Goal: Task Accomplishment & Management: Use online tool/utility

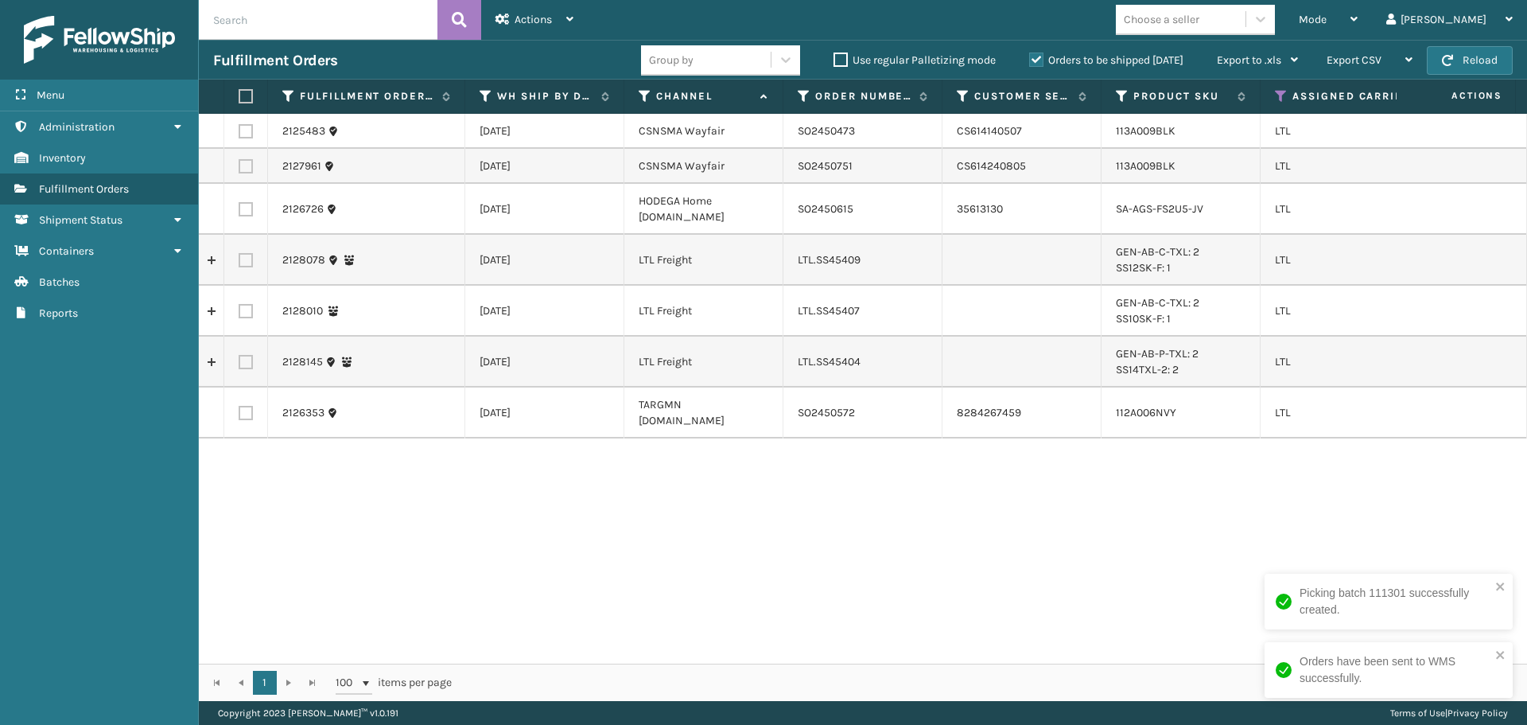
click at [243, 135] on label at bounding box center [246, 131] width 14 height 14
click at [239, 134] on input "checkbox" at bounding box center [239, 129] width 1 height 10
checkbox input "true"
click at [243, 165] on label at bounding box center [246, 166] width 14 height 14
click at [239, 165] on input "checkbox" at bounding box center [239, 164] width 1 height 10
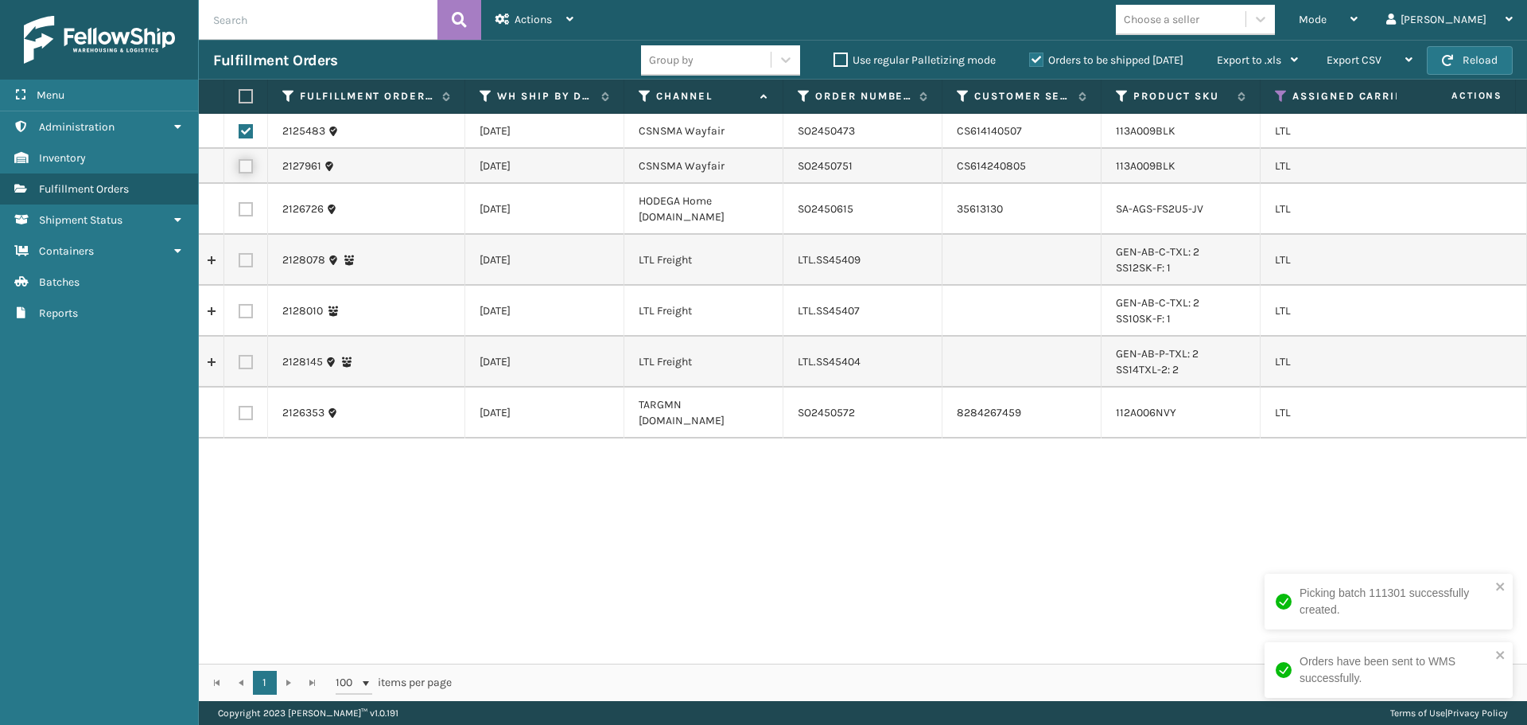
checkbox input "true"
click at [569, 12] on div "Actions" at bounding box center [535, 20] width 78 height 40
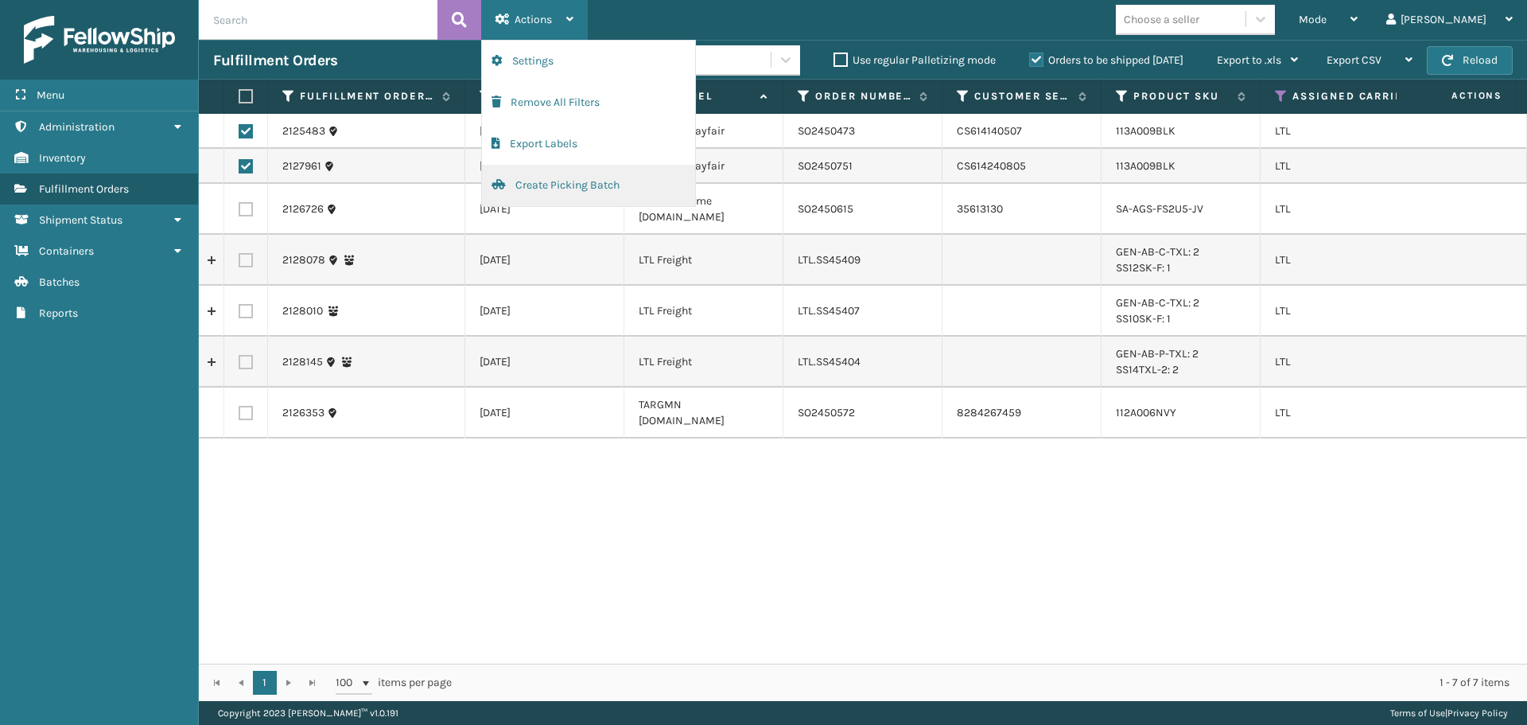
click at [564, 175] on button "Create Picking Batch" at bounding box center [588, 185] width 213 height 41
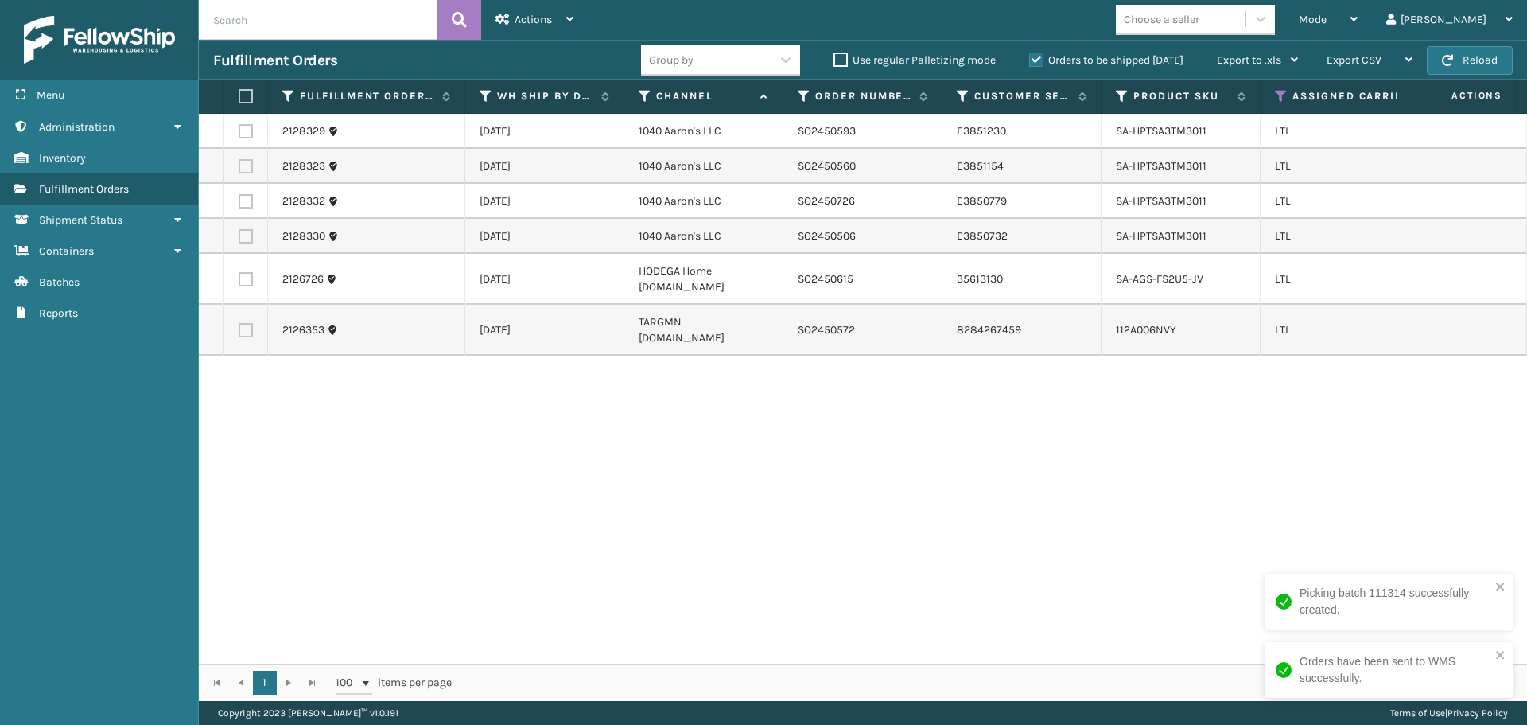
click at [245, 285] on label at bounding box center [246, 279] width 14 height 14
click at [239, 282] on input "checkbox" at bounding box center [239, 277] width 1 height 10
checkbox input "true"
click at [527, 29] on div "Actions" at bounding box center [535, 20] width 78 height 40
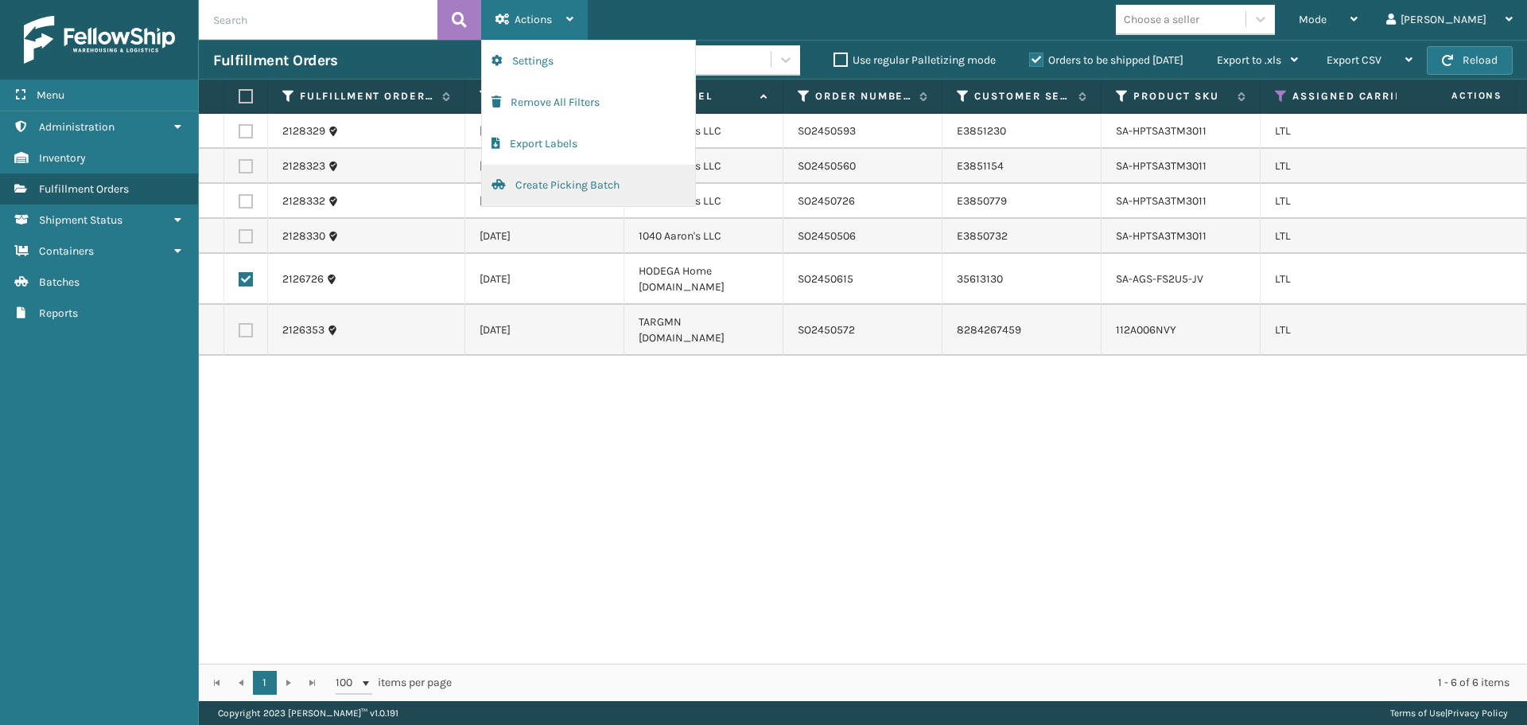
click at [539, 183] on button "Create Picking Batch" at bounding box center [588, 185] width 213 height 41
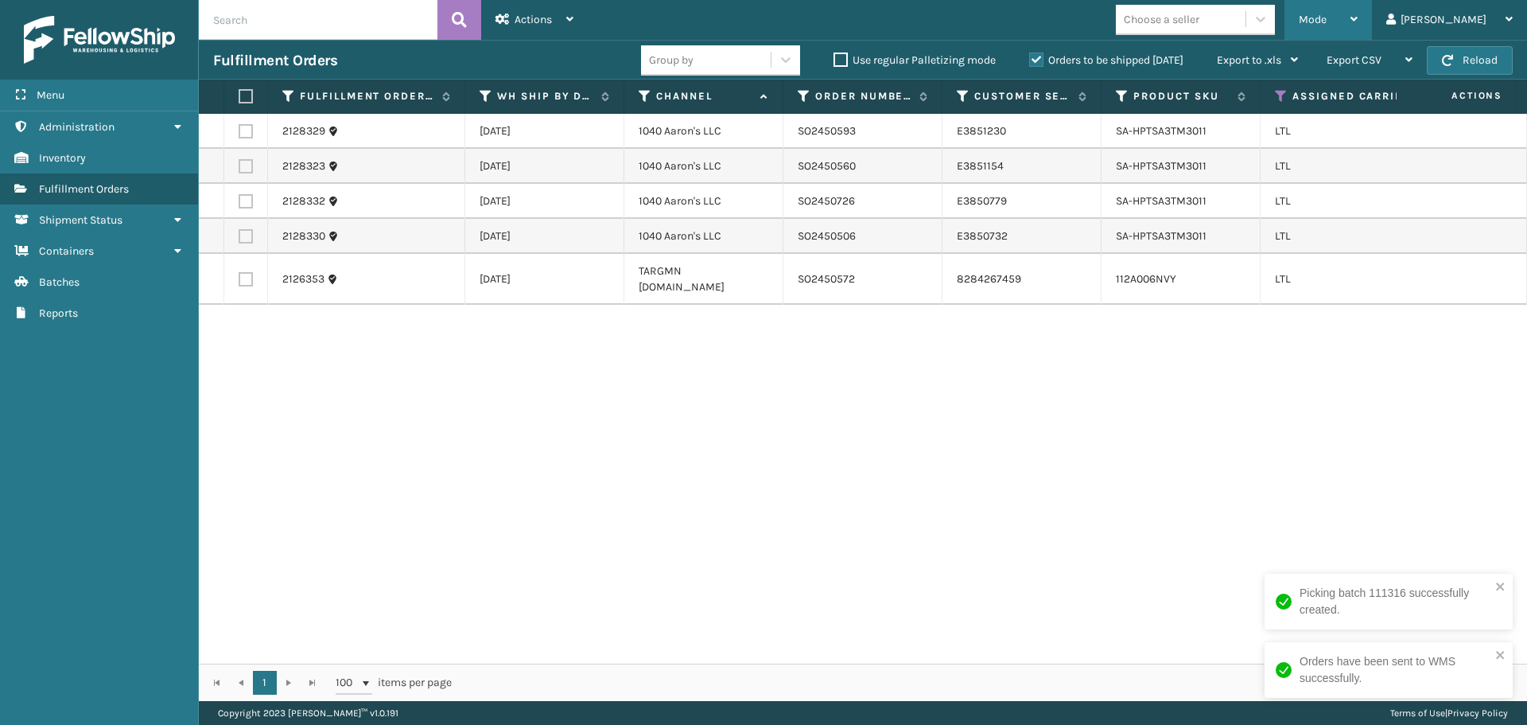
click at [1358, 29] on div "Mode" at bounding box center [1328, 20] width 59 height 40
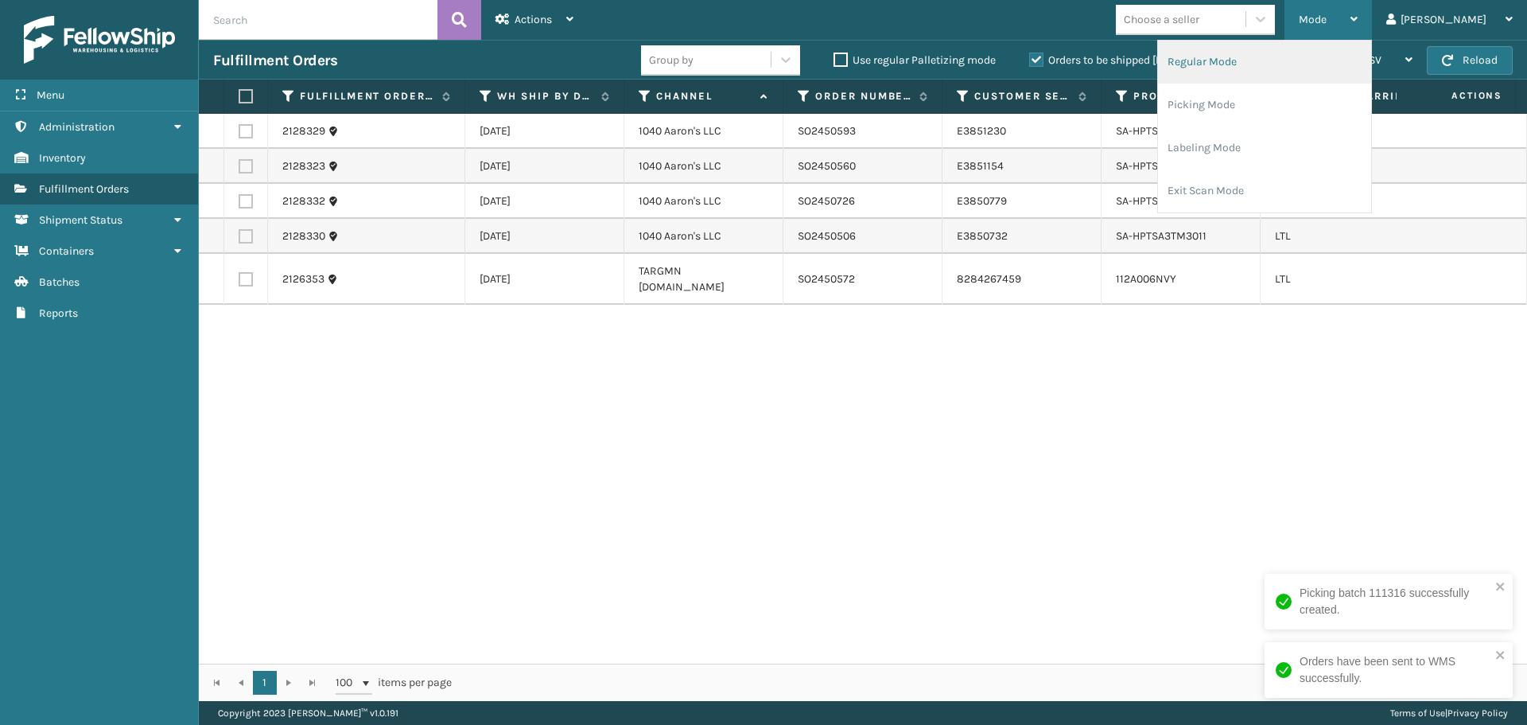
click at [1316, 68] on li "Regular Mode" at bounding box center [1264, 62] width 213 height 43
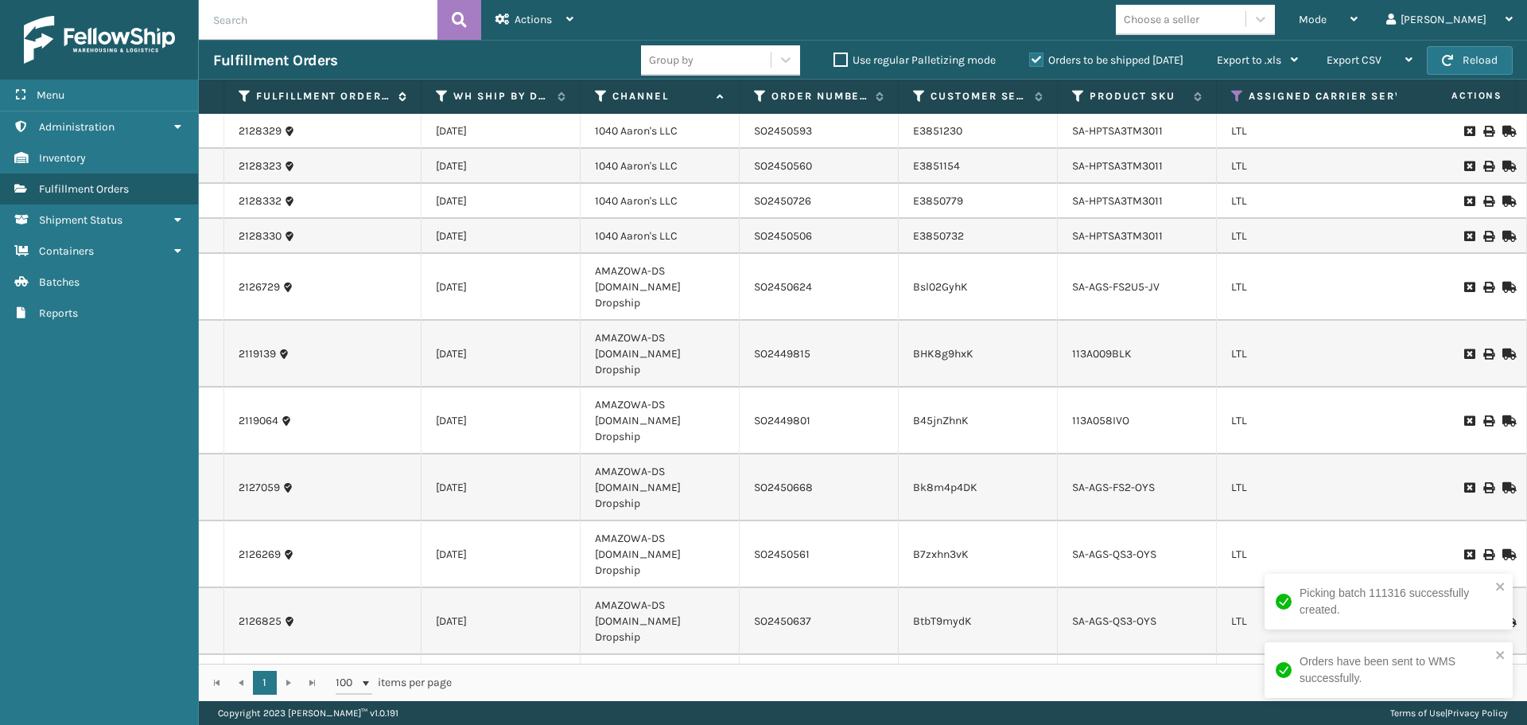
click at [245, 96] on icon at bounding box center [245, 96] width 13 height 14
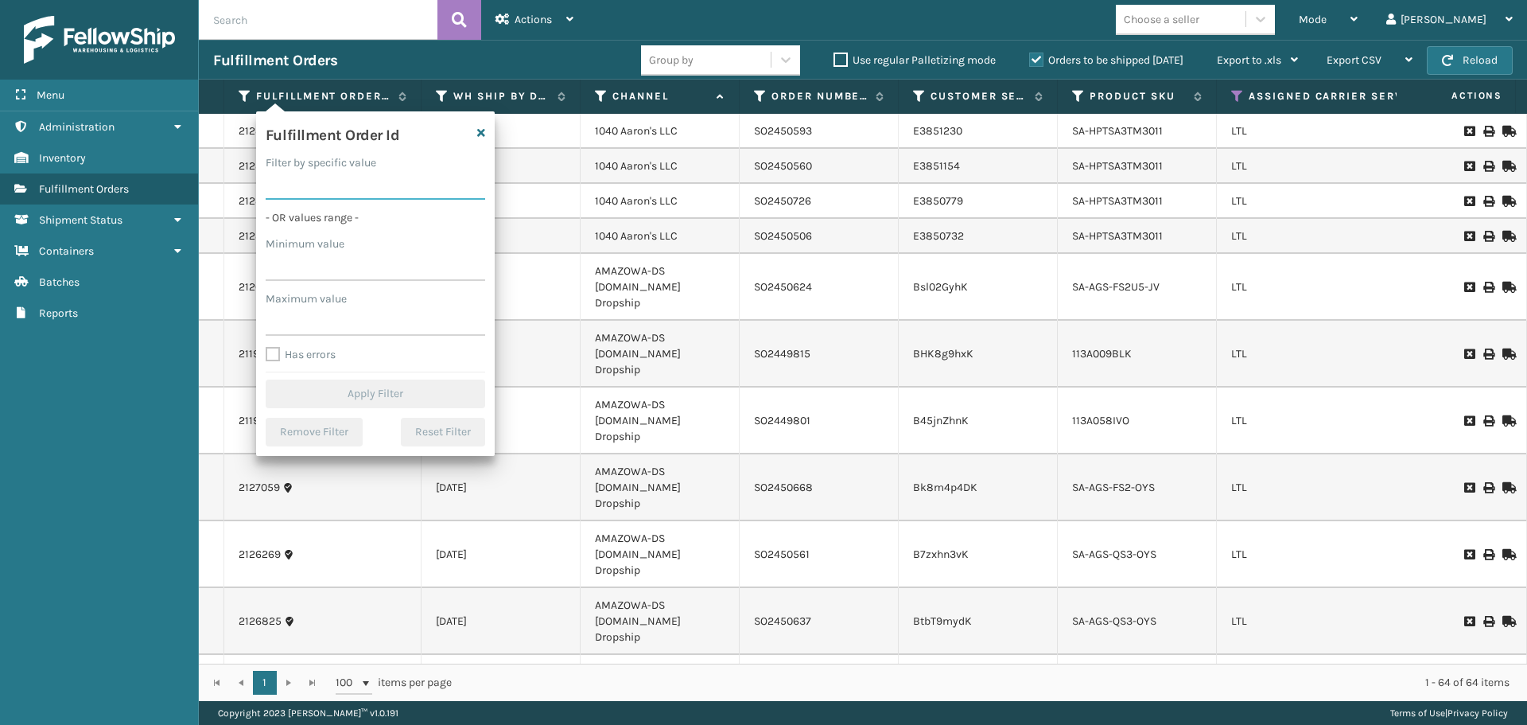
click at [330, 181] on input "Filter by specific value" at bounding box center [376, 185] width 220 height 29
paste input "2126726"
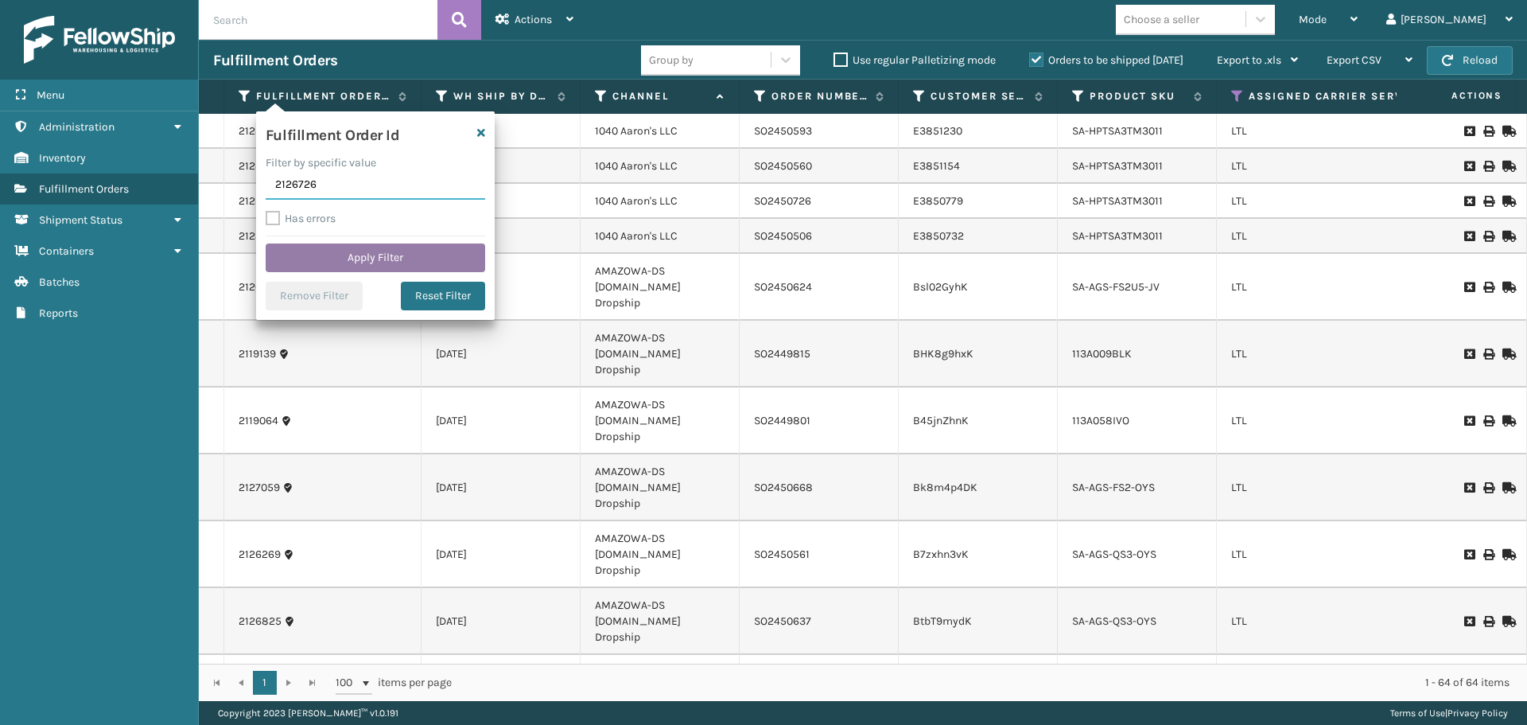
type input "2126726"
click at [334, 263] on button "Apply Filter" at bounding box center [376, 257] width 220 height 29
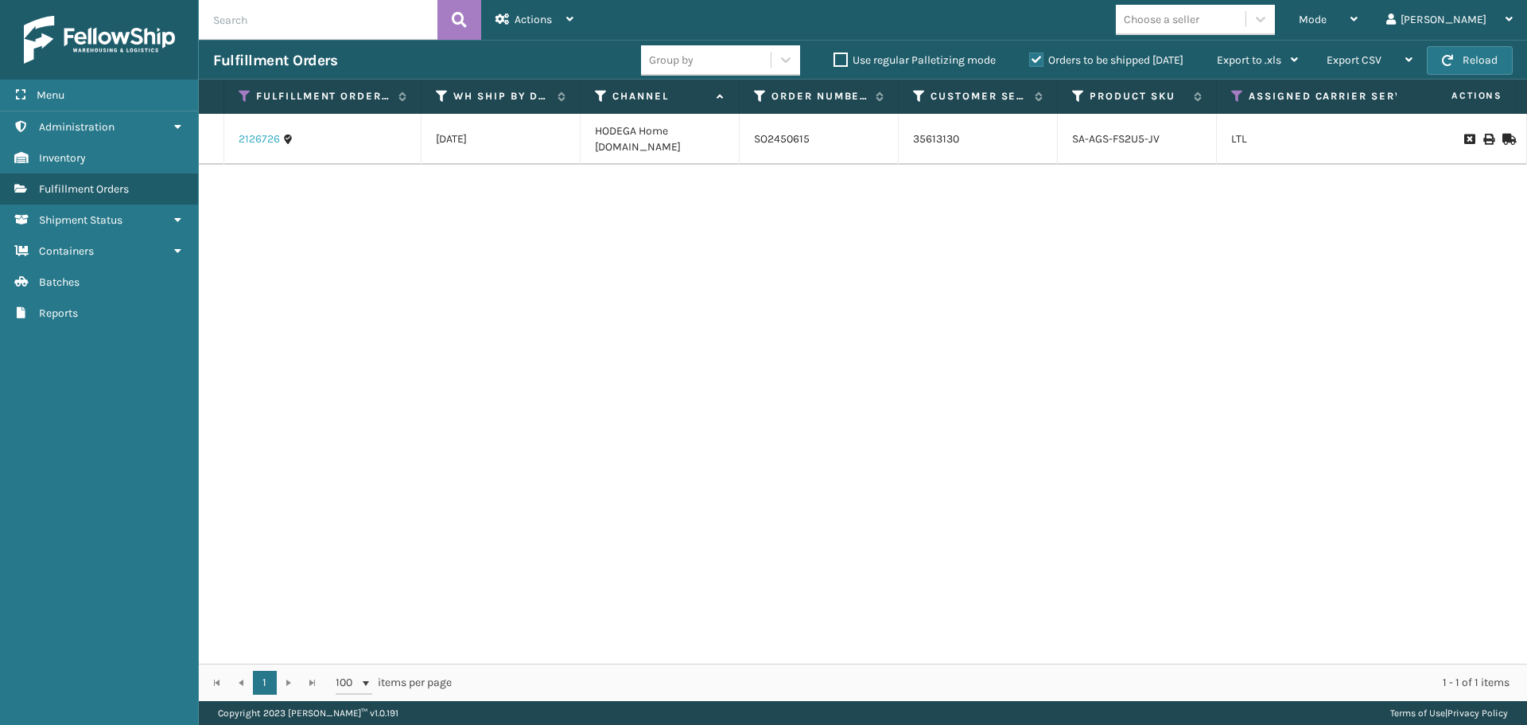
click at [259, 138] on link "2126726" at bounding box center [259, 139] width 41 height 16
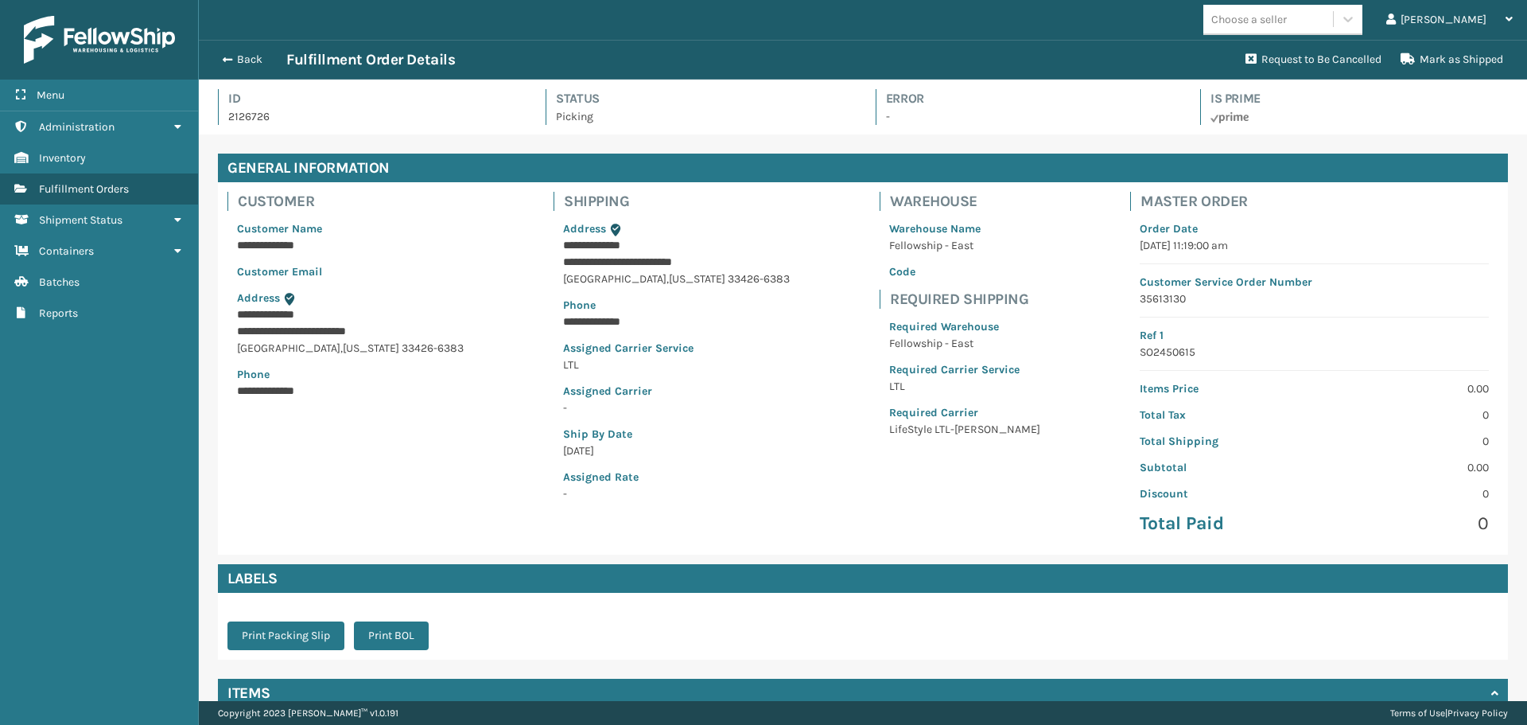
scroll to position [38, 1329]
click at [242, 66] on button "Back" at bounding box center [249, 60] width 73 height 14
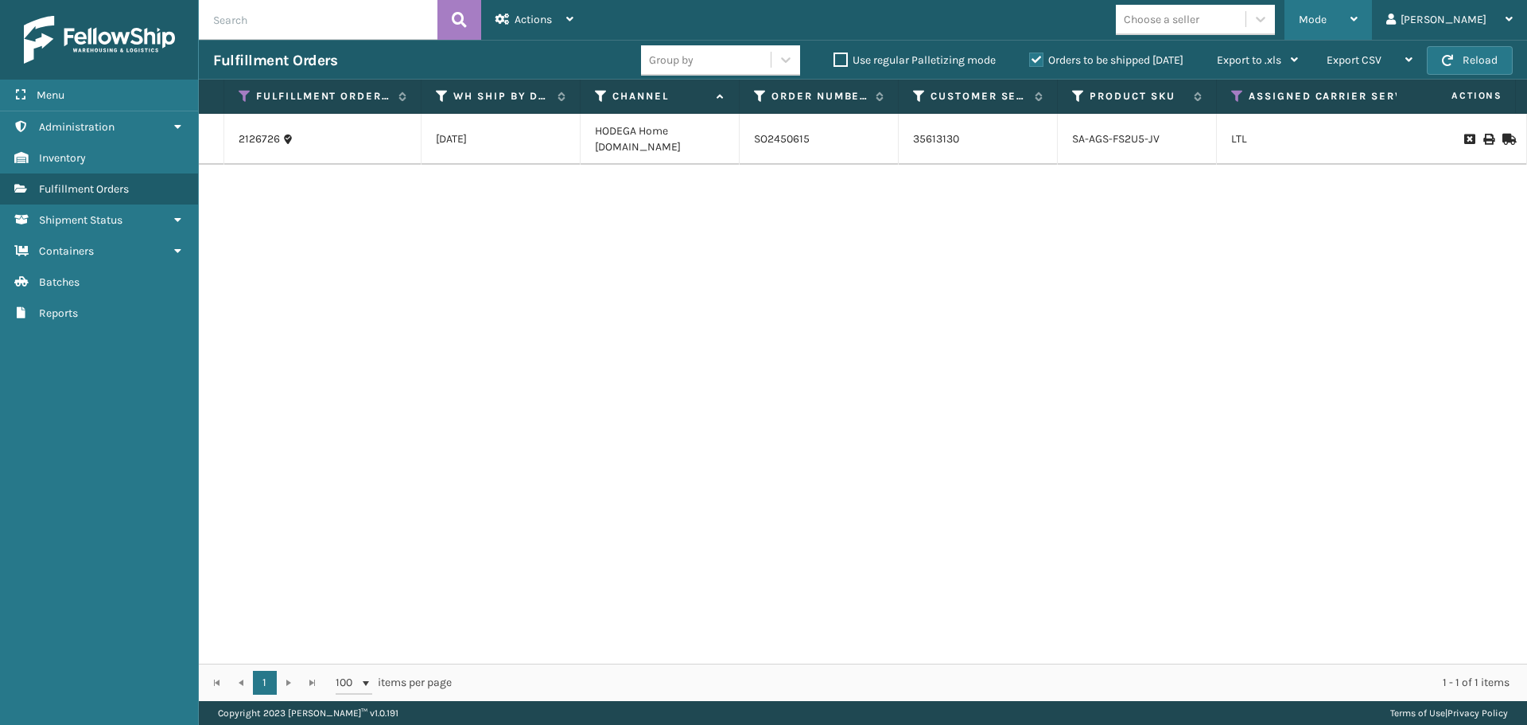
click at [1358, 23] on div "Mode" at bounding box center [1328, 20] width 59 height 40
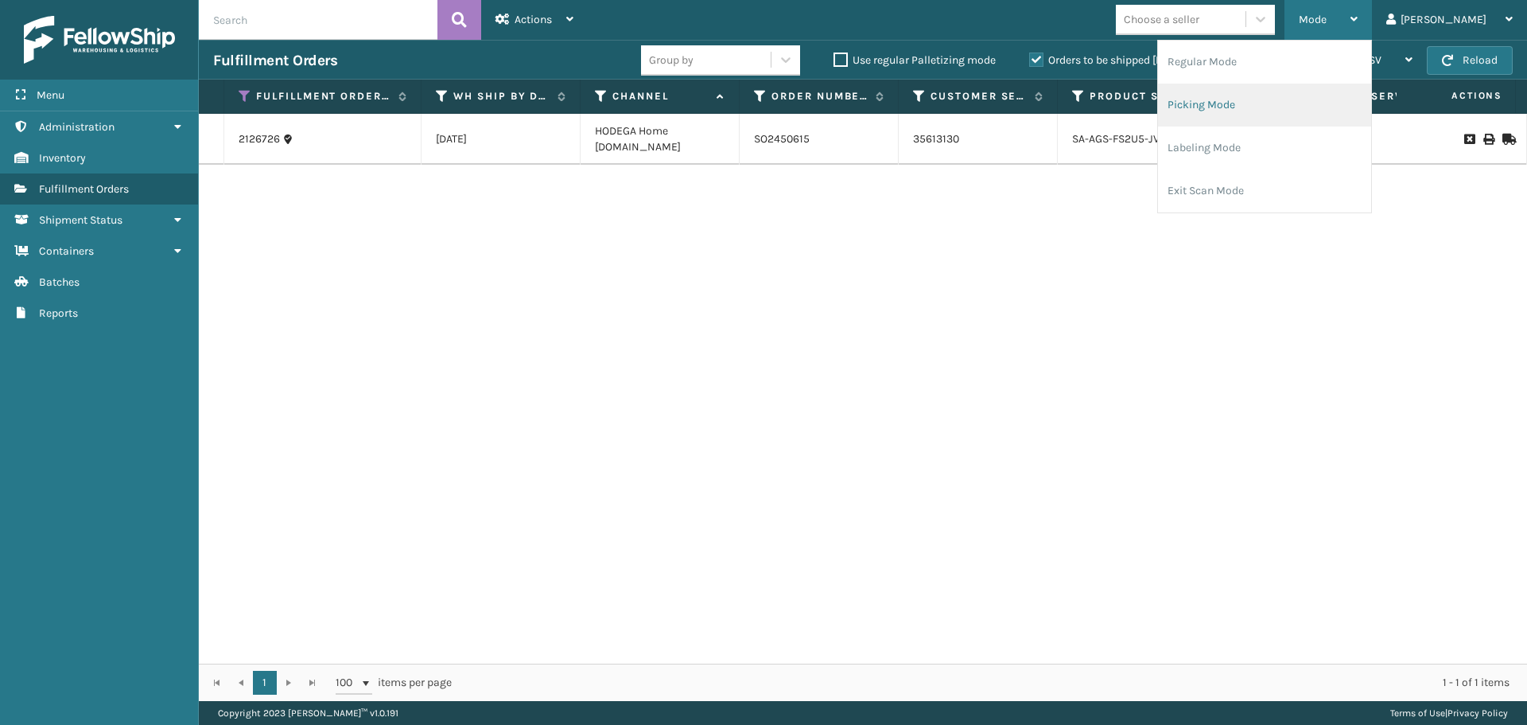
click at [1327, 105] on li "Picking Mode" at bounding box center [1264, 105] width 213 height 43
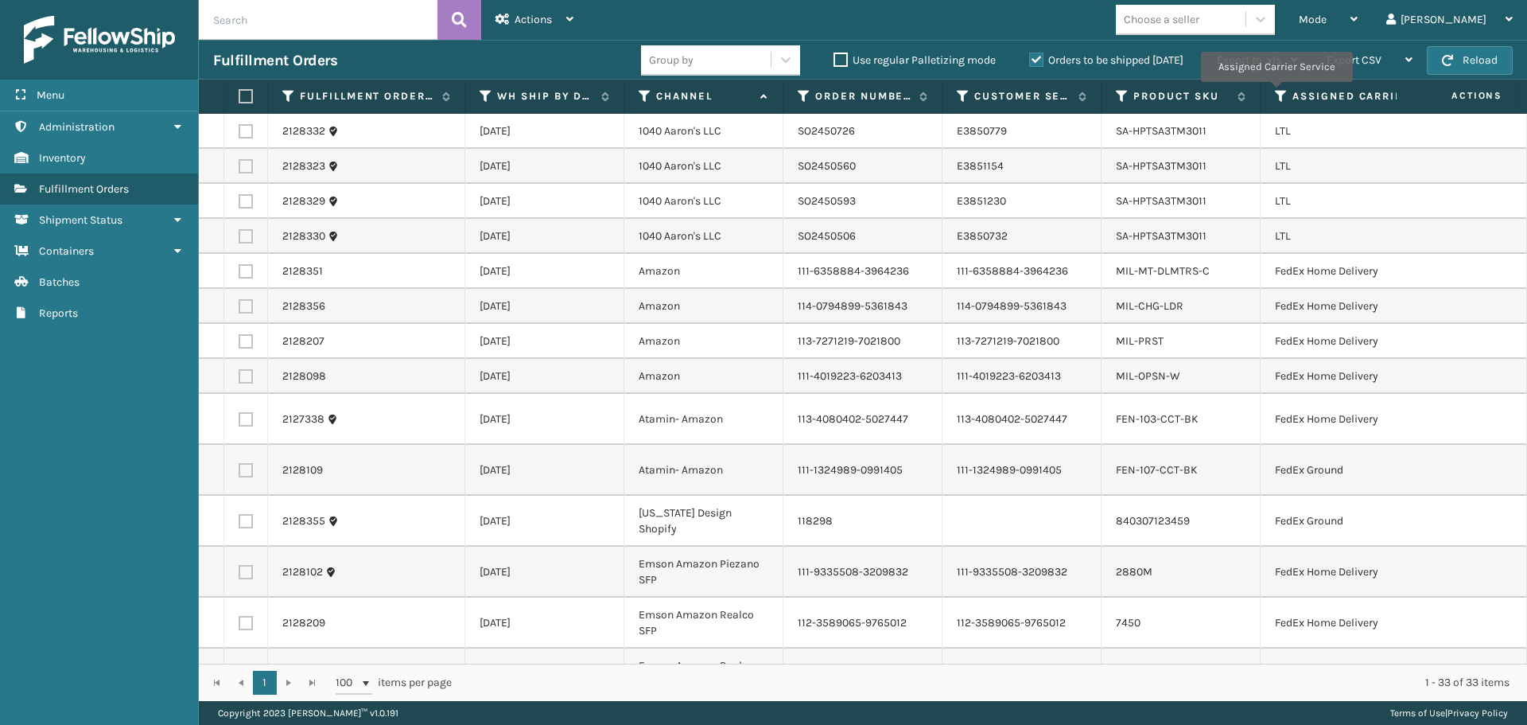
click at [1276, 93] on icon at bounding box center [1281, 96] width 13 height 14
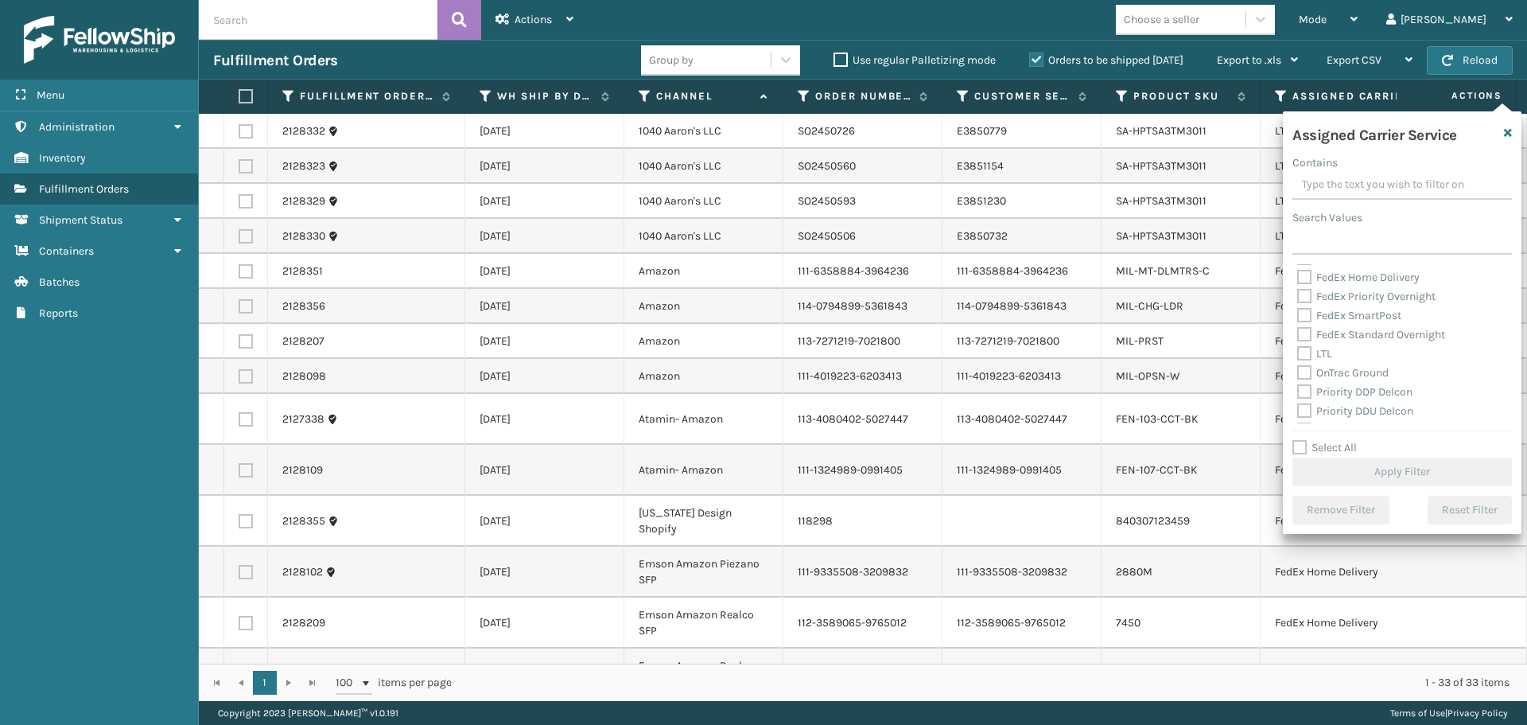
scroll to position [159, 0]
click at [1301, 341] on label "LTL" at bounding box center [1315, 344] width 35 height 14
click at [1298, 341] on input "LTL" at bounding box center [1298, 339] width 1 height 10
checkbox input "true"
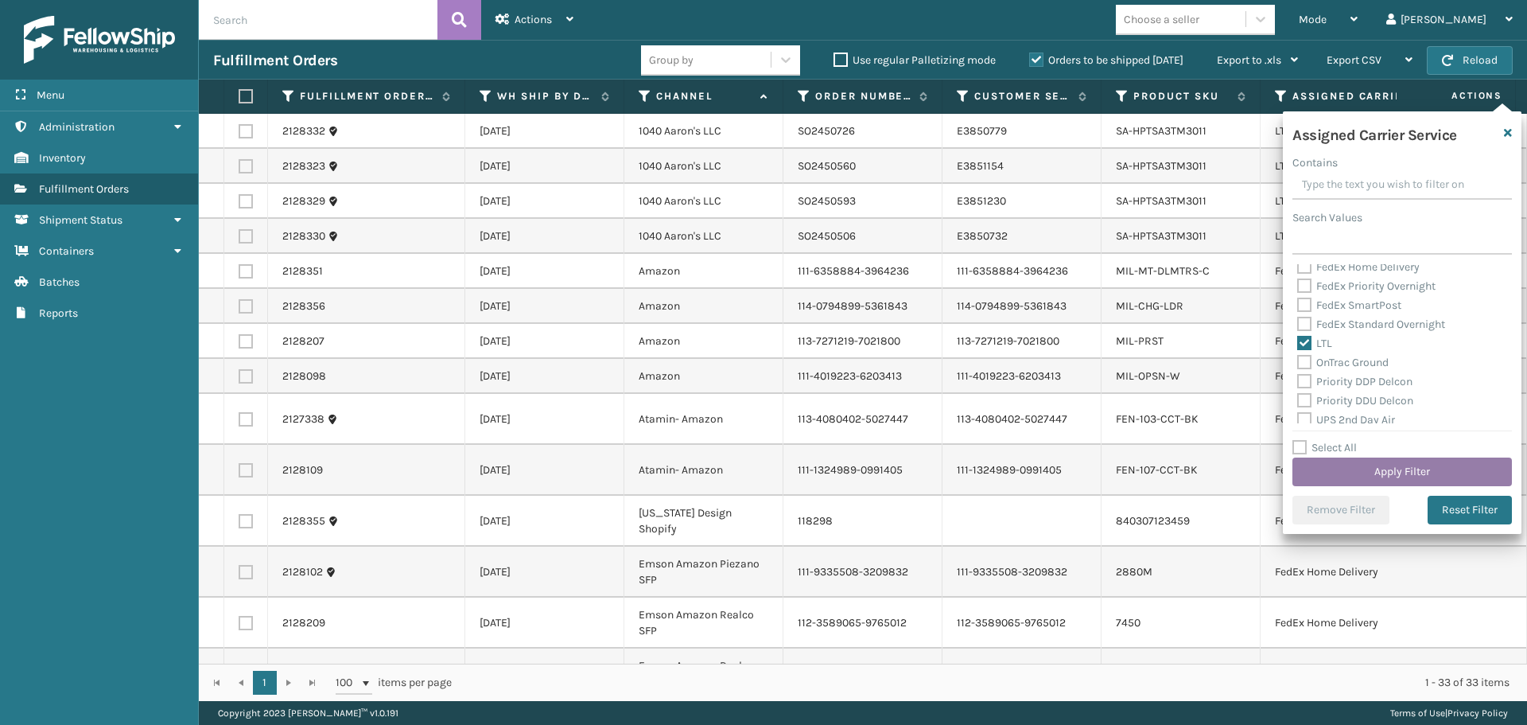
click at [1350, 469] on button "Apply Filter" at bounding box center [1403, 471] width 220 height 29
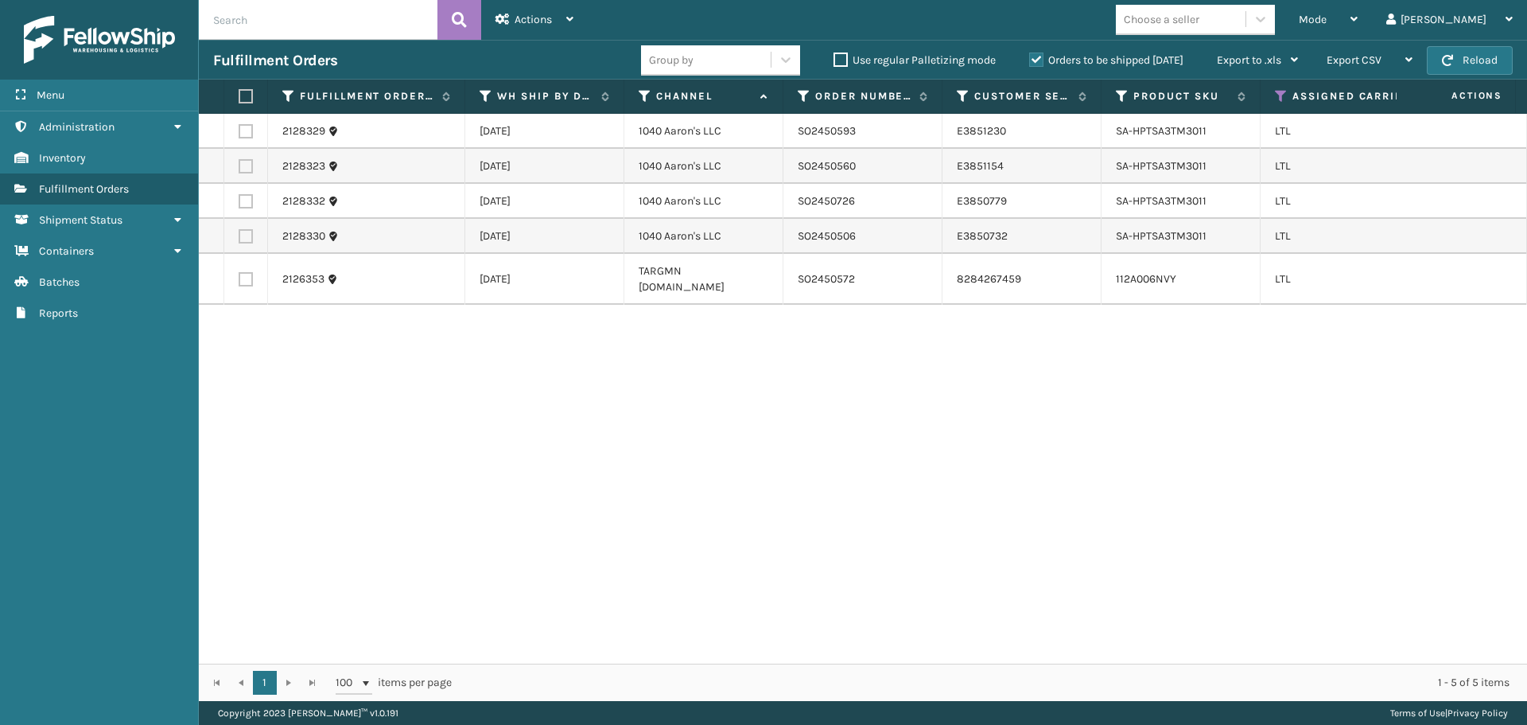
click at [250, 132] on label at bounding box center [246, 131] width 14 height 14
click at [239, 132] on input "checkbox" at bounding box center [239, 129] width 1 height 10
checkbox input "true"
click at [246, 169] on label at bounding box center [246, 166] width 14 height 14
click at [239, 169] on input "checkbox" at bounding box center [239, 164] width 1 height 10
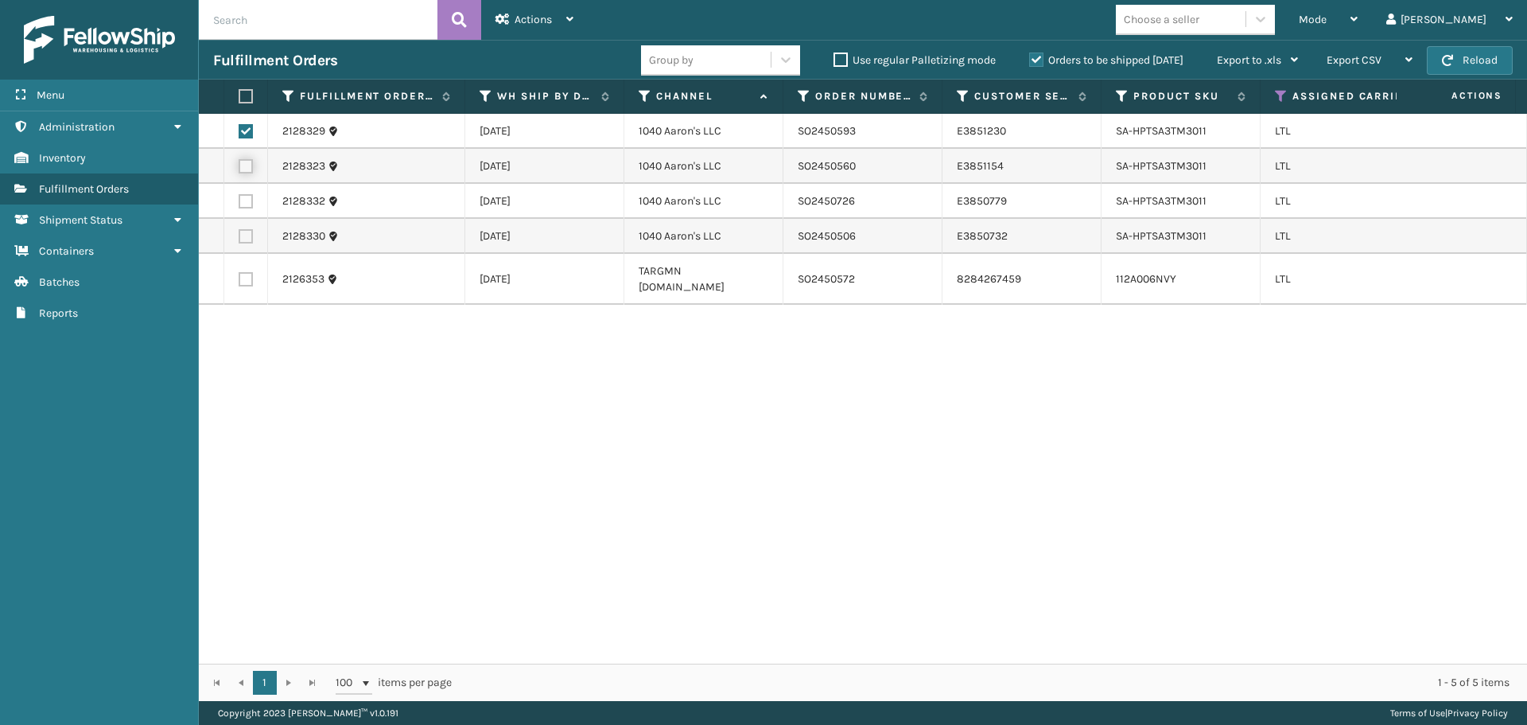
checkbox input "true"
click at [251, 200] on label at bounding box center [246, 201] width 14 height 14
click at [239, 200] on input "checkbox" at bounding box center [239, 199] width 1 height 10
checkbox input "true"
click at [247, 243] on label at bounding box center [246, 236] width 14 height 14
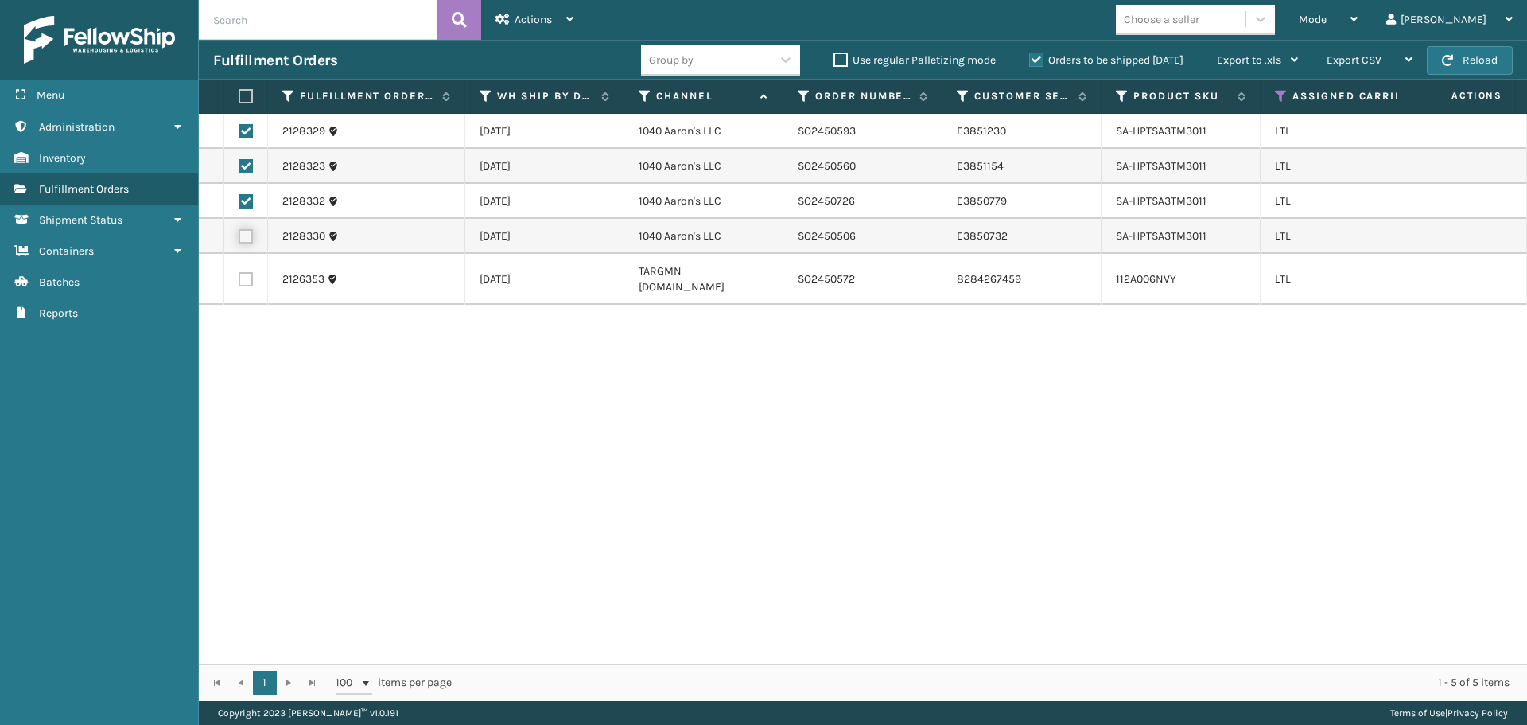
click at [239, 239] on input "checkbox" at bounding box center [239, 234] width 1 height 10
checkbox input "true"
click at [555, 10] on div "Actions" at bounding box center [535, 20] width 78 height 40
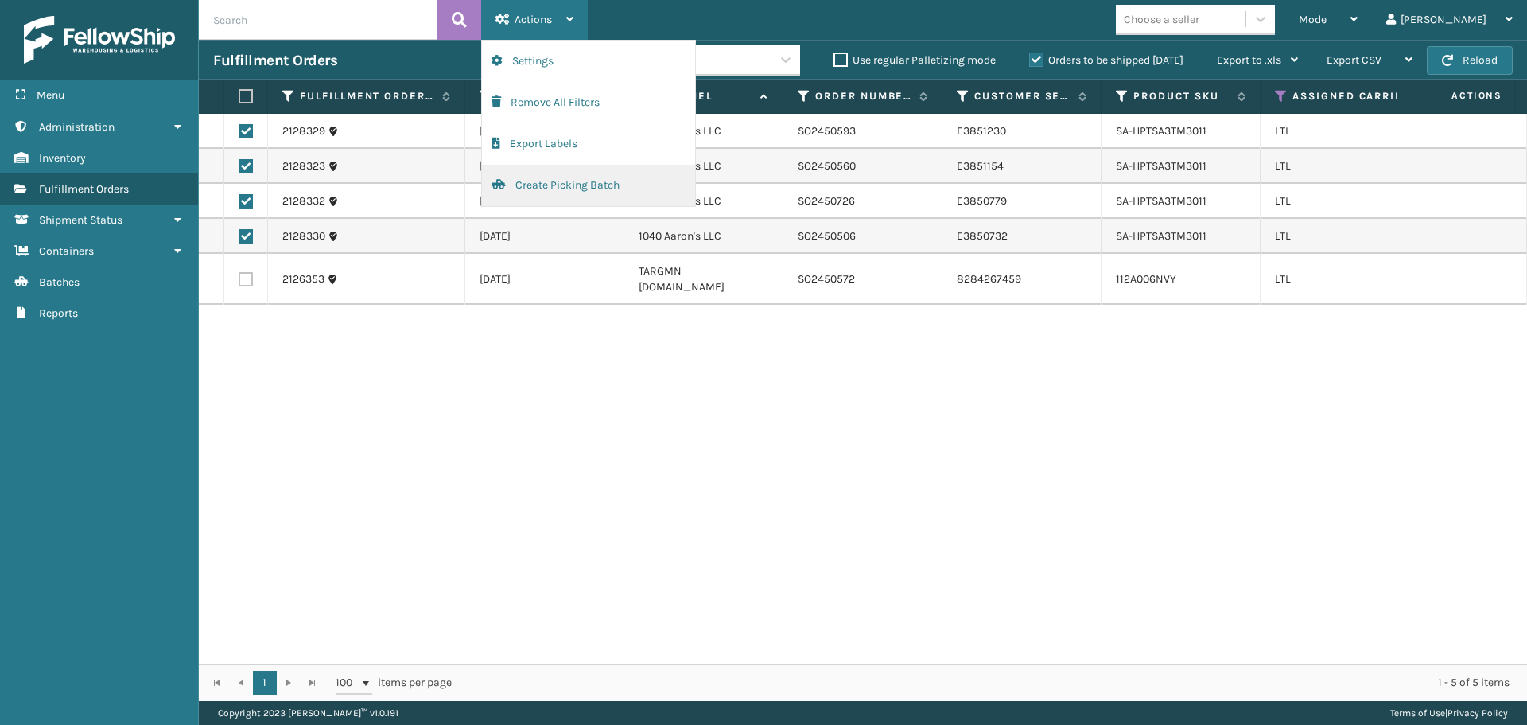
click at [559, 187] on button "Create Picking Batch" at bounding box center [588, 185] width 213 height 41
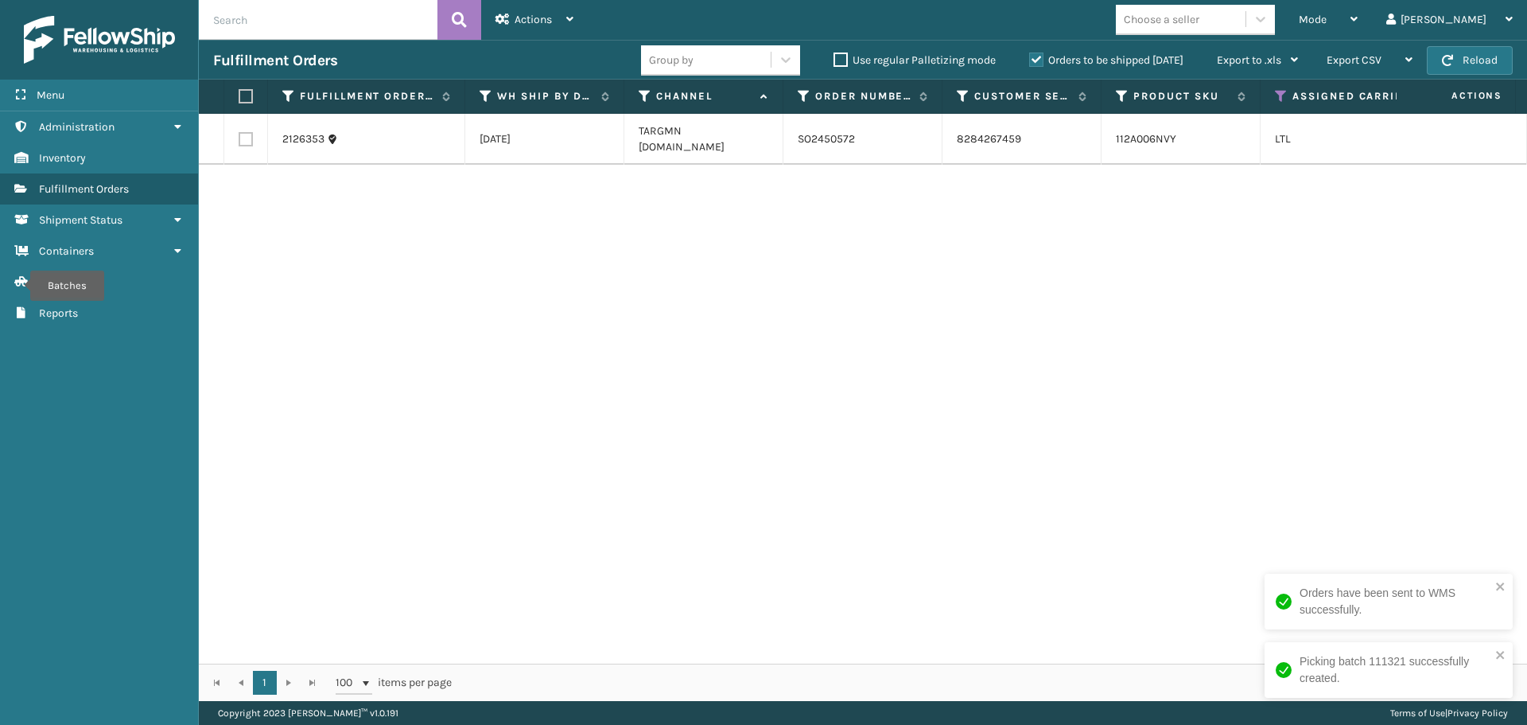
click at [250, 132] on label at bounding box center [246, 139] width 14 height 14
click at [239, 132] on input "checkbox" at bounding box center [239, 137] width 1 height 10
checkbox input "true"
click at [562, 28] on div "Actions" at bounding box center [535, 20] width 78 height 40
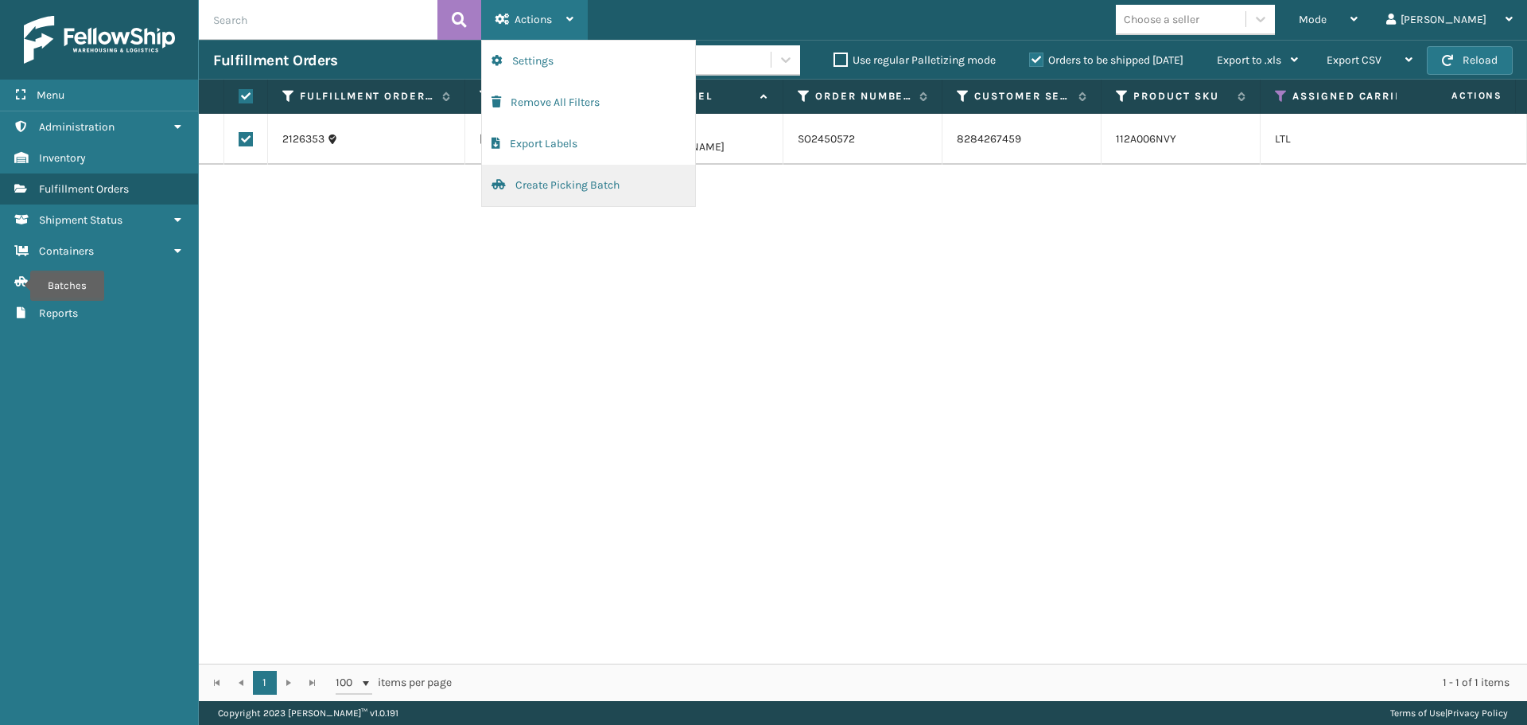
click at [550, 173] on button "Create Picking Batch" at bounding box center [588, 185] width 213 height 41
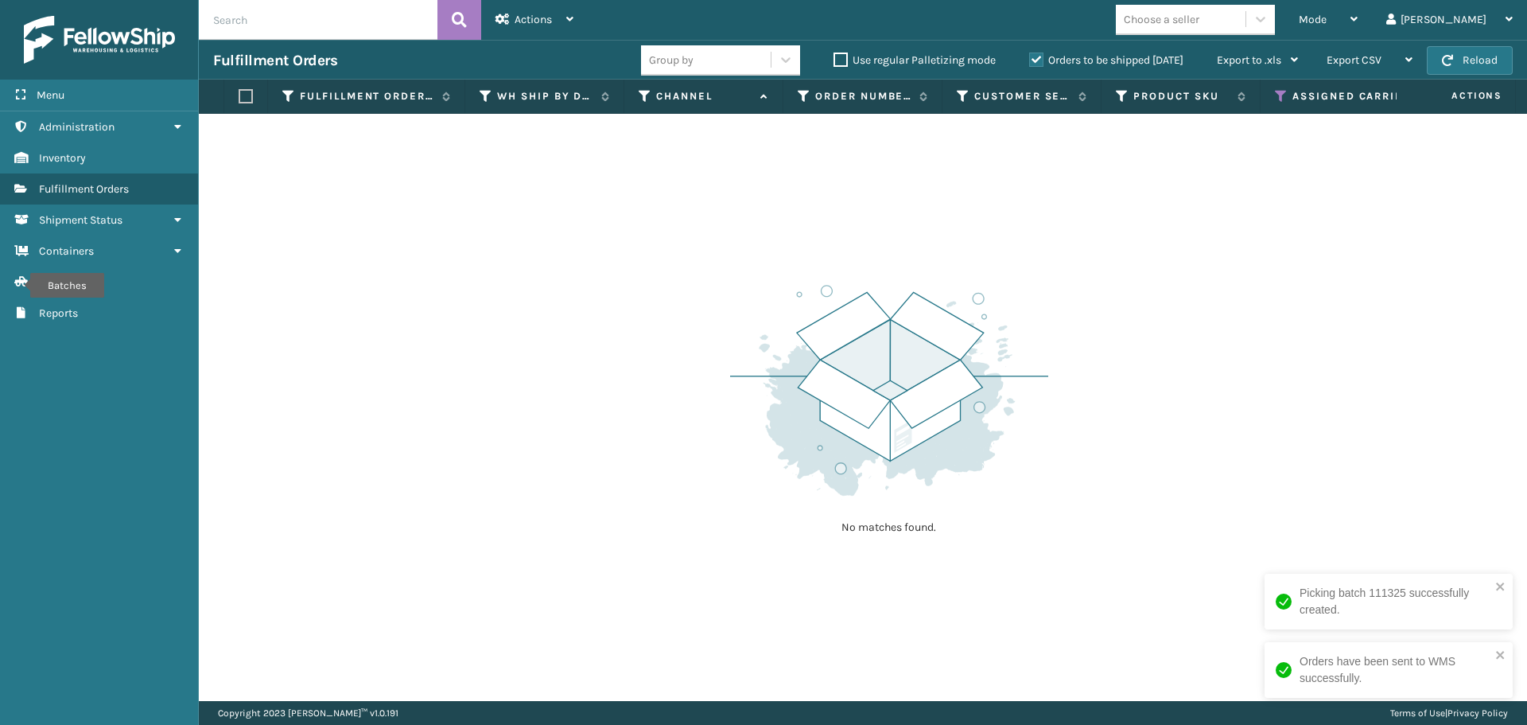
click at [1284, 95] on icon at bounding box center [1281, 96] width 13 height 14
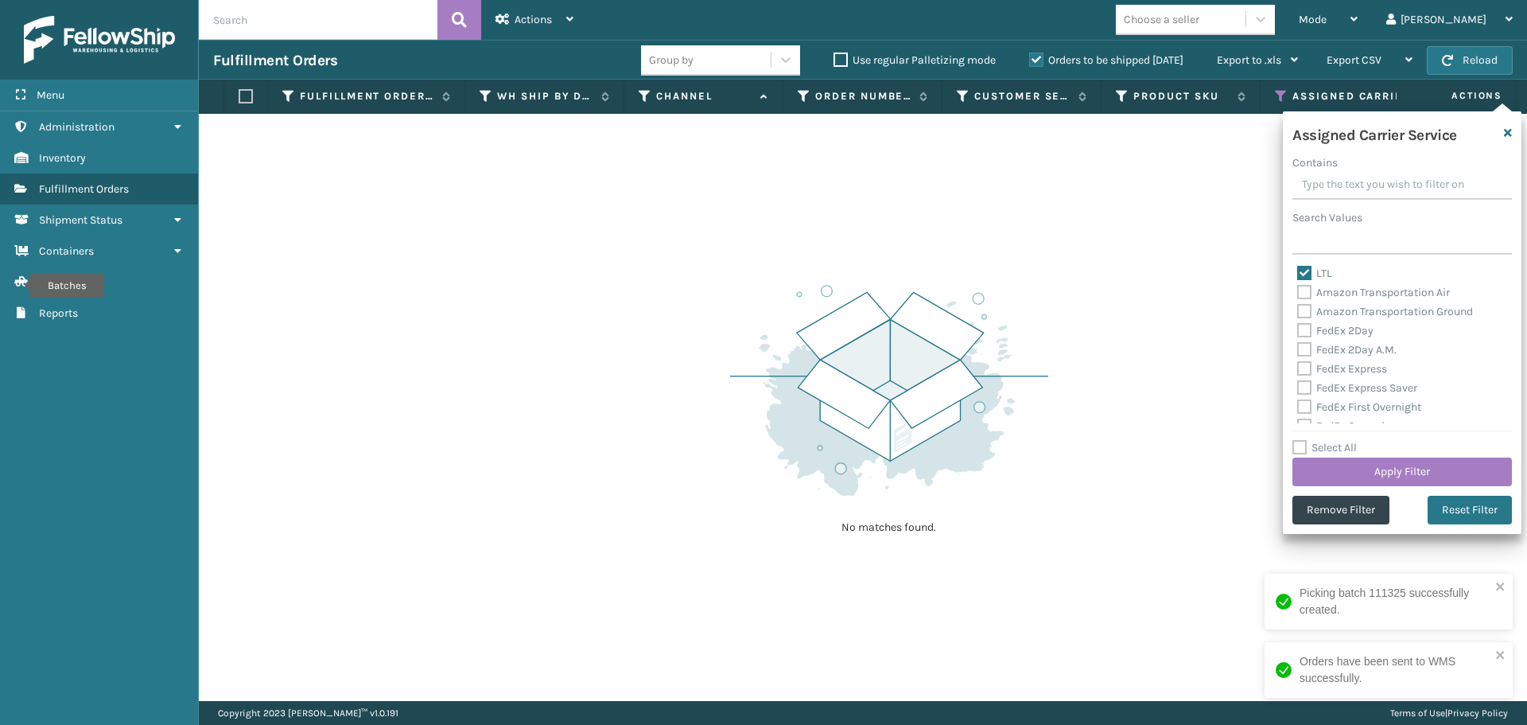
click at [1306, 276] on label "LTL" at bounding box center [1315, 274] width 35 height 14
click at [1298, 274] on input "LTL" at bounding box center [1298, 269] width 1 height 10
checkbox input "false"
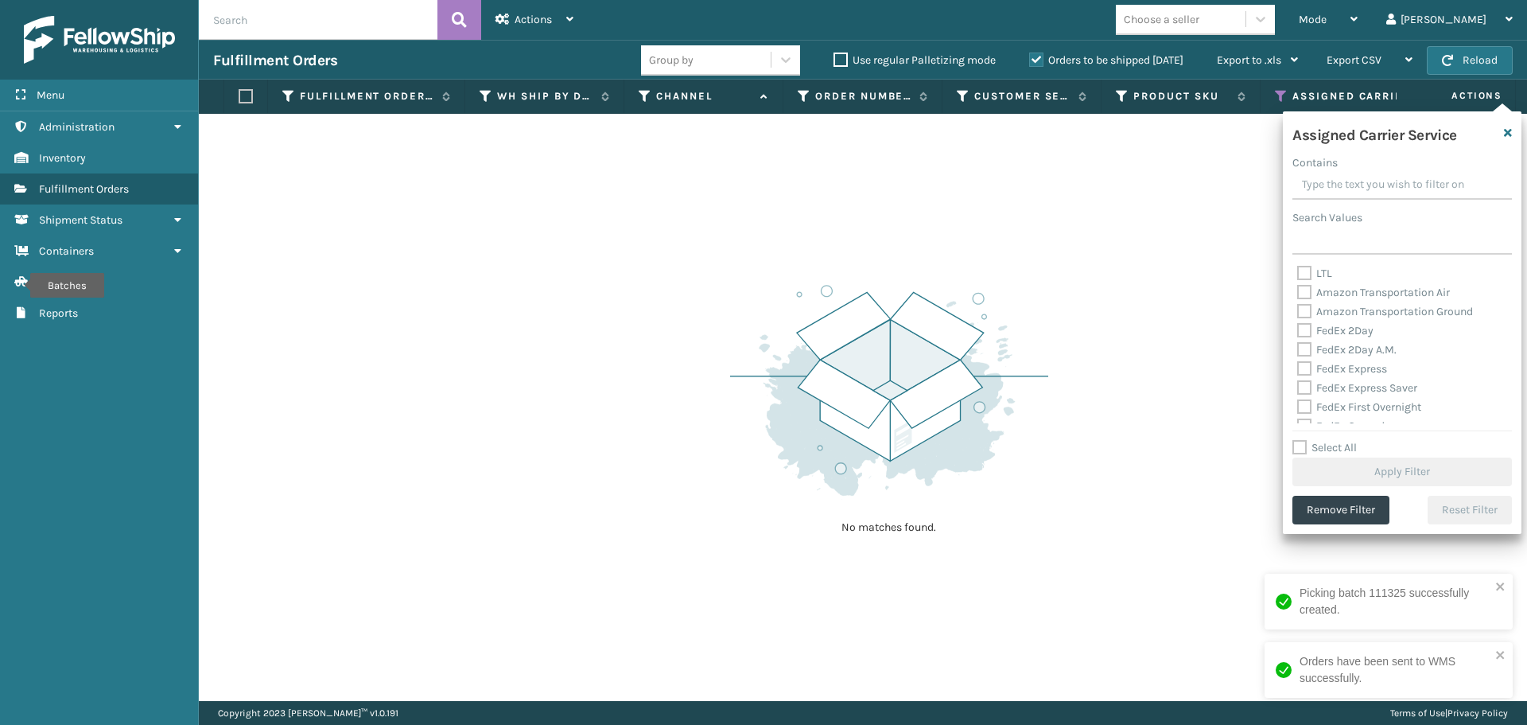
click at [1306, 290] on label "Amazon Transportation Air" at bounding box center [1374, 293] width 153 height 14
click at [1298, 290] on input "Amazon Transportation Air" at bounding box center [1298, 288] width 1 height 10
checkbox input "true"
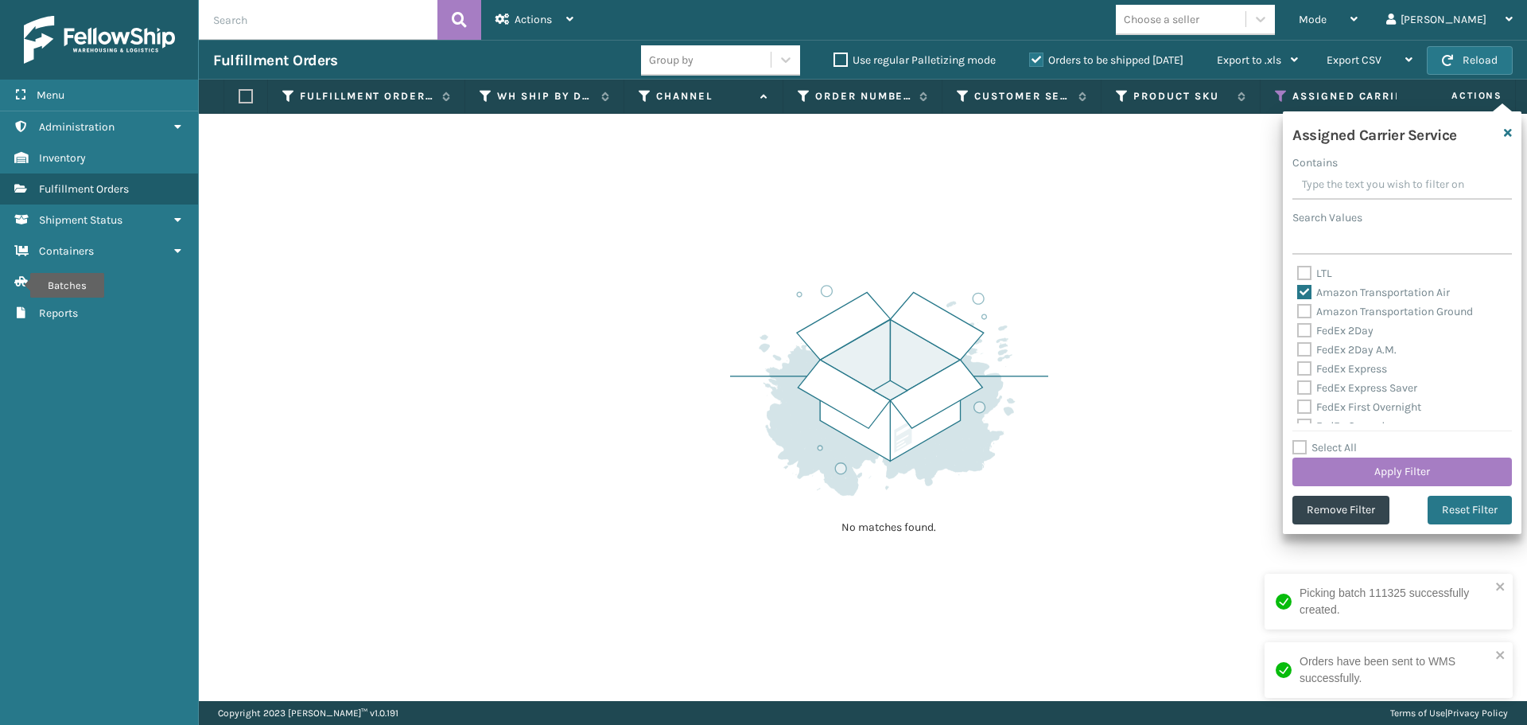
click at [1305, 317] on label "Amazon Transportation Ground" at bounding box center [1386, 312] width 176 height 14
click at [1298, 313] on input "Amazon Transportation Ground" at bounding box center [1298, 307] width 1 height 10
checkbox input "true"
click at [1349, 468] on button "Apply Filter" at bounding box center [1403, 471] width 220 height 29
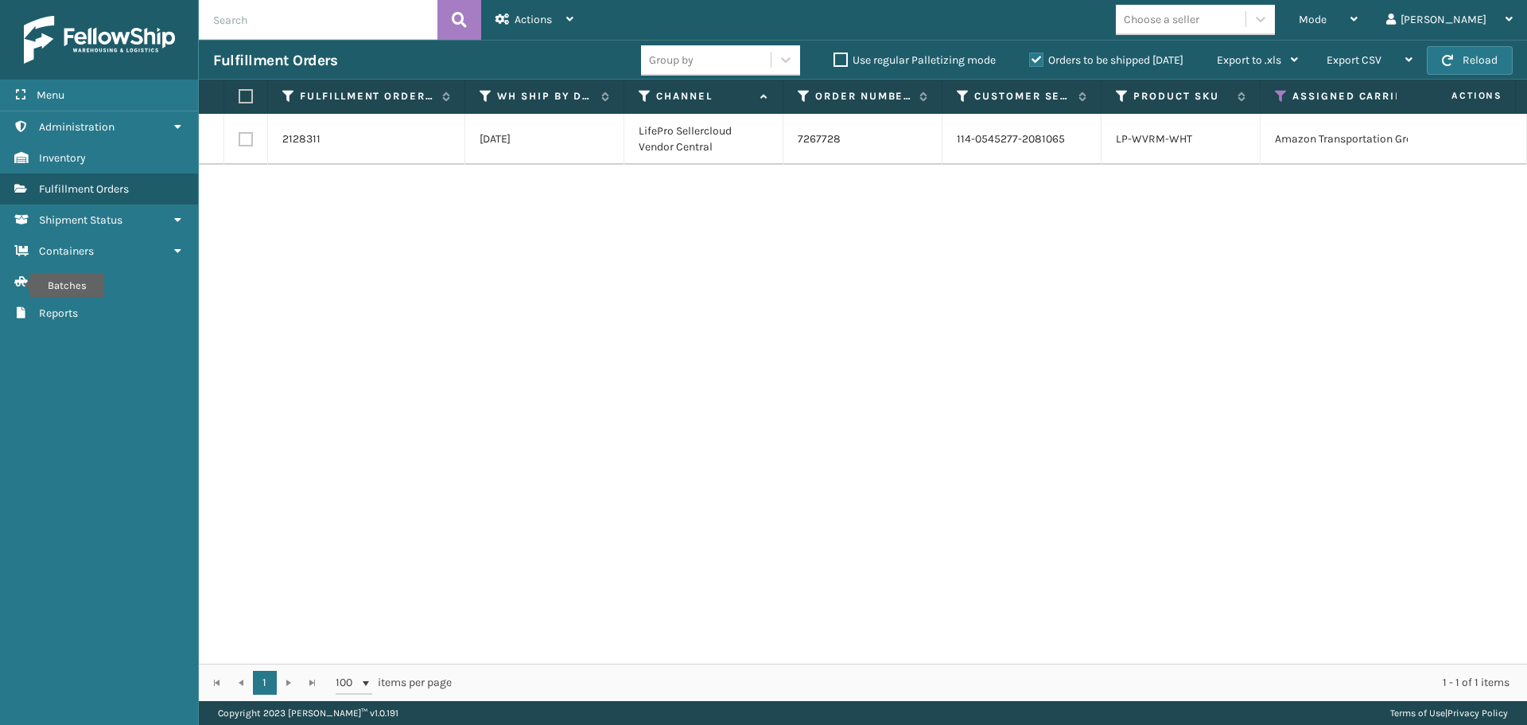
click at [248, 100] on label at bounding box center [244, 96] width 10 height 14
click at [239, 100] on input "checkbox" at bounding box center [239, 96] width 1 height 10
checkbox input "true"
click at [526, 23] on span "Actions" at bounding box center [533, 20] width 37 height 14
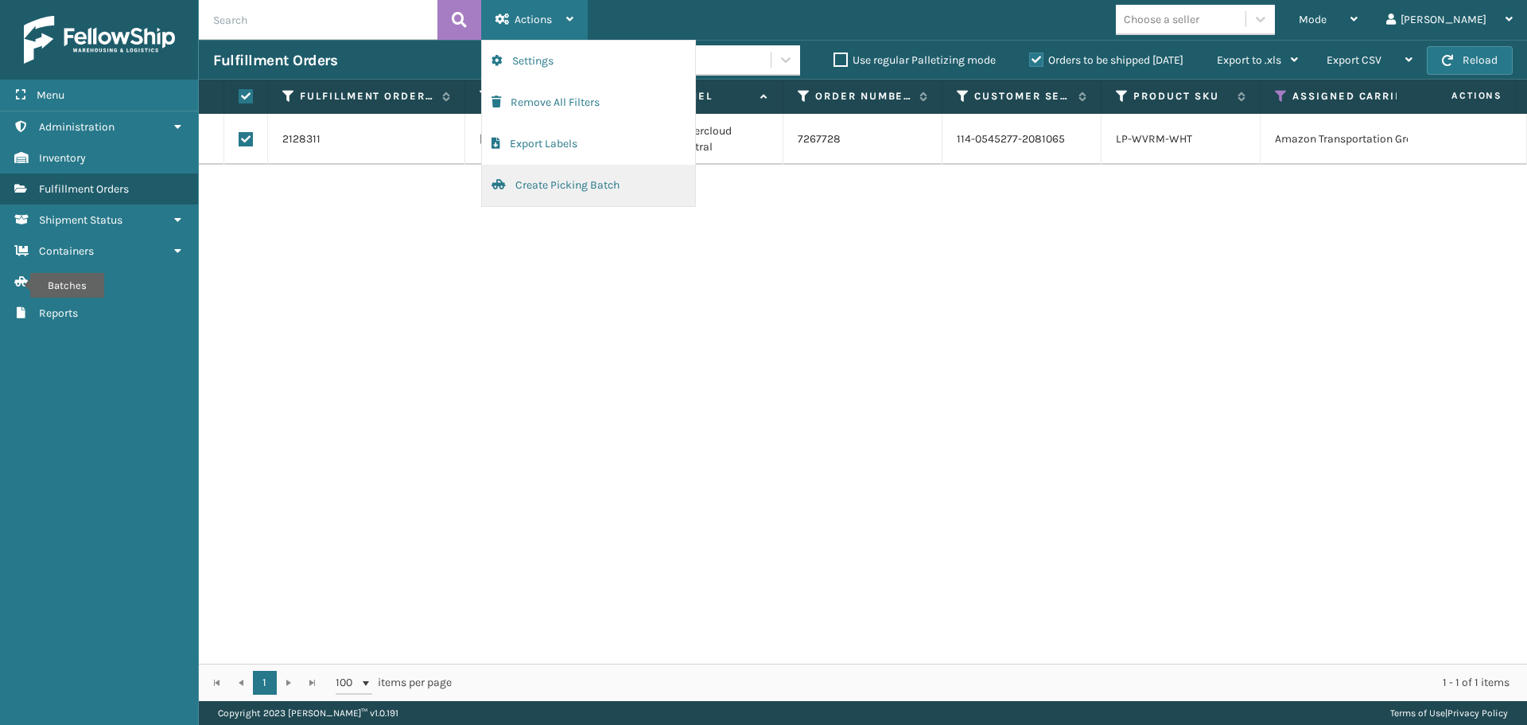
click at [566, 186] on button "Create Picking Batch" at bounding box center [588, 185] width 213 height 41
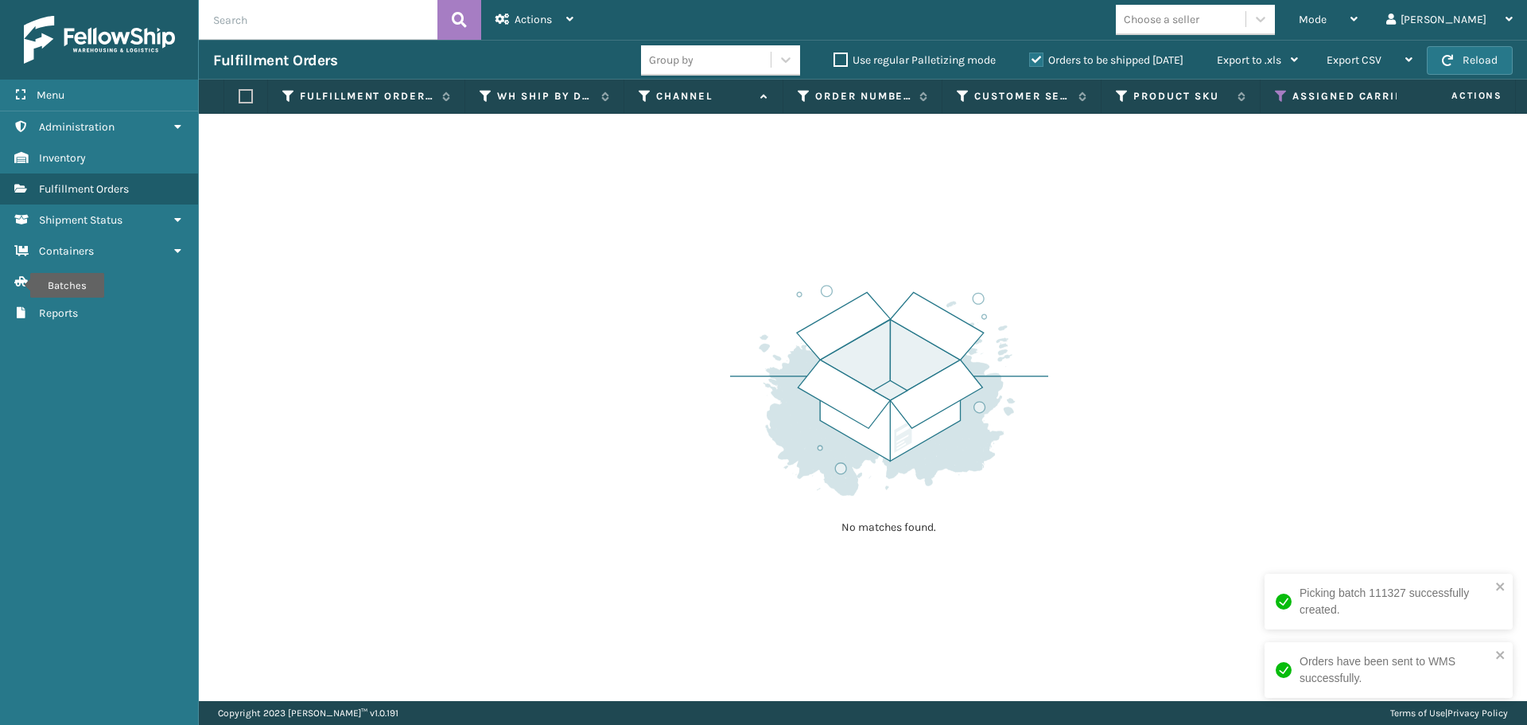
click at [1278, 95] on icon at bounding box center [1281, 96] width 13 height 14
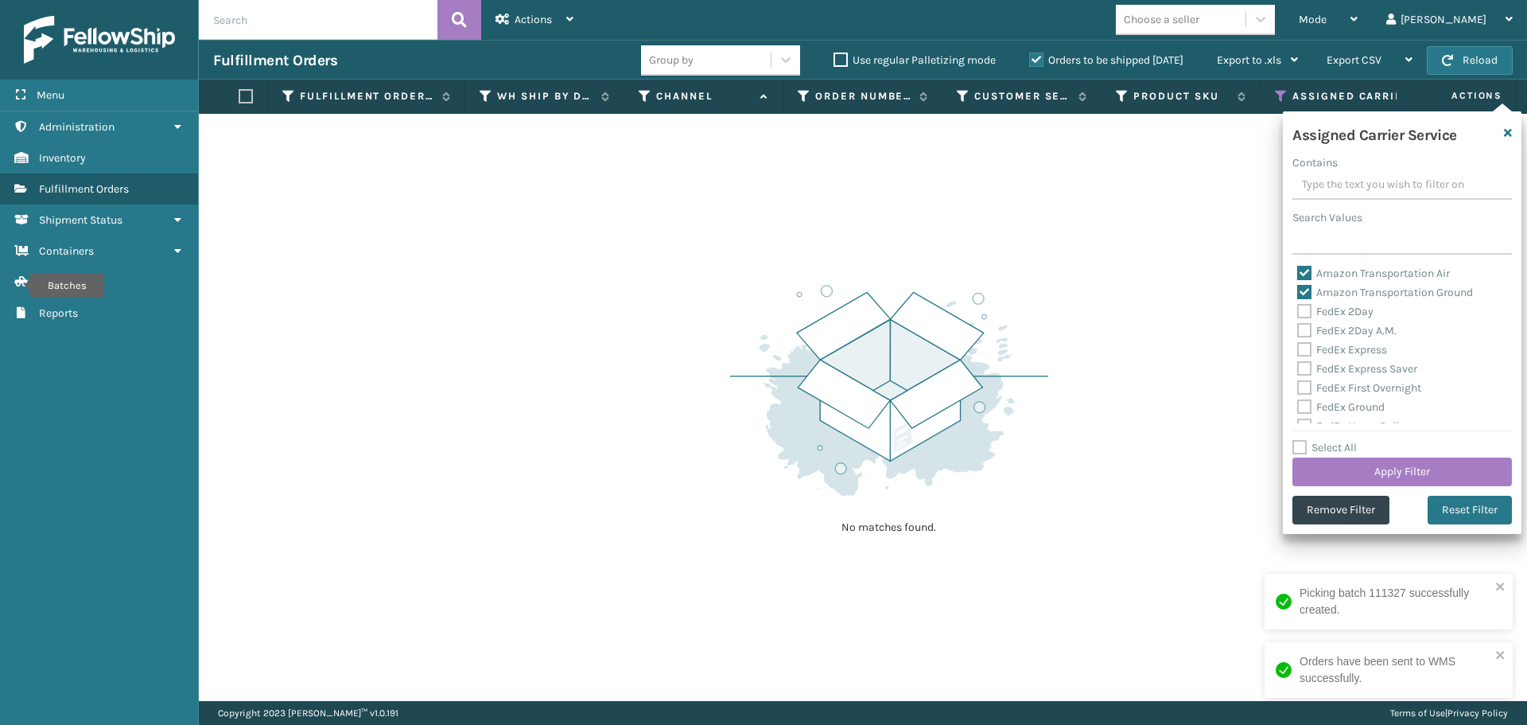
click at [1302, 274] on label "Amazon Transportation Air" at bounding box center [1374, 274] width 153 height 14
click at [1298, 274] on input "Amazon Transportation Air" at bounding box center [1298, 269] width 1 height 10
checkbox input "false"
click at [1305, 293] on label "Amazon Transportation Ground" at bounding box center [1386, 293] width 176 height 14
click at [1298, 293] on input "Amazon Transportation Ground" at bounding box center [1298, 288] width 1 height 10
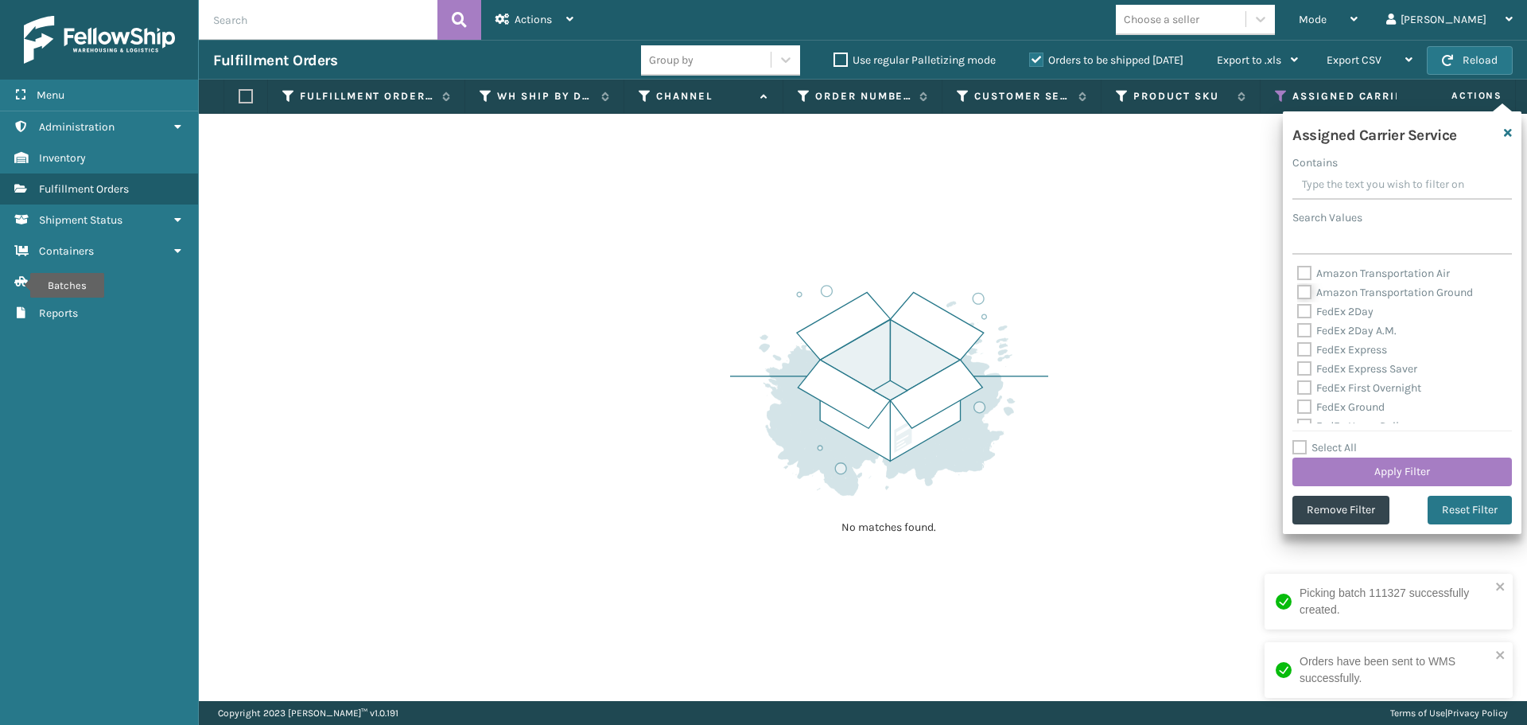
checkbox input "false"
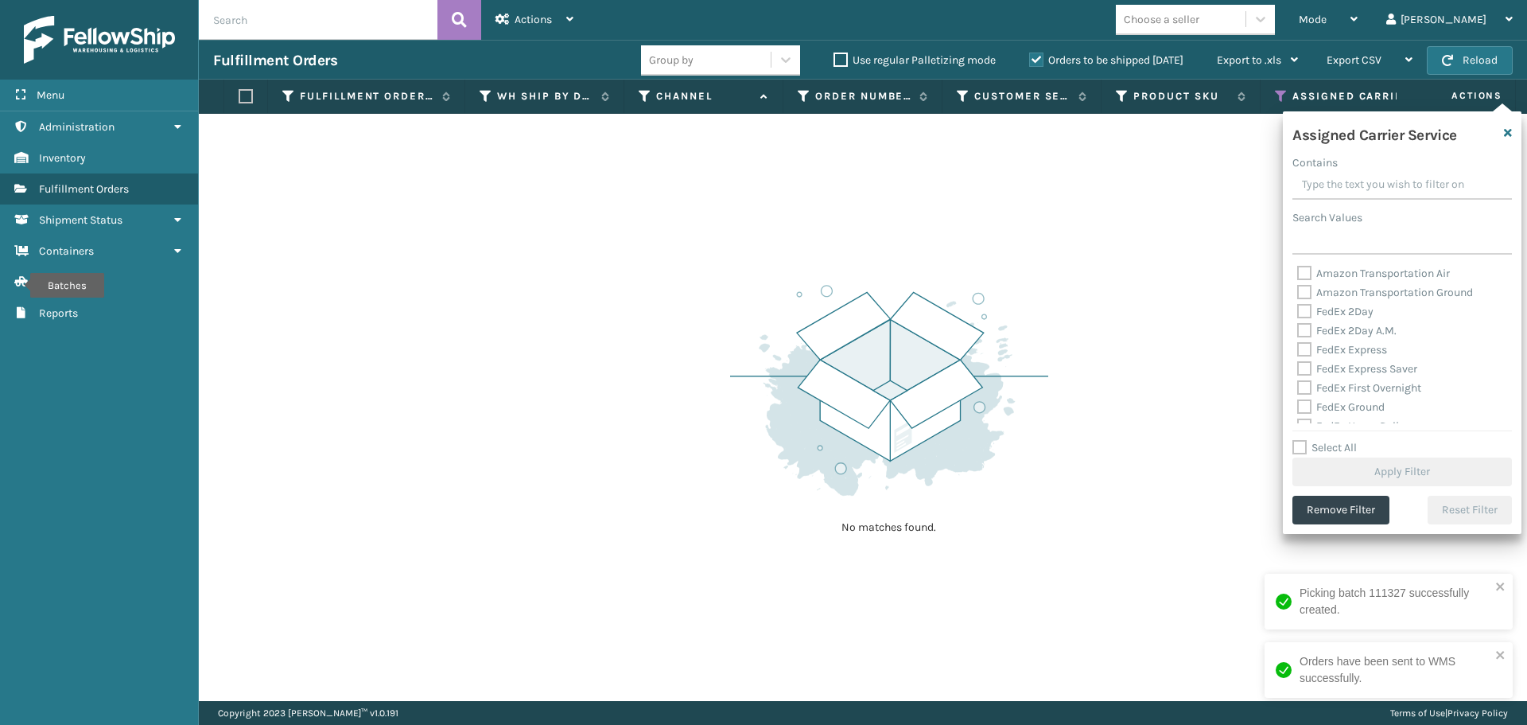
click at [1304, 310] on label "FedEx 2Day" at bounding box center [1336, 312] width 76 height 14
click at [1298, 310] on input "FedEx 2Day" at bounding box center [1298, 307] width 1 height 10
checkbox input "true"
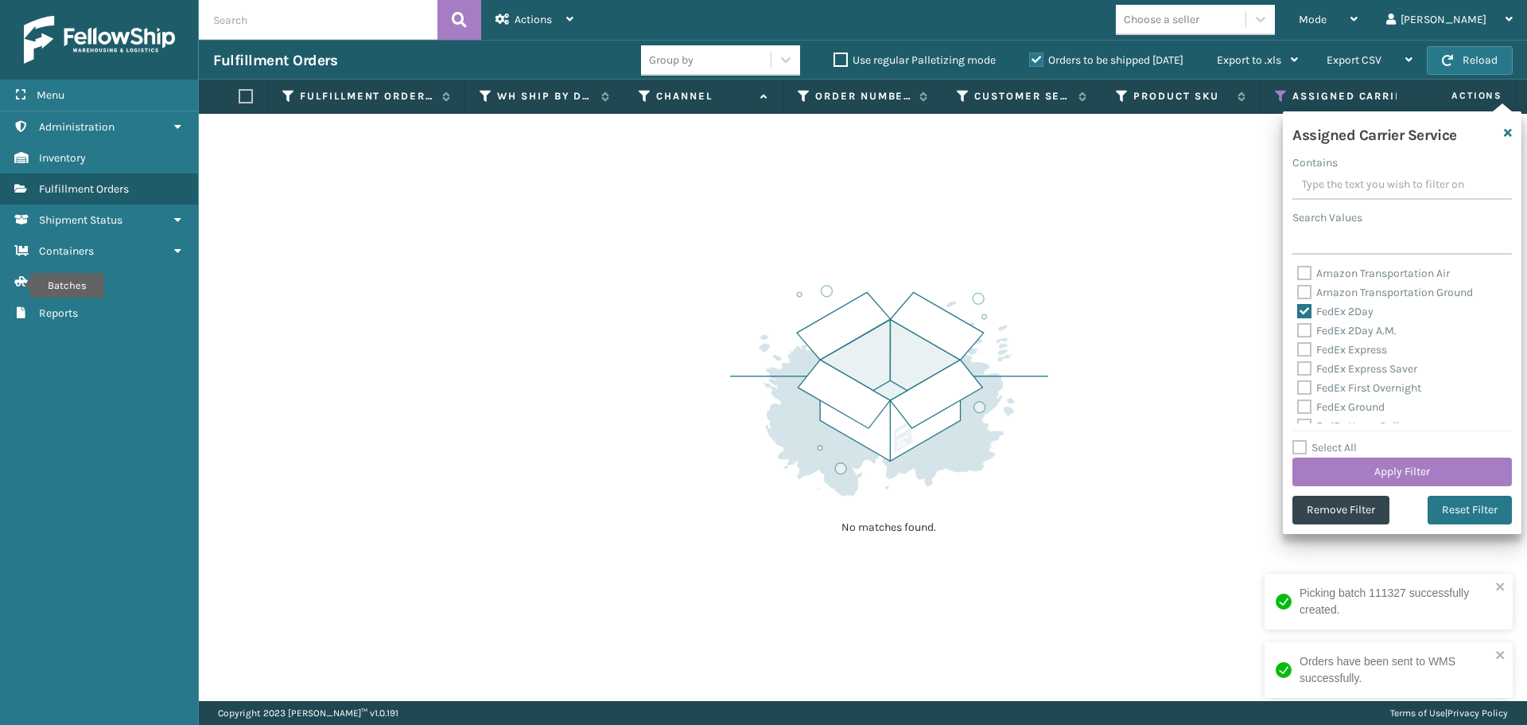
click at [1303, 335] on label "FedEx 2Day A.M." at bounding box center [1347, 331] width 99 height 14
click at [1298, 332] on input "FedEx 2Day A.M." at bounding box center [1298, 326] width 1 height 10
checkbox input "true"
click at [1299, 352] on label "FedEx Express" at bounding box center [1343, 350] width 90 height 14
click at [1298, 351] on input "FedEx Express" at bounding box center [1298, 345] width 1 height 10
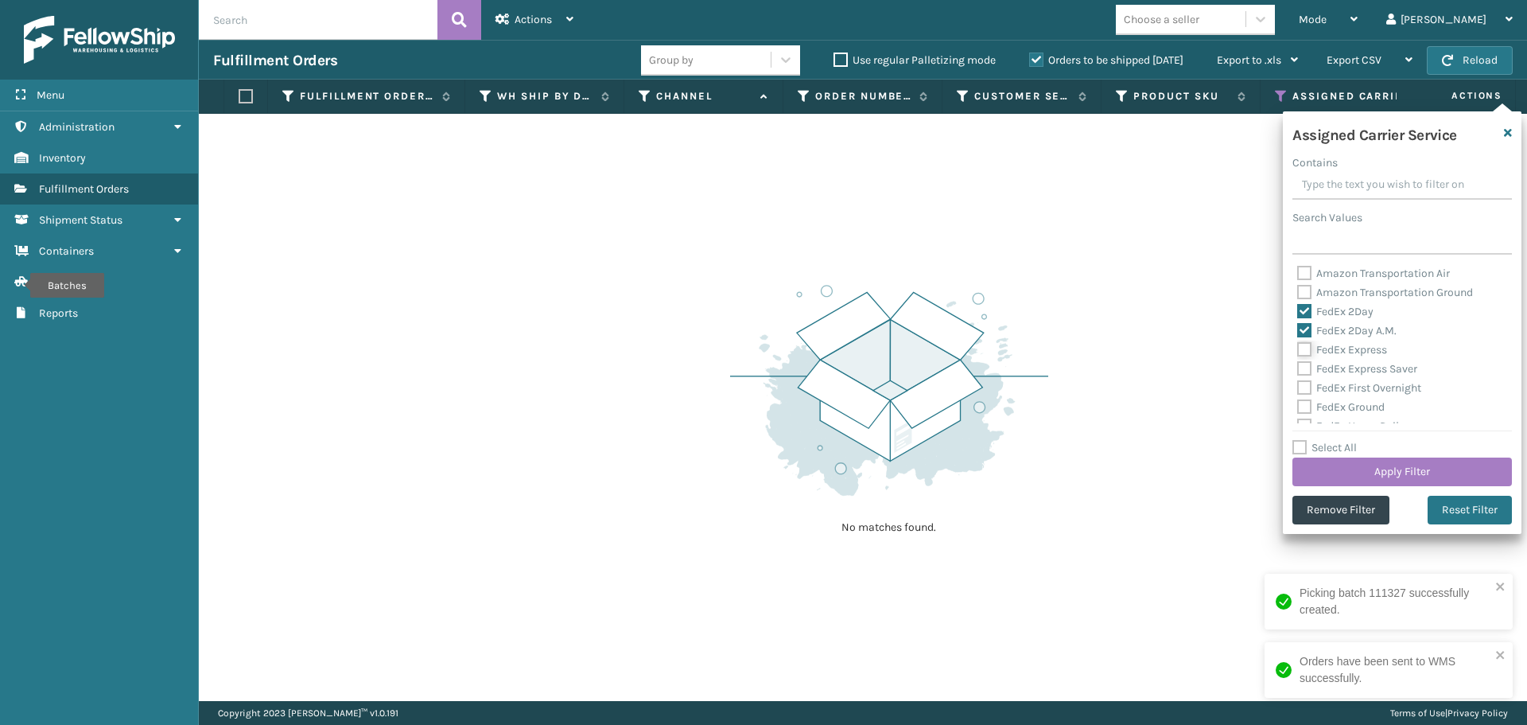
checkbox input "true"
click at [1301, 368] on label "FedEx Express Saver" at bounding box center [1358, 369] width 120 height 14
click at [1298, 368] on input "FedEx Express Saver" at bounding box center [1298, 365] width 1 height 10
checkbox input "true"
click at [1304, 391] on label "FedEx First Overnight" at bounding box center [1360, 388] width 124 height 14
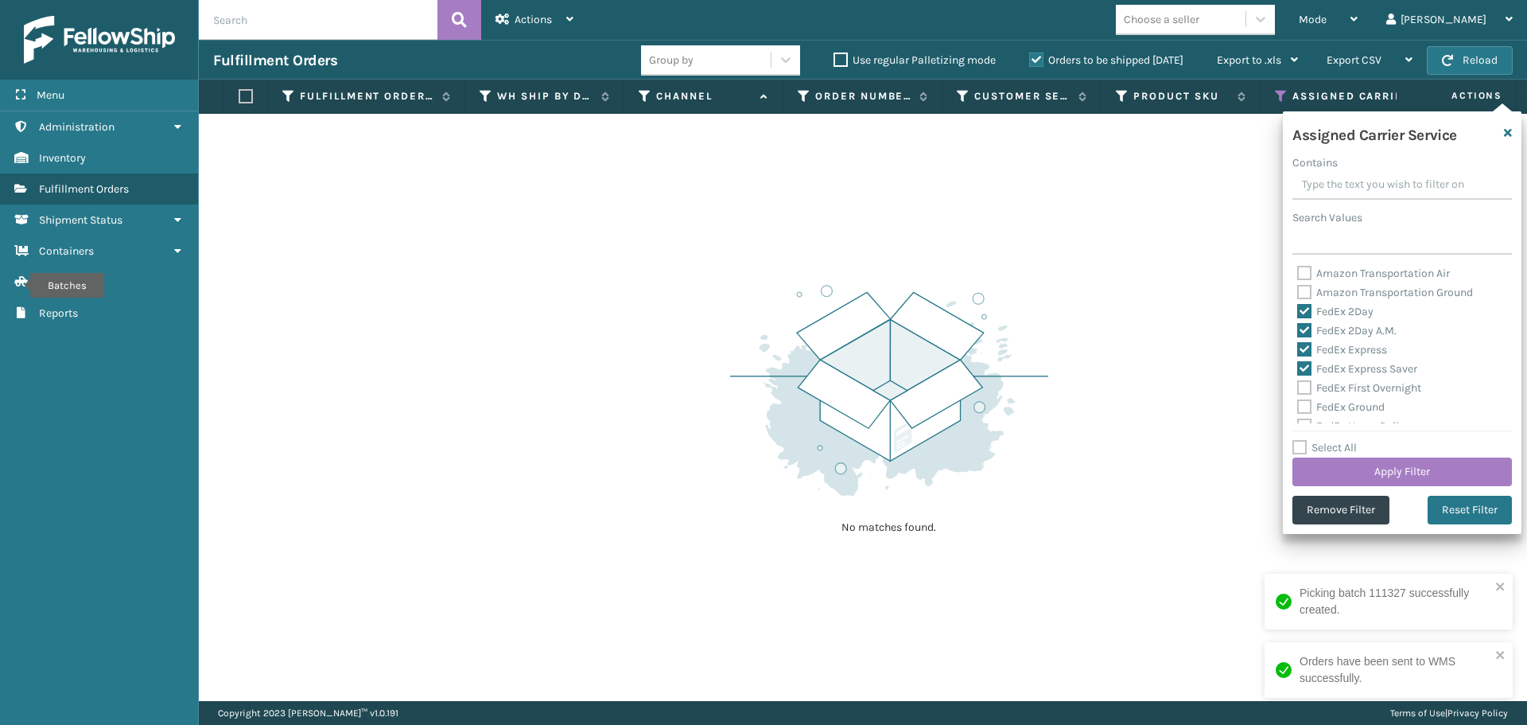
click at [1298, 389] on input "FedEx First Overnight" at bounding box center [1298, 384] width 1 height 10
checkbox input "true"
click at [1305, 408] on label "FedEx Ground" at bounding box center [1342, 407] width 88 height 14
click at [1298, 408] on input "FedEx Ground" at bounding box center [1298, 403] width 1 height 10
checkbox input "true"
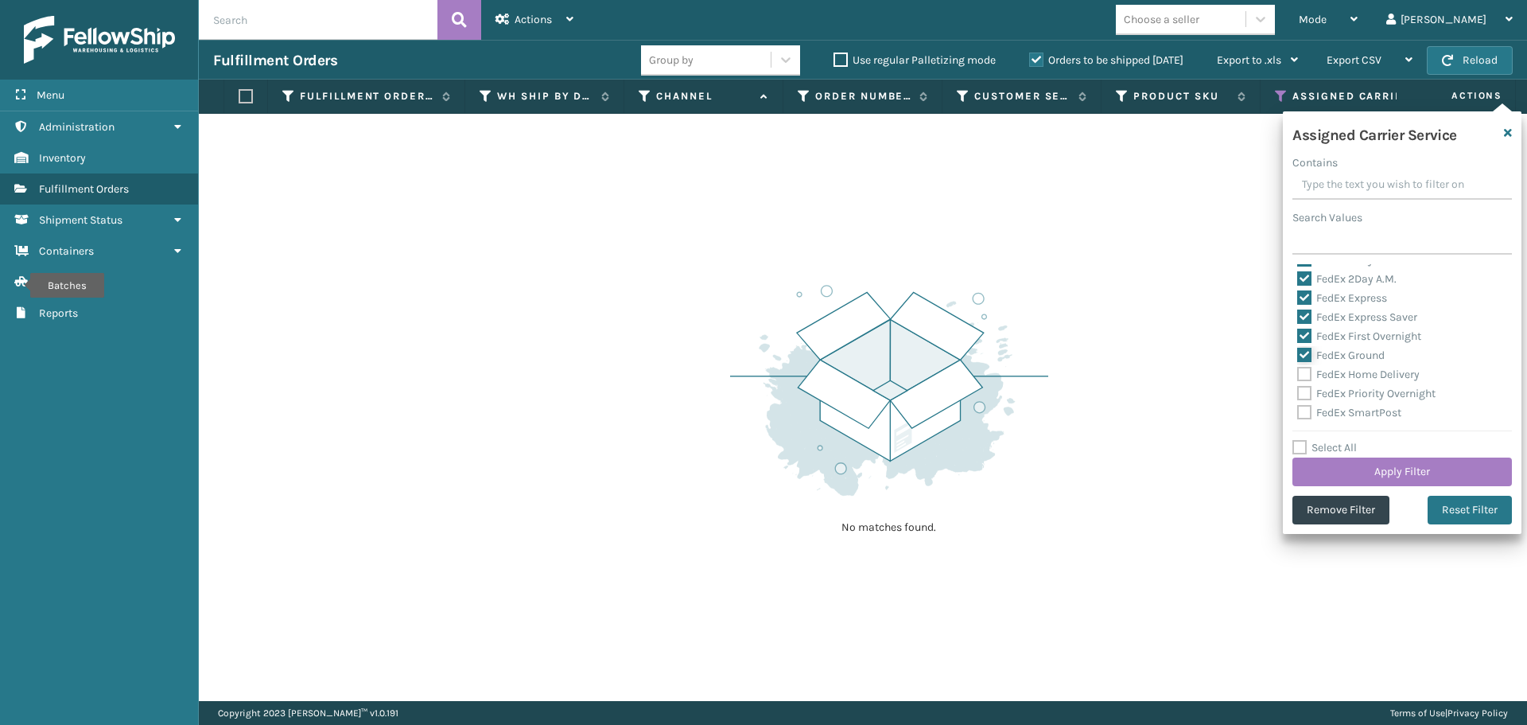
scroll to position [80, 0]
click at [1304, 345] on label "FedEx Home Delivery" at bounding box center [1359, 347] width 123 height 14
click at [1298, 345] on input "FedEx Home Delivery" at bounding box center [1298, 342] width 1 height 10
checkbox input "true"
click at [1306, 371] on label "FedEx Priority Overnight" at bounding box center [1367, 366] width 138 height 14
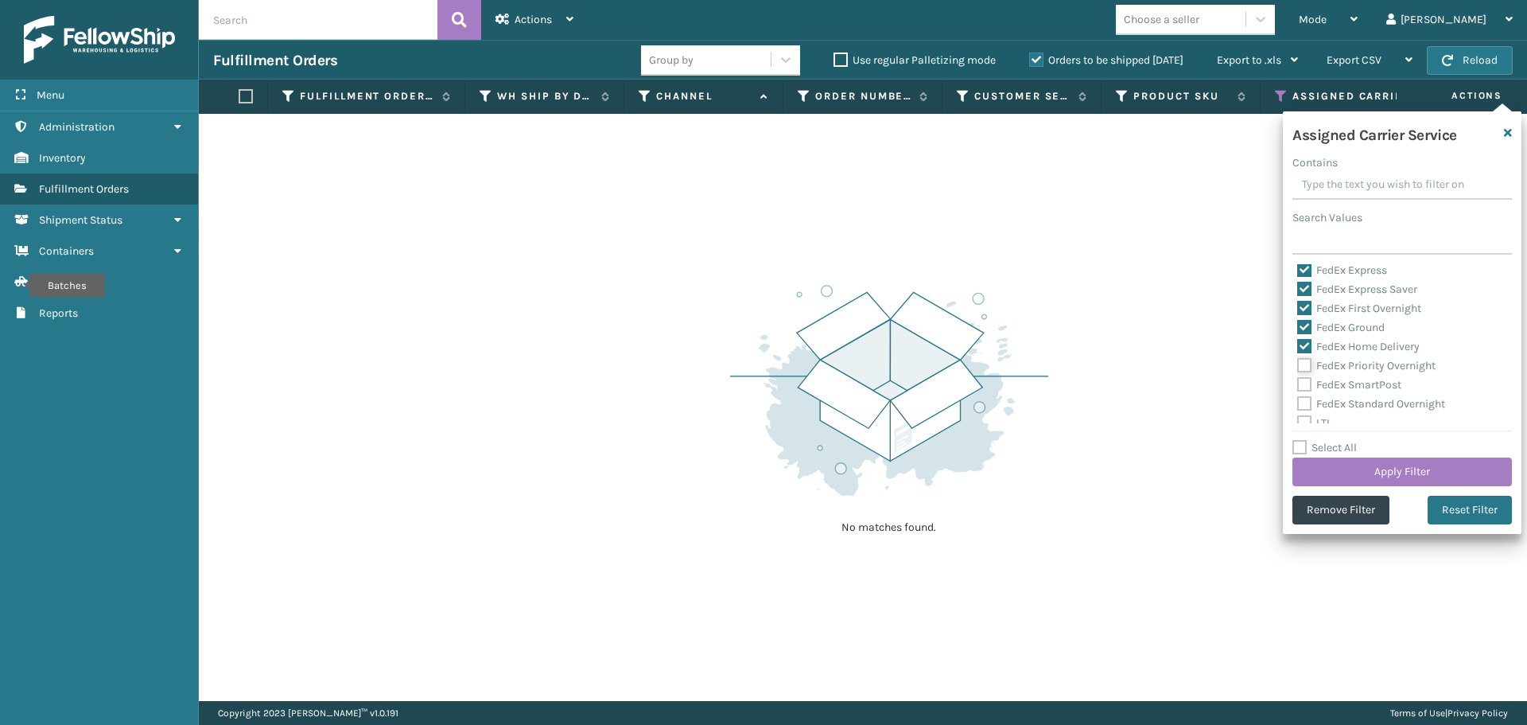
click at [1298, 367] on input "FedEx Priority Overnight" at bounding box center [1298, 361] width 1 height 10
checkbox input "true"
click at [1306, 385] on label "FedEx SmartPost" at bounding box center [1350, 385] width 104 height 14
click at [1298, 385] on input "FedEx SmartPost" at bounding box center [1298, 380] width 1 height 10
checkbox input "true"
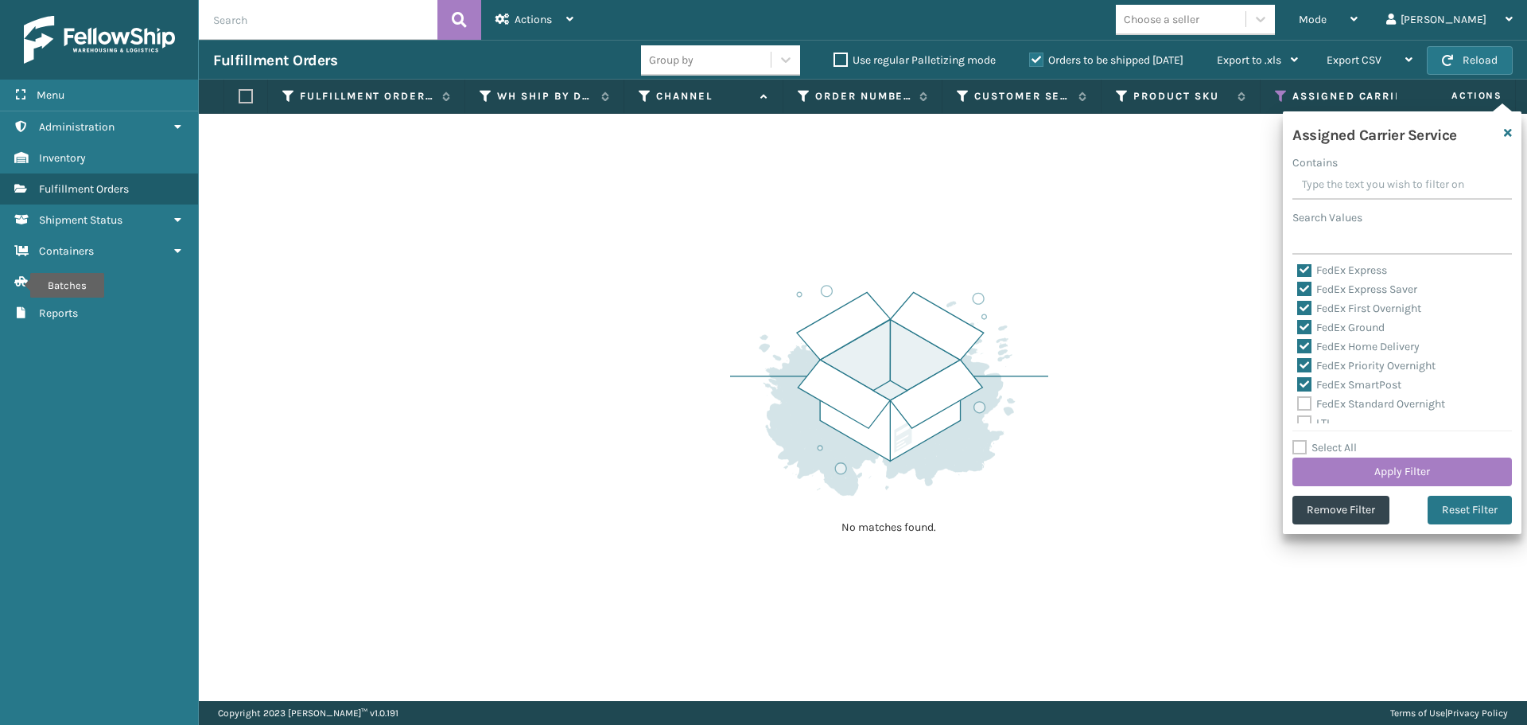
click at [1301, 403] on label "FedEx Standard Overnight" at bounding box center [1372, 404] width 148 height 14
click at [1298, 403] on input "FedEx Standard Overnight" at bounding box center [1298, 400] width 1 height 10
checkbox input "true"
click at [1366, 473] on button "Apply Filter" at bounding box center [1403, 471] width 220 height 29
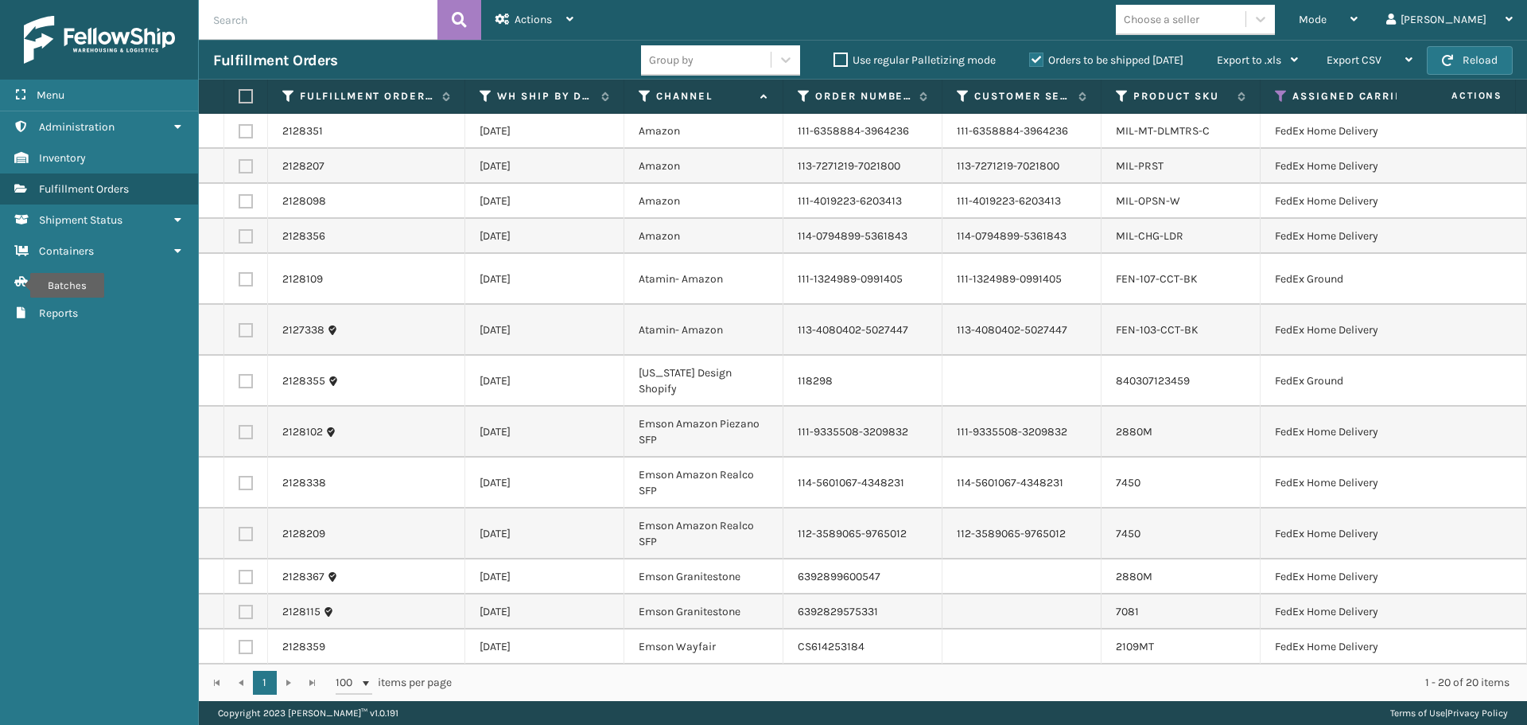
click at [247, 99] on label at bounding box center [244, 96] width 10 height 14
click at [239, 99] on input "checkbox" at bounding box center [239, 96] width 1 height 10
checkbox input "true"
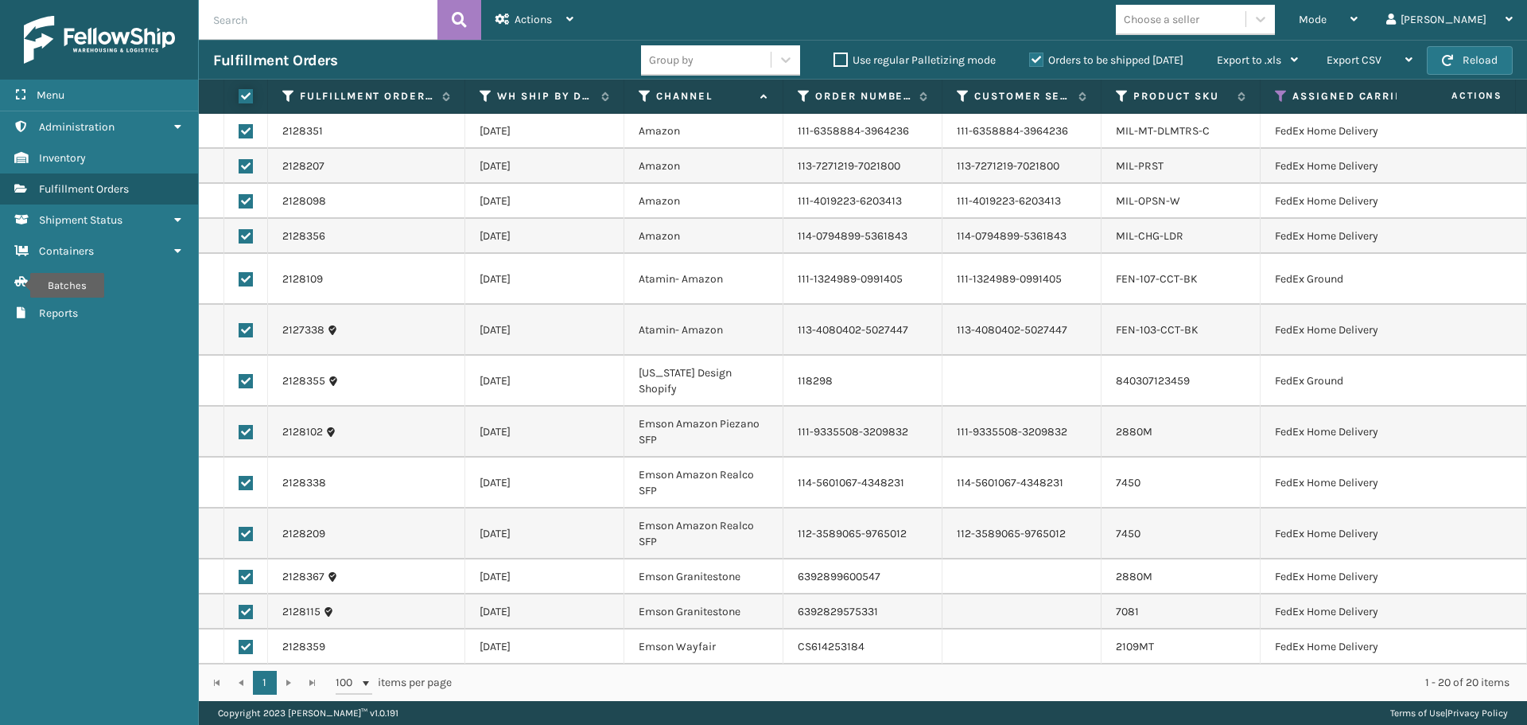
checkbox input "true"
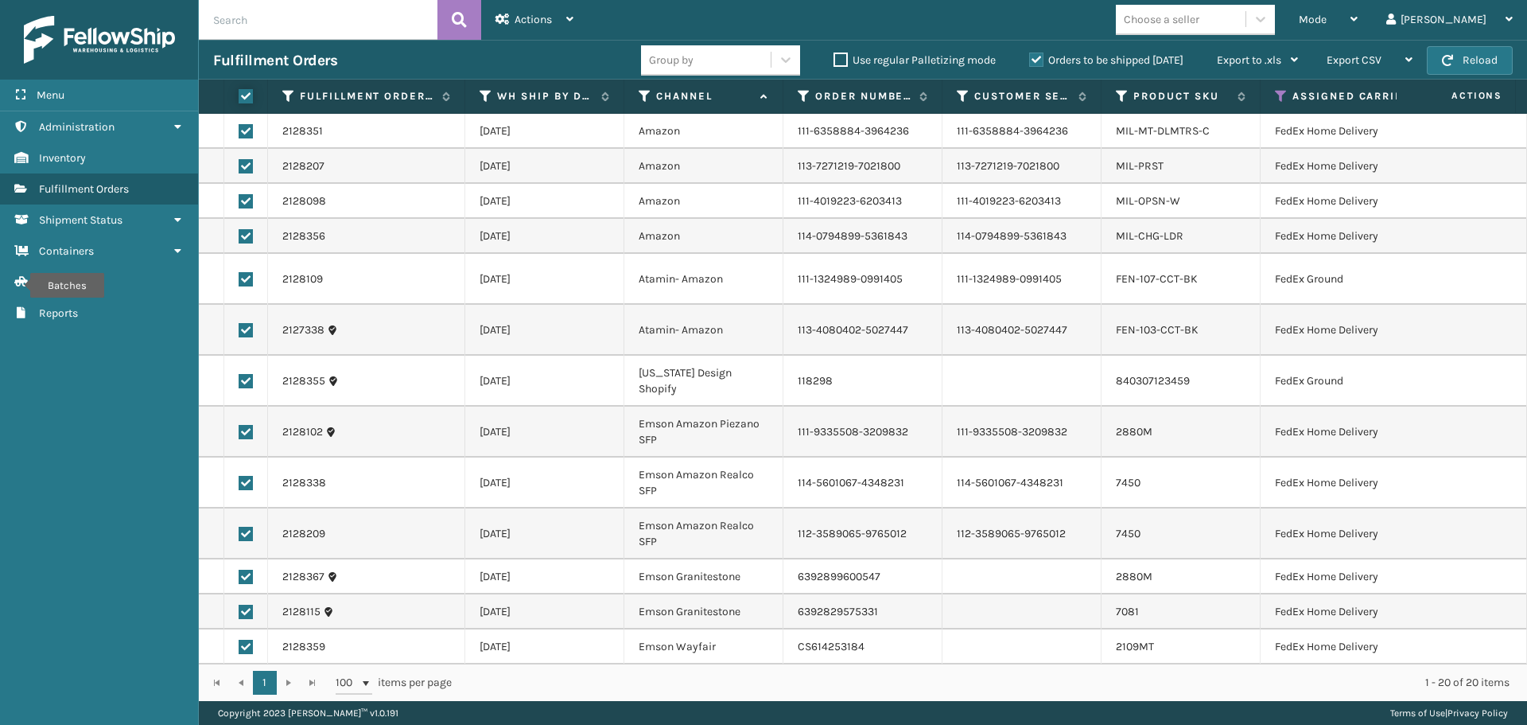
checkbox input "true"
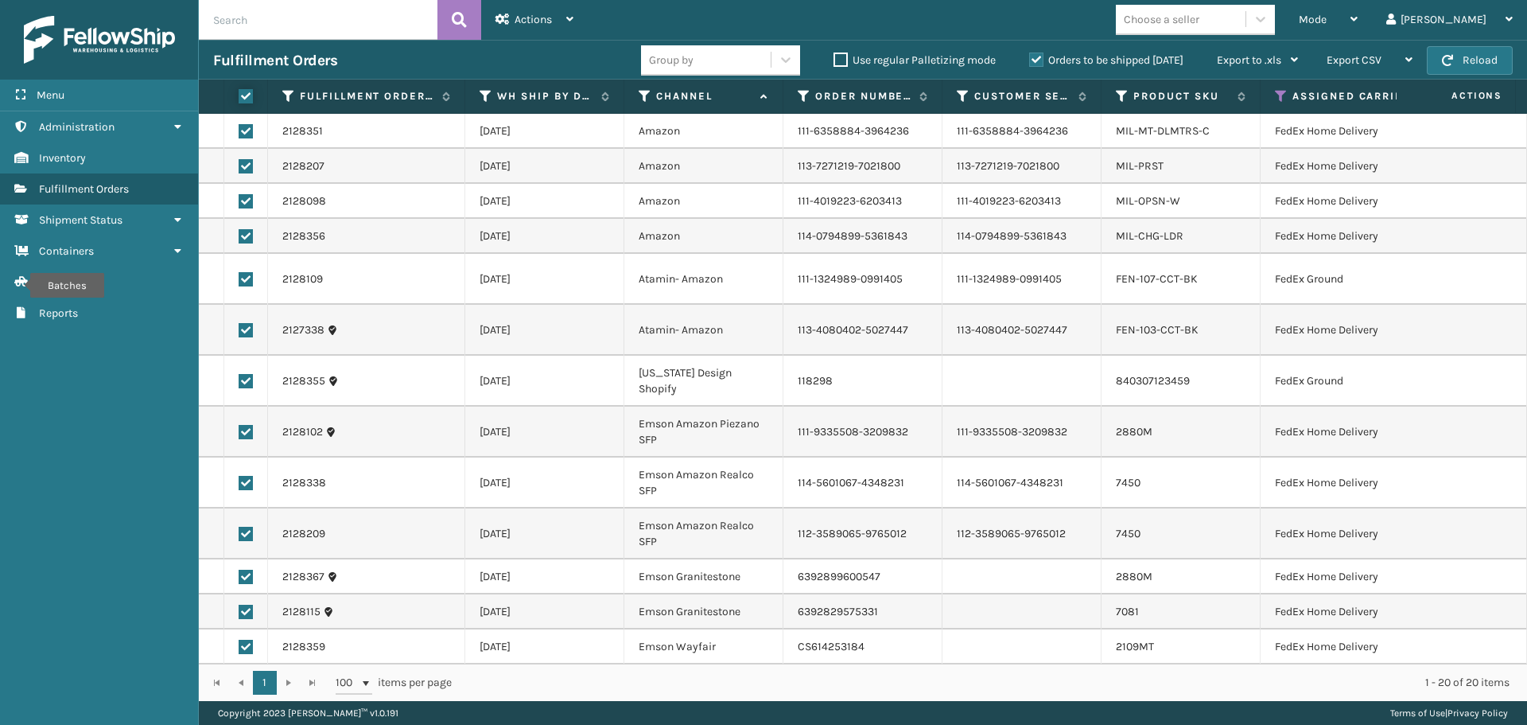
checkbox input "true"
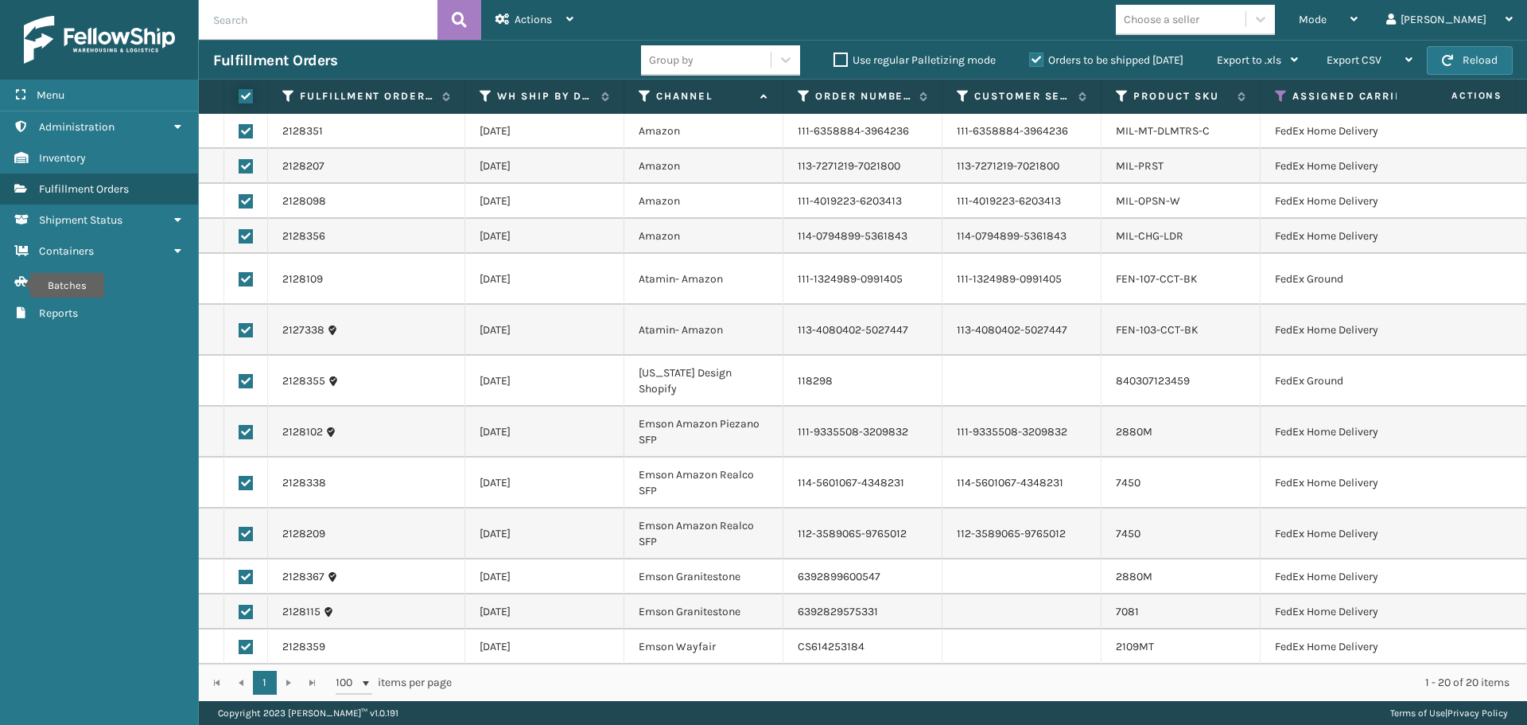
checkbox input "true"
click at [542, 14] on span "Actions" at bounding box center [533, 20] width 37 height 14
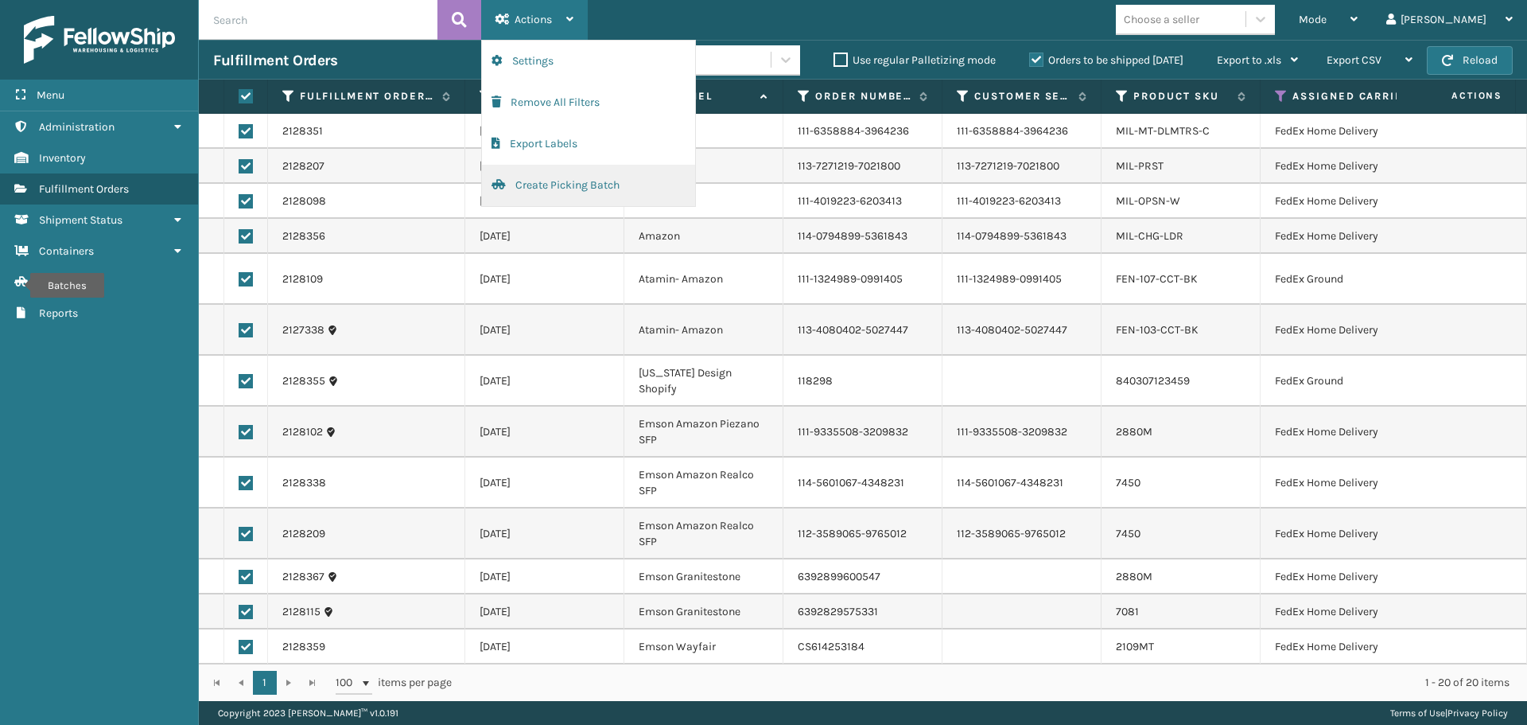
click at [578, 185] on button "Create Picking Batch" at bounding box center [588, 185] width 213 height 41
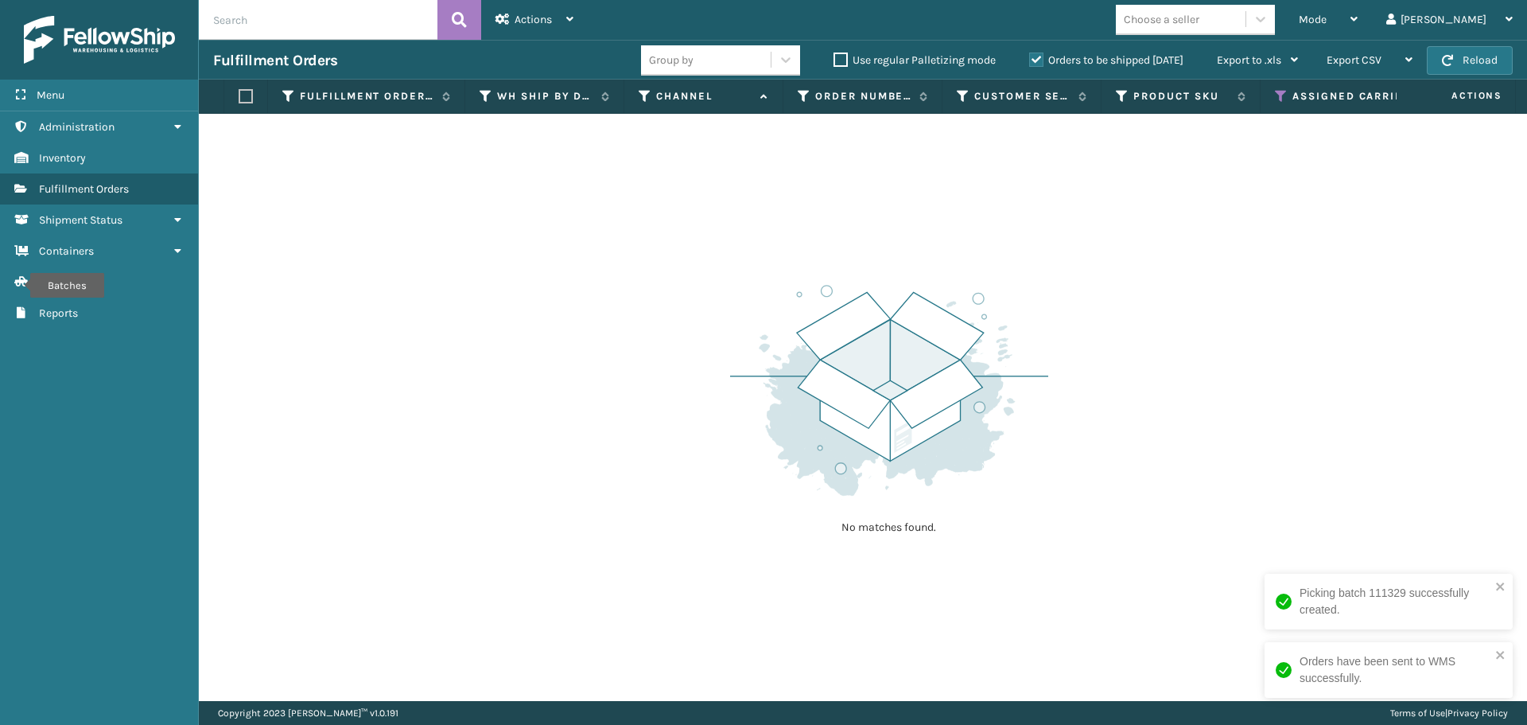
click at [1282, 95] on icon at bounding box center [1281, 96] width 13 height 14
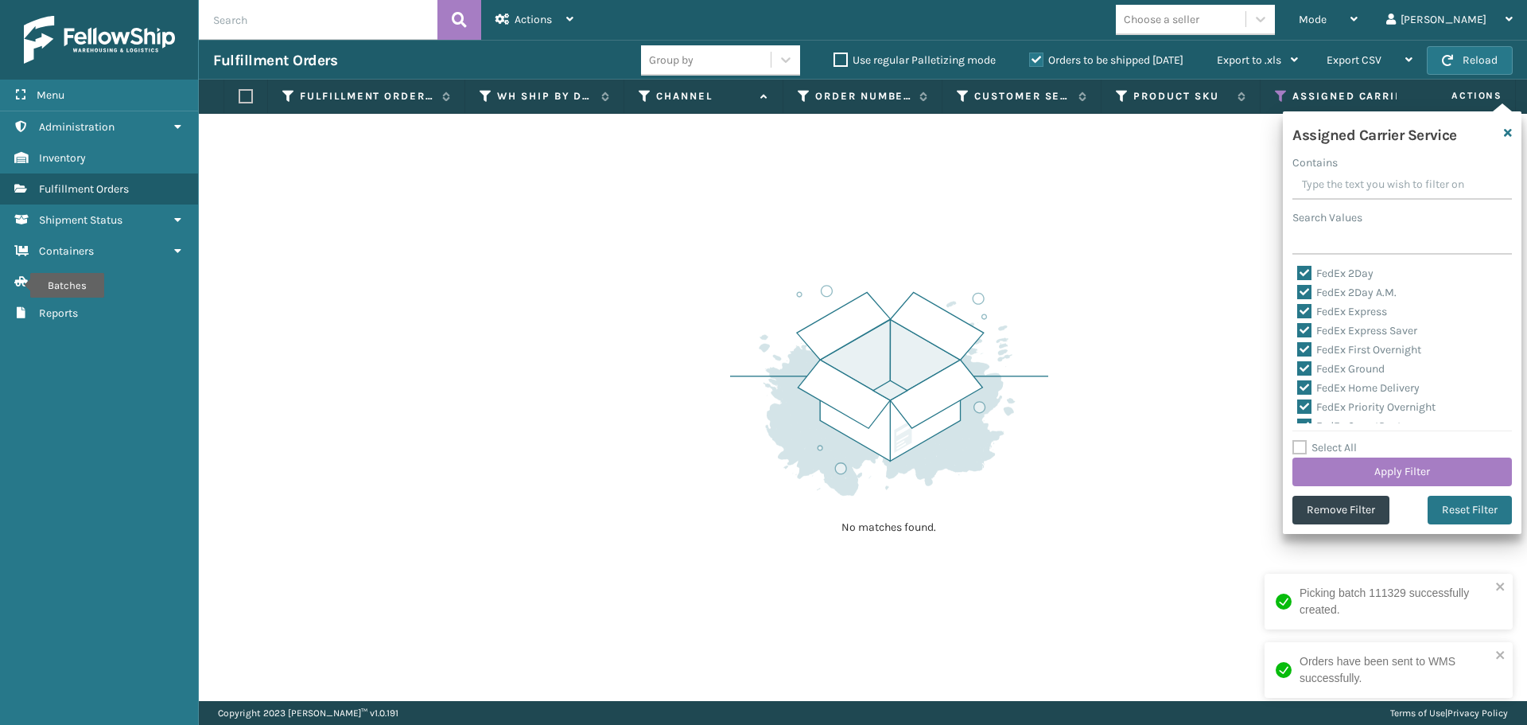
click at [1300, 448] on label "Select All" at bounding box center [1325, 448] width 64 height 14
click at [1300, 440] on input "Select All" at bounding box center [1412, 439] width 239 height 2
checkbox input "true"
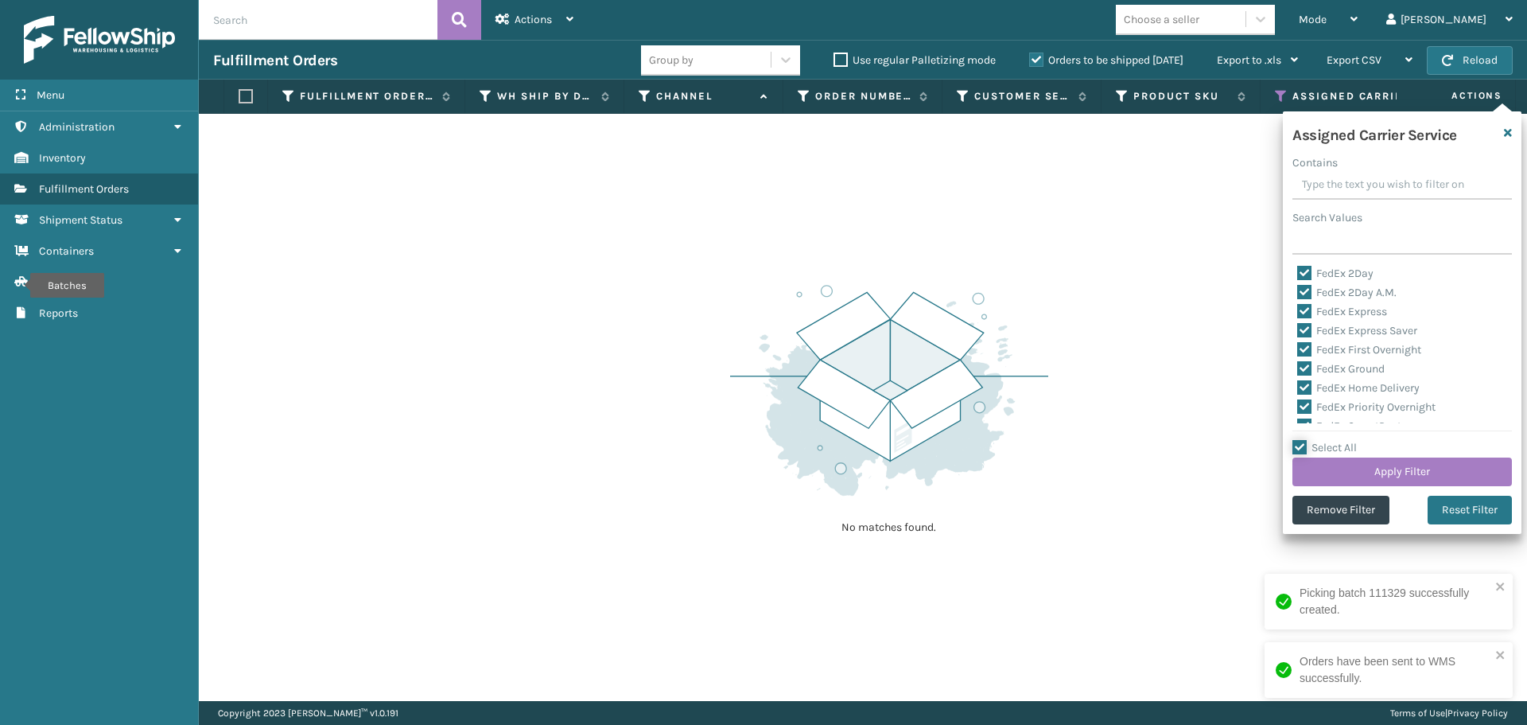
checkbox input "true"
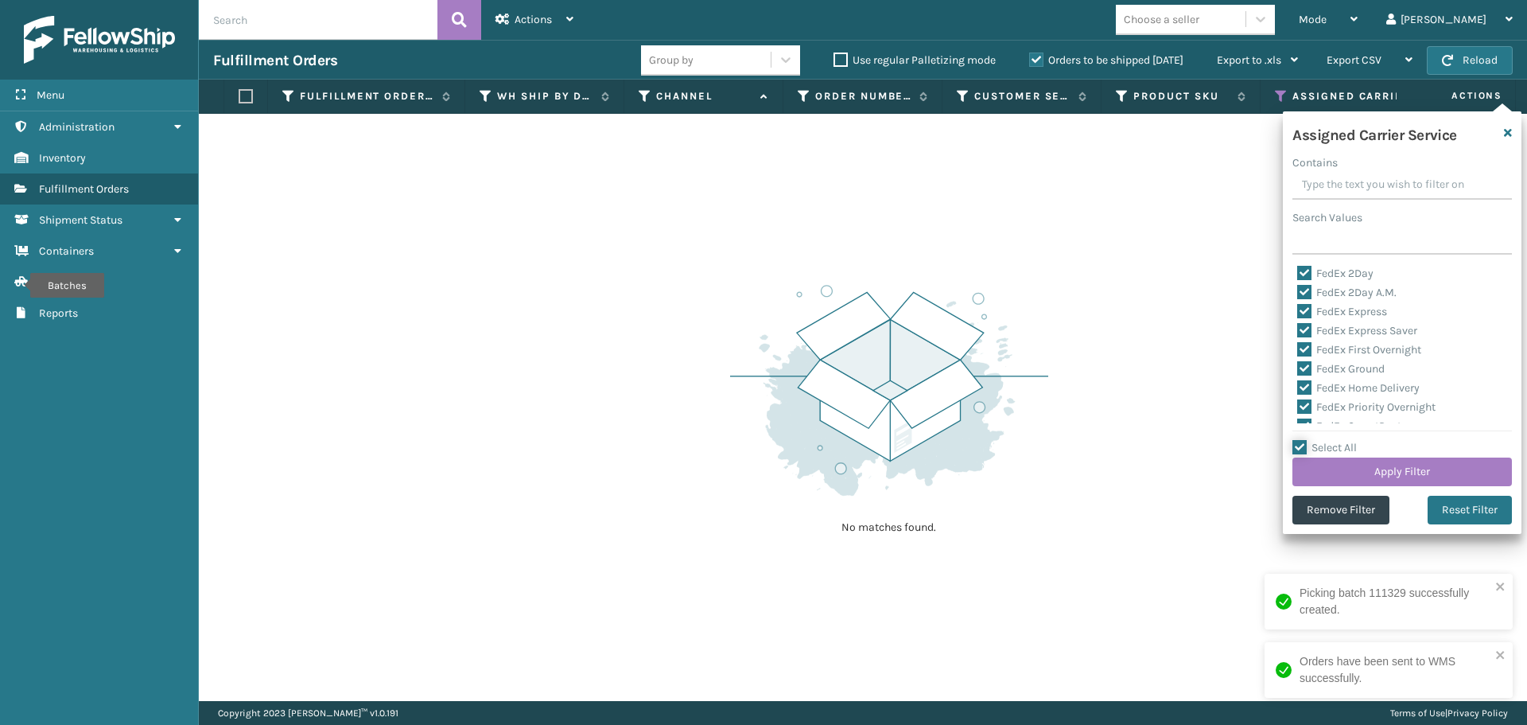
checkbox input "true"
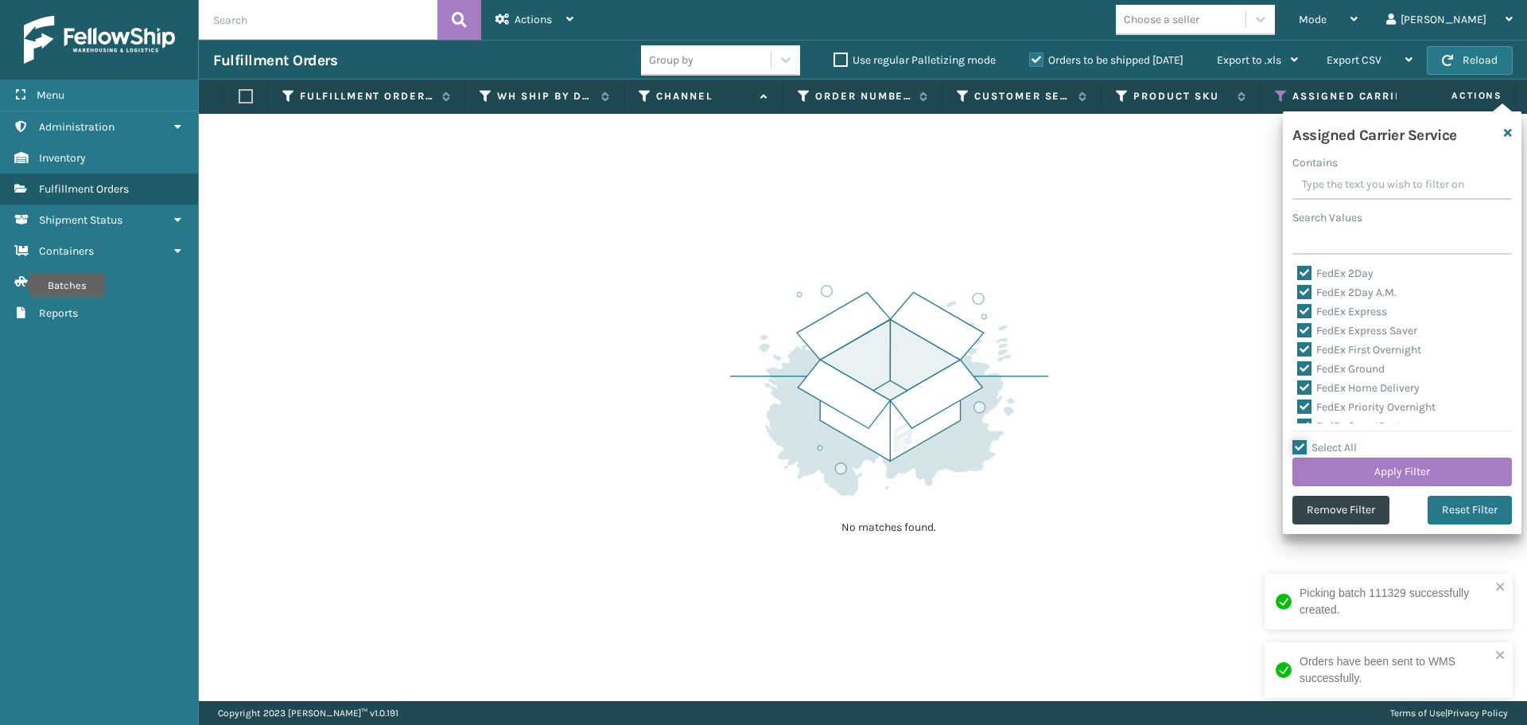
checkbox input "true"
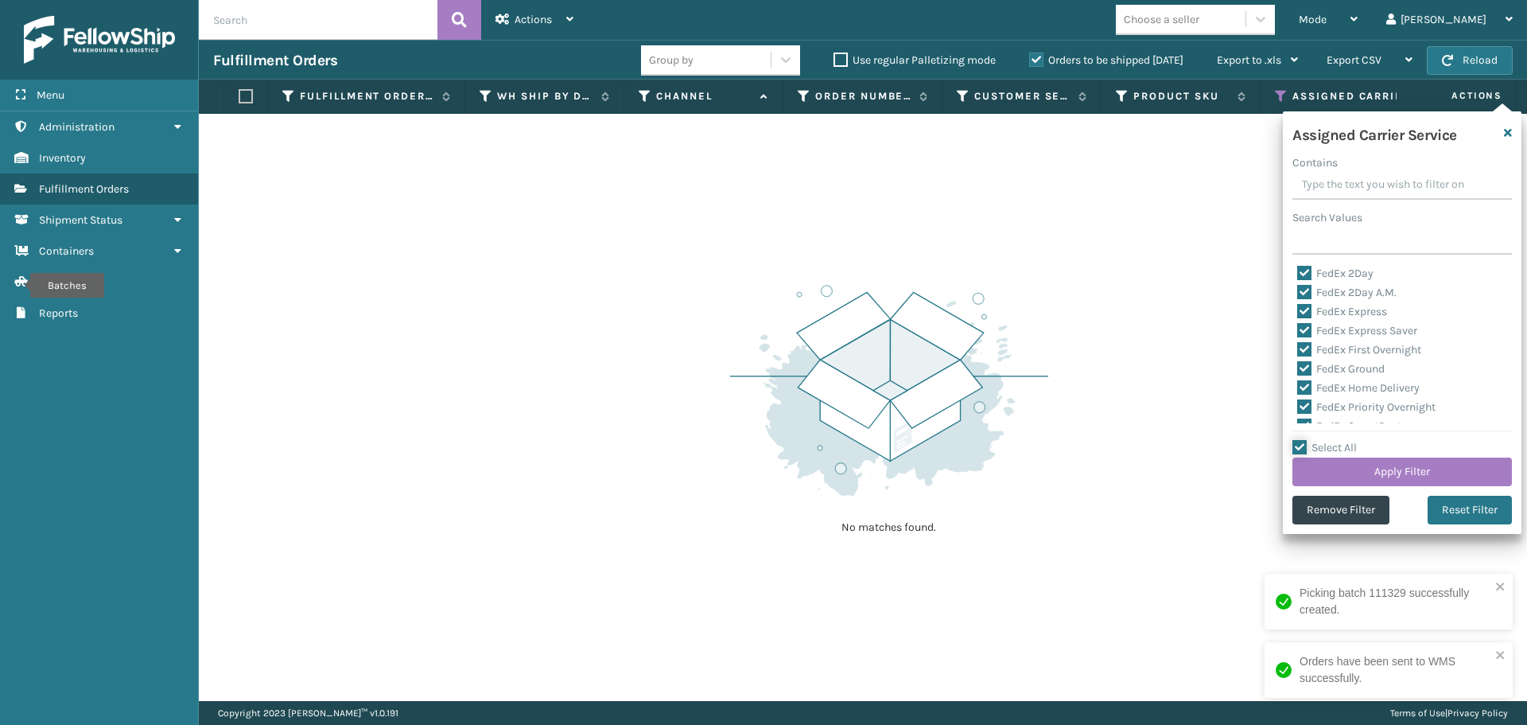
checkbox input "true"
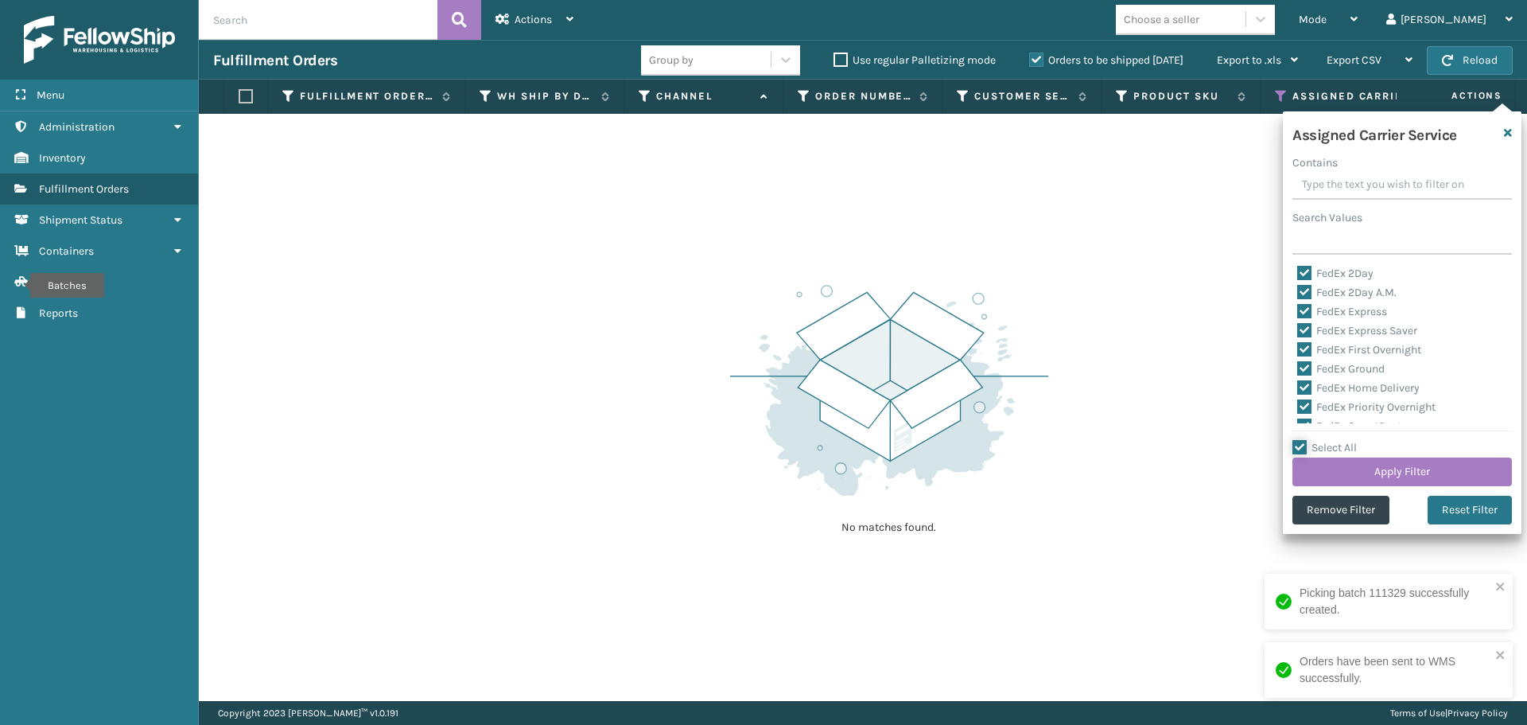
checkbox input "true"
click at [1300, 448] on label "Select All" at bounding box center [1325, 448] width 64 height 14
click at [1300, 440] on input "Select All" at bounding box center [1412, 439] width 239 height 2
checkbox input "false"
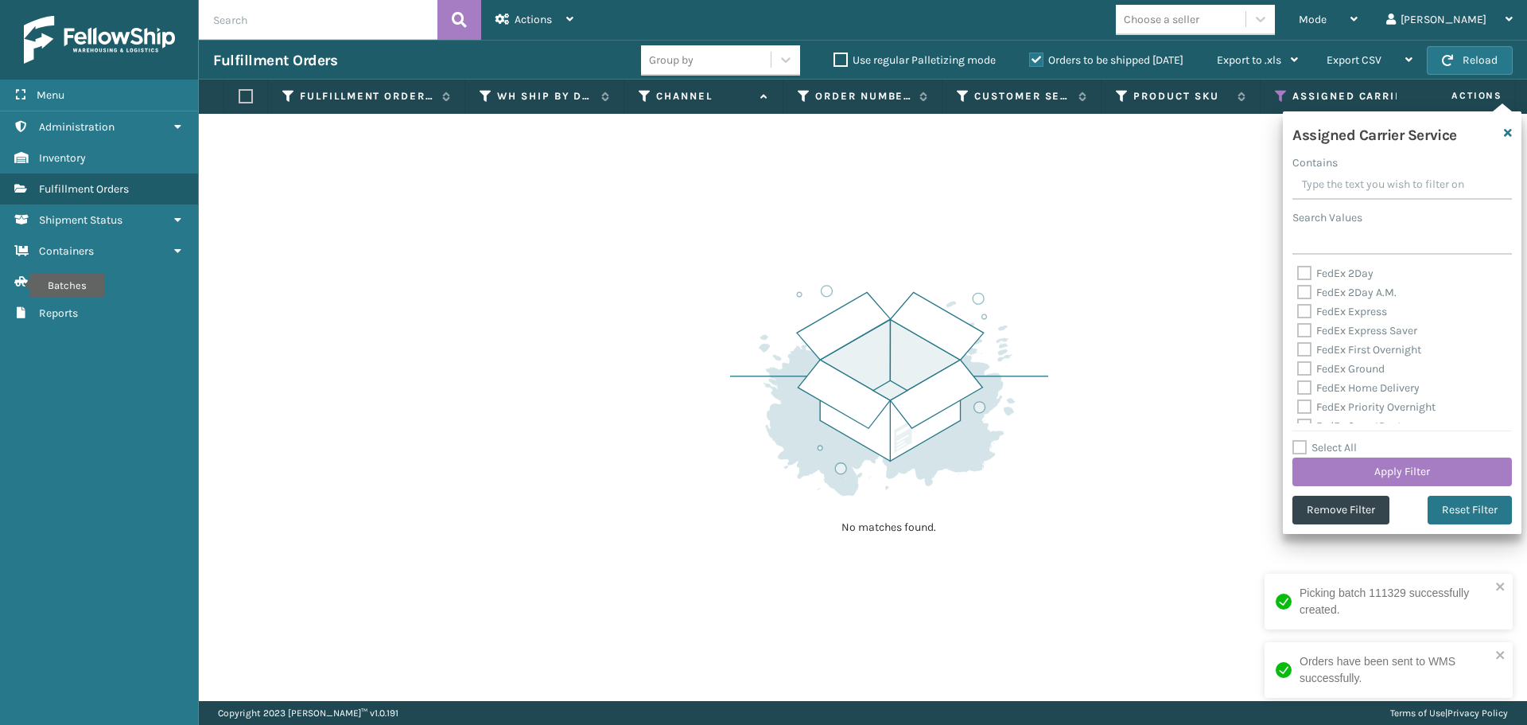
checkbox input "false"
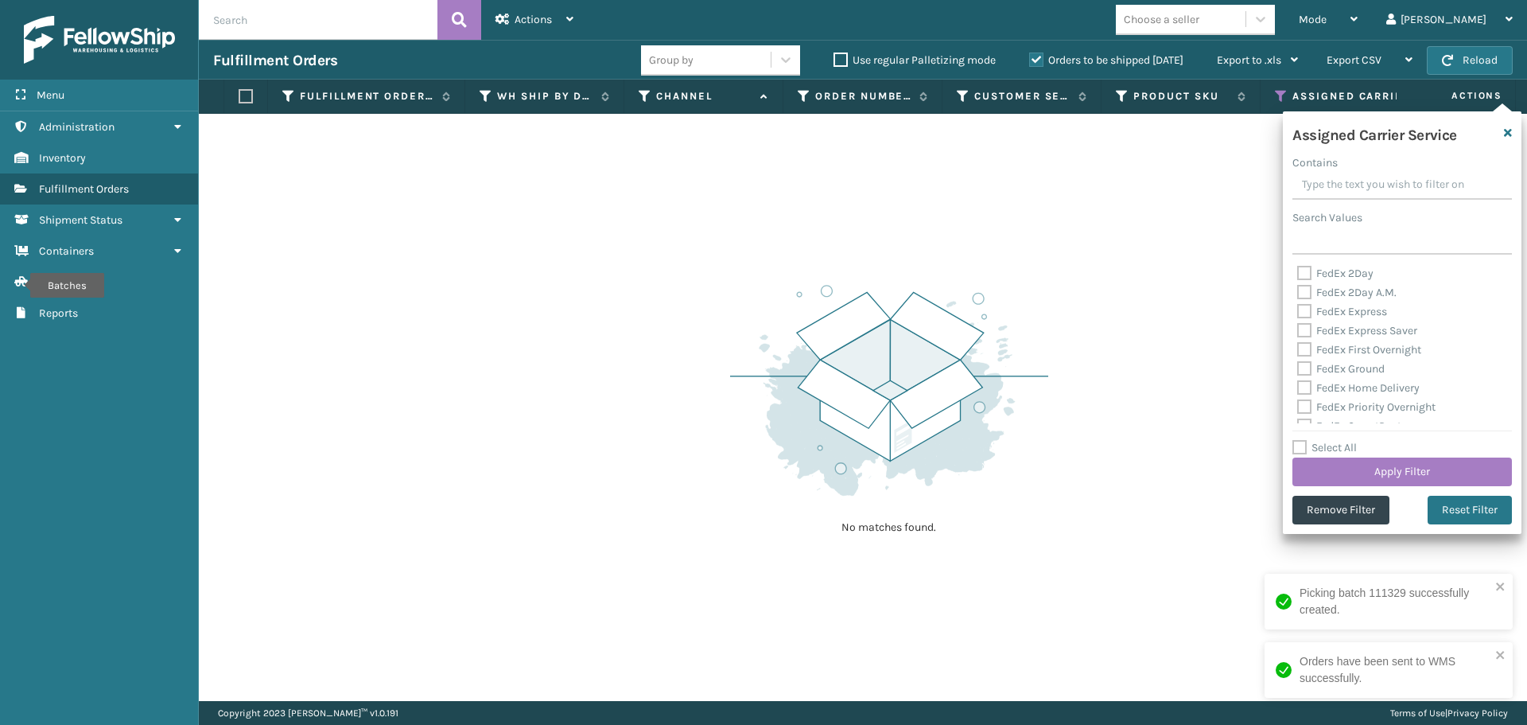
checkbox input "false"
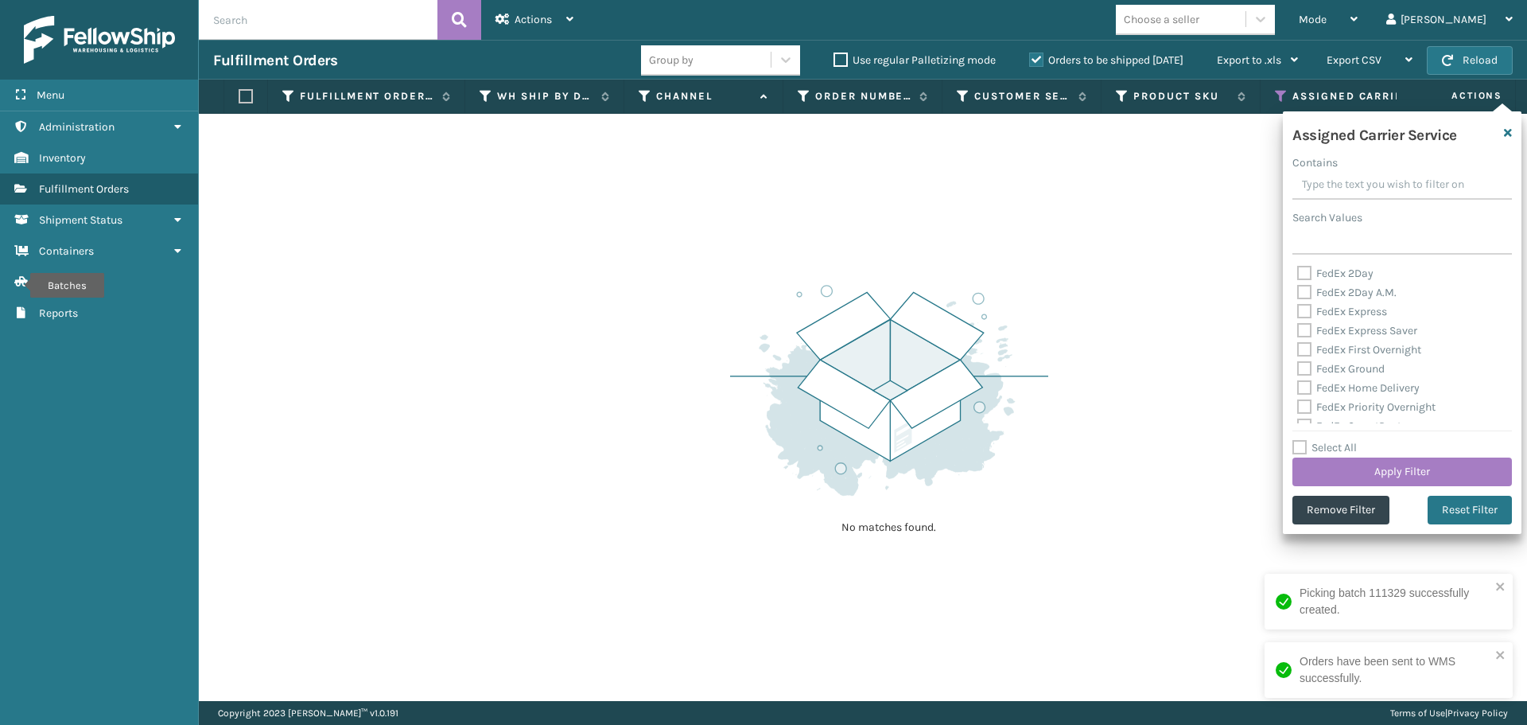
checkbox input "false"
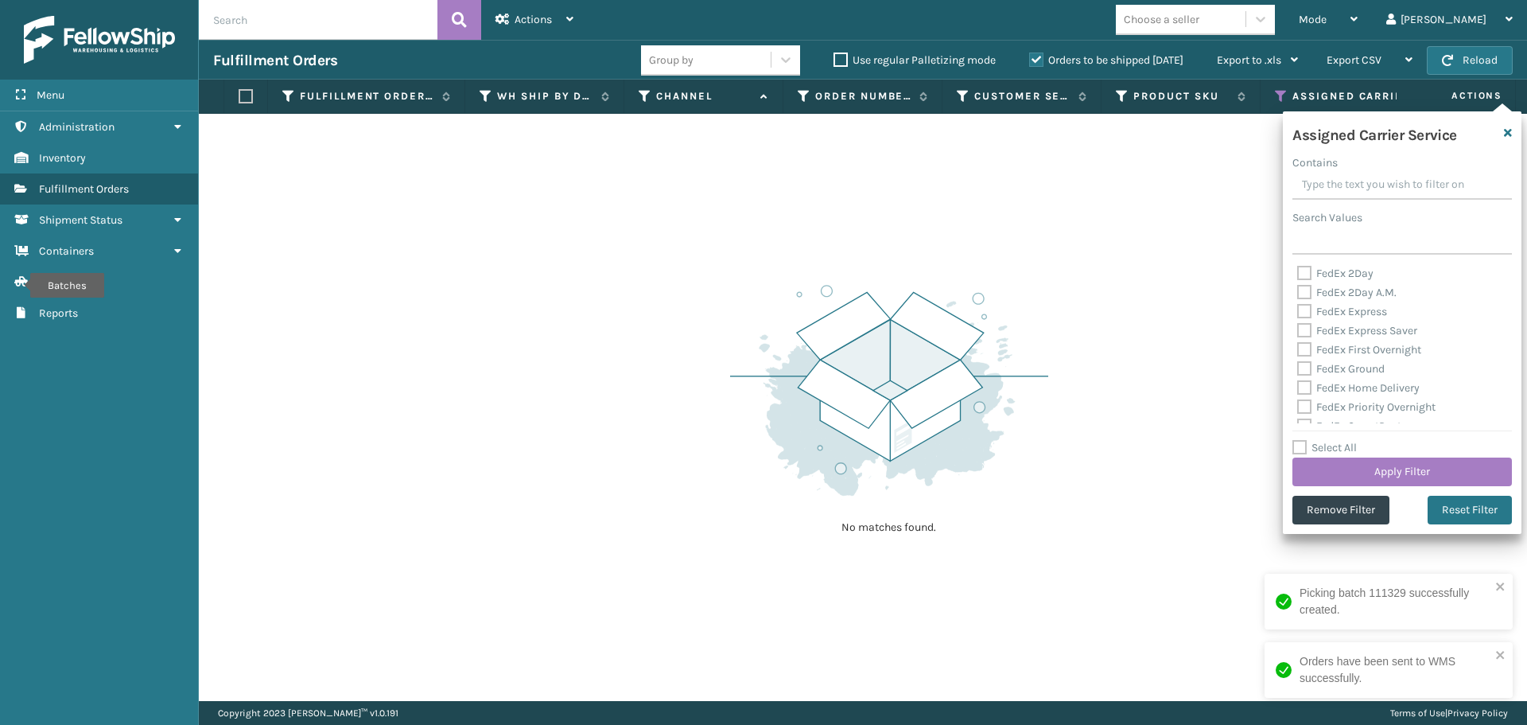
checkbox input "false"
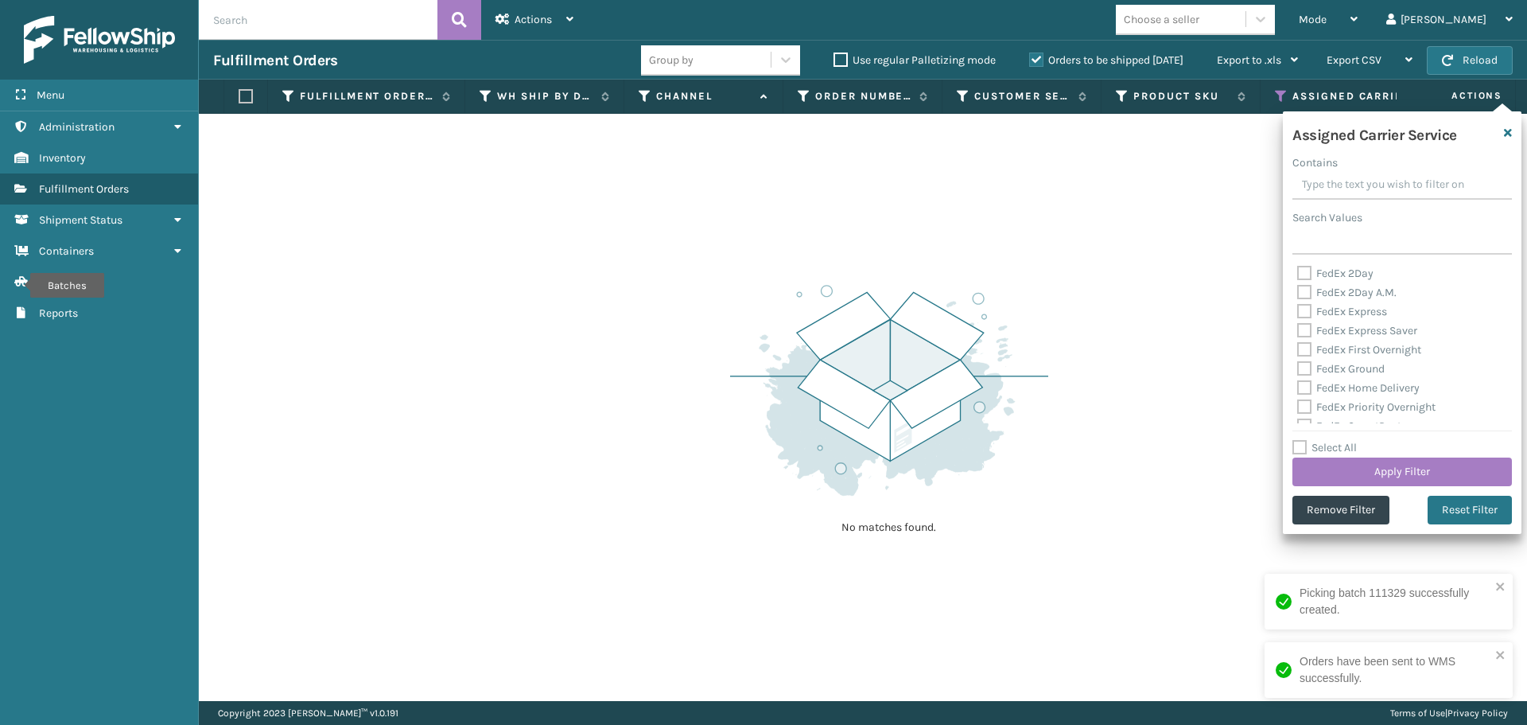
checkbox input "false"
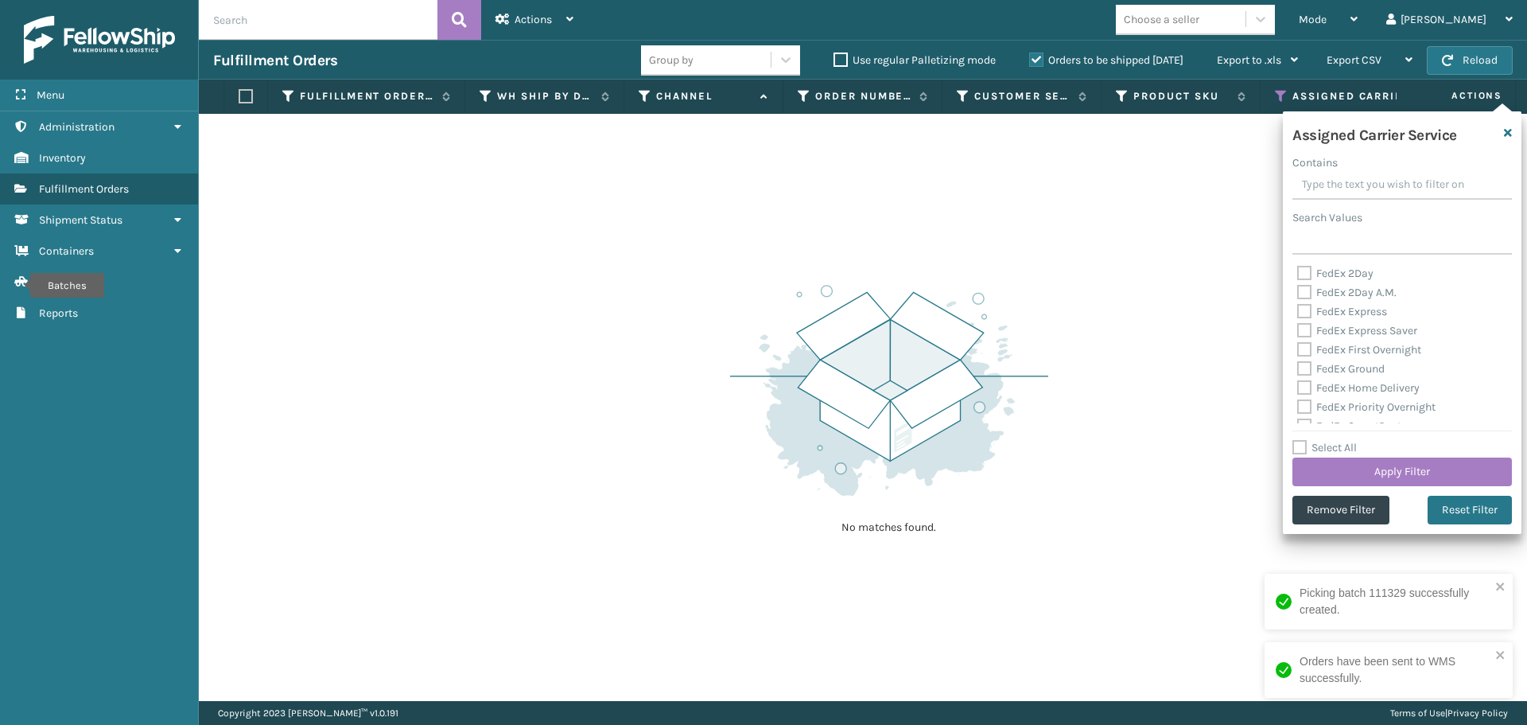
checkbox input "false"
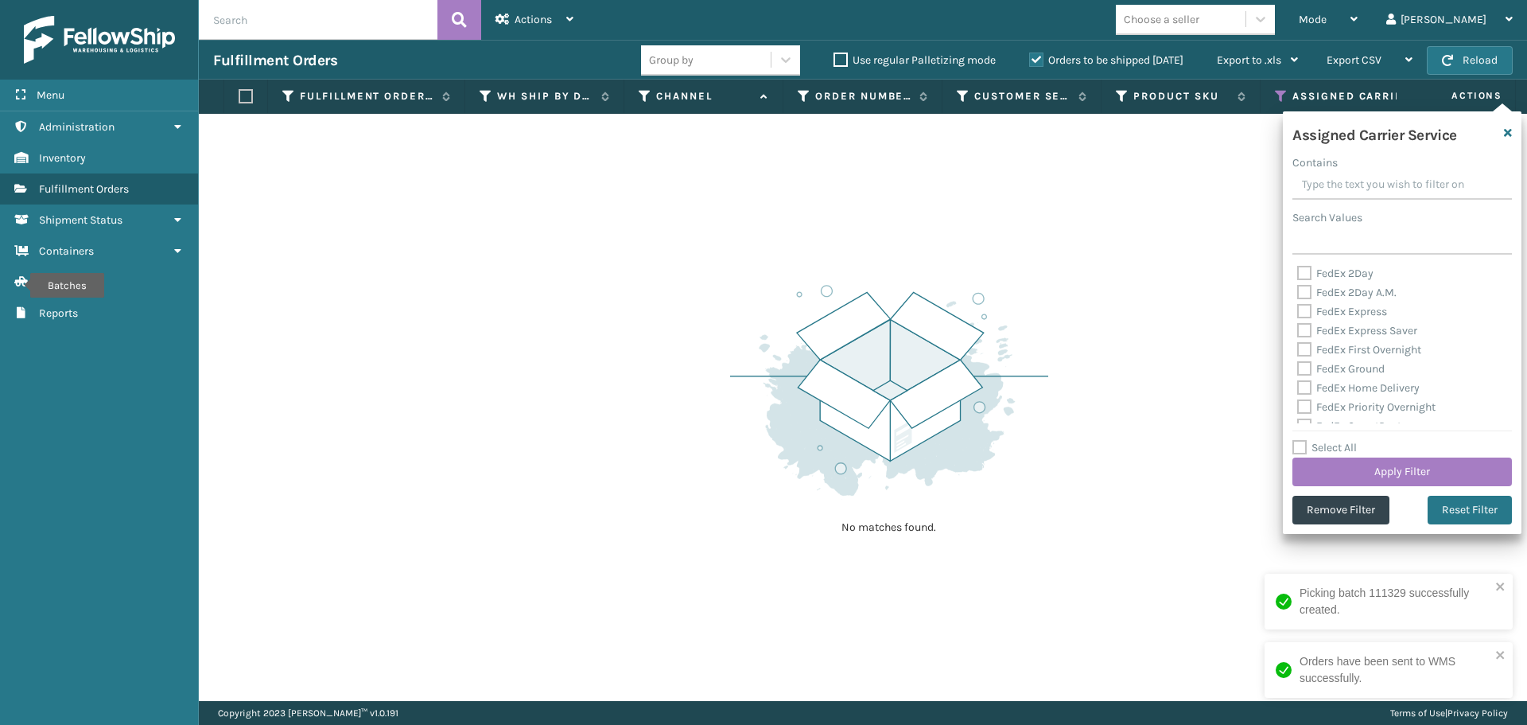
checkbox input "false"
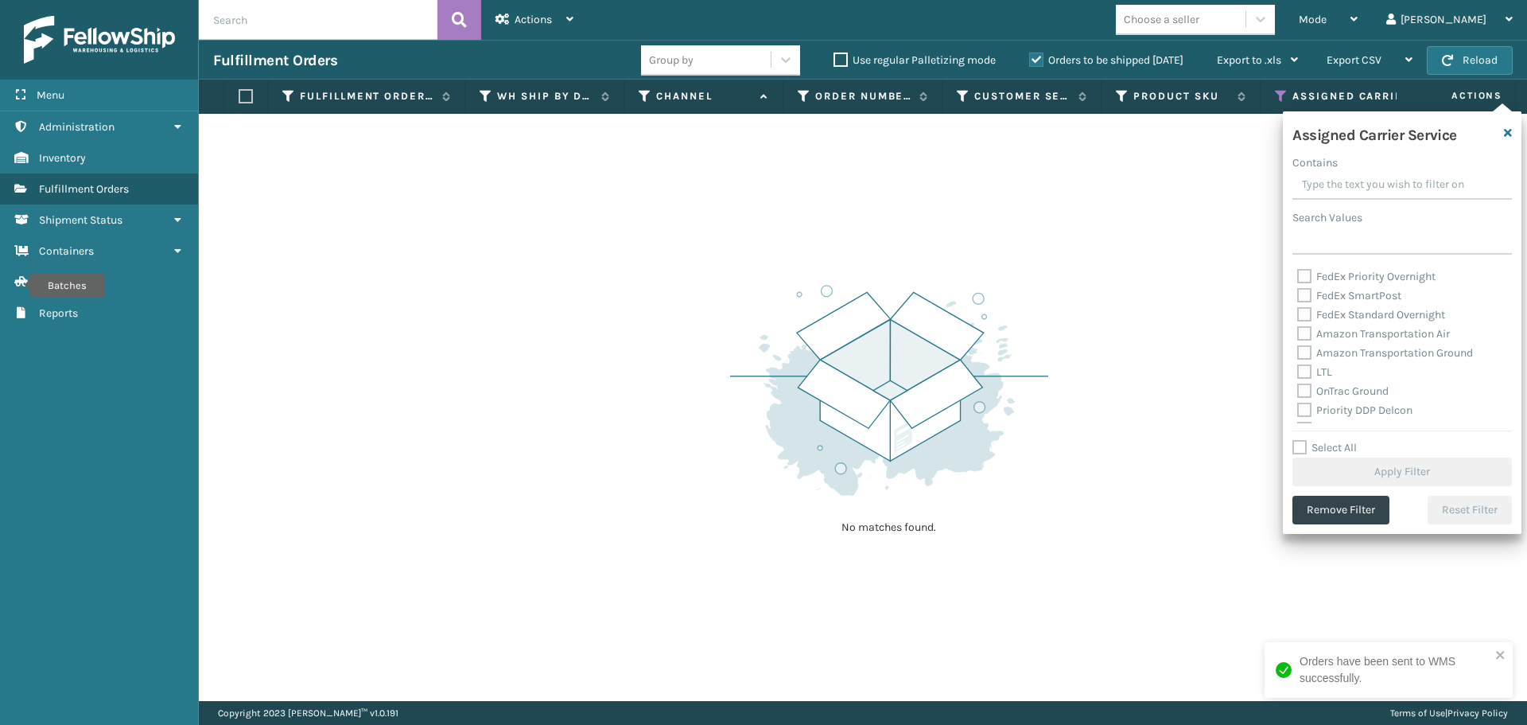
scroll to position [159, 0]
click at [1310, 364] on label "OnTrac Ground" at bounding box center [1343, 363] width 91 height 14
click at [1298, 364] on input "OnTrac Ground" at bounding box center [1298, 358] width 1 height 10
checkbox input "true"
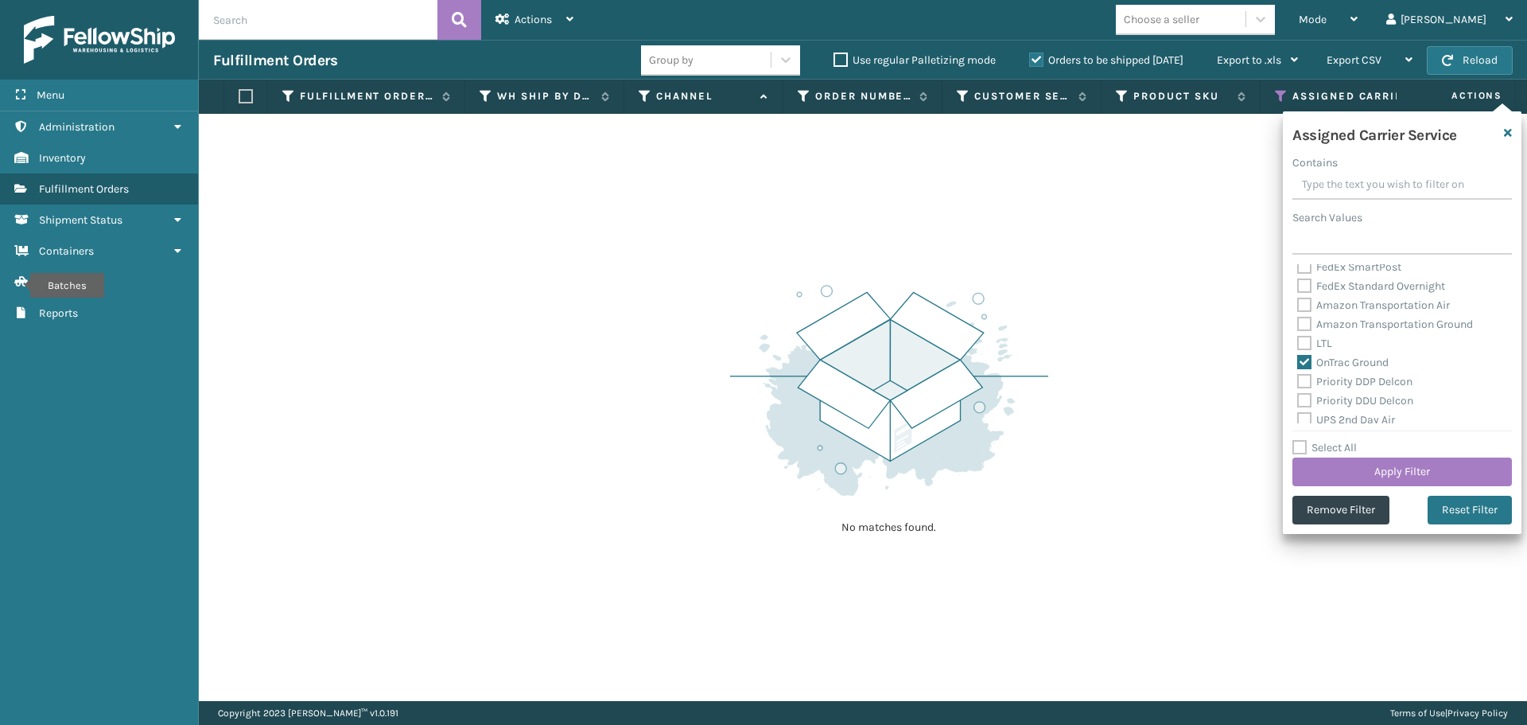
click at [1303, 388] on div "Priority DDP Delcon" at bounding box center [1403, 381] width 210 height 19
click at [1306, 379] on label "Priority DDP Delcon" at bounding box center [1355, 382] width 115 height 14
click at [1298, 379] on input "Priority DDP Delcon" at bounding box center [1298, 377] width 1 height 10
checkbox input "true"
click at [1307, 399] on label "Priority DDU Delcon" at bounding box center [1356, 401] width 116 height 14
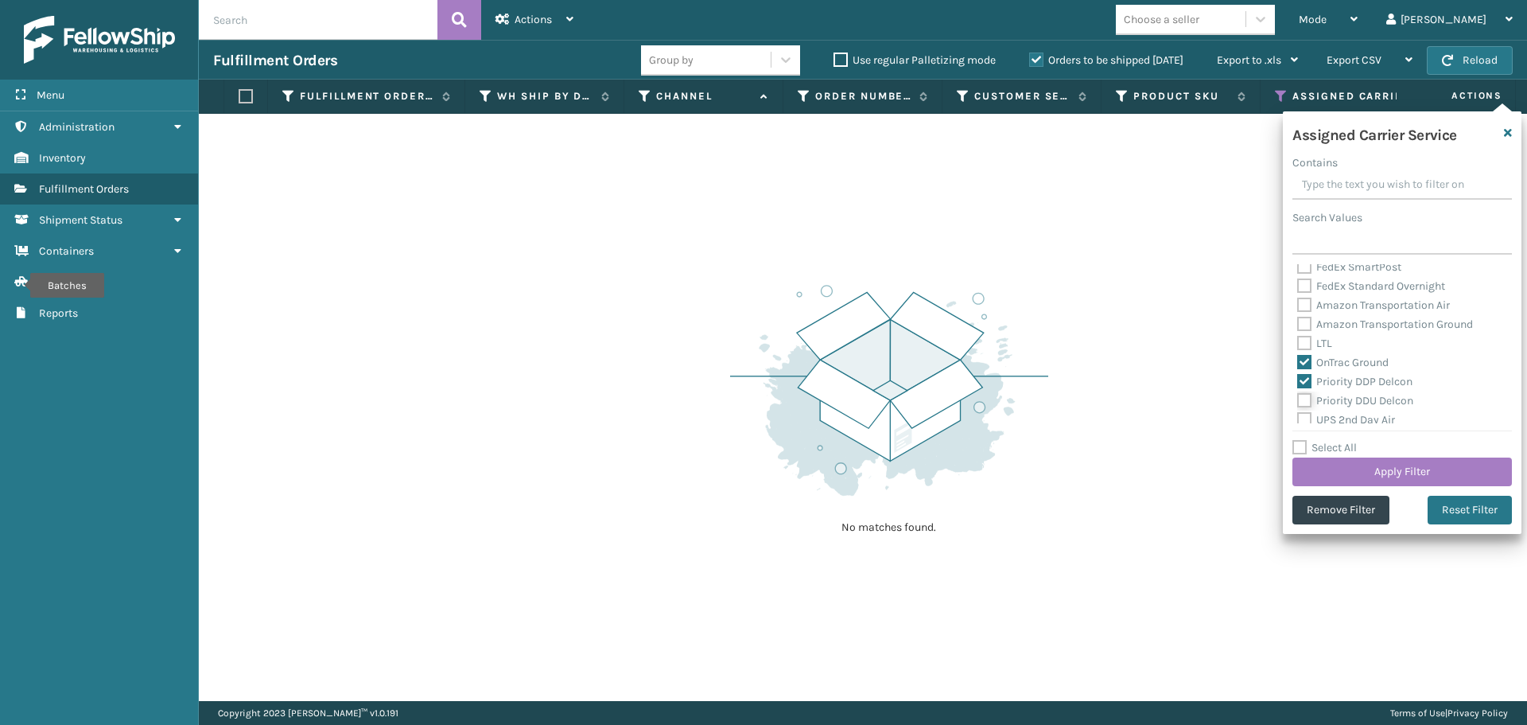
click at [1298, 399] on input "Priority DDU Delcon" at bounding box center [1298, 396] width 1 height 10
checkbox input "true"
click at [1304, 413] on label "UPS 2nd Day Air" at bounding box center [1347, 420] width 98 height 14
click at [1298, 413] on input "UPS 2nd Day Air" at bounding box center [1298, 415] width 1 height 10
checkbox input "true"
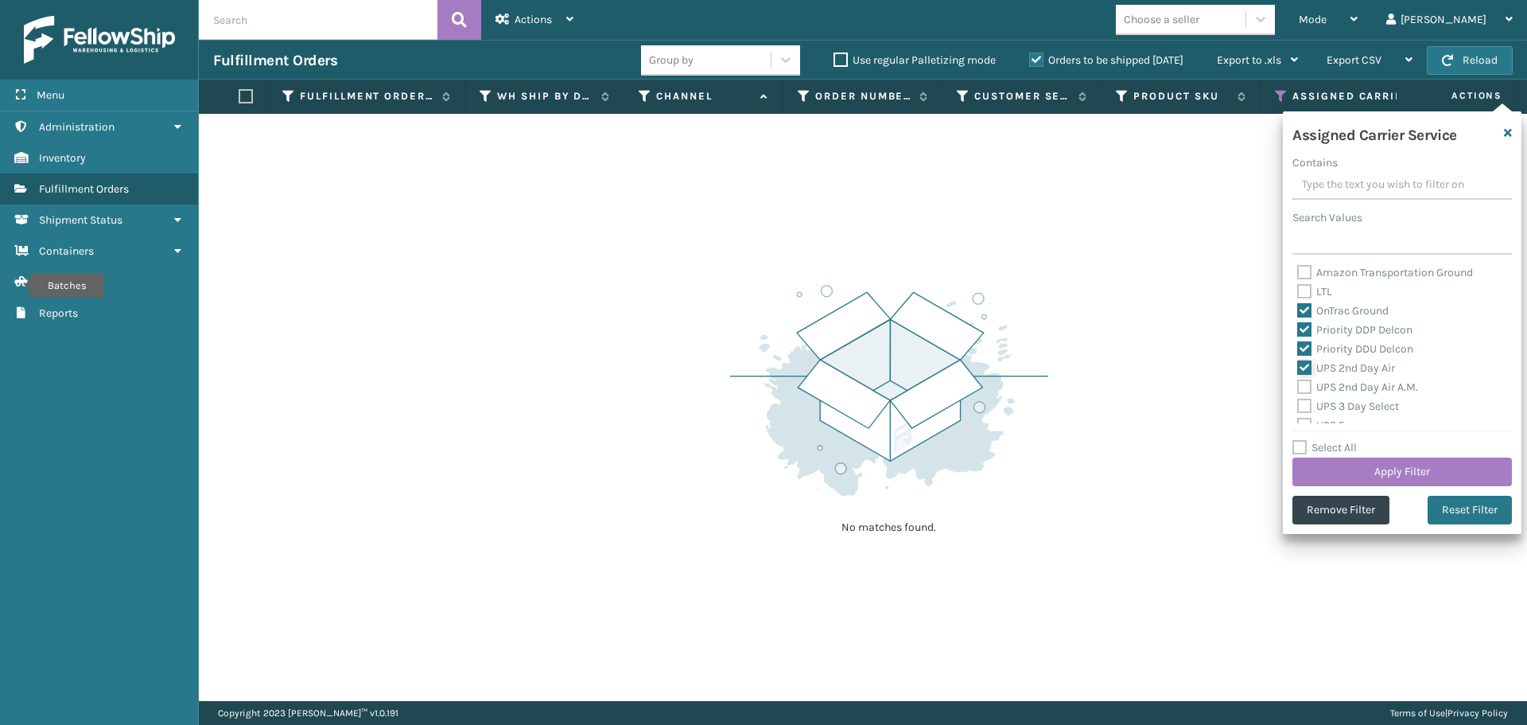
scroll to position [239, 0]
click at [1311, 360] on label "UPS 2nd Day Air A.M." at bounding box center [1358, 359] width 121 height 14
click at [1298, 360] on input "UPS 2nd Day Air A.M." at bounding box center [1298, 355] width 1 height 10
checkbox input "true"
click at [1306, 379] on label "UPS 3 Day Select" at bounding box center [1349, 379] width 102 height 14
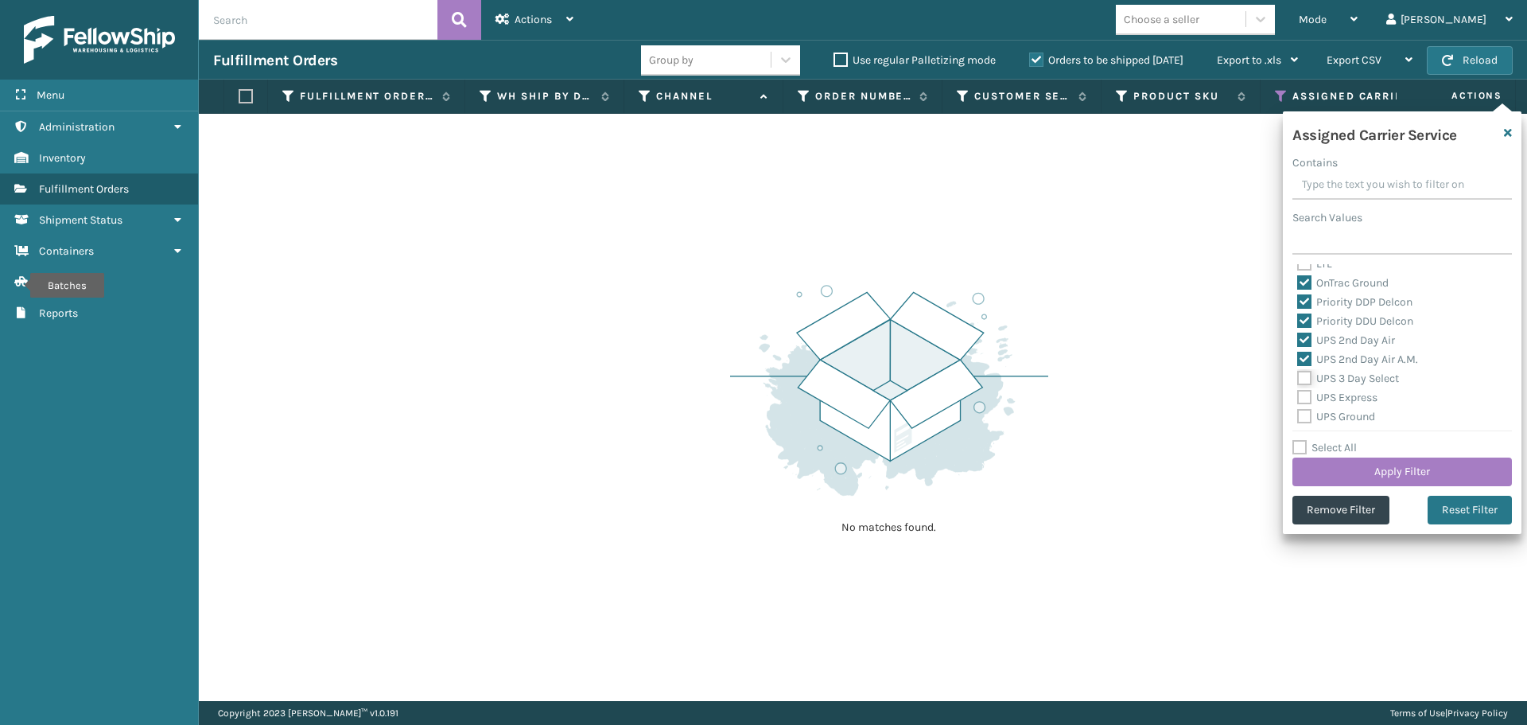
click at [1298, 379] on input "UPS 3 Day Select" at bounding box center [1298, 374] width 1 height 10
checkbox input "true"
click at [1305, 394] on label "UPS Express" at bounding box center [1338, 398] width 80 height 14
click at [1298, 394] on input "UPS Express" at bounding box center [1298, 393] width 1 height 10
checkbox input "true"
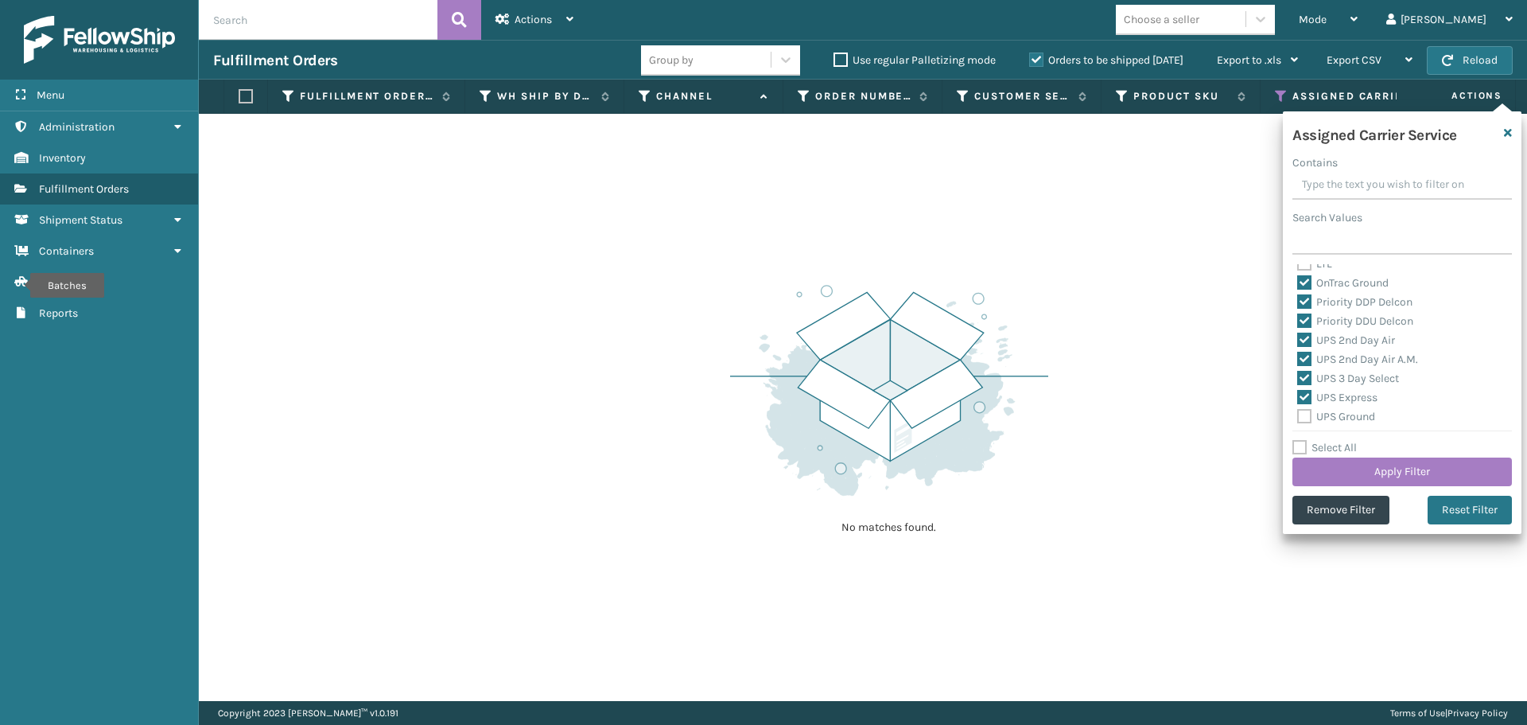
click at [1305, 411] on label "UPS Ground" at bounding box center [1337, 417] width 78 height 14
click at [1298, 411] on input "UPS Ground" at bounding box center [1298, 412] width 1 height 10
checkbox input "true"
click at [1307, 273] on label "UPS Next Day Air" at bounding box center [1349, 277] width 102 height 14
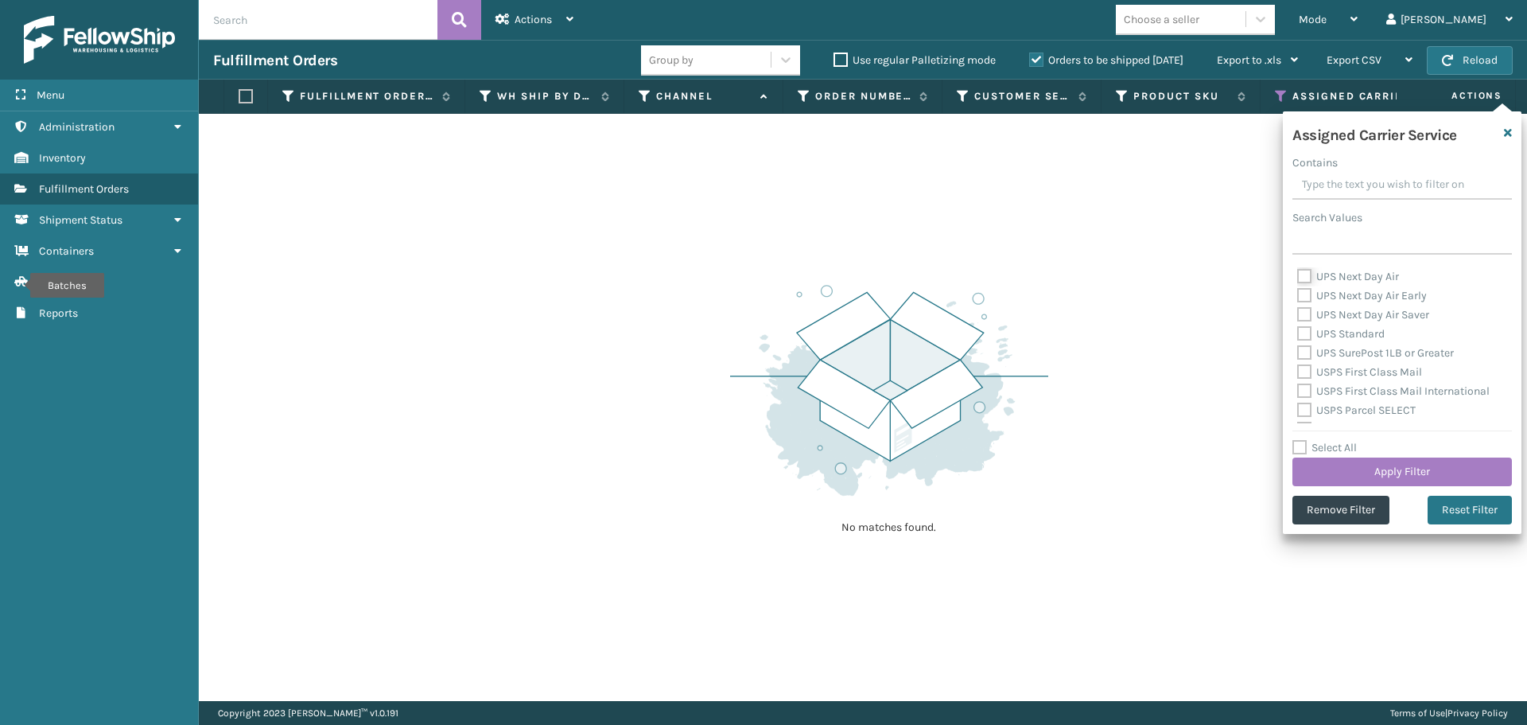
click at [1298, 273] on input "UPS Next Day Air" at bounding box center [1298, 272] width 1 height 10
checkbox input "true"
click at [1306, 297] on label "UPS Next Day Air Early" at bounding box center [1363, 296] width 130 height 14
click at [1298, 297] on input "UPS Next Day Air Early" at bounding box center [1298, 291] width 1 height 10
checkbox input "true"
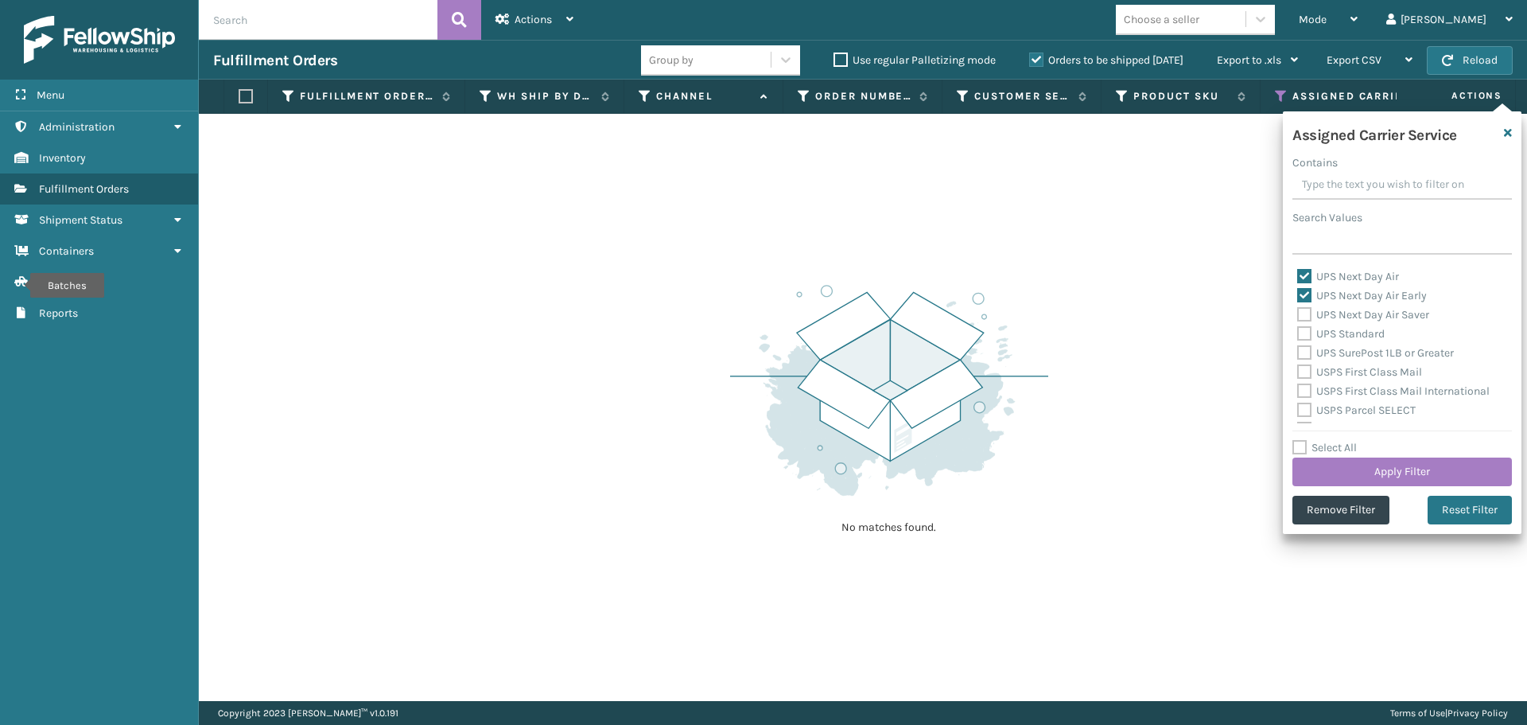
click at [1306, 314] on label "UPS Next Day Air Saver" at bounding box center [1364, 315] width 132 height 14
click at [1298, 314] on input "UPS Next Day Air Saver" at bounding box center [1298, 310] width 1 height 10
checkbox input "true"
click at [1307, 329] on label "UPS Standard" at bounding box center [1342, 334] width 88 height 14
click at [1298, 329] on input "UPS Standard" at bounding box center [1298, 330] width 1 height 10
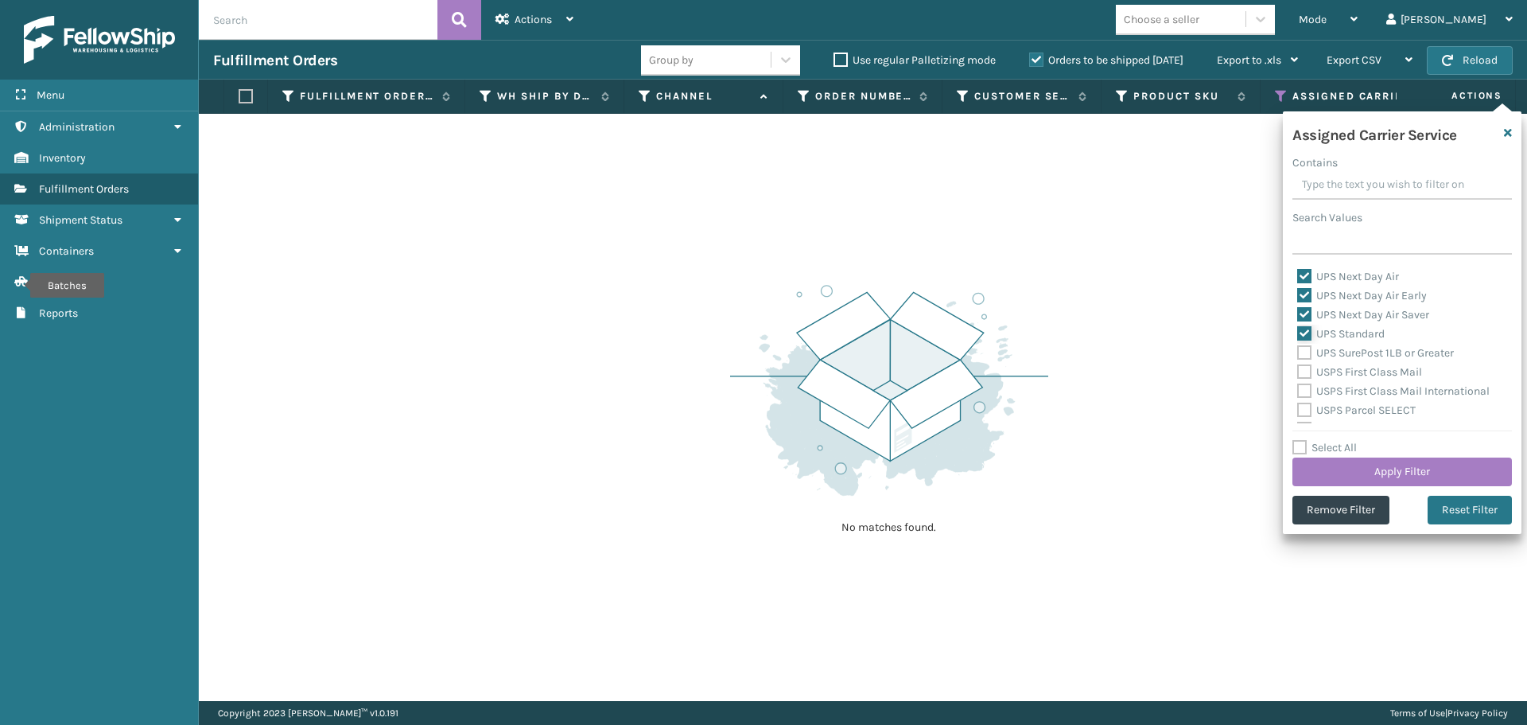
checkbox input "true"
click at [1304, 350] on label "UPS SurePost 1LB or Greater" at bounding box center [1376, 353] width 157 height 14
click at [1298, 350] on input "UPS SurePost 1LB or Greater" at bounding box center [1298, 349] width 1 height 10
checkbox input "true"
click at [1304, 372] on label "USPS First Class Mail" at bounding box center [1360, 372] width 125 height 14
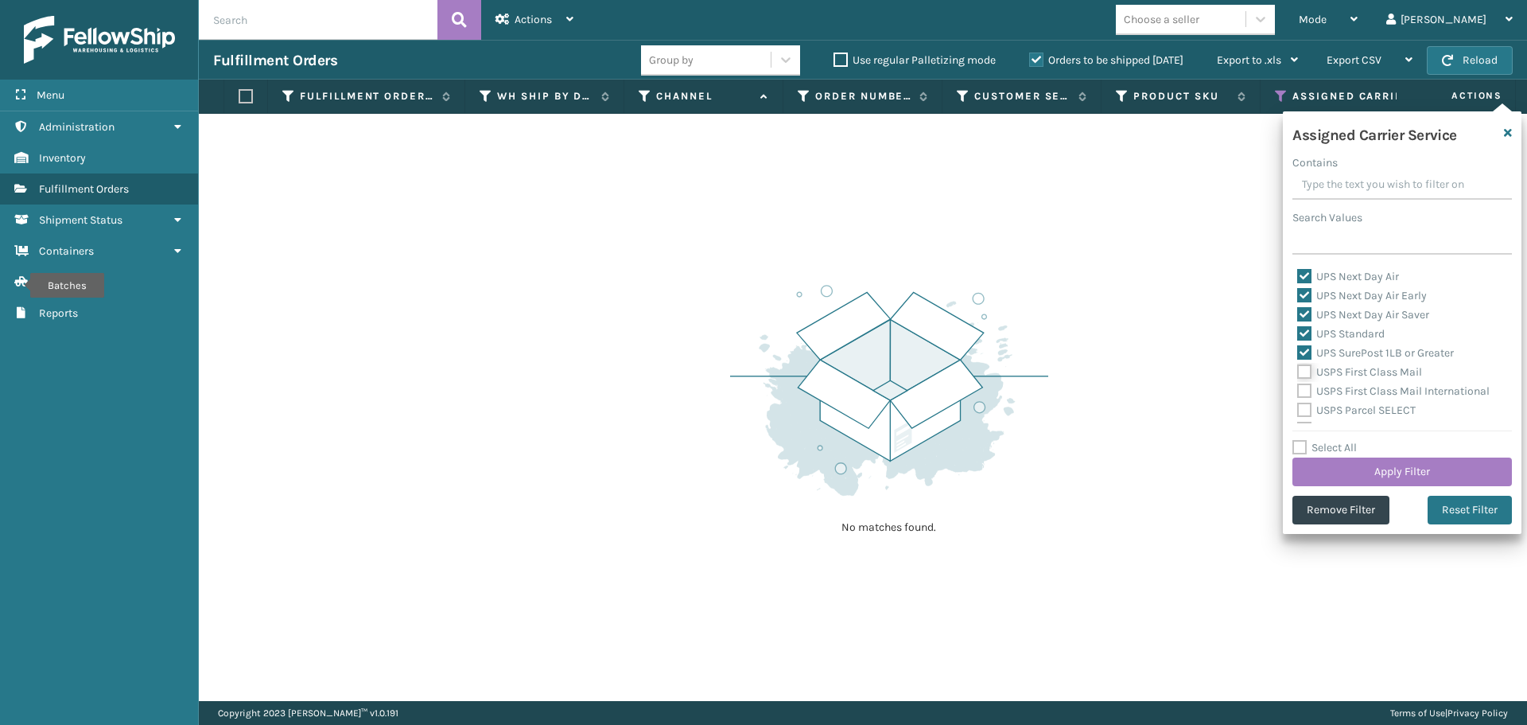
click at [1298, 372] on input "USPS First Class Mail" at bounding box center [1298, 368] width 1 height 10
checkbox input "true"
click at [1305, 391] on label "USPS First Class Mail International" at bounding box center [1394, 391] width 193 height 14
click at [1298, 391] on input "USPS First Class Mail International" at bounding box center [1298, 387] width 1 height 10
checkbox input "true"
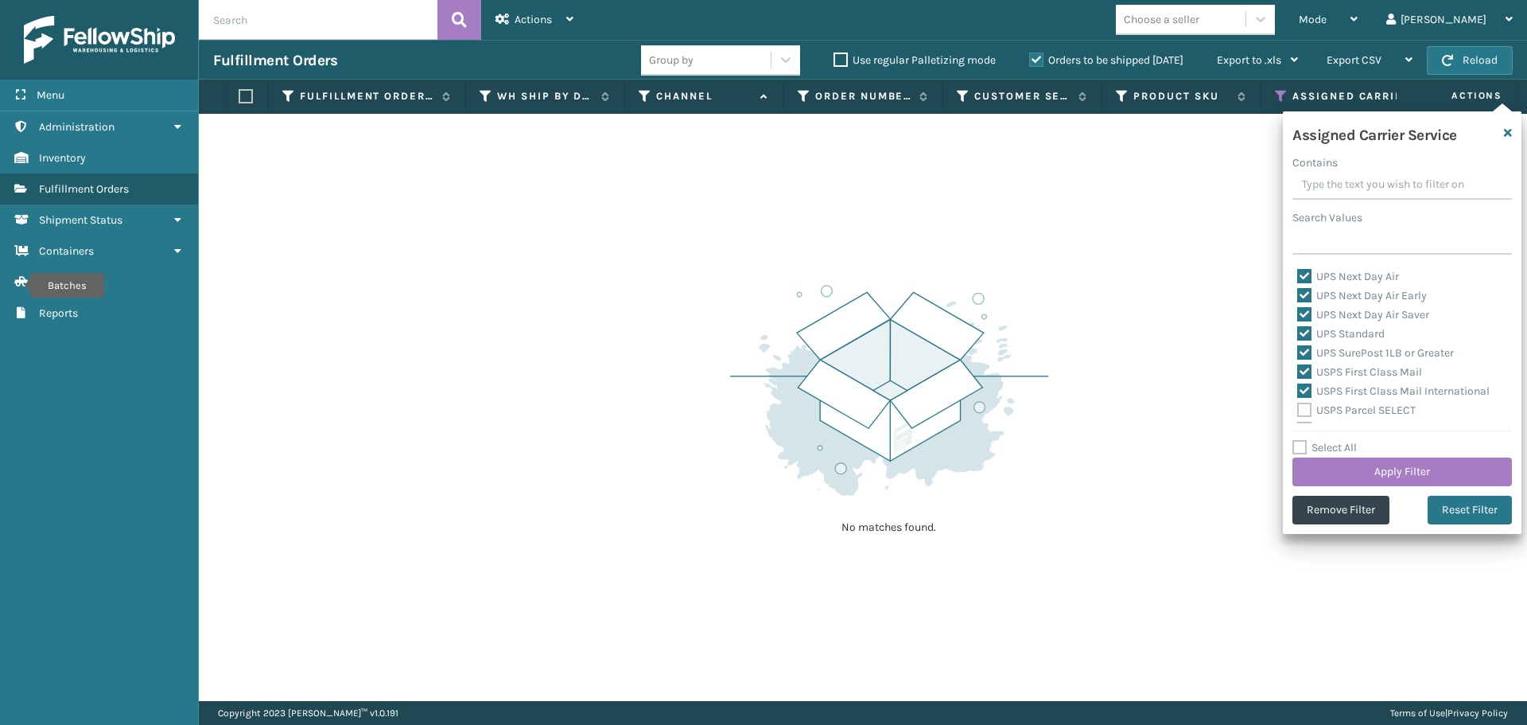
click at [1302, 405] on label "USPS Parcel SELECT" at bounding box center [1357, 410] width 119 height 14
click at [1298, 405] on input "USPS Parcel SELECT" at bounding box center [1298, 406] width 1 height 10
checkbox input "true"
click at [1307, 348] on label "USPS Priority Mail" at bounding box center [1352, 350] width 109 height 14
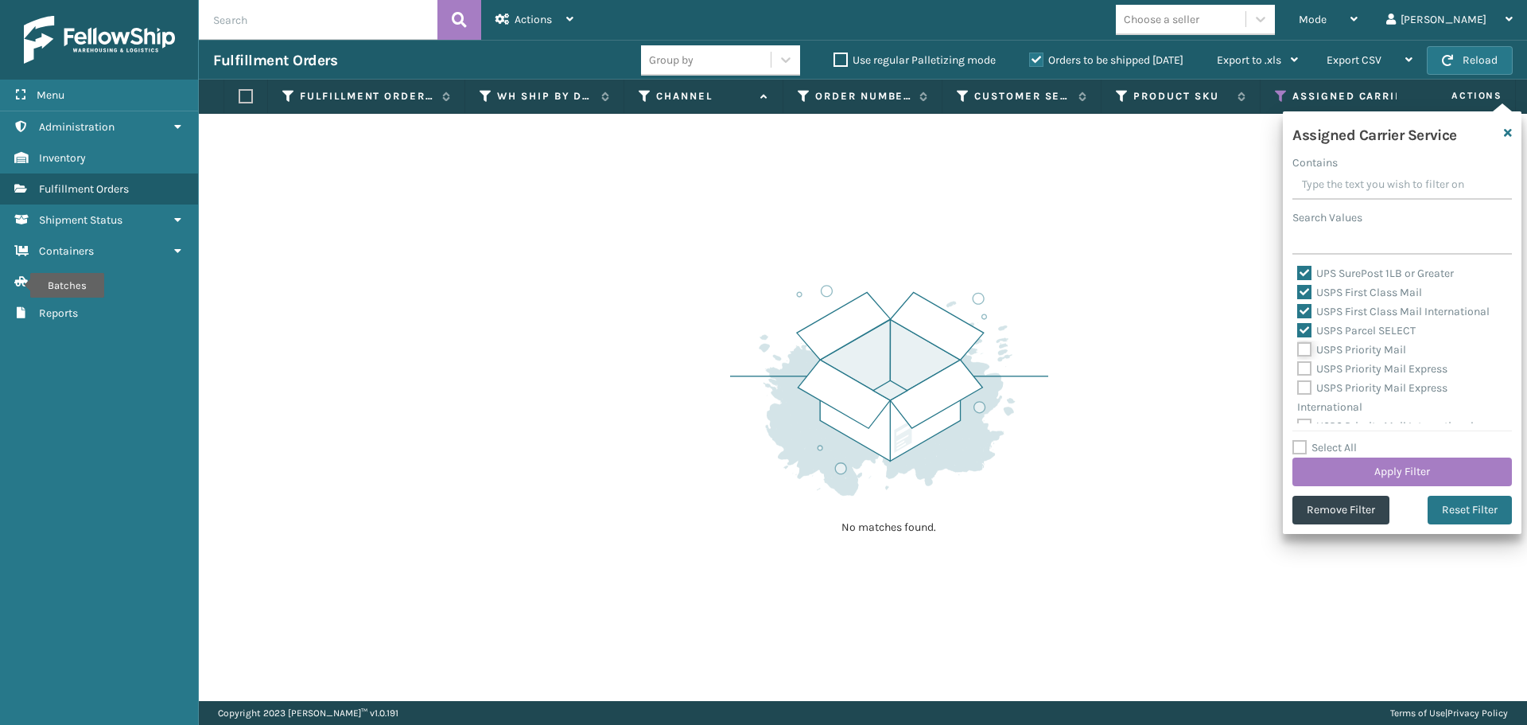
click at [1298, 348] on input "USPS Priority Mail" at bounding box center [1298, 345] width 1 height 10
checkbox input "true"
click at [1301, 367] on label "USPS Priority Mail Express" at bounding box center [1373, 369] width 150 height 14
click at [1298, 367] on input "USPS Priority Mail Express" at bounding box center [1298, 365] width 1 height 10
checkbox input "true"
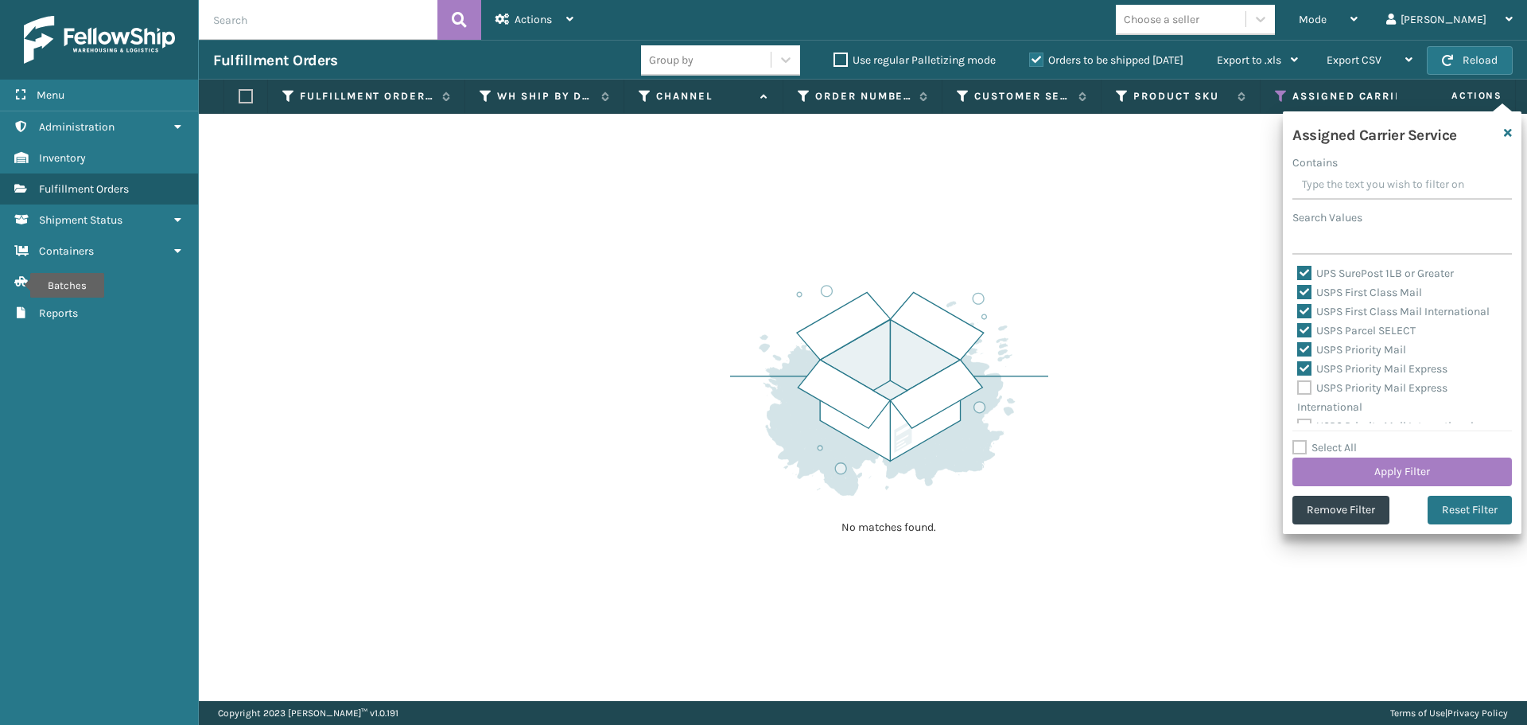
click at [1303, 385] on label "USPS Priority Mail Express International" at bounding box center [1373, 397] width 150 height 33
click at [1298, 385] on input "USPS Priority Mail Express International" at bounding box center [1298, 384] width 1 height 10
checkbox input "true"
click at [1306, 411] on label "USPS Priority Mail International" at bounding box center [1386, 414] width 177 height 14
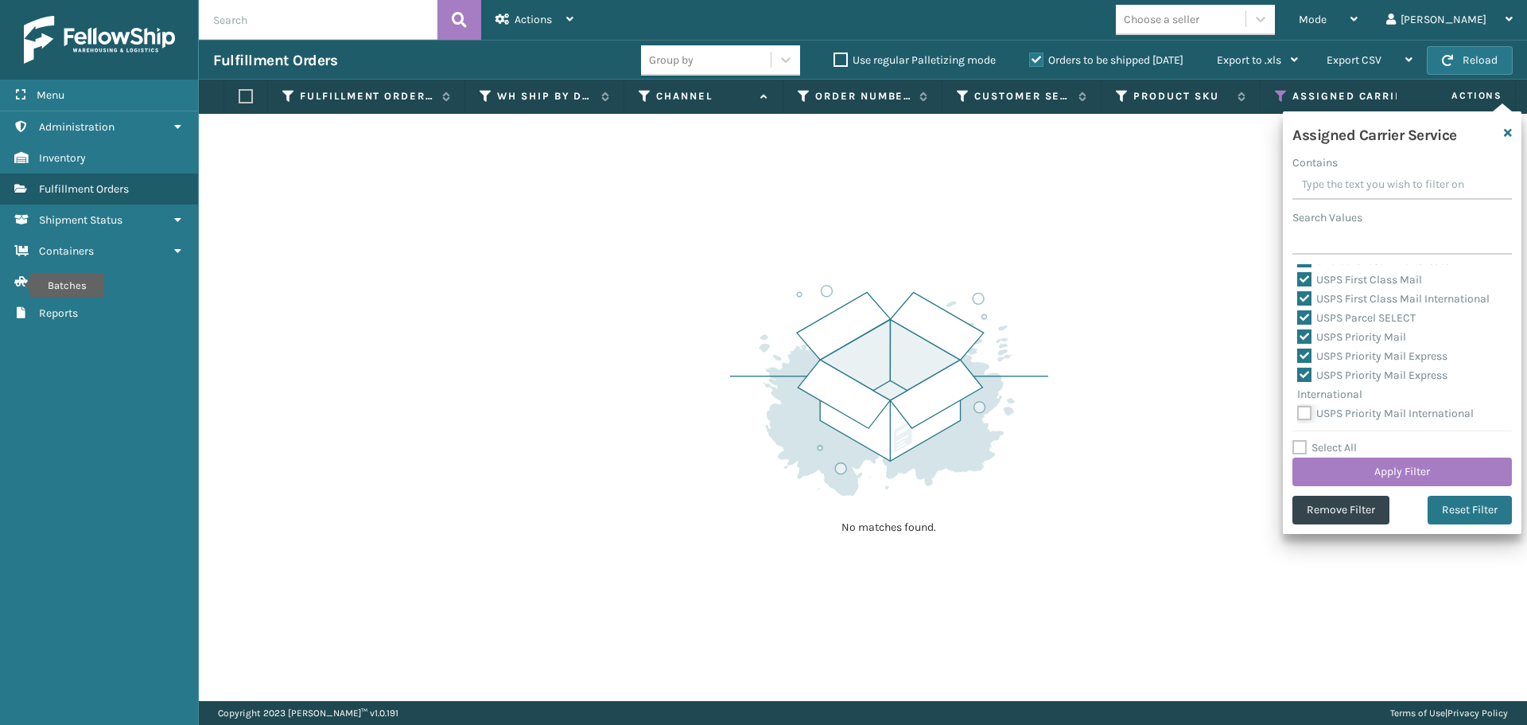
click at [1298, 411] on input "USPS Priority Mail International" at bounding box center [1298, 409] width 1 height 10
checkbox input "true"
click at [1330, 467] on button "Apply Filter" at bounding box center [1403, 471] width 220 height 29
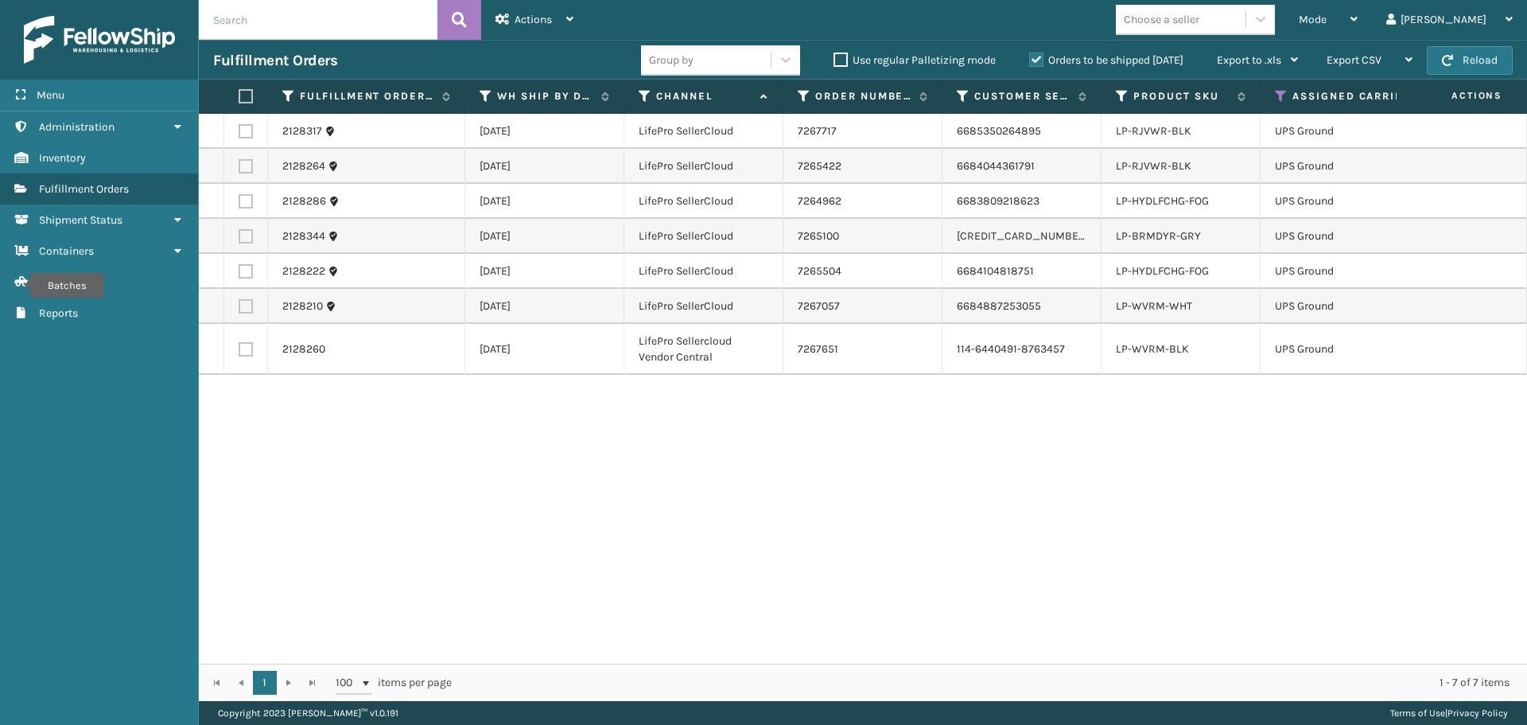
click at [248, 99] on label at bounding box center [244, 96] width 10 height 14
click at [239, 99] on input "checkbox" at bounding box center [239, 96] width 1 height 10
checkbox input "true"
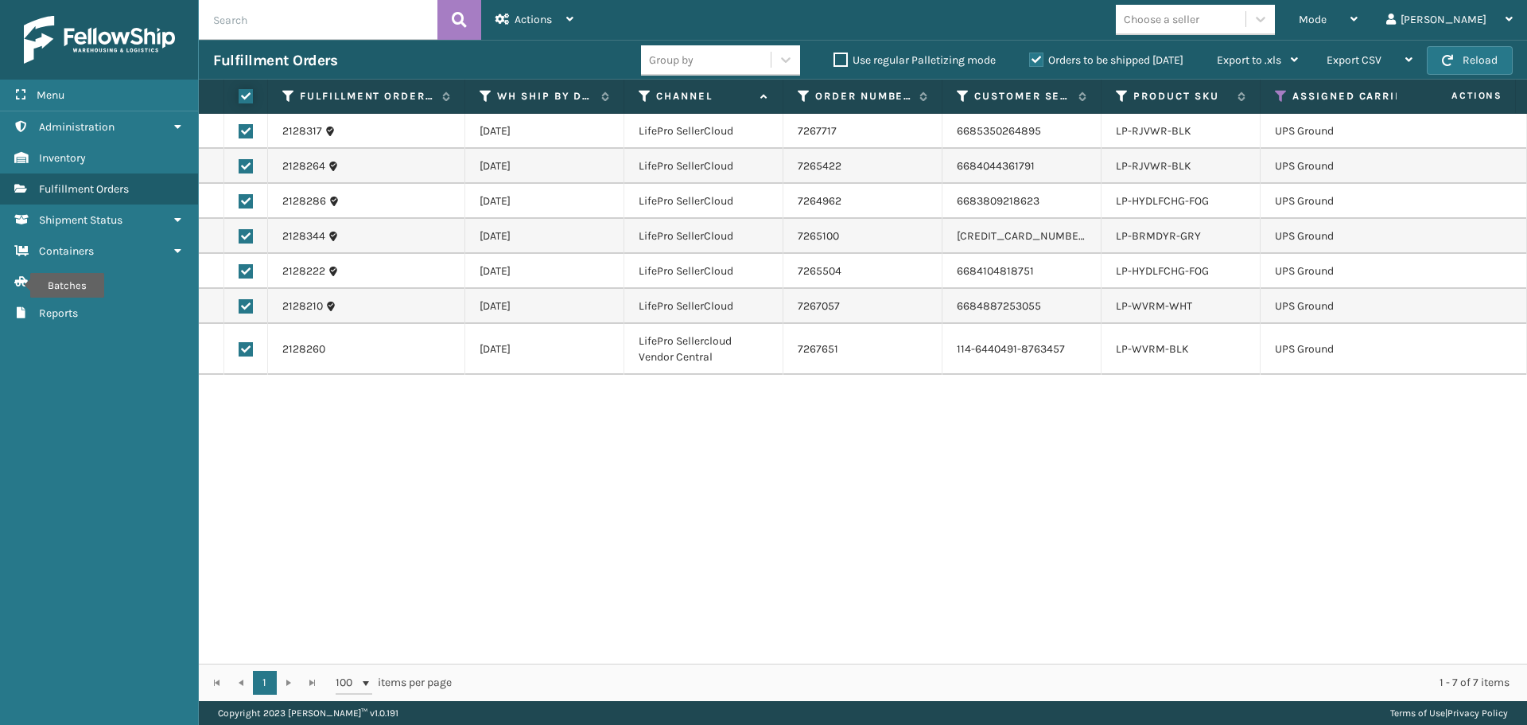
checkbox input "true"
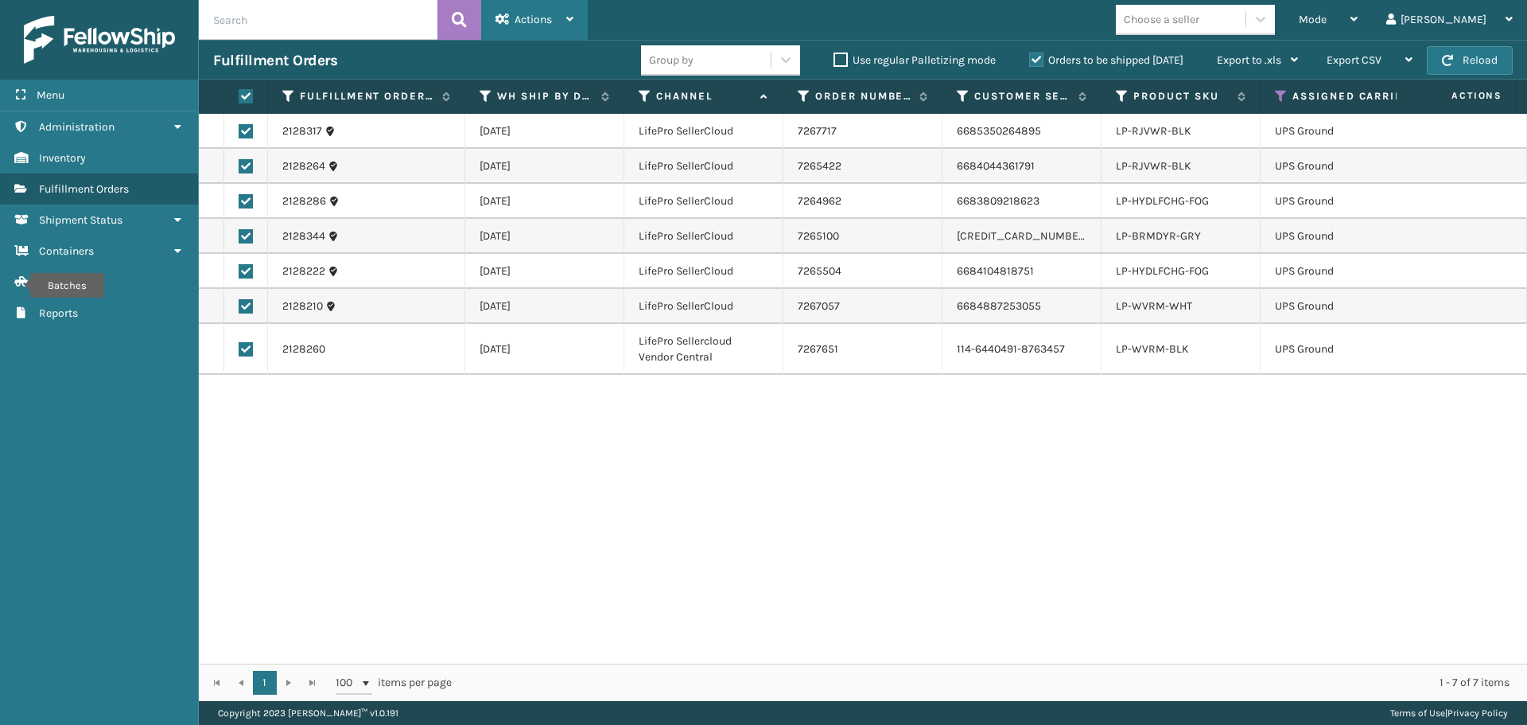
click at [558, 22] on div "Actions" at bounding box center [535, 20] width 78 height 40
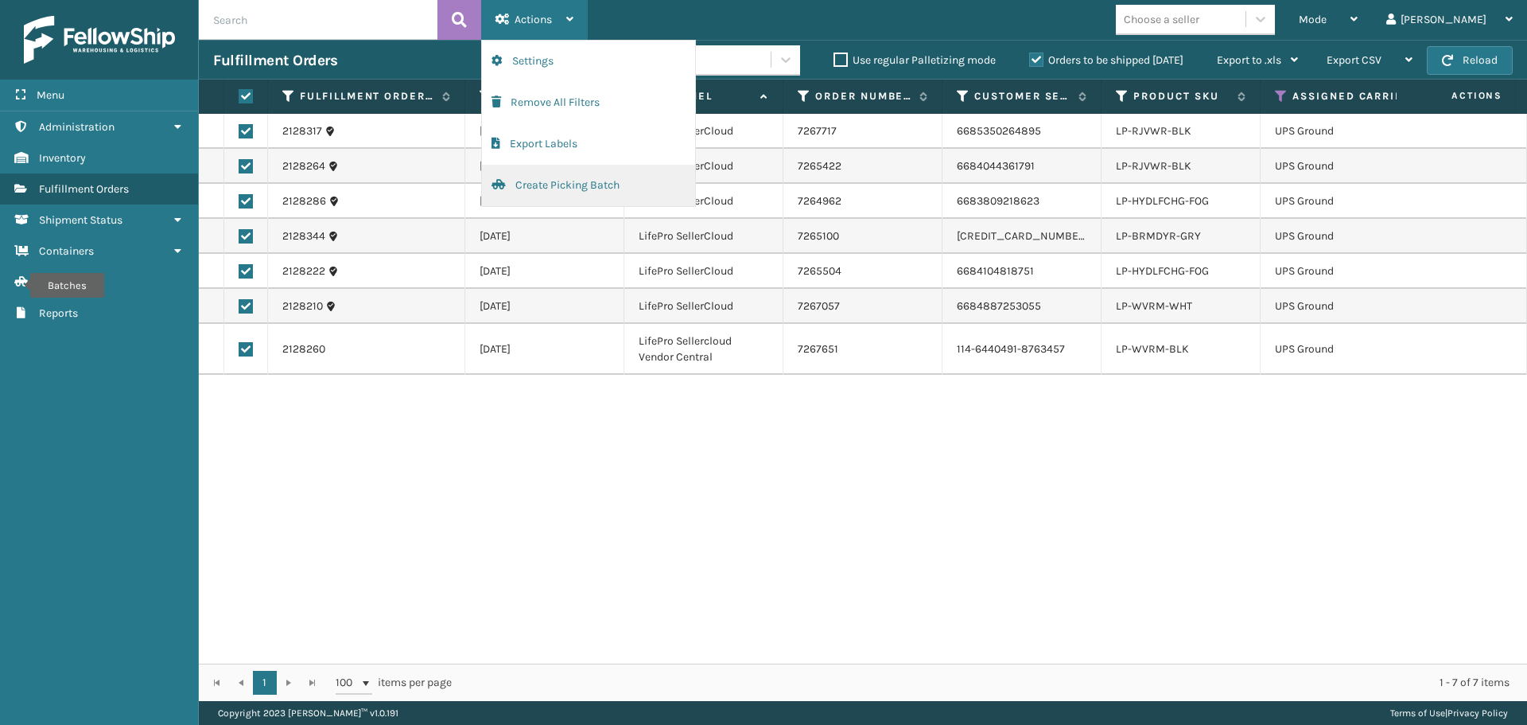
click at [614, 184] on button "Create Picking Batch" at bounding box center [588, 185] width 213 height 41
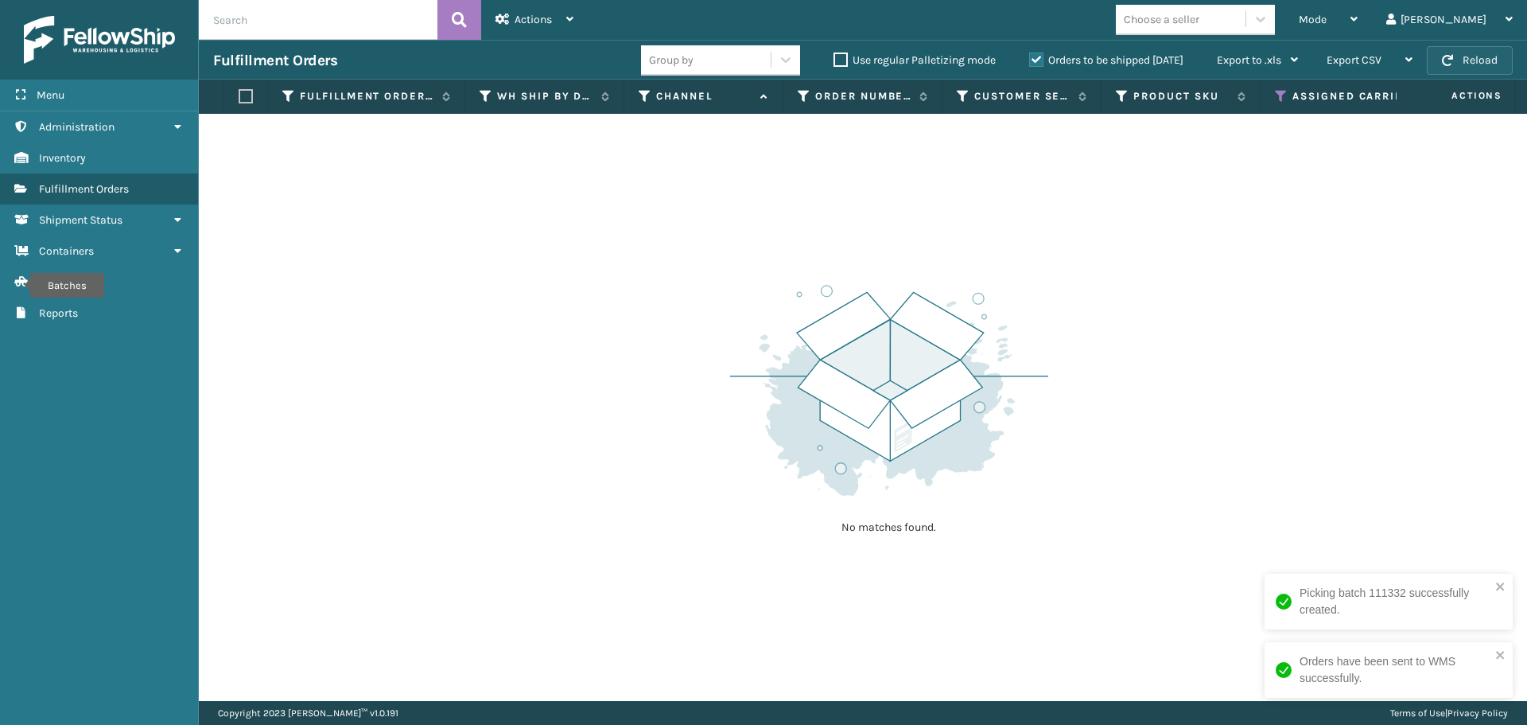
click at [1463, 66] on button "Reload" at bounding box center [1470, 60] width 86 height 29
click at [1281, 91] on icon at bounding box center [1281, 96] width 13 height 14
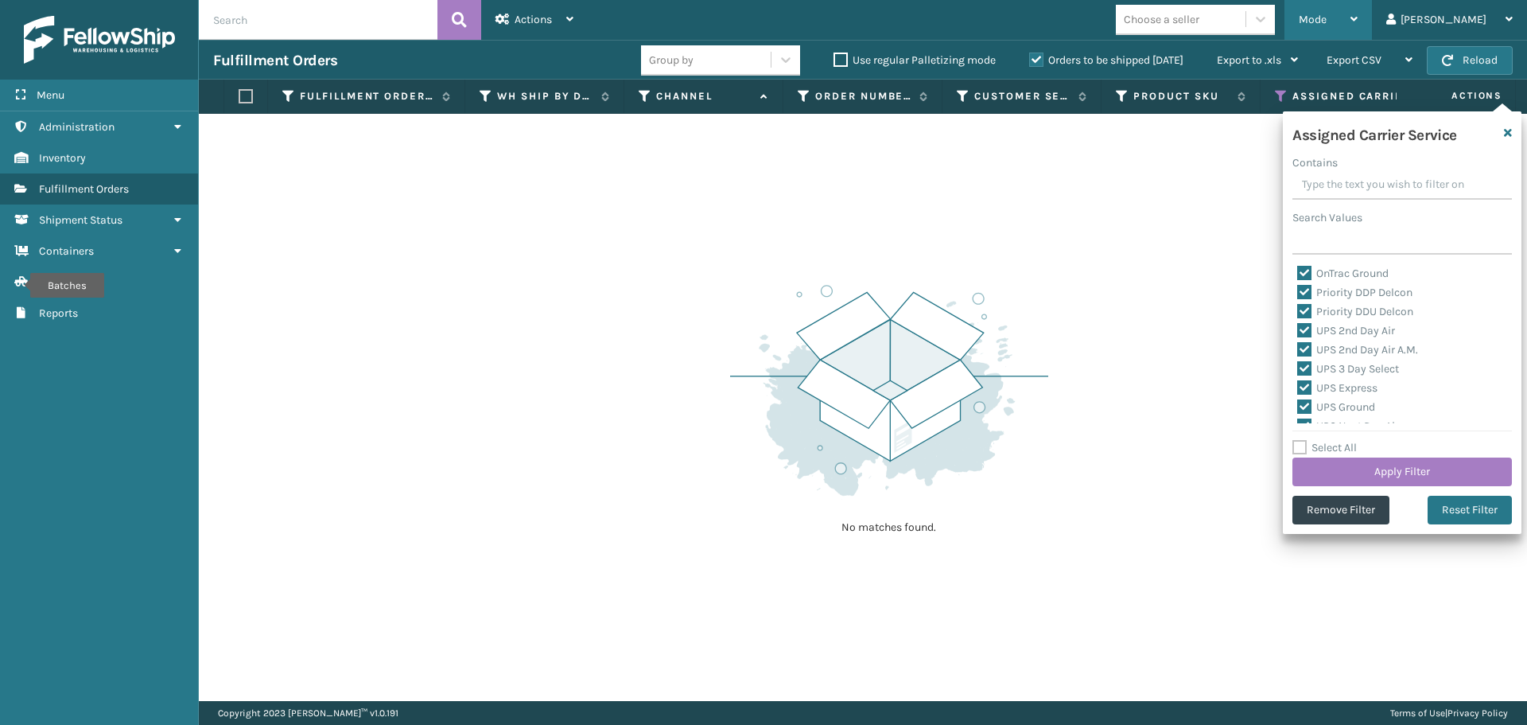
click at [1358, 32] on div "Mode" at bounding box center [1328, 20] width 59 height 40
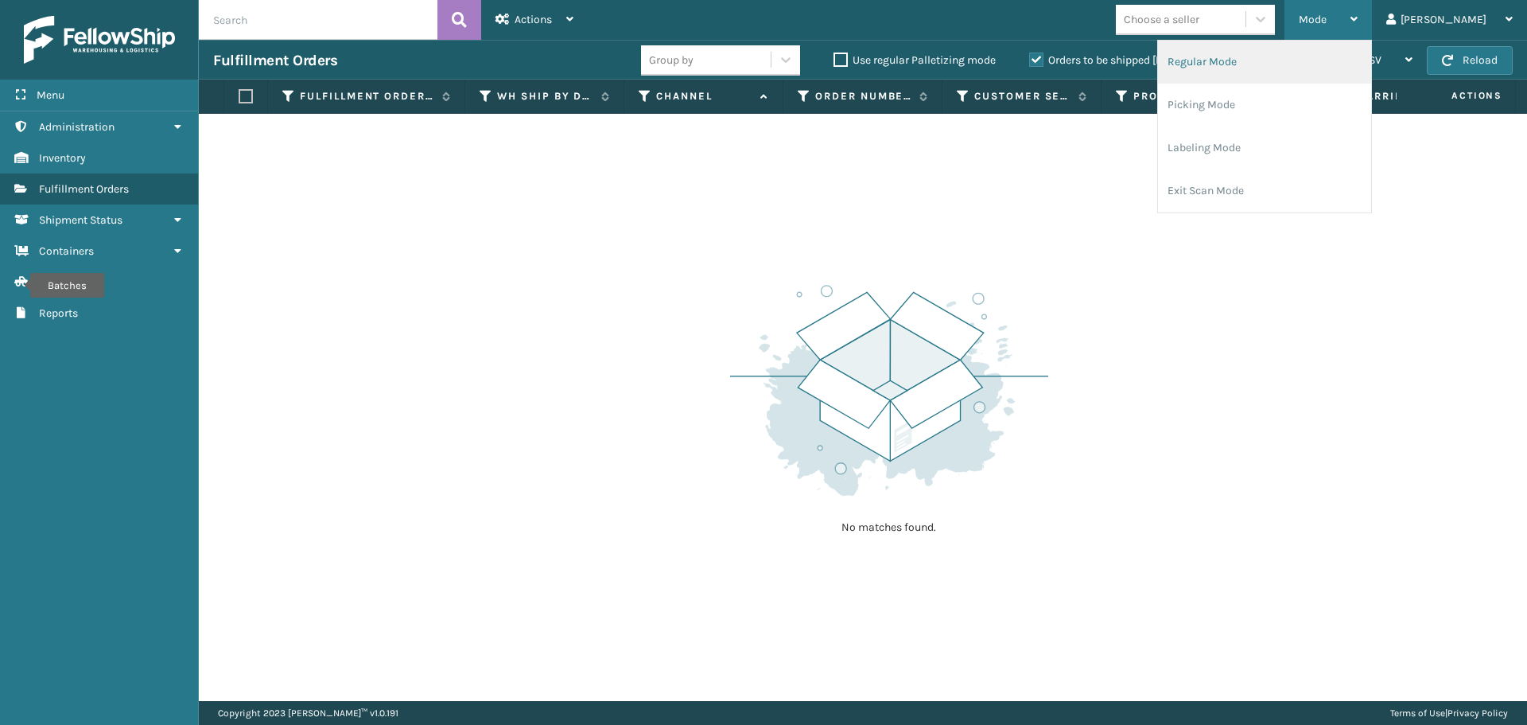
click at [1357, 64] on li "Regular Mode" at bounding box center [1264, 62] width 213 height 43
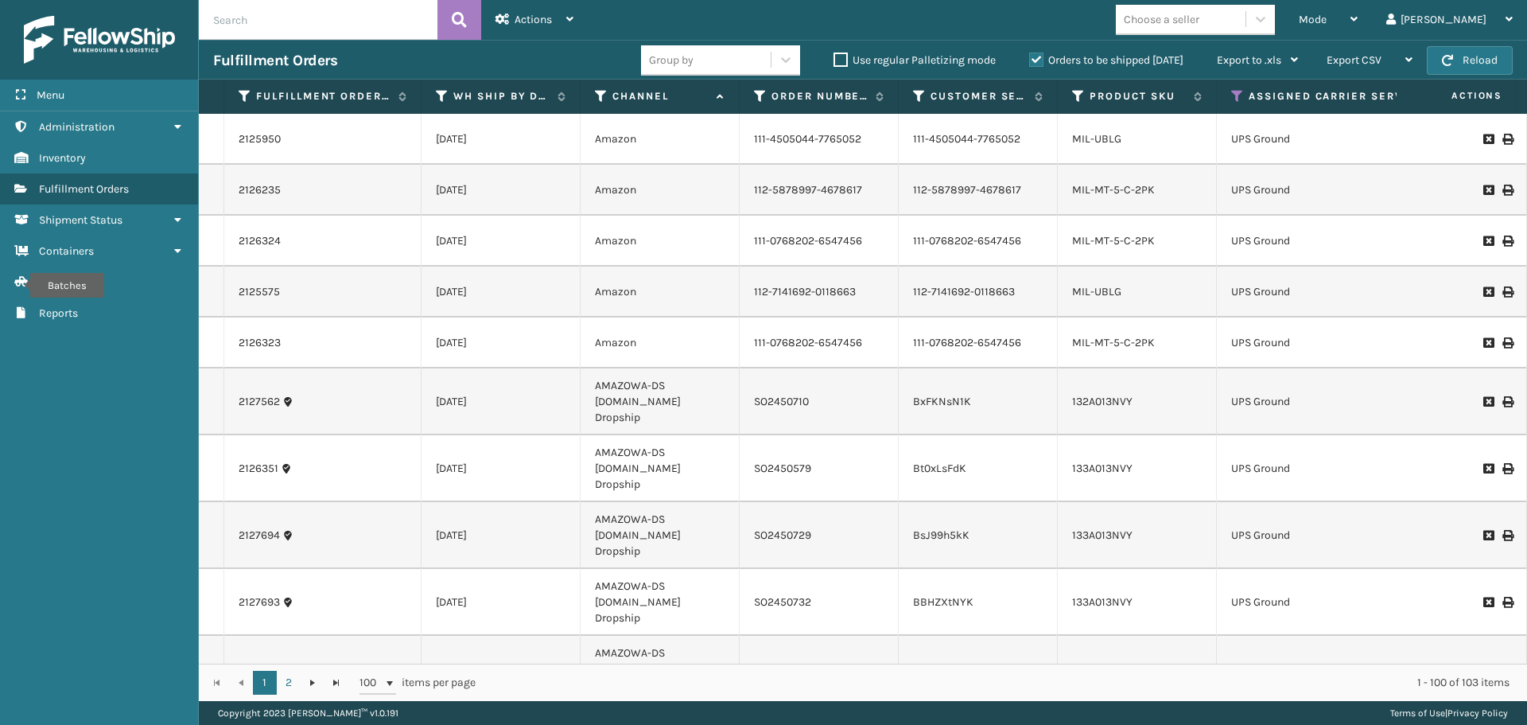
click at [238, 88] on th "Fulfillment Order Id" at bounding box center [322, 97] width 197 height 34
click at [241, 91] on icon at bounding box center [245, 96] width 13 height 14
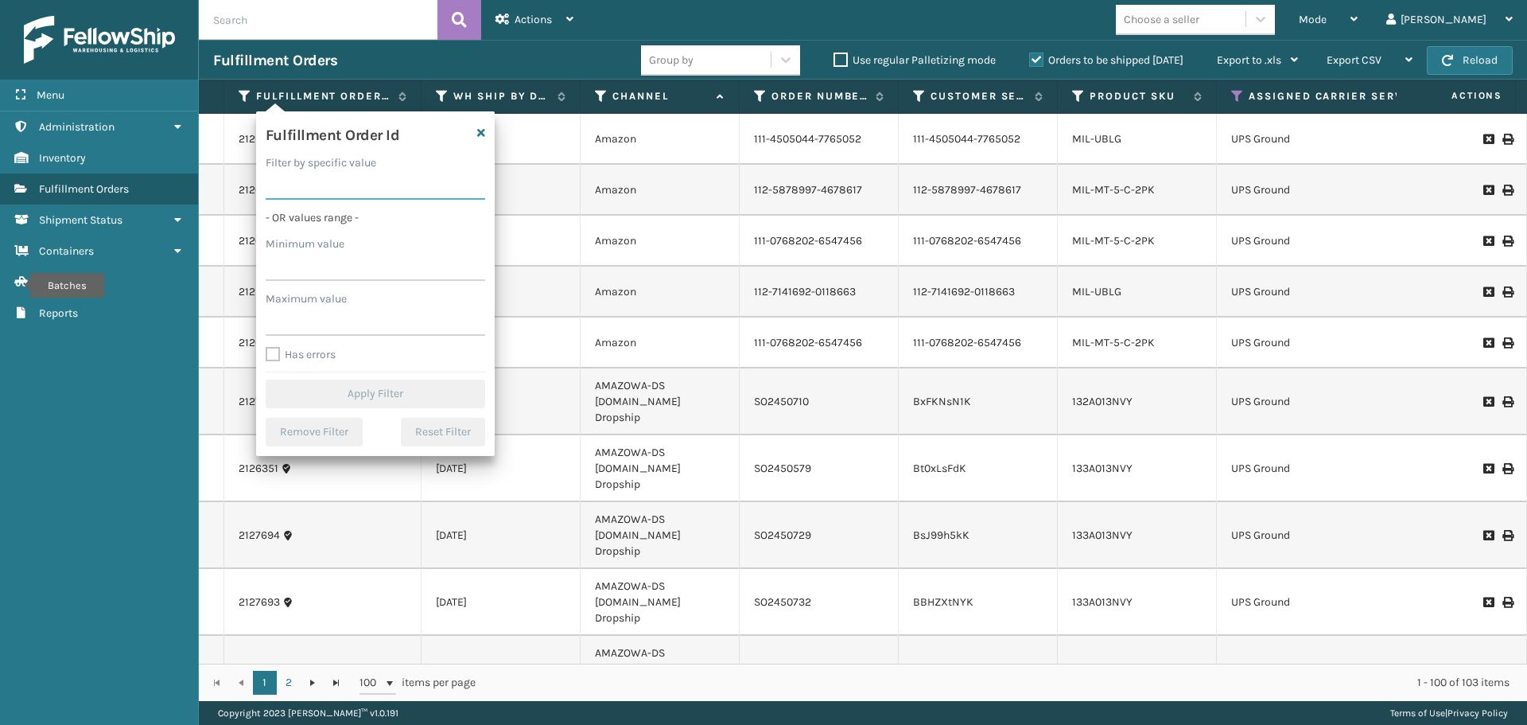
click at [306, 179] on input "Filter by specific value" at bounding box center [376, 185] width 220 height 29
paste input "2128344"
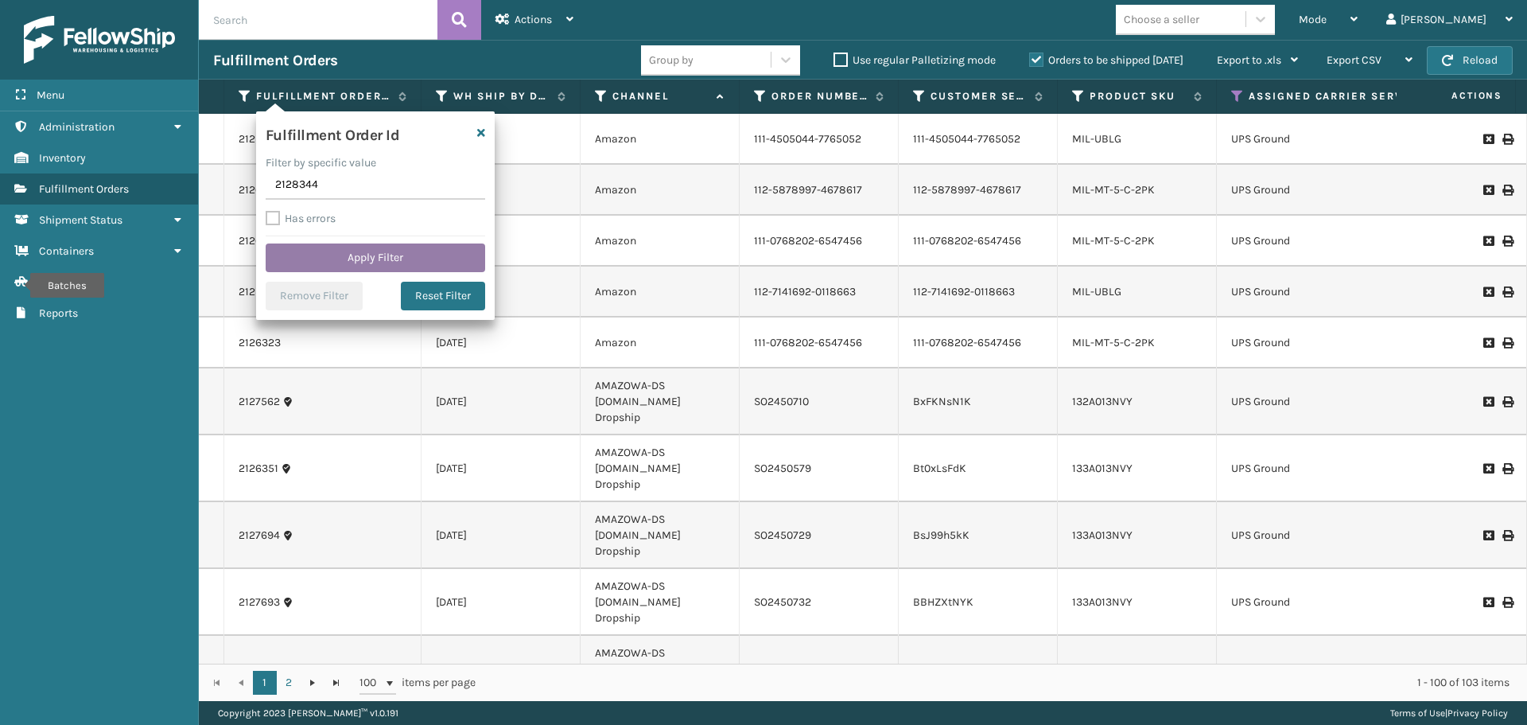
type input "2128344"
click at [319, 257] on button "Apply Filter" at bounding box center [376, 257] width 220 height 29
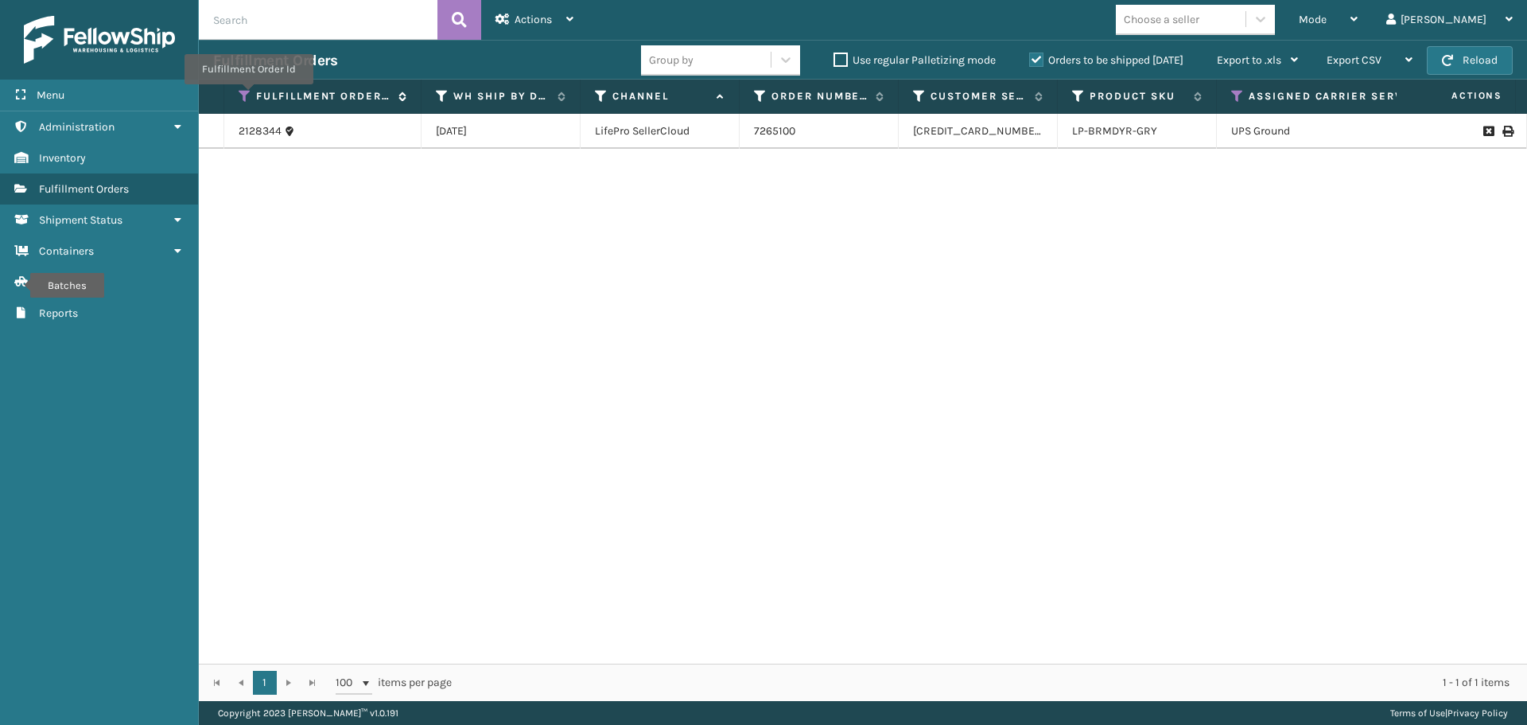
click at [247, 94] on icon at bounding box center [245, 96] width 13 height 14
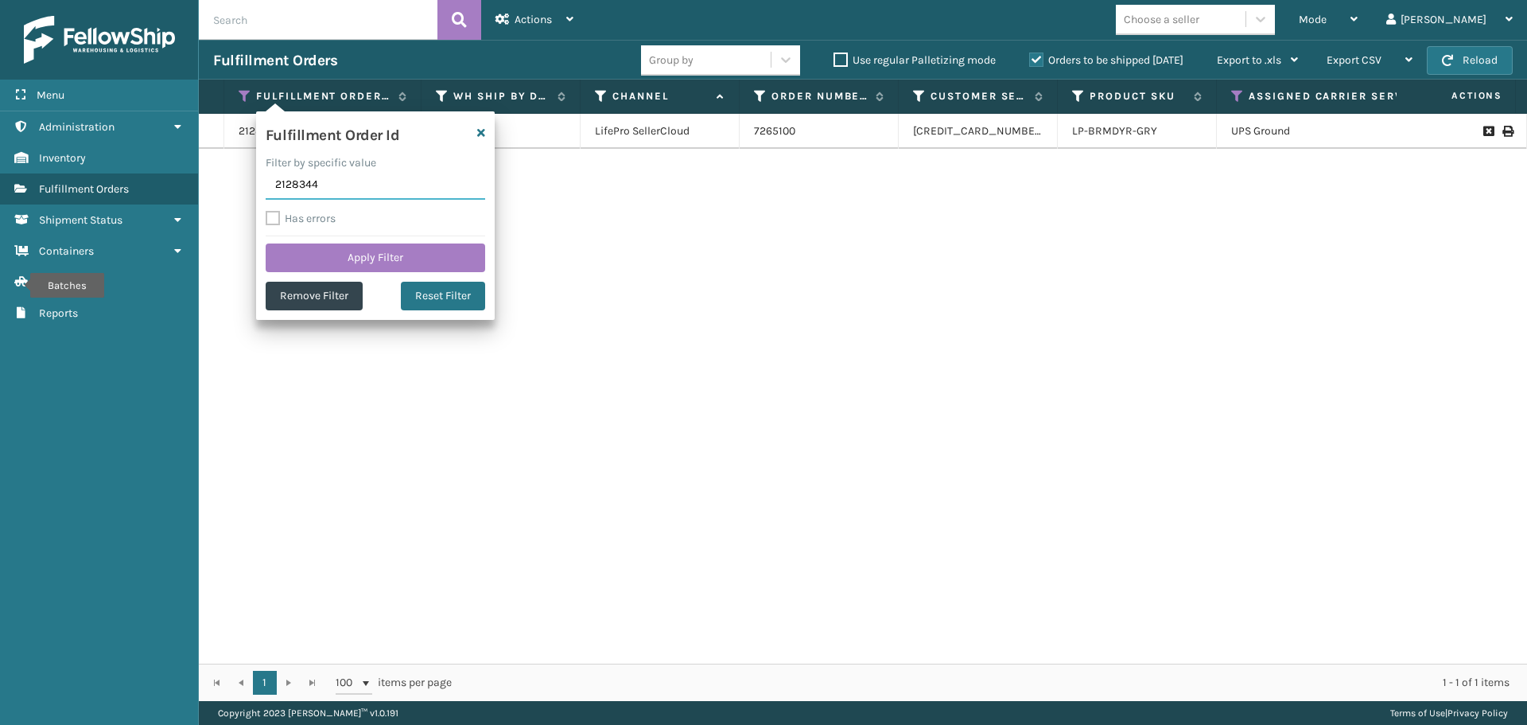
click at [334, 183] on input "2128344" at bounding box center [376, 185] width 220 height 29
paste input "2127533"
type input "2127533"
click at [329, 263] on button "Apply Filter" at bounding box center [376, 257] width 220 height 29
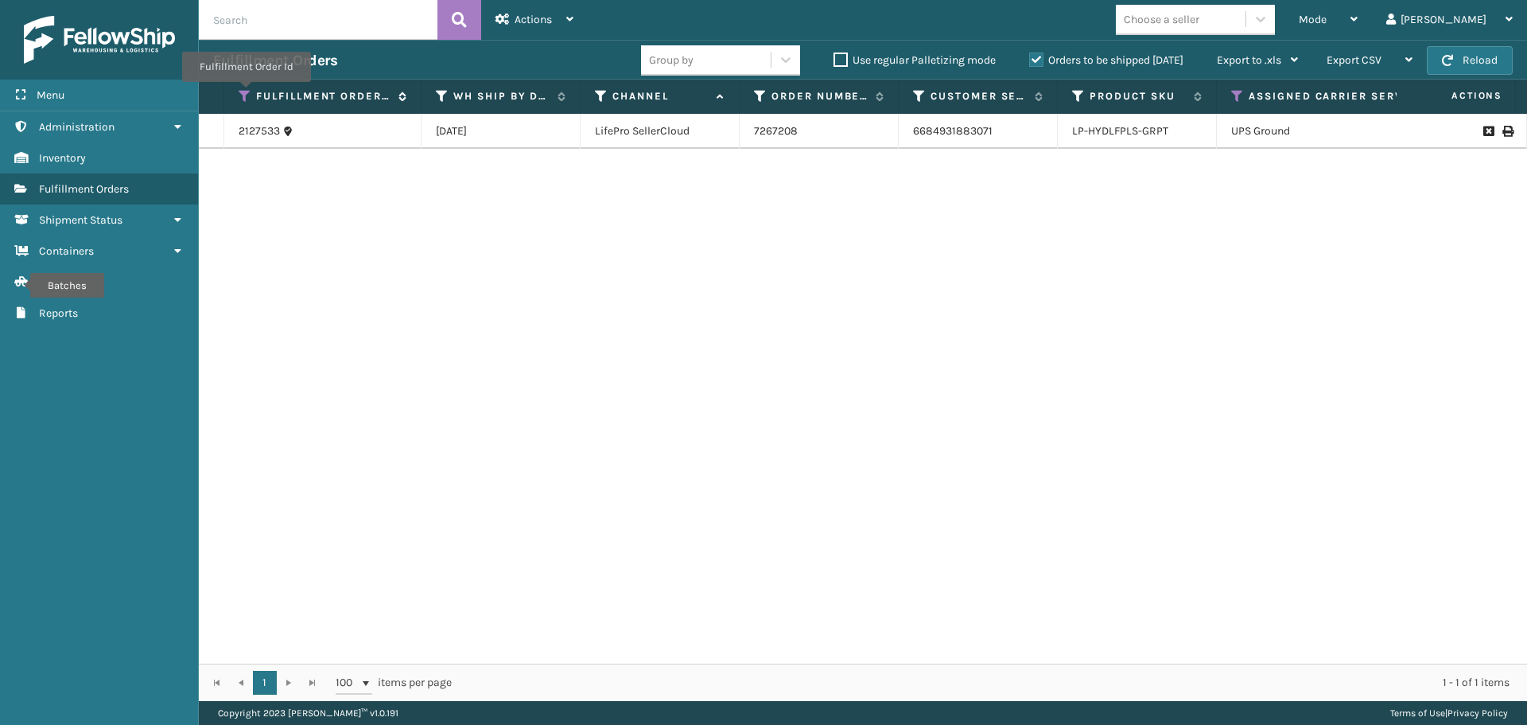
click at [245, 93] on icon at bounding box center [245, 96] width 13 height 14
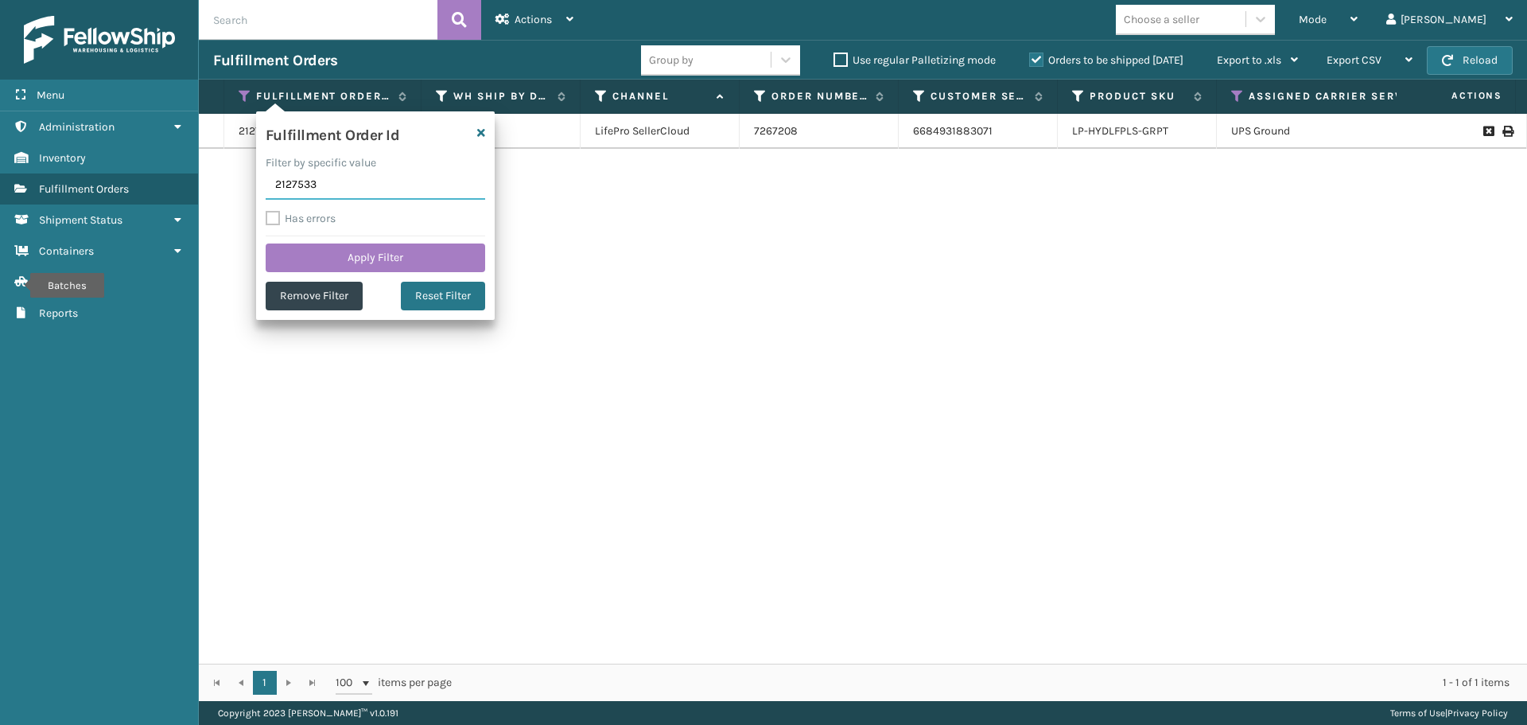
click at [289, 182] on input "2127533" at bounding box center [376, 185] width 220 height 29
paste input "2126349"
type input "2126349"
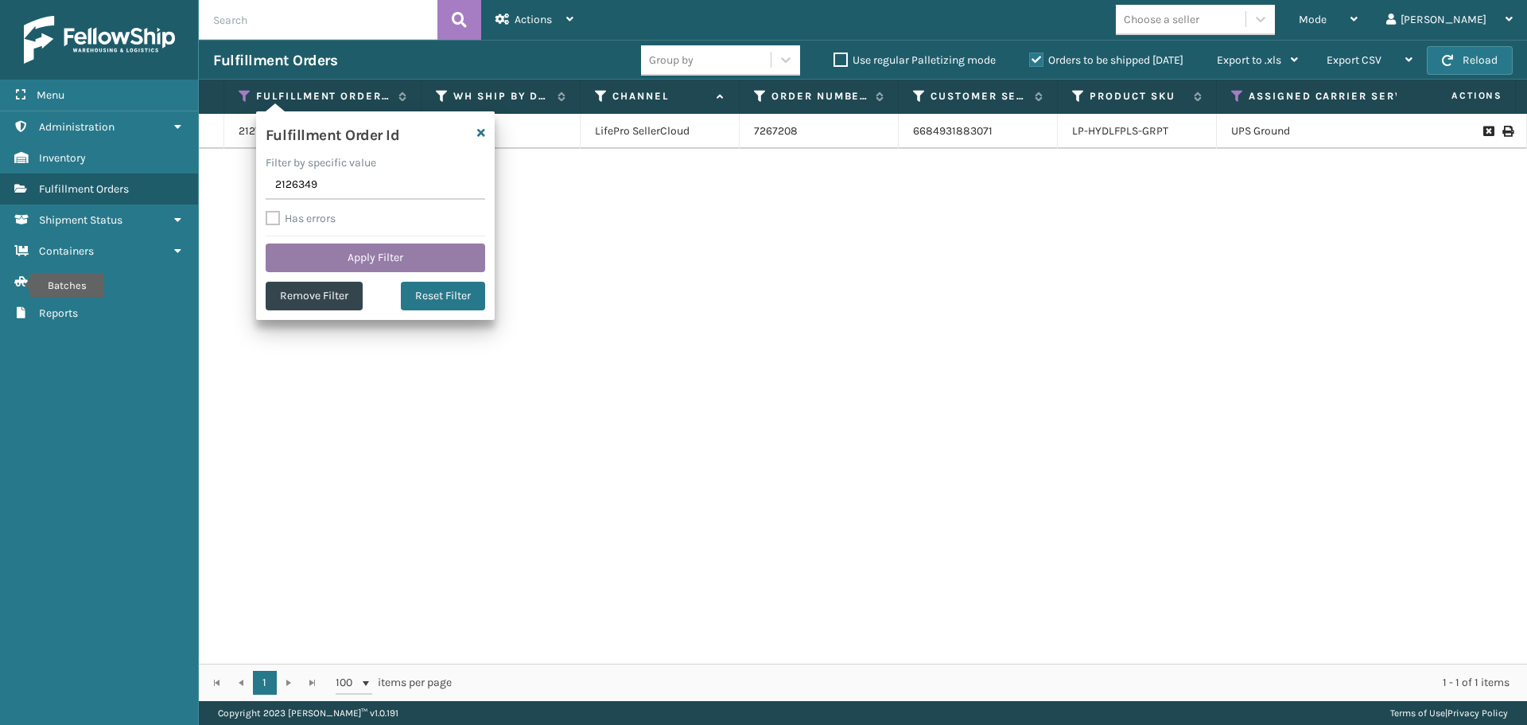
click at [300, 255] on button "Apply Filter" at bounding box center [376, 257] width 220 height 29
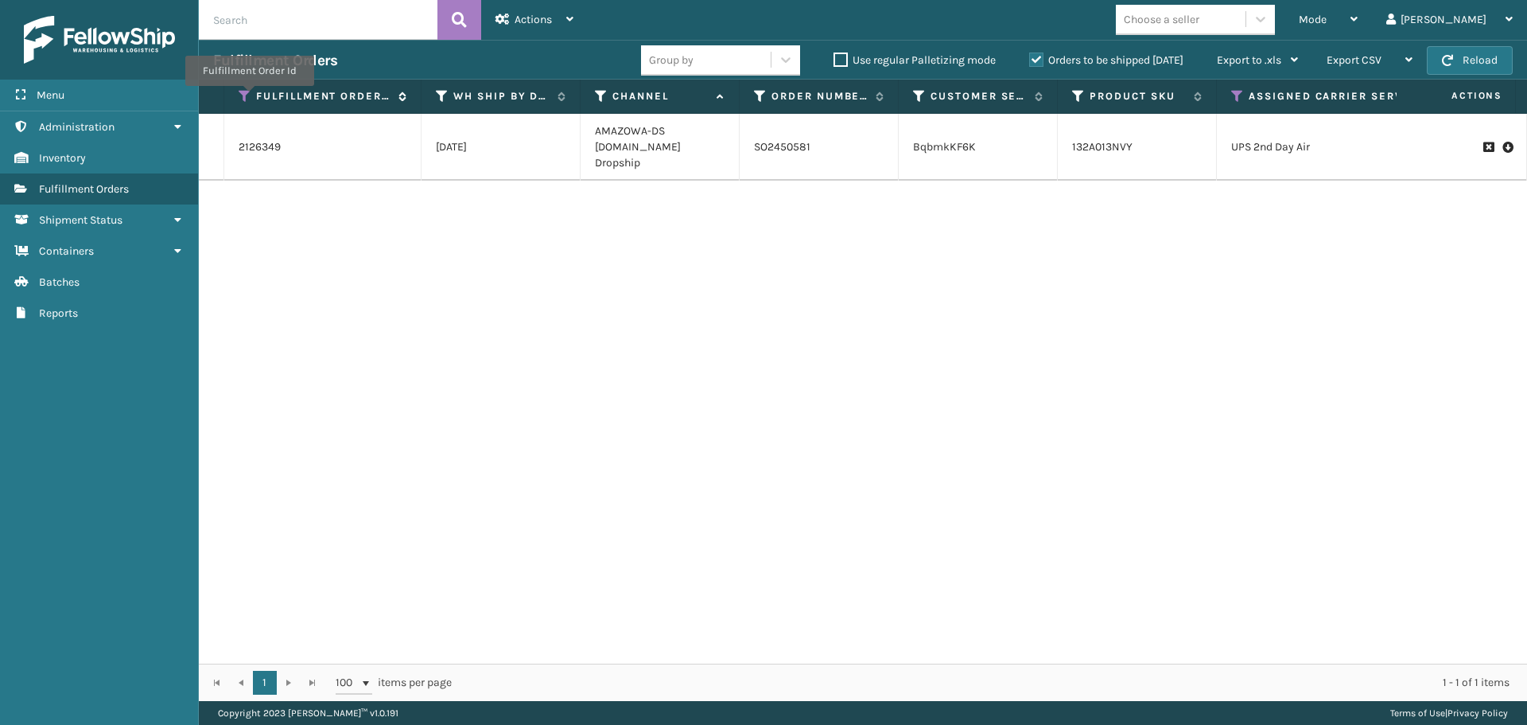
click at [248, 97] on icon at bounding box center [245, 96] width 13 height 14
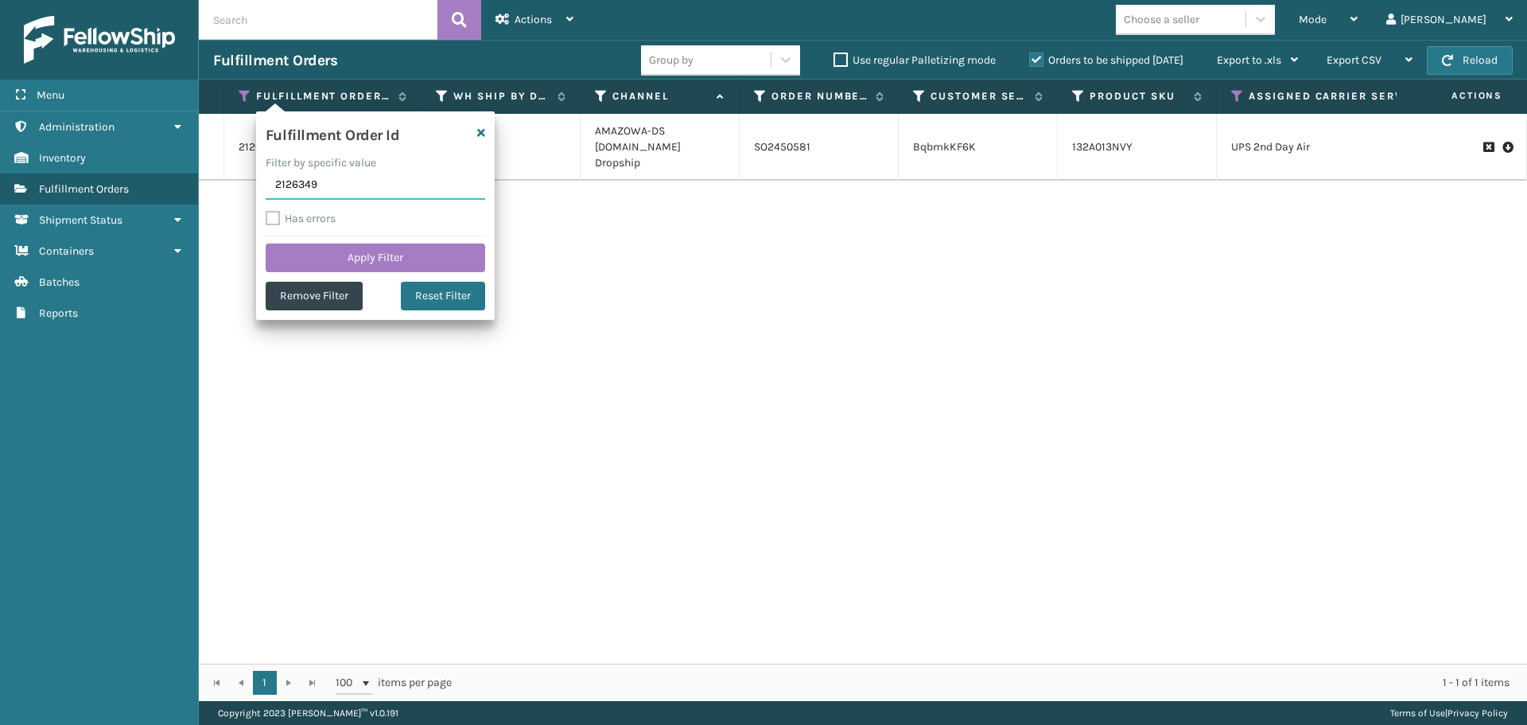
click at [297, 185] on input "2126349" at bounding box center [376, 185] width 220 height 29
paste input "2126351"
type input "2126351"
click at [320, 260] on button "Apply Filter" at bounding box center [376, 257] width 220 height 29
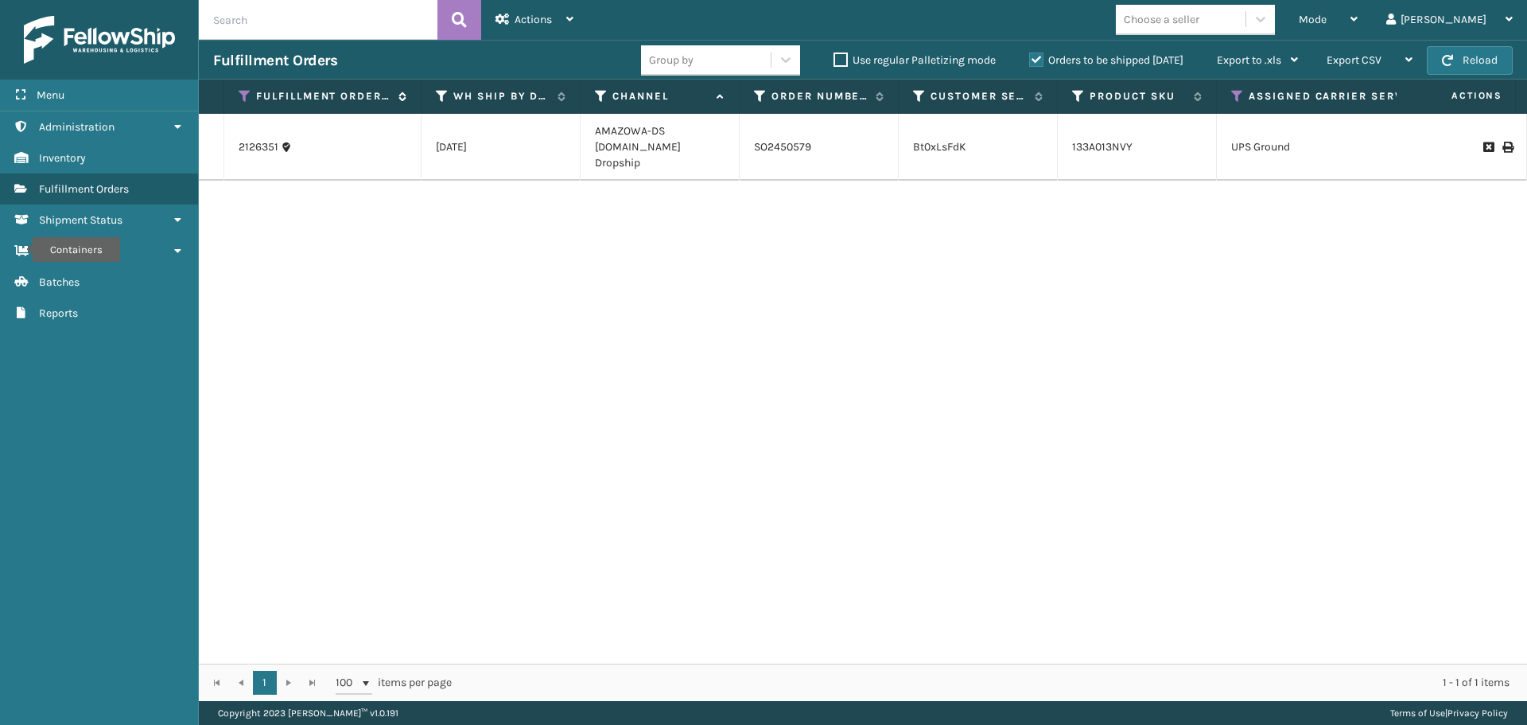
click at [251, 95] on div "Fulfillment Order Id" at bounding box center [323, 96] width 168 height 14
click at [241, 94] on icon at bounding box center [245, 96] width 13 height 14
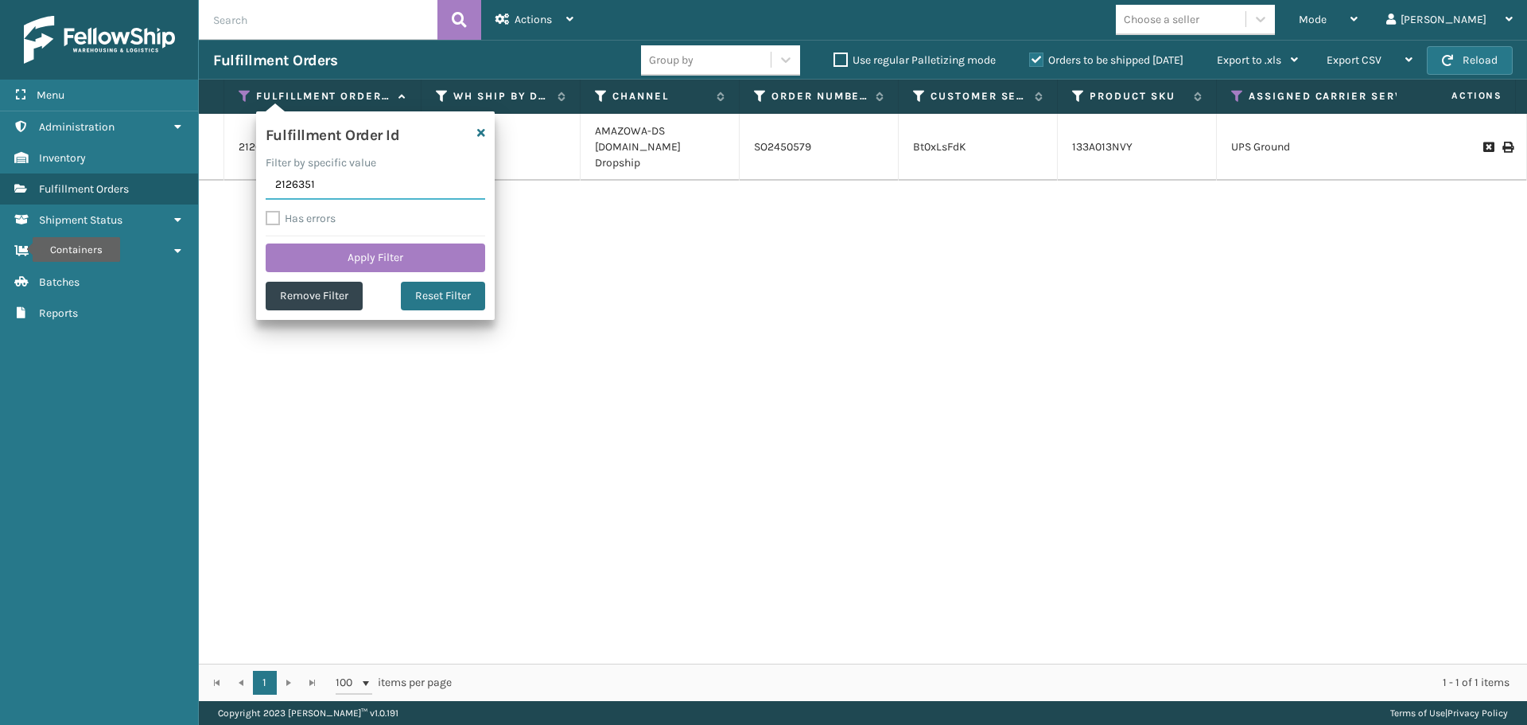
click at [309, 178] on input "2126351" at bounding box center [376, 185] width 220 height 29
paste input "7695"
type input "2127695"
click at [332, 252] on button "Apply Filter" at bounding box center [376, 257] width 220 height 29
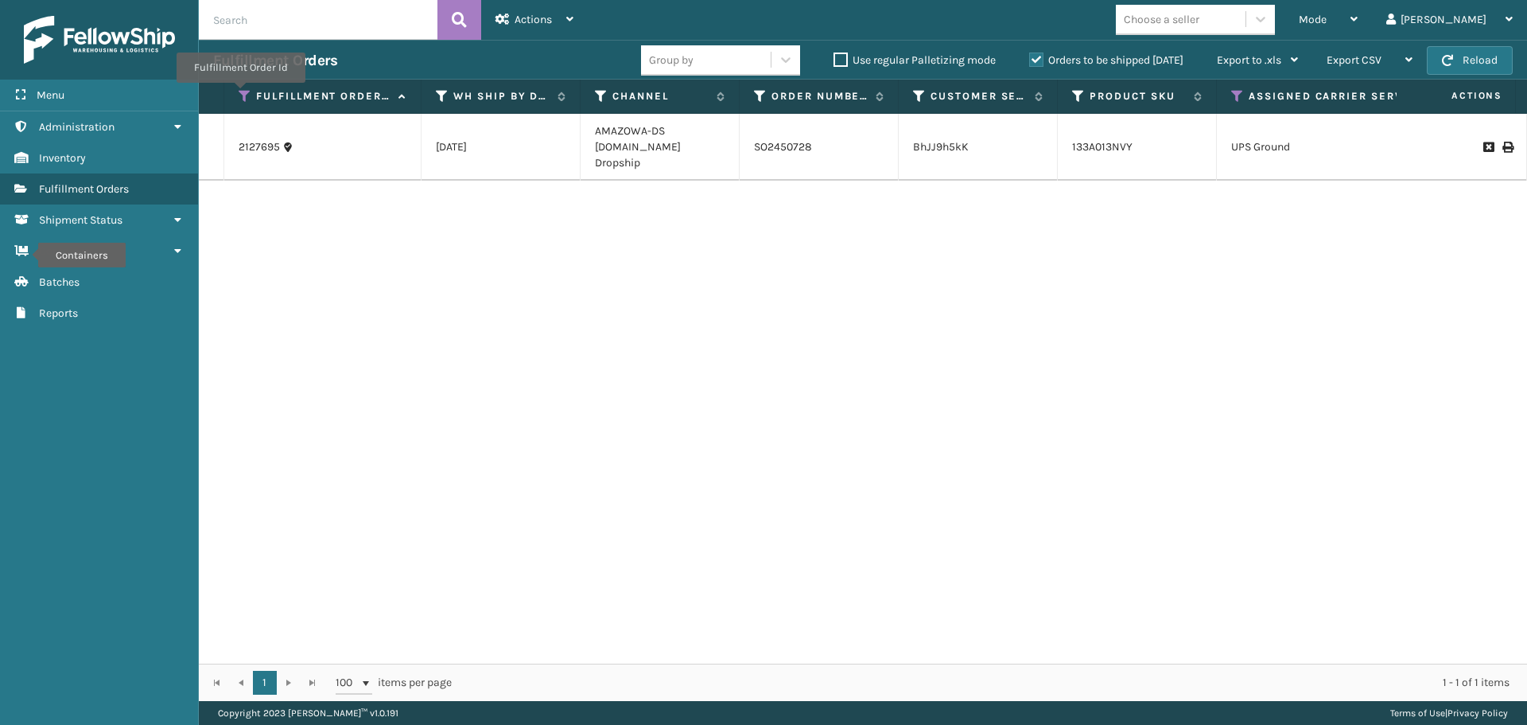
click at [240, 93] on icon at bounding box center [245, 96] width 13 height 14
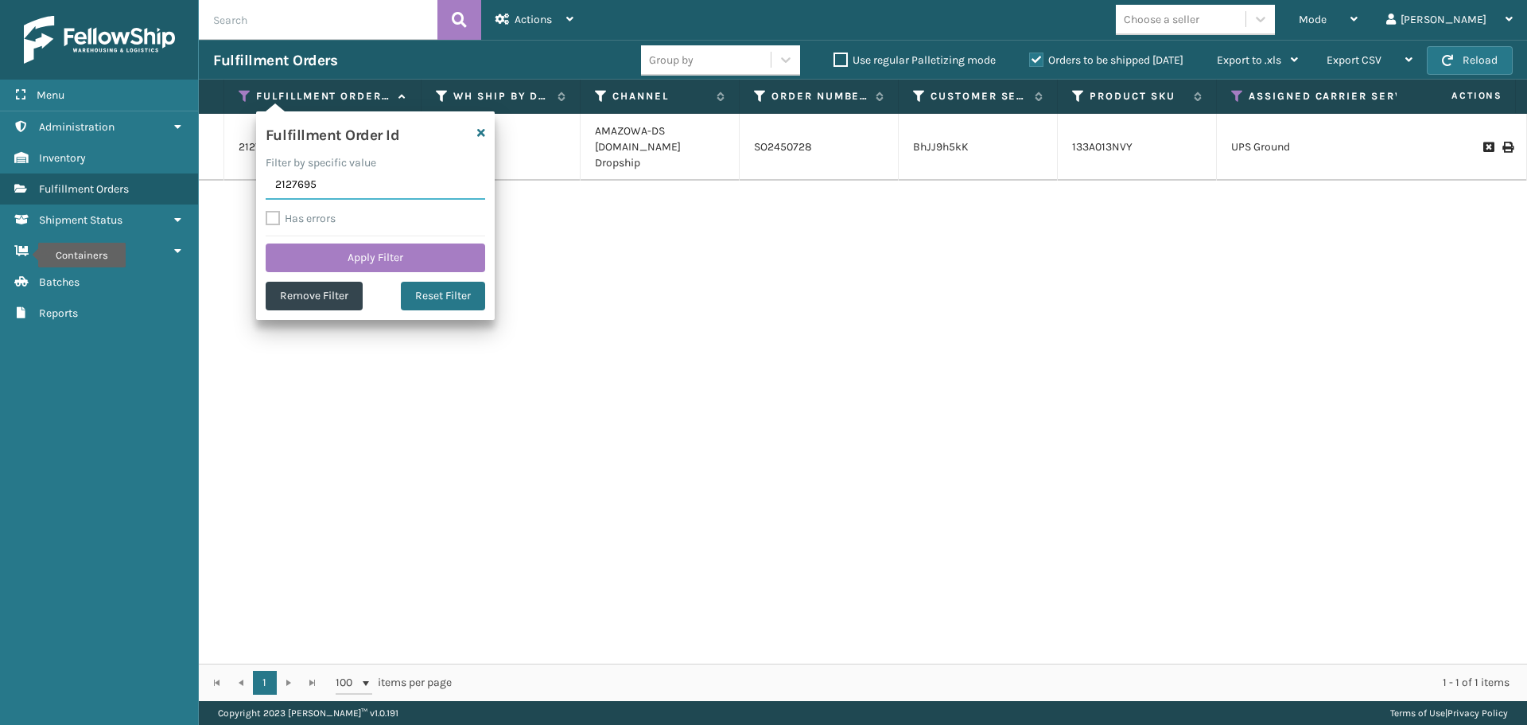
click at [306, 181] on input "2127695" at bounding box center [376, 185] width 220 height 29
paste input "2127697"
type input "2127697"
click at [328, 261] on button "Apply Filter" at bounding box center [376, 257] width 220 height 29
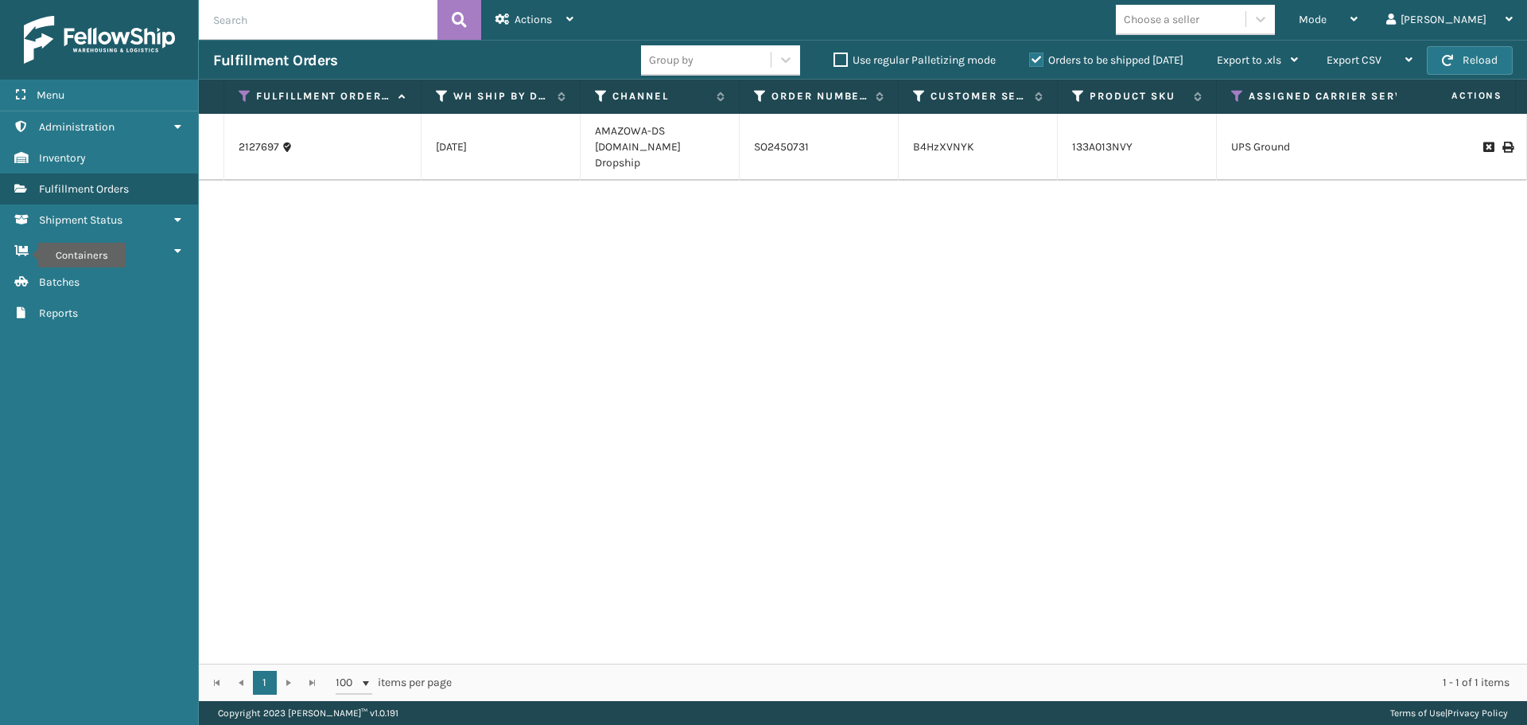
click at [243, 100] on icon at bounding box center [245, 96] width 13 height 14
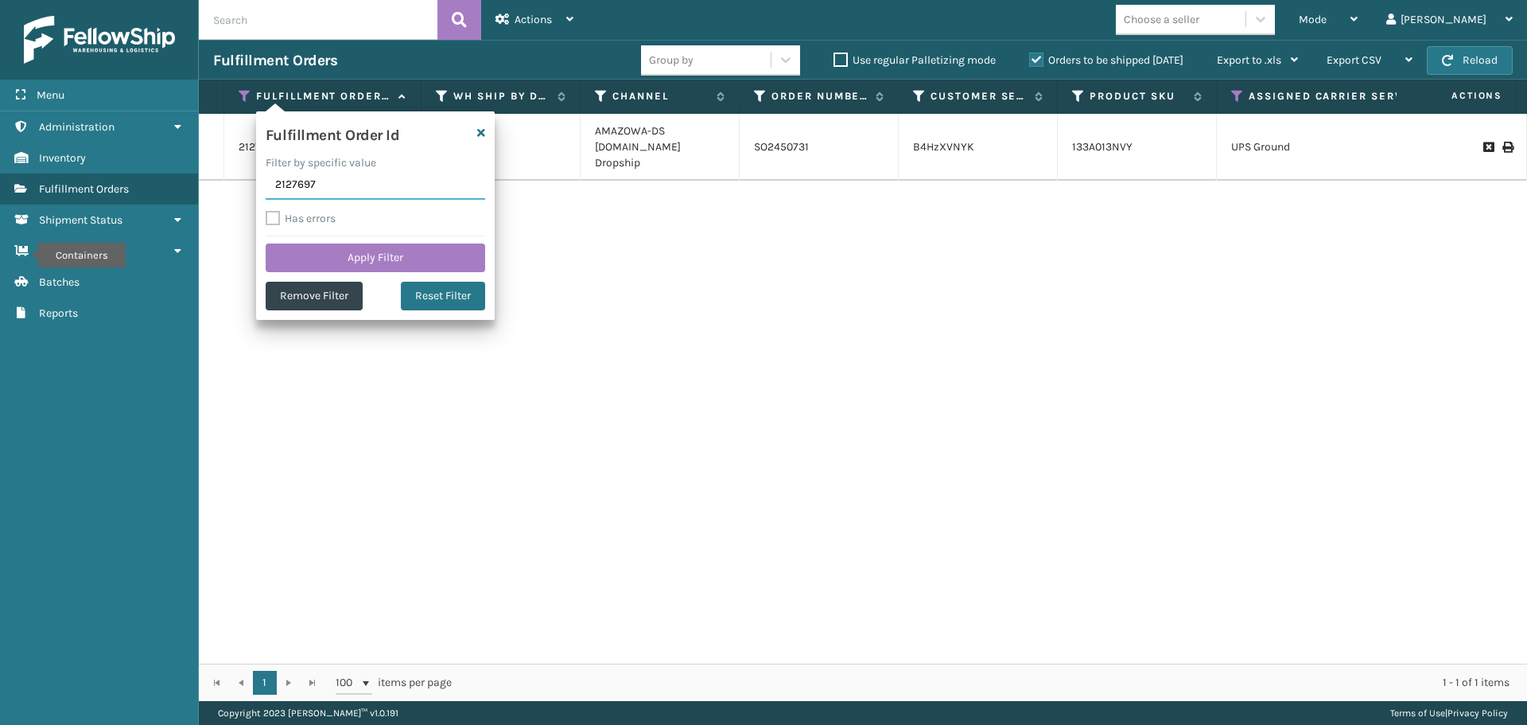
click at [330, 187] on input "2127697" at bounding box center [376, 185] width 220 height 29
paste input "6351"
type input "2126351"
click at [332, 263] on button "Apply Filter" at bounding box center [376, 257] width 220 height 29
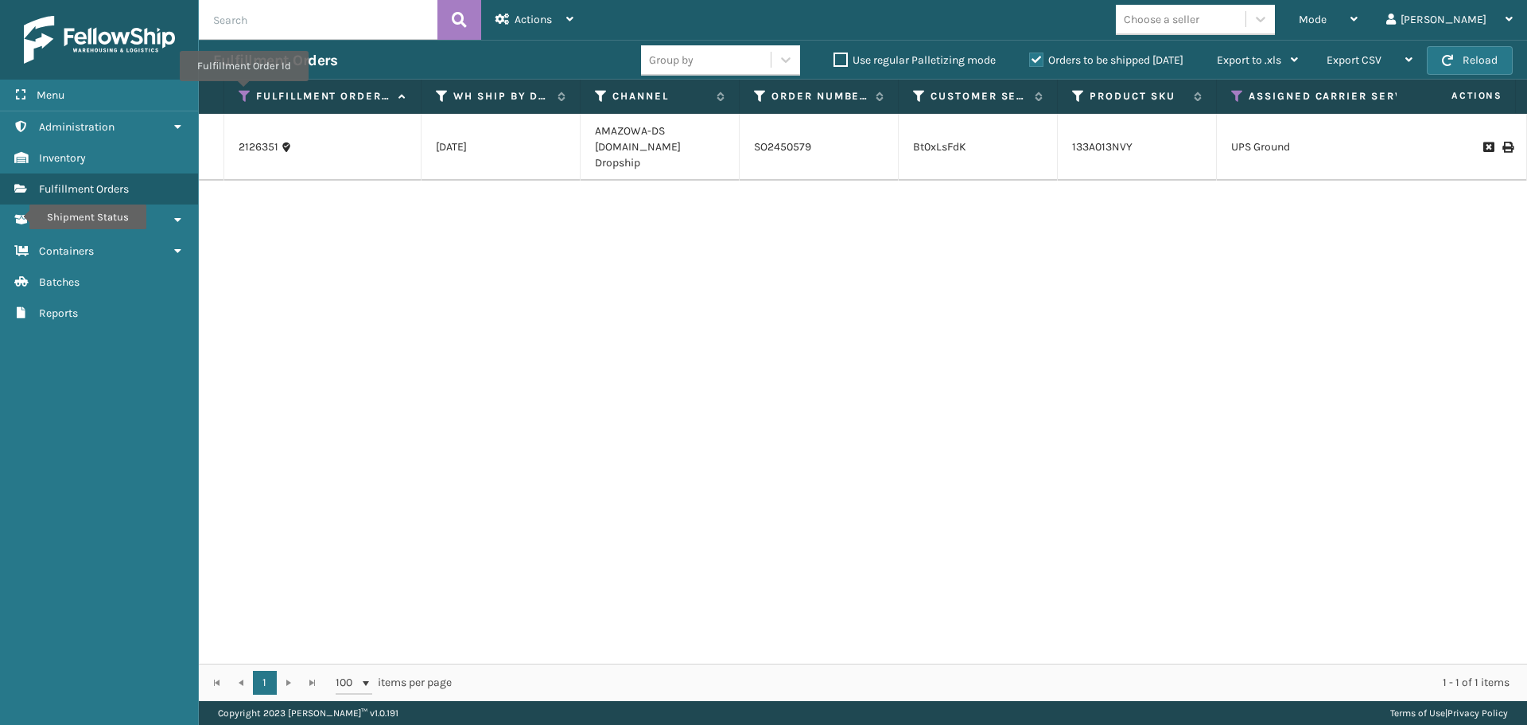
drag, startPoint x: 243, startPoint y: 92, endPoint x: 251, endPoint y: 99, distance: 10.2
click at [243, 92] on icon at bounding box center [245, 96] width 13 height 14
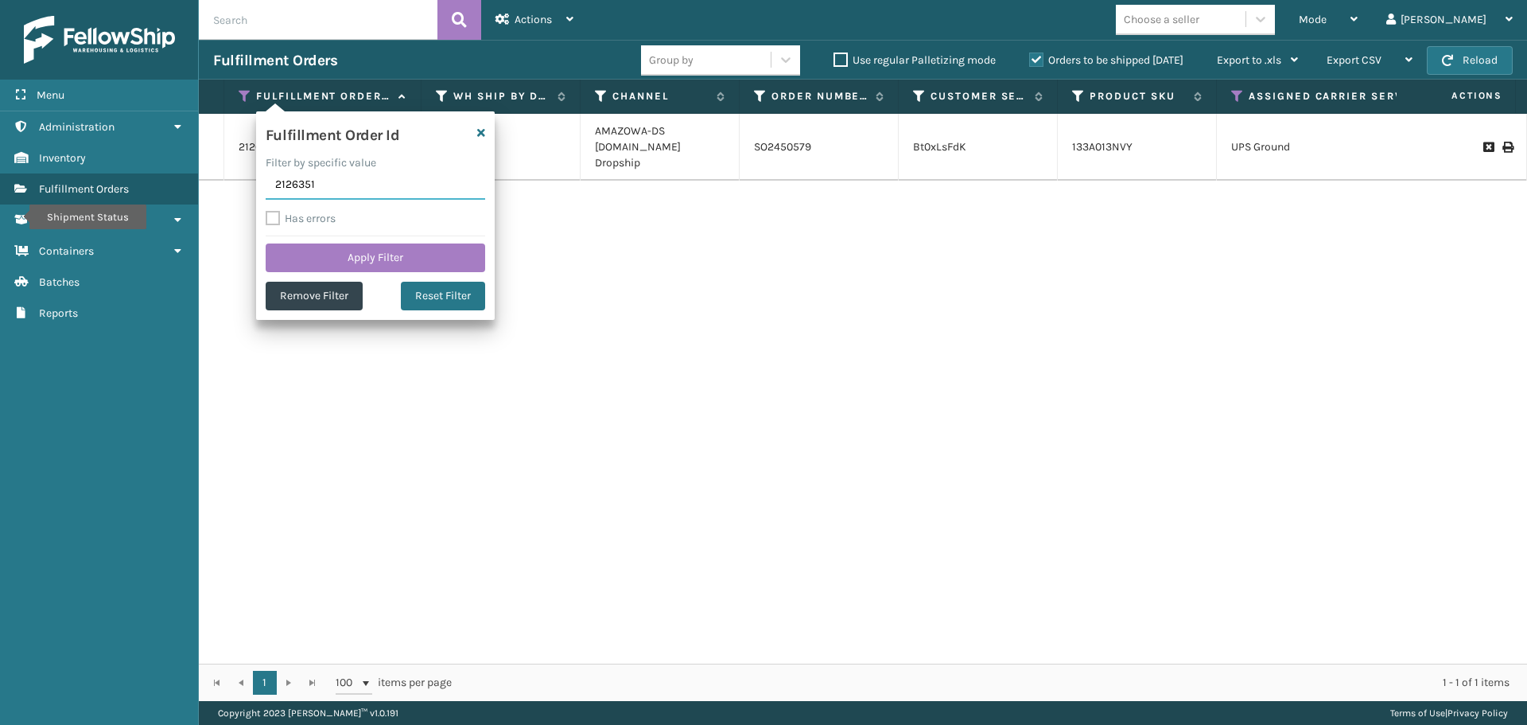
click at [370, 193] on input "2126351" at bounding box center [376, 185] width 220 height 29
paste input "2126596"
type input "2126596"
click at [348, 258] on button "Apply Filter" at bounding box center [376, 257] width 220 height 29
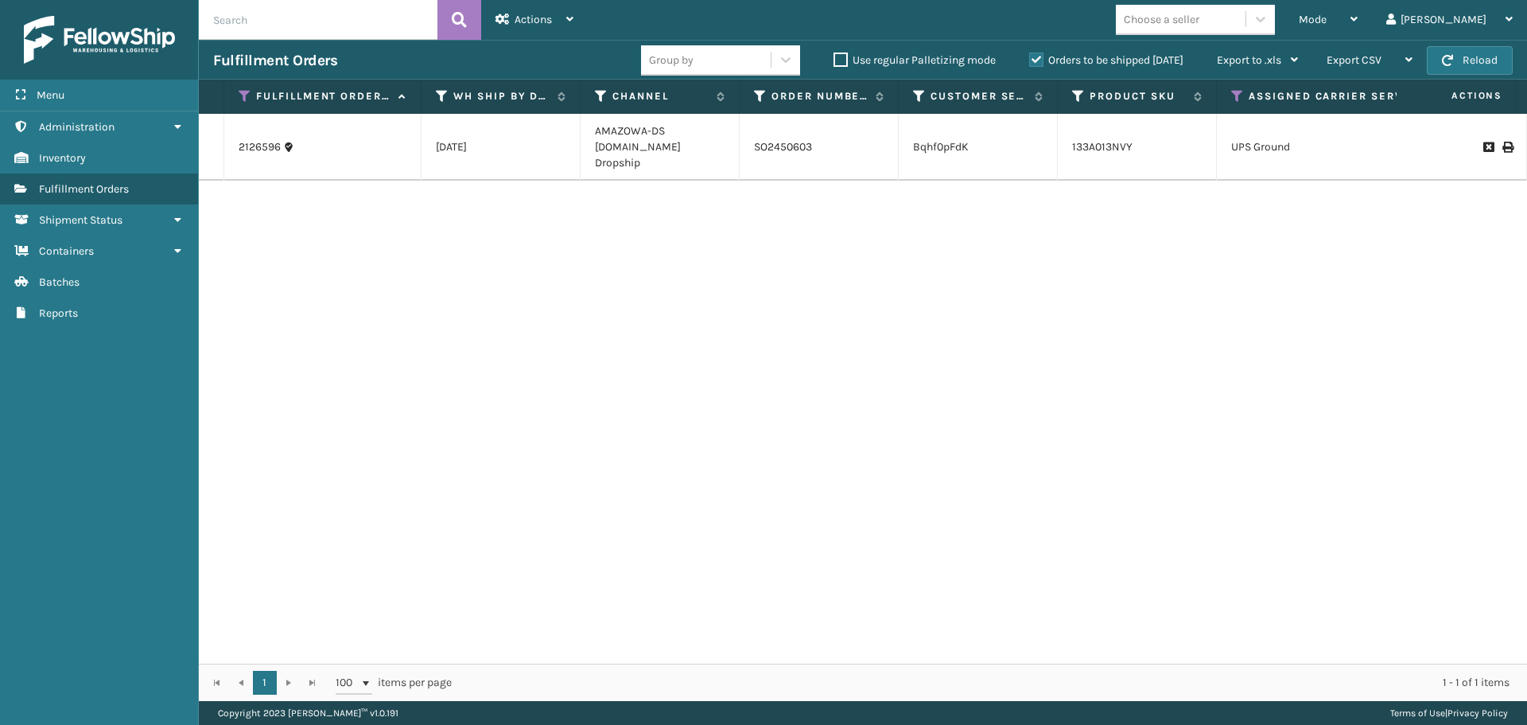
click at [239, 93] on icon at bounding box center [245, 96] width 13 height 14
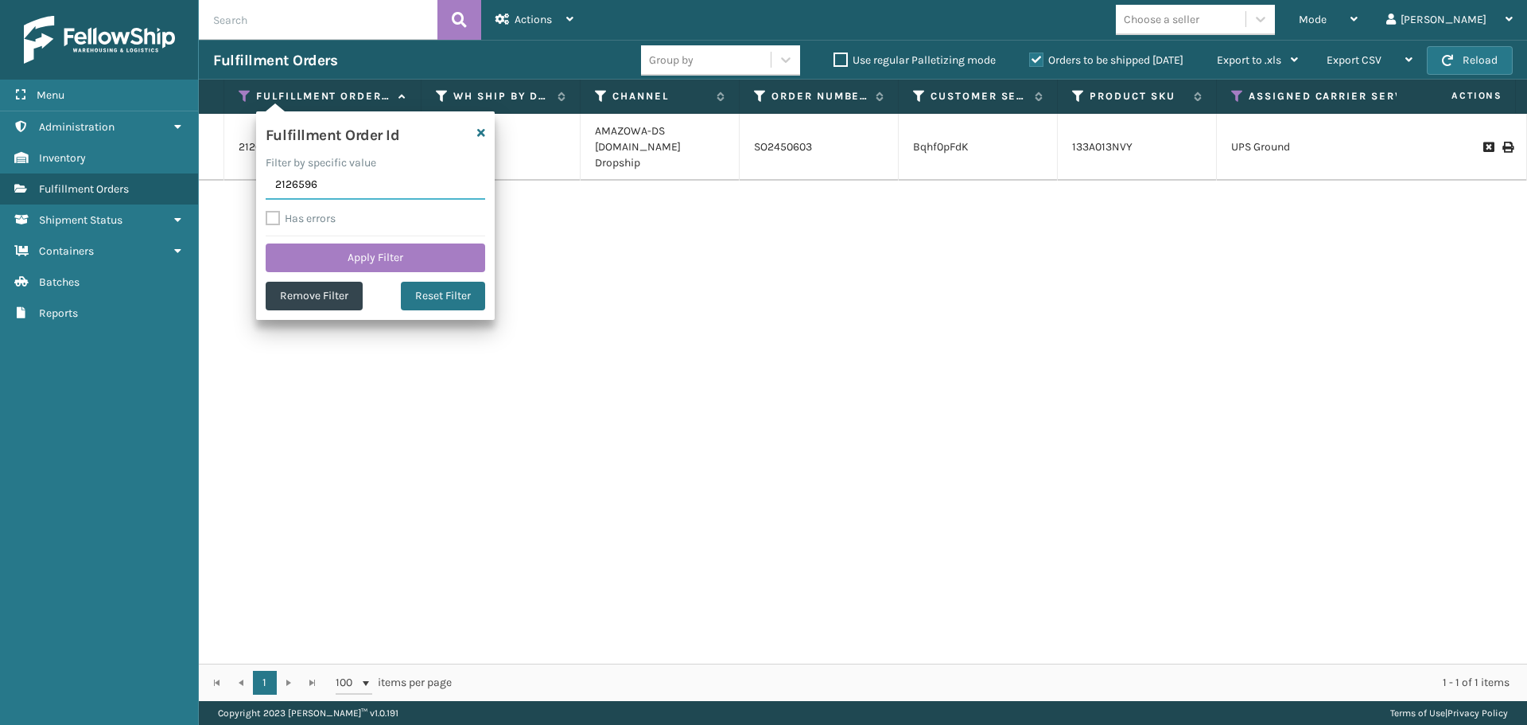
click at [328, 189] on input "2126596" at bounding box center [376, 185] width 220 height 29
paste input "2126618"
type input "2126618"
click at [326, 261] on button "Apply Filter" at bounding box center [376, 257] width 220 height 29
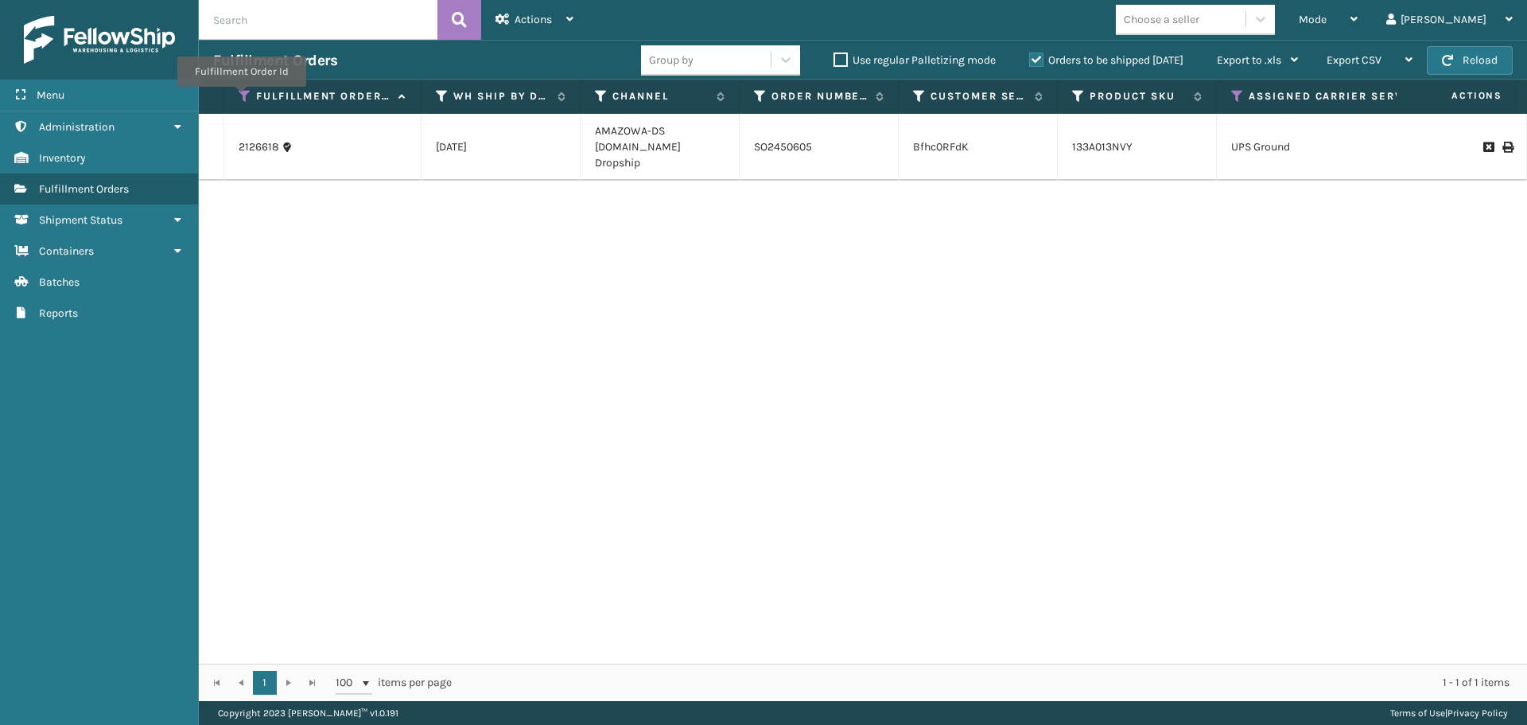
click at [240, 98] on icon at bounding box center [245, 96] width 13 height 14
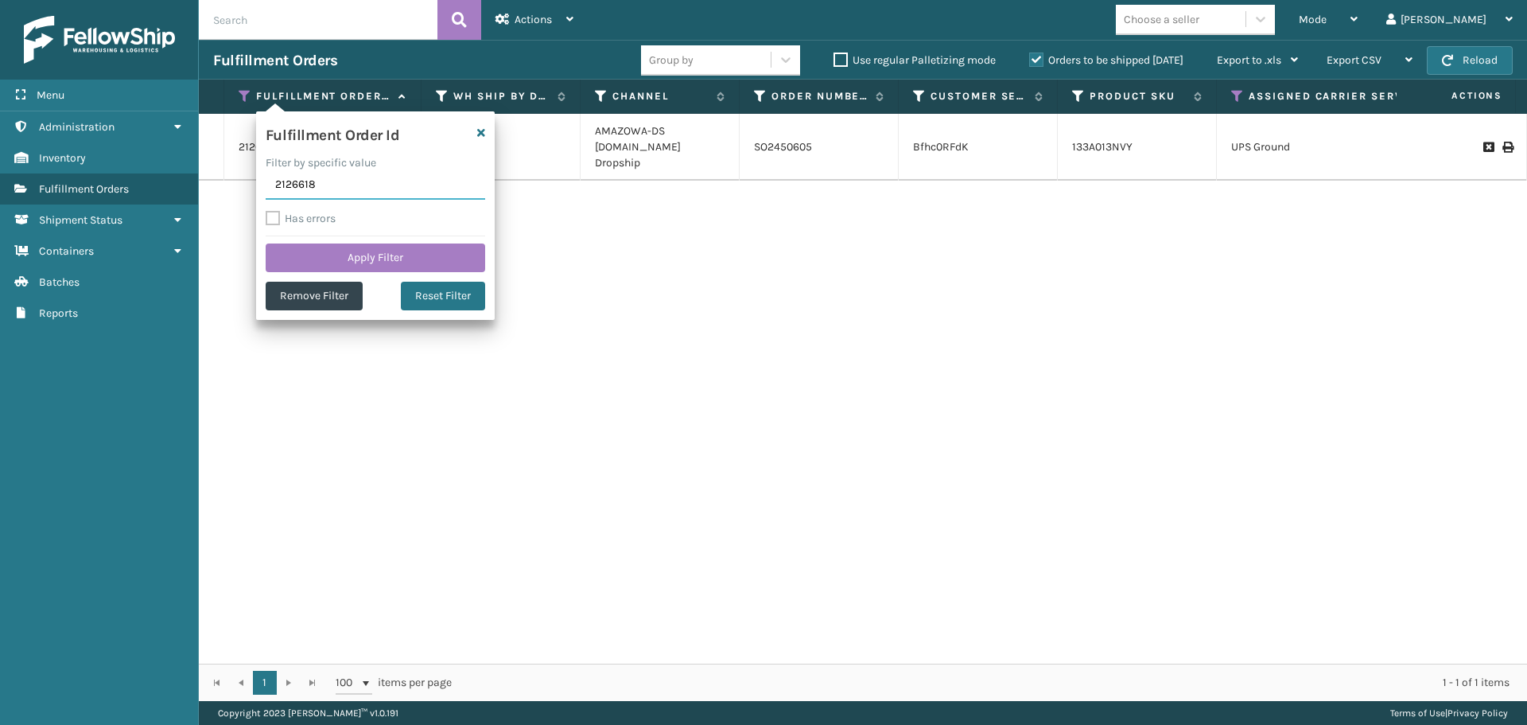
click at [286, 188] on input "2126618" at bounding box center [376, 185] width 220 height 29
paste input "2126732"
type input "2126732"
click at [309, 252] on button "Apply Filter" at bounding box center [376, 257] width 220 height 29
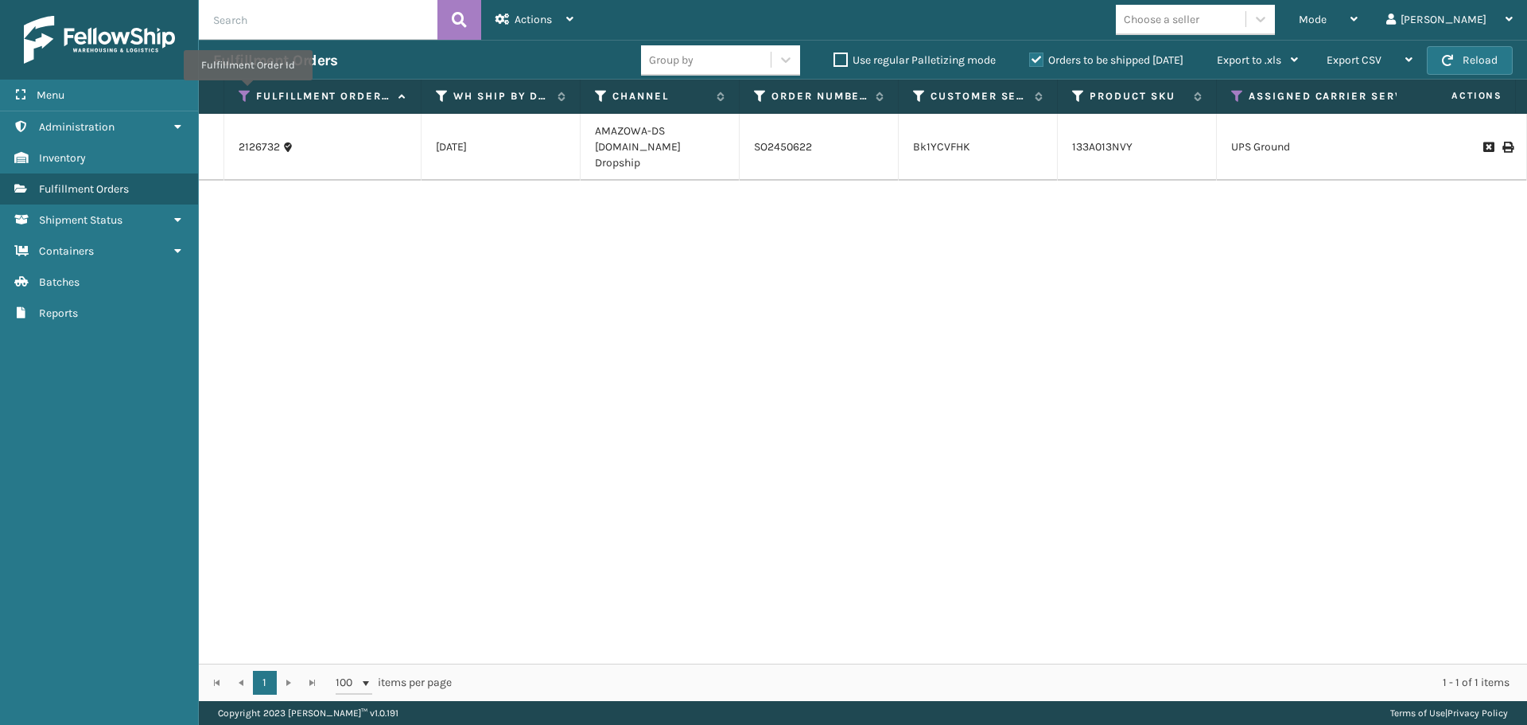
click at [247, 91] on icon at bounding box center [245, 96] width 13 height 14
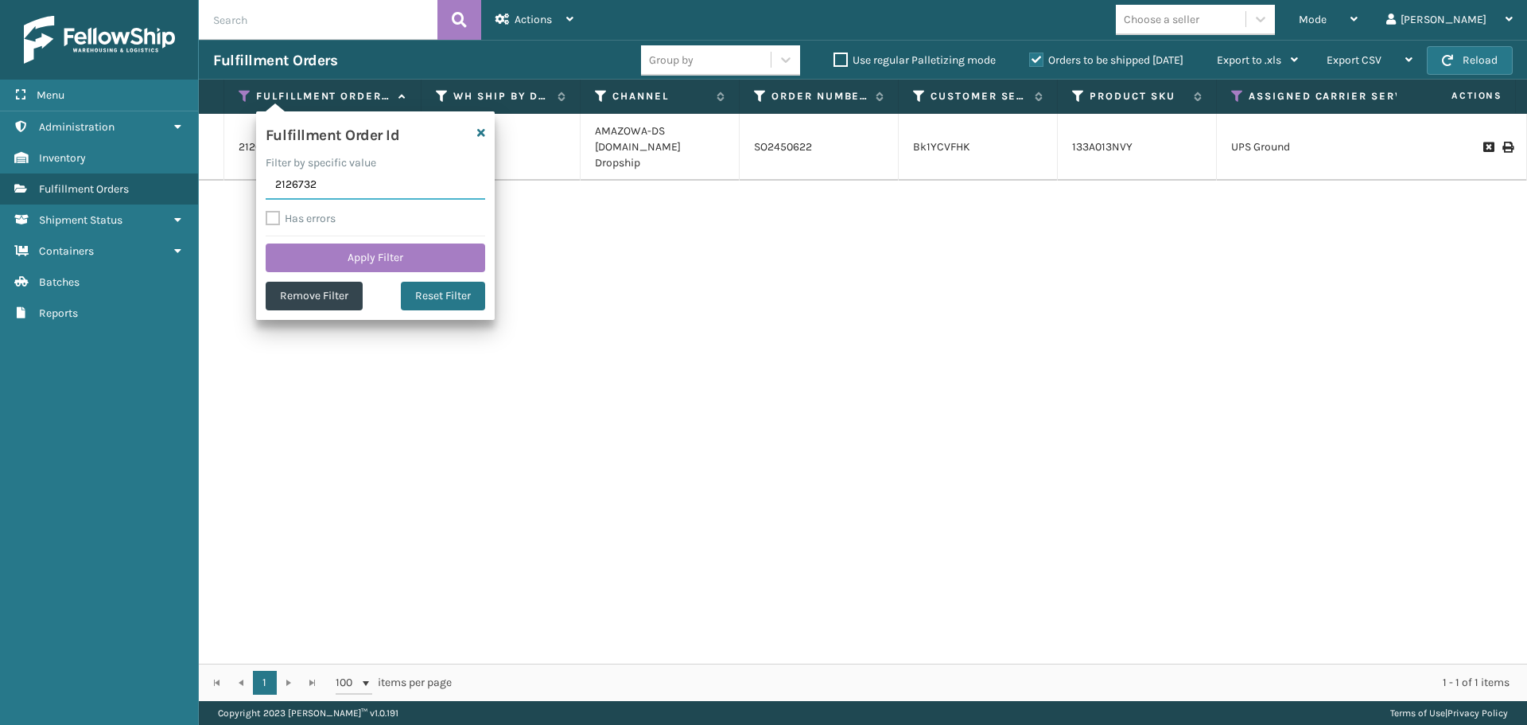
click at [291, 177] on input "2126732" at bounding box center [376, 185] width 220 height 29
paste input "2127693"
type input "2127693"
click at [313, 261] on button "Apply Filter" at bounding box center [376, 257] width 220 height 29
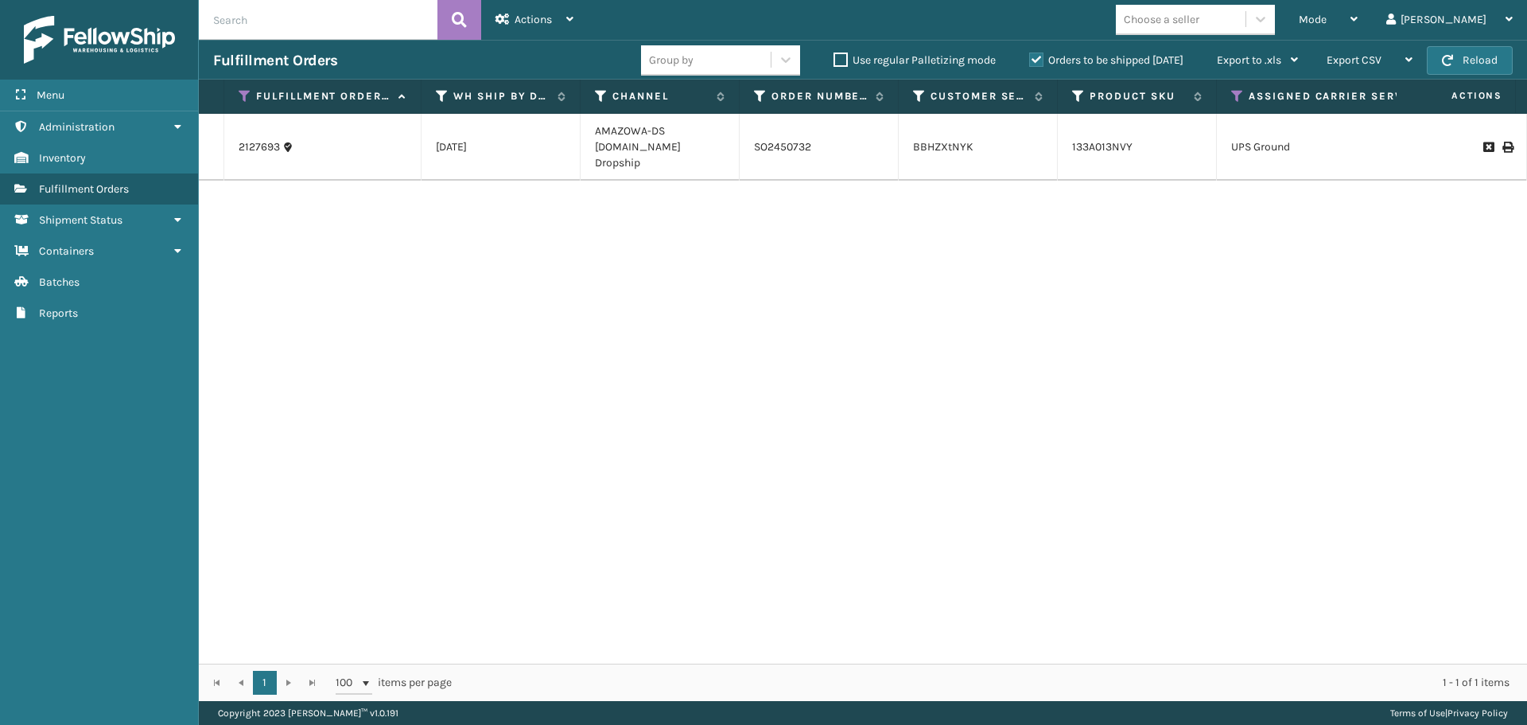
click at [245, 95] on icon at bounding box center [245, 96] width 13 height 14
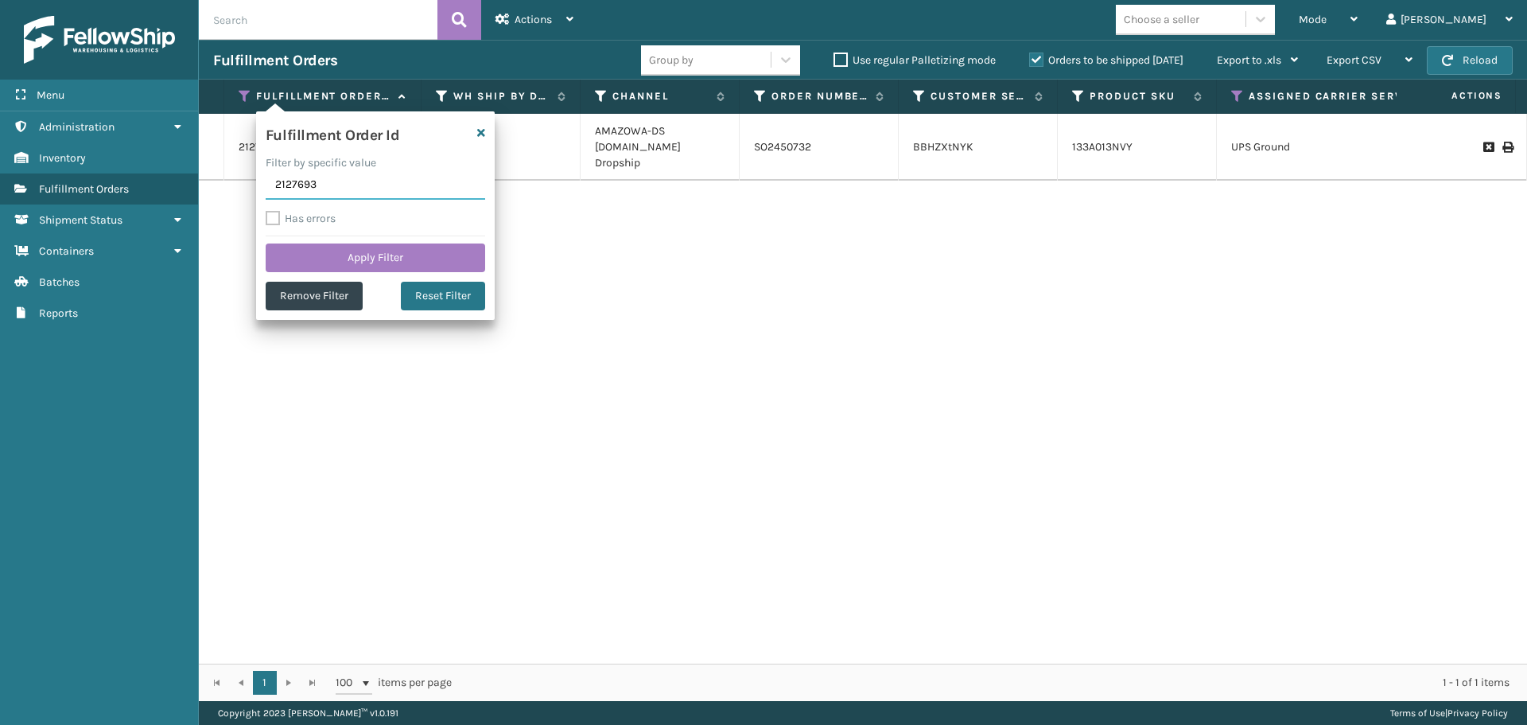
click at [298, 191] on input "2127693" at bounding box center [376, 185] width 220 height 29
paste input "2127694"
type input "2127694"
click at [312, 251] on button "Apply Filter" at bounding box center [376, 257] width 220 height 29
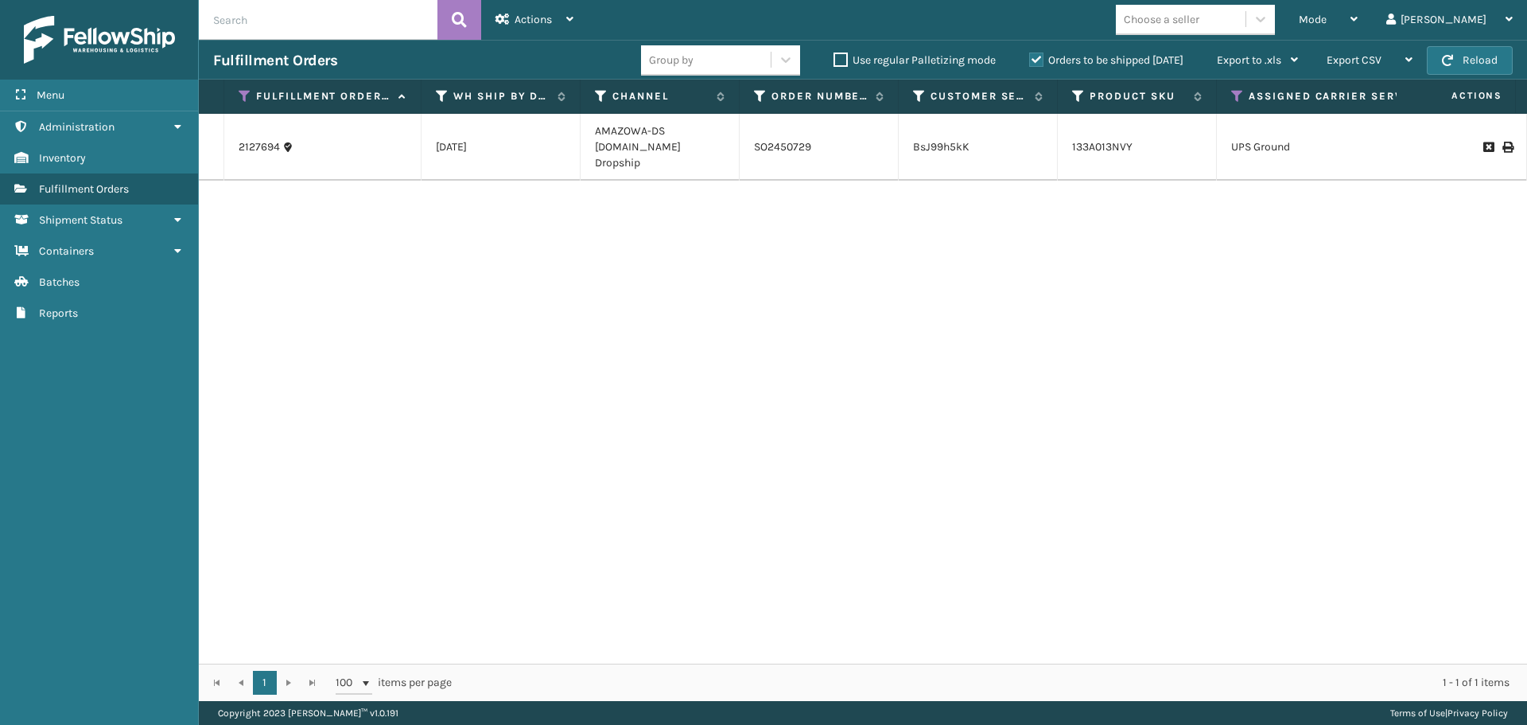
click at [243, 99] on icon at bounding box center [245, 96] width 13 height 14
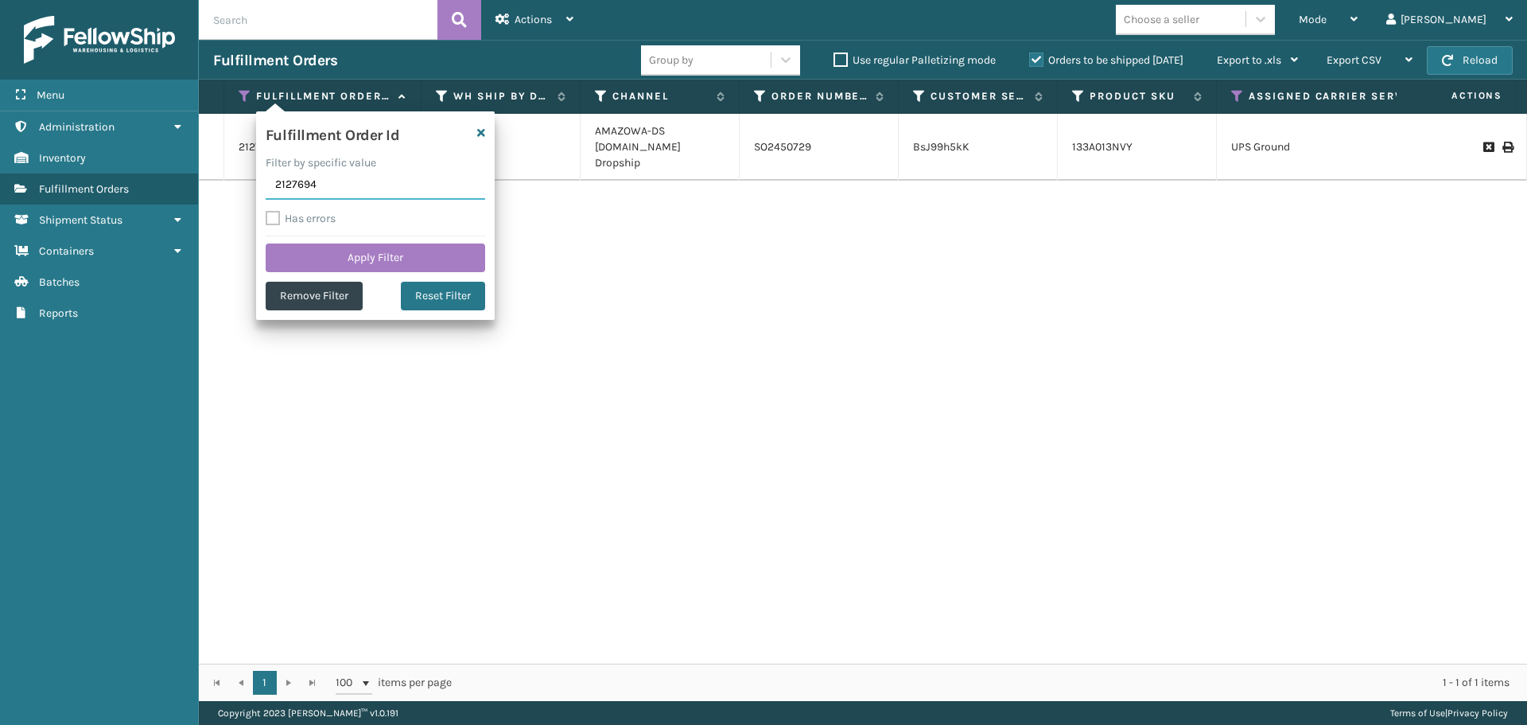
click at [286, 176] on input "2127694" at bounding box center [376, 185] width 220 height 29
paste input "2126349"
type input "2126349"
click at [305, 260] on button "Apply Filter" at bounding box center [376, 257] width 220 height 29
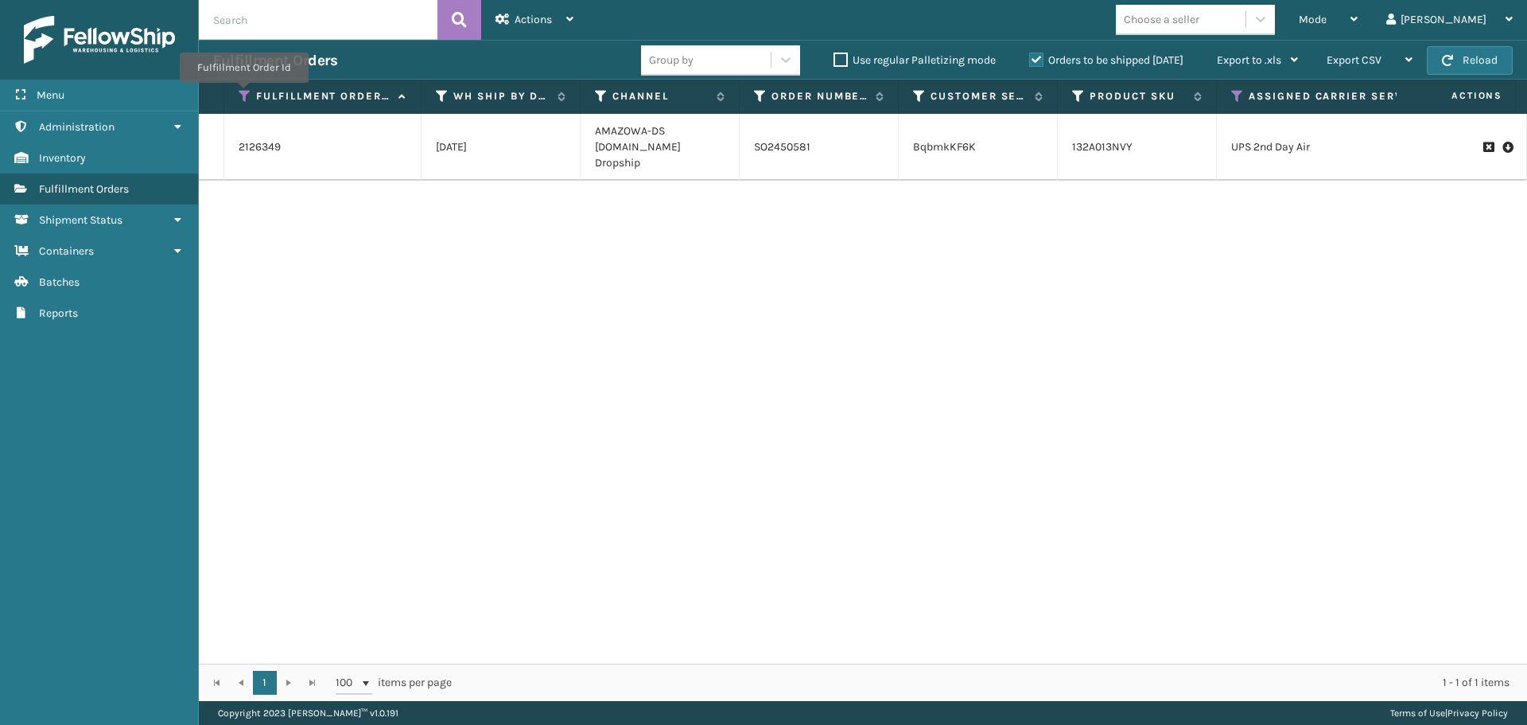
click at [243, 94] on icon at bounding box center [245, 96] width 13 height 14
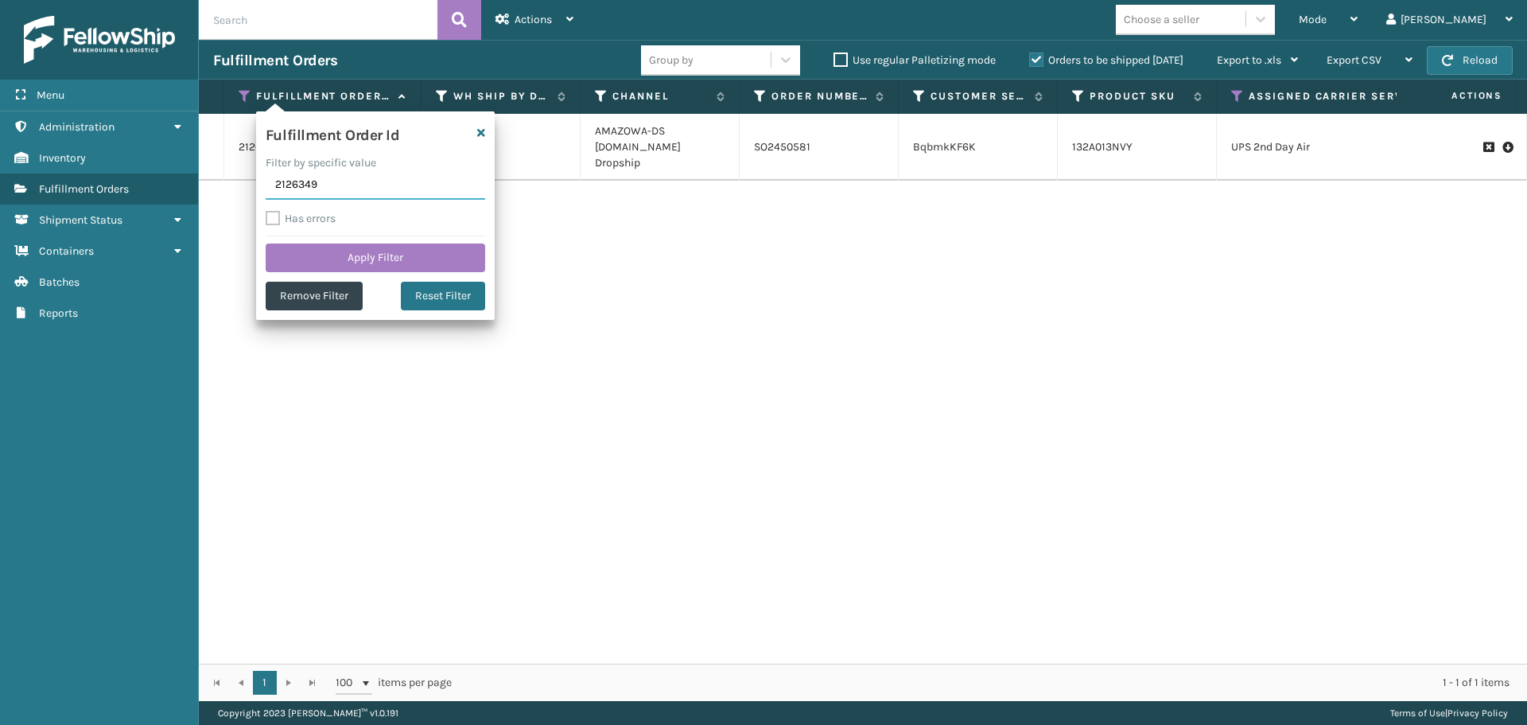
click at [293, 186] on input "2126349" at bounding box center [376, 185] width 220 height 29
paste input "2127562"
type input "2127562"
click at [305, 263] on button "Apply Filter" at bounding box center [376, 257] width 220 height 29
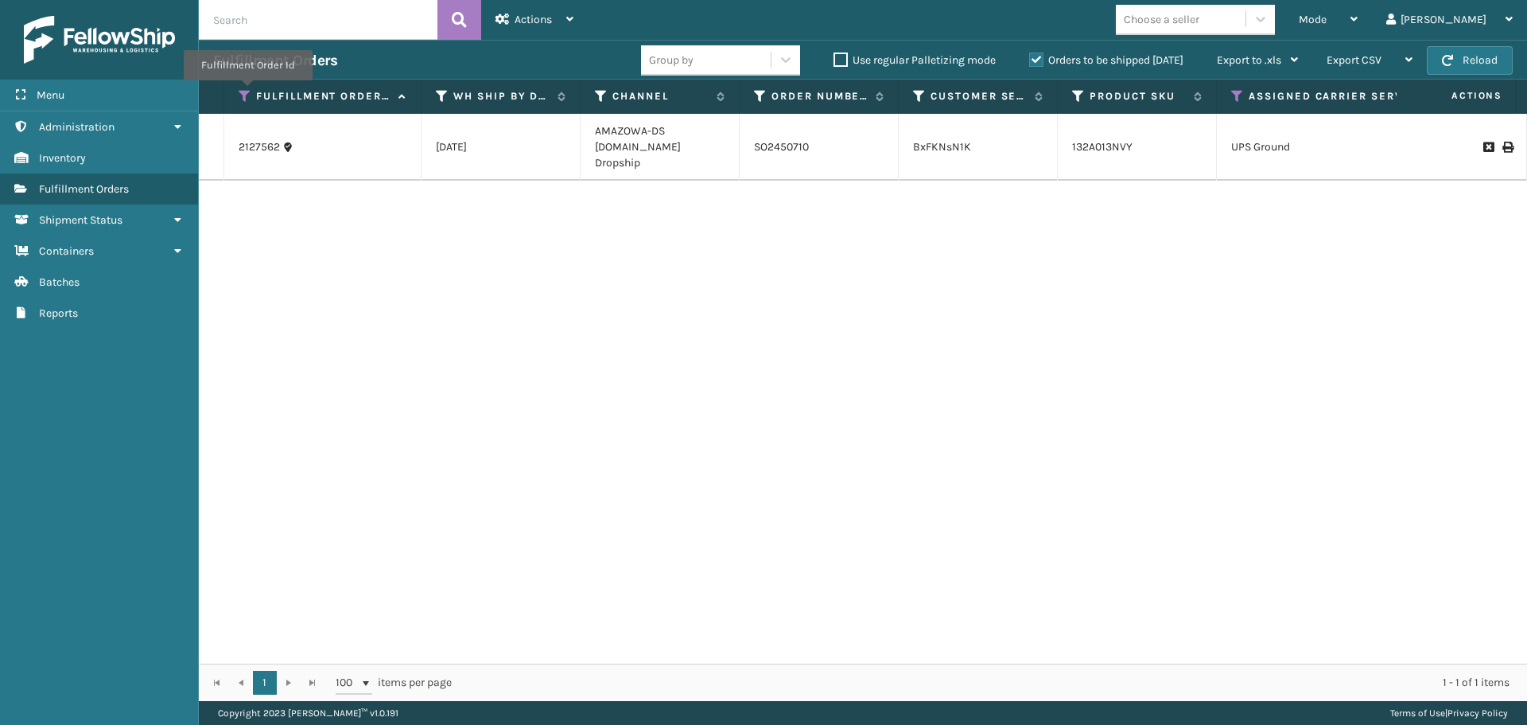
click at [247, 91] on icon at bounding box center [245, 96] width 13 height 14
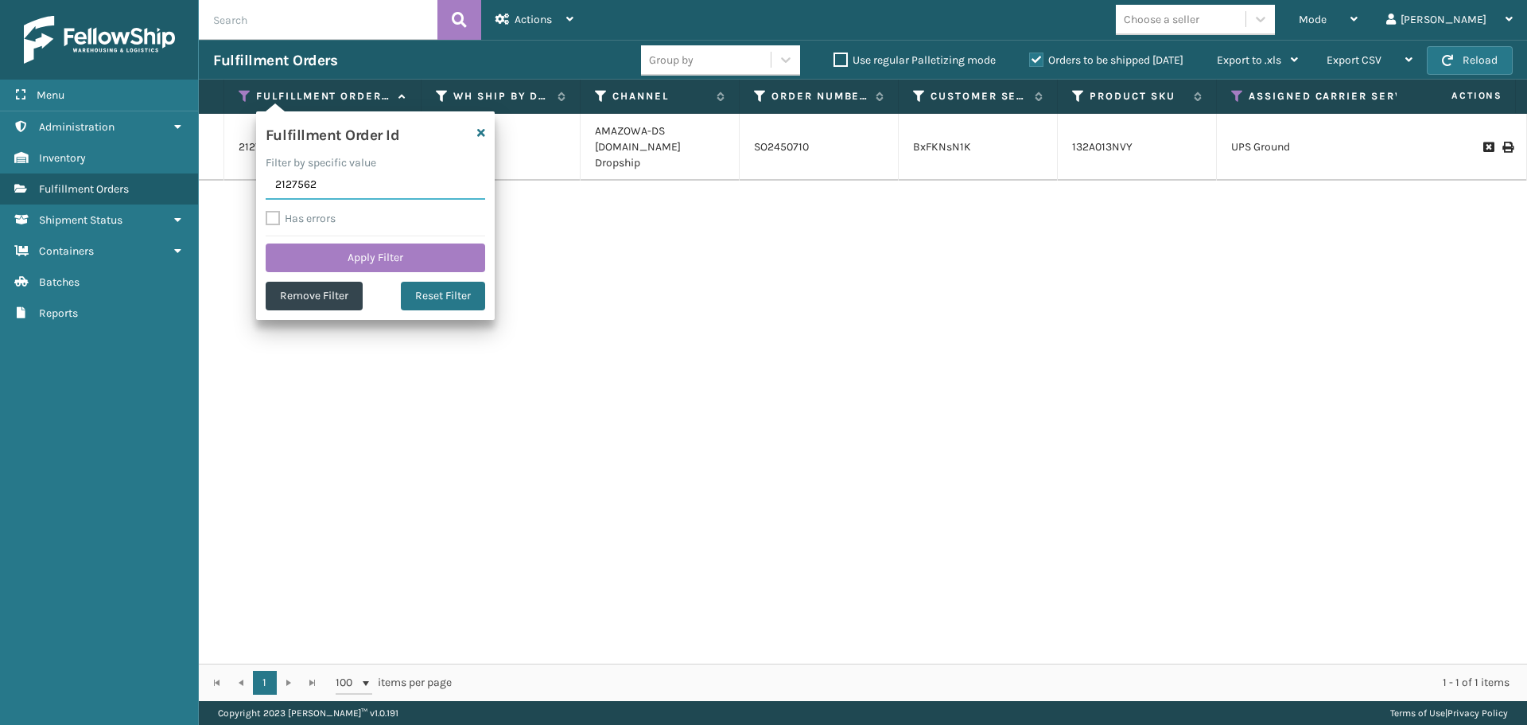
click at [330, 189] on input "2127562" at bounding box center [376, 185] width 220 height 29
paste input "2126348"
type input "2126348"
click at [337, 259] on button "Apply Filter" at bounding box center [376, 257] width 220 height 29
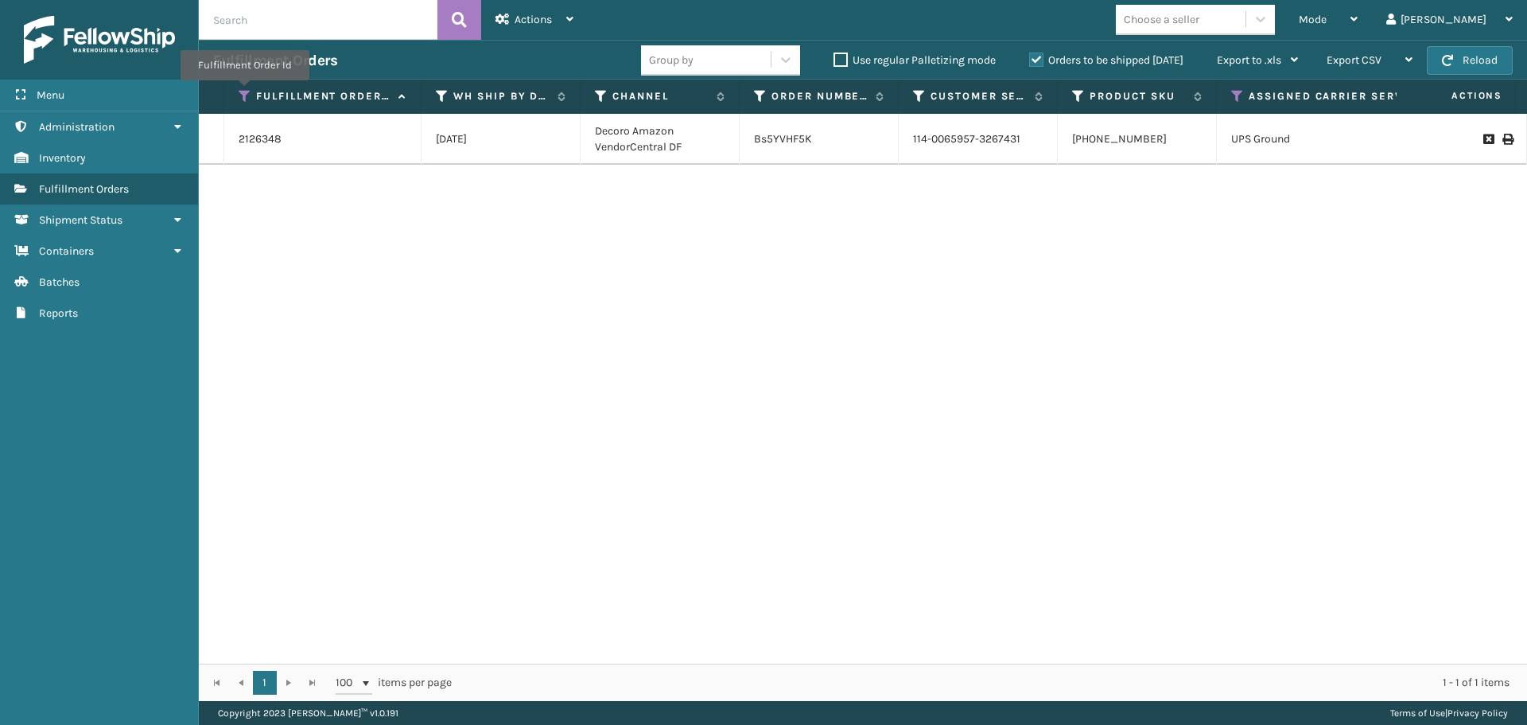
click at [244, 91] on icon at bounding box center [245, 96] width 13 height 14
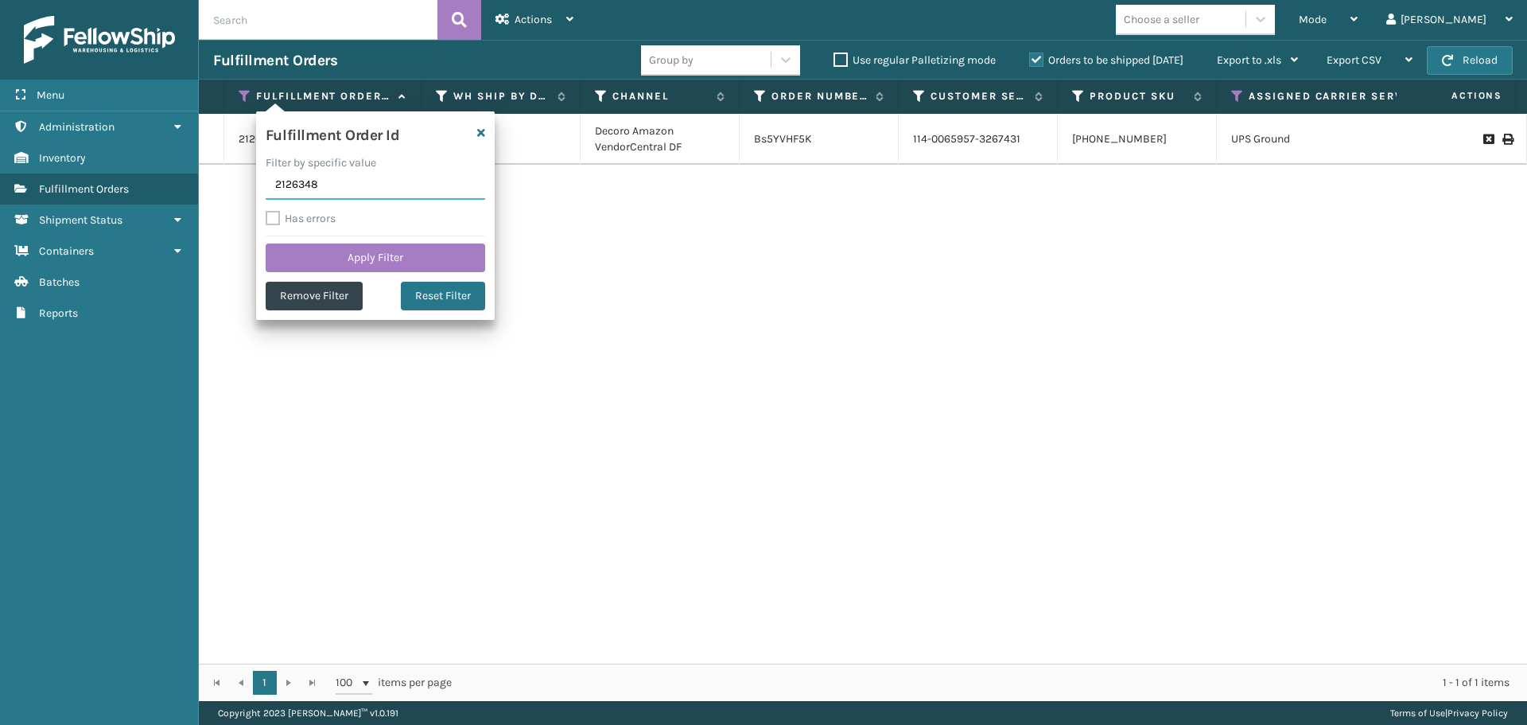
click at [318, 185] on input "2126348" at bounding box center [376, 185] width 220 height 29
paste input "7292"
type input "2127292"
click at [322, 264] on button "Apply Filter" at bounding box center [376, 257] width 220 height 29
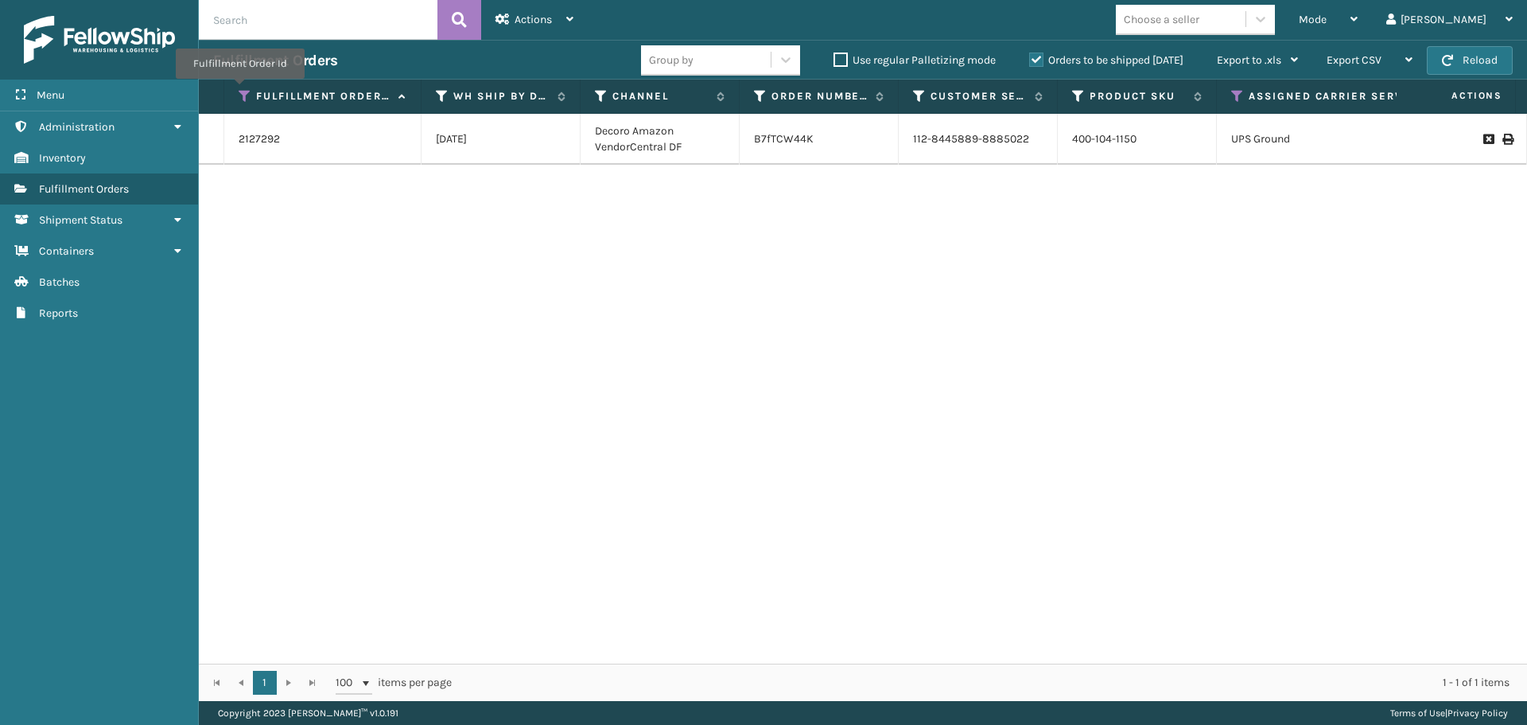
click at [239, 90] on icon at bounding box center [245, 96] width 13 height 14
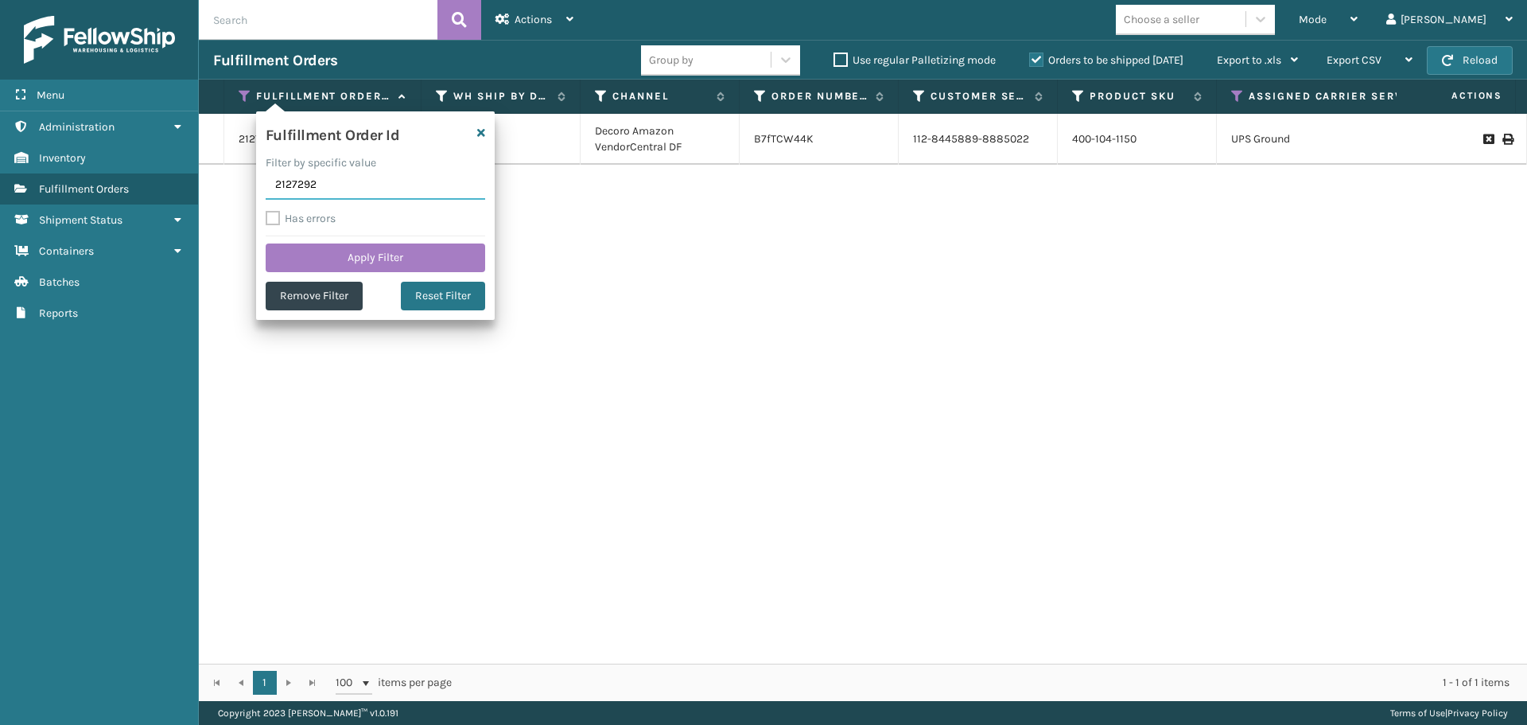
click at [317, 190] on input "2127292" at bounding box center [376, 185] width 220 height 29
paste input "2127957"
type input "2127957"
click at [329, 259] on button "Apply Filter" at bounding box center [376, 257] width 220 height 29
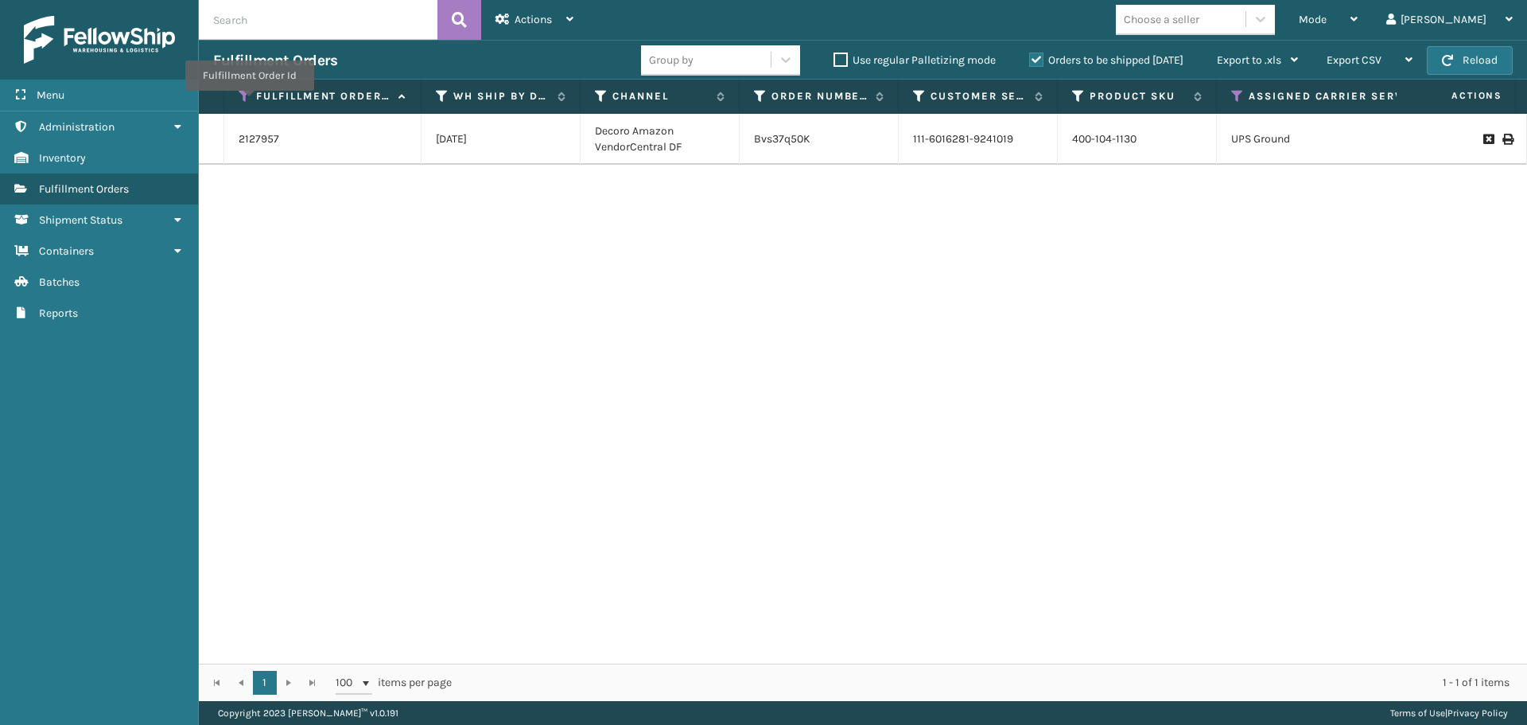
click at [247, 99] on icon at bounding box center [245, 96] width 13 height 14
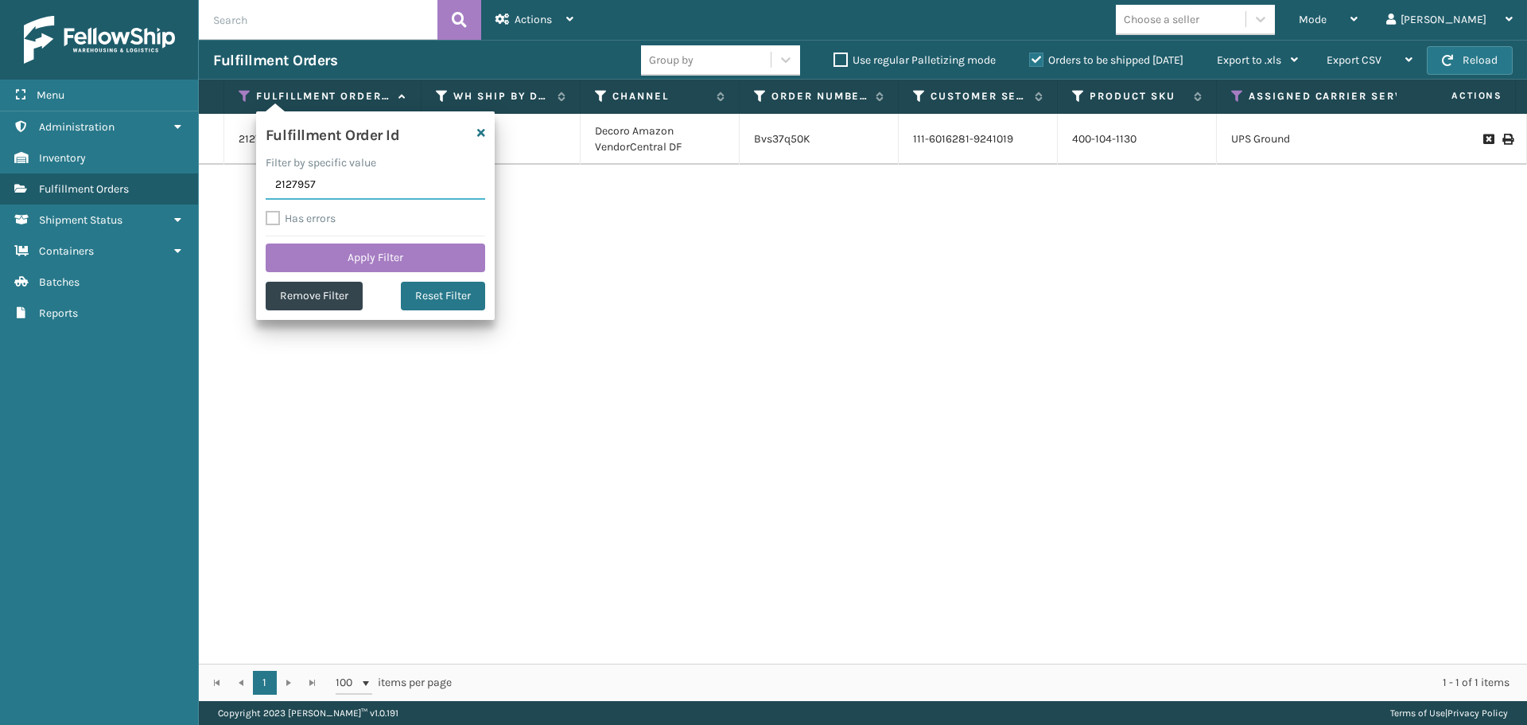
click at [333, 193] on input "2127957" at bounding box center [376, 185] width 220 height 29
click at [335, 193] on input "2127957" at bounding box center [376, 185] width 220 height 29
paste input "6565"
type input "2126565"
click at [368, 267] on button "Apply Filter" at bounding box center [376, 257] width 220 height 29
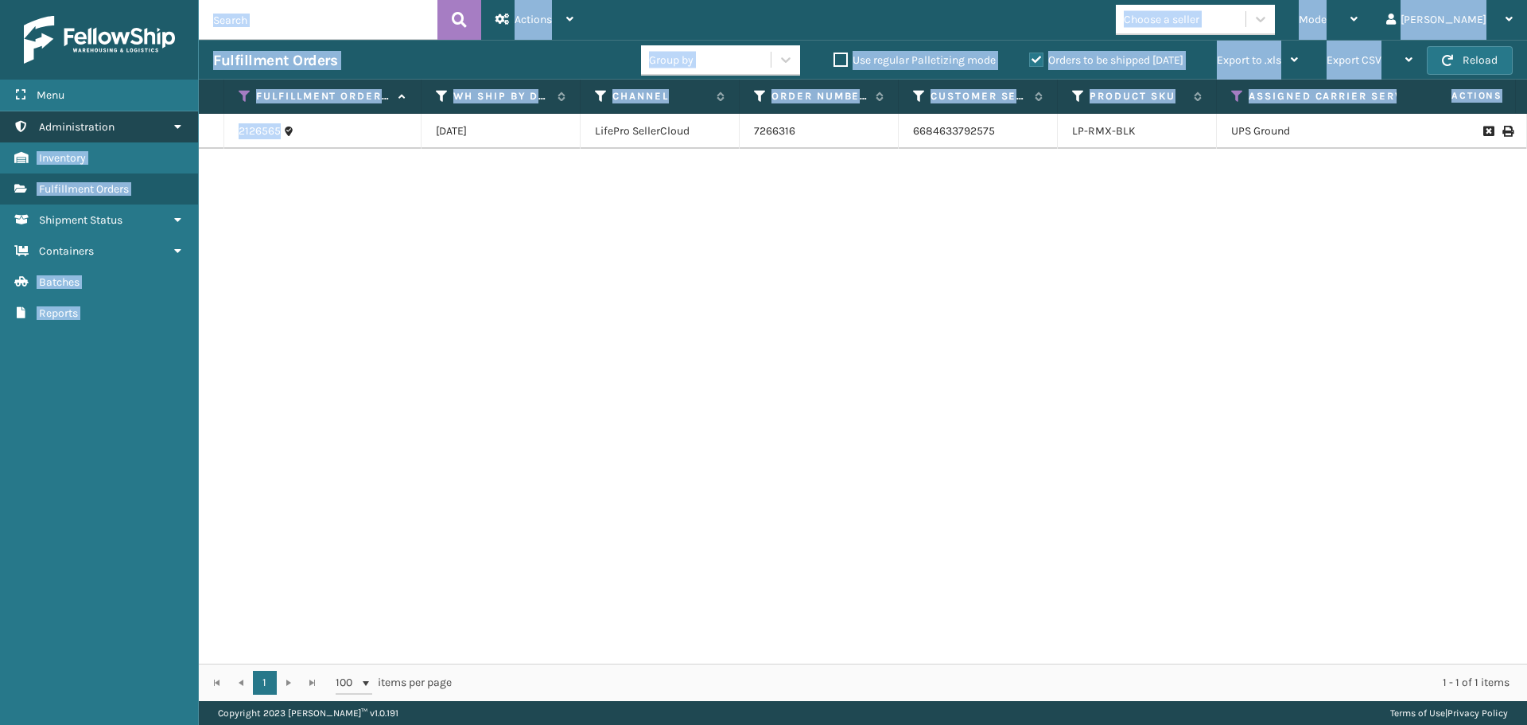
drag, startPoint x: 256, startPoint y: 131, endPoint x: 195, endPoint y: 134, distance: 61.3
click at [195, 0] on div "Menu Containers Administration Containers Inventory Containers Fulfillment Orde…" at bounding box center [763, 0] width 1527 height 0
click at [285, 161] on div "2126565 [DATE] LifePro SellerCloud 7266316 6684633792575 LP-RMX-BLK UPS Ground …" at bounding box center [863, 389] width 1329 height 550
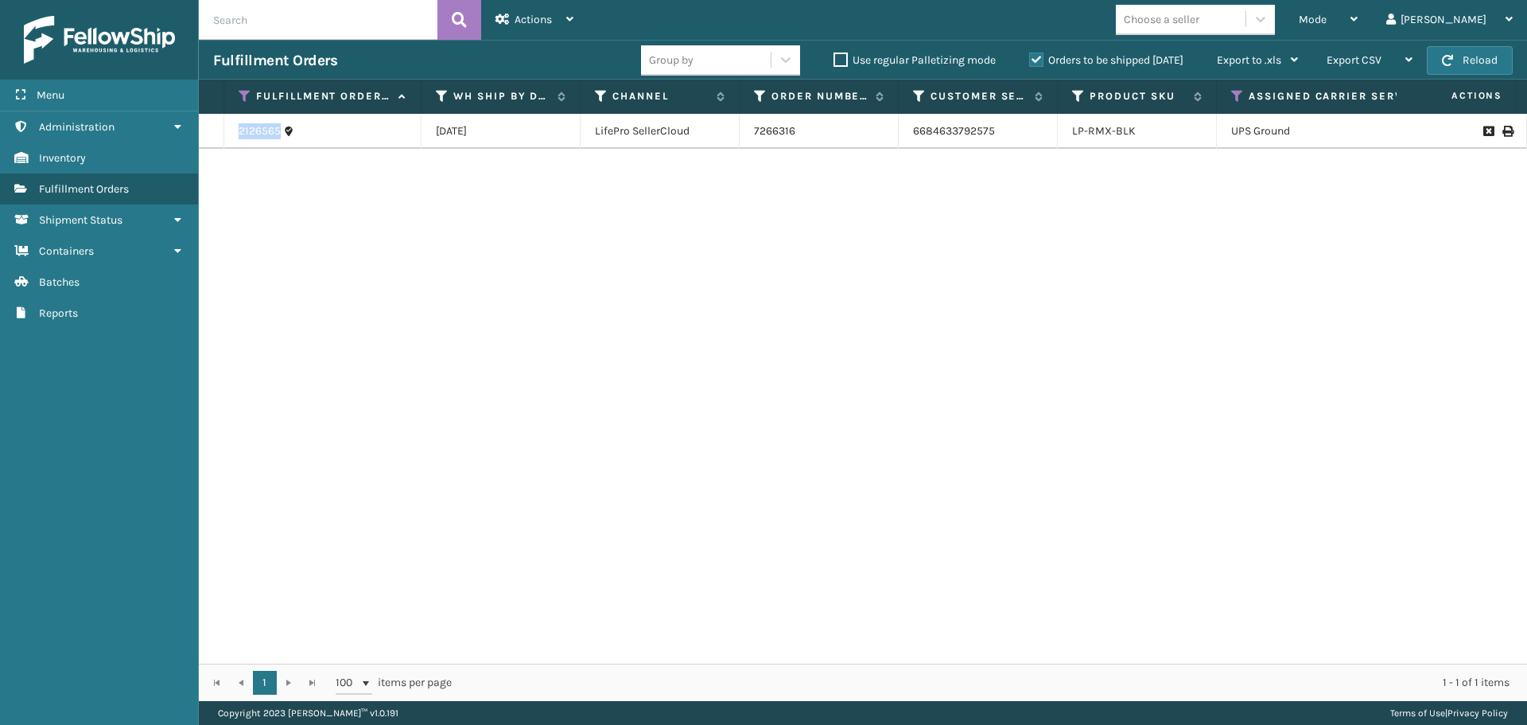
drag, startPoint x: 279, startPoint y: 132, endPoint x: 230, endPoint y: 133, distance: 49.3
click at [230, 133] on td "2126565" at bounding box center [322, 131] width 197 height 35
copy link "2126565"
drag, startPoint x: 244, startPoint y: 95, endPoint x: 246, endPoint y: 103, distance: 8.1
click at [244, 95] on icon at bounding box center [245, 96] width 13 height 14
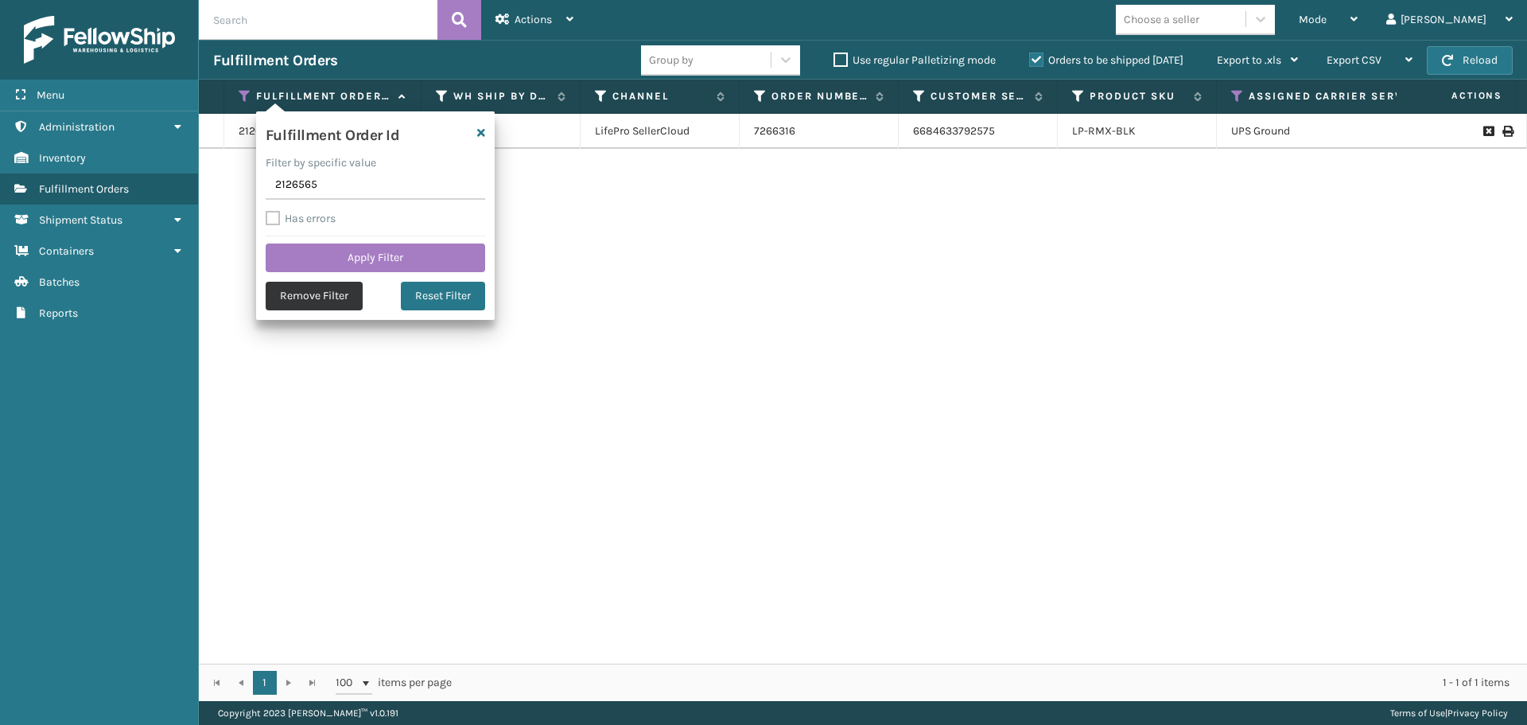
click at [300, 298] on button "Remove Filter" at bounding box center [314, 296] width 97 height 29
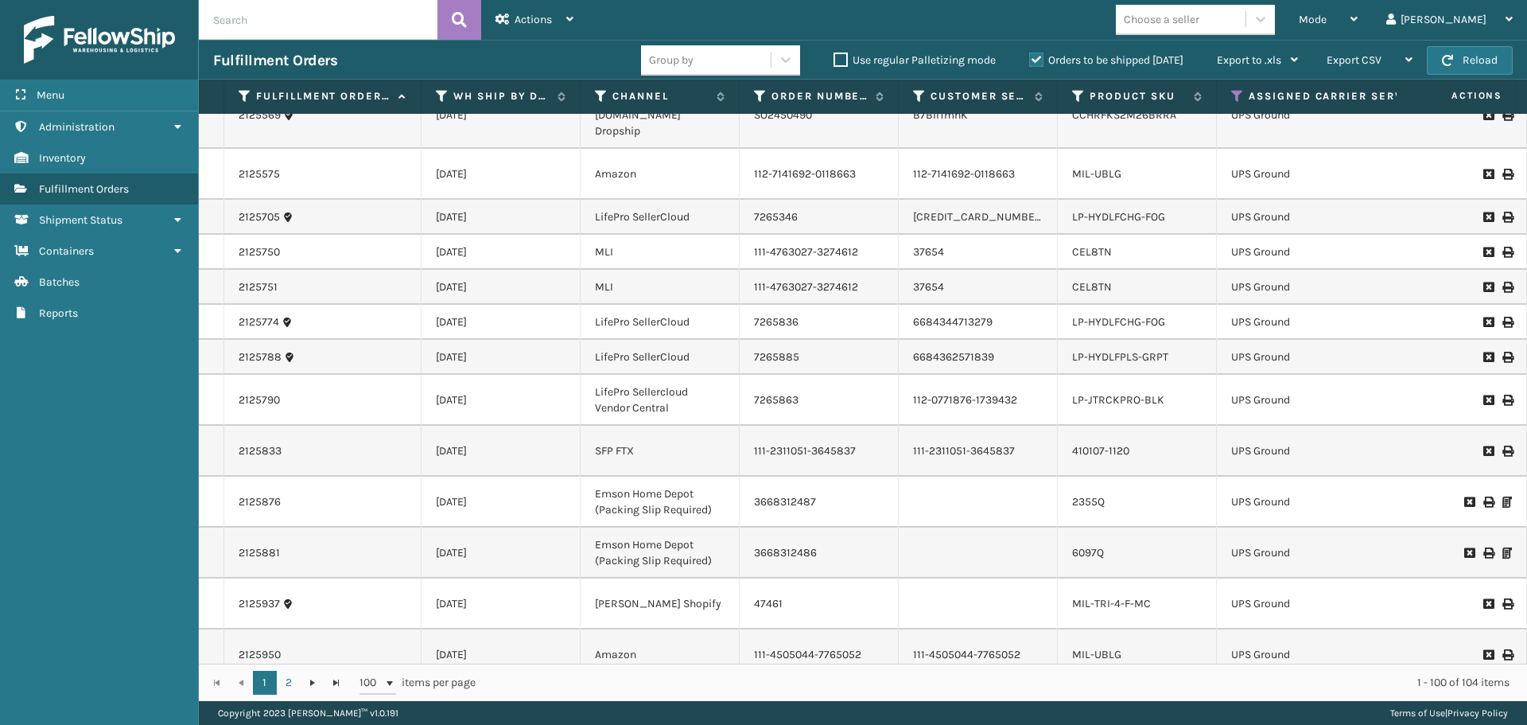
scroll to position [80, 0]
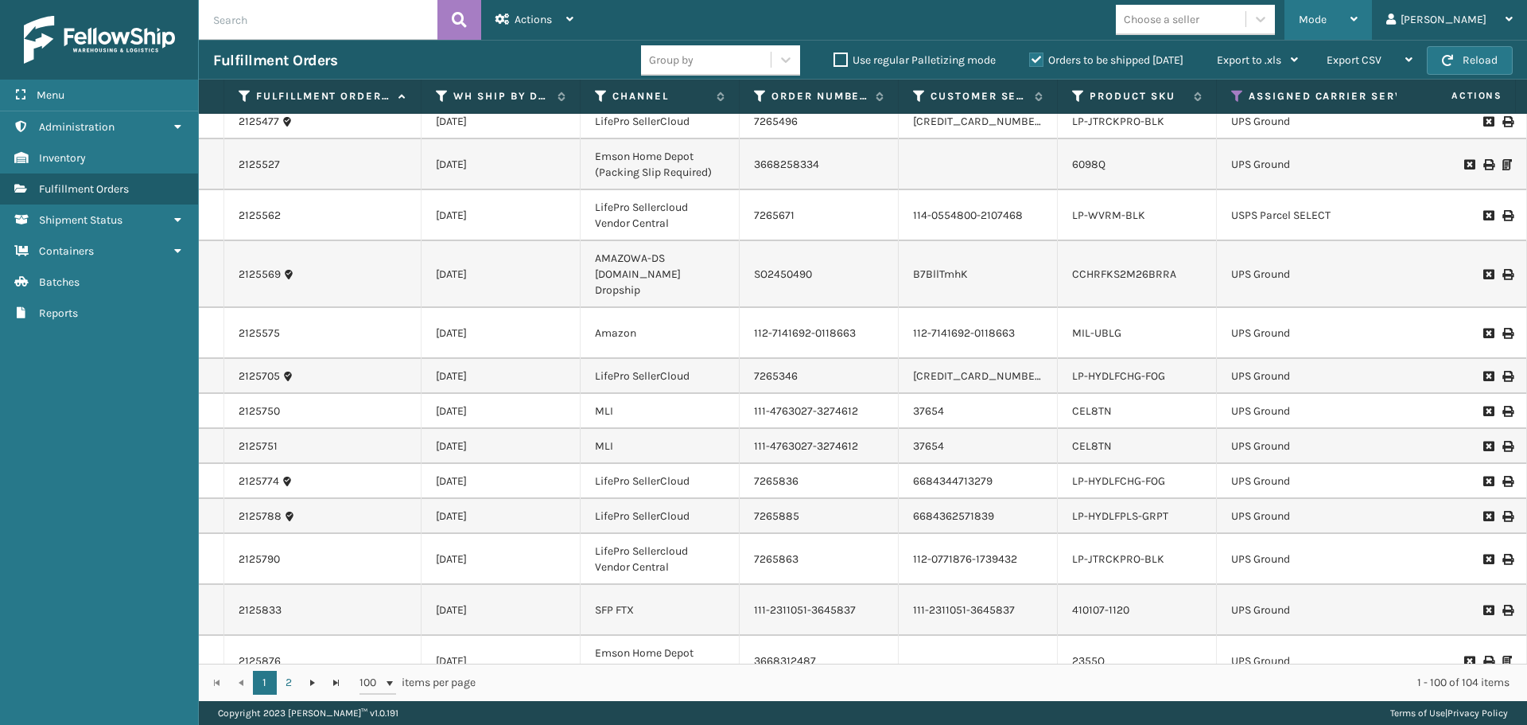
click at [1358, 13] on div "Mode" at bounding box center [1328, 20] width 59 height 40
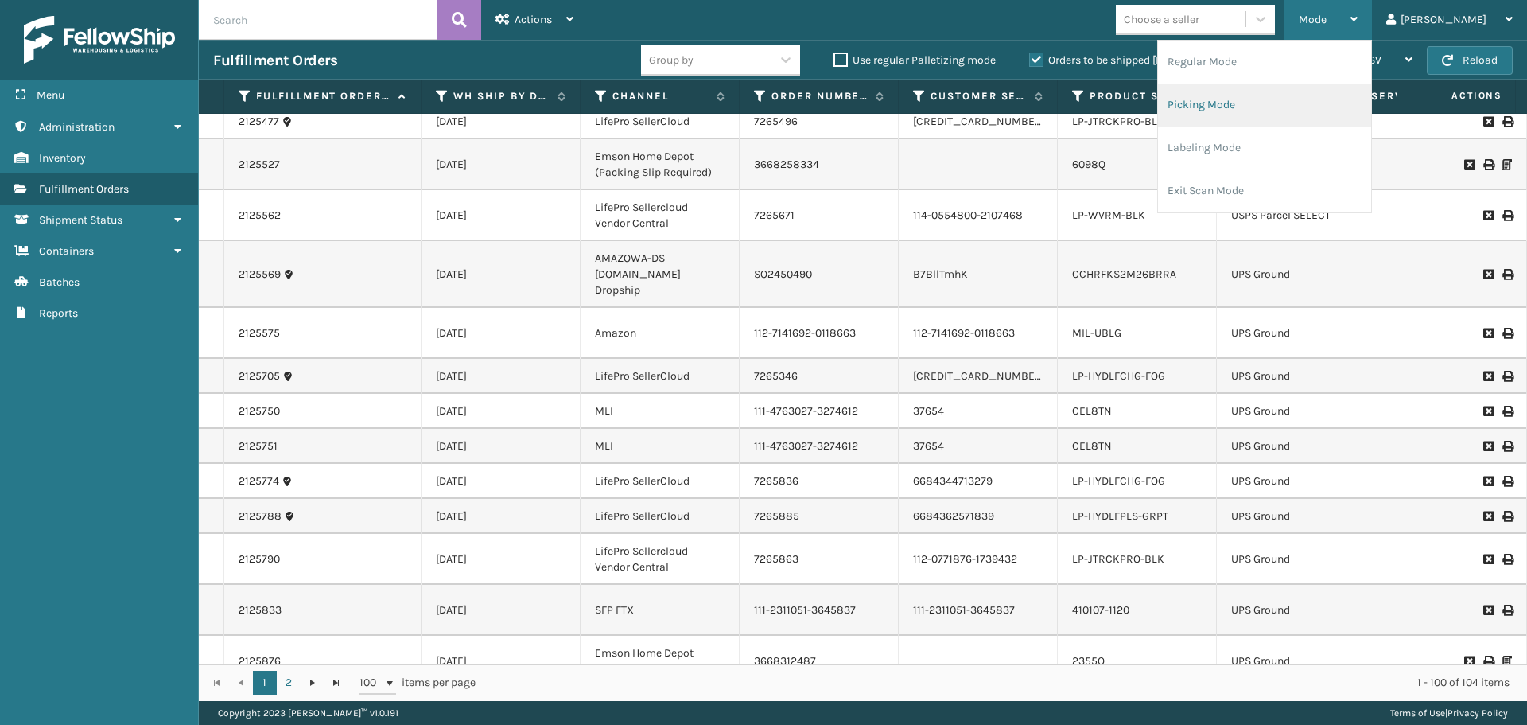
click at [1305, 99] on li "Picking Mode" at bounding box center [1264, 105] width 213 height 43
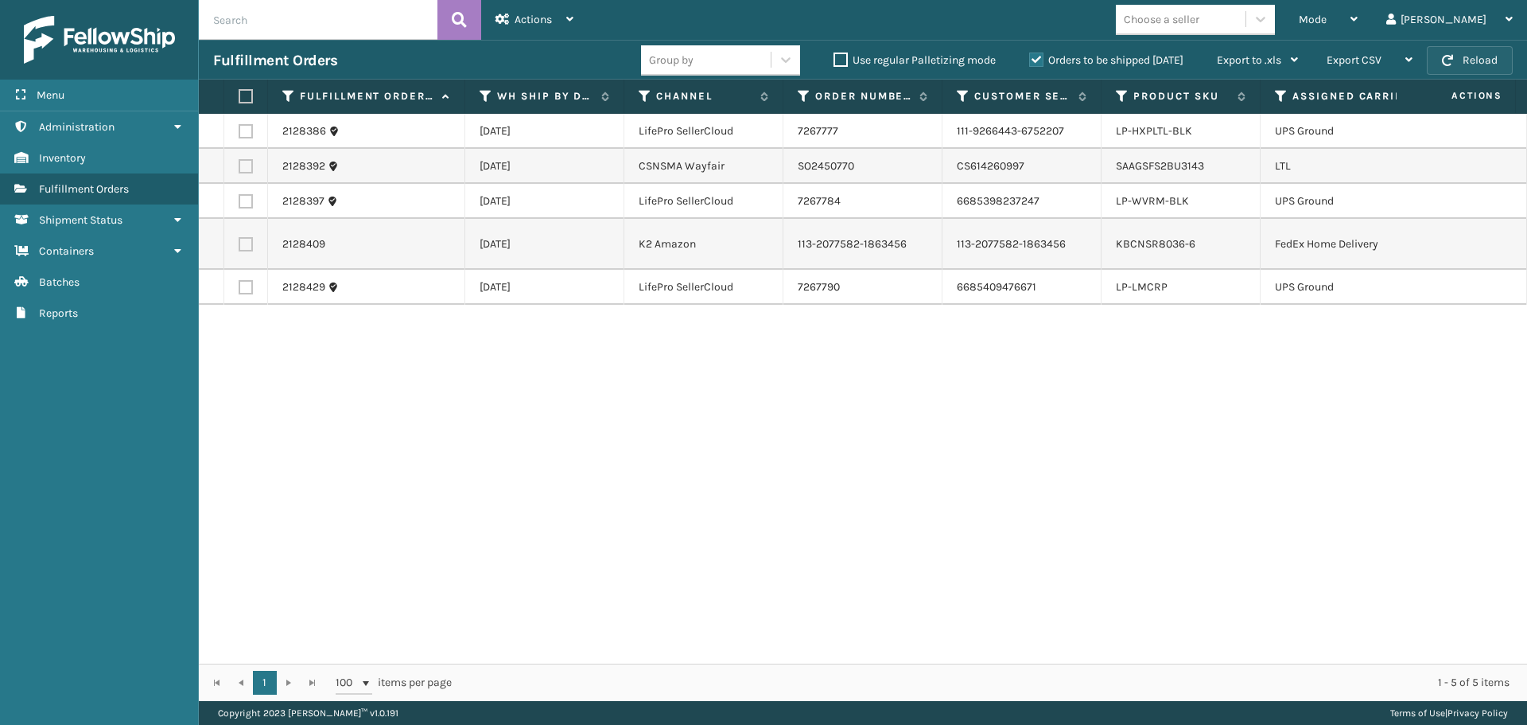
click at [1482, 59] on button "Reload" at bounding box center [1470, 60] width 86 height 29
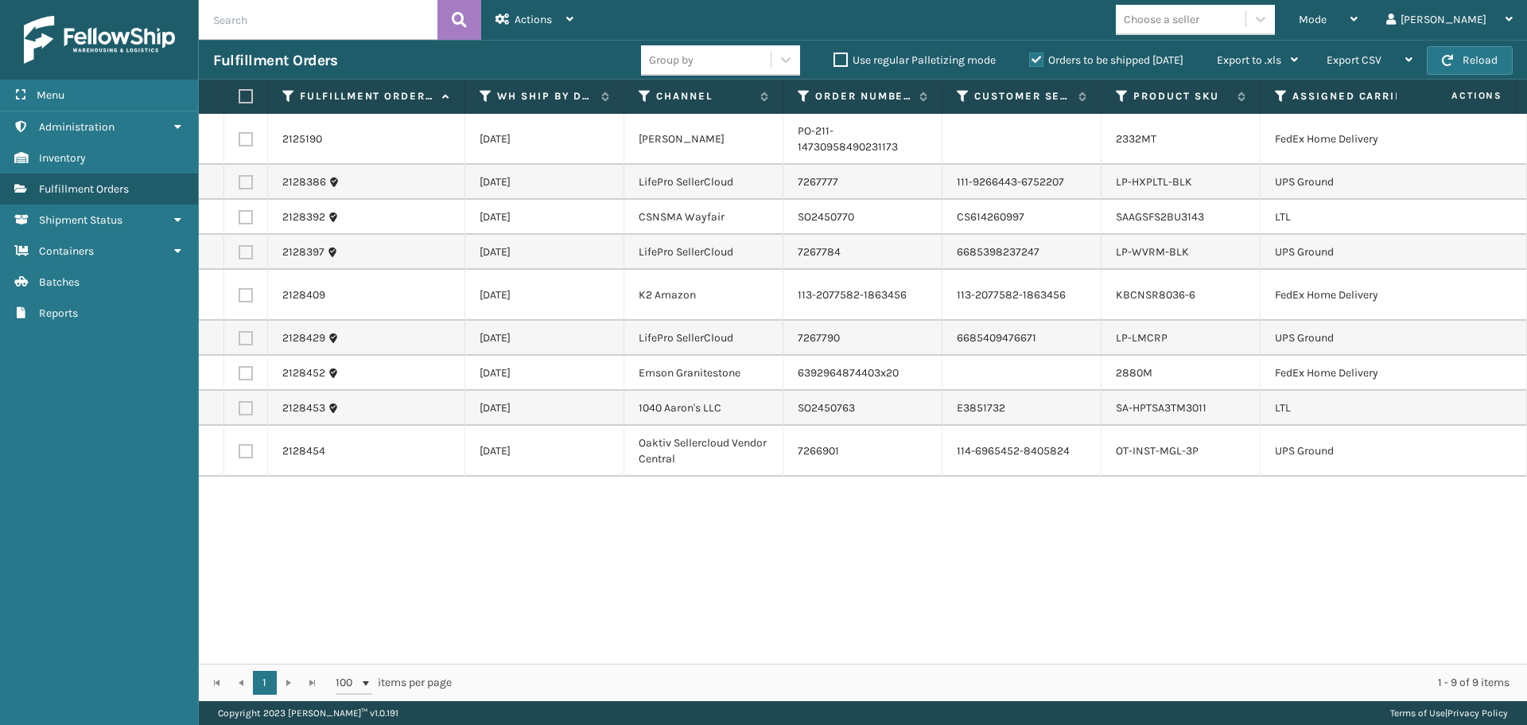
click at [1482, 59] on button "Reload" at bounding box center [1470, 60] width 86 height 29
click at [1321, 96] on label "Assigned Carrier Service" at bounding box center [1399, 96] width 213 height 14
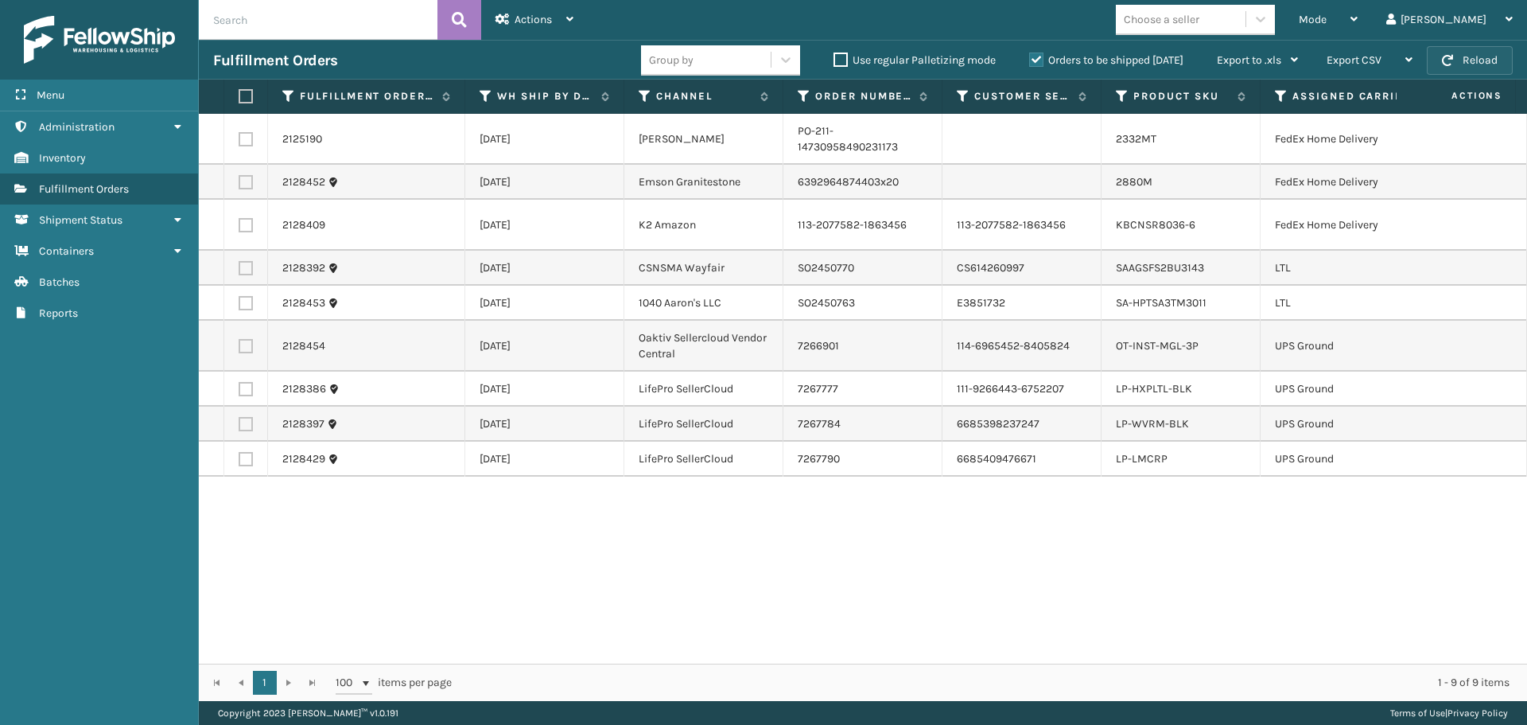
click at [1472, 60] on button "Reload" at bounding box center [1470, 60] width 86 height 29
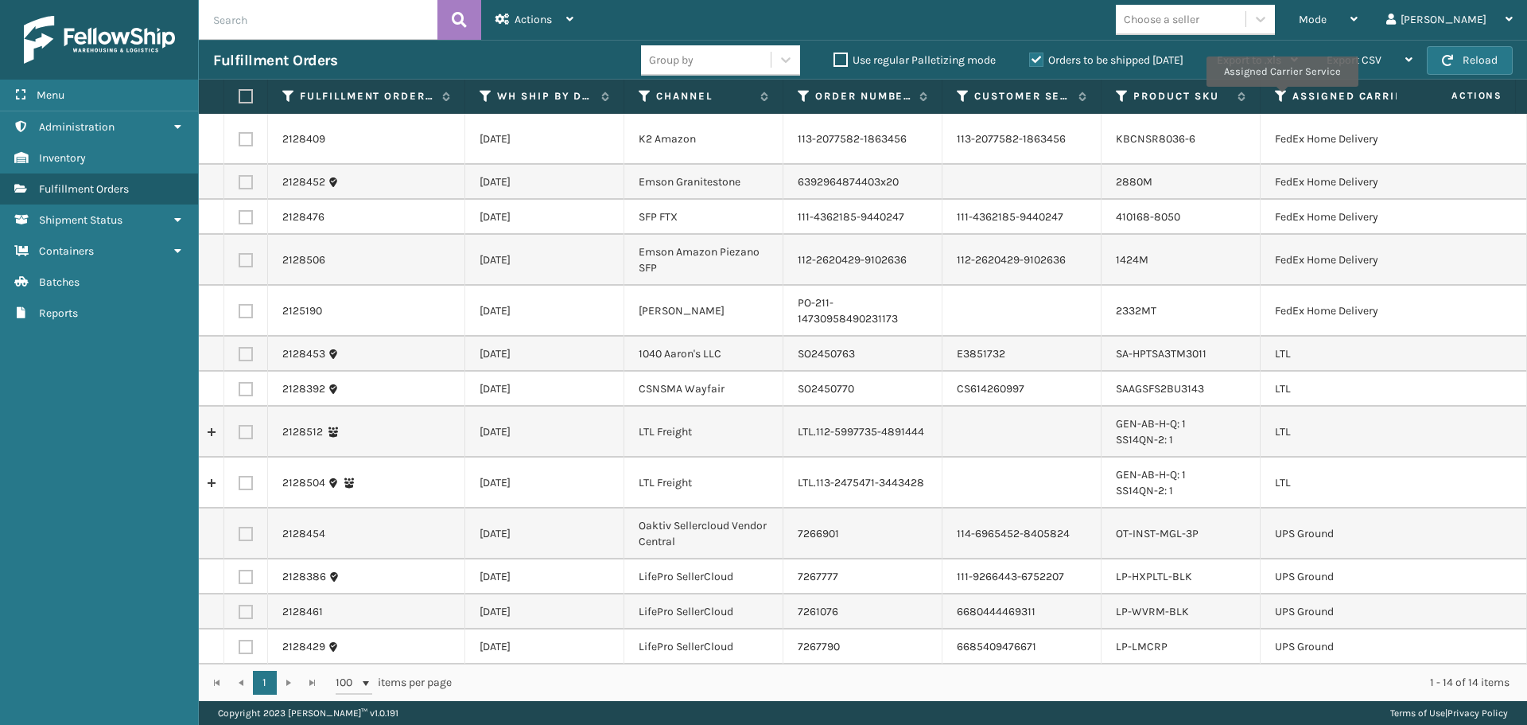
click at [1282, 97] on icon at bounding box center [1281, 96] width 13 height 14
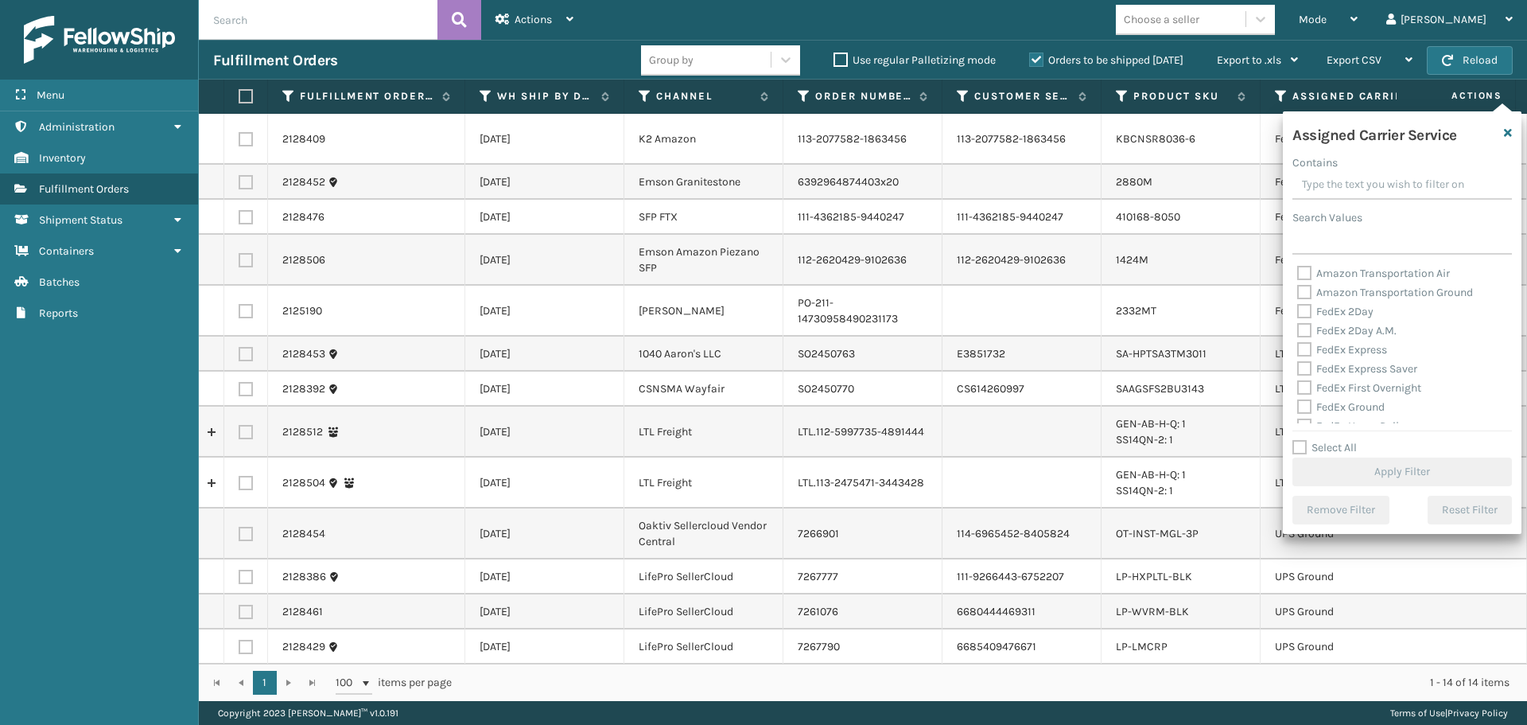
click at [1301, 333] on label "FedEx 2Day A.M." at bounding box center [1347, 331] width 99 height 14
click at [1298, 332] on input "FedEx 2Day A.M." at bounding box center [1298, 326] width 1 height 10
checkbox input "true"
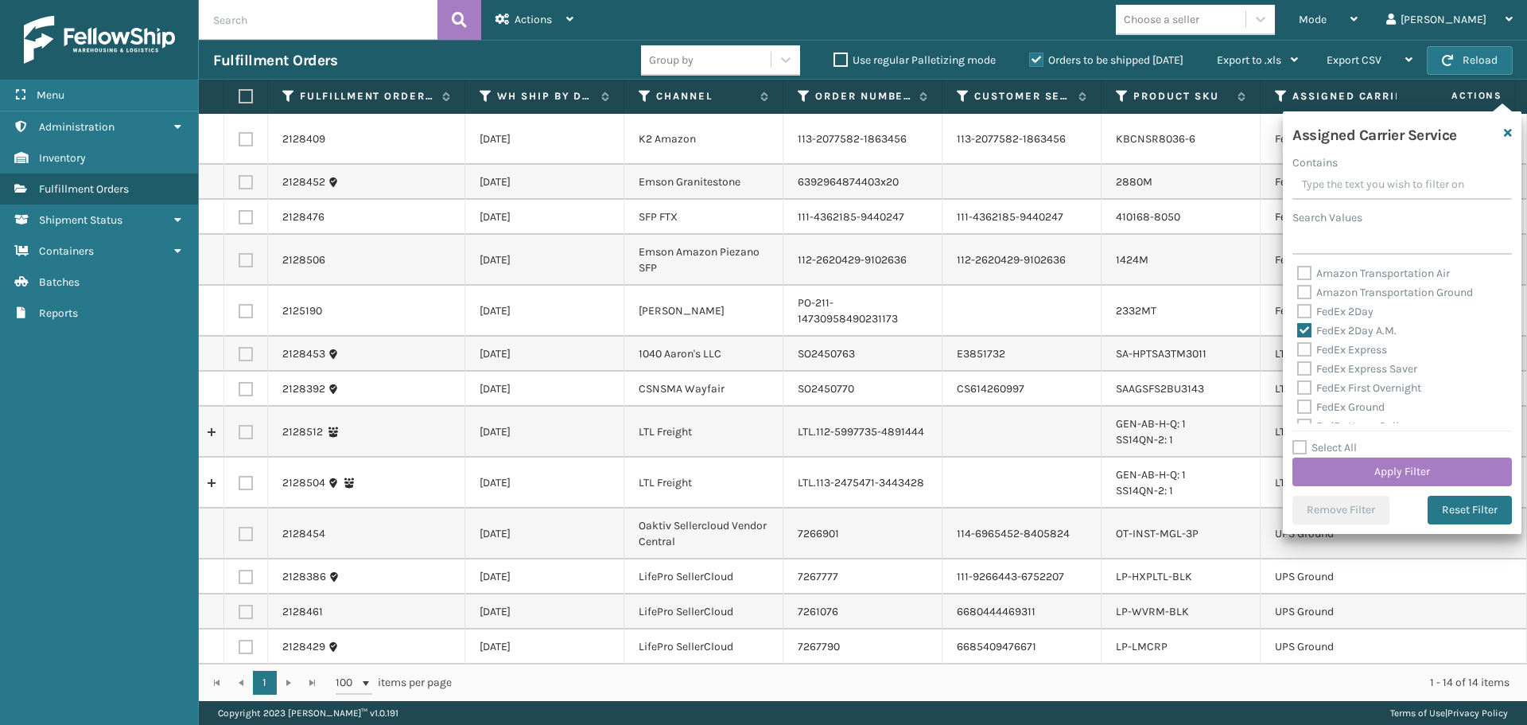
click at [1301, 354] on label "FedEx Express" at bounding box center [1343, 350] width 90 height 14
click at [1298, 351] on input "FedEx Express" at bounding box center [1298, 345] width 1 height 10
checkbox input "true"
drag, startPoint x: 1306, startPoint y: 368, endPoint x: 1307, endPoint y: 383, distance: 15.1
click at [1306, 369] on label "FedEx Express Saver" at bounding box center [1358, 369] width 120 height 14
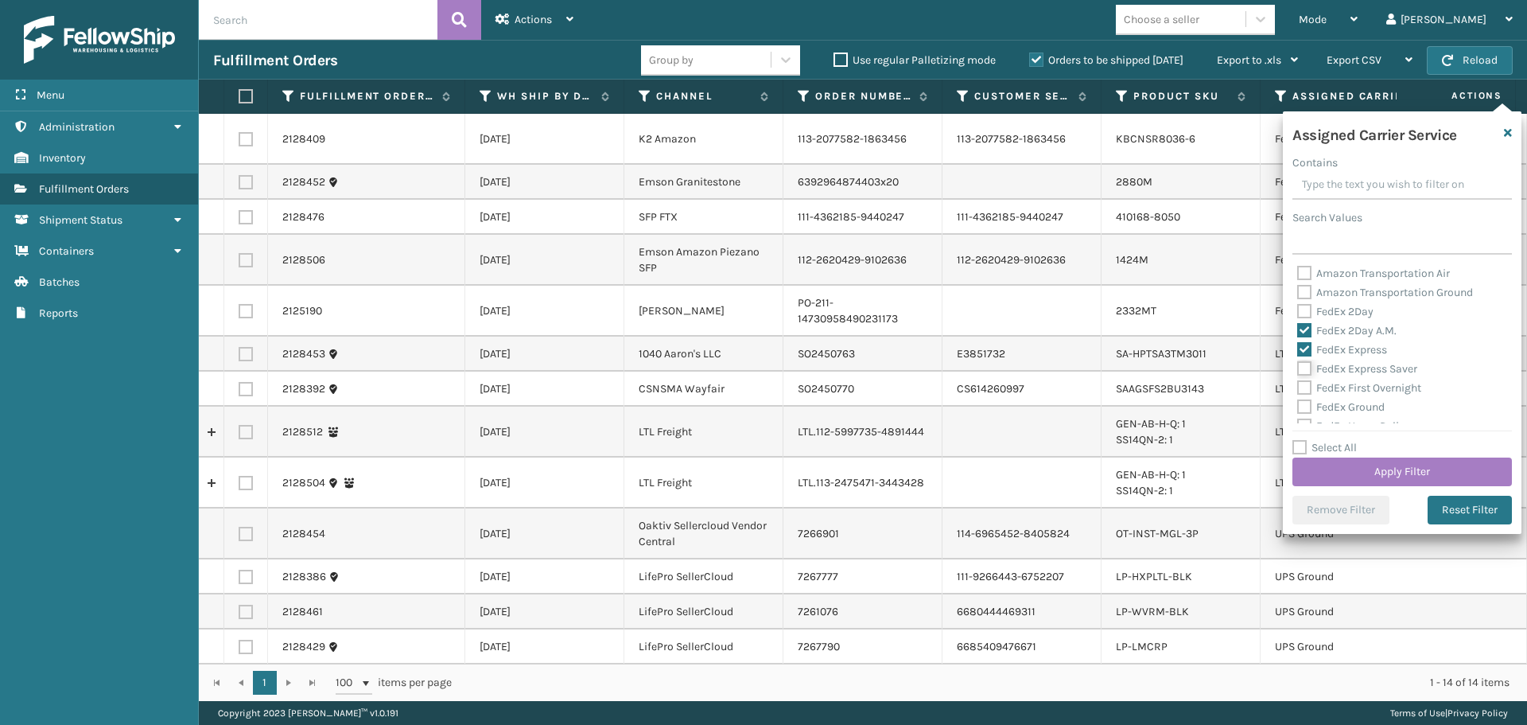
click at [1298, 369] on input "FedEx Express Saver" at bounding box center [1298, 365] width 1 height 10
checkbox input "true"
click at [1307, 385] on label "FedEx First Overnight" at bounding box center [1360, 388] width 124 height 14
click at [1298, 385] on input "FedEx First Overnight" at bounding box center [1298, 384] width 1 height 10
checkbox input "true"
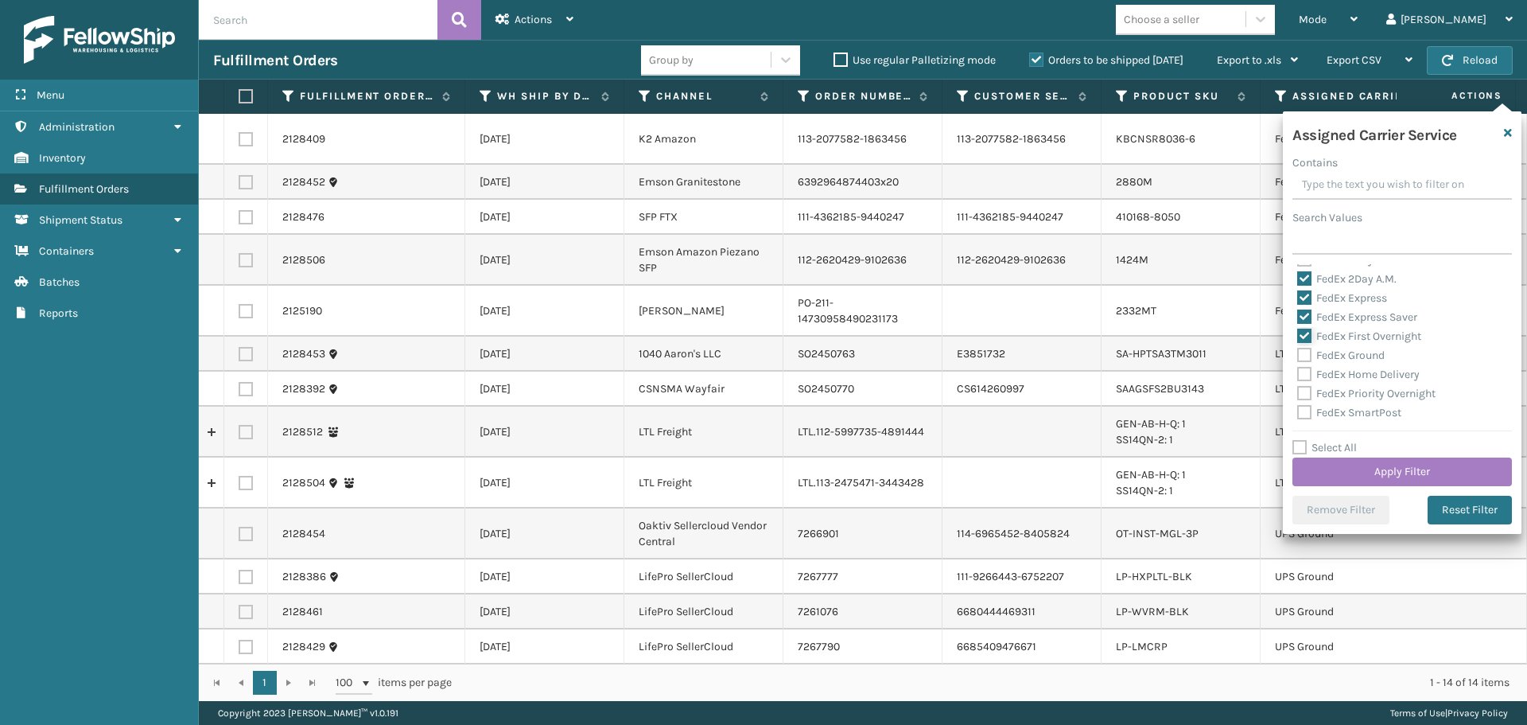
scroll to position [80, 0]
click at [1300, 327] on label "FedEx Ground" at bounding box center [1342, 328] width 88 height 14
click at [1298, 327] on input "FedEx Ground" at bounding box center [1298, 323] width 1 height 10
checkbox input "true"
click at [1305, 352] on label "FedEx Home Delivery" at bounding box center [1359, 347] width 123 height 14
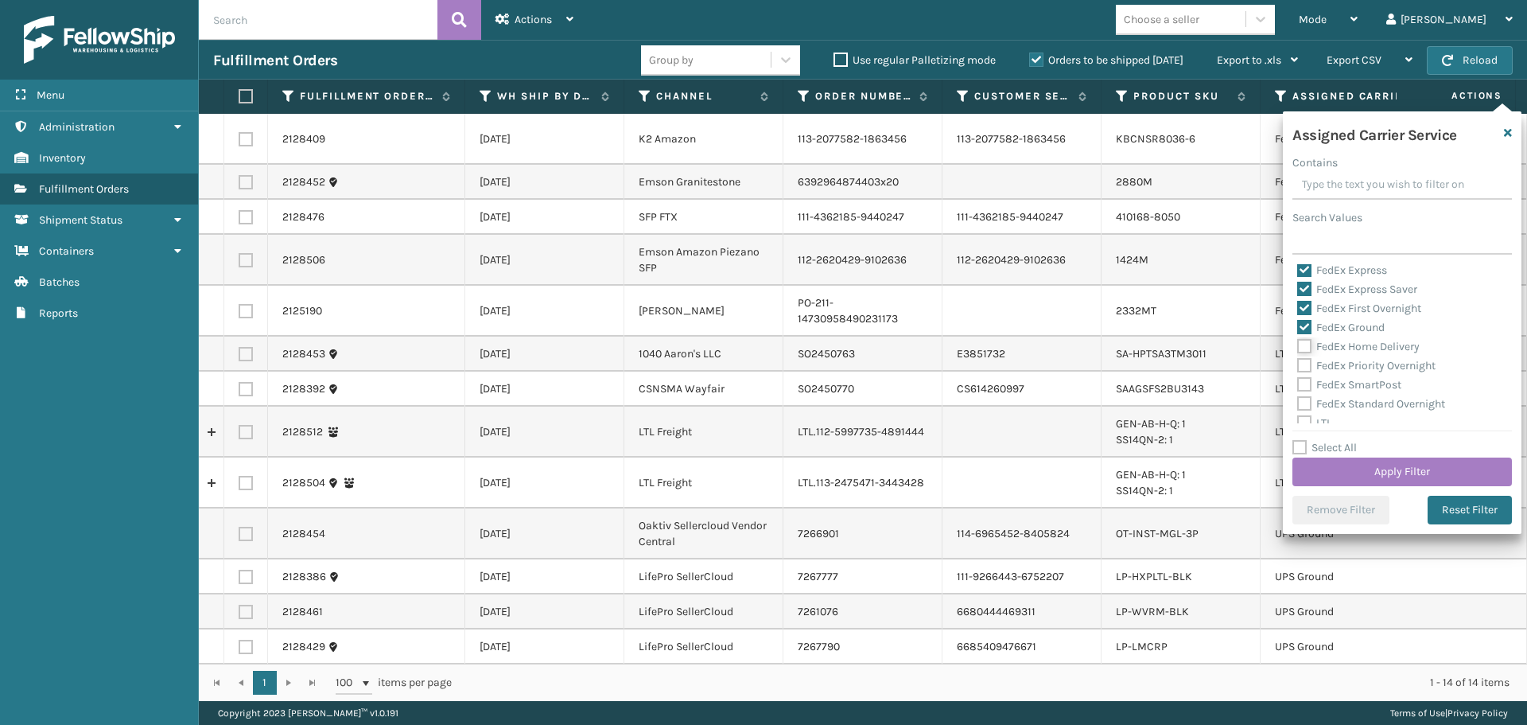
click at [1298, 348] on input "FedEx Home Delivery" at bounding box center [1298, 342] width 1 height 10
checkbox input "true"
click at [1309, 369] on label "FedEx Priority Overnight" at bounding box center [1367, 366] width 138 height 14
click at [1298, 367] on input "FedEx Priority Overnight" at bounding box center [1298, 361] width 1 height 10
checkbox input "true"
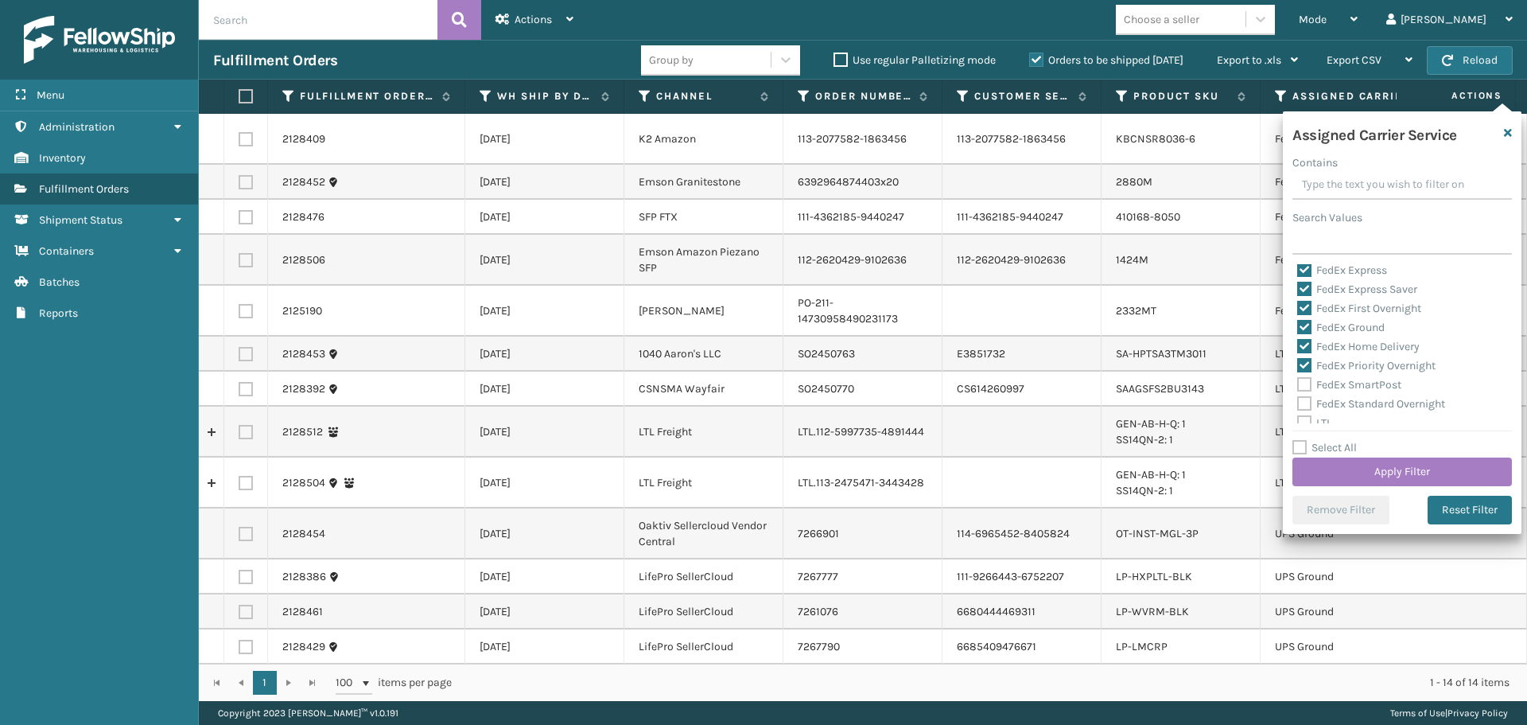
click at [1309, 384] on label "FedEx SmartPost" at bounding box center [1350, 385] width 104 height 14
click at [1298, 384] on input "FedEx SmartPost" at bounding box center [1298, 380] width 1 height 10
checkbox input "true"
click at [1301, 411] on div "FedEx Standard Overnight" at bounding box center [1403, 404] width 210 height 19
click at [1302, 408] on label "FedEx Standard Overnight" at bounding box center [1372, 404] width 148 height 14
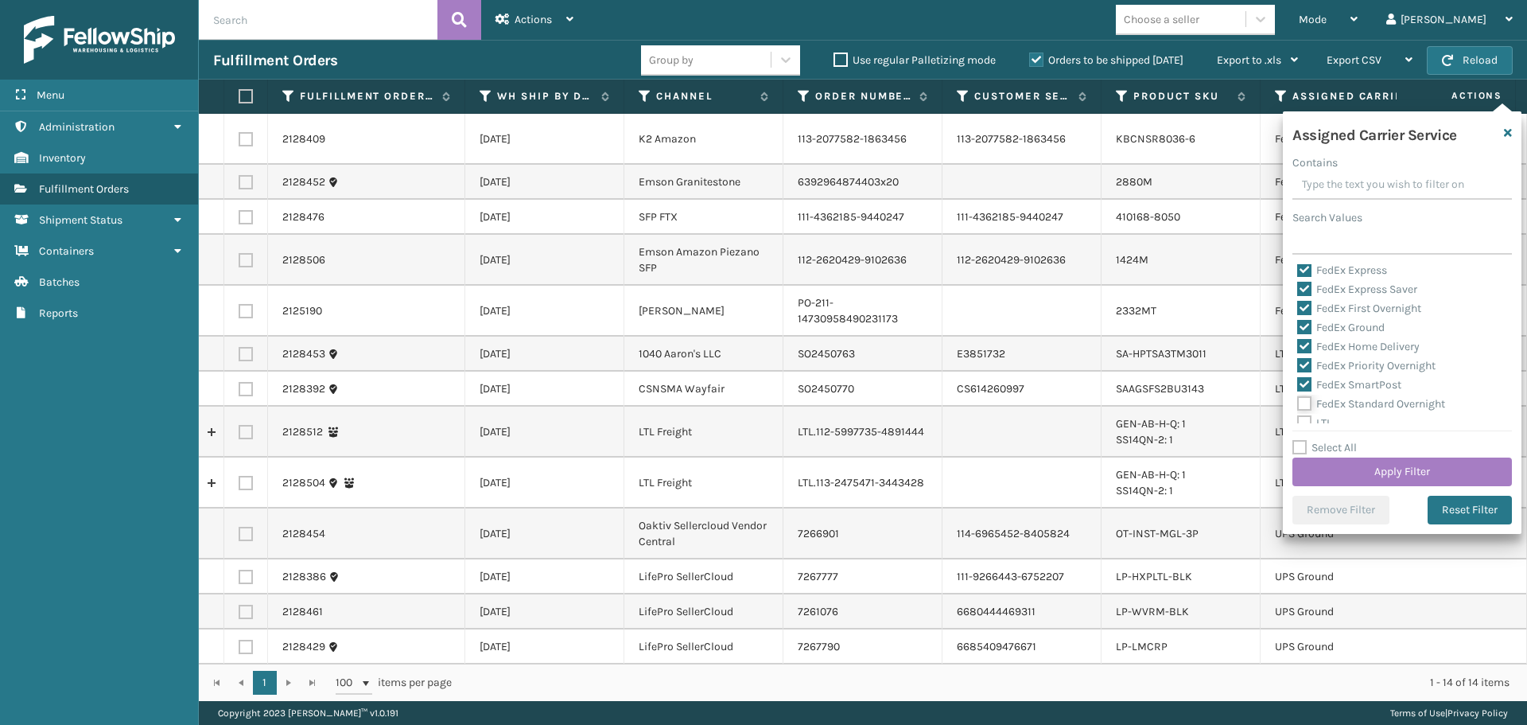
click at [1298, 405] on input "FedEx Standard Overnight" at bounding box center [1298, 400] width 1 height 10
checkbox input "true"
click at [1340, 477] on button "Apply Filter" at bounding box center [1403, 471] width 220 height 29
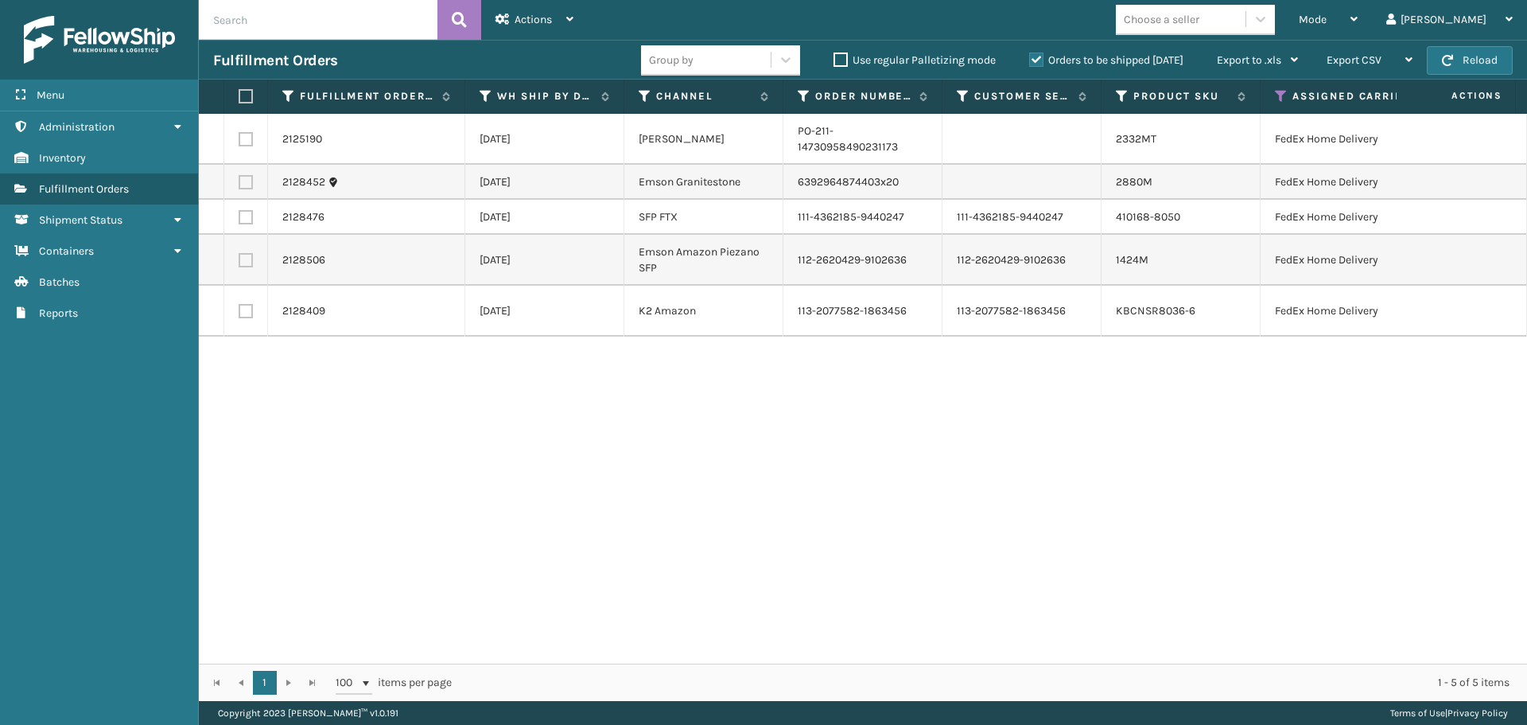
click at [247, 96] on label at bounding box center [244, 96] width 10 height 14
click at [239, 96] on input "checkbox" at bounding box center [239, 96] width 1 height 10
checkbox input "true"
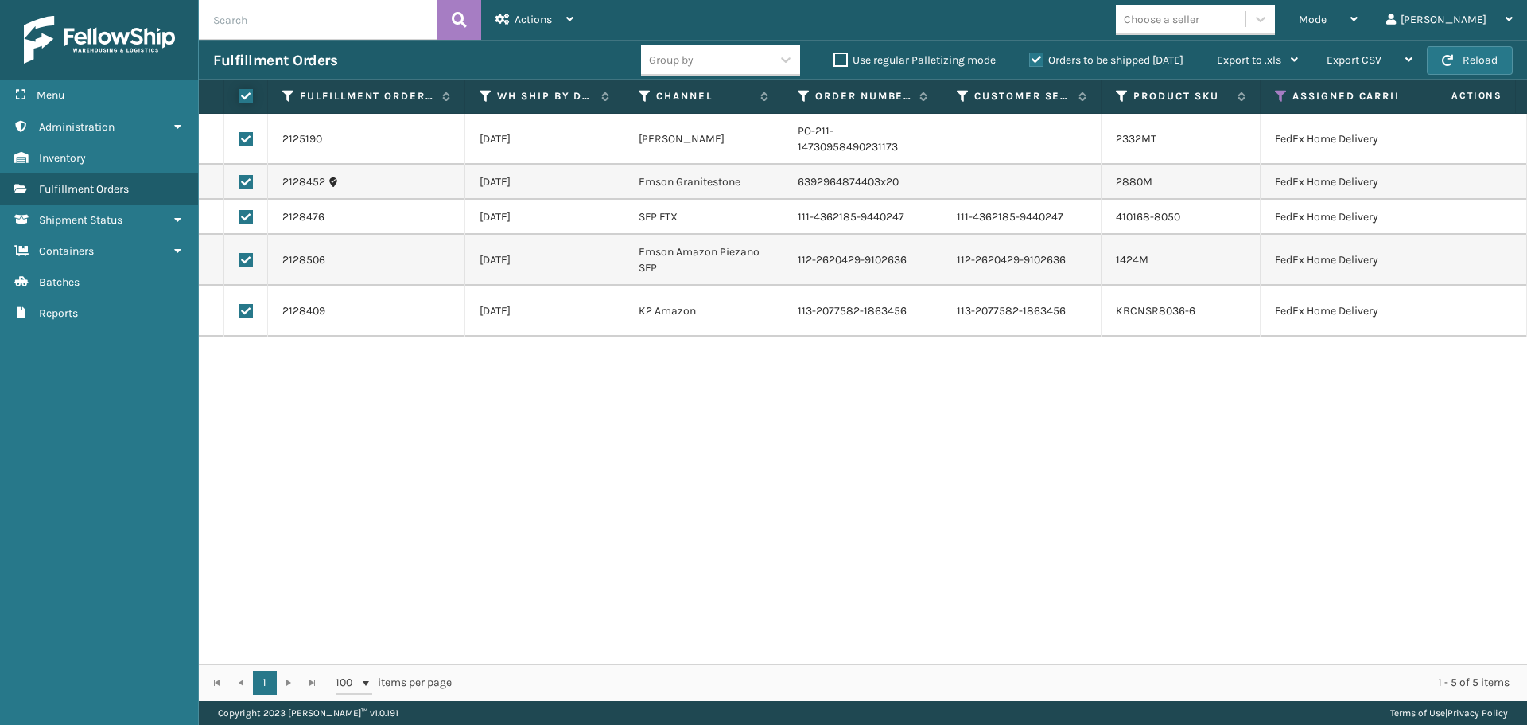
checkbox input "true"
click at [587, 9] on div "Actions Settings Remove All Filters Export Labels Create Picking Batch" at bounding box center [534, 20] width 107 height 40
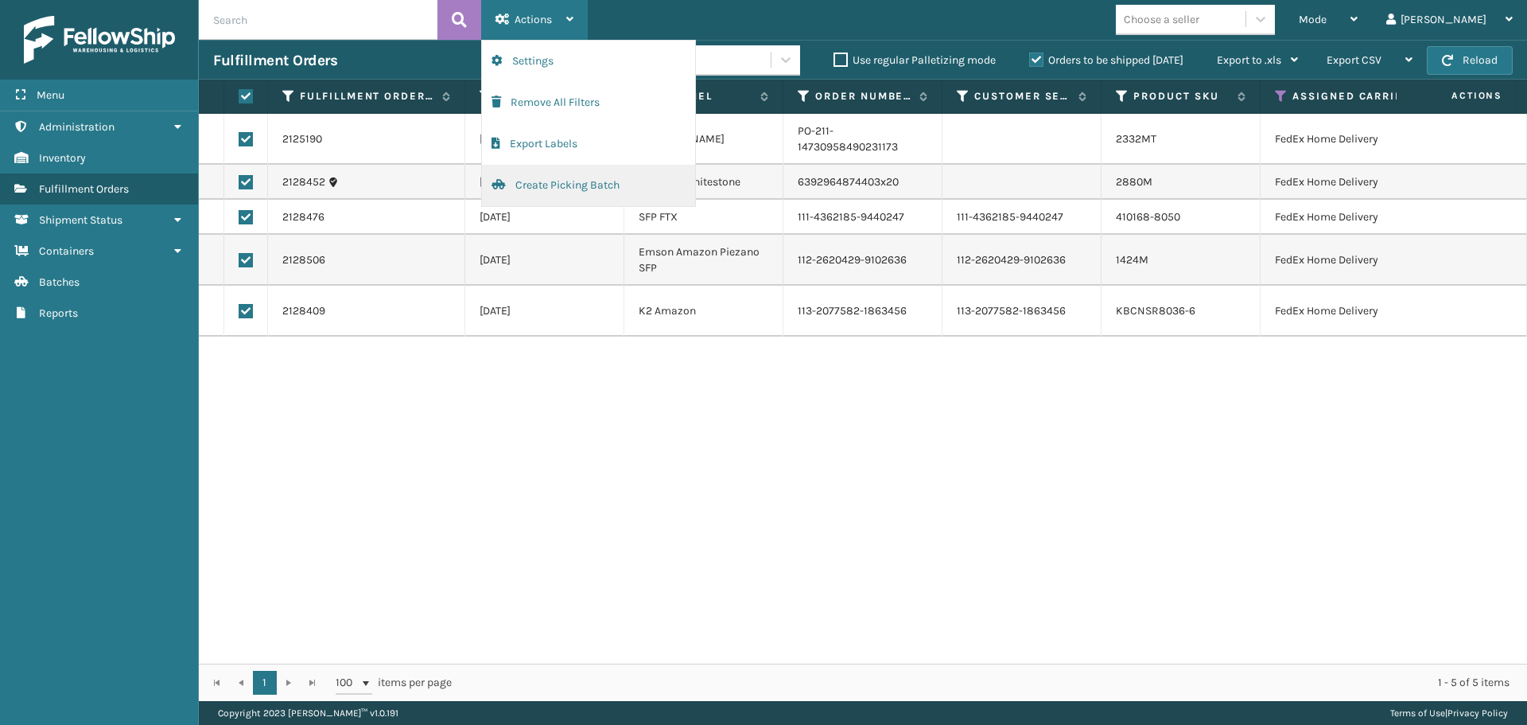
click at [582, 193] on button "Create Picking Batch" at bounding box center [588, 185] width 213 height 41
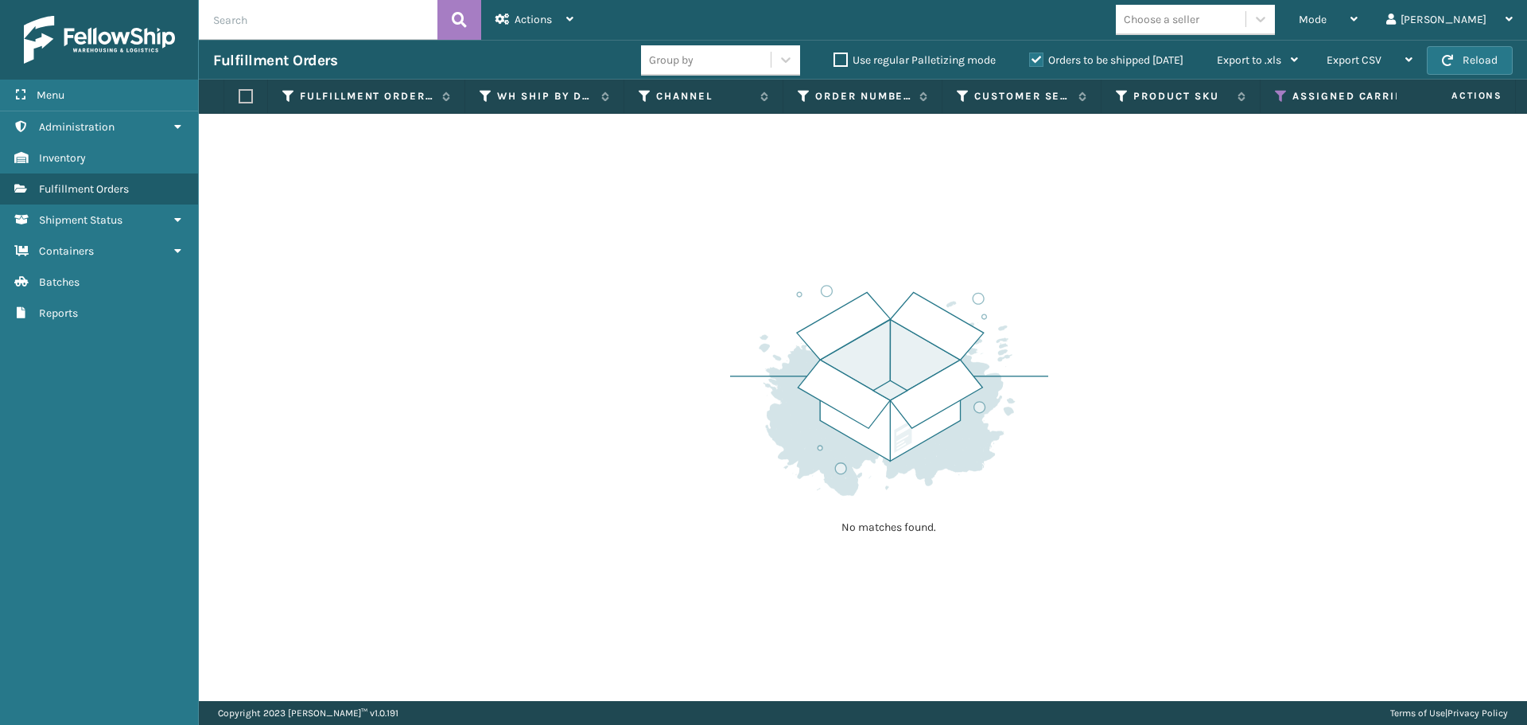
click at [1281, 92] on icon at bounding box center [1281, 96] width 13 height 14
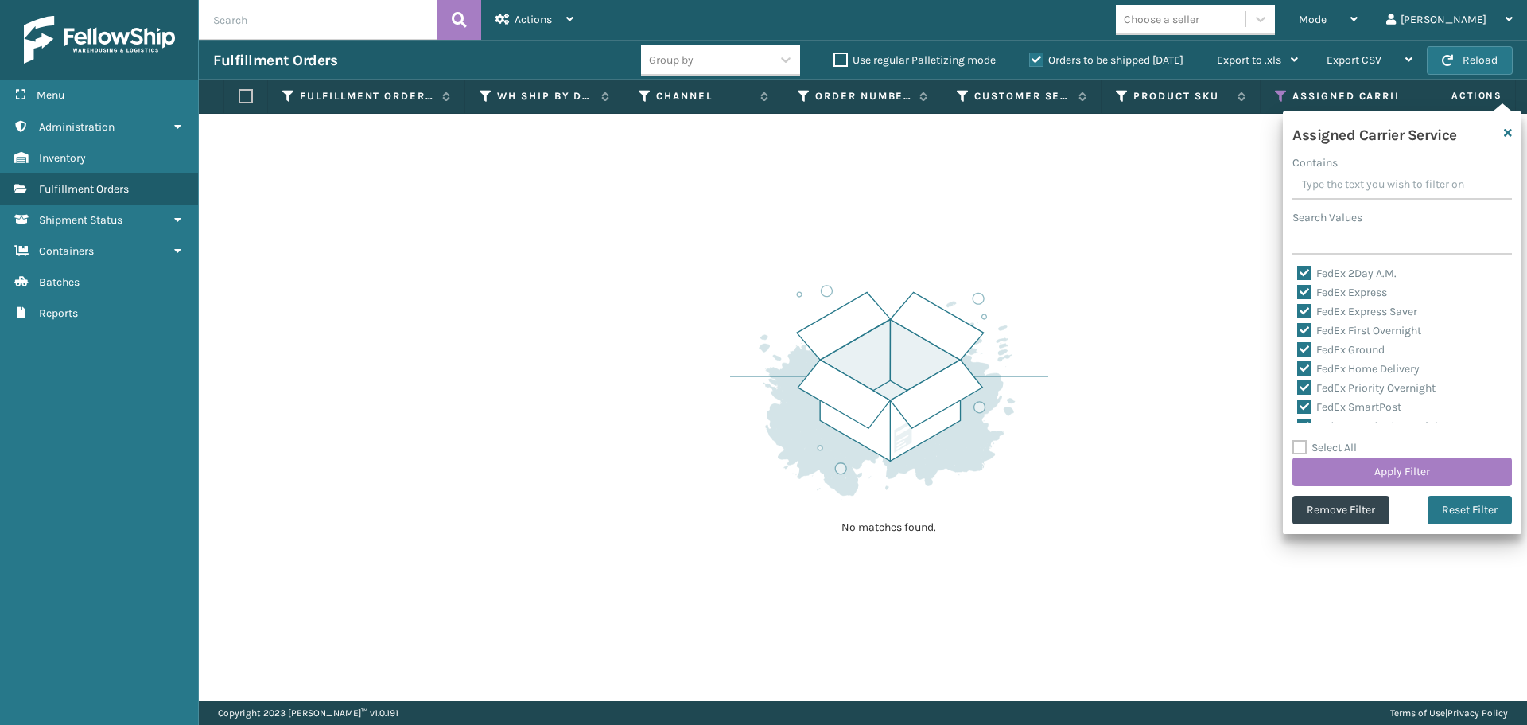
click at [1299, 444] on label "Select All" at bounding box center [1325, 448] width 64 height 14
click at [1299, 440] on input "Select All" at bounding box center [1412, 439] width 239 height 2
checkbox input "true"
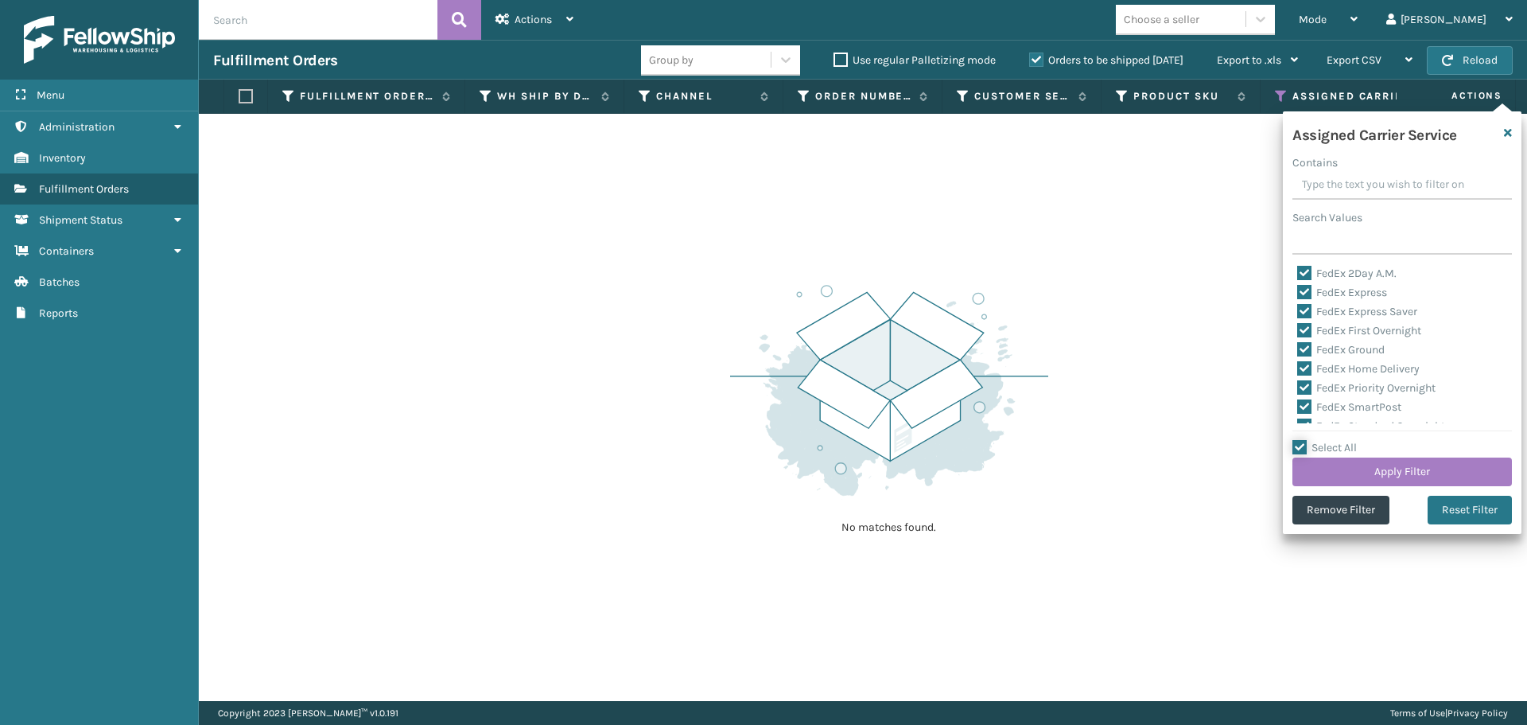
checkbox input "true"
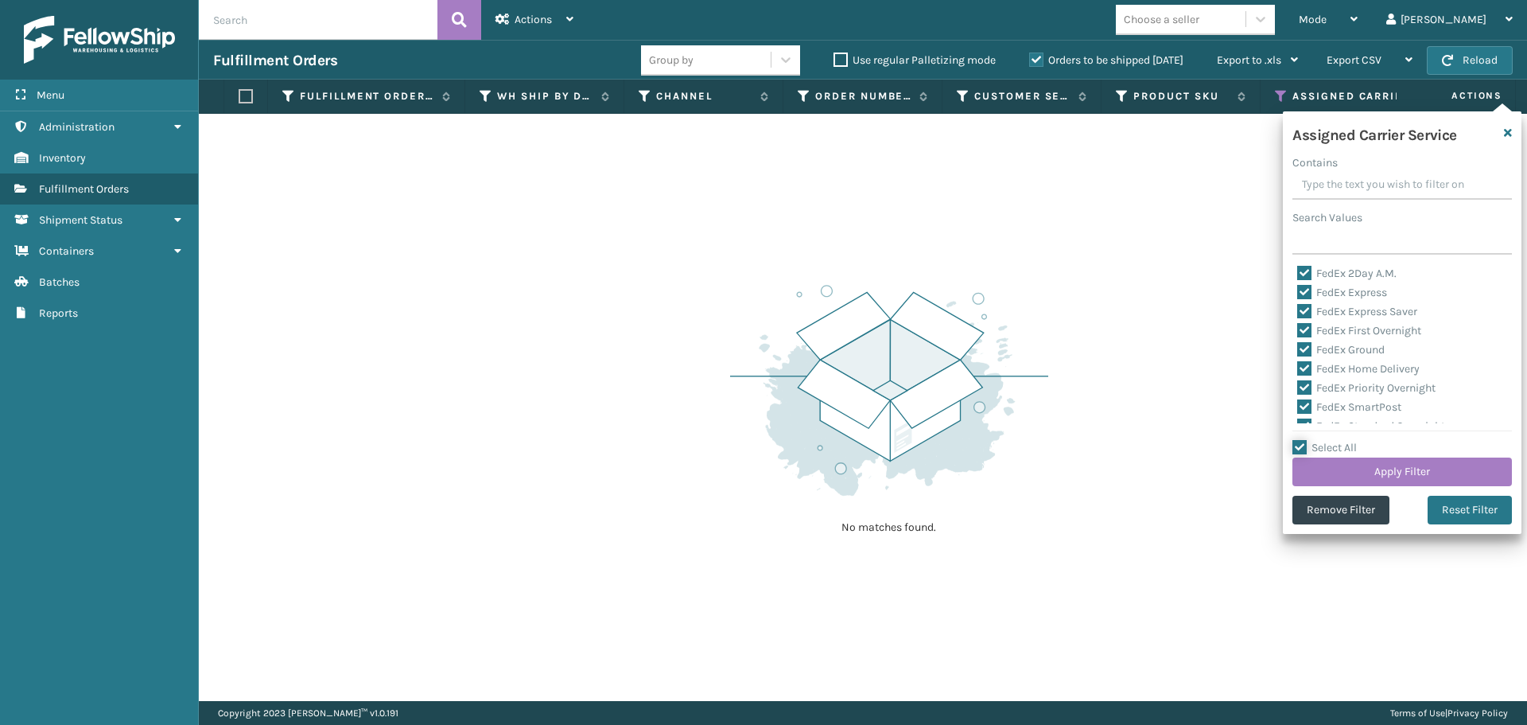
checkbox input "true"
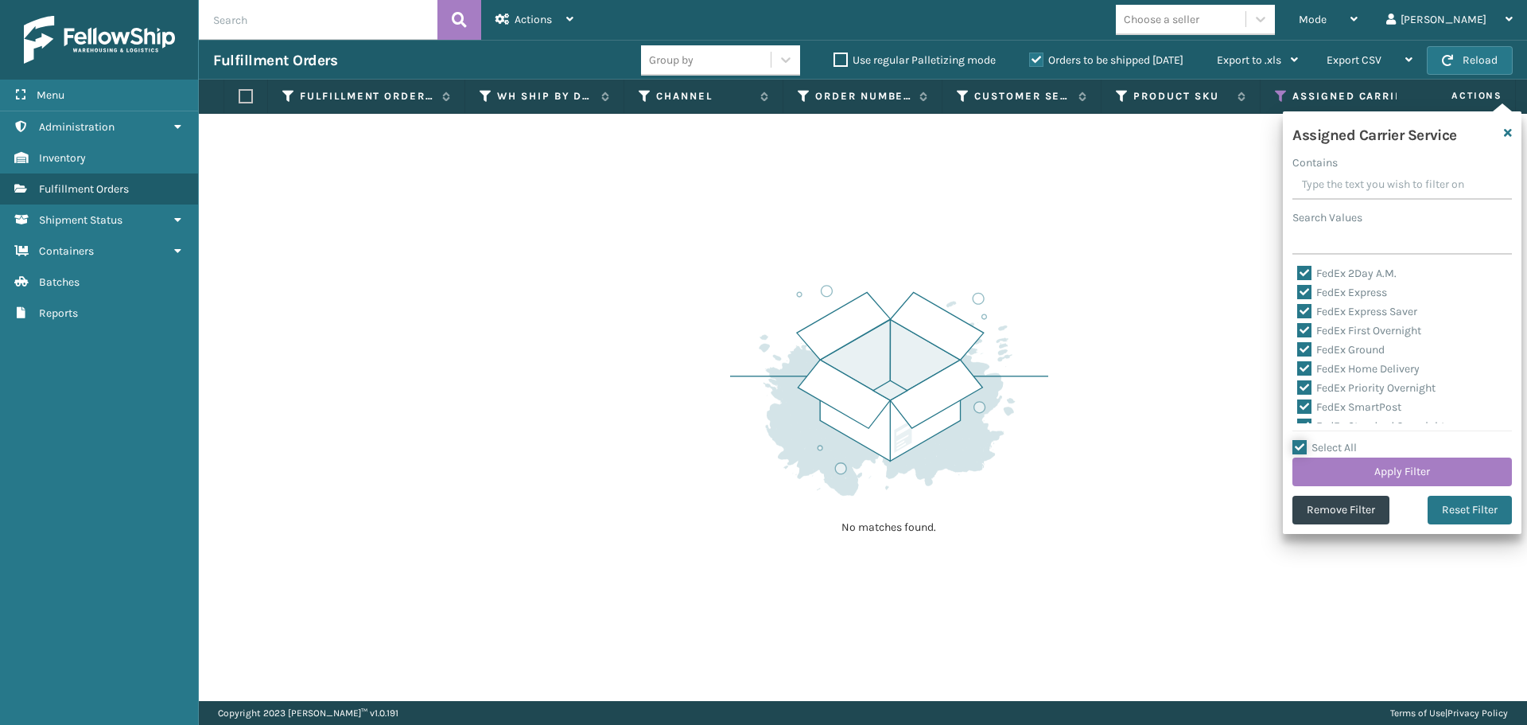
checkbox input "true"
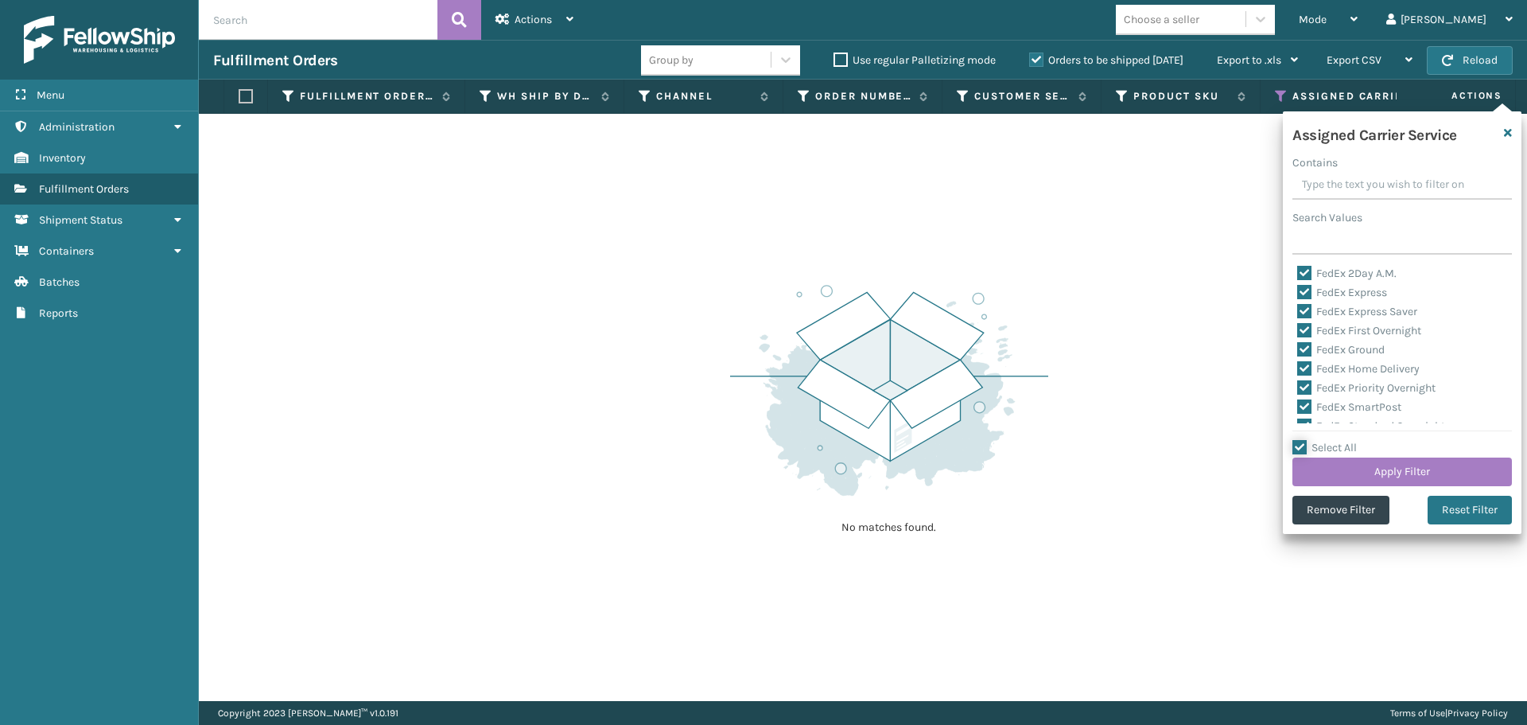
checkbox input "true"
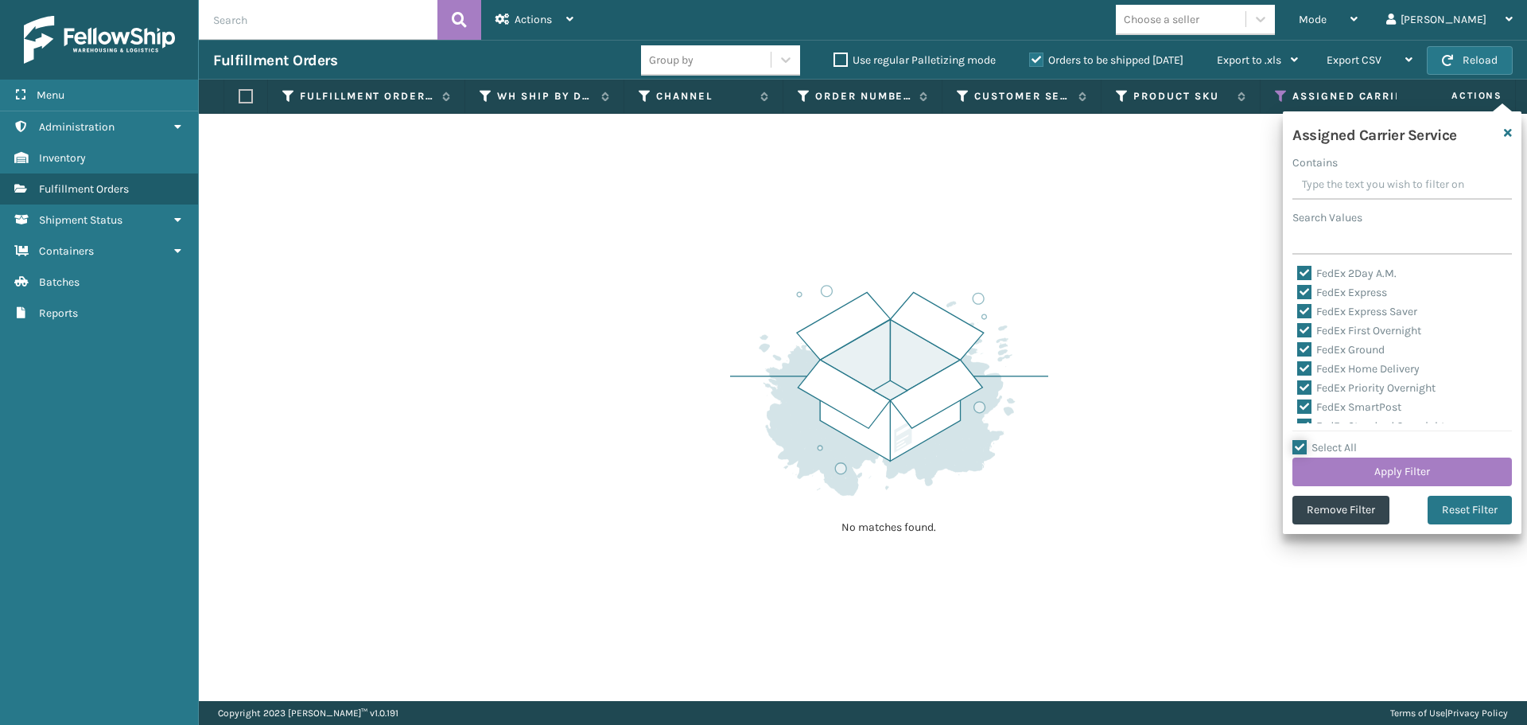
checkbox input "true"
click at [1299, 444] on label "Select All" at bounding box center [1325, 448] width 64 height 14
click at [1299, 440] on input "Select All" at bounding box center [1412, 439] width 239 height 2
checkbox input "false"
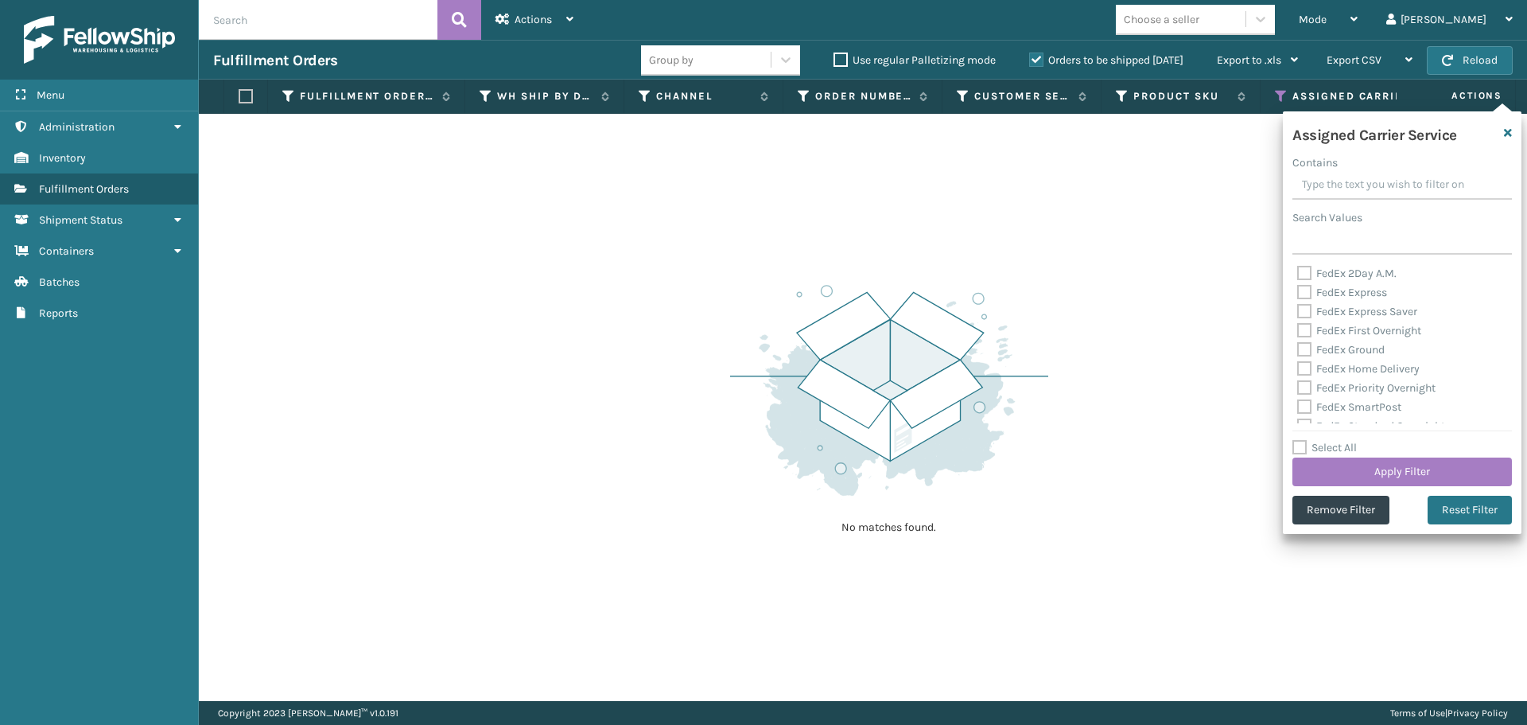
checkbox input "false"
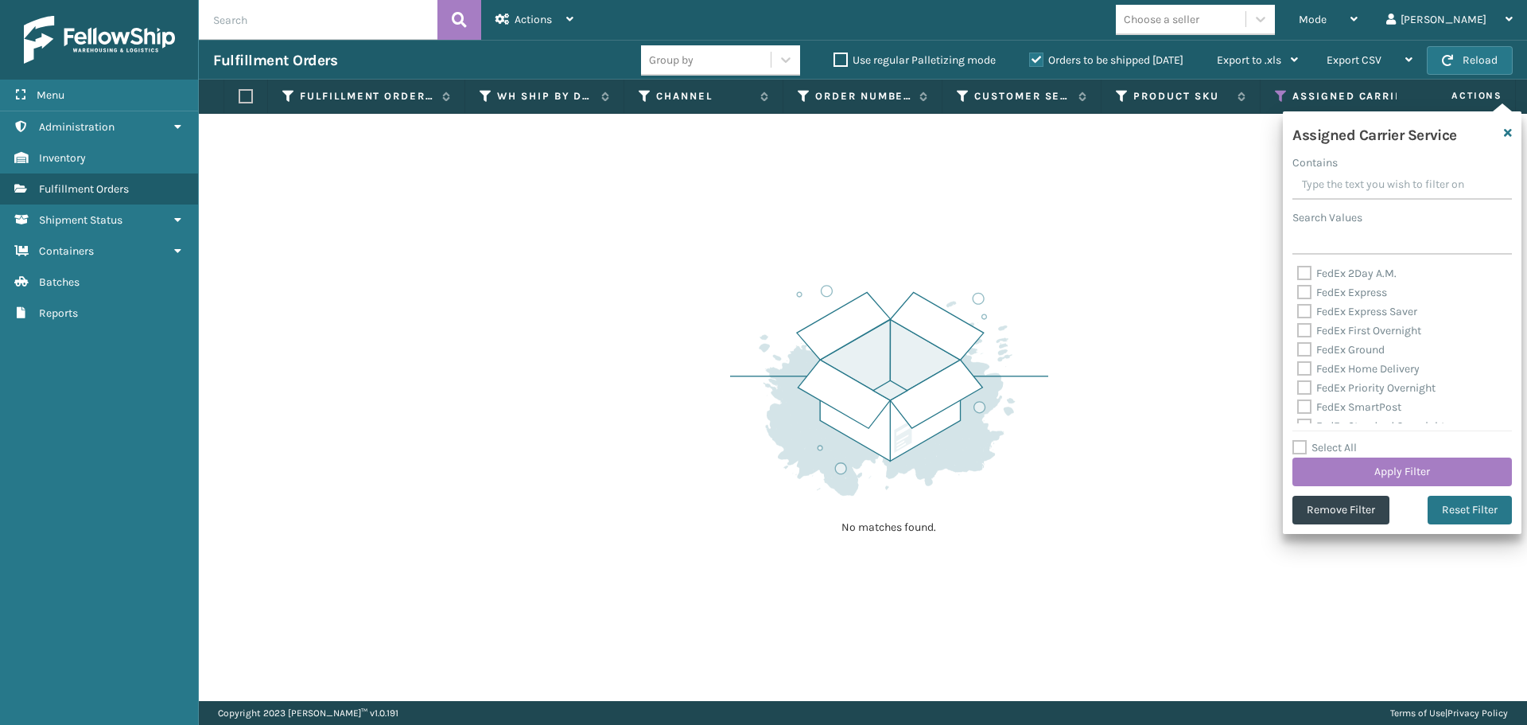
checkbox input "false"
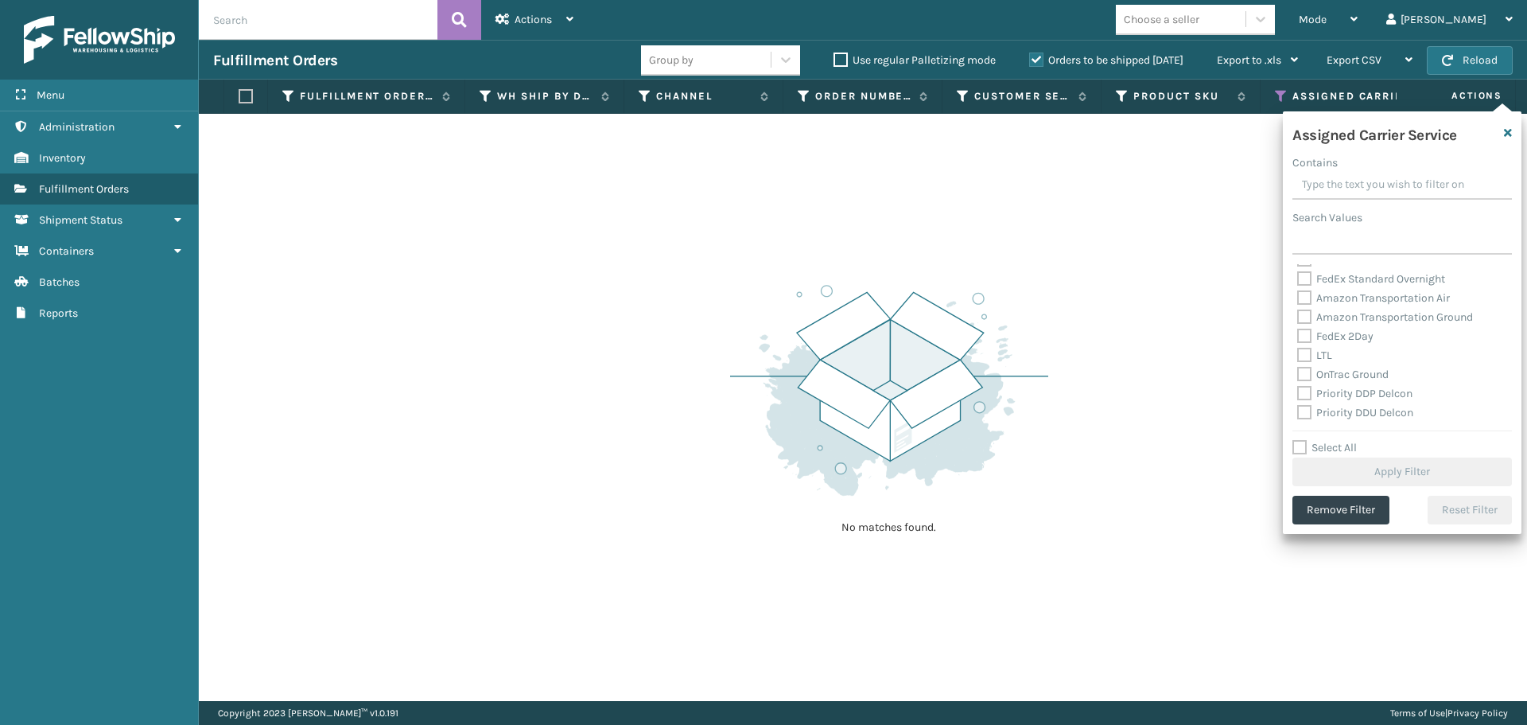
scroll to position [159, 0]
click at [1306, 289] on label "Amazon Transportation Air" at bounding box center [1374, 286] width 153 height 14
click at [1298, 287] on input "Amazon Transportation Air" at bounding box center [1298, 282] width 1 height 10
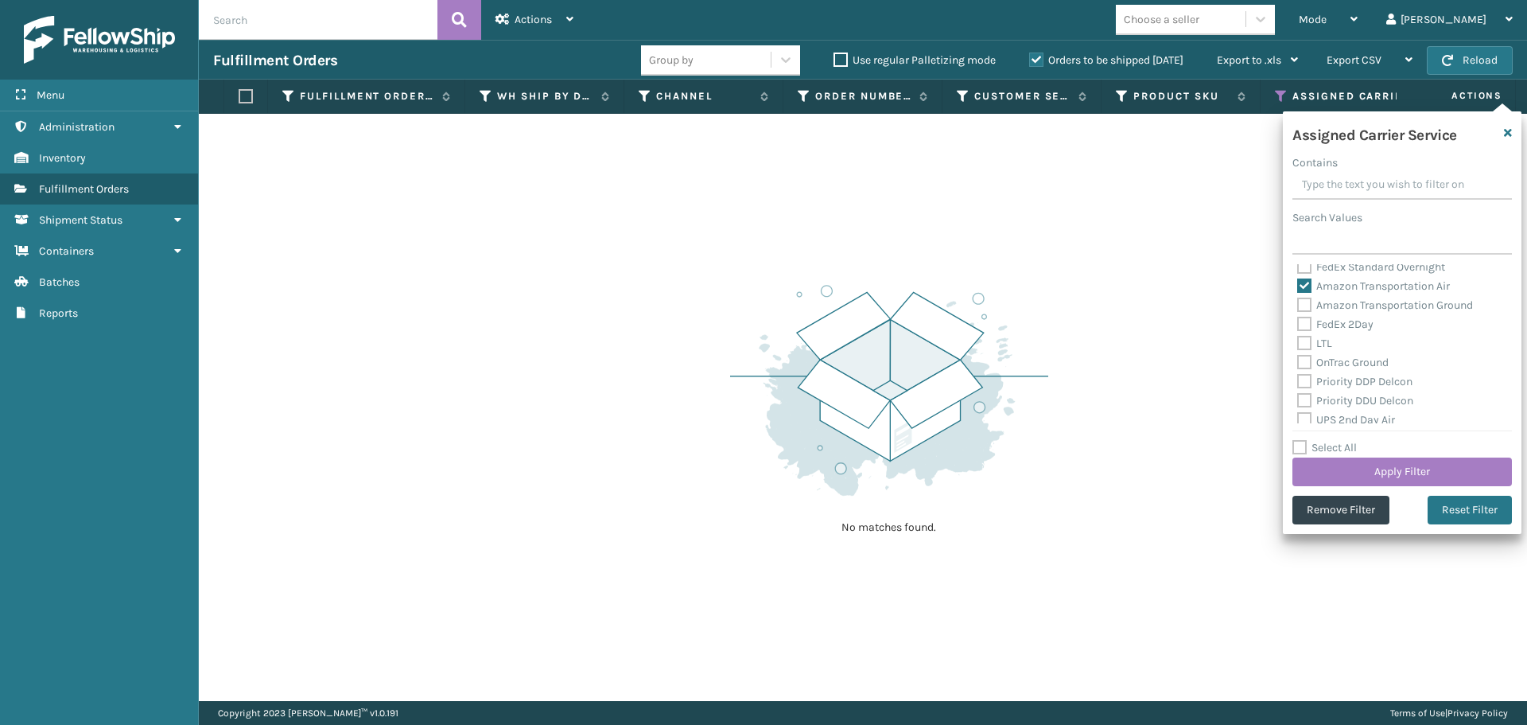
click at [1303, 302] on label "Amazon Transportation Ground" at bounding box center [1386, 305] width 176 height 14
click at [1298, 302] on input "Amazon Transportation Ground" at bounding box center [1298, 301] width 1 height 10
click at [1330, 465] on button "Apply Filter" at bounding box center [1403, 471] width 220 height 29
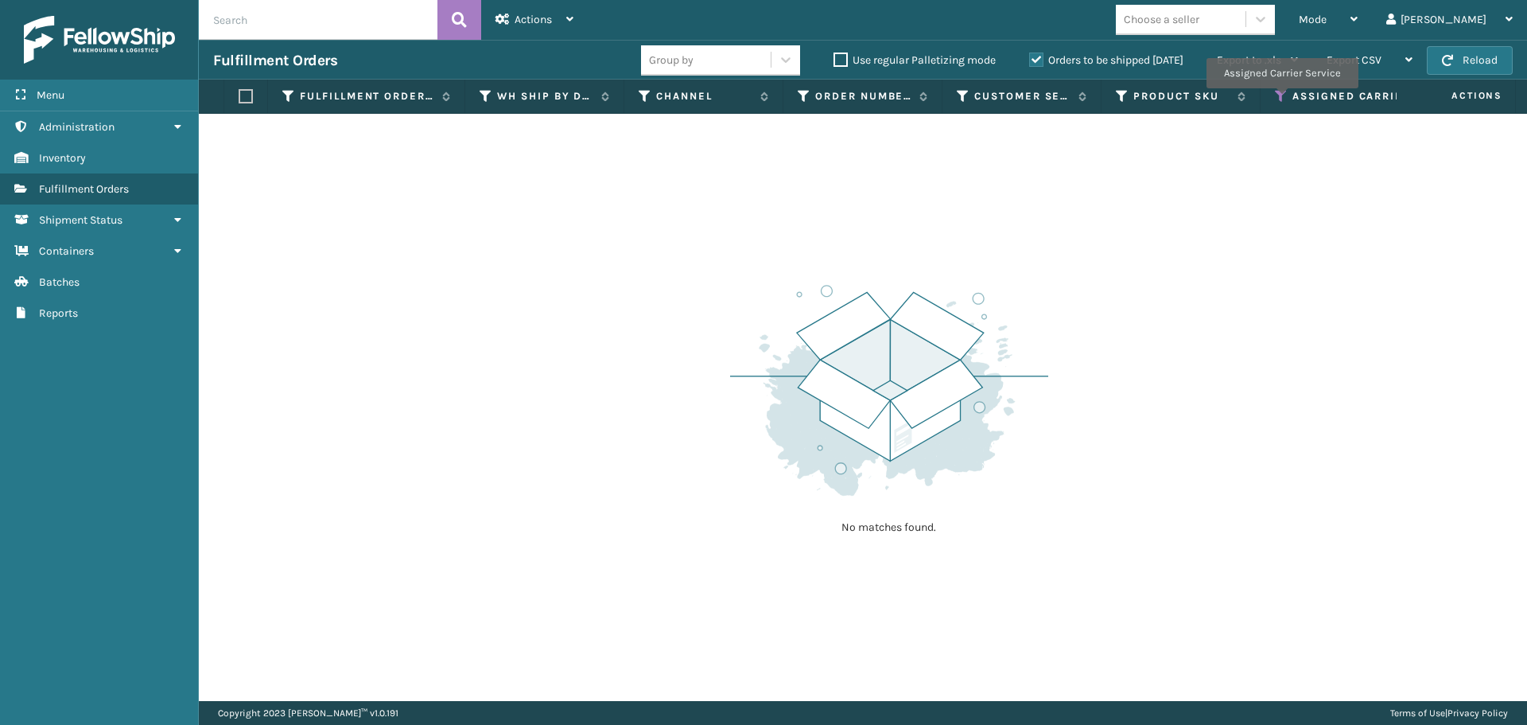
click at [1282, 99] on icon at bounding box center [1281, 96] width 13 height 14
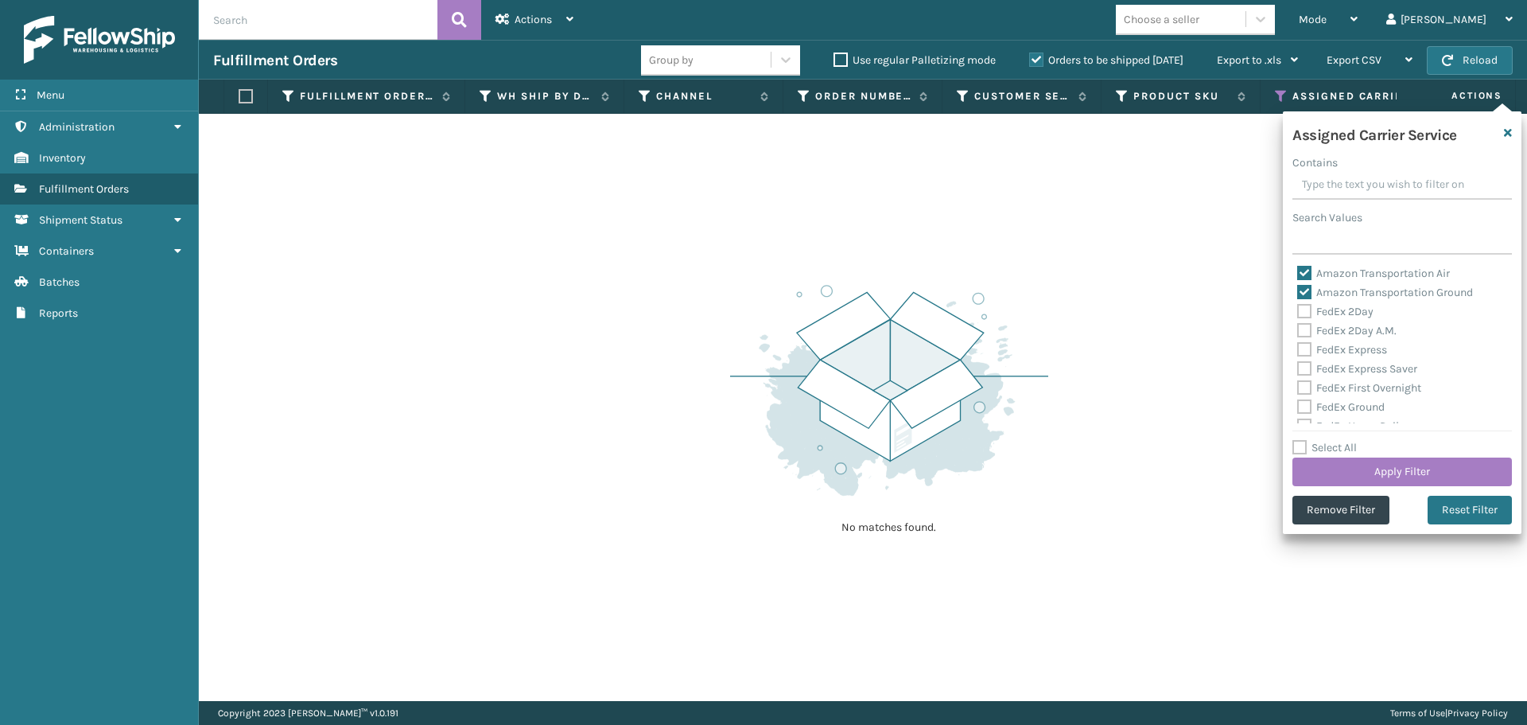
click at [1305, 275] on label "Amazon Transportation Air" at bounding box center [1374, 274] width 153 height 14
click at [1298, 274] on input "Amazon Transportation Air" at bounding box center [1298, 269] width 1 height 10
click at [1303, 294] on label "Amazon Transportation Ground" at bounding box center [1386, 293] width 176 height 14
click at [1298, 294] on input "Amazon Transportation Ground" at bounding box center [1298, 288] width 1 height 10
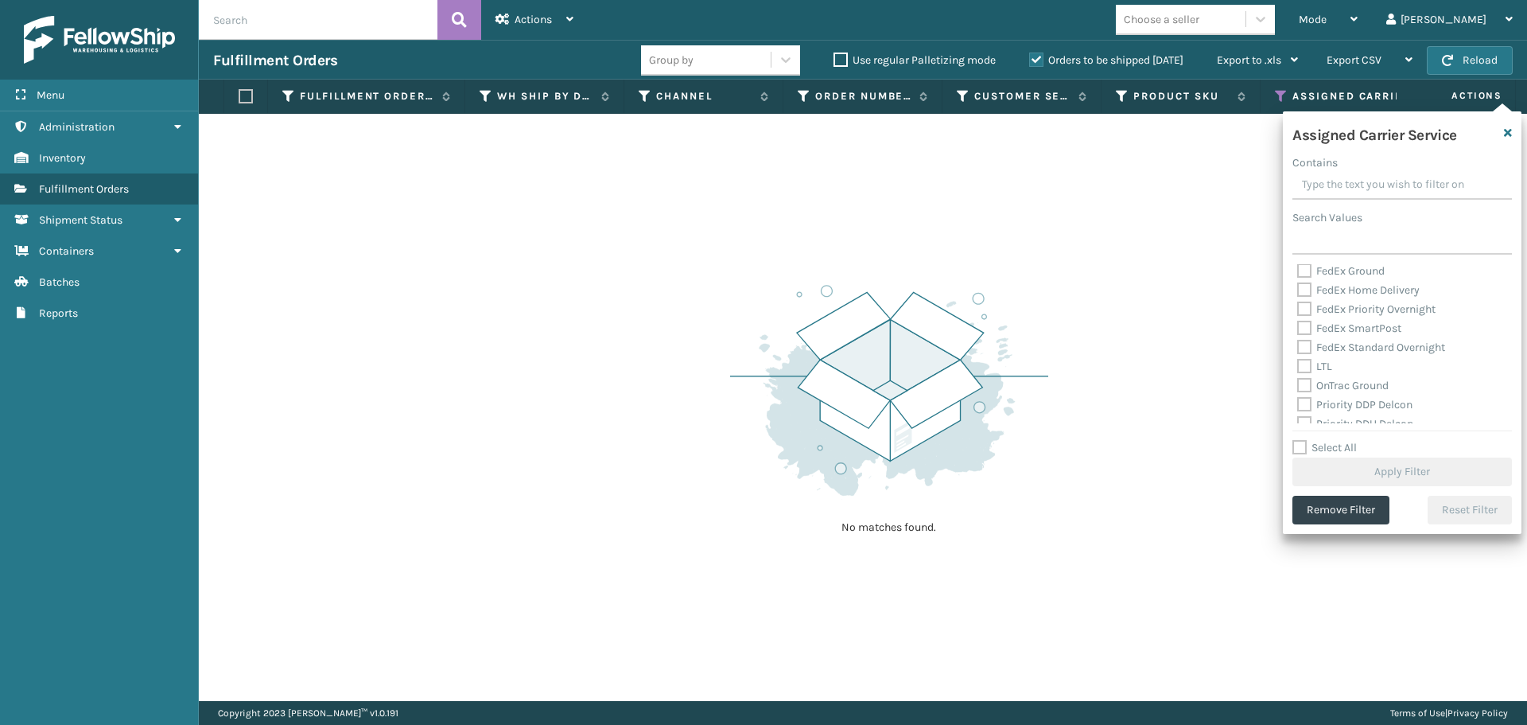
scroll to position [239, 0]
click at [1308, 283] on label "OnTrac Ground" at bounding box center [1343, 283] width 91 height 14
click at [1298, 283] on input "OnTrac Ground" at bounding box center [1298, 279] width 1 height 10
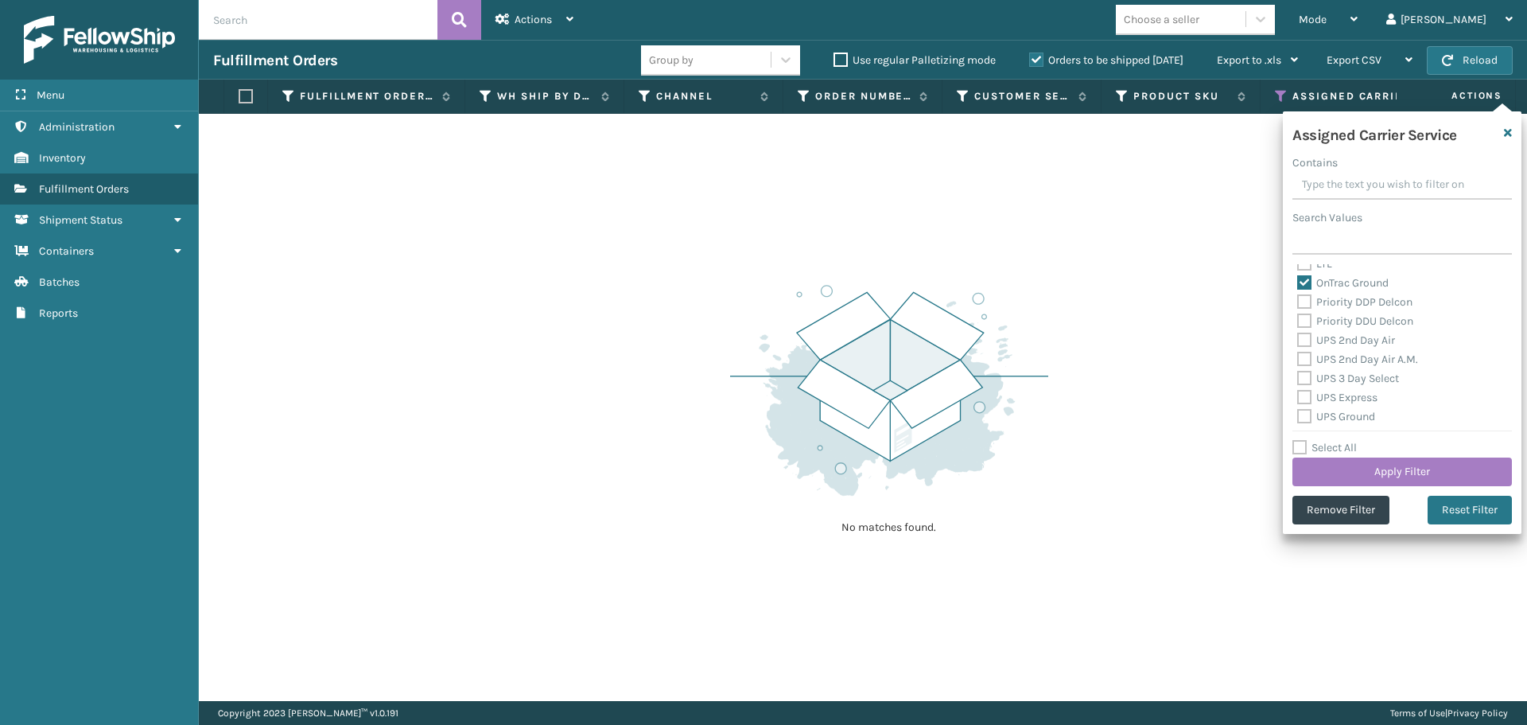
click at [1307, 302] on label "Priority DDP Delcon" at bounding box center [1355, 302] width 115 height 14
click at [1298, 302] on input "Priority DDP Delcon" at bounding box center [1298, 298] width 1 height 10
click at [1304, 322] on label "Priority DDU Delcon" at bounding box center [1356, 321] width 116 height 14
click at [1298, 322] on input "Priority DDU Delcon" at bounding box center [1298, 317] width 1 height 10
click at [1304, 344] on label "UPS 2nd Day Air" at bounding box center [1347, 340] width 98 height 14
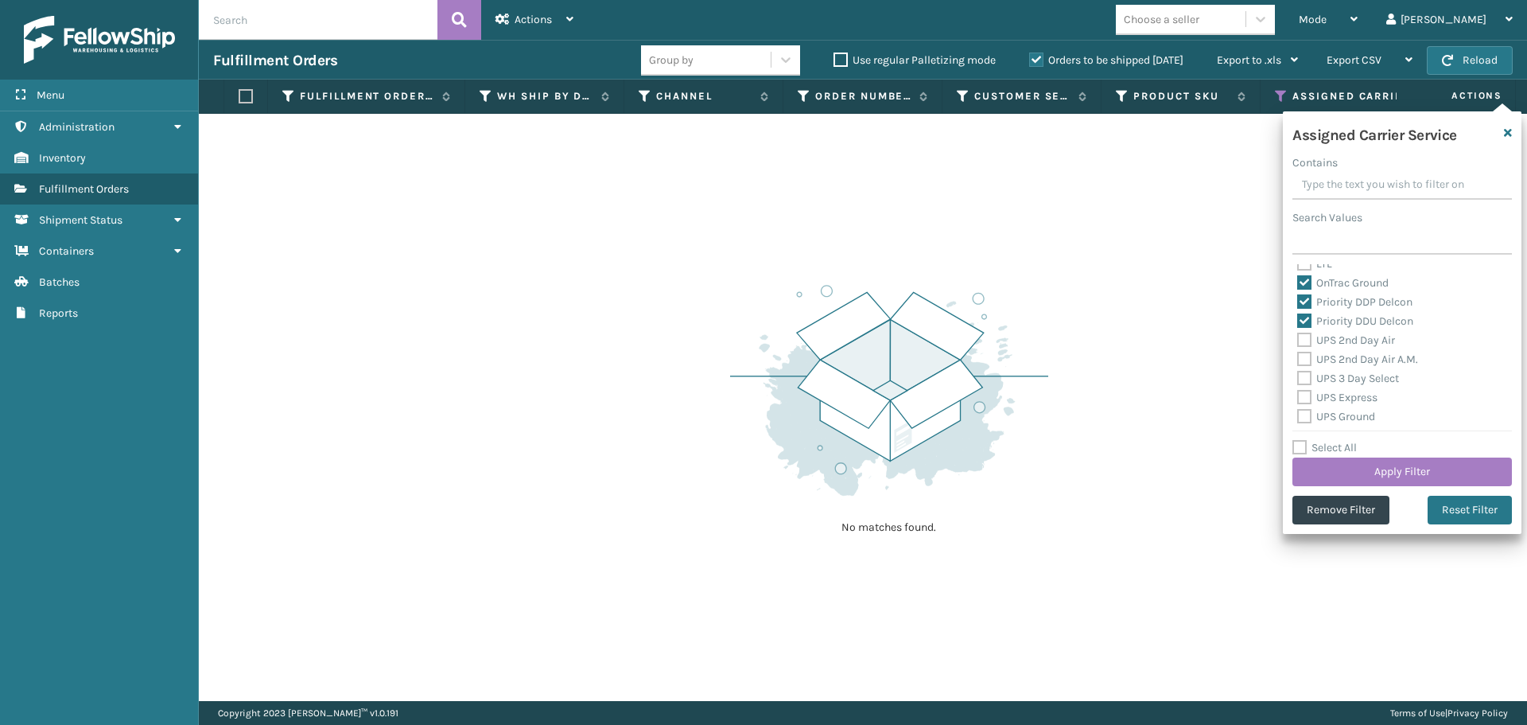
click at [1298, 341] on input "UPS 2nd Day Air" at bounding box center [1298, 336] width 1 height 10
click at [1303, 361] on label "UPS 2nd Day Air A.M." at bounding box center [1358, 359] width 121 height 14
click at [1298, 360] on input "UPS 2nd Day Air A.M." at bounding box center [1298, 355] width 1 height 10
click at [1303, 382] on label "UPS 3 Day Select" at bounding box center [1349, 379] width 102 height 14
click at [1298, 379] on input "UPS 3 Day Select" at bounding box center [1298, 374] width 1 height 10
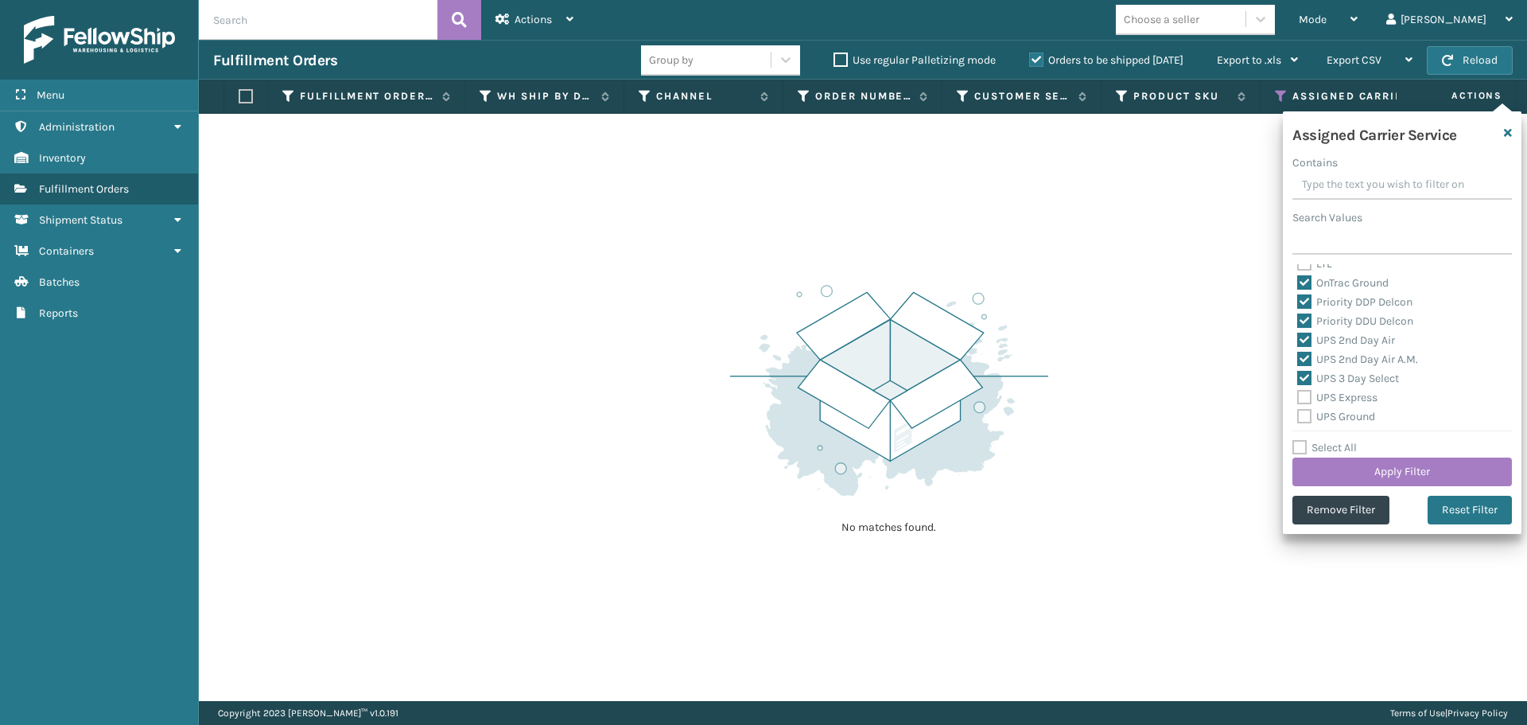
drag, startPoint x: 1303, startPoint y: 399, endPoint x: 1301, endPoint y: 413, distance: 13.7
click at [1303, 400] on label "UPS Express" at bounding box center [1338, 398] width 80 height 14
click at [1298, 399] on input "UPS Express" at bounding box center [1298, 393] width 1 height 10
click at [1301, 418] on label "UPS Ground" at bounding box center [1337, 417] width 78 height 14
click at [1298, 418] on input "UPS Ground" at bounding box center [1298, 412] width 1 height 10
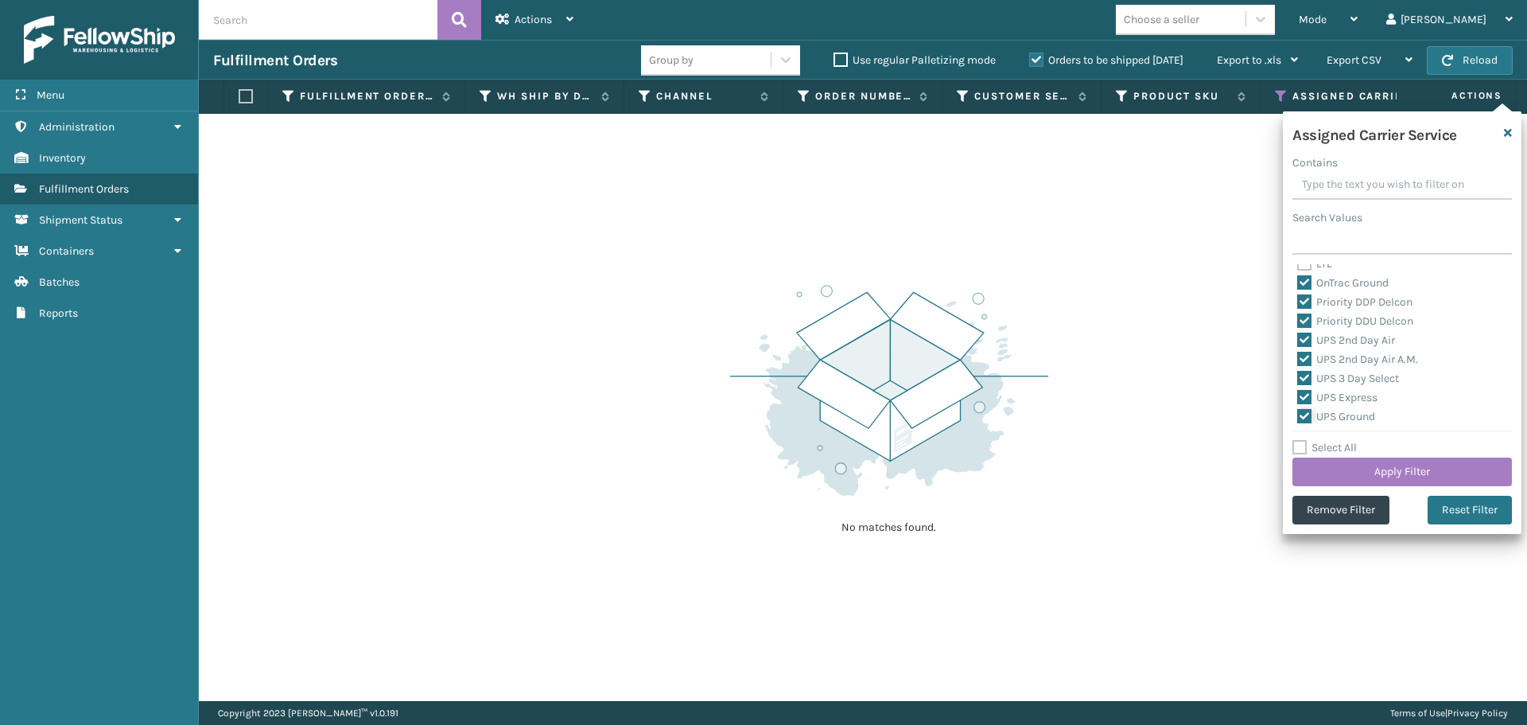
scroll to position [318, 0]
click at [1309, 360] on label "UPS Next Day Air" at bounding box center [1349, 356] width 102 height 14
click at [1298, 357] on input "UPS Next Day Air" at bounding box center [1298, 352] width 1 height 10
click at [1308, 375] on label "UPS Next Day Air Early" at bounding box center [1363, 375] width 130 height 14
click at [1298, 375] on input "UPS Next Day Air Early" at bounding box center [1298, 371] width 1 height 10
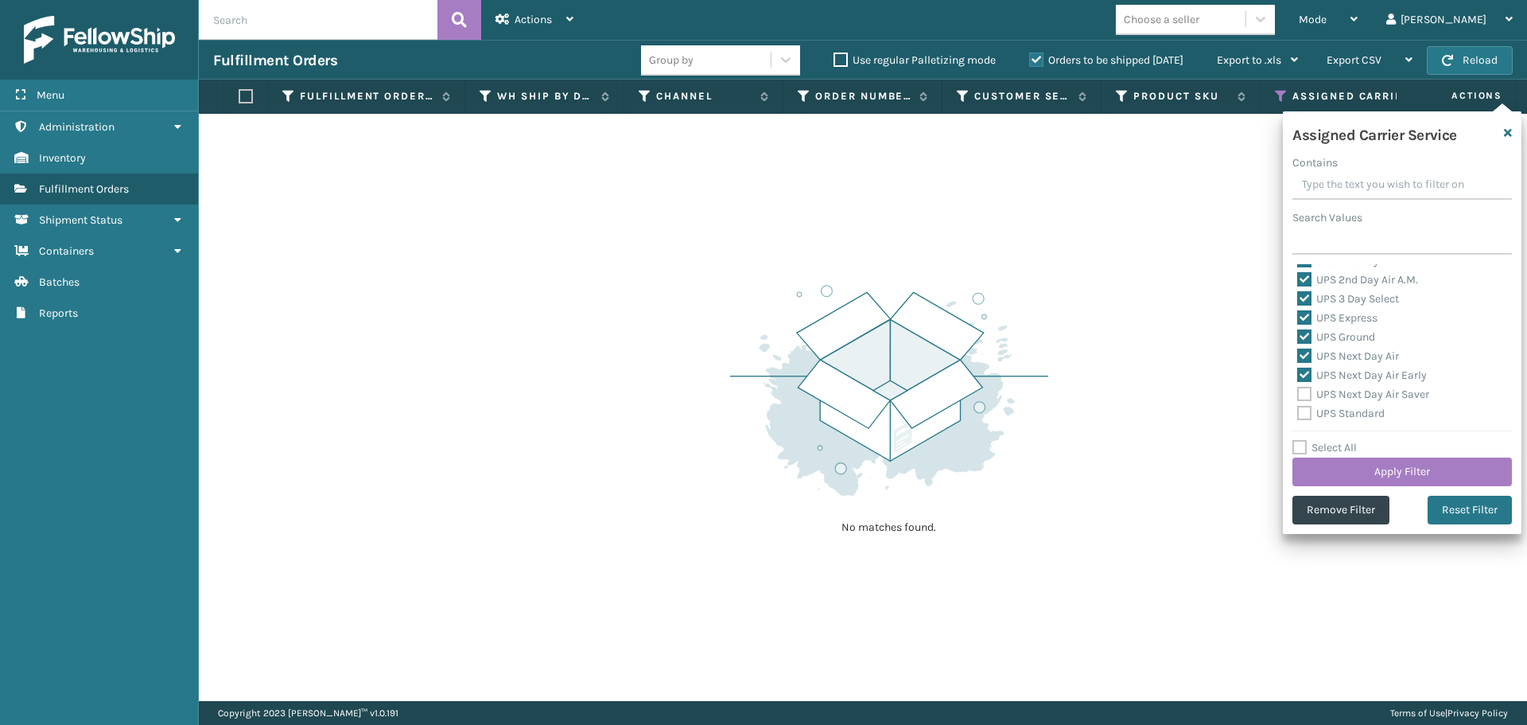
click at [1305, 397] on label "UPS Next Day Air Saver" at bounding box center [1364, 394] width 132 height 14
click at [1298, 395] on input "UPS Next Day Air Saver" at bounding box center [1298, 390] width 1 height 10
click at [1303, 413] on label "UPS Standard" at bounding box center [1342, 414] width 88 height 14
click at [1298, 413] on input "UPS Standard" at bounding box center [1298, 409] width 1 height 10
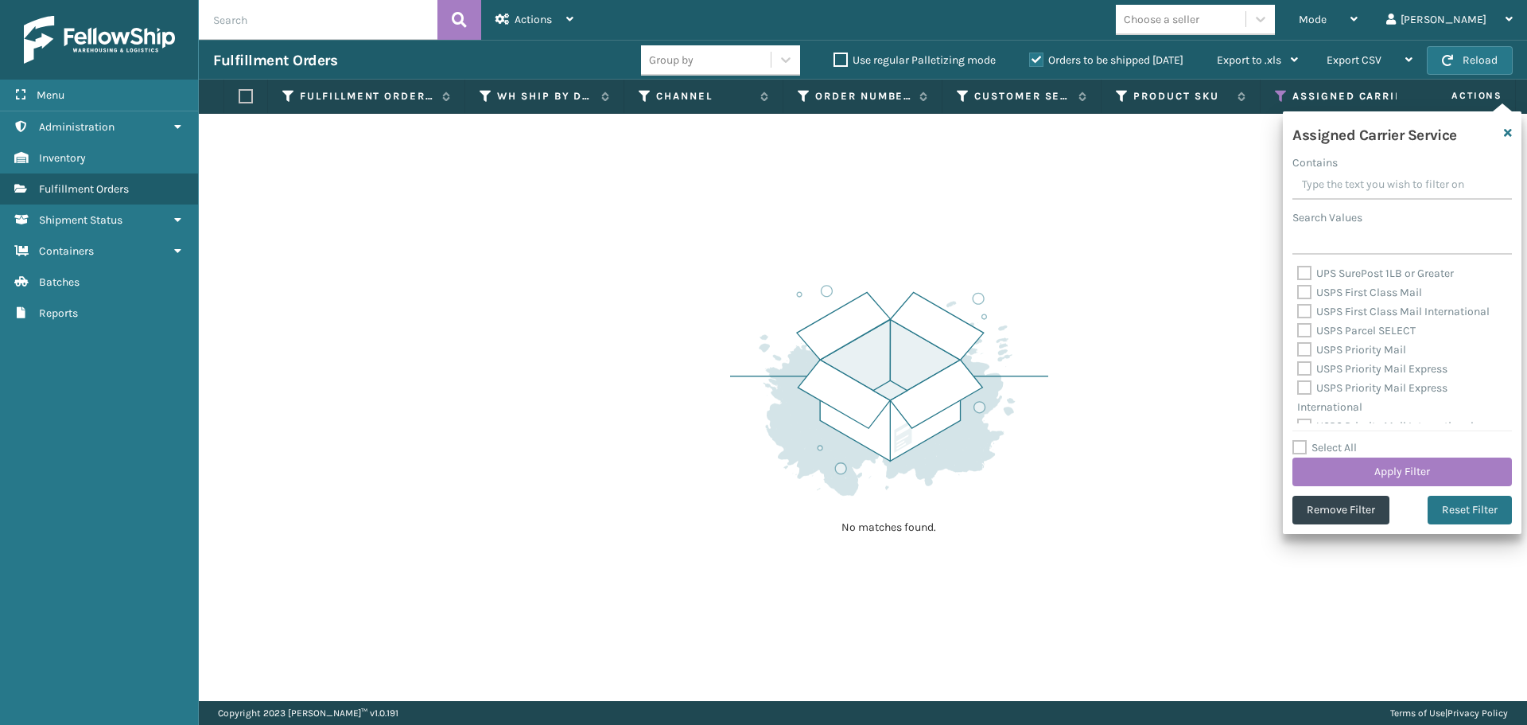
click at [1304, 281] on div "UPS SurePost 1LB or Greater" at bounding box center [1403, 273] width 210 height 19
click at [1305, 277] on label "UPS SurePost 1LB or Greater" at bounding box center [1376, 274] width 157 height 14
click at [1298, 274] on input "UPS SurePost 1LB or Greater" at bounding box center [1298, 269] width 1 height 10
click at [1305, 298] on label "USPS First Class Mail" at bounding box center [1360, 293] width 125 height 14
click at [1298, 294] on input "USPS First Class Mail" at bounding box center [1298, 288] width 1 height 10
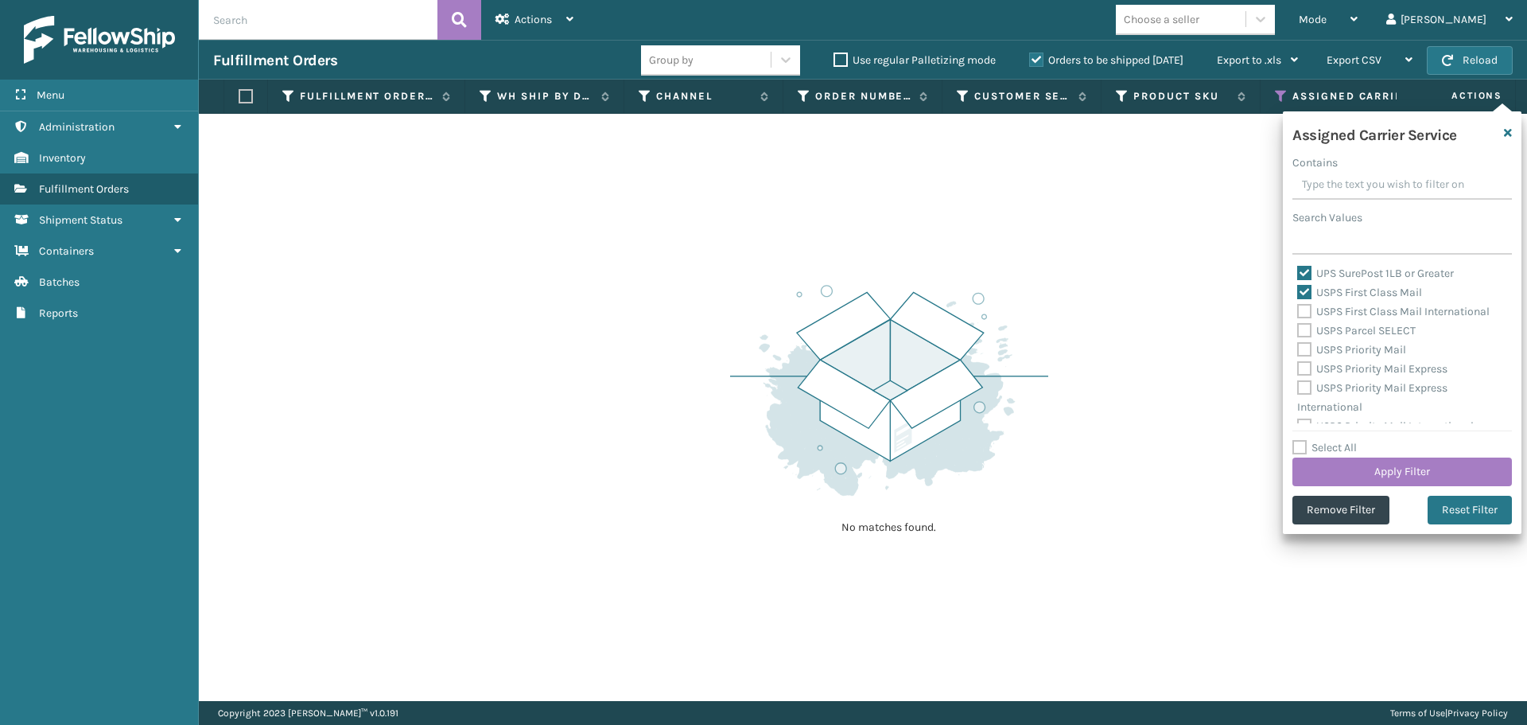
click at [1305, 309] on label "USPS First Class Mail International" at bounding box center [1394, 312] width 193 height 14
click at [1298, 309] on input "USPS First Class Mail International" at bounding box center [1298, 307] width 1 height 10
click at [1301, 330] on label "USPS Parcel SELECT" at bounding box center [1357, 331] width 119 height 14
click at [1298, 330] on input "USPS Parcel SELECT" at bounding box center [1298, 326] width 1 height 10
click at [1300, 348] on label "USPS Priority Mail" at bounding box center [1352, 350] width 109 height 14
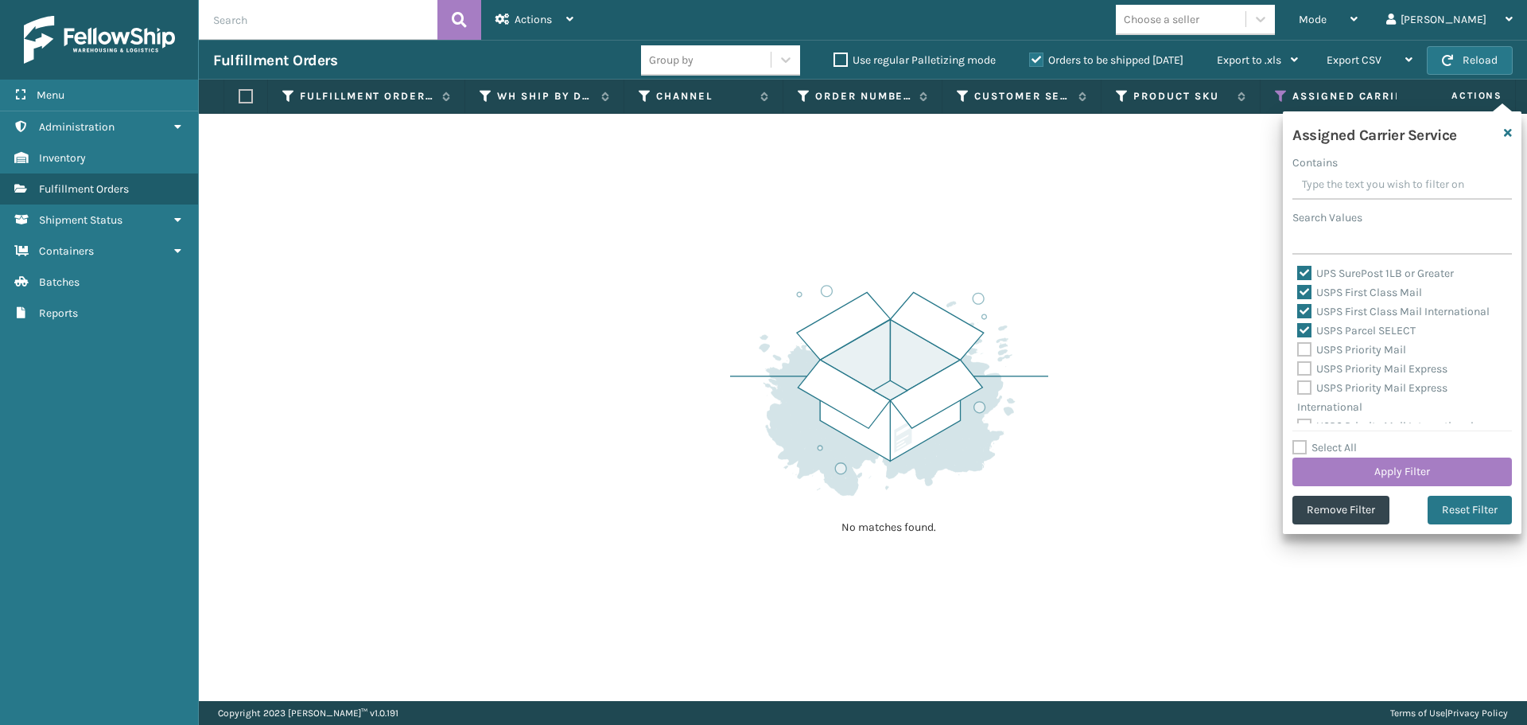
click at [1298, 348] on input "USPS Priority Mail" at bounding box center [1298, 345] width 1 height 10
click at [1300, 372] on label "USPS Priority Mail Express" at bounding box center [1373, 369] width 150 height 14
click at [1298, 370] on input "USPS Priority Mail Express" at bounding box center [1298, 365] width 1 height 10
click at [1300, 389] on label "USPS Priority Mail Express International" at bounding box center [1373, 397] width 150 height 33
click at [1298, 389] on input "USPS Priority Mail Express International" at bounding box center [1298, 384] width 1 height 10
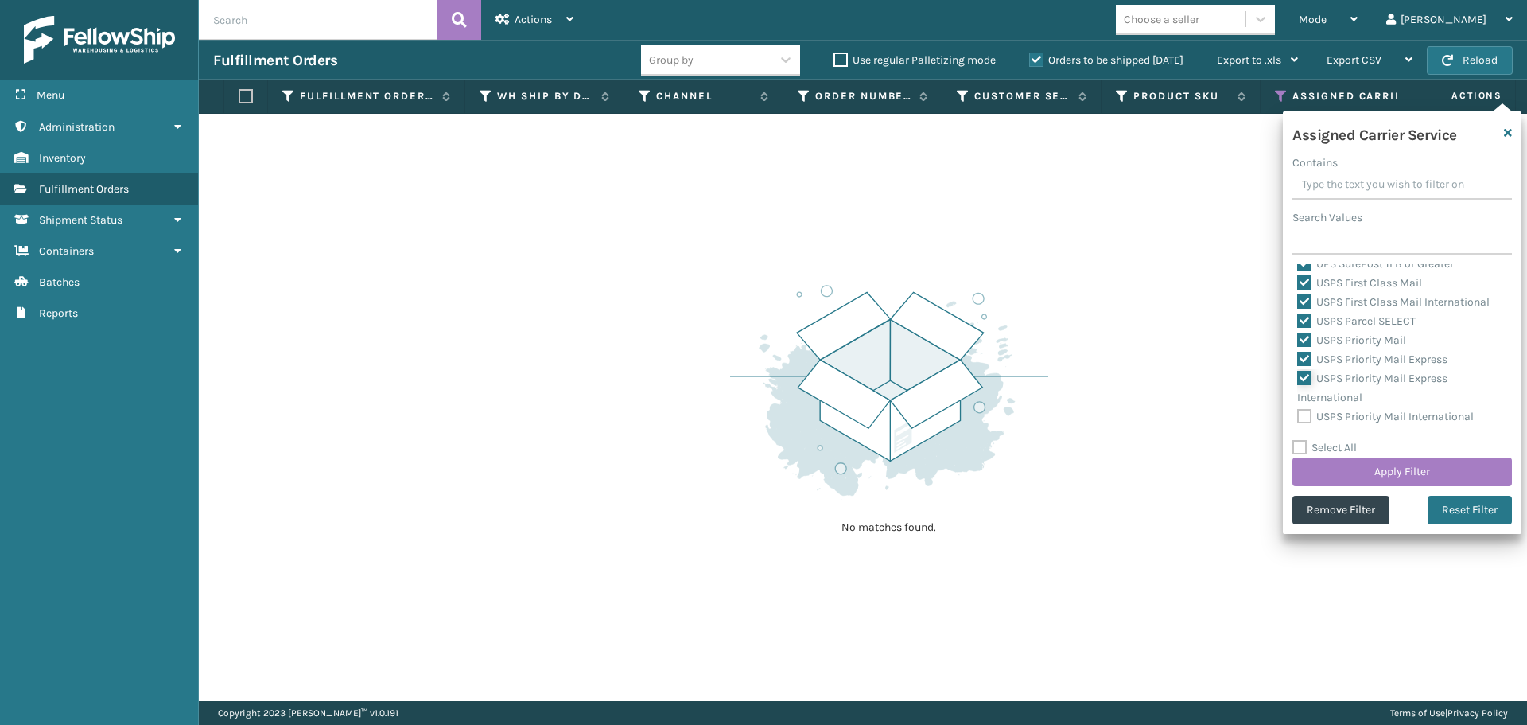
scroll to position [490, 0]
click at [1305, 412] on label "USPS Priority Mail International" at bounding box center [1386, 414] width 177 height 14
click at [1298, 412] on input "USPS Priority Mail International" at bounding box center [1298, 409] width 1 height 10
click at [1337, 469] on button "Apply Filter" at bounding box center [1403, 471] width 220 height 29
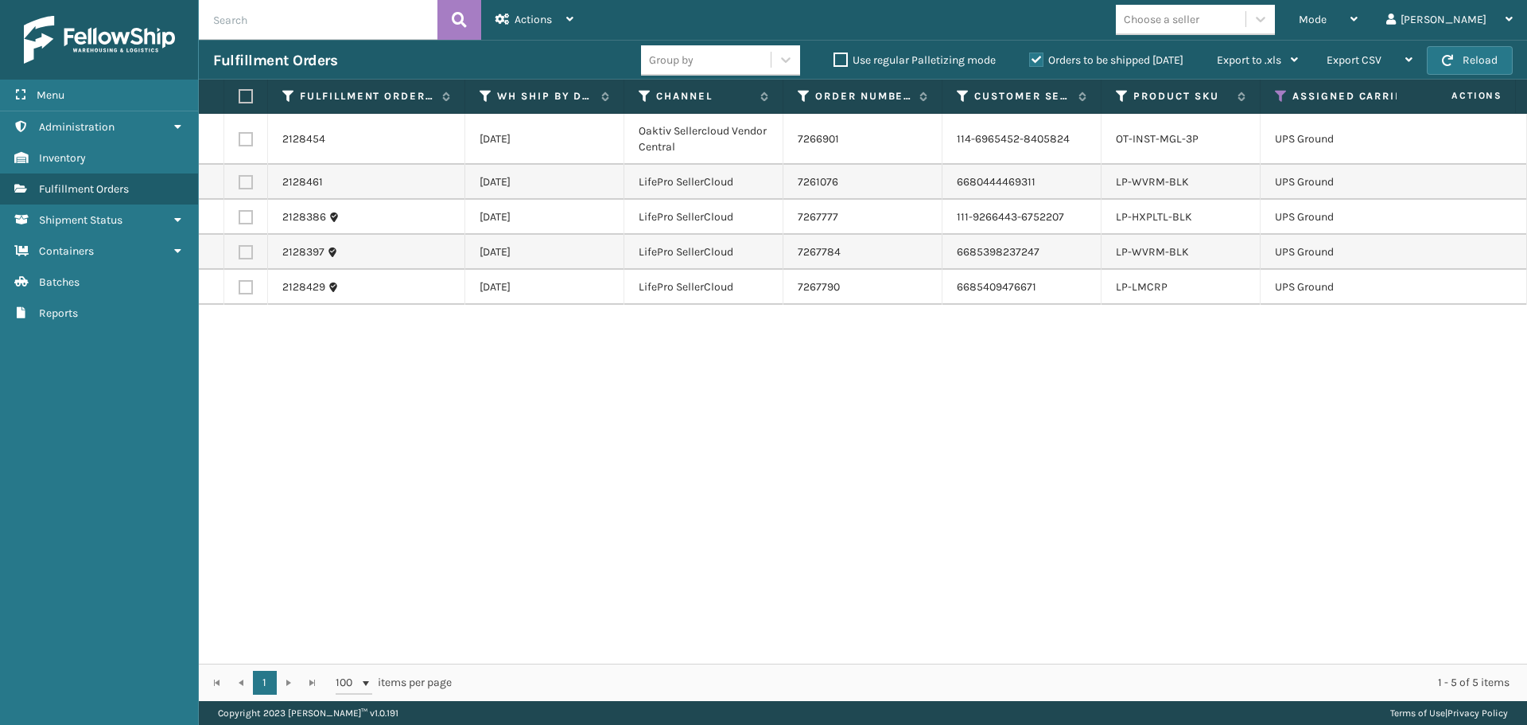
click at [237, 96] on th at bounding box center [246, 97] width 44 height 34
click at [248, 91] on label at bounding box center [244, 96] width 10 height 14
click at [239, 91] on input "checkbox" at bounding box center [239, 96] width 1 height 10
click at [533, 17] on span "Actions" at bounding box center [533, 20] width 37 height 14
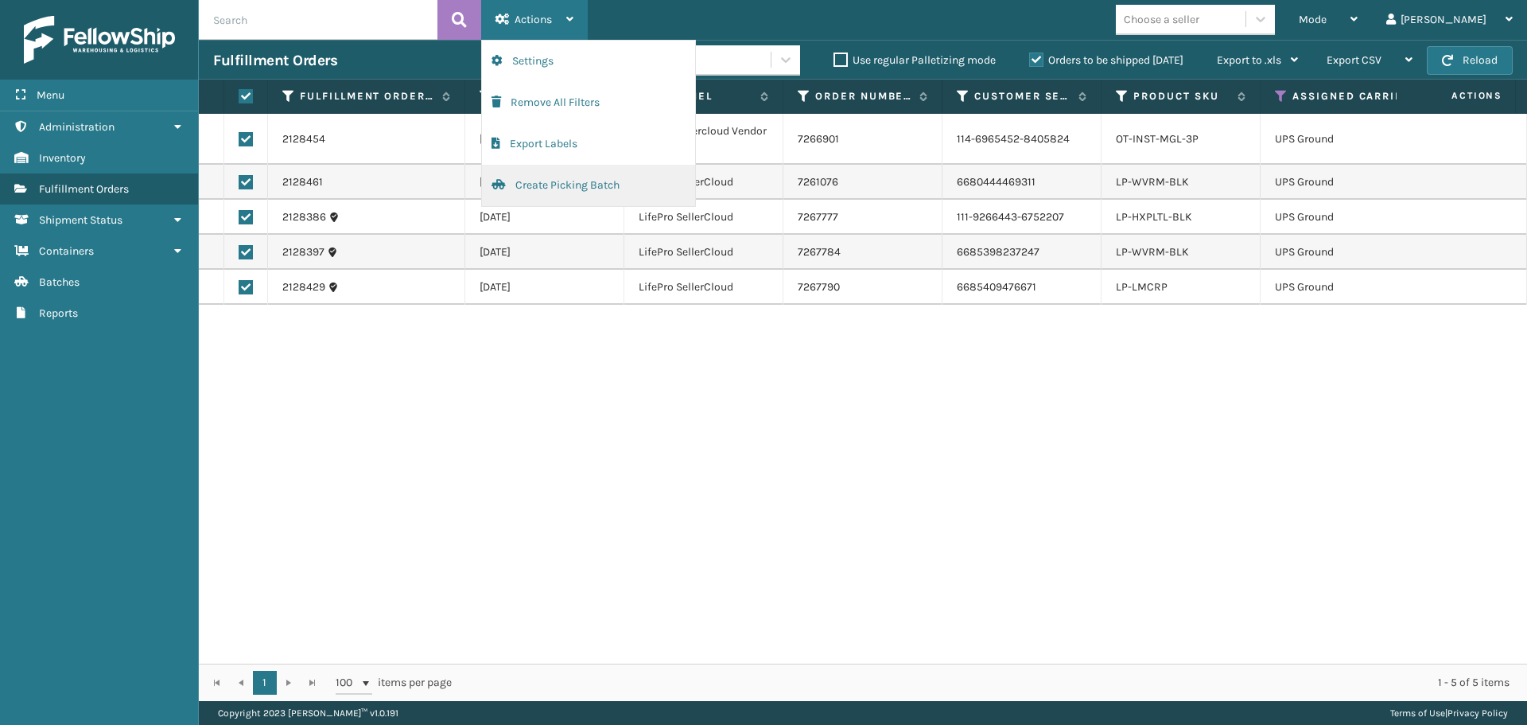
click at [562, 186] on button "Create Picking Batch" at bounding box center [588, 185] width 213 height 41
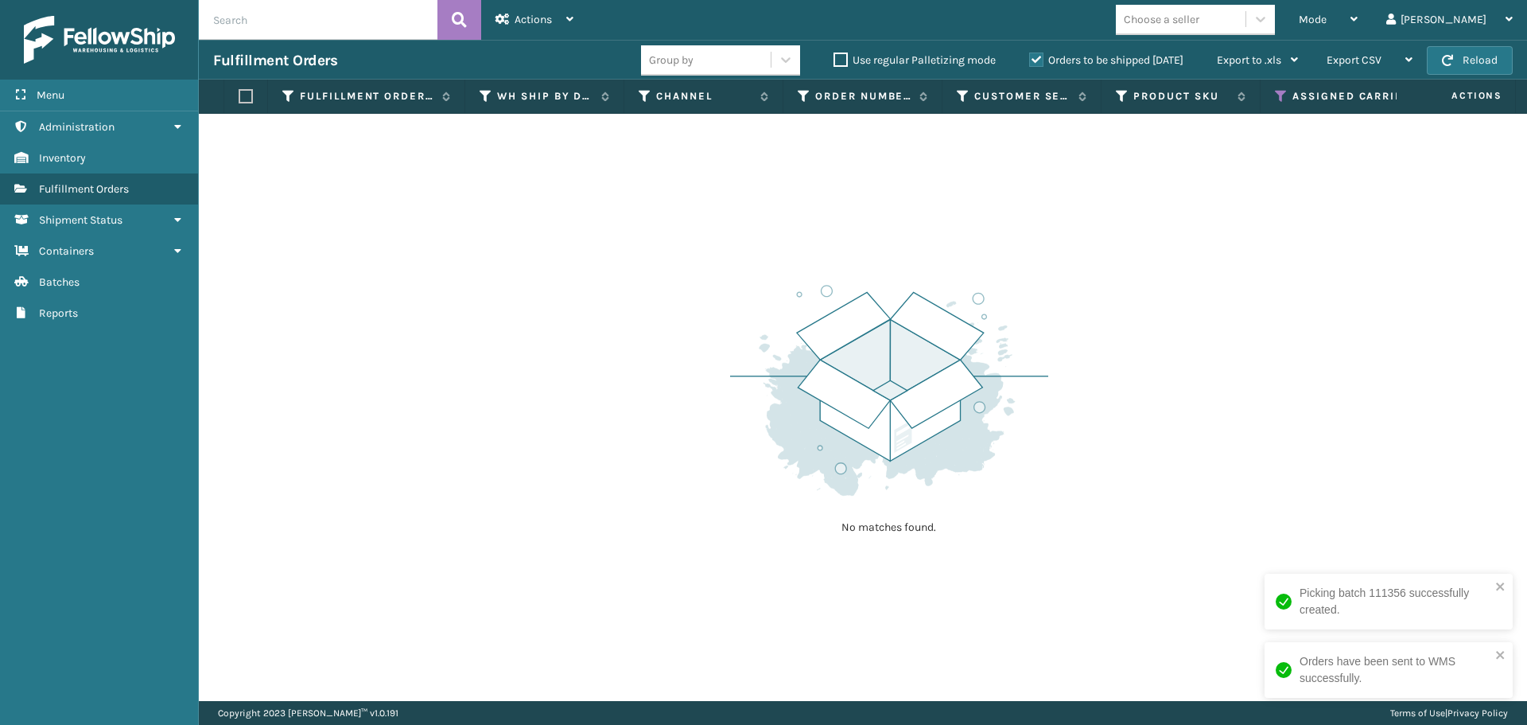
click at [1288, 93] on div "Assigned Carrier Service" at bounding box center [1398, 96] width 247 height 14
click at [1327, 18] on span "Mode" at bounding box center [1313, 20] width 28 height 14
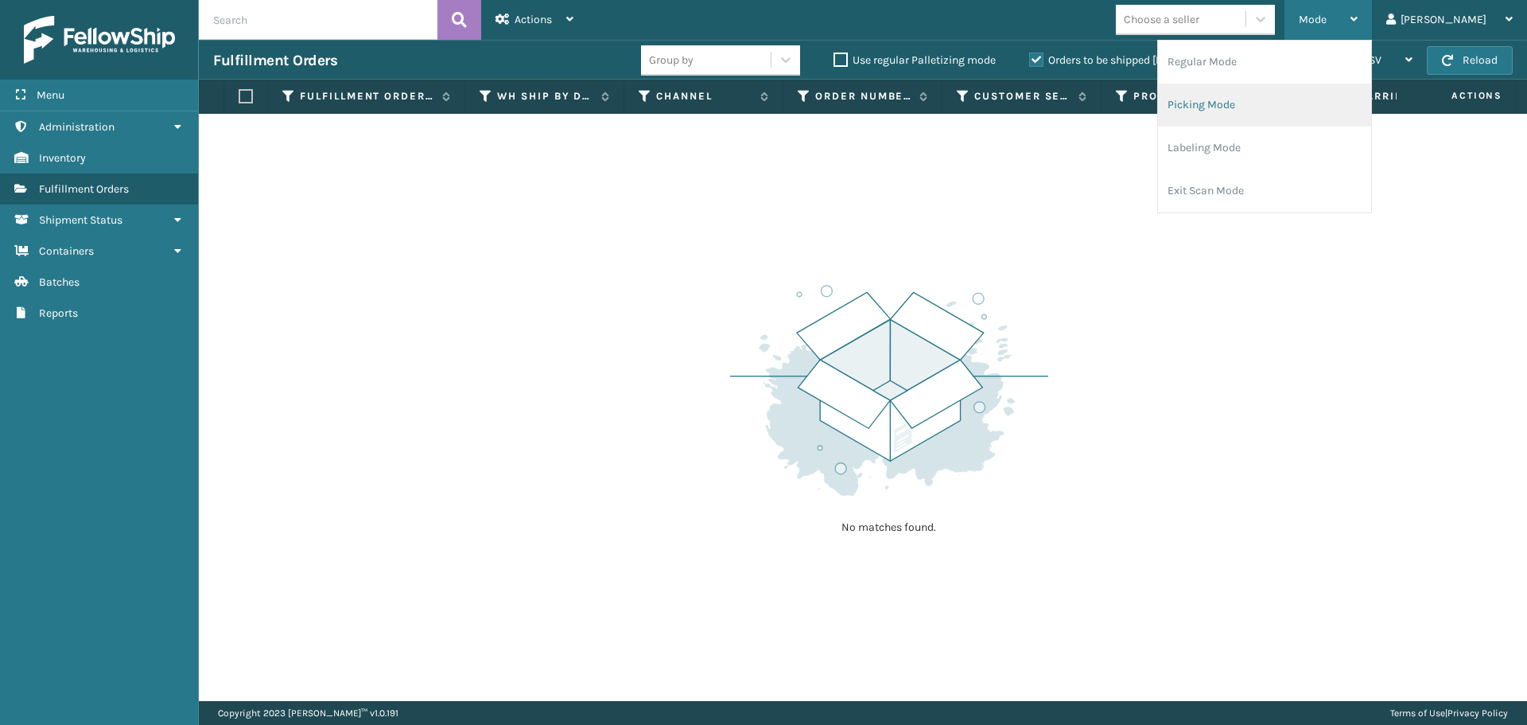
click at [1352, 97] on li "Picking Mode" at bounding box center [1264, 105] width 213 height 43
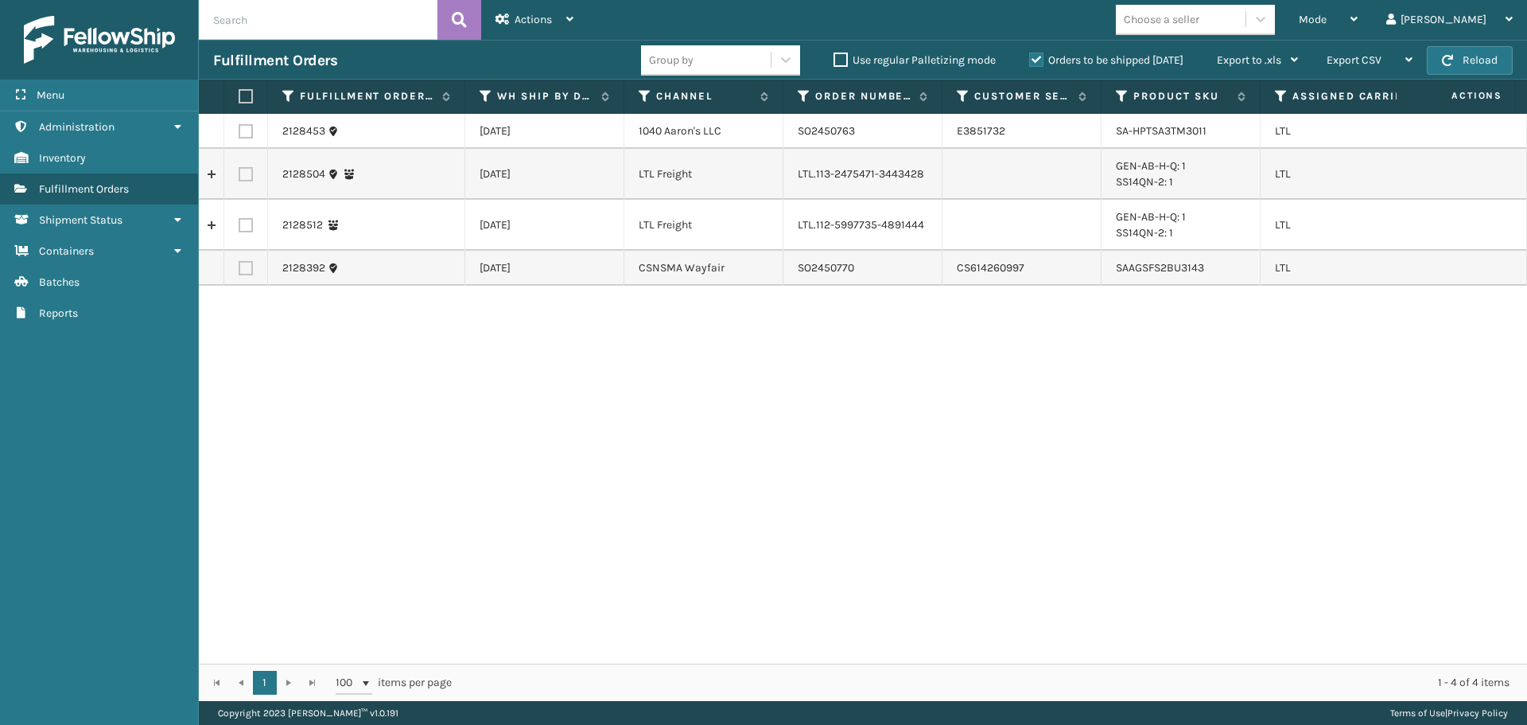
click at [245, 129] on label at bounding box center [246, 131] width 14 height 14
click at [239, 129] on input "checkbox" at bounding box center [239, 129] width 1 height 10
click at [527, 13] on span "Actions" at bounding box center [533, 20] width 37 height 14
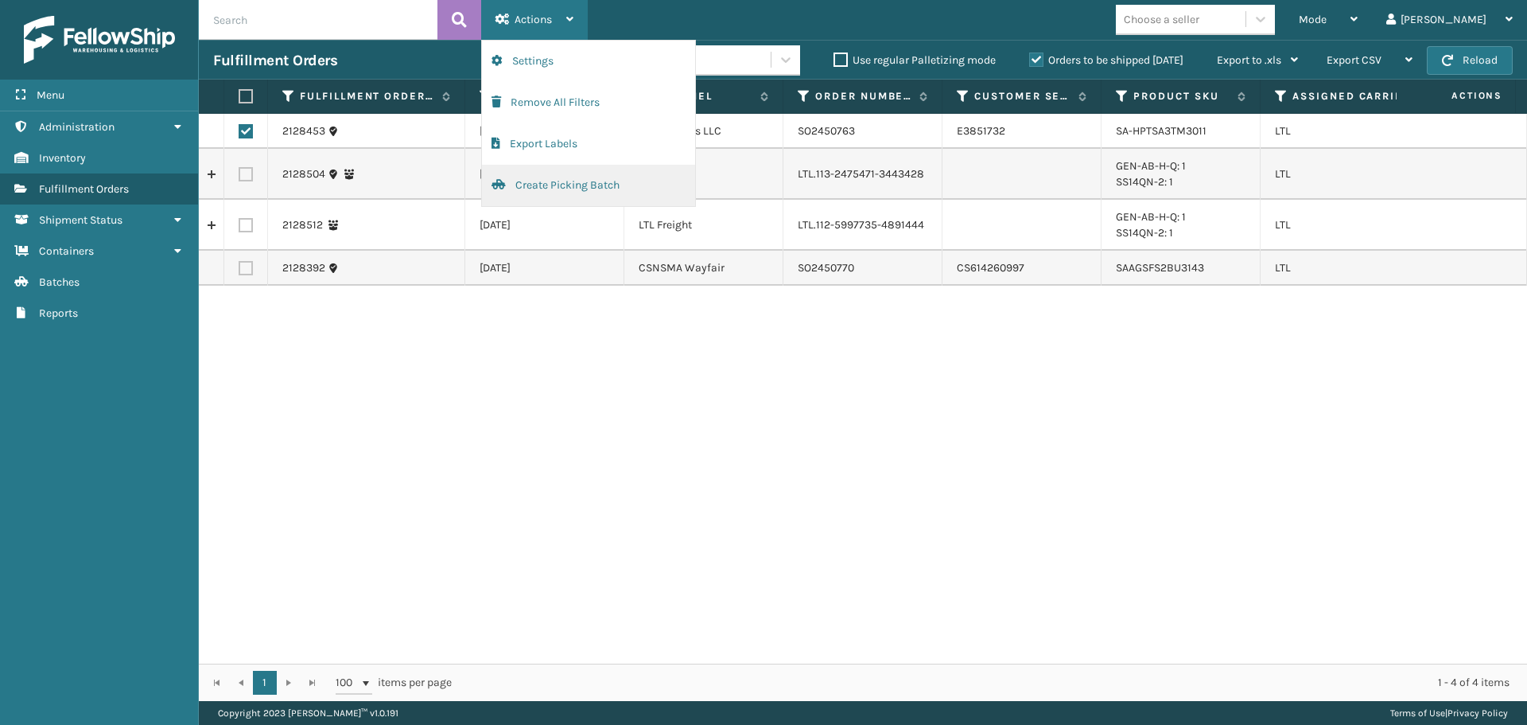
click at [551, 182] on button "Create Picking Batch" at bounding box center [588, 185] width 213 height 41
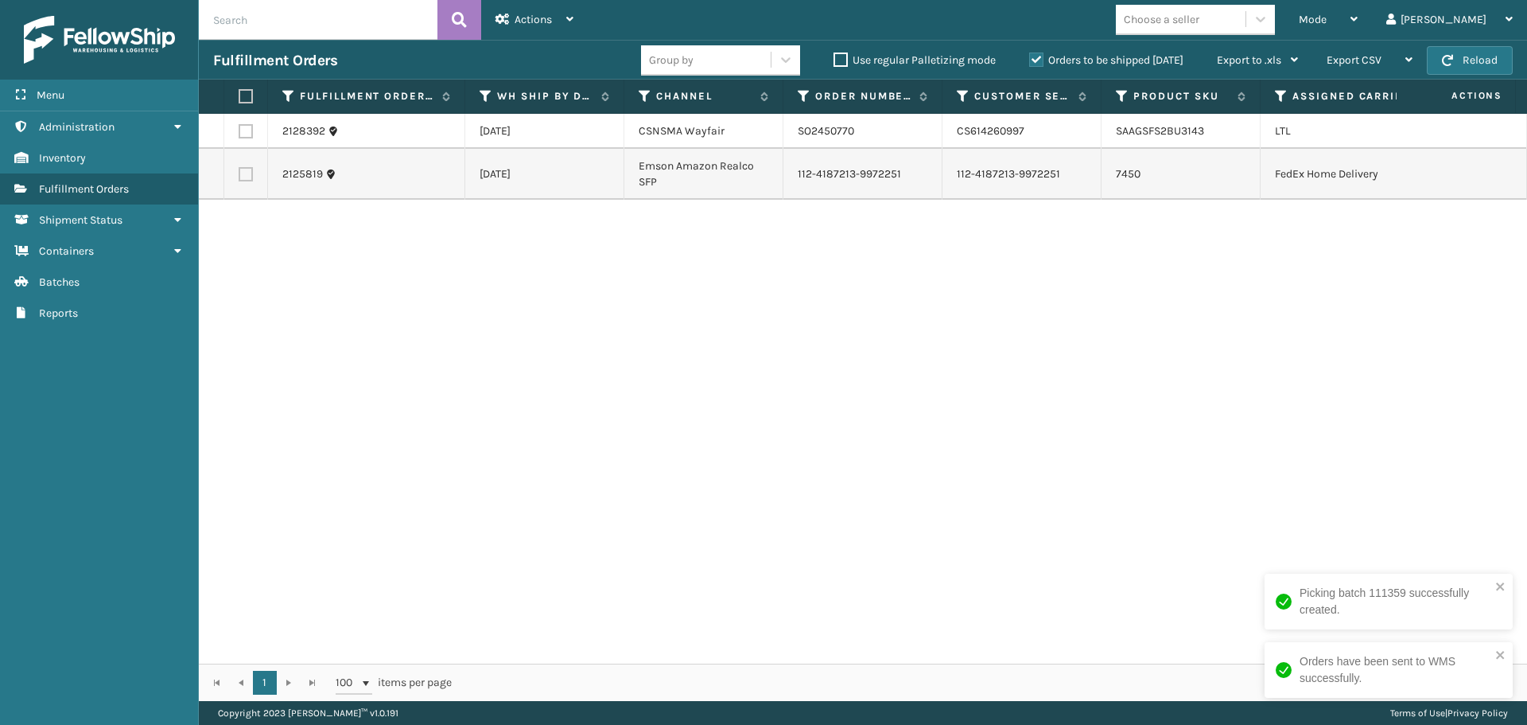
click at [244, 127] on label at bounding box center [246, 131] width 14 height 14
click at [239, 127] on input "checkbox" at bounding box center [239, 129] width 1 height 10
click at [551, 26] on div "Actions" at bounding box center [535, 20] width 78 height 40
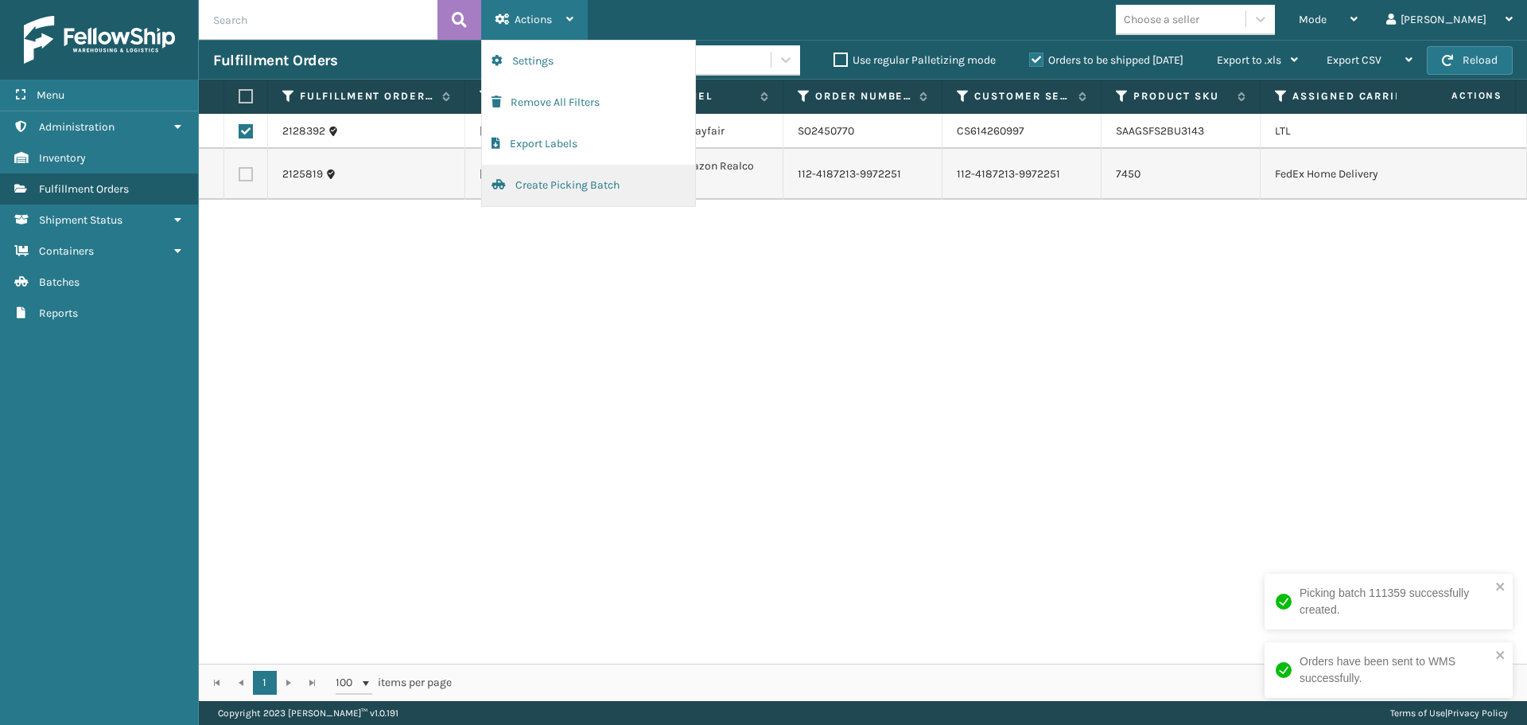
click at [551, 183] on button "Create Picking Batch" at bounding box center [588, 185] width 213 height 41
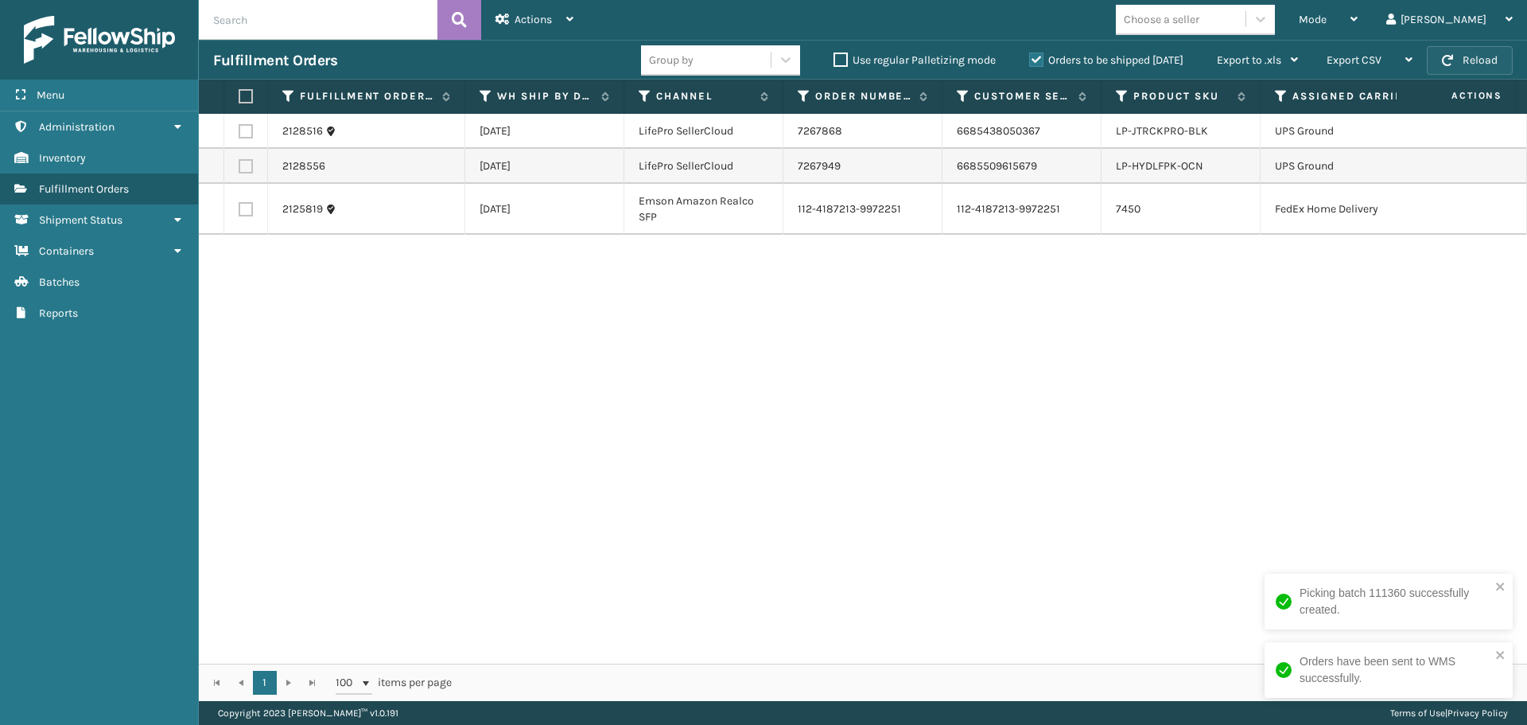
click at [1472, 67] on button "Reload" at bounding box center [1470, 60] width 86 height 29
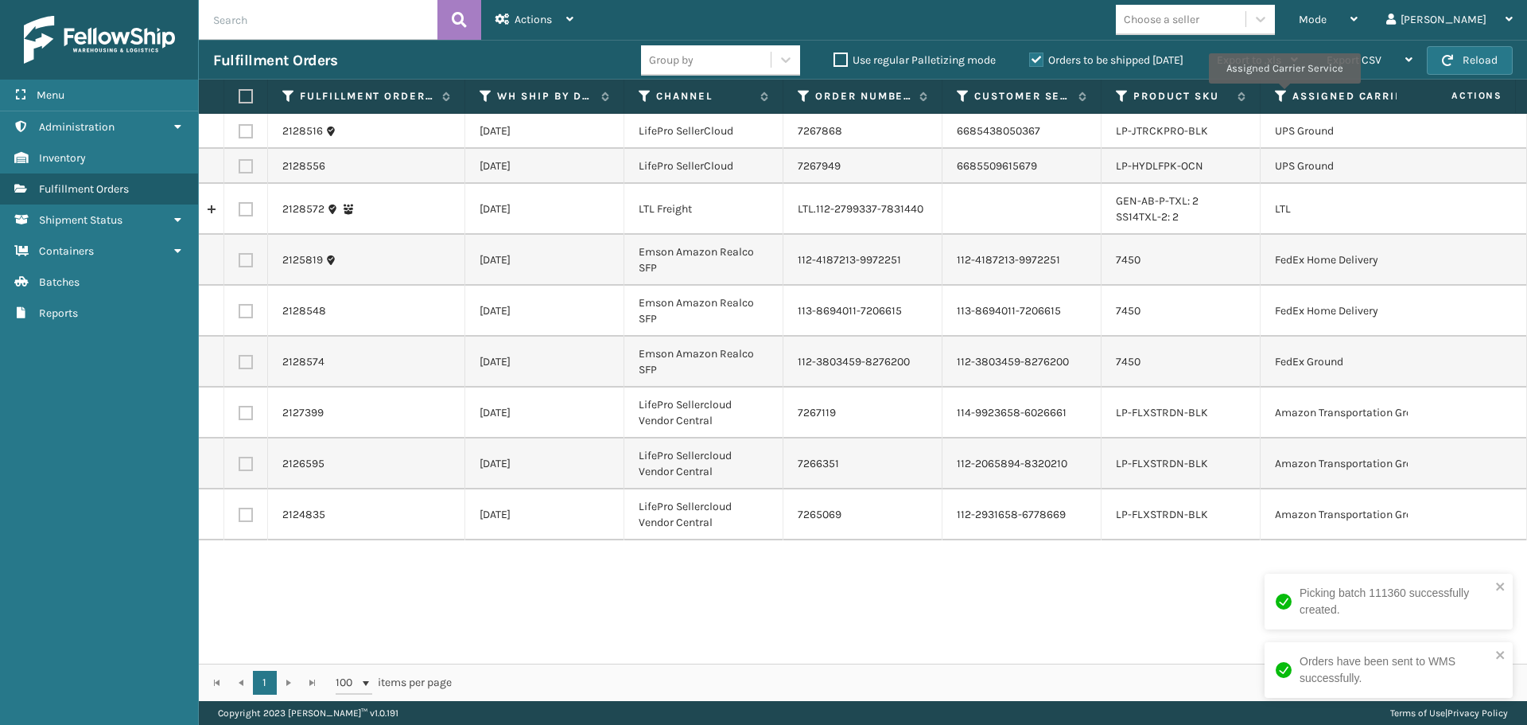
click at [1284, 95] on icon at bounding box center [1281, 96] width 13 height 14
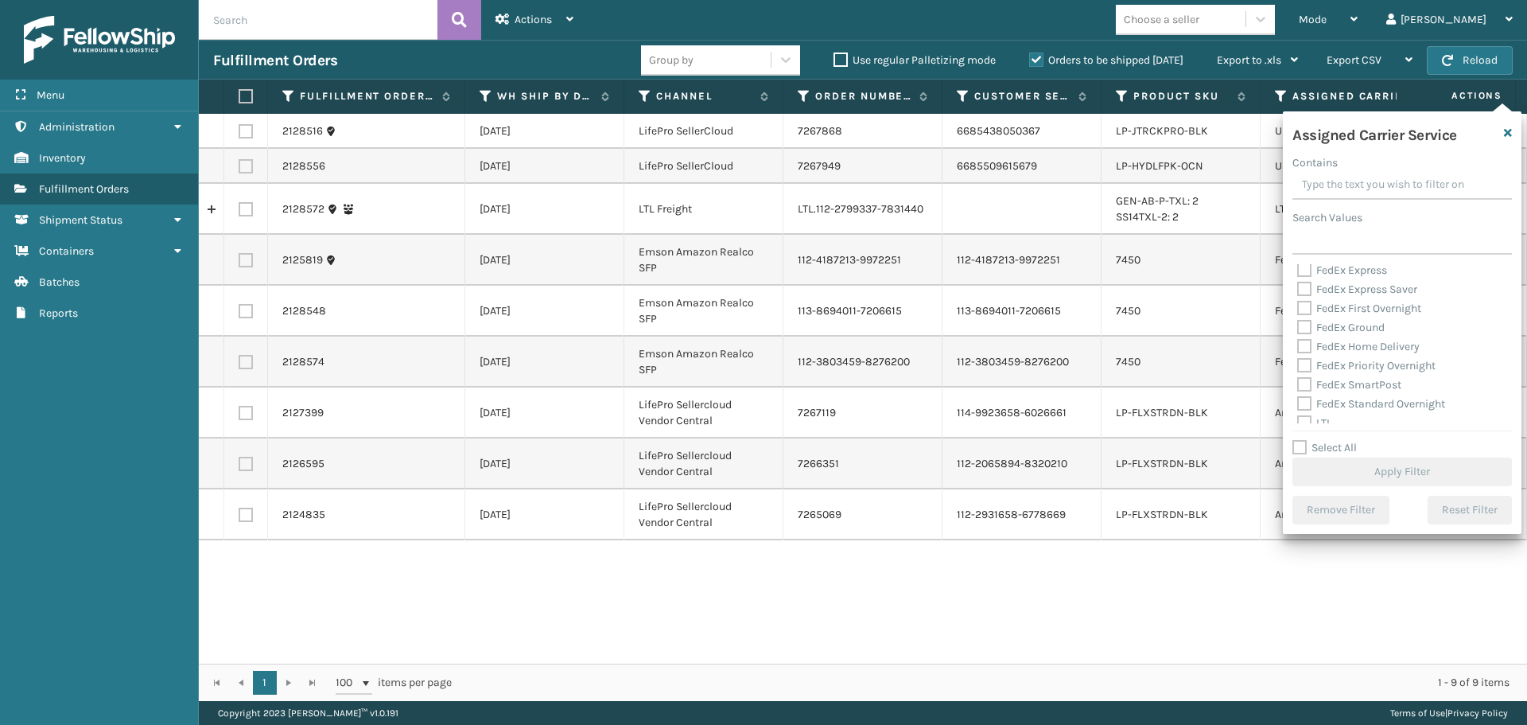
scroll to position [159, 0]
click at [1305, 339] on label "LTL" at bounding box center [1315, 344] width 35 height 14
click at [1298, 339] on input "LTL" at bounding box center [1298, 339] width 1 height 10
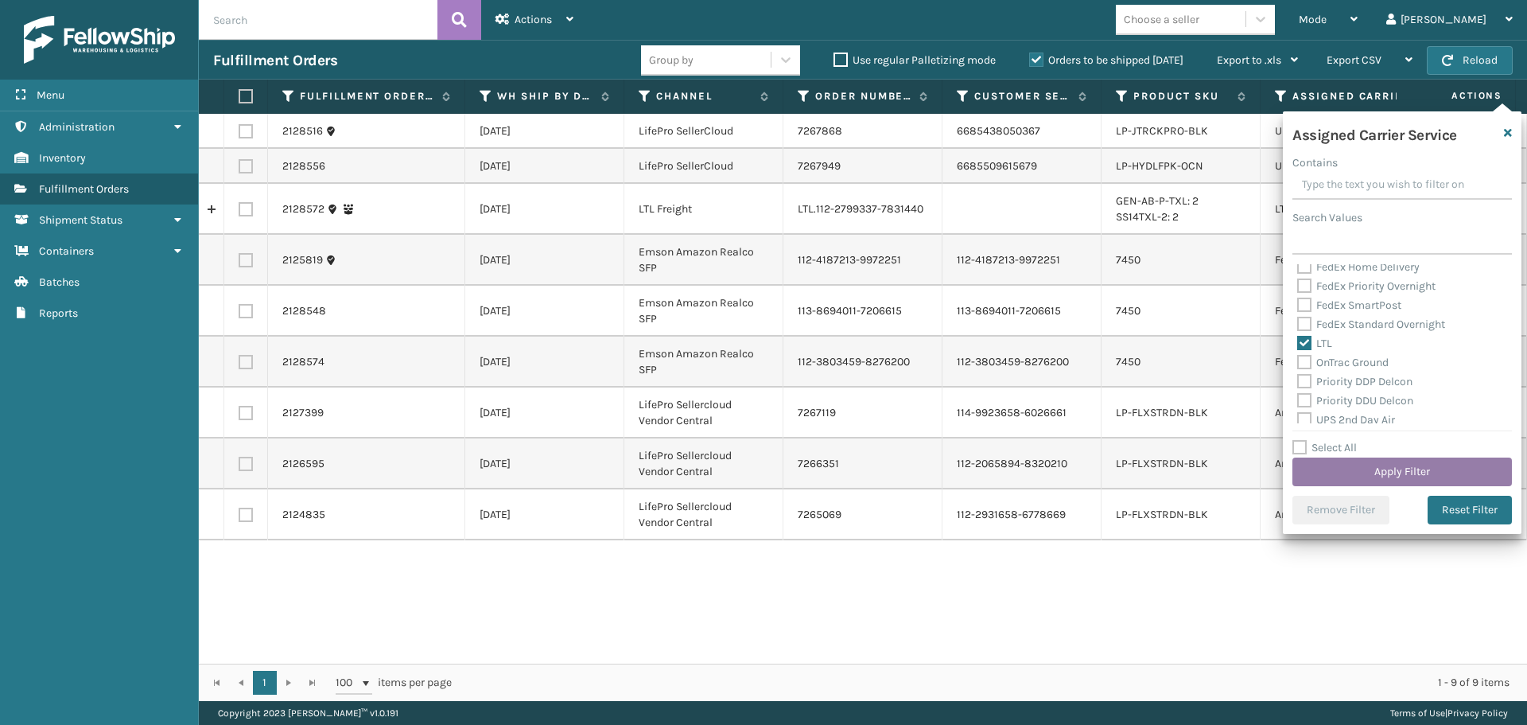
click at [1347, 473] on button "Apply Filter" at bounding box center [1403, 471] width 220 height 29
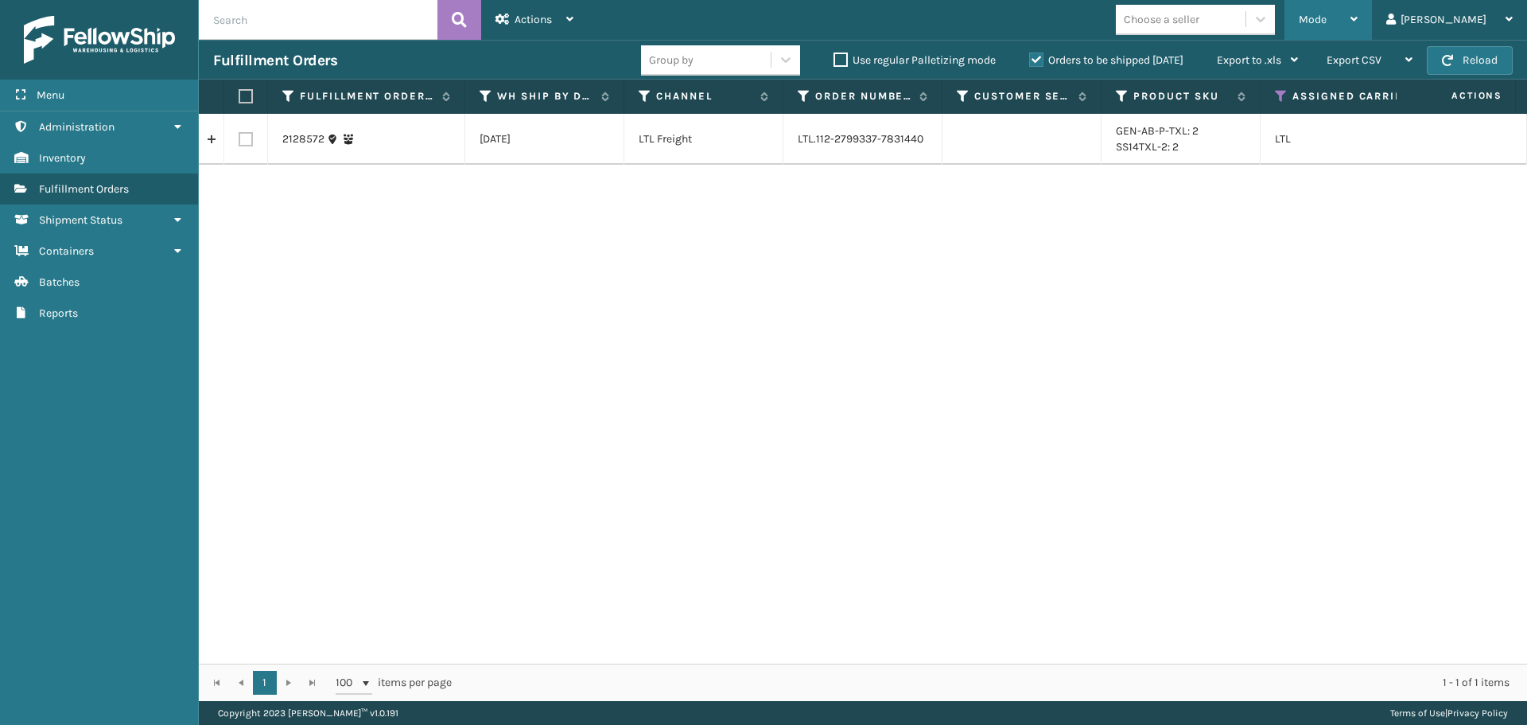
click at [1327, 22] on span "Mode" at bounding box center [1313, 20] width 28 height 14
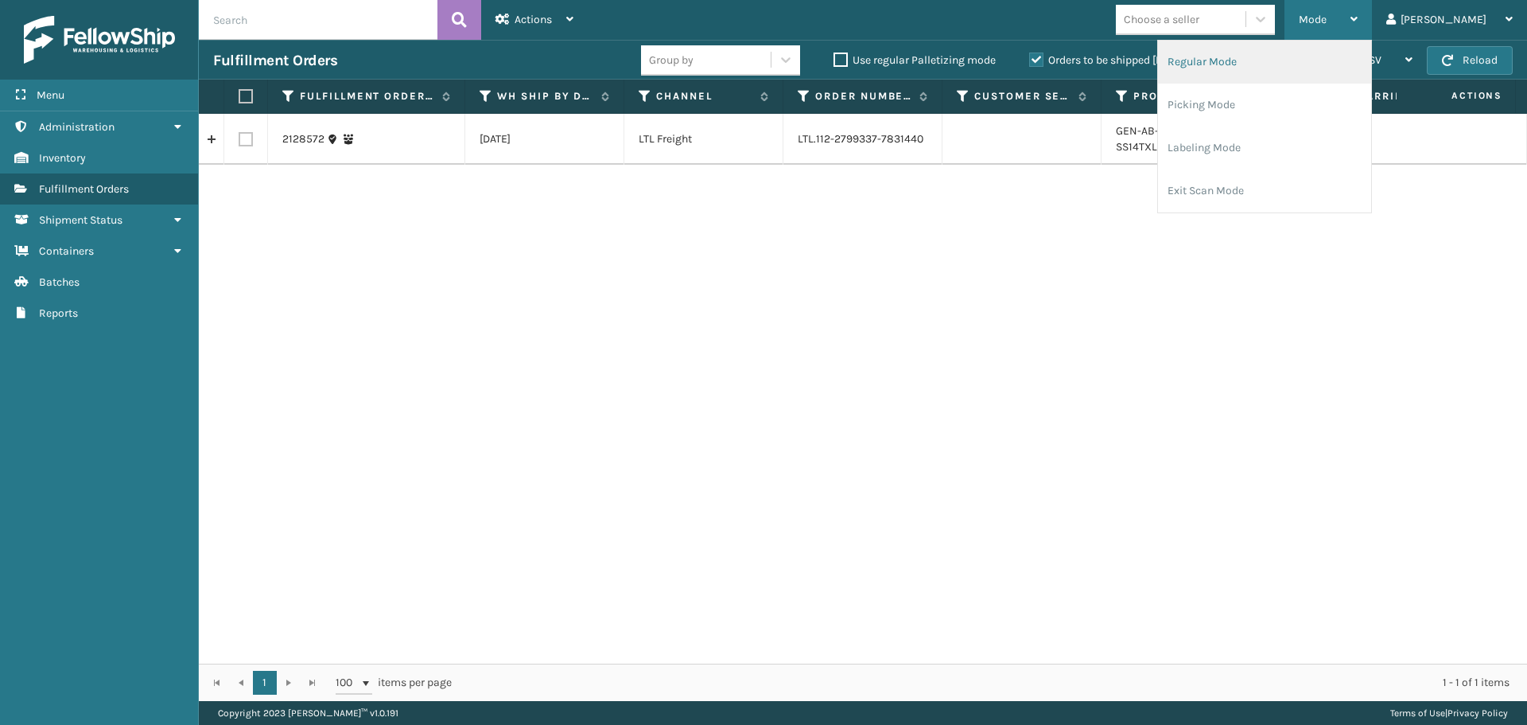
click at [1353, 70] on li "Regular Mode" at bounding box center [1264, 62] width 213 height 43
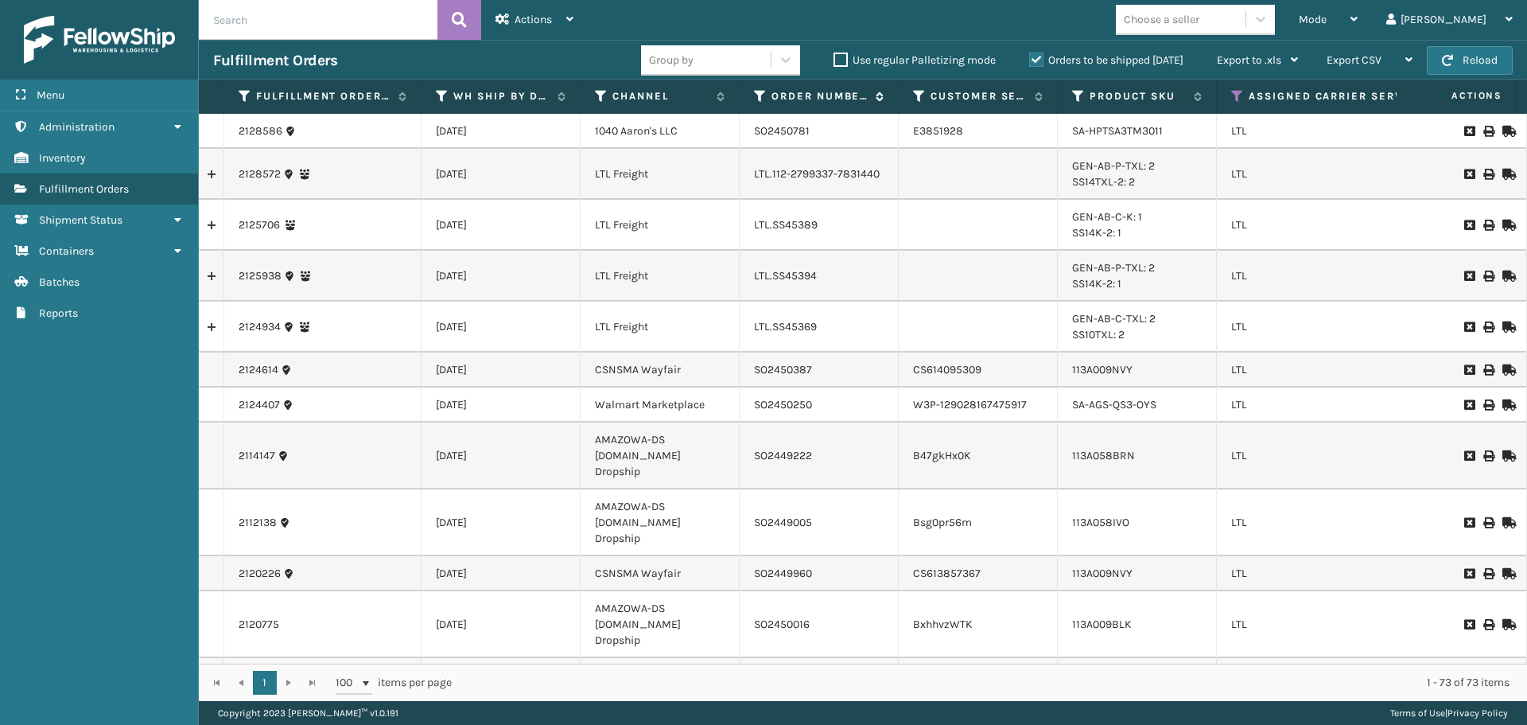
click at [757, 97] on icon at bounding box center [760, 96] width 13 height 14
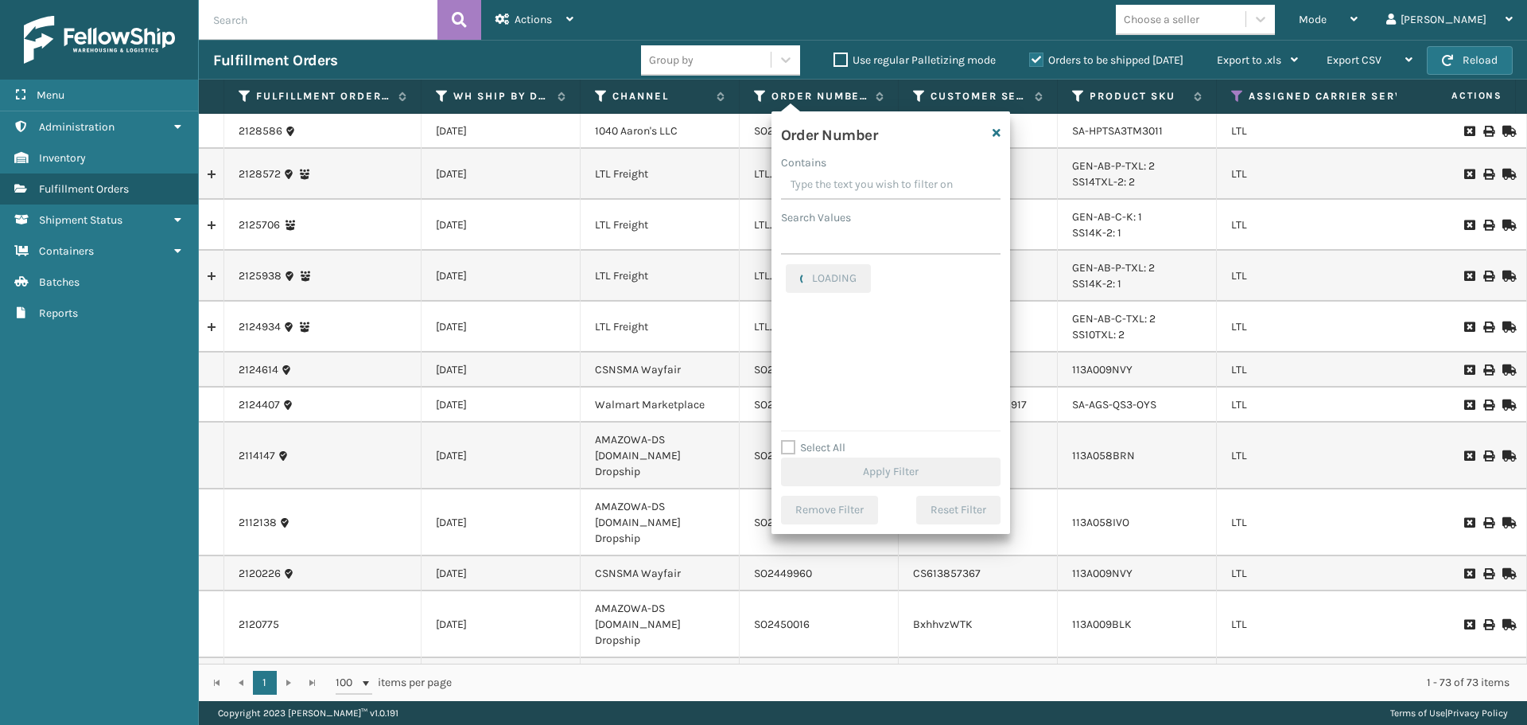
click at [807, 187] on input "Contains" at bounding box center [891, 185] width 220 height 29
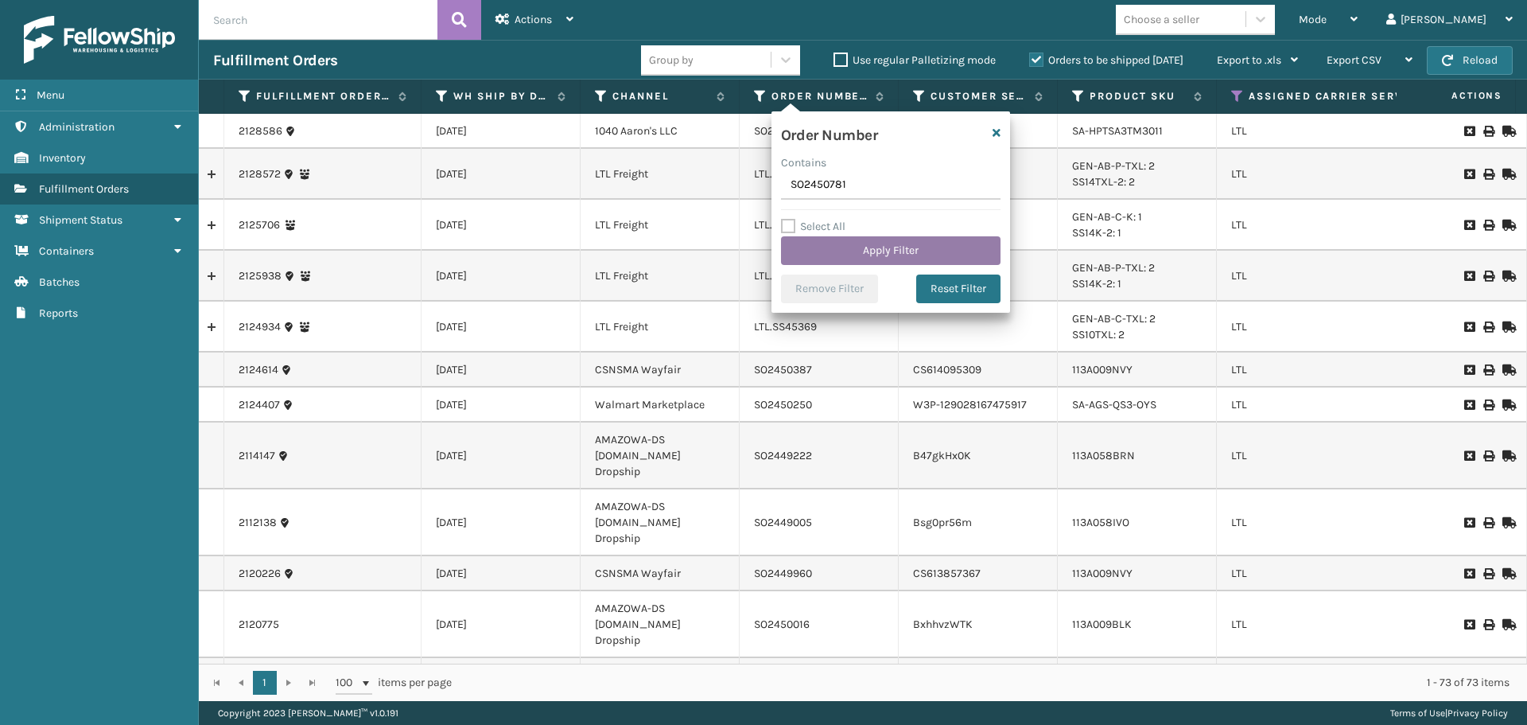
click at [833, 249] on button "Apply Filter" at bounding box center [891, 250] width 220 height 29
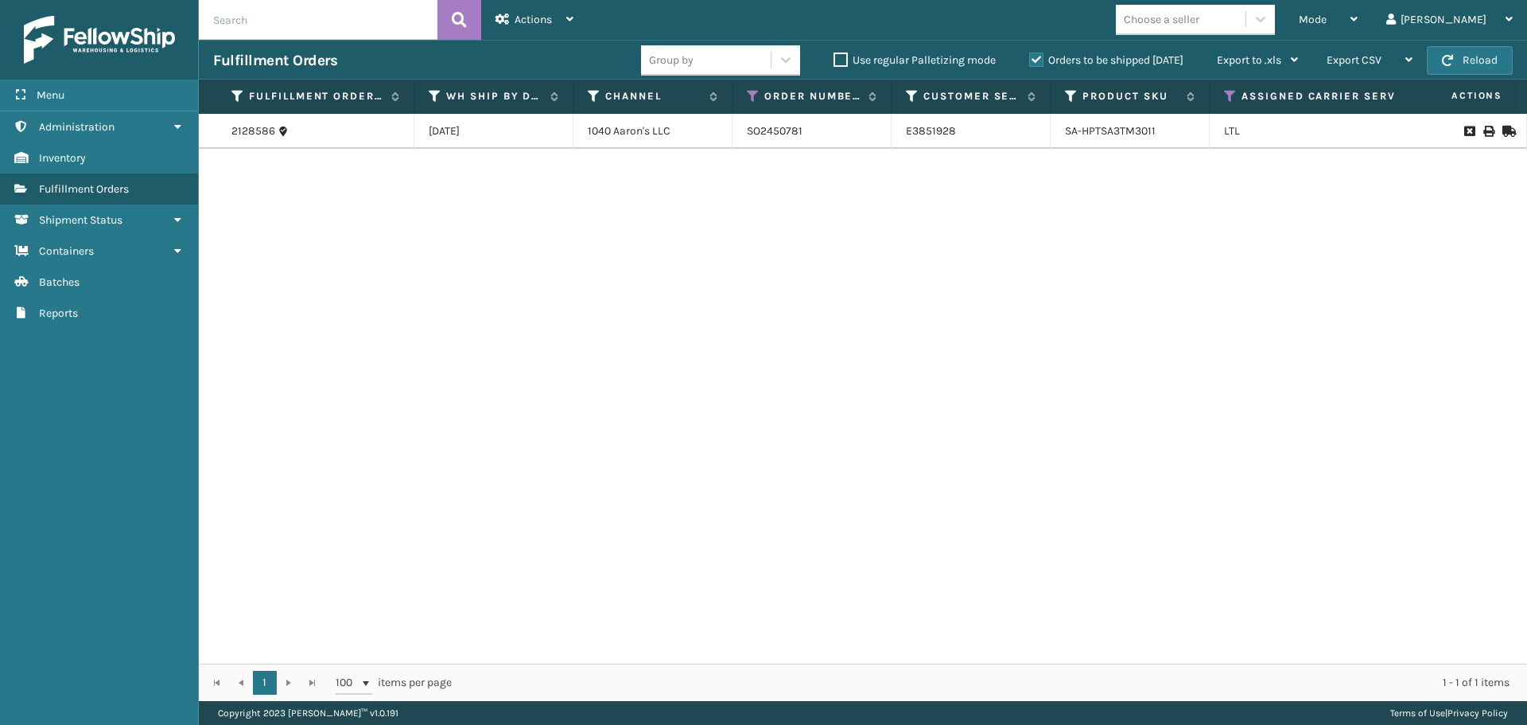
scroll to position [0, 0]
click at [1327, 24] on span "Mode" at bounding box center [1313, 20] width 28 height 14
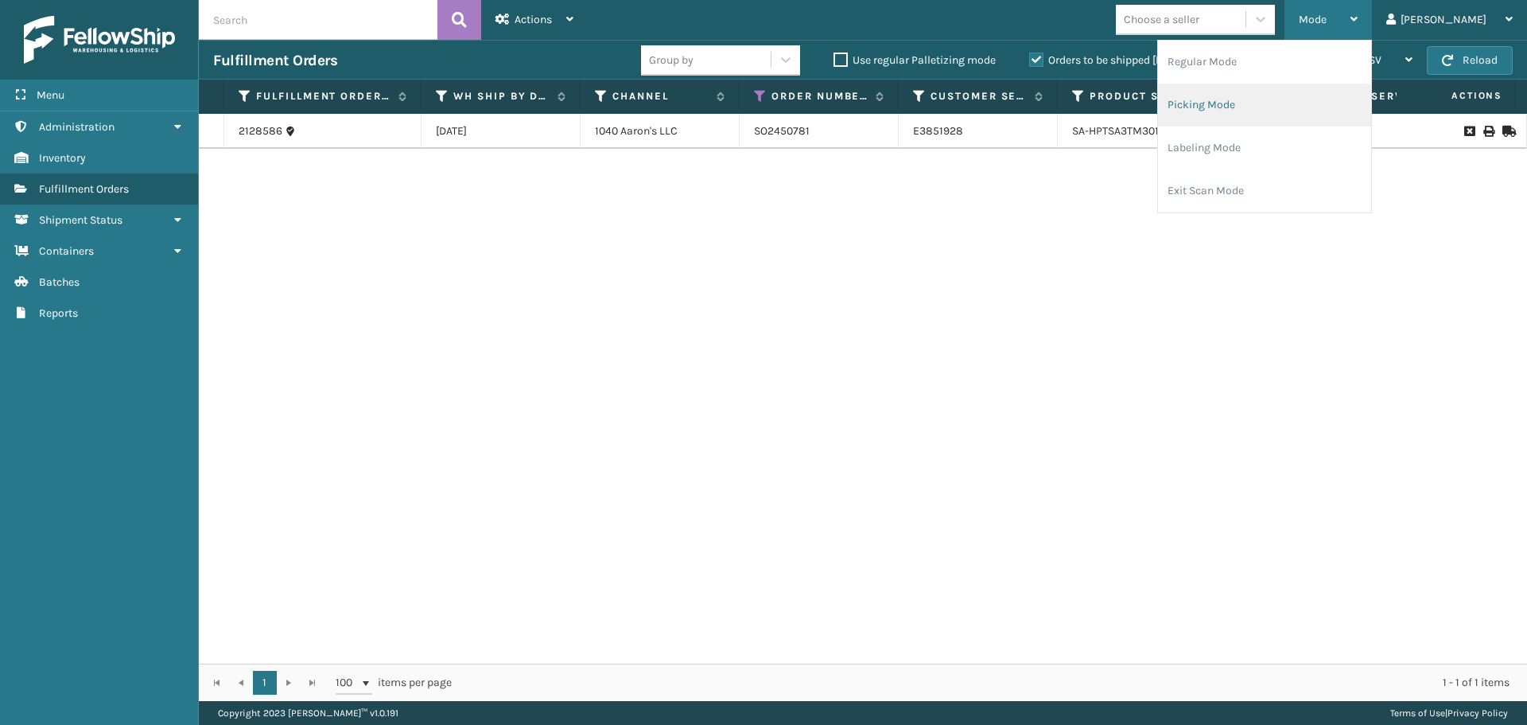
click at [1311, 100] on li "Picking Mode" at bounding box center [1264, 105] width 213 height 43
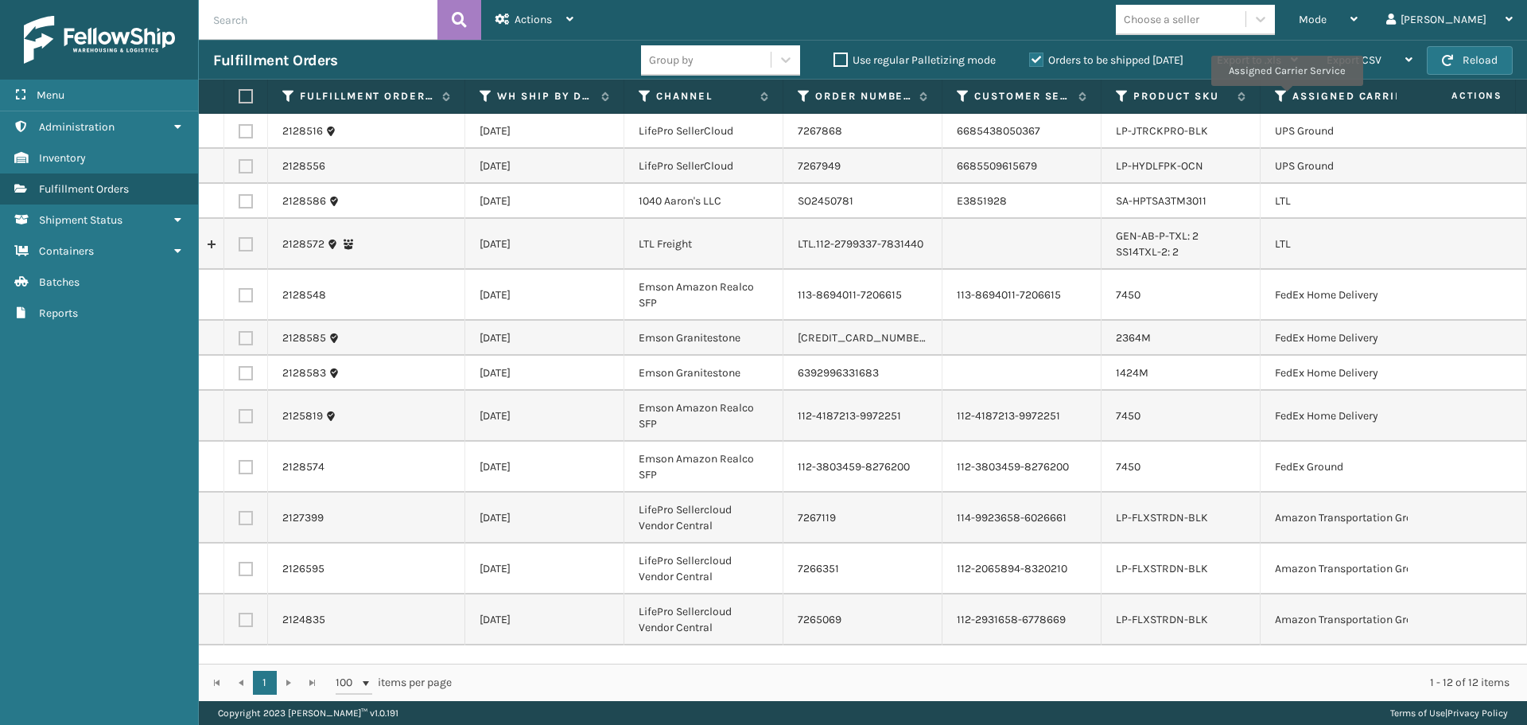
click at [1286, 97] on icon at bounding box center [1281, 96] width 13 height 14
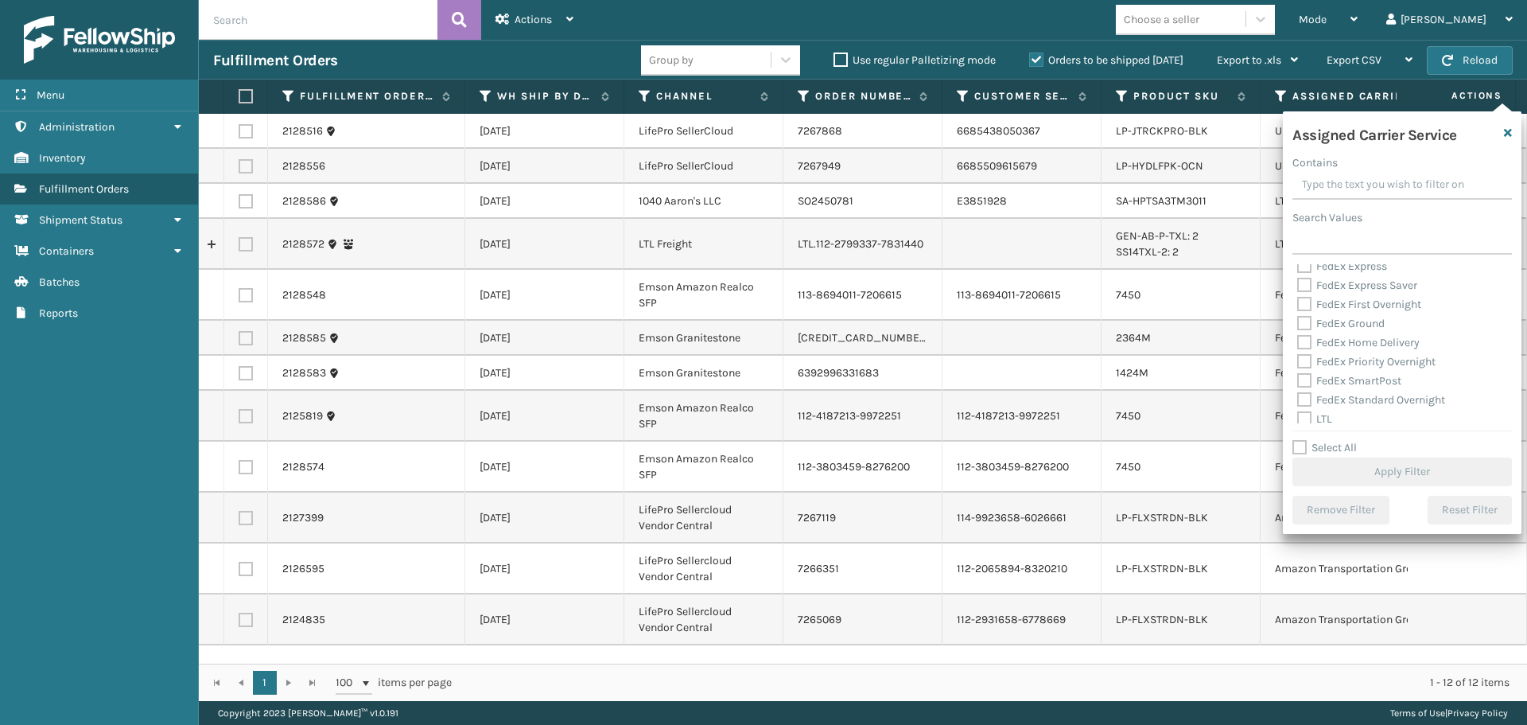
scroll to position [159, 0]
click at [1307, 340] on label "LTL" at bounding box center [1315, 344] width 35 height 14
click at [1298, 340] on input "LTL" at bounding box center [1298, 339] width 1 height 10
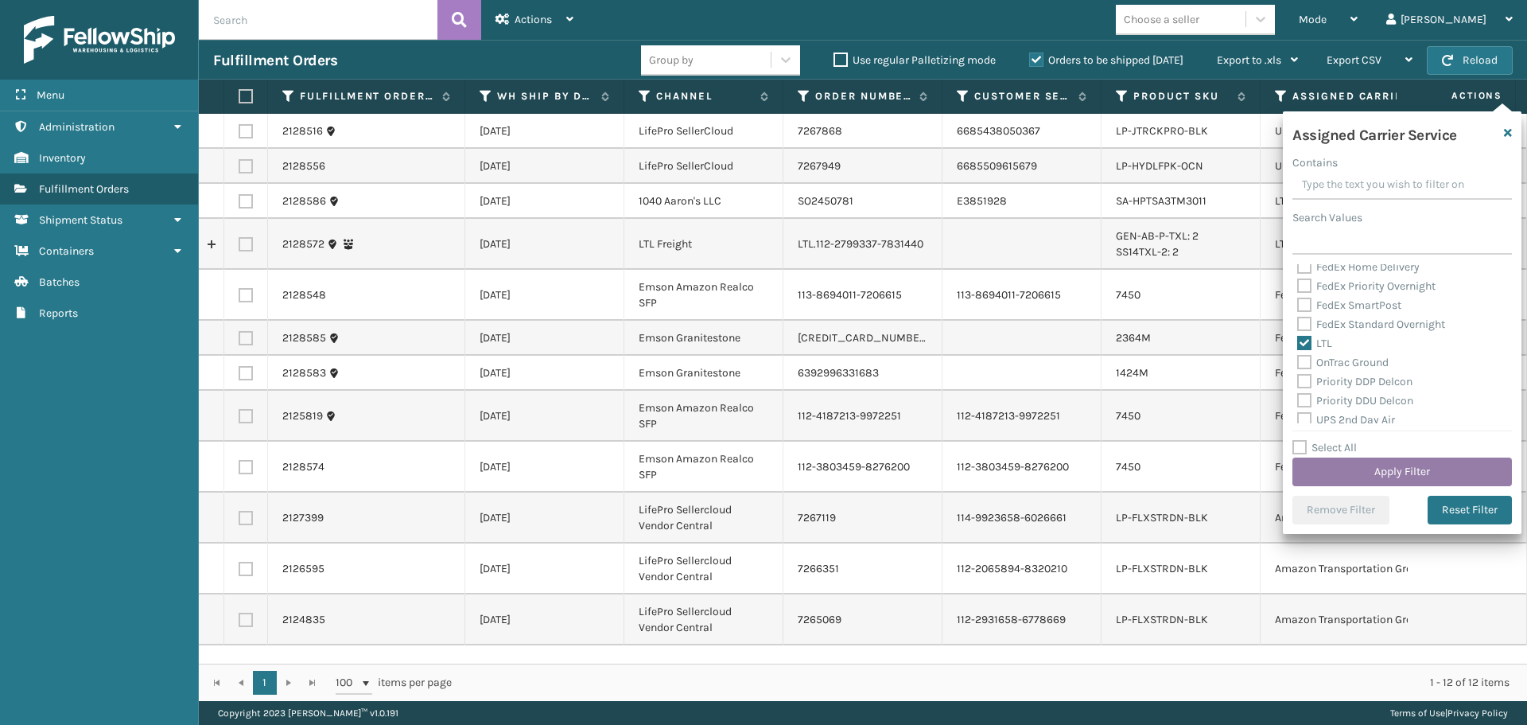
click at [1349, 472] on button "Apply Filter" at bounding box center [1403, 471] width 220 height 29
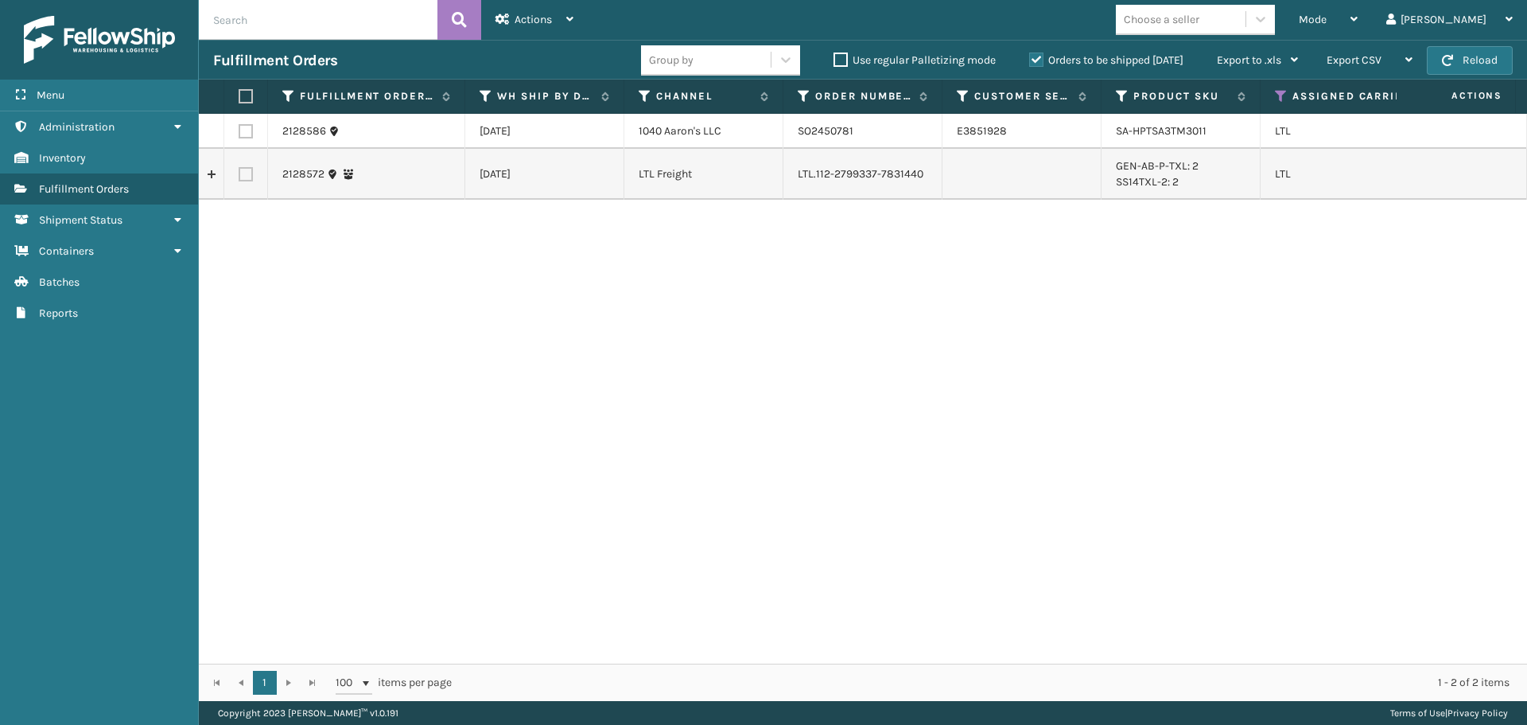
click at [247, 130] on label at bounding box center [246, 131] width 14 height 14
click at [239, 130] on input "checkbox" at bounding box center [239, 129] width 1 height 10
click at [547, 30] on div "Actions" at bounding box center [535, 20] width 78 height 40
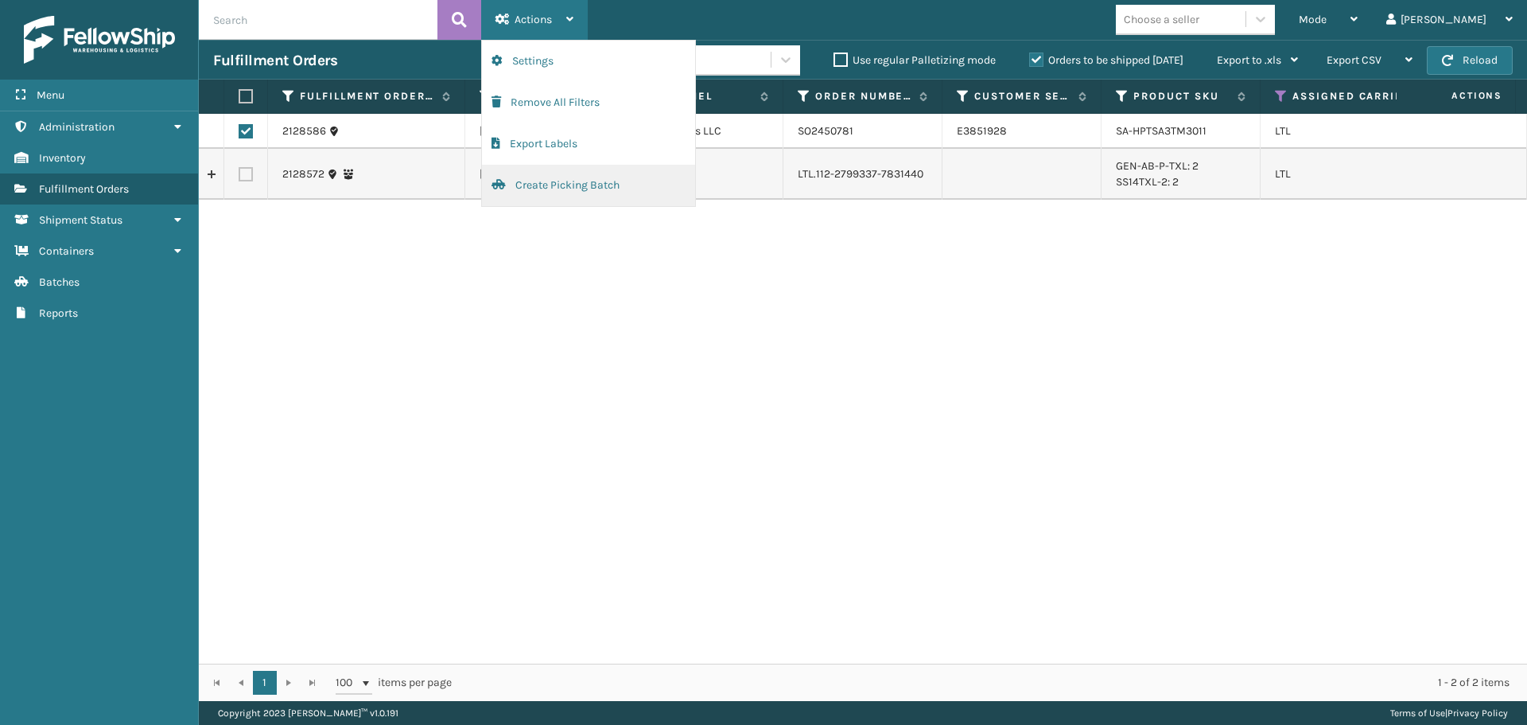
click at [572, 178] on button "Create Picking Batch" at bounding box center [588, 185] width 213 height 41
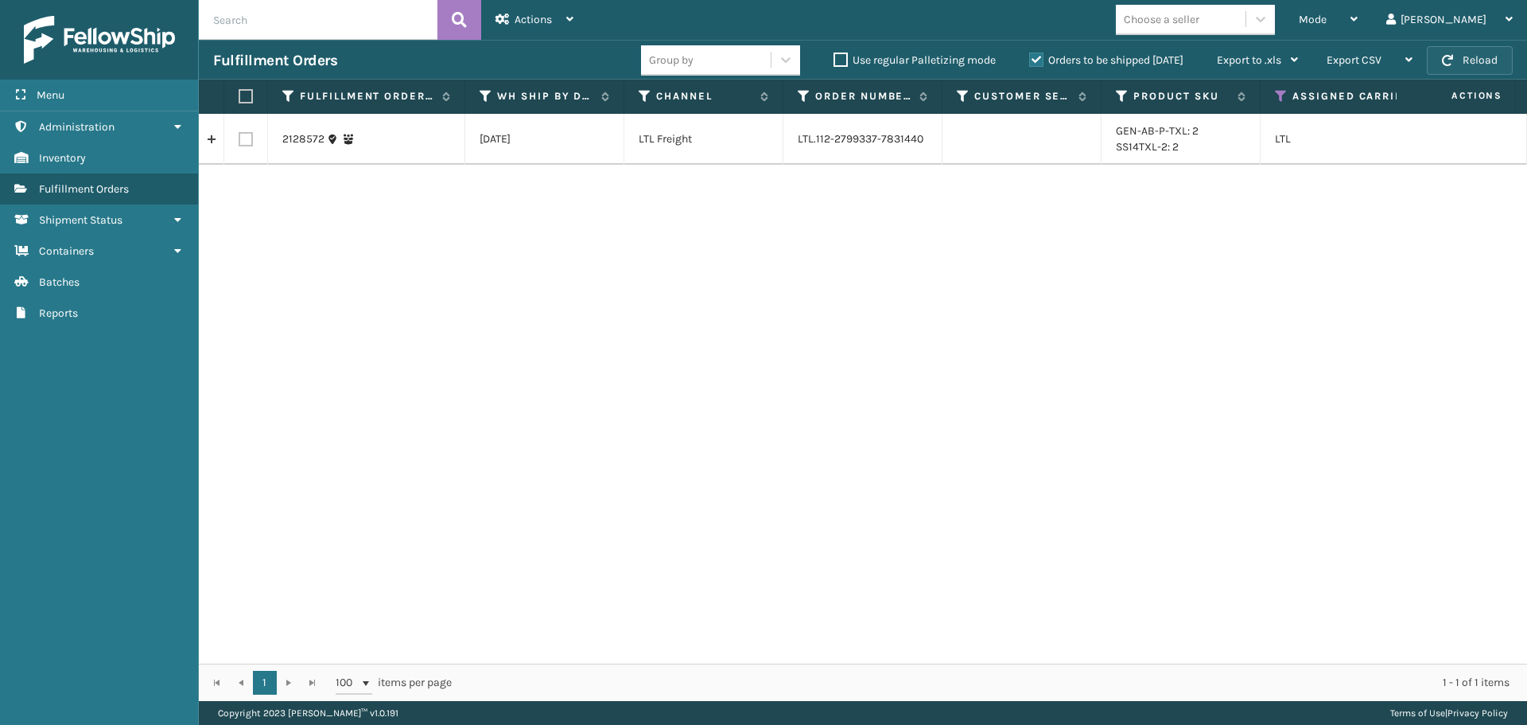
click at [1470, 55] on button "Reload" at bounding box center [1470, 60] width 86 height 29
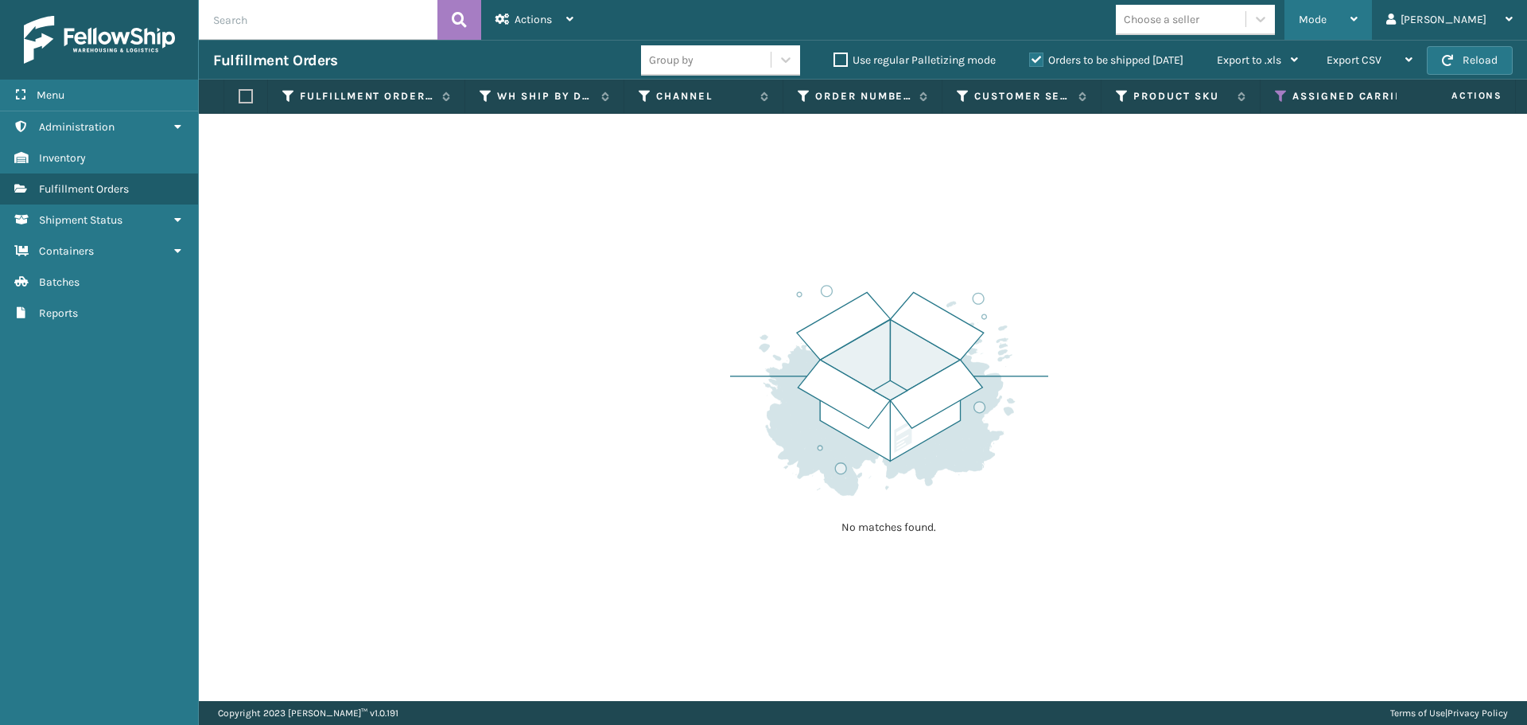
click at [1358, 14] on div "Mode" at bounding box center [1328, 20] width 59 height 40
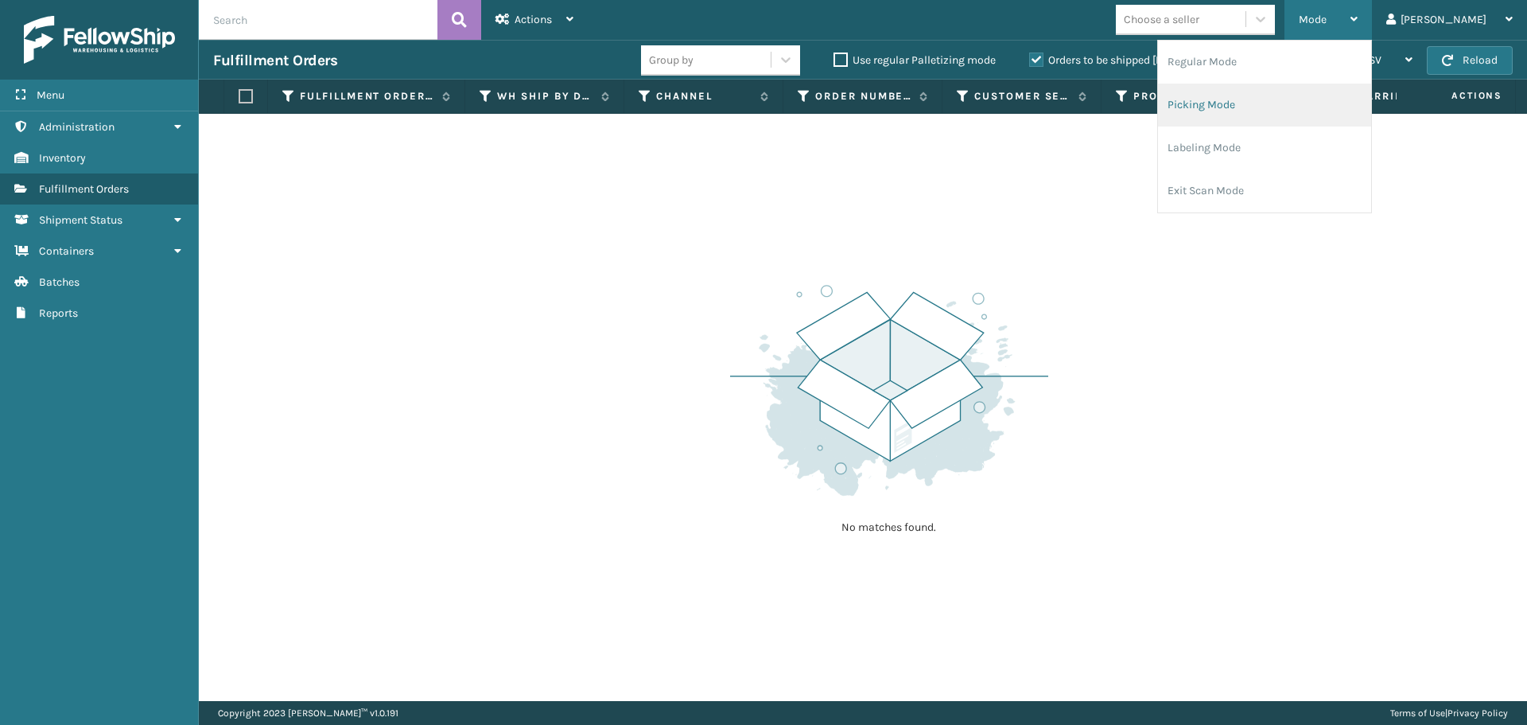
click at [1288, 111] on li "Picking Mode" at bounding box center [1264, 105] width 213 height 43
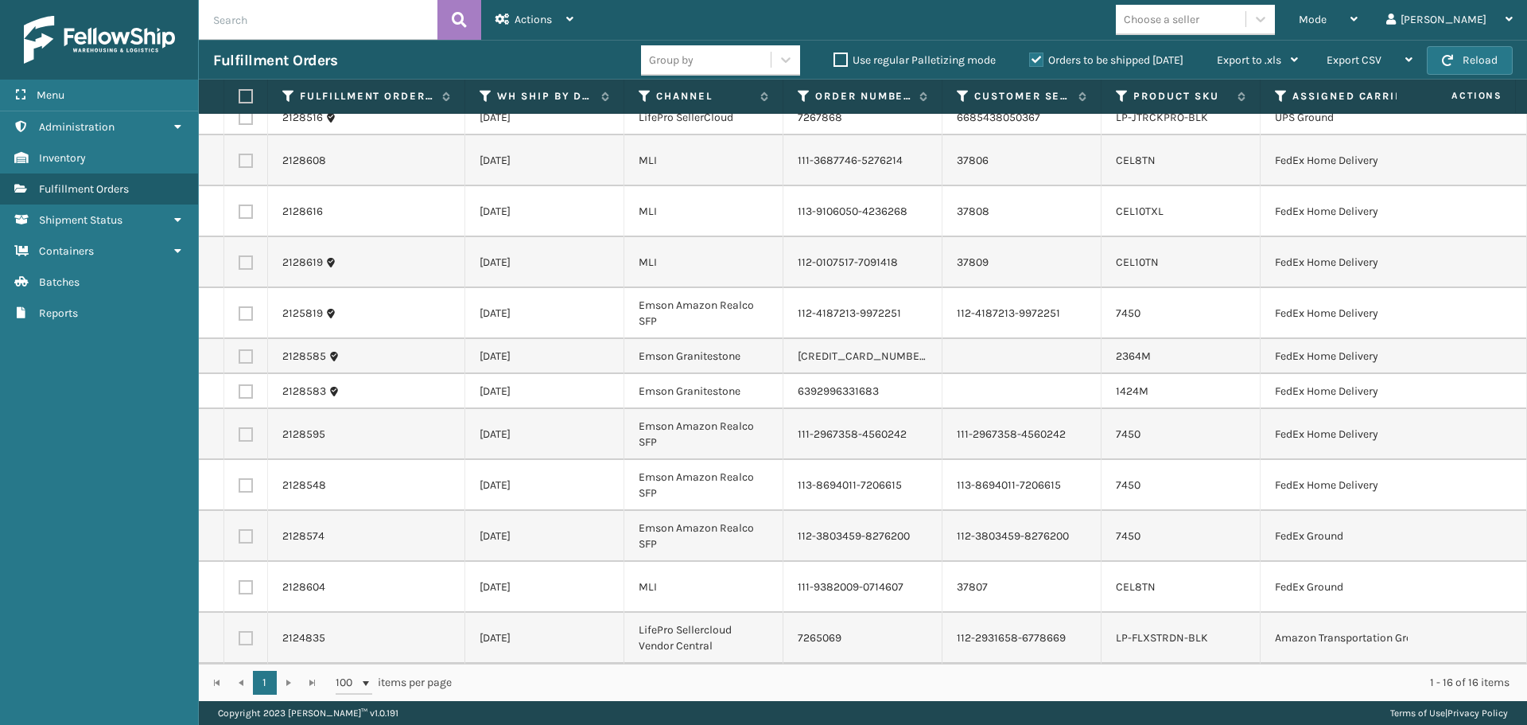
scroll to position [261, 0]
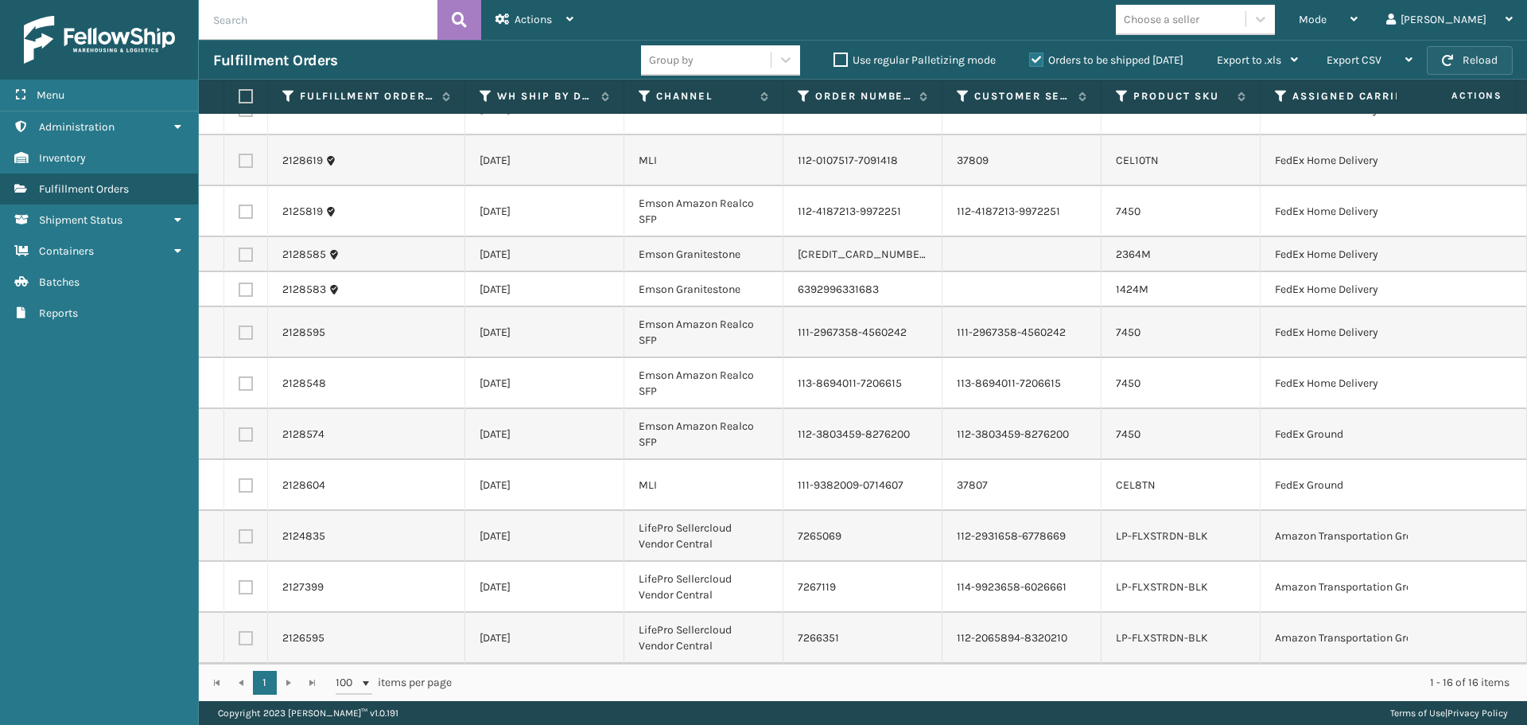
click at [1468, 66] on button "Reload" at bounding box center [1470, 60] width 86 height 29
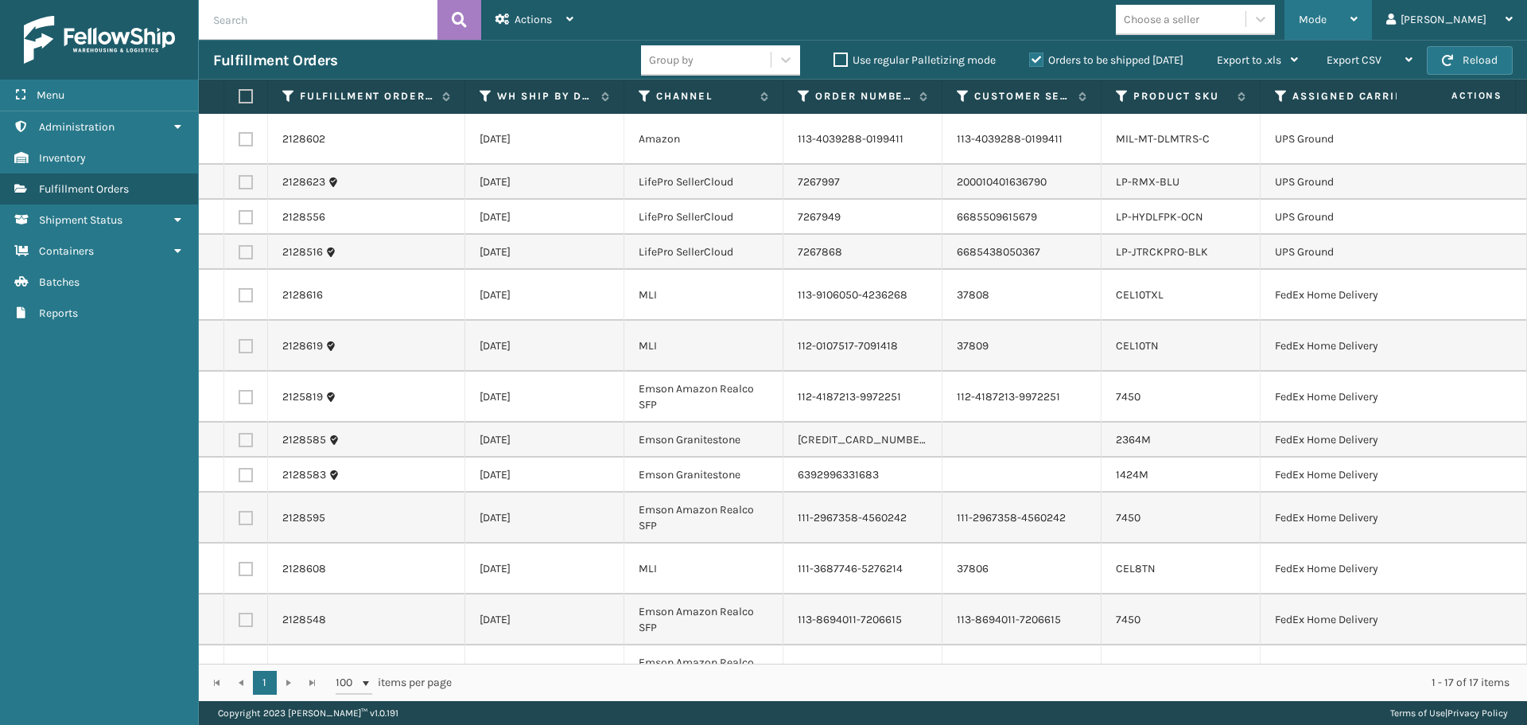
click at [1358, 17] on div "Mode" at bounding box center [1328, 20] width 59 height 40
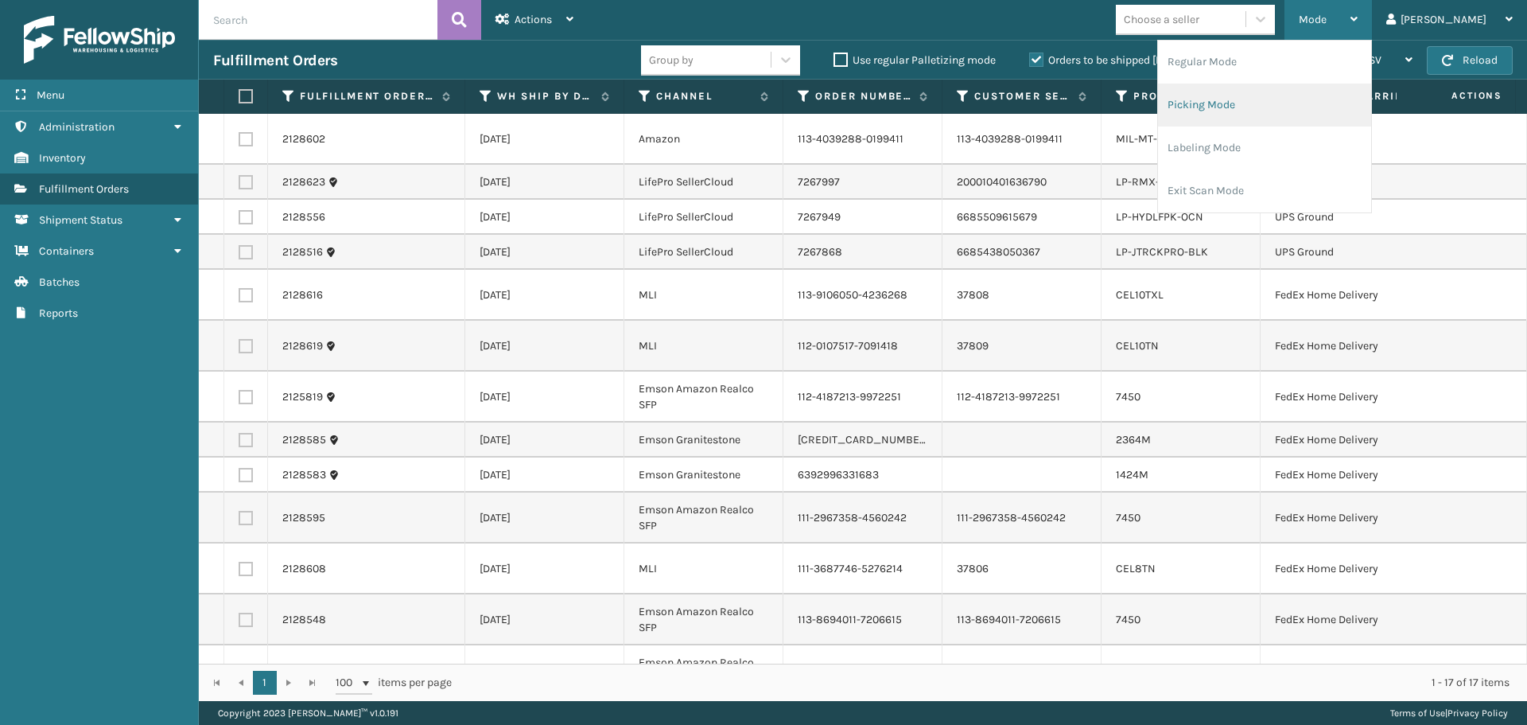
click at [1334, 104] on li "Picking Mode" at bounding box center [1264, 105] width 213 height 43
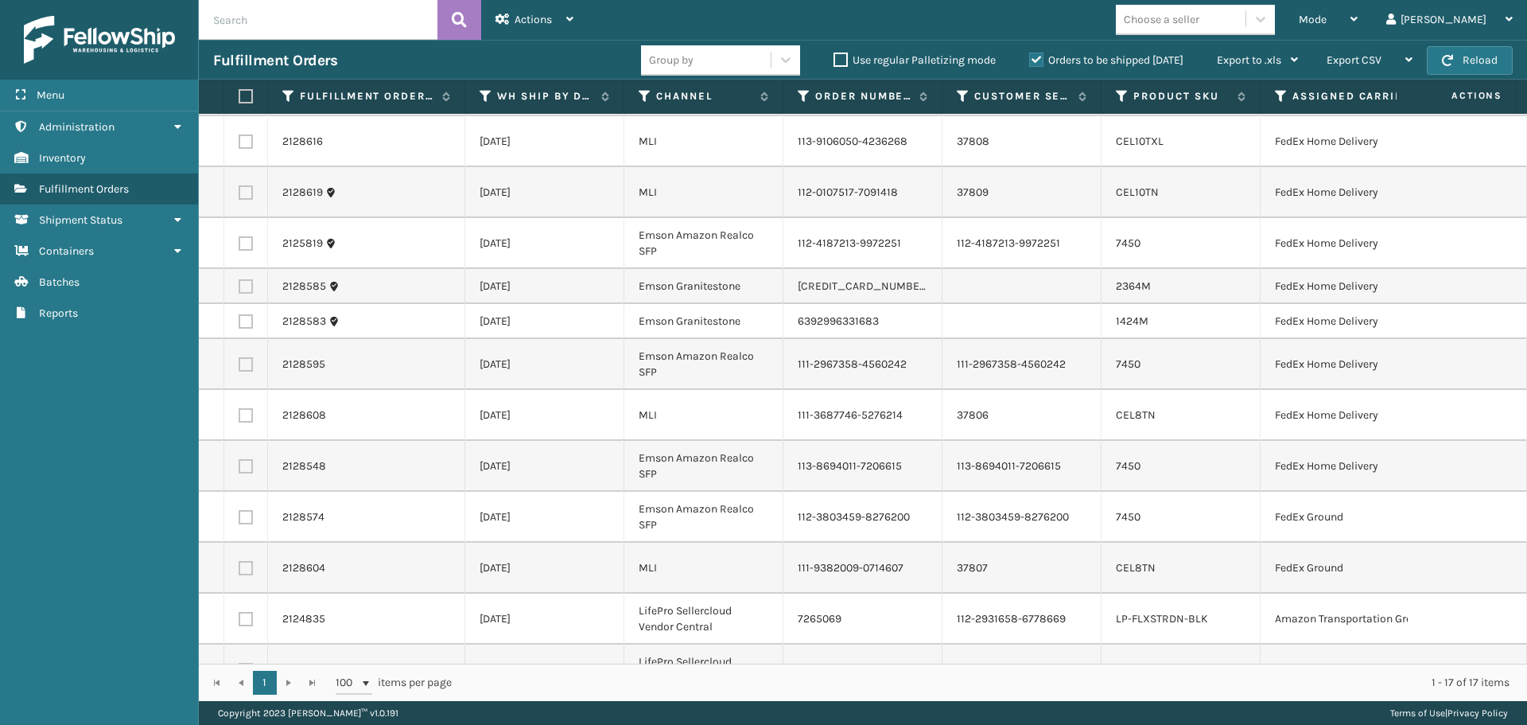
scroll to position [0, 0]
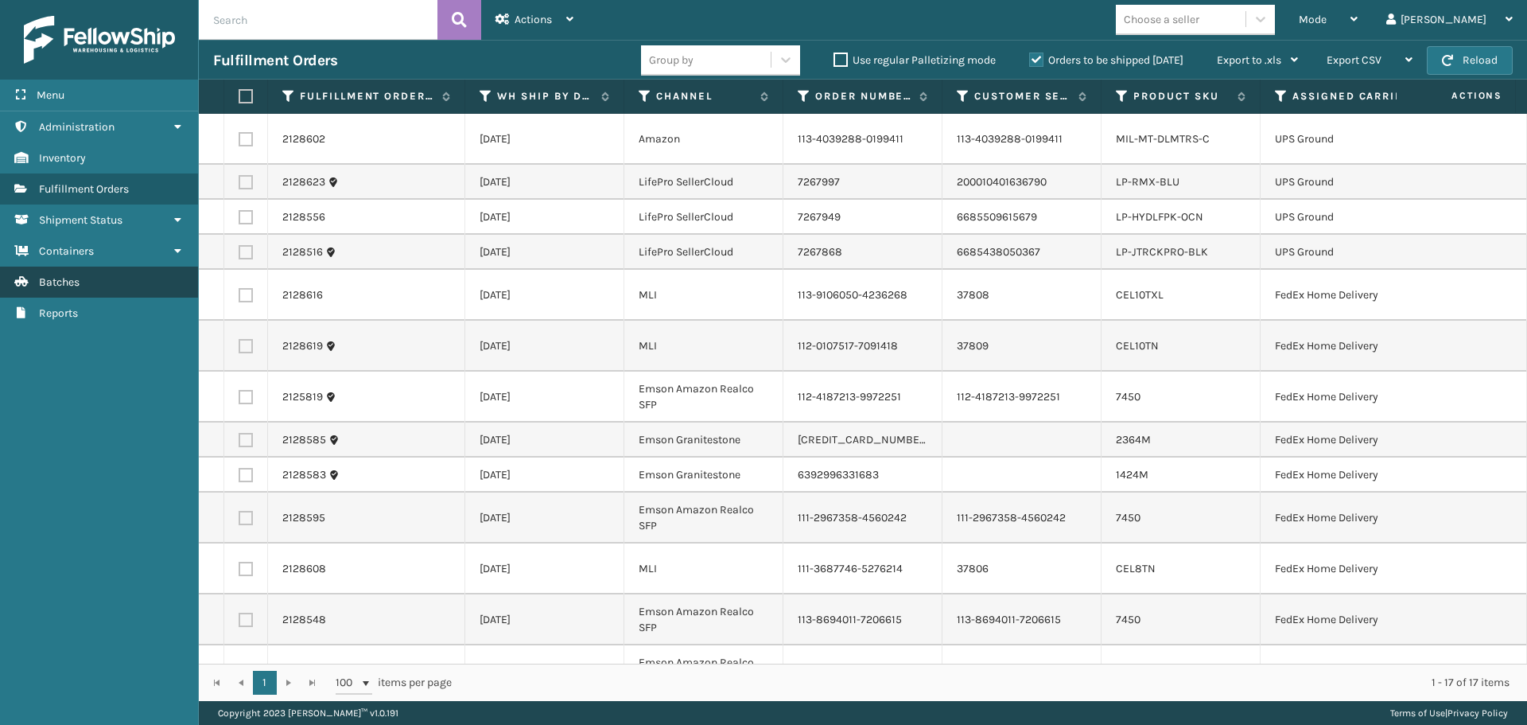
click at [107, 279] on link "Reports Batches" at bounding box center [99, 282] width 198 height 31
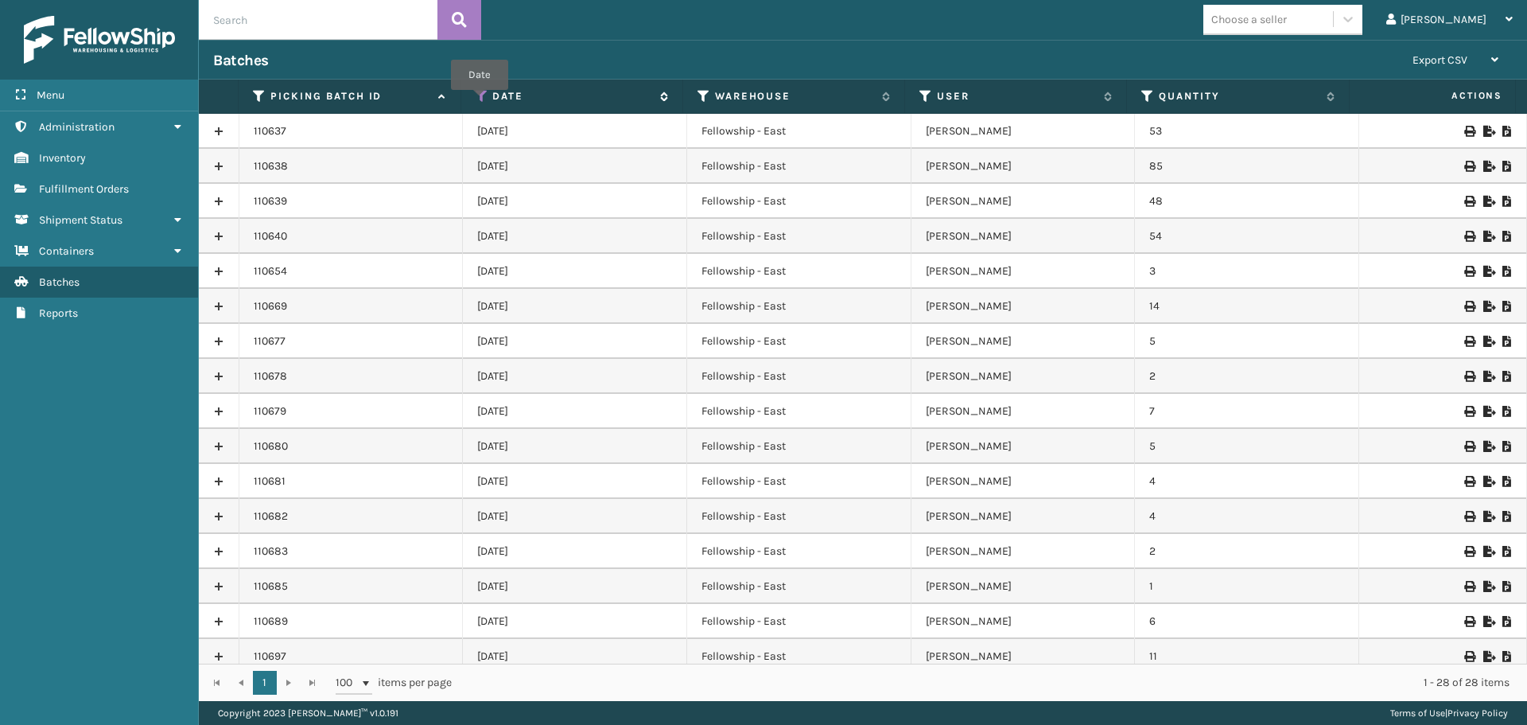
click at [478, 99] on icon at bounding box center [482, 96] width 13 height 14
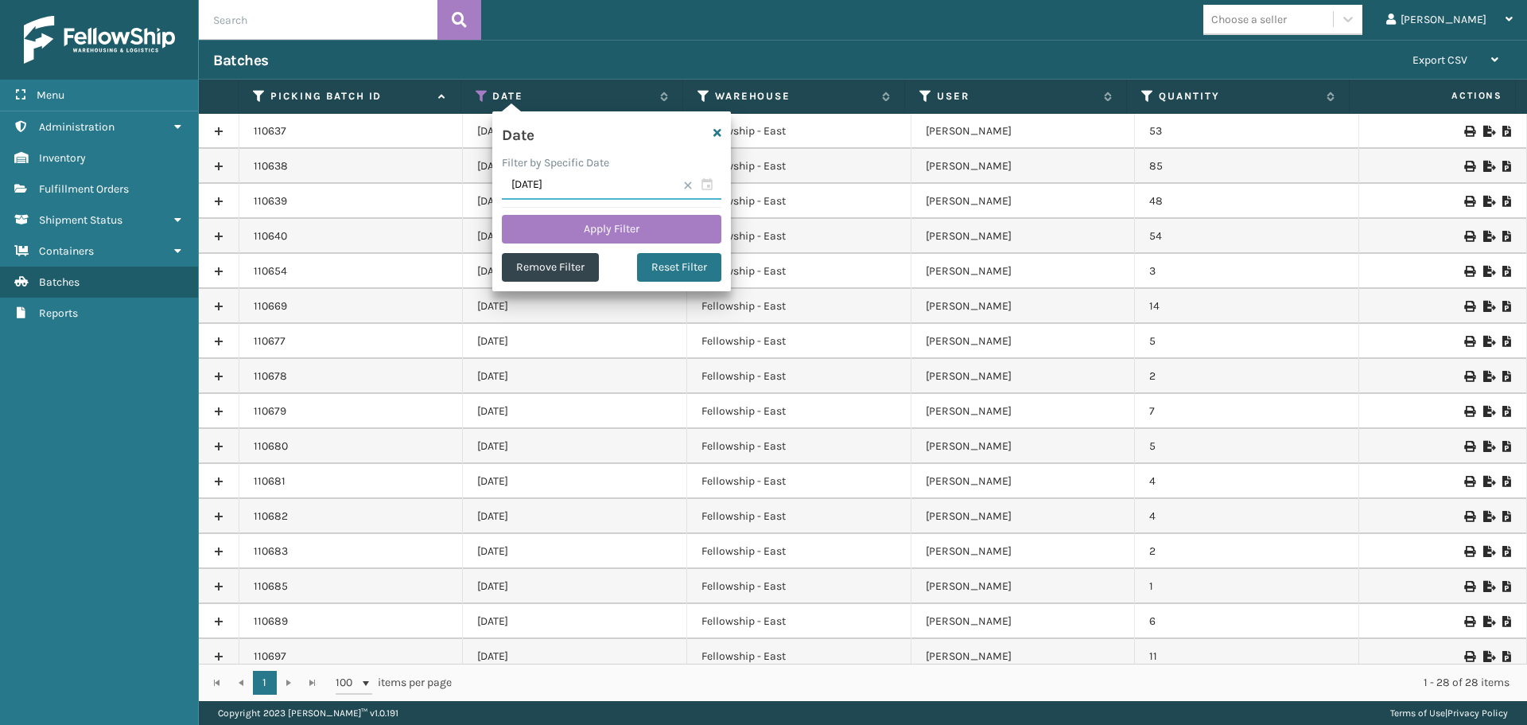
click at [707, 185] on input "[DATE]" at bounding box center [612, 185] width 220 height 29
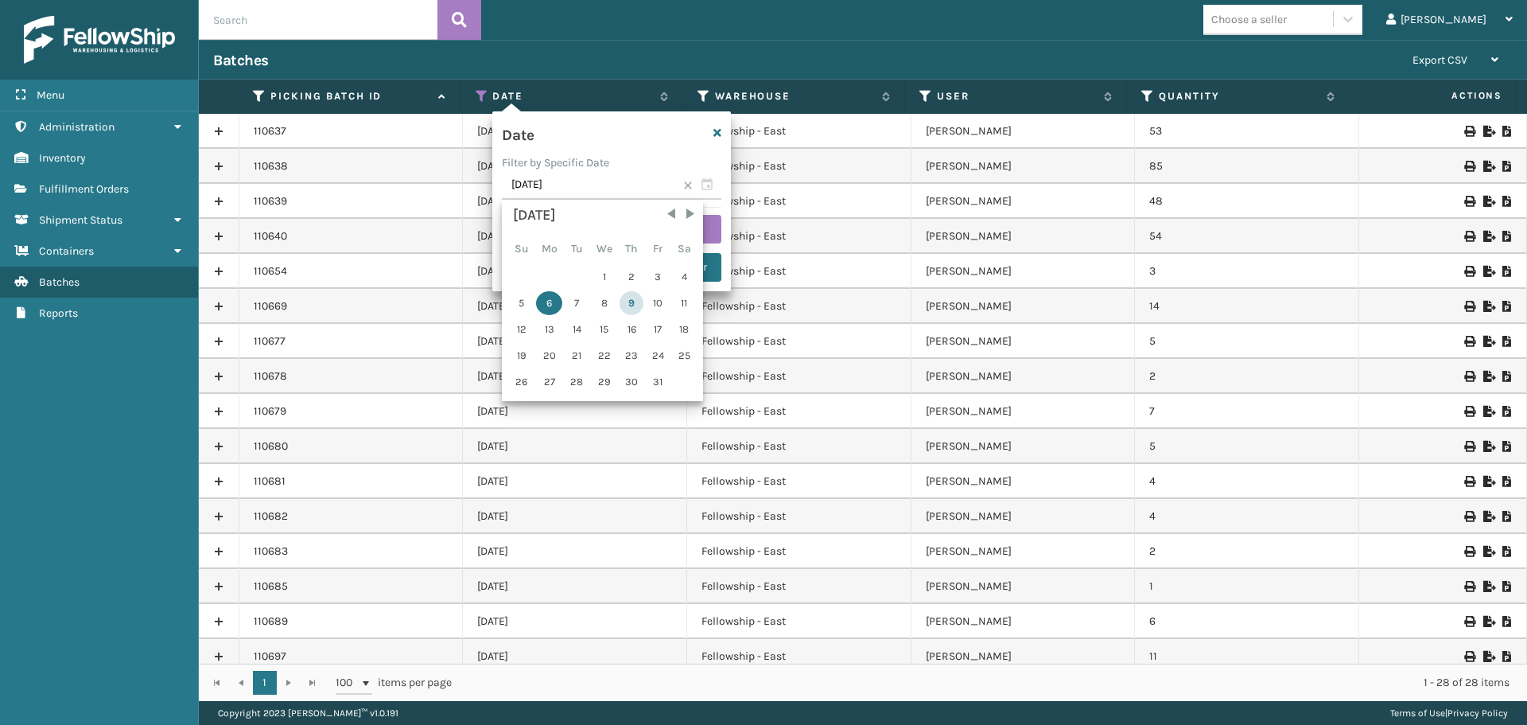
click at [627, 303] on div "9" at bounding box center [632, 303] width 24 height 24
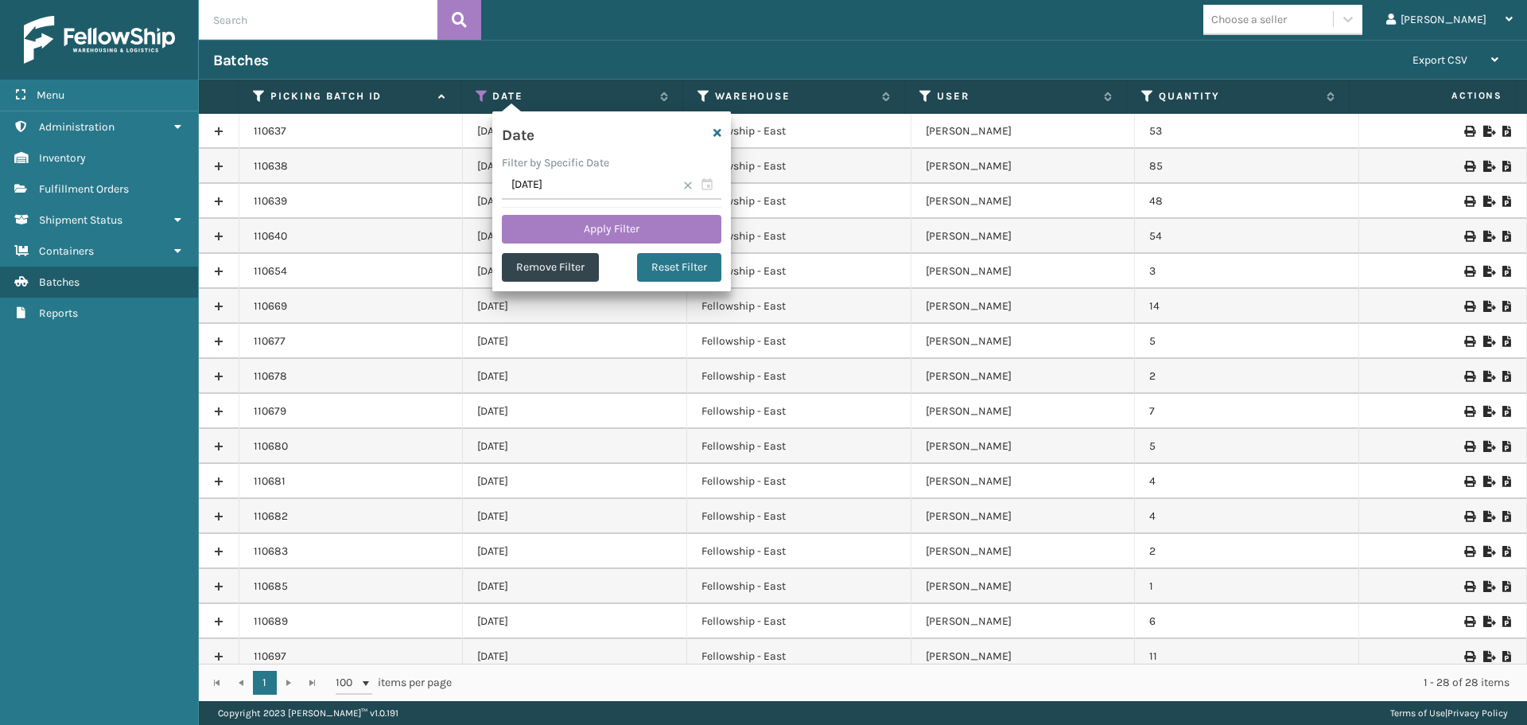
click at [618, 214] on div "Date Filter by Specific Date [DATE] Apply Filter Remove Filter Reset Filter" at bounding box center [611, 201] width 239 height 180
click at [611, 220] on button "Apply Filter" at bounding box center [612, 229] width 220 height 29
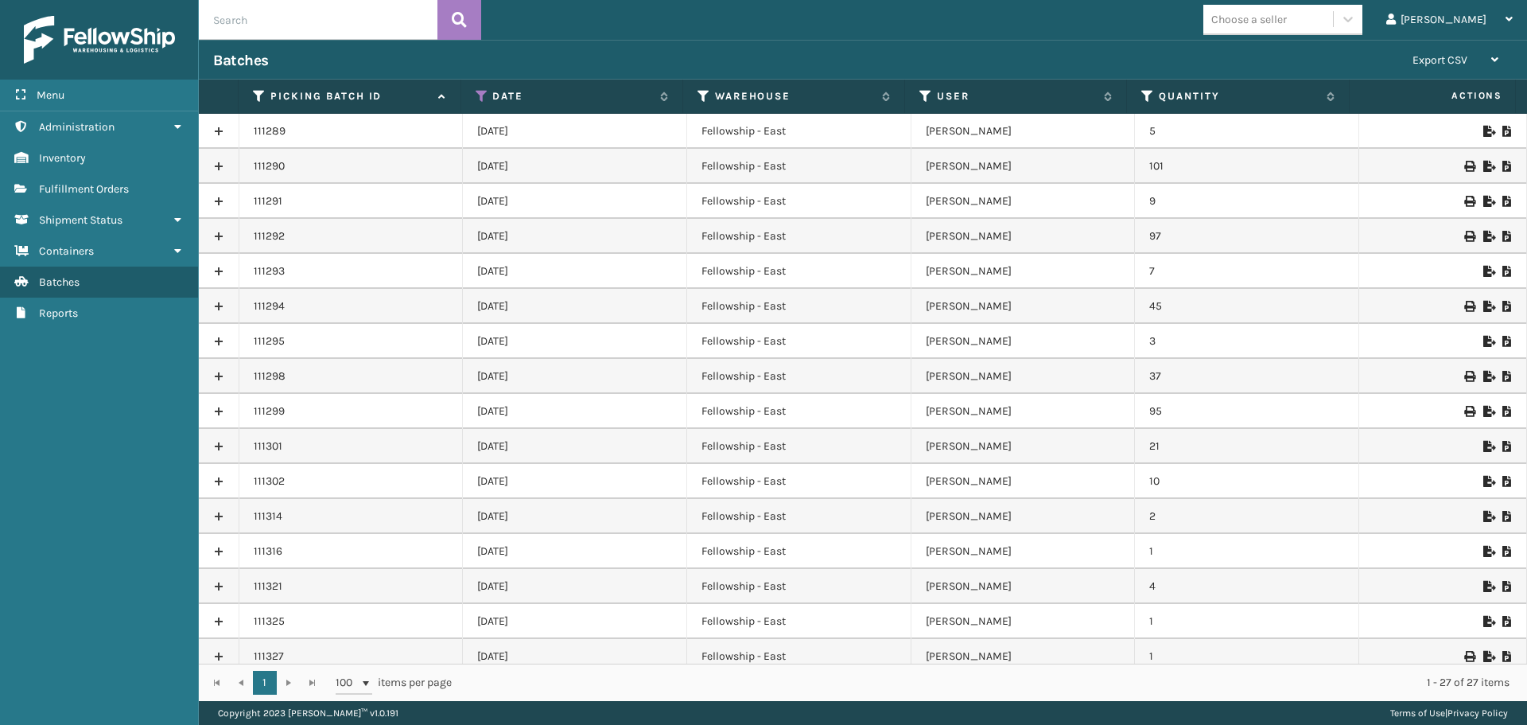
click at [214, 166] on link at bounding box center [219, 166] width 40 height 25
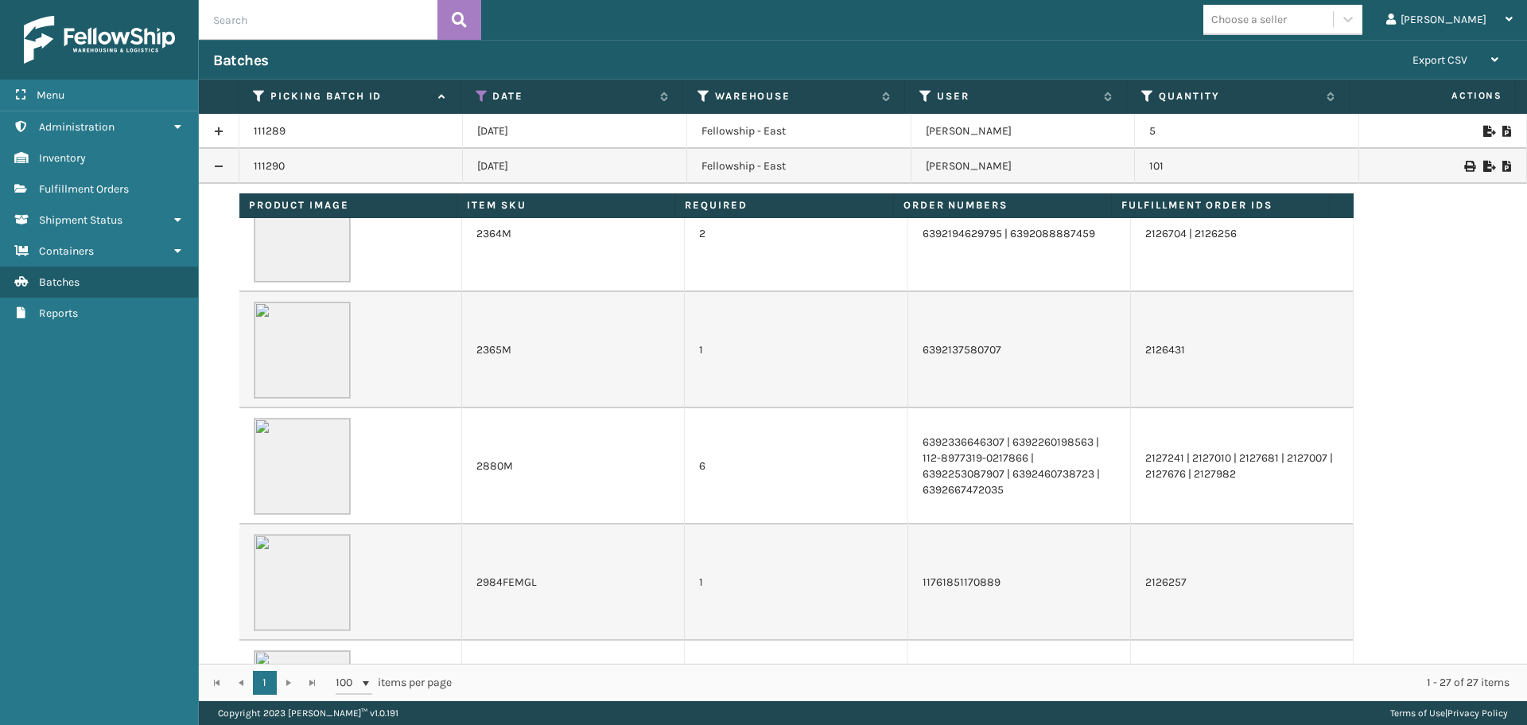
scroll to position [1114, 0]
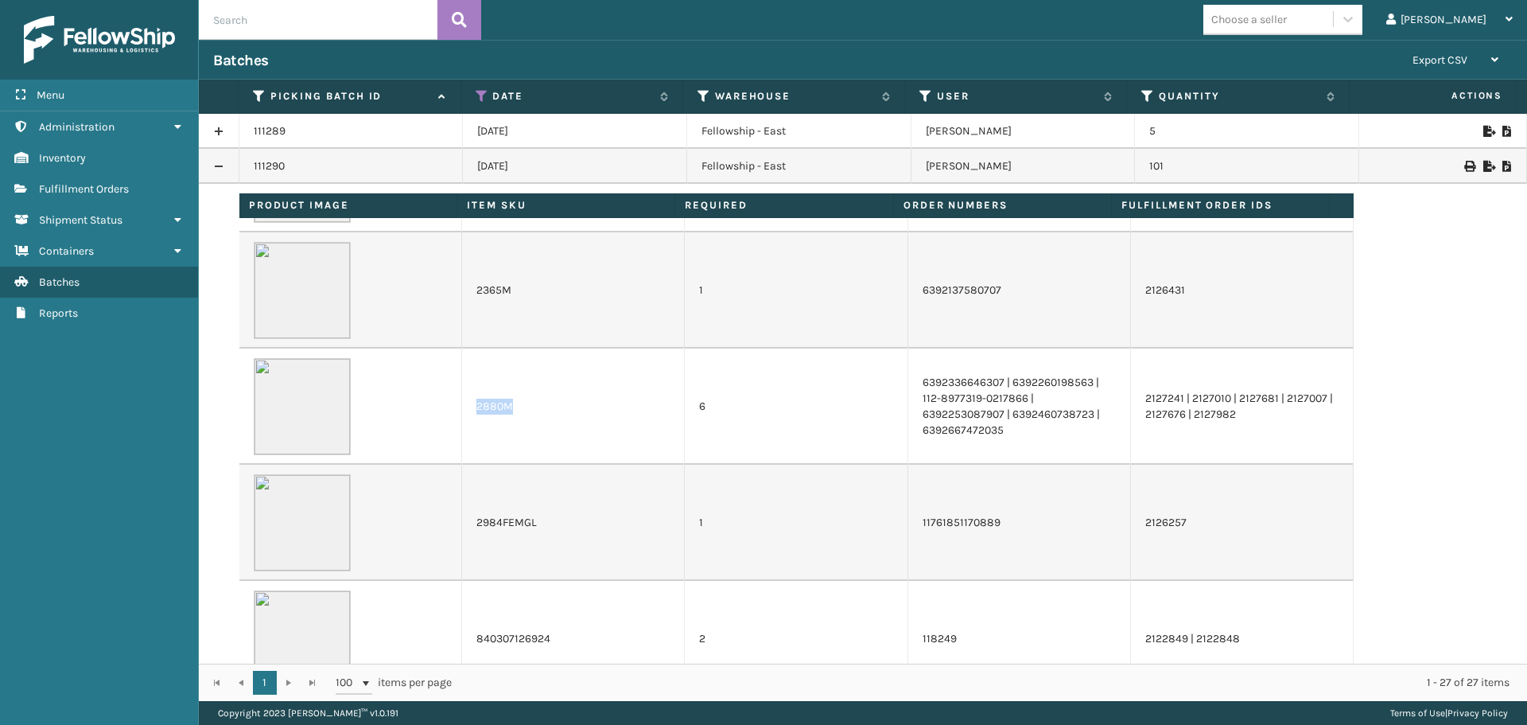
drag, startPoint x: 514, startPoint y: 409, endPoint x: 469, endPoint y: 409, distance: 44.5
click at [469, 409] on td "2880M" at bounding box center [573, 406] width 223 height 116
copy td "2880M"
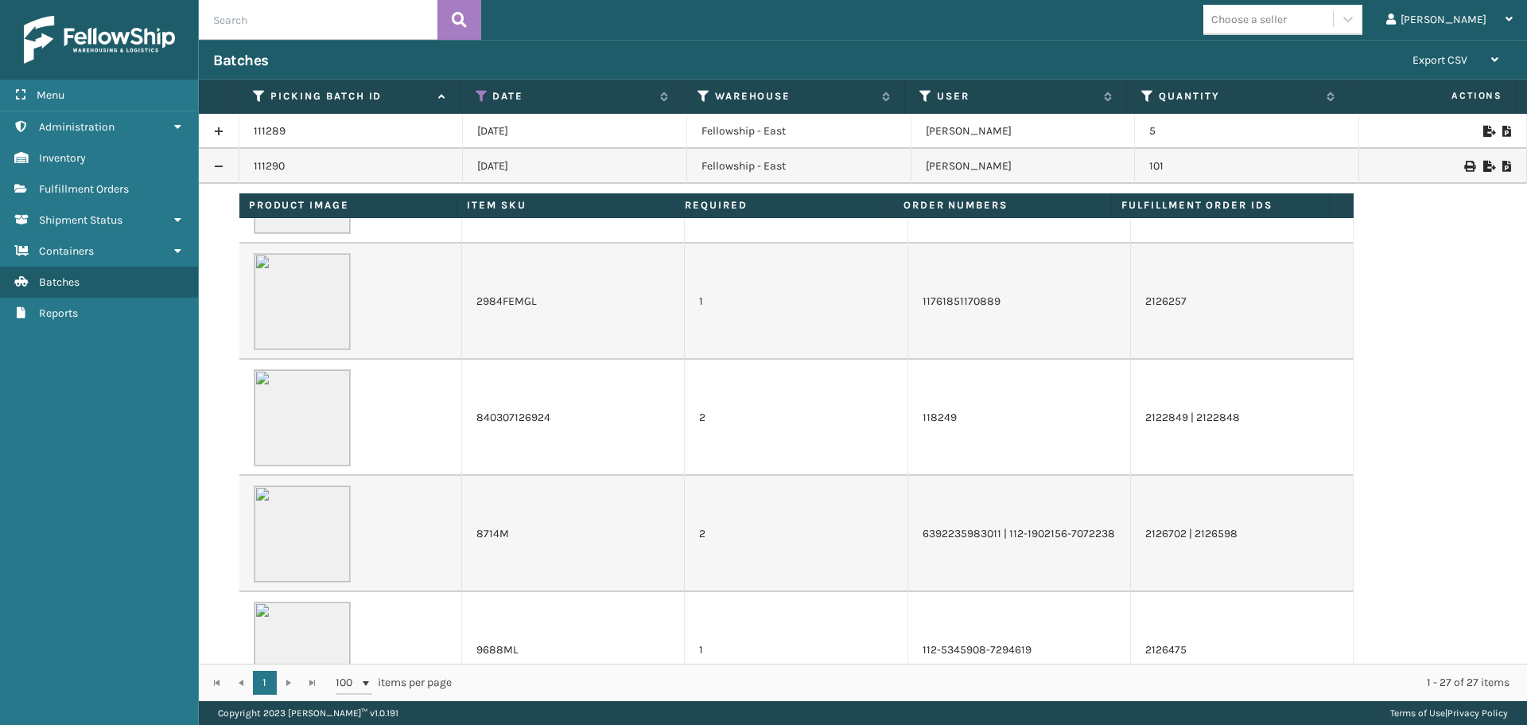
scroll to position [1352, 0]
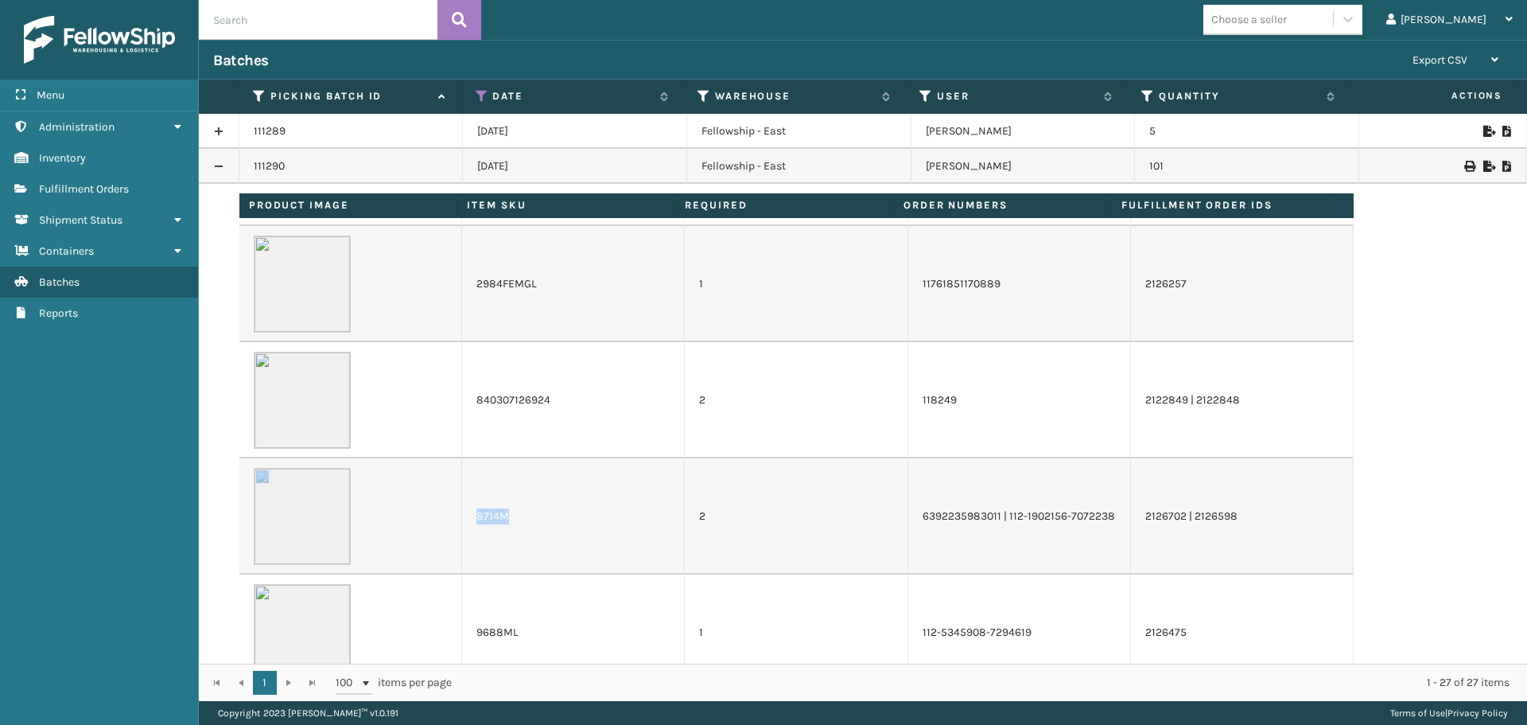
drag, startPoint x: 506, startPoint y: 517, endPoint x: 458, endPoint y: 517, distance: 47.7
click at [458, 517] on tr "8714M 2 6392235983011 | 112-1902156-7072238 2126702 | 2126598" at bounding box center [796, 516] width 1115 height 116
copy tr "8714M"
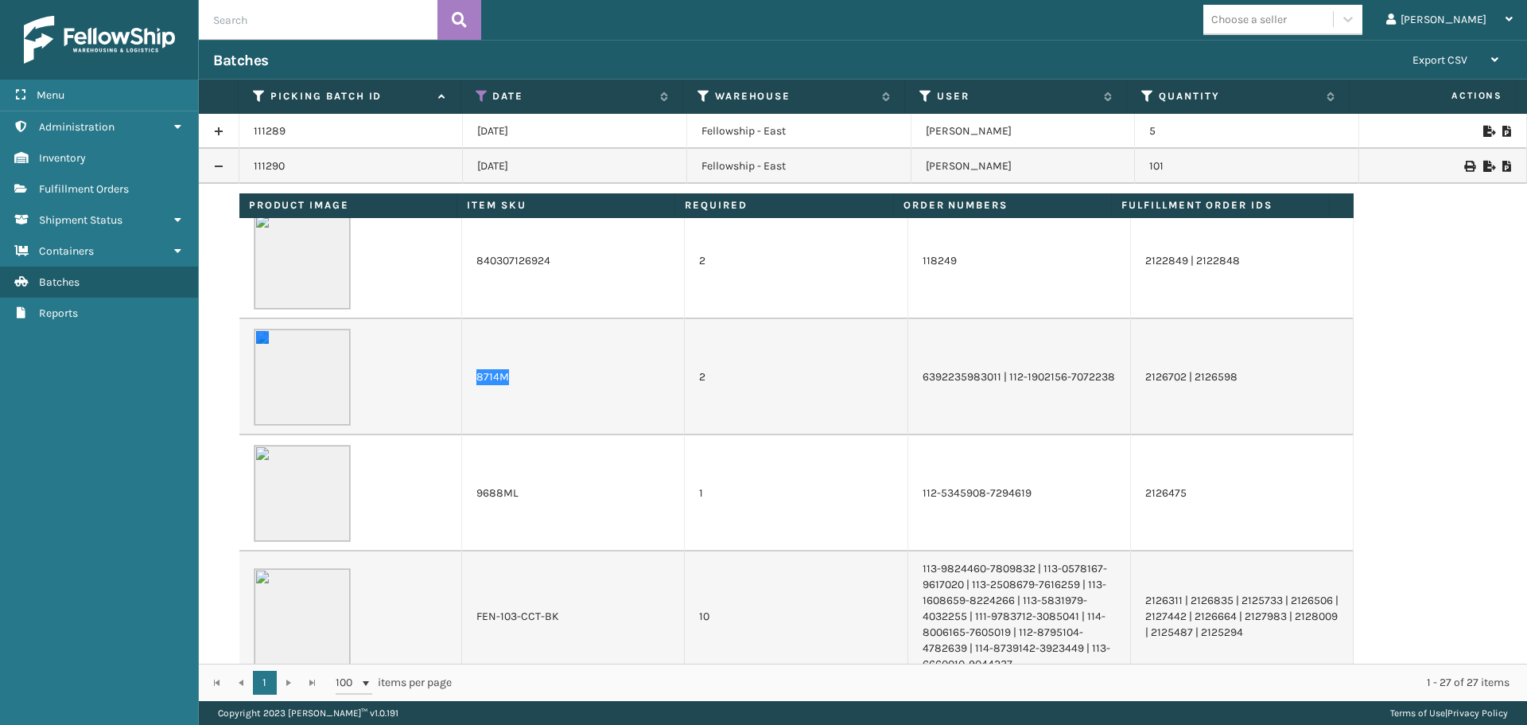
scroll to position [1511, 0]
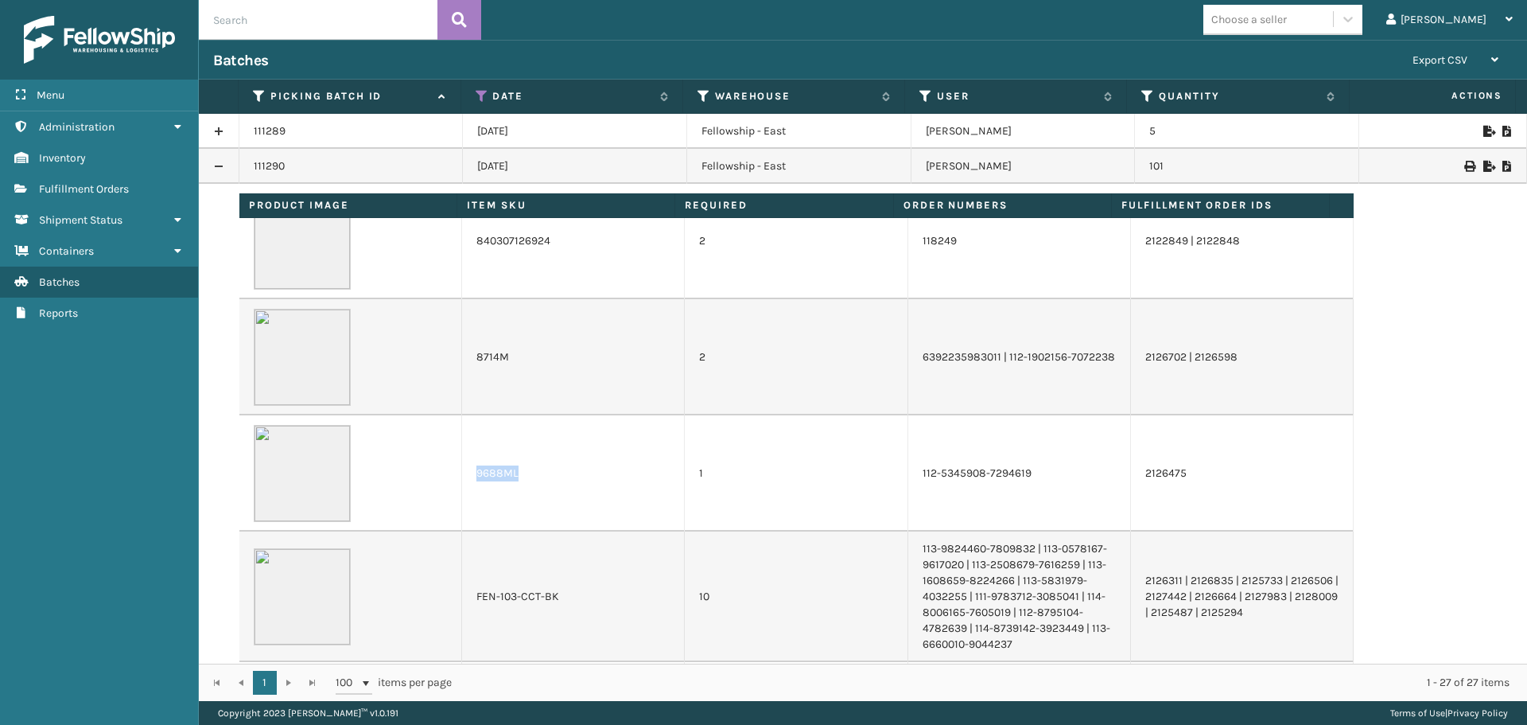
drag, startPoint x: 518, startPoint y: 477, endPoint x: 464, endPoint y: 475, distance: 54.1
click at [464, 475] on td "9688ML" at bounding box center [573, 473] width 223 height 116
copy td "9688ML"
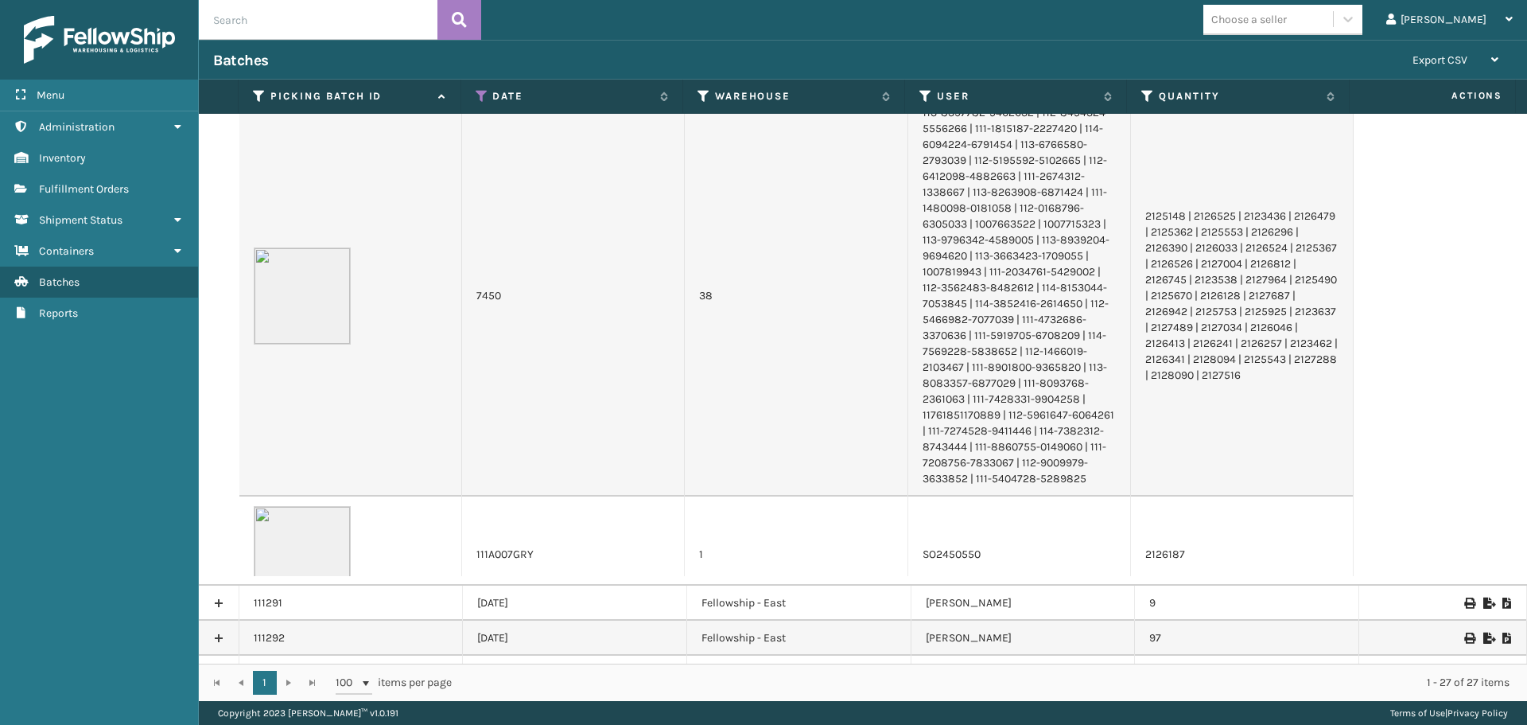
scroll to position [239, 0]
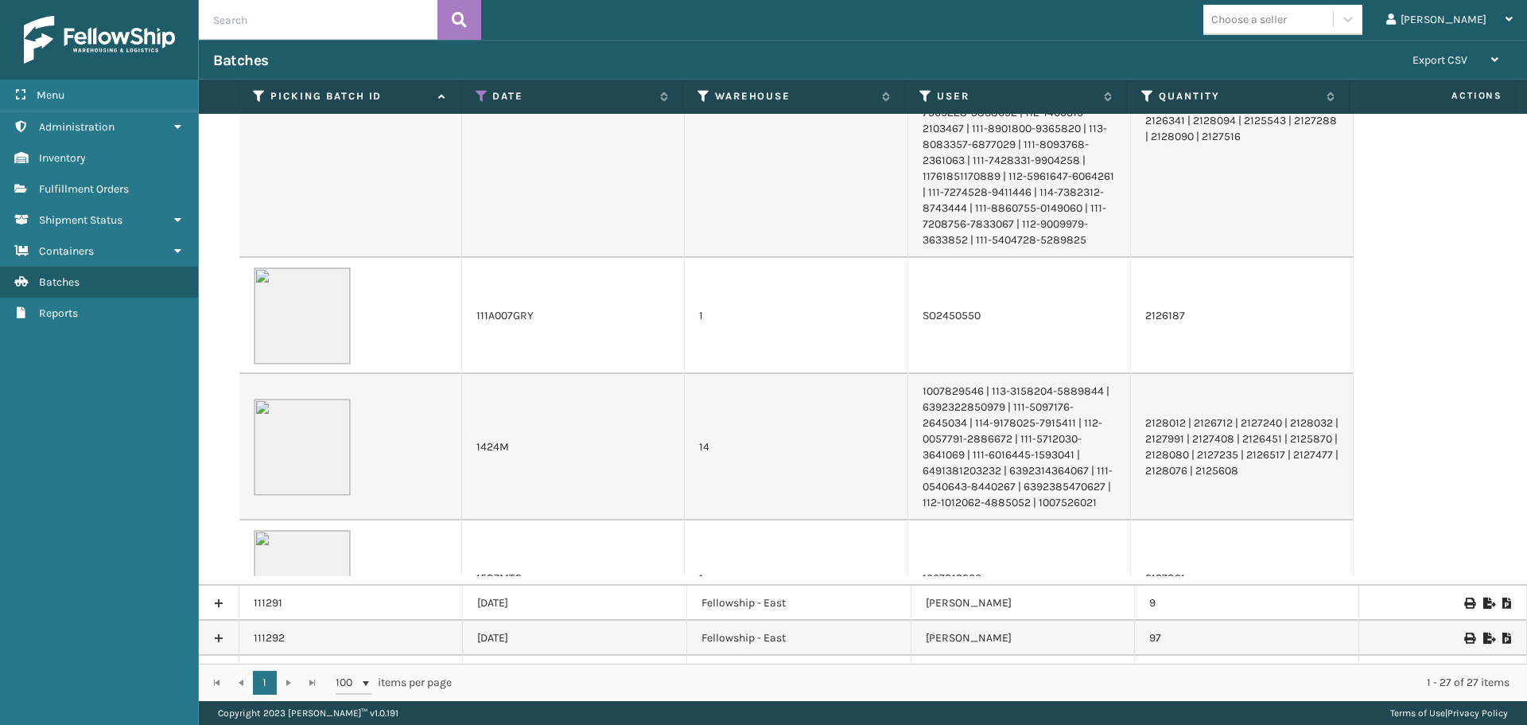
click at [507, 450] on td "1424M" at bounding box center [573, 447] width 223 height 146
drag, startPoint x: 509, startPoint y: 447, endPoint x: 471, endPoint y: 449, distance: 38.3
click at [471, 449] on td "1424M" at bounding box center [573, 447] width 223 height 146
copy td "1424M"
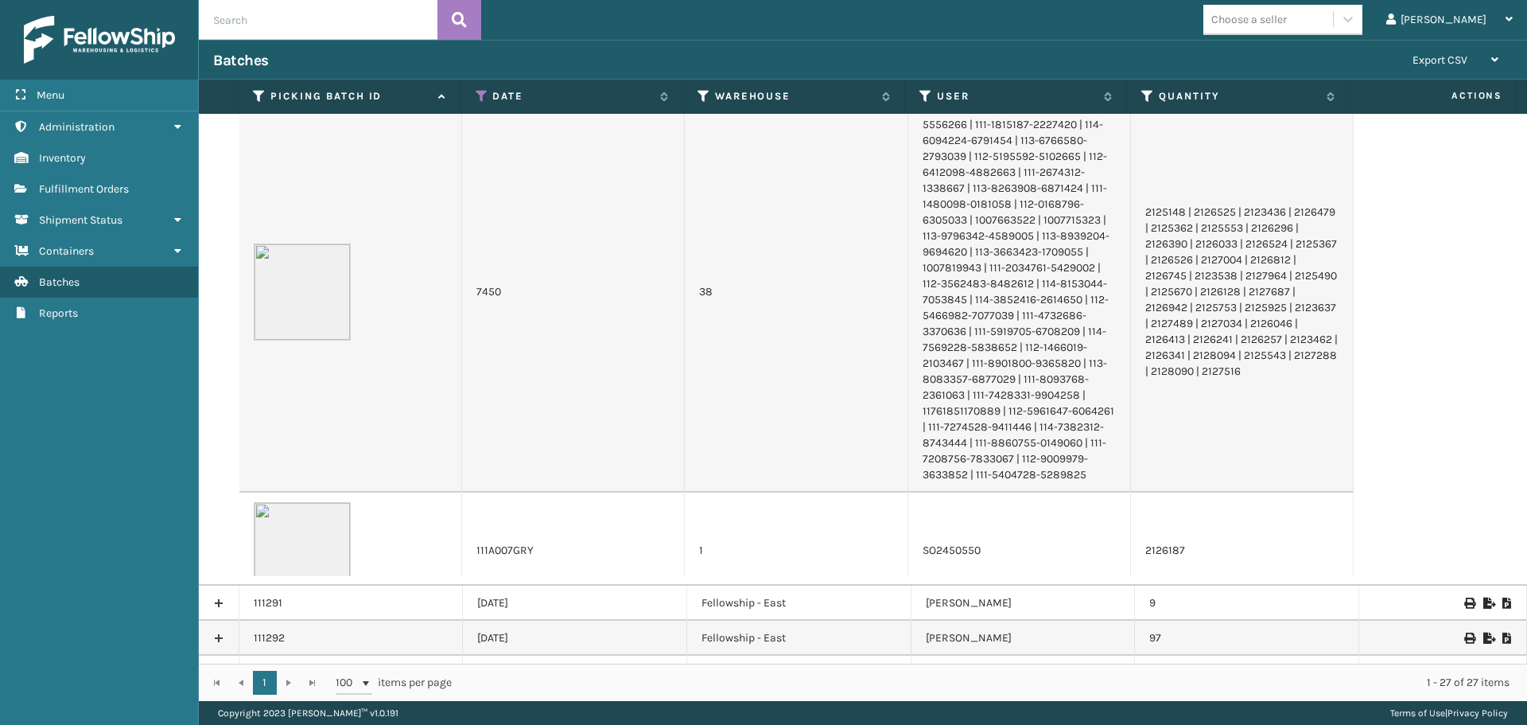
scroll to position [0, 0]
drag, startPoint x: 501, startPoint y: 298, endPoint x: 464, endPoint y: 296, distance: 37.4
click at [464, 296] on td "7450" at bounding box center [573, 295] width 223 height 401
copy td "7450"
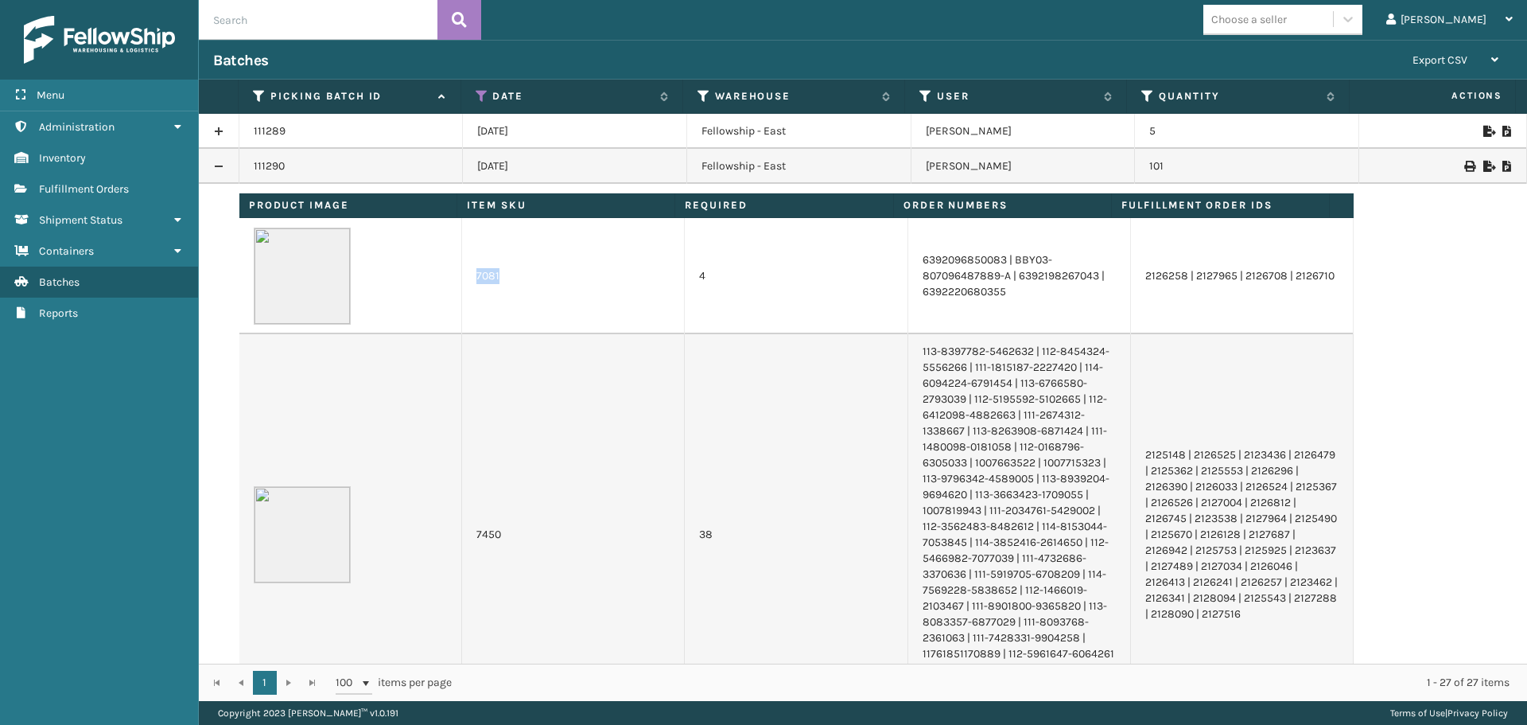
drag, startPoint x: 507, startPoint y: 281, endPoint x: 473, endPoint y: 281, distance: 34.2
click at [473, 281] on td "7081" at bounding box center [573, 276] width 223 height 116
copy td "7081"
click at [216, 156] on link at bounding box center [219, 166] width 40 height 25
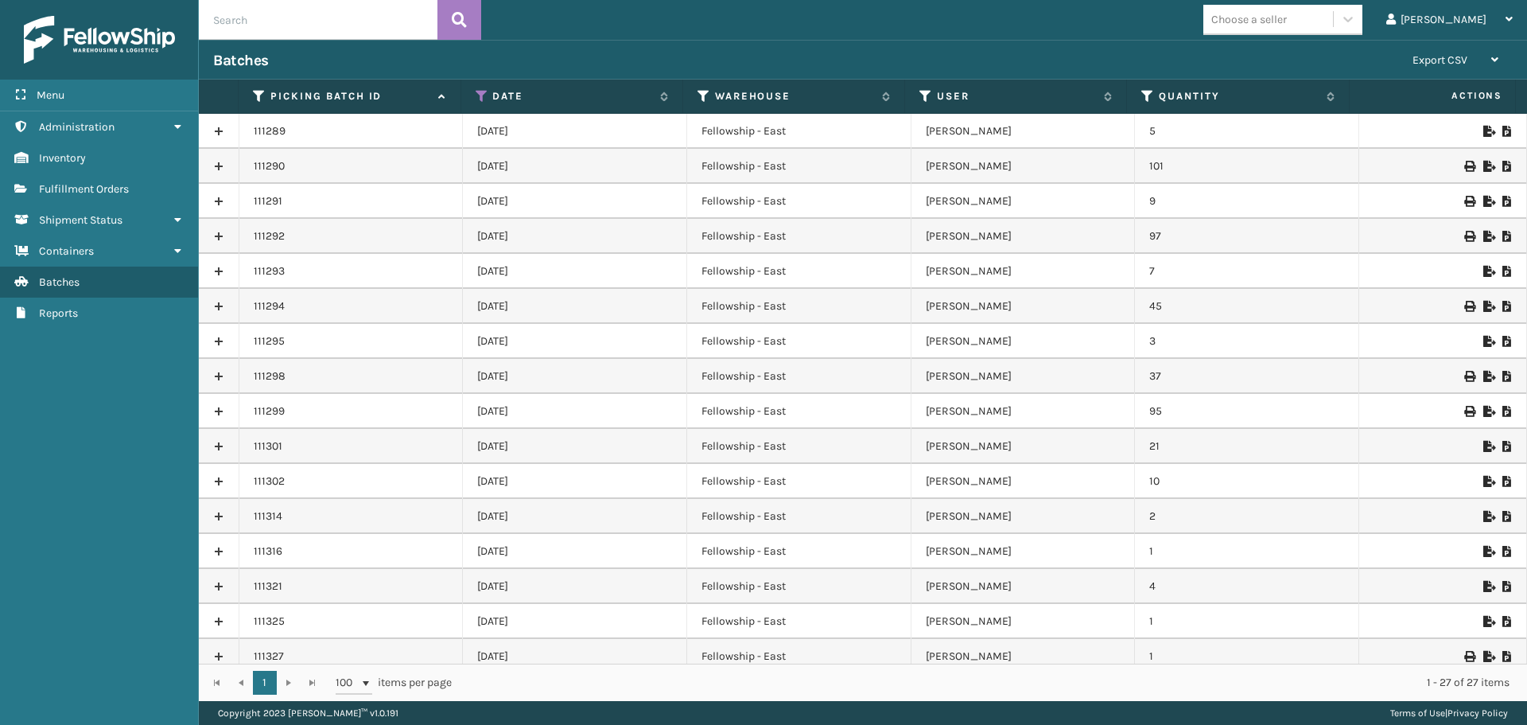
click at [223, 239] on link at bounding box center [219, 236] width 40 height 25
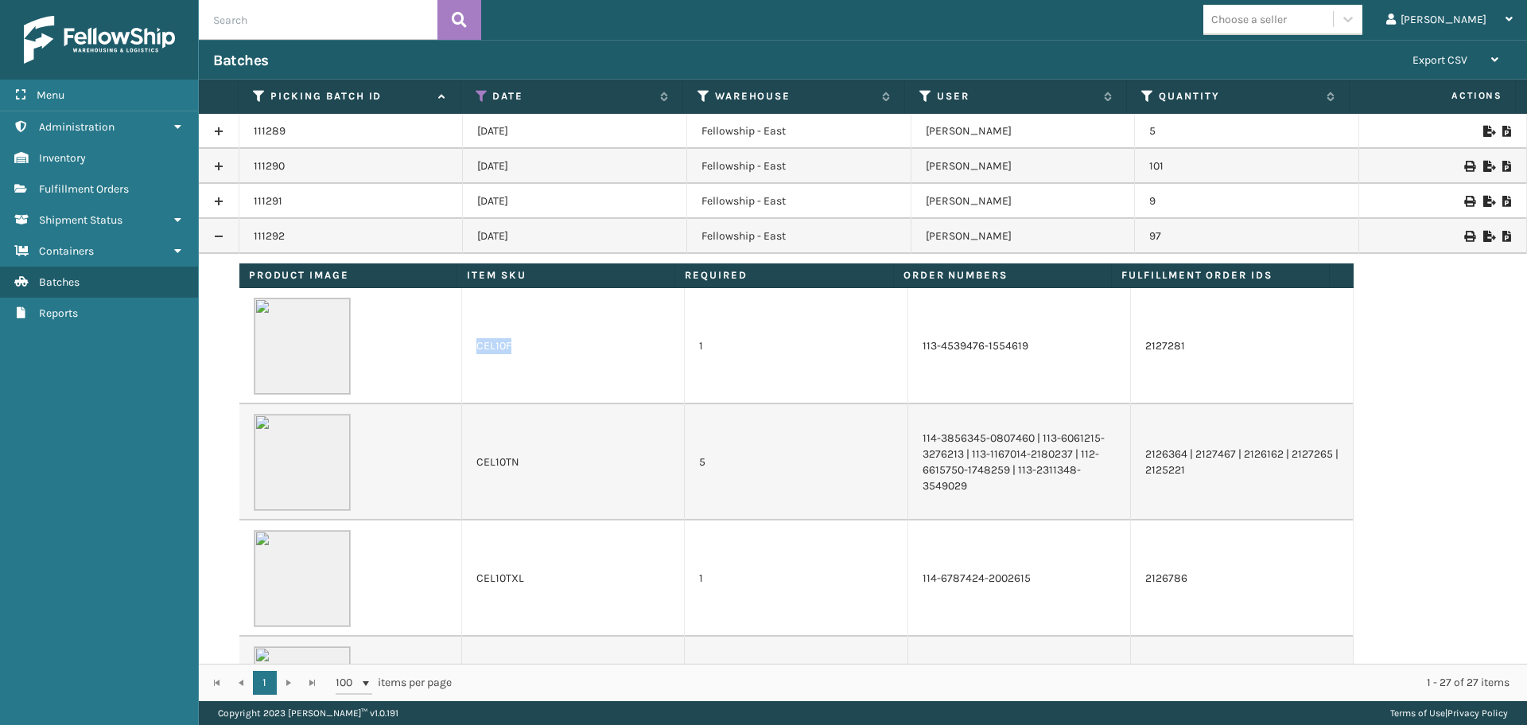
drag, startPoint x: 513, startPoint y: 349, endPoint x: 468, endPoint y: 349, distance: 45.3
click at [468, 349] on td "CEL10F" at bounding box center [573, 346] width 223 height 116
copy td "CEL10F"
drag, startPoint x: 520, startPoint y: 465, endPoint x: 468, endPoint y: 464, distance: 52.5
click at [468, 464] on td "CEL10TN" at bounding box center [573, 462] width 223 height 116
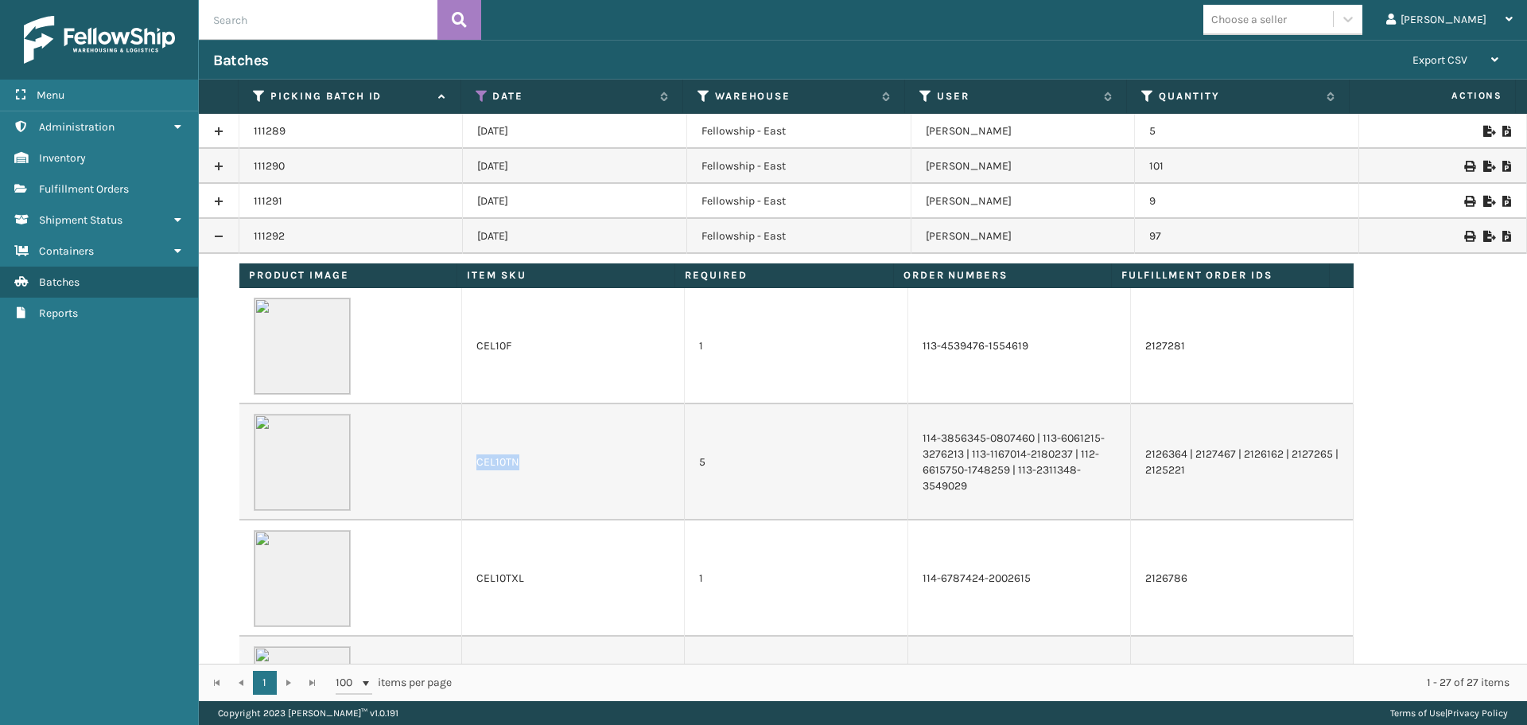
copy td "CEL10TN"
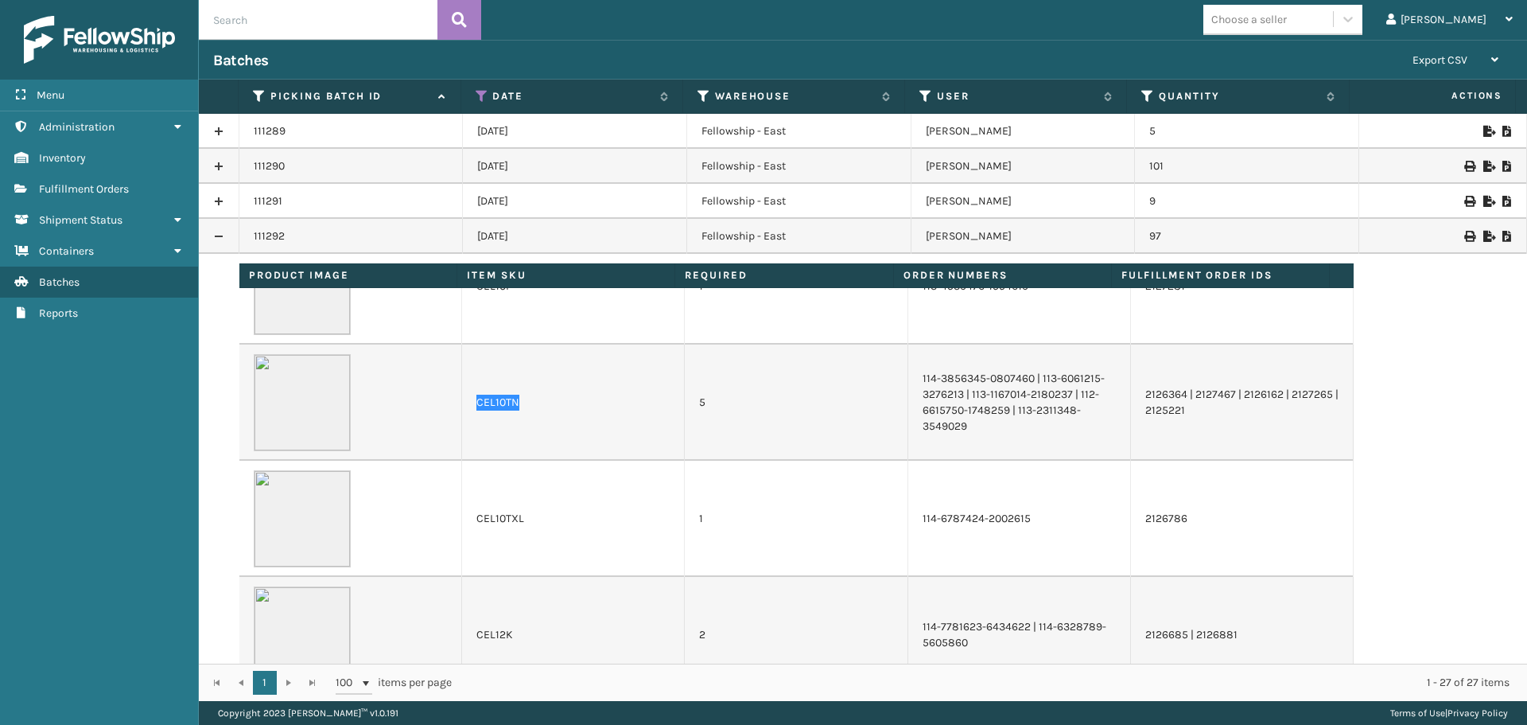
scroll to position [159, 0]
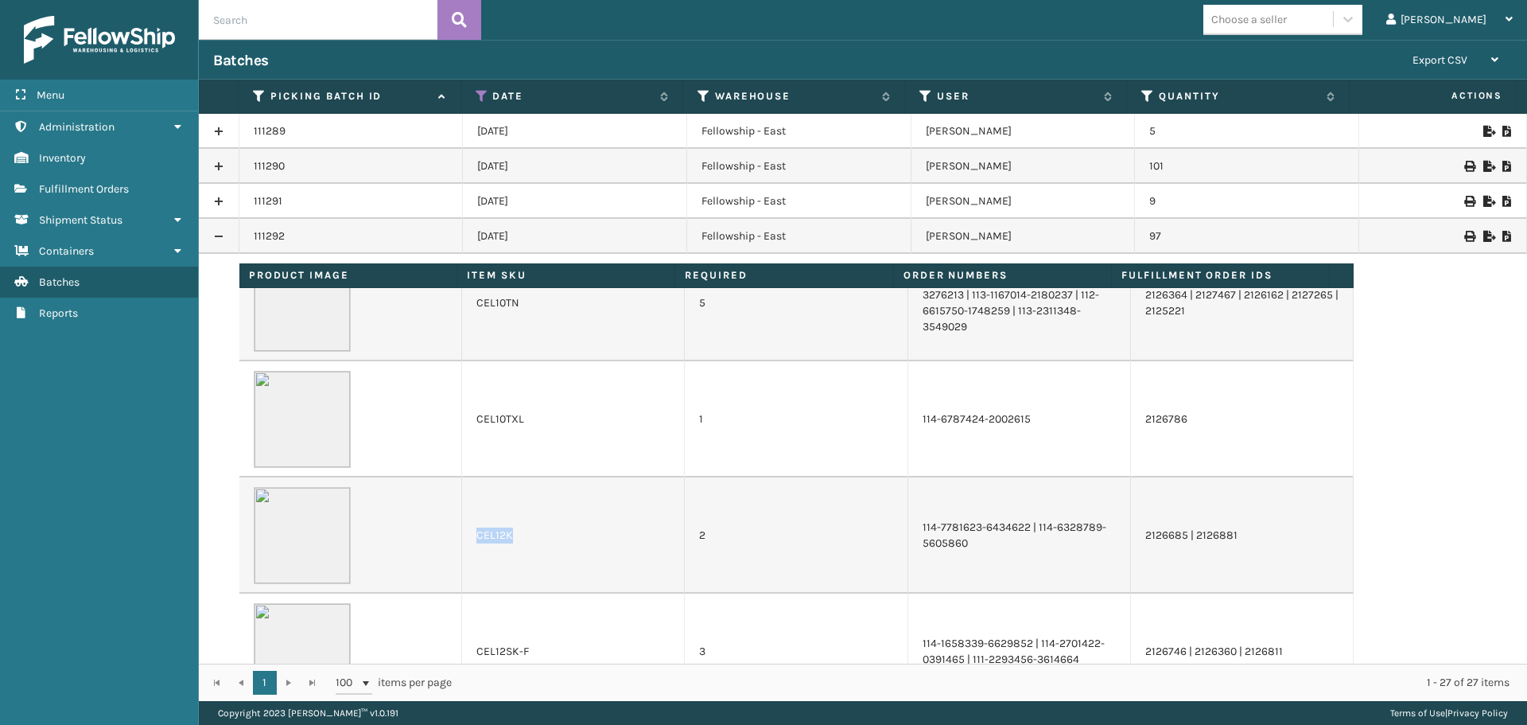
drag, startPoint x: 508, startPoint y: 537, endPoint x: 464, endPoint y: 535, distance: 44.6
click at [464, 535] on td "CEL12K" at bounding box center [573, 535] width 223 height 116
copy td "CEL12K"
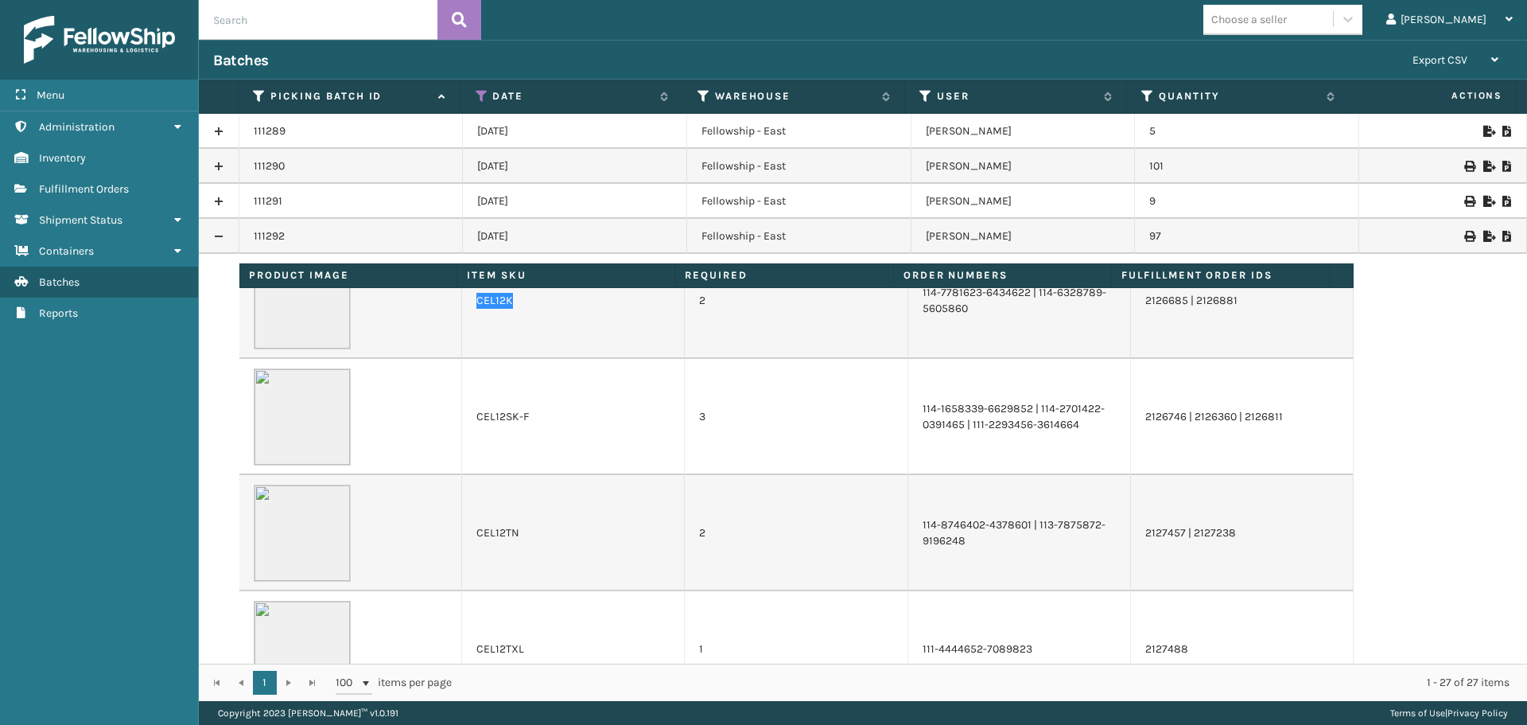
scroll to position [398, 0]
drag, startPoint x: 527, startPoint y: 415, endPoint x: 464, endPoint y: 414, distance: 63.6
click at [464, 414] on td "CEL12SK-F" at bounding box center [573, 413] width 223 height 116
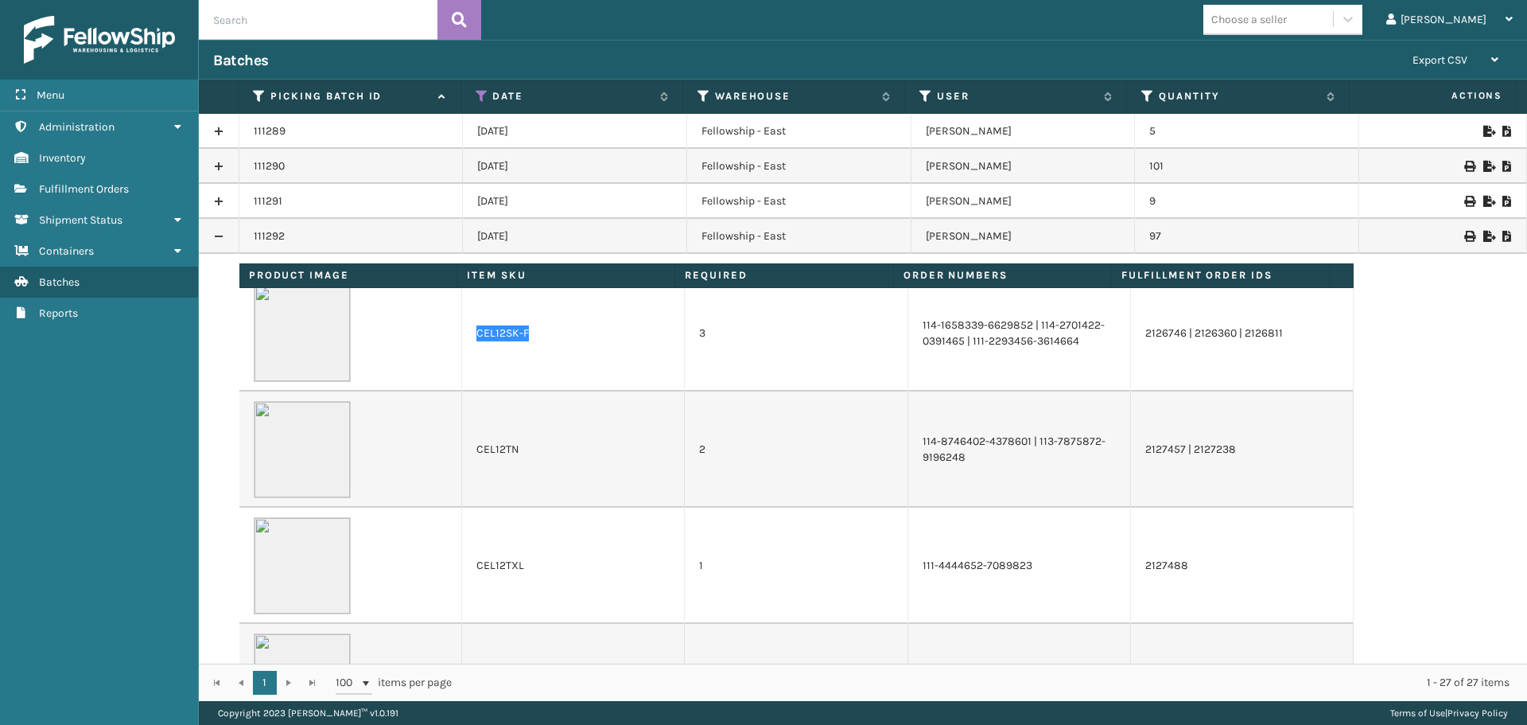
scroll to position [557, 0]
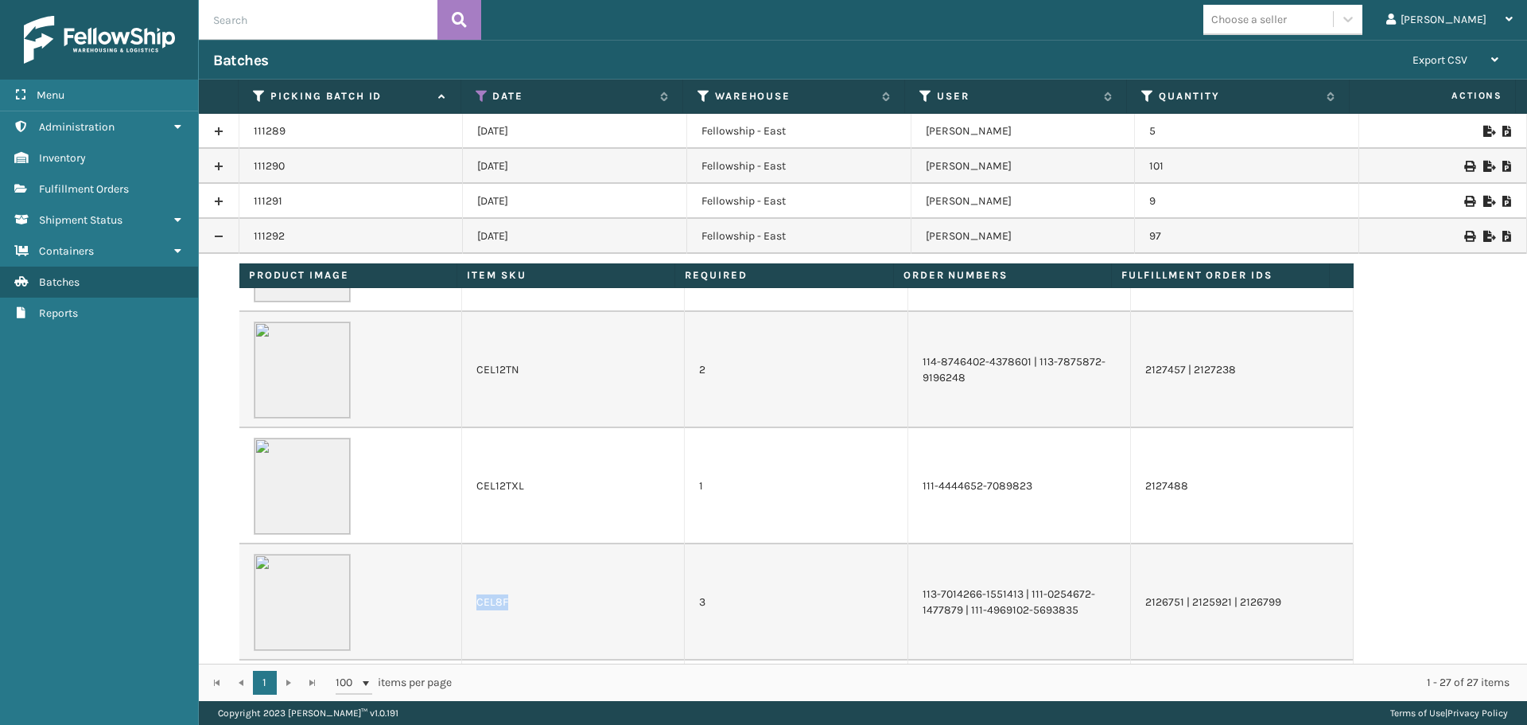
drag, startPoint x: 509, startPoint y: 601, endPoint x: 465, endPoint y: 604, distance: 43.8
click at [465, 604] on td "CEL8F" at bounding box center [573, 602] width 223 height 116
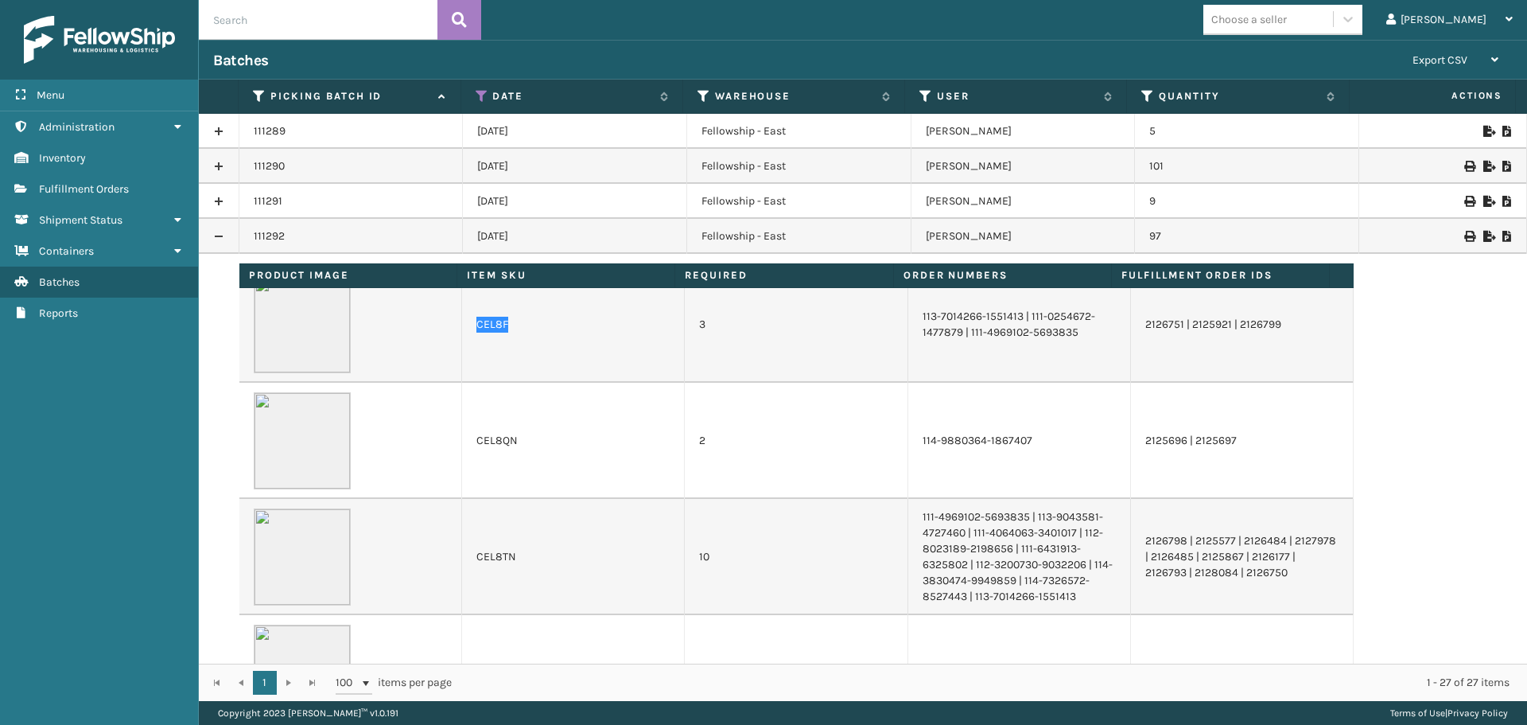
scroll to position [875, 0]
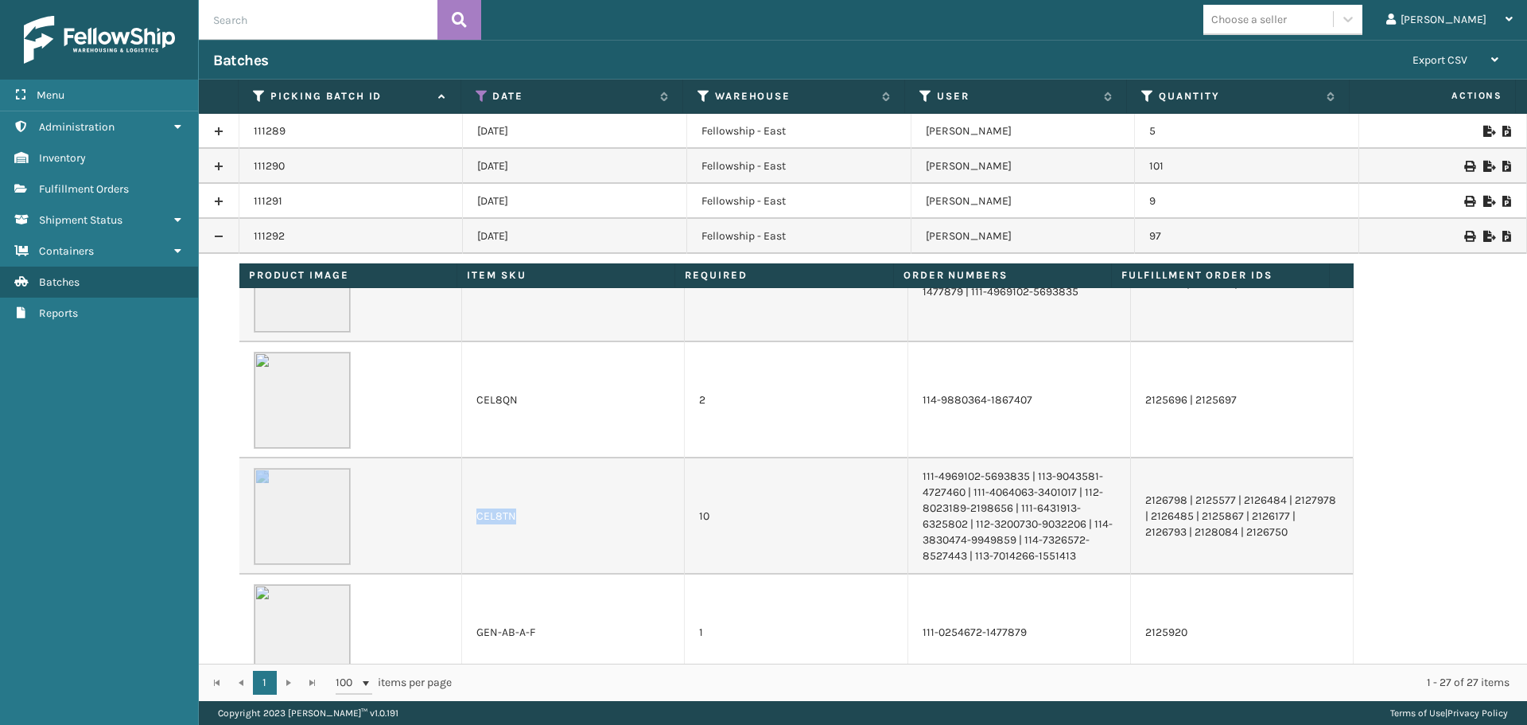
drag, startPoint x: 512, startPoint y: 516, endPoint x: 449, endPoint y: 522, distance: 63.9
click at [449, 522] on tr "CEL8TN 10 111-4969102-5693835 | 113-9043581-4727460 | 111-4064063-3401017 | 112…" at bounding box center [796, 516] width 1115 height 116
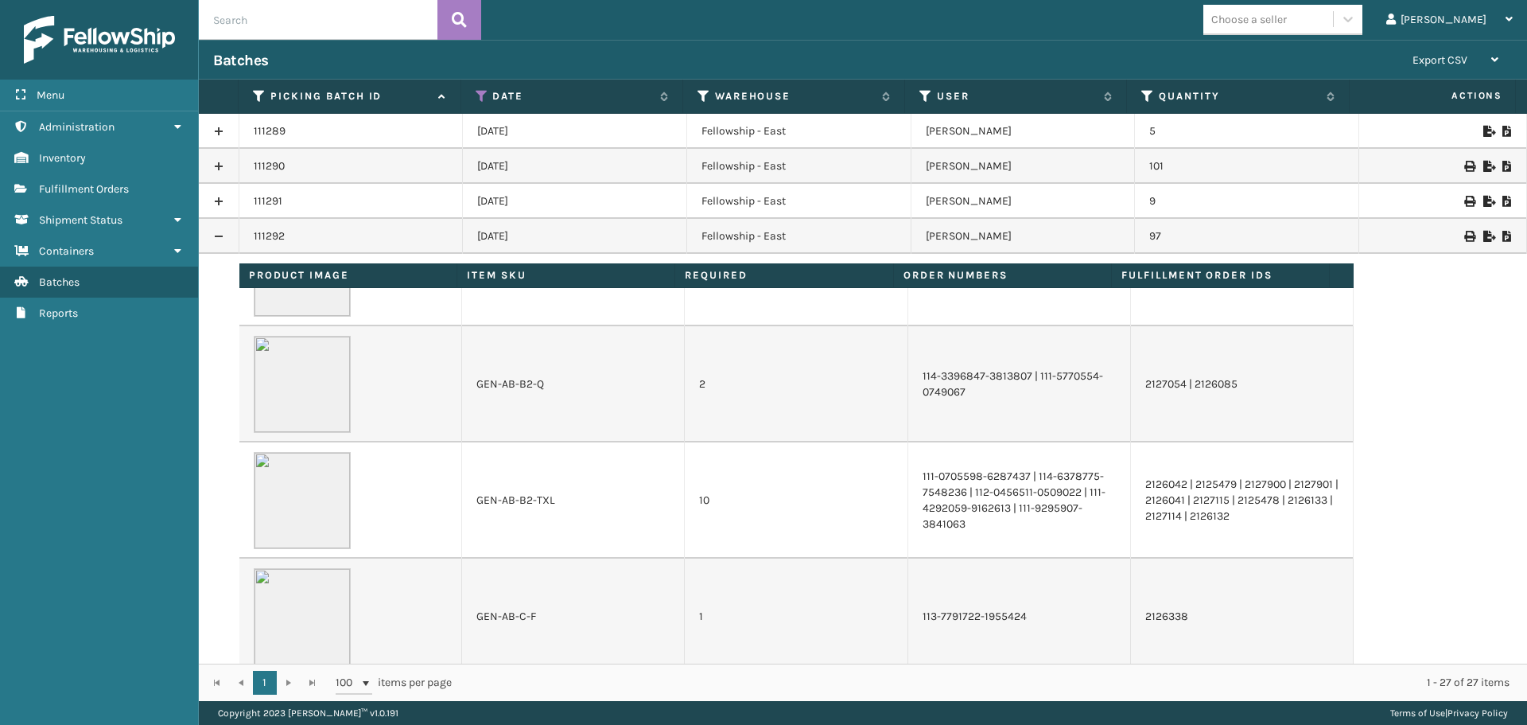
scroll to position [1273, 0]
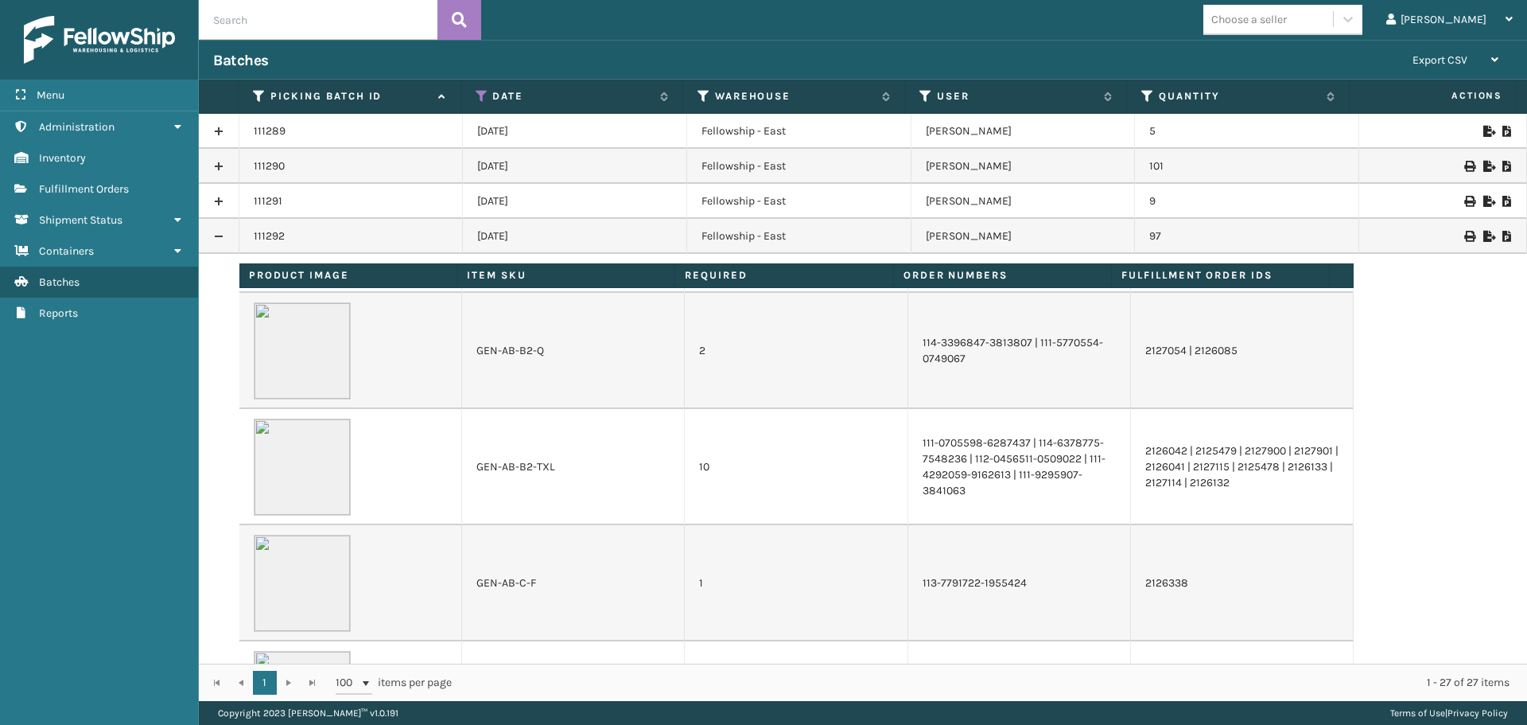
click at [561, 480] on td "GEN-AB-B2-TXL" at bounding box center [573, 467] width 223 height 116
drag, startPoint x: 554, startPoint y: 472, endPoint x: 456, endPoint y: 470, distance: 97.9
click at [456, 470] on tr "GEN-AB-B2-TXL 10 111-0705598-6287437 | 114-6378775-7548236 | 112-0456511-050902…" at bounding box center [796, 467] width 1115 height 116
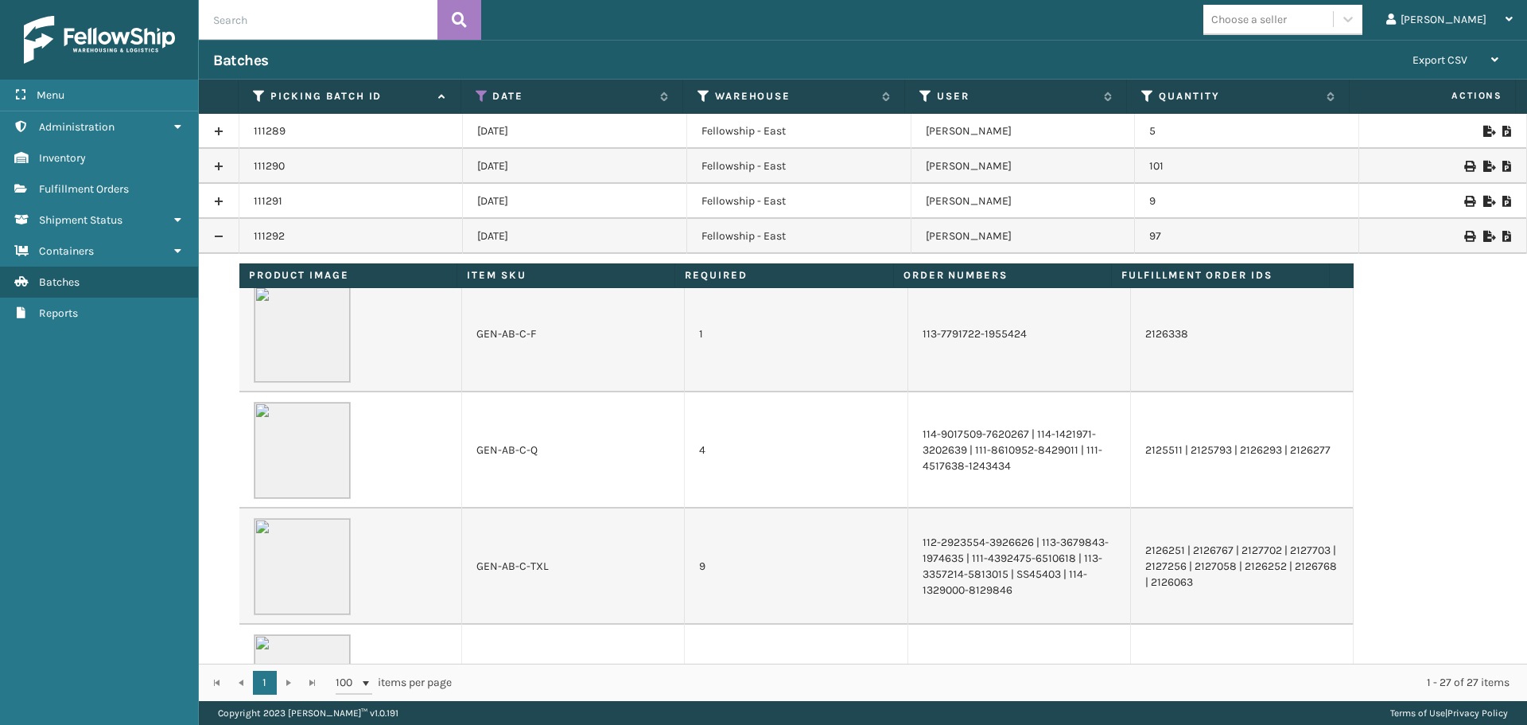
scroll to position [1591, 0]
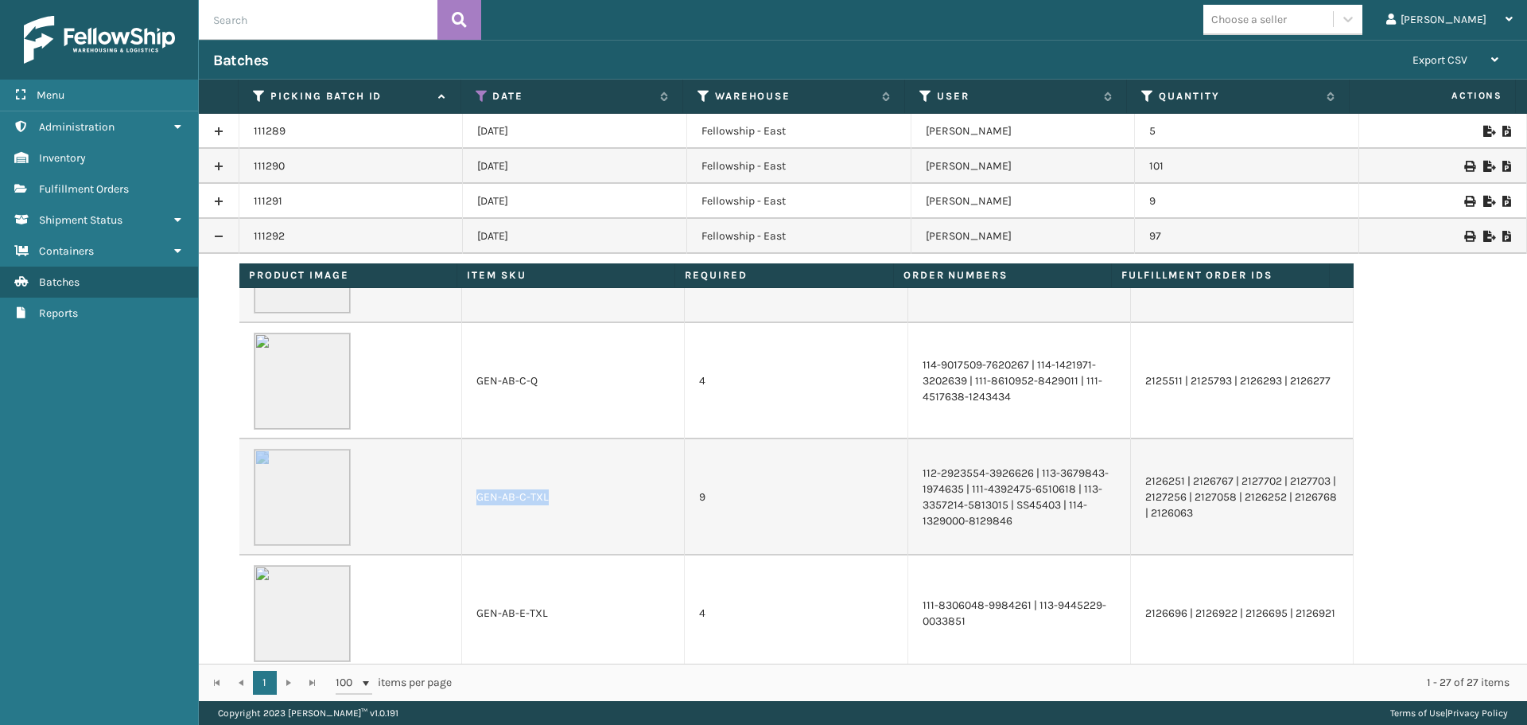
drag, startPoint x: 545, startPoint y: 496, endPoint x: 455, endPoint y: 496, distance: 89.9
click at [455, 496] on tr "GEN-AB-C-TXL 9 112-2923554-3926626 | 113-3679843-1974635 | 111-4392475-6510618 …" at bounding box center [796, 497] width 1115 height 116
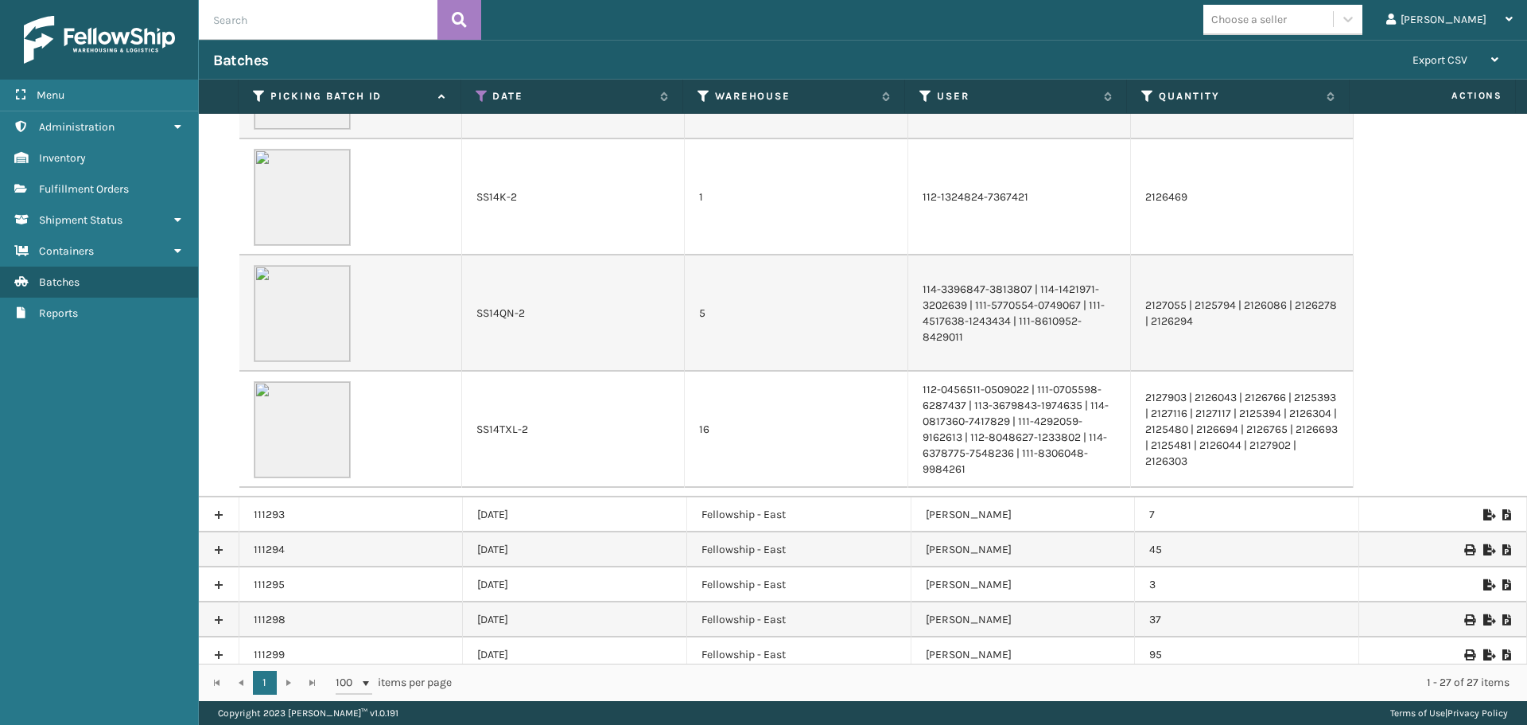
scroll to position [557, 0]
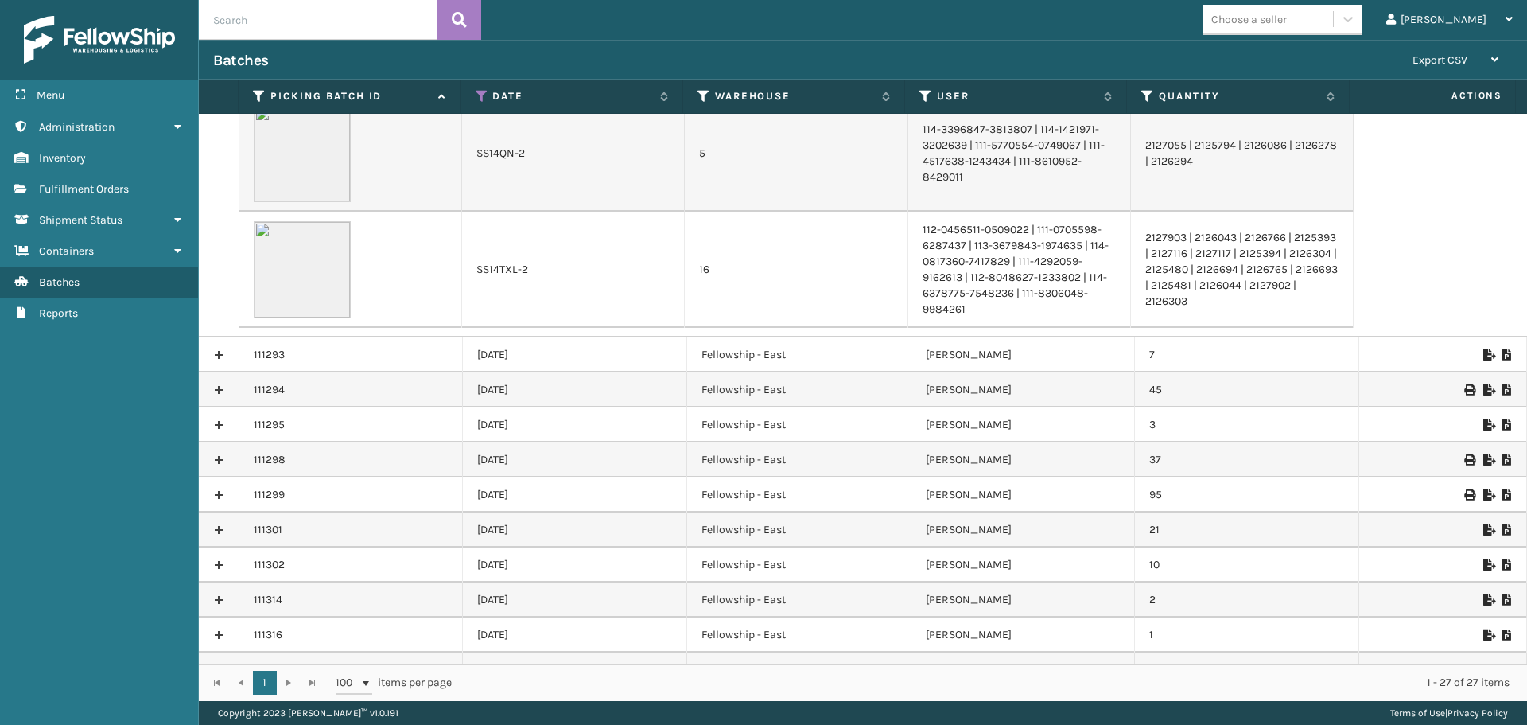
click at [535, 277] on td "SS14TXL-2" at bounding box center [573, 270] width 223 height 116
drag, startPoint x: 529, startPoint y: 271, endPoint x: 475, endPoint y: 272, distance: 54.1
click at [475, 272] on td "SS14TXL-2" at bounding box center [573, 270] width 223 height 116
click at [64, 195] on span "Fulfillment Orders" at bounding box center [84, 189] width 90 height 14
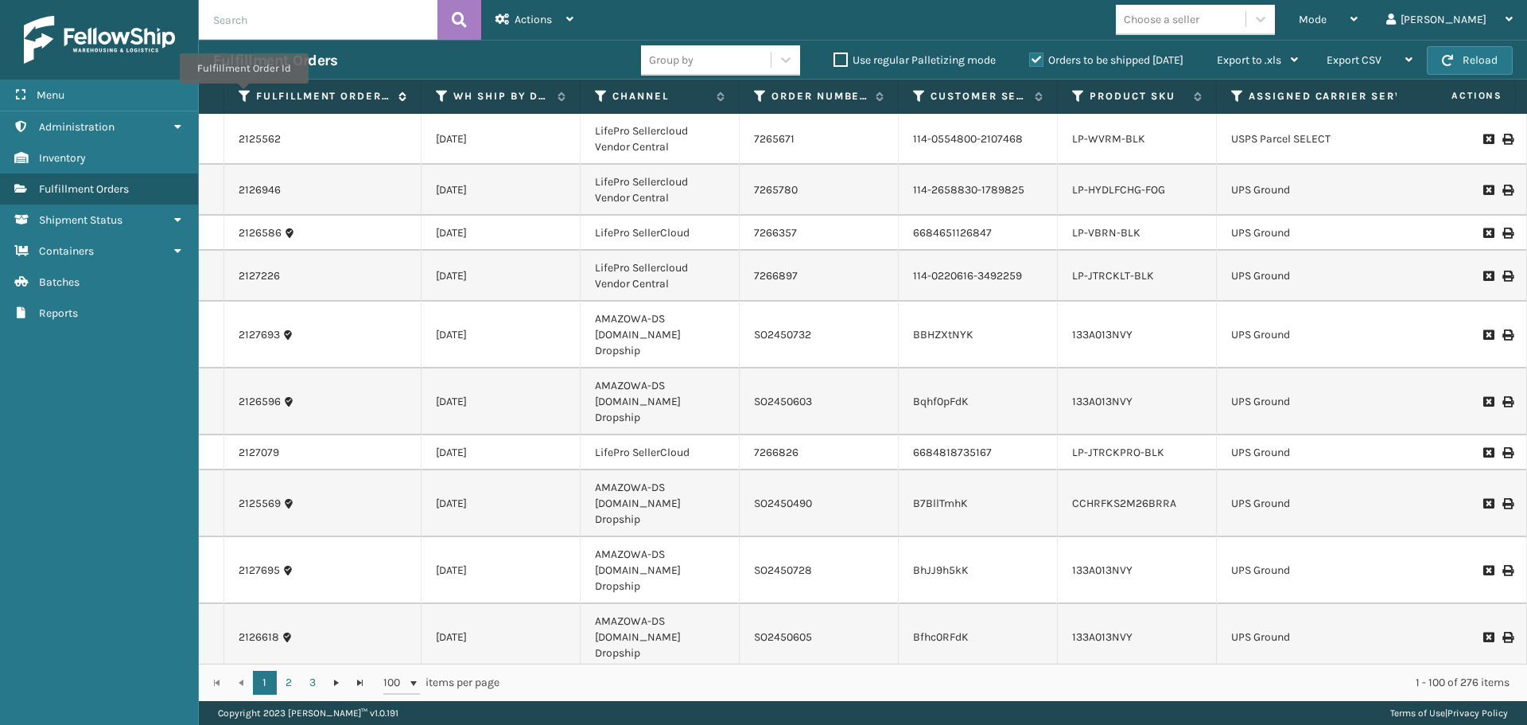
click at [243, 95] on icon at bounding box center [245, 96] width 13 height 14
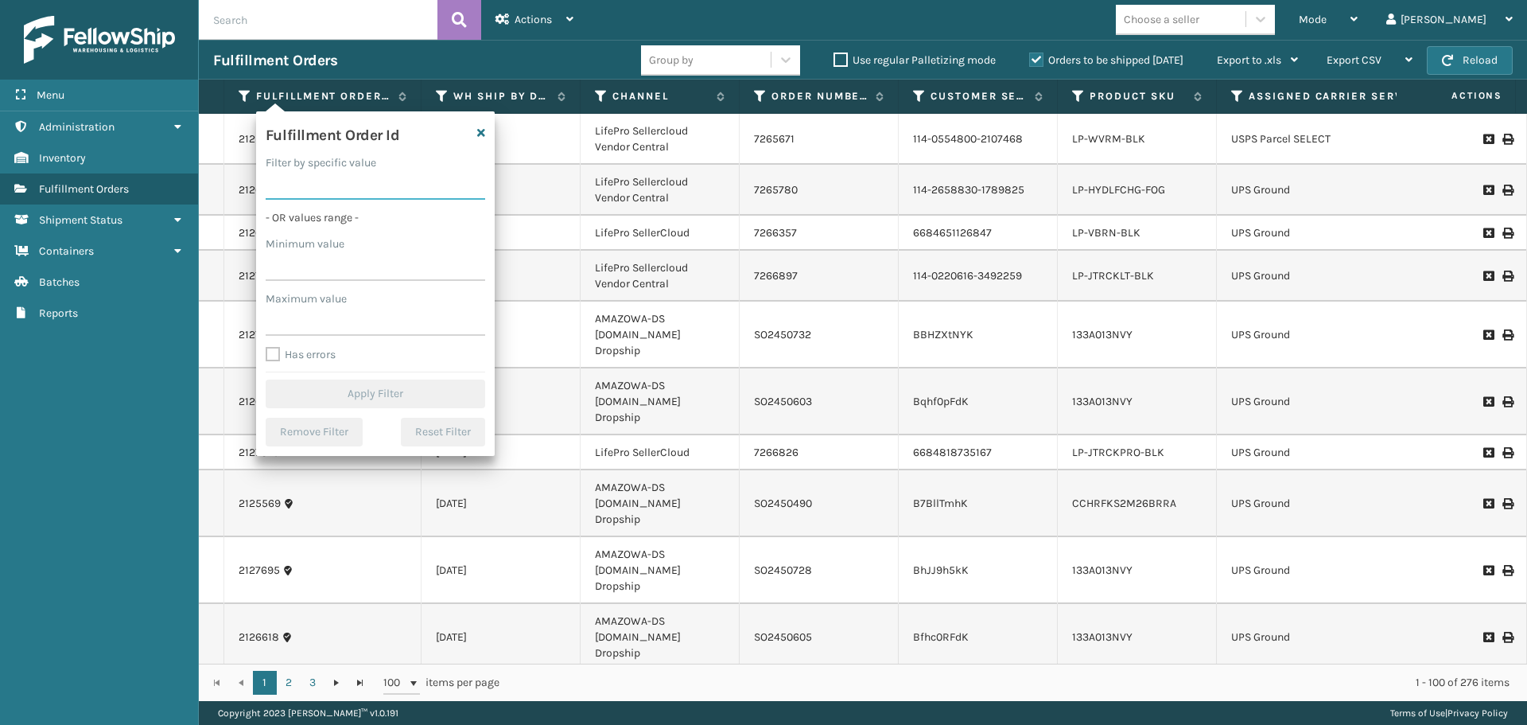
click at [335, 181] on input "Filter by specific value" at bounding box center [376, 185] width 220 height 29
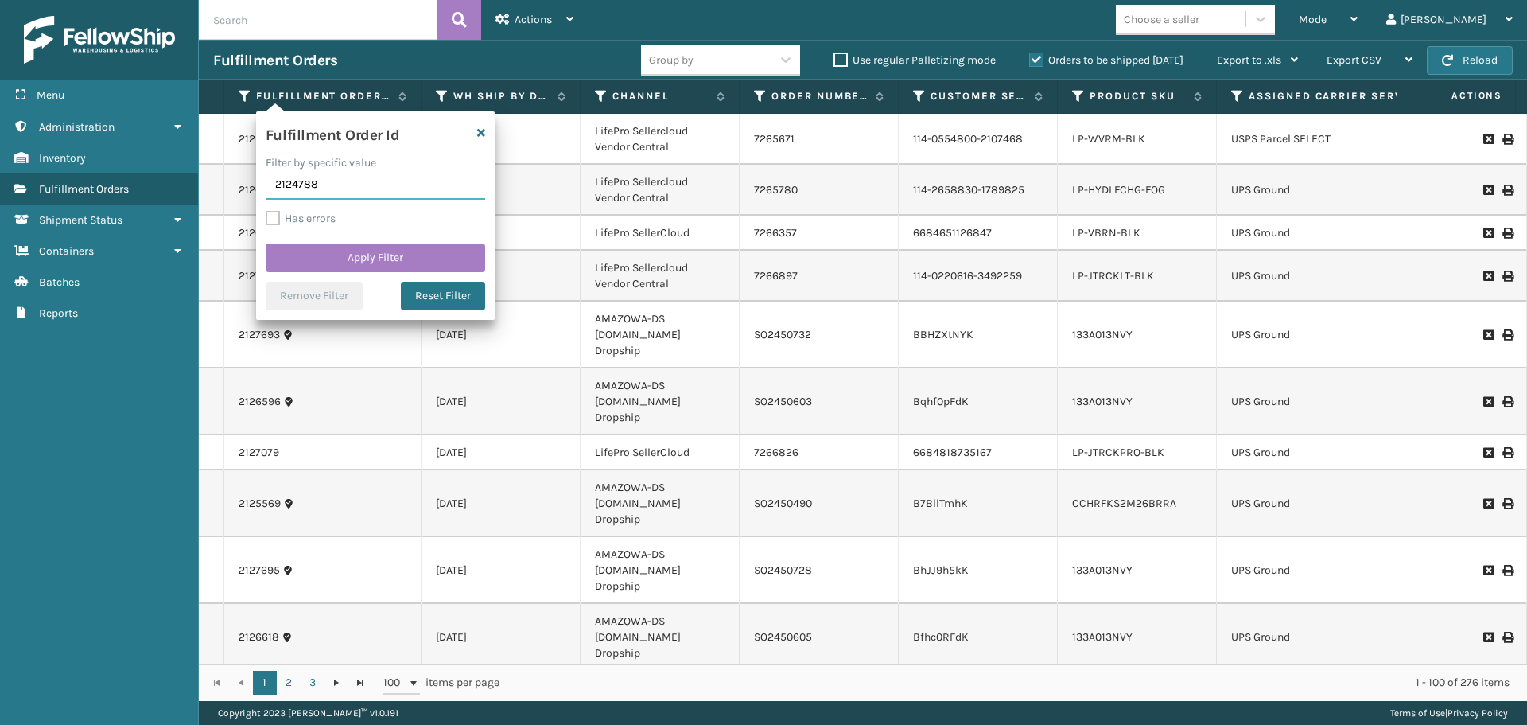
click button "Apply Filter" at bounding box center [376, 257] width 220 height 29
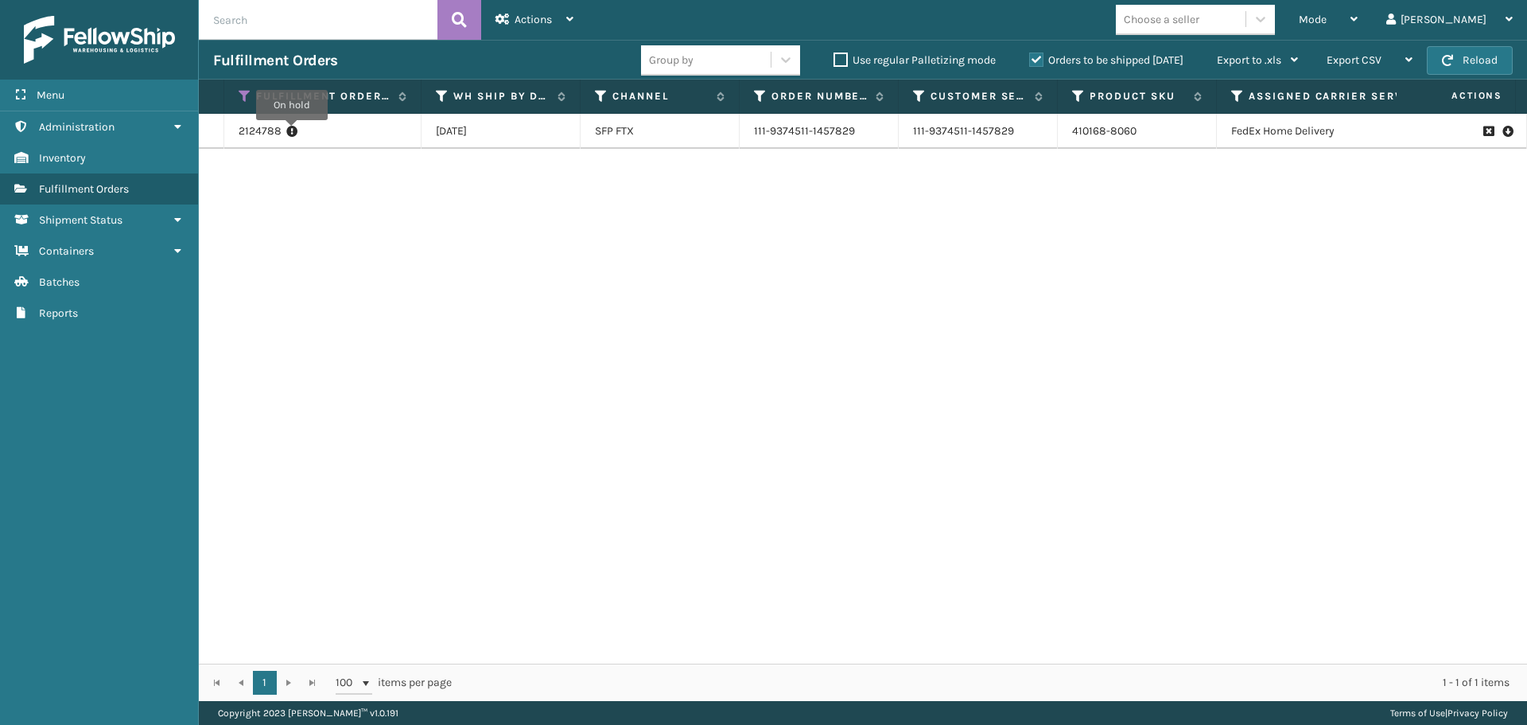
click at [292, 131] on icon at bounding box center [291, 131] width 11 height 16
click at [250, 128] on link "2124788" at bounding box center [260, 131] width 43 height 16
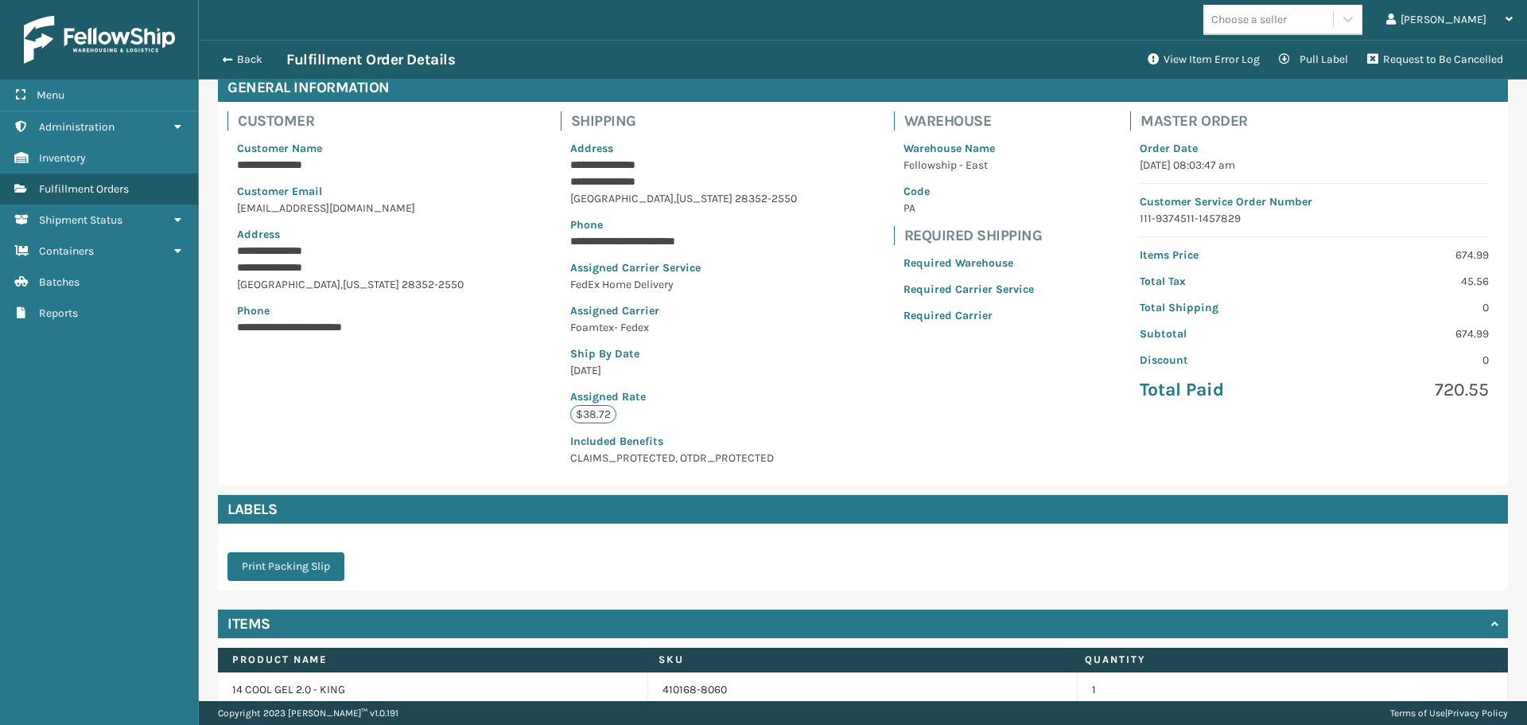
scroll to position [154, 0]
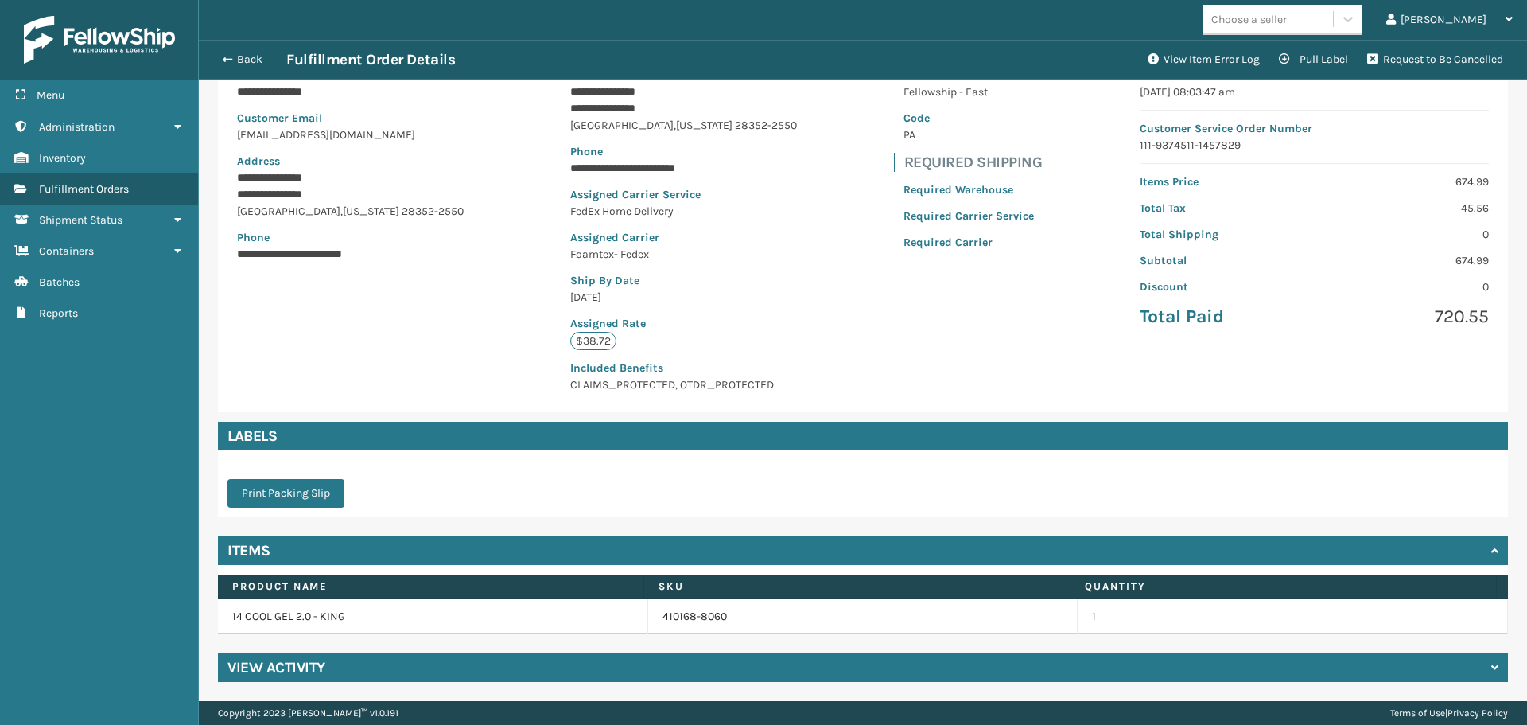
click at [367, 668] on div "View Activity" at bounding box center [863, 667] width 1290 height 29
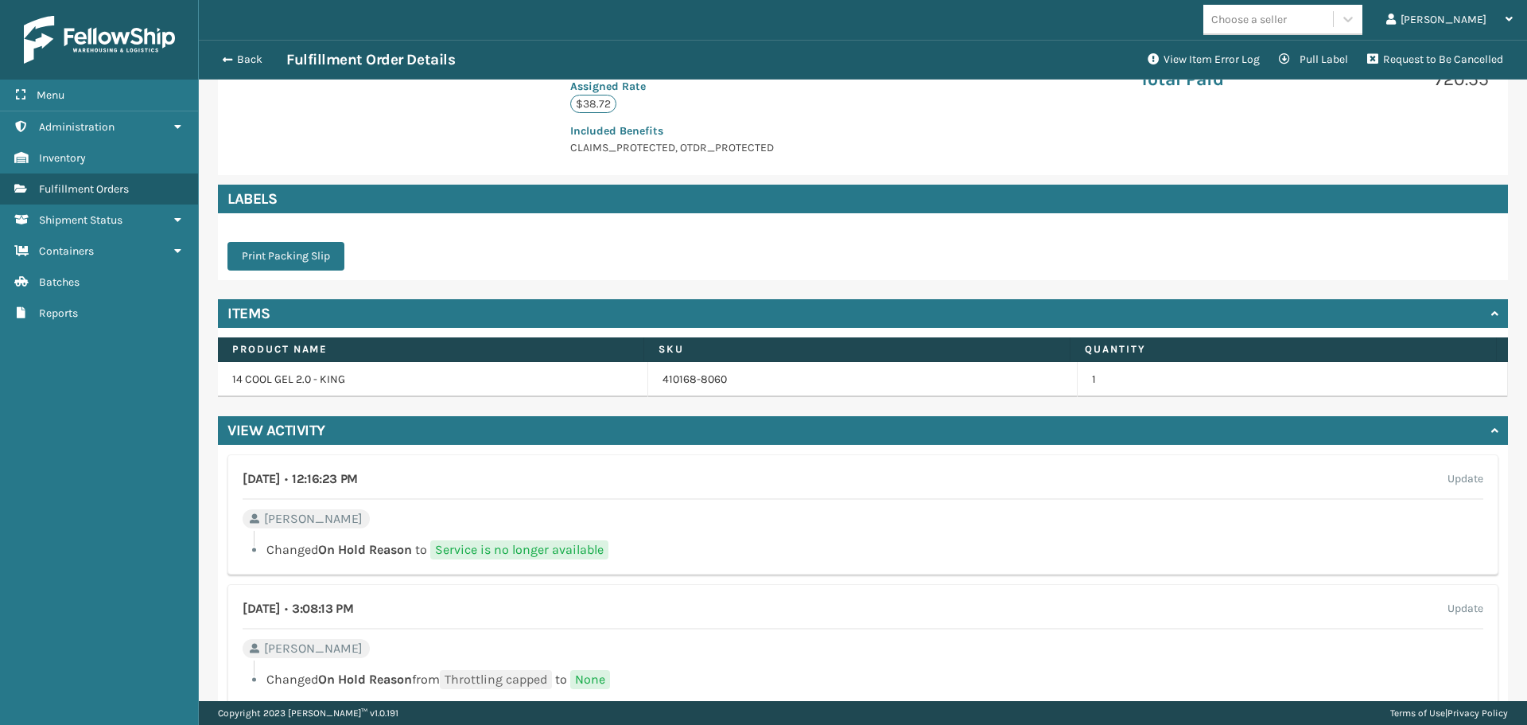
scroll to position [392, 0]
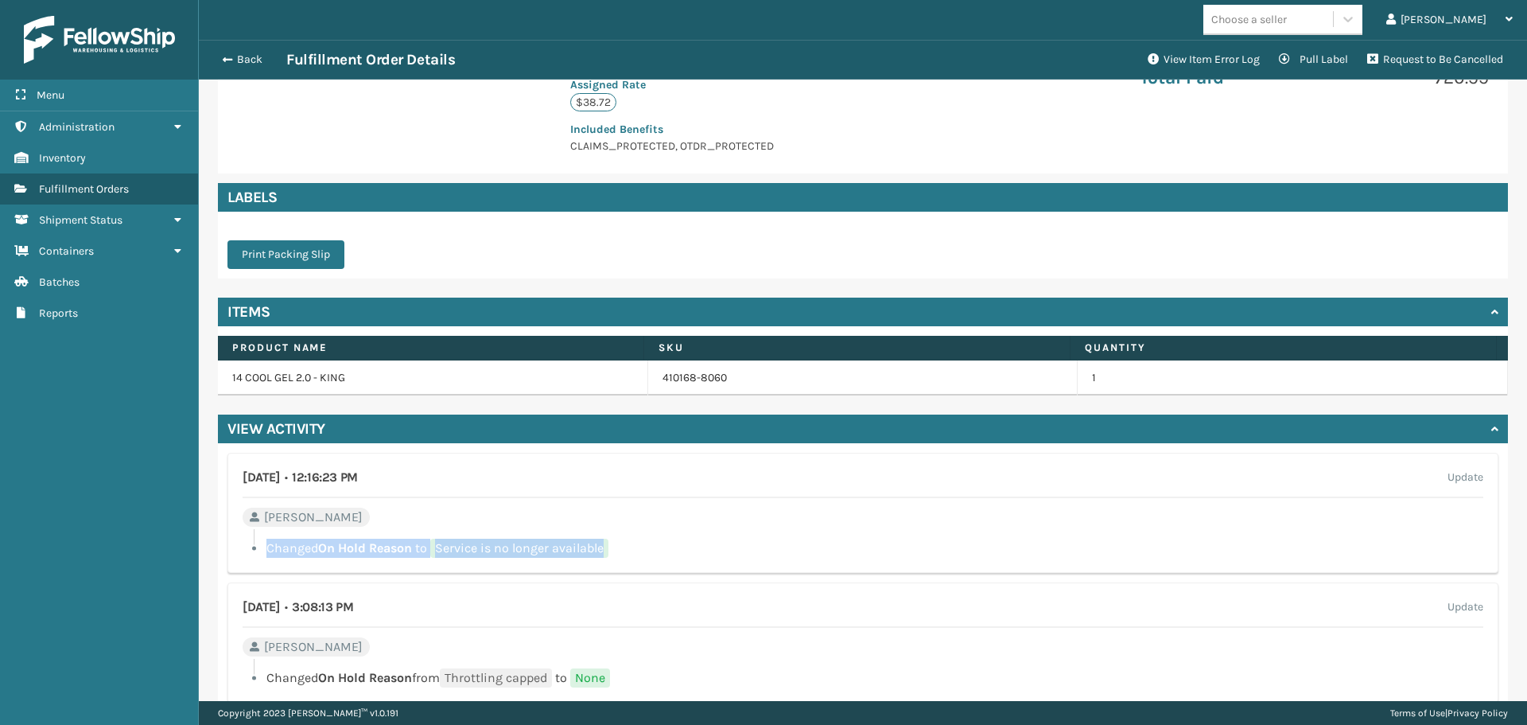
drag, startPoint x: 267, startPoint y: 551, endPoint x: 615, endPoint y: 555, distance: 348.5
click at [615, 555] on li "Changed On Hold Reason to Service is no longer available" at bounding box center [863, 548] width 1241 height 19
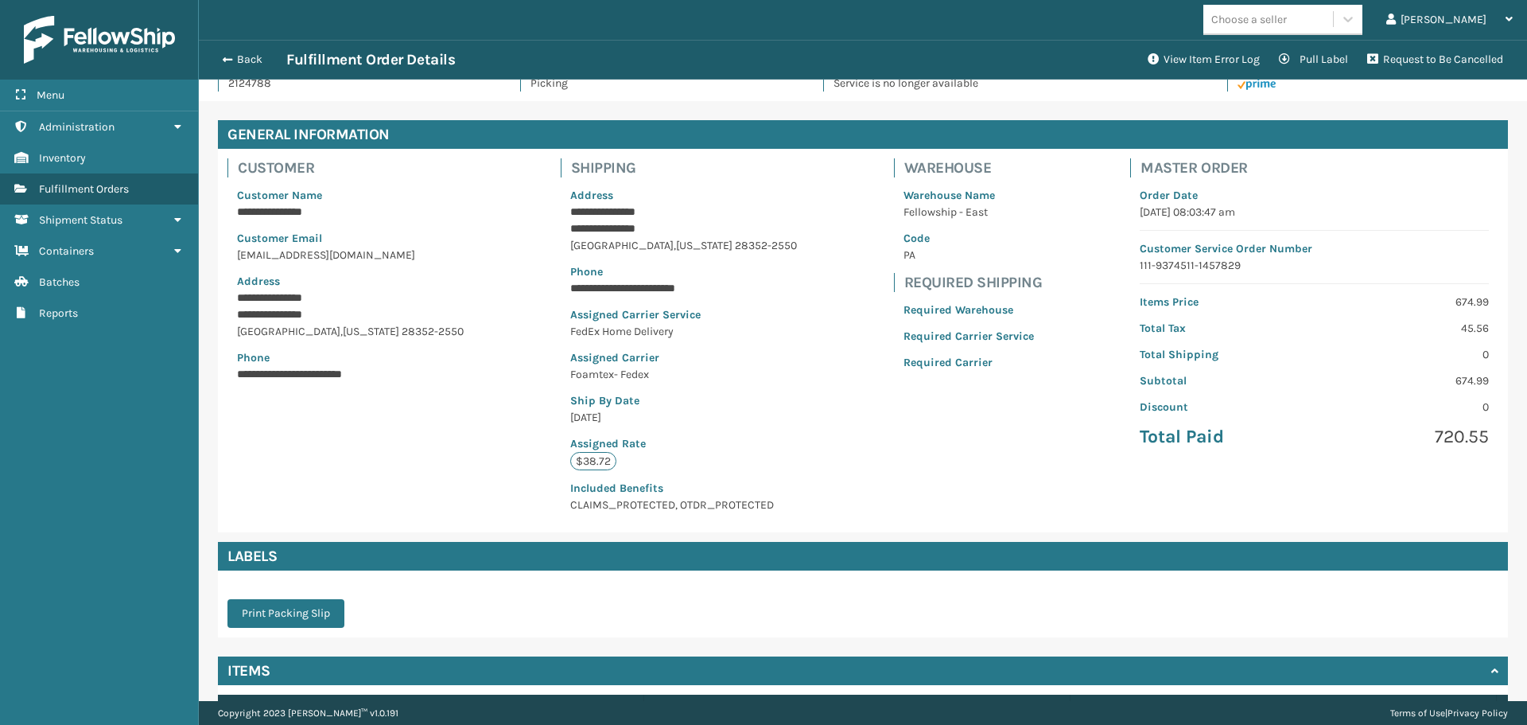
scroll to position [0, 0]
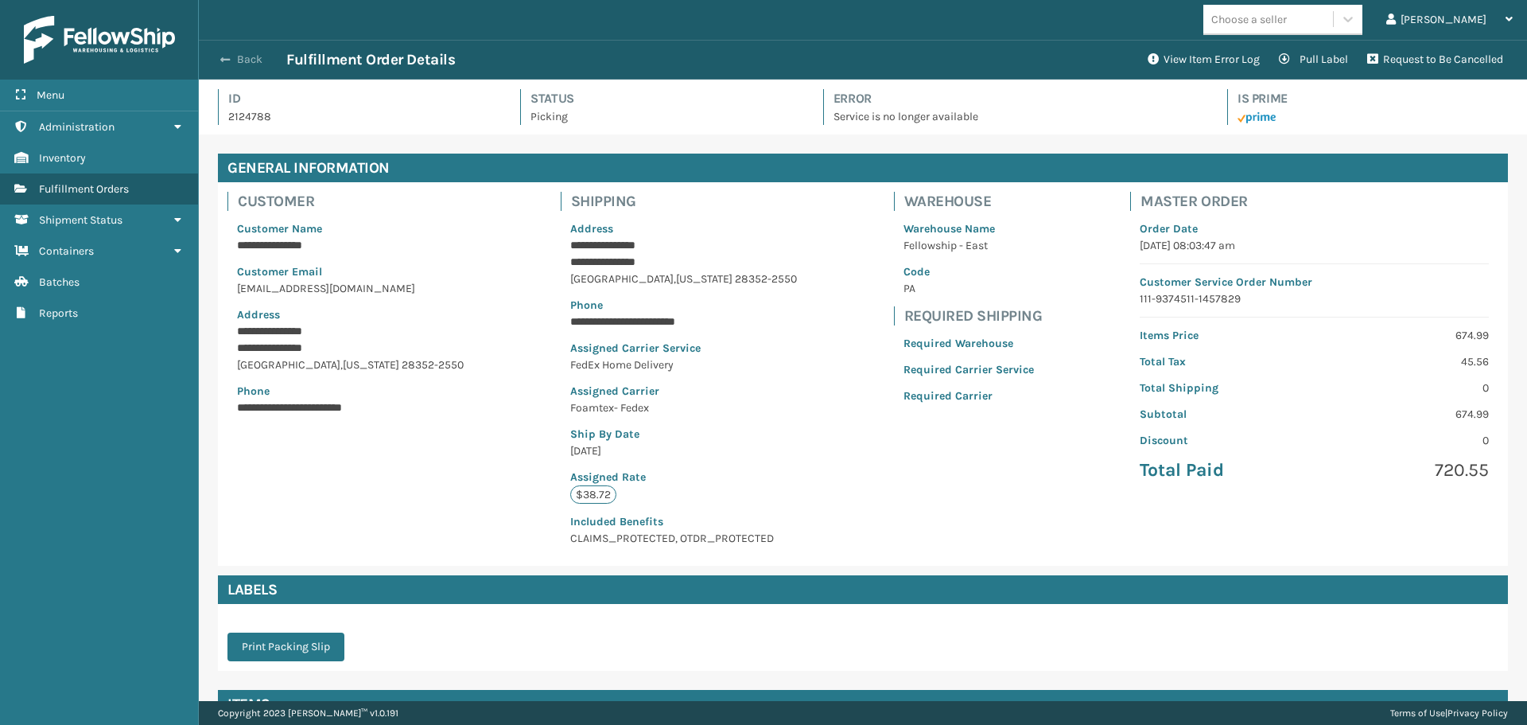
click at [231, 60] on button "Back" at bounding box center [249, 60] width 73 height 14
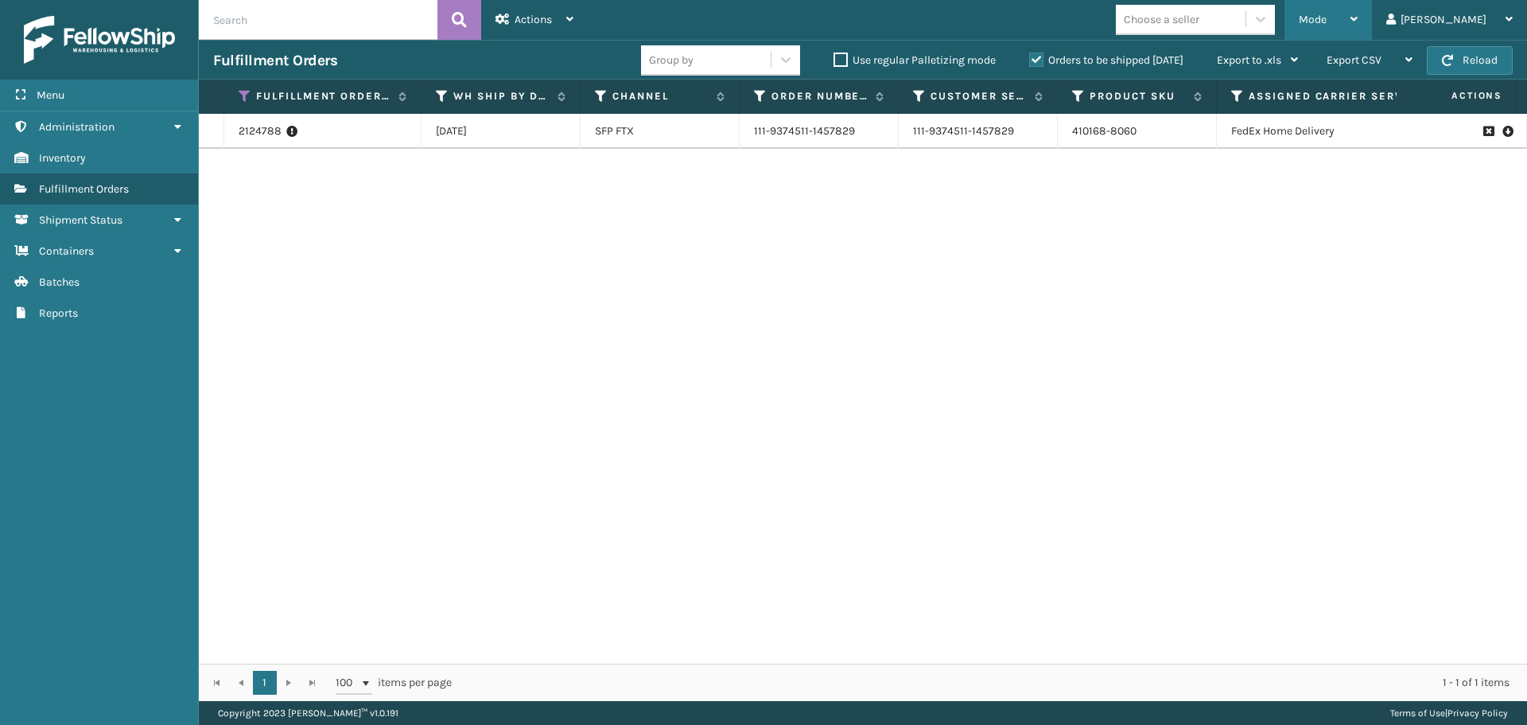
click at [1327, 21] on span "Mode" at bounding box center [1313, 20] width 28 height 14
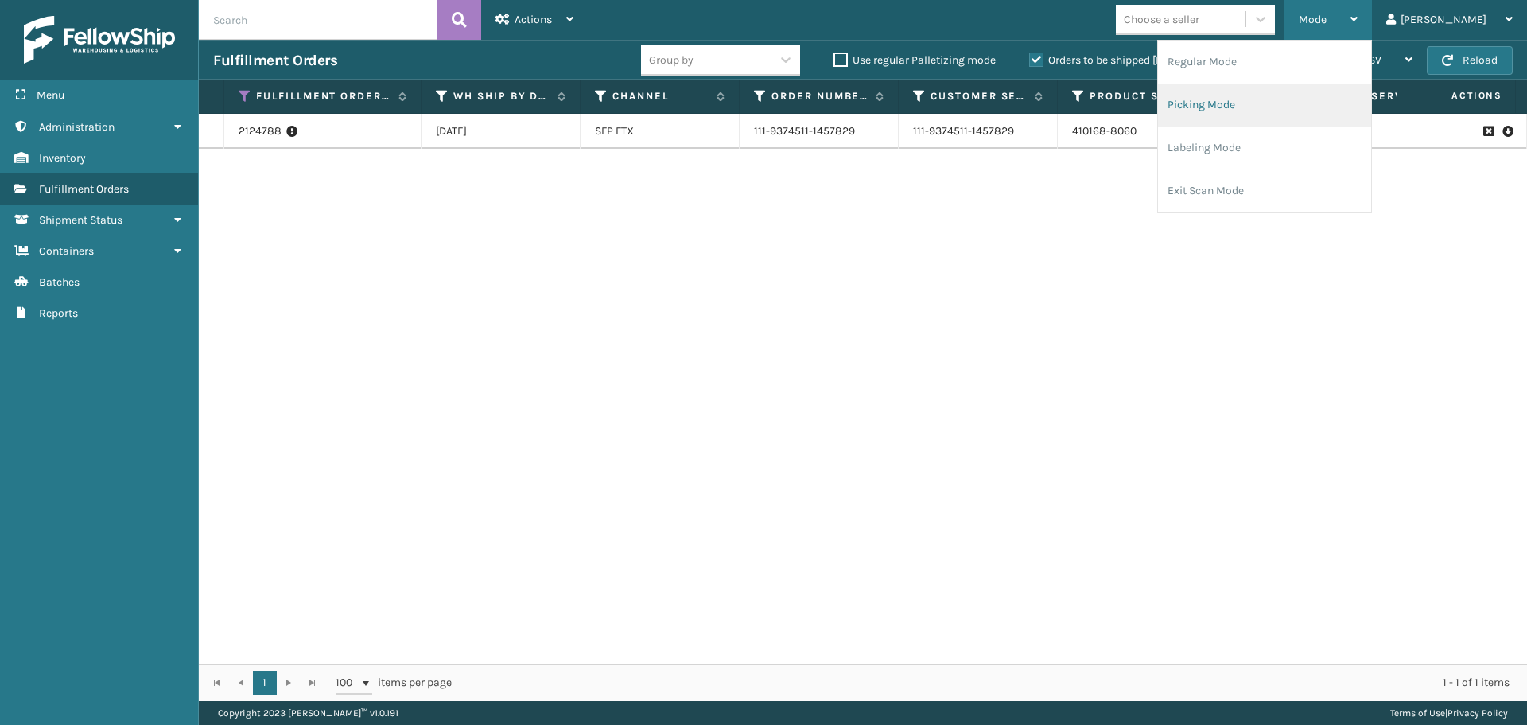
click at [1325, 103] on li "Picking Mode" at bounding box center [1264, 105] width 213 height 43
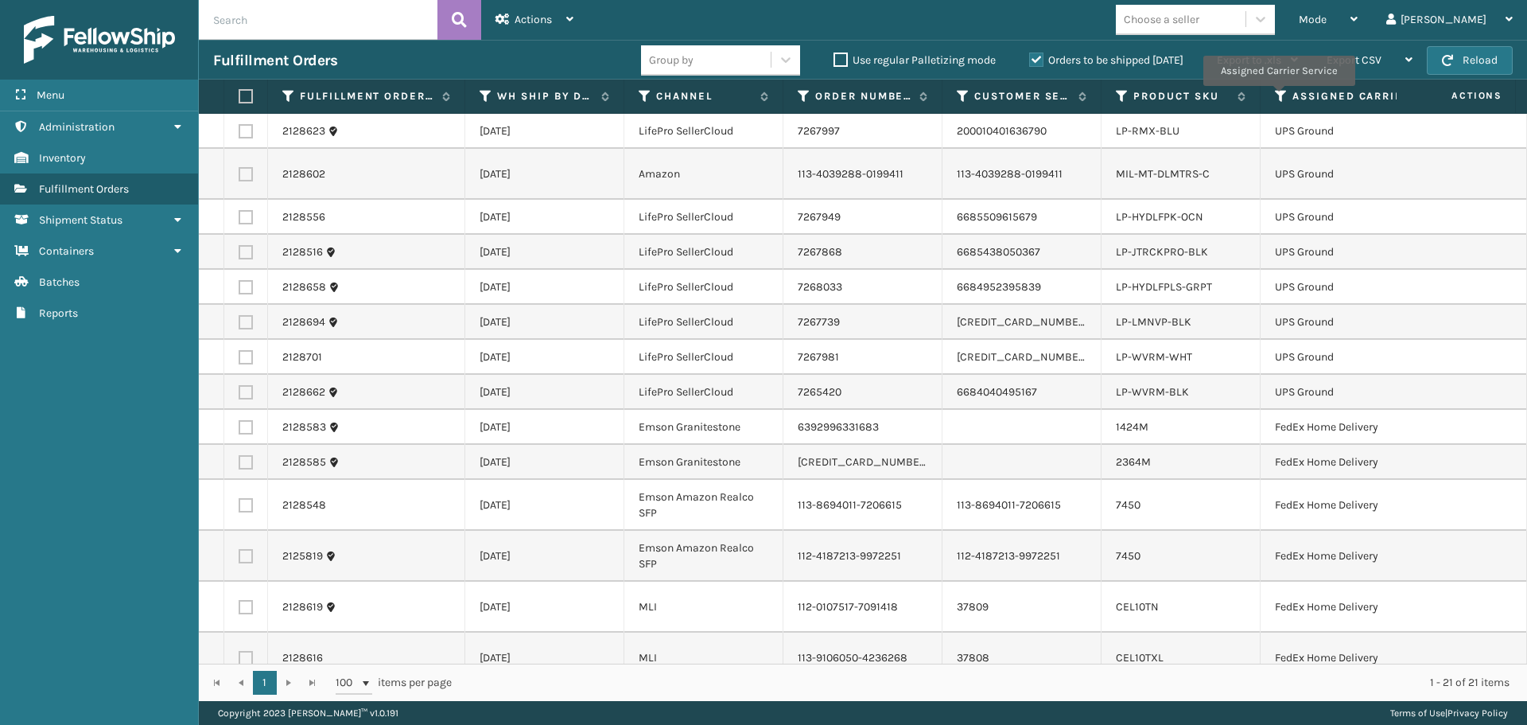
click at [1279, 97] on icon at bounding box center [1281, 96] width 13 height 14
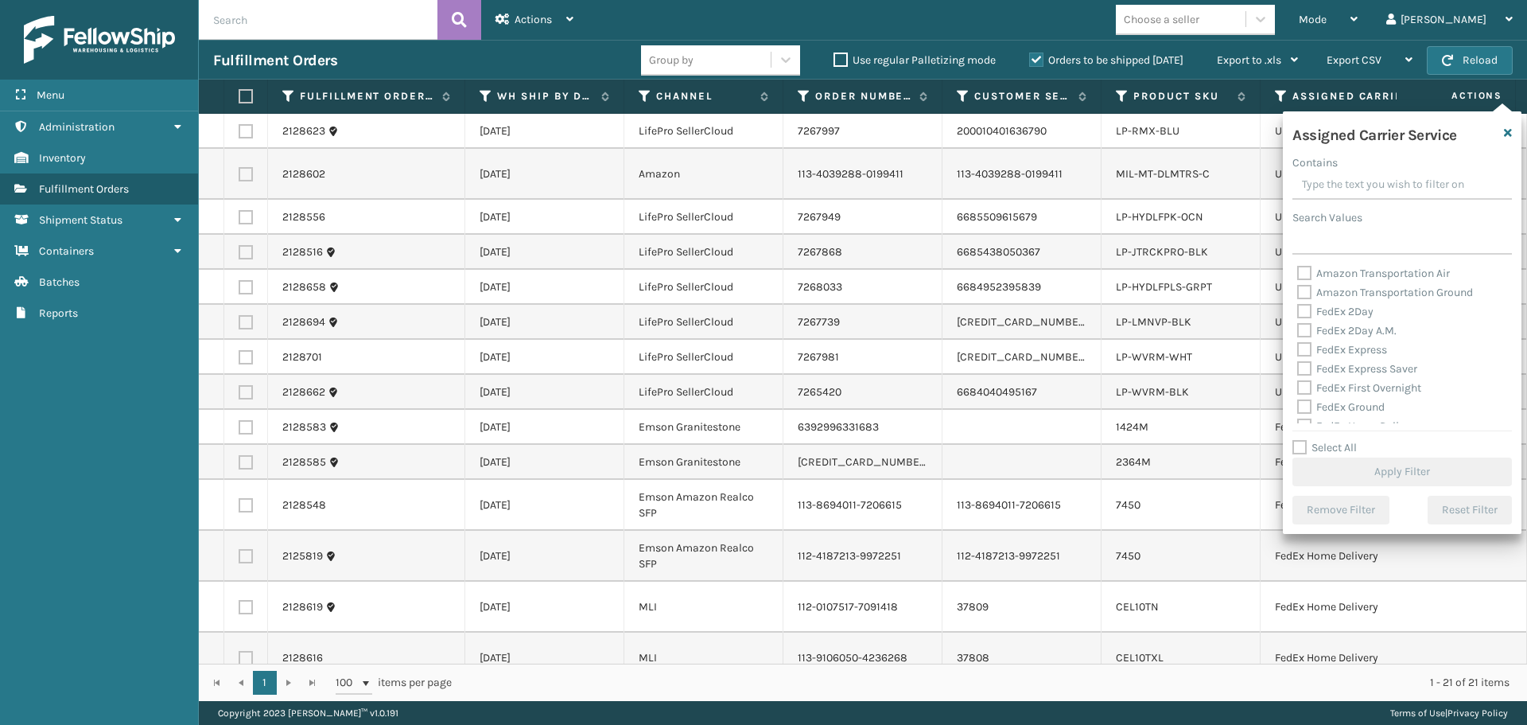
click at [1300, 271] on label "Amazon Transportation Air" at bounding box center [1374, 274] width 153 height 14
click at [1298, 271] on input "Amazon Transportation Air" at bounding box center [1298, 269] width 1 height 10
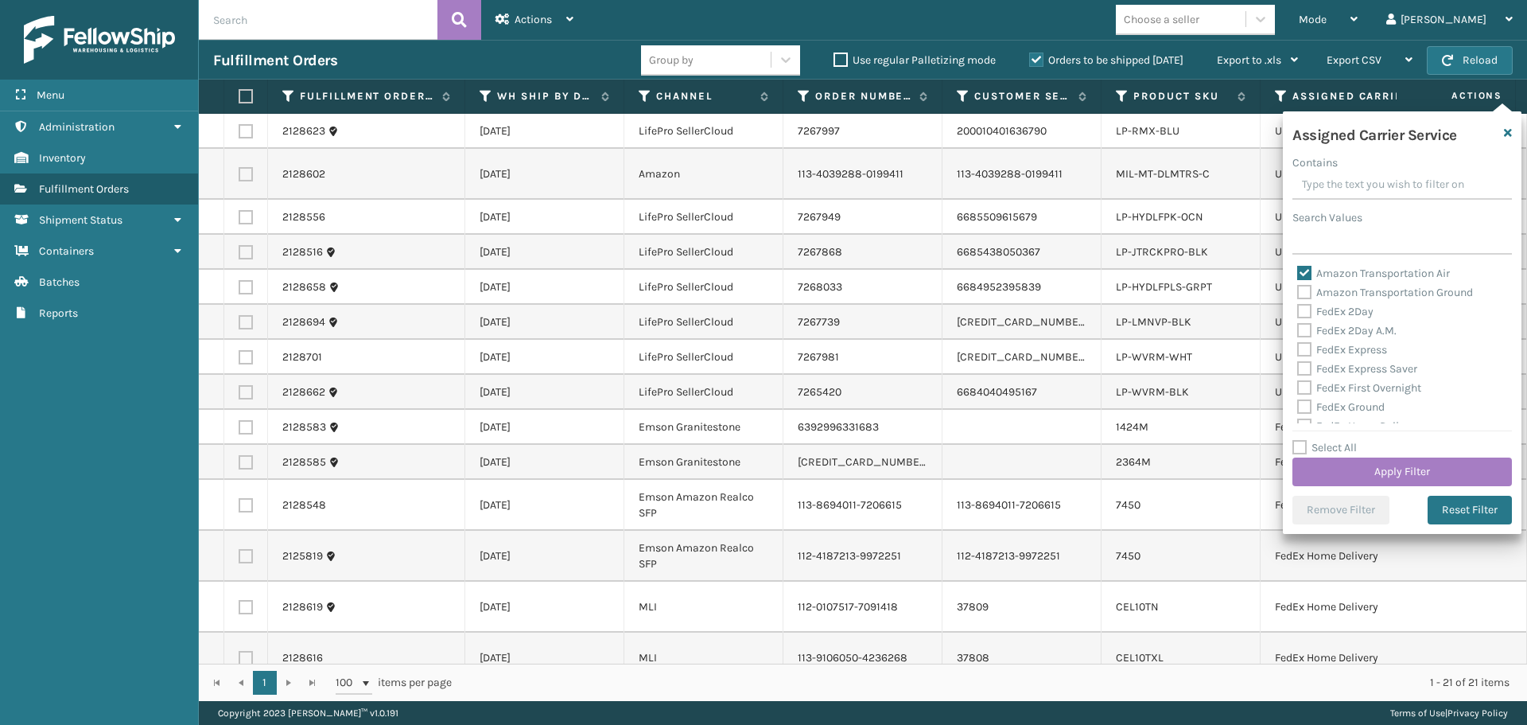
click at [1305, 292] on label "Amazon Transportation Ground" at bounding box center [1386, 293] width 176 height 14
click at [1298, 292] on input "Amazon Transportation Ground" at bounding box center [1298, 288] width 1 height 10
click at [1359, 466] on button "Apply Filter" at bounding box center [1403, 471] width 220 height 29
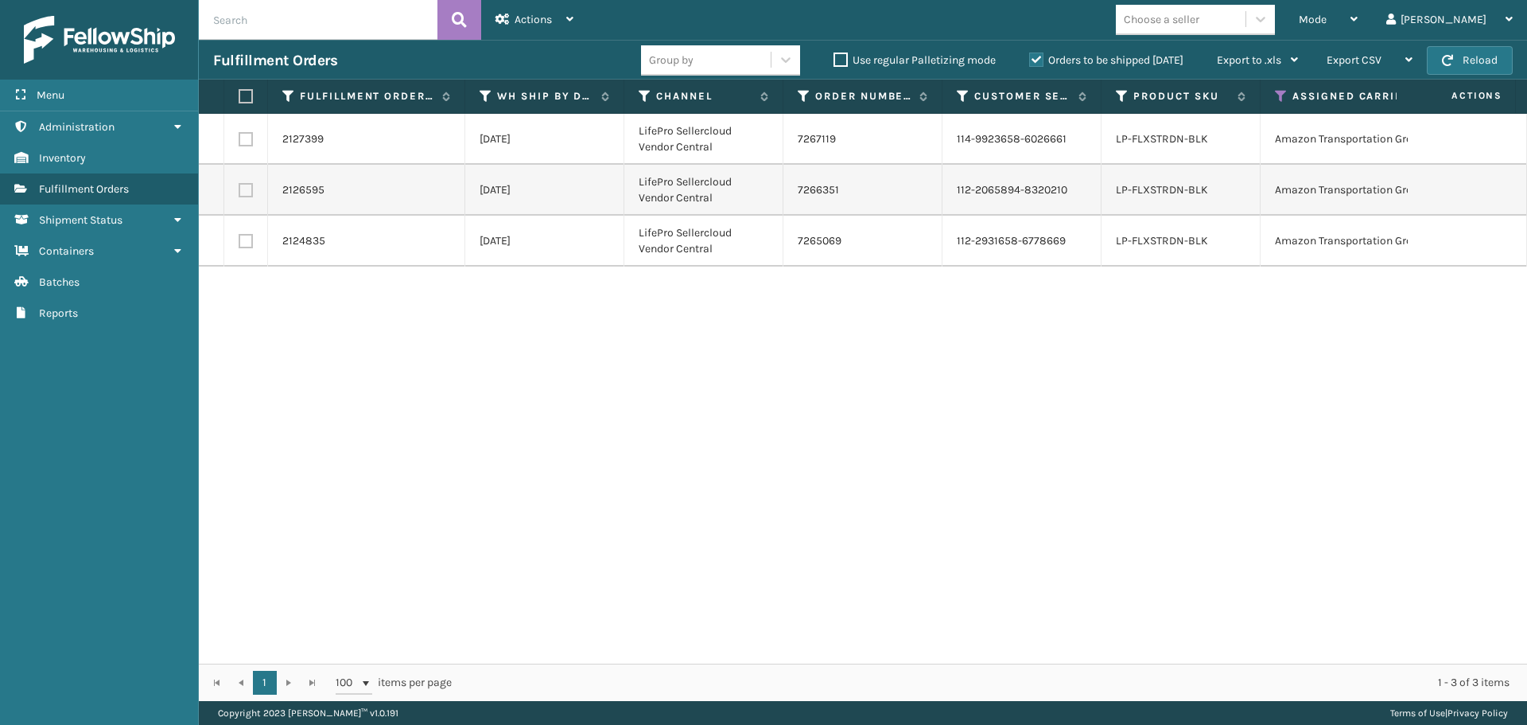
click at [247, 101] on label at bounding box center [244, 96] width 10 height 14
click at [239, 101] on input "checkbox" at bounding box center [239, 96] width 1 height 10
click at [527, 17] on span "Actions" at bounding box center [533, 20] width 37 height 14
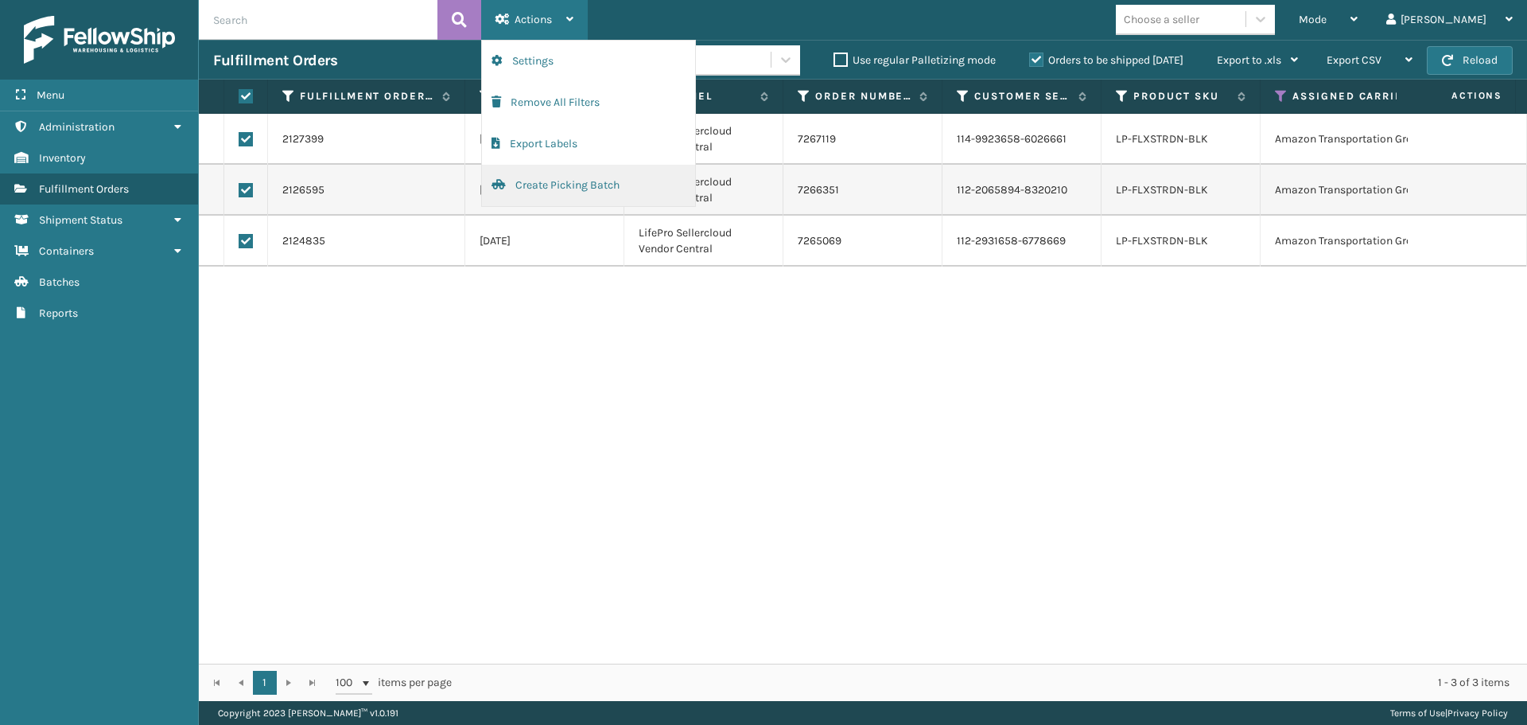
click at [609, 182] on button "Create Picking Batch" at bounding box center [588, 185] width 213 height 41
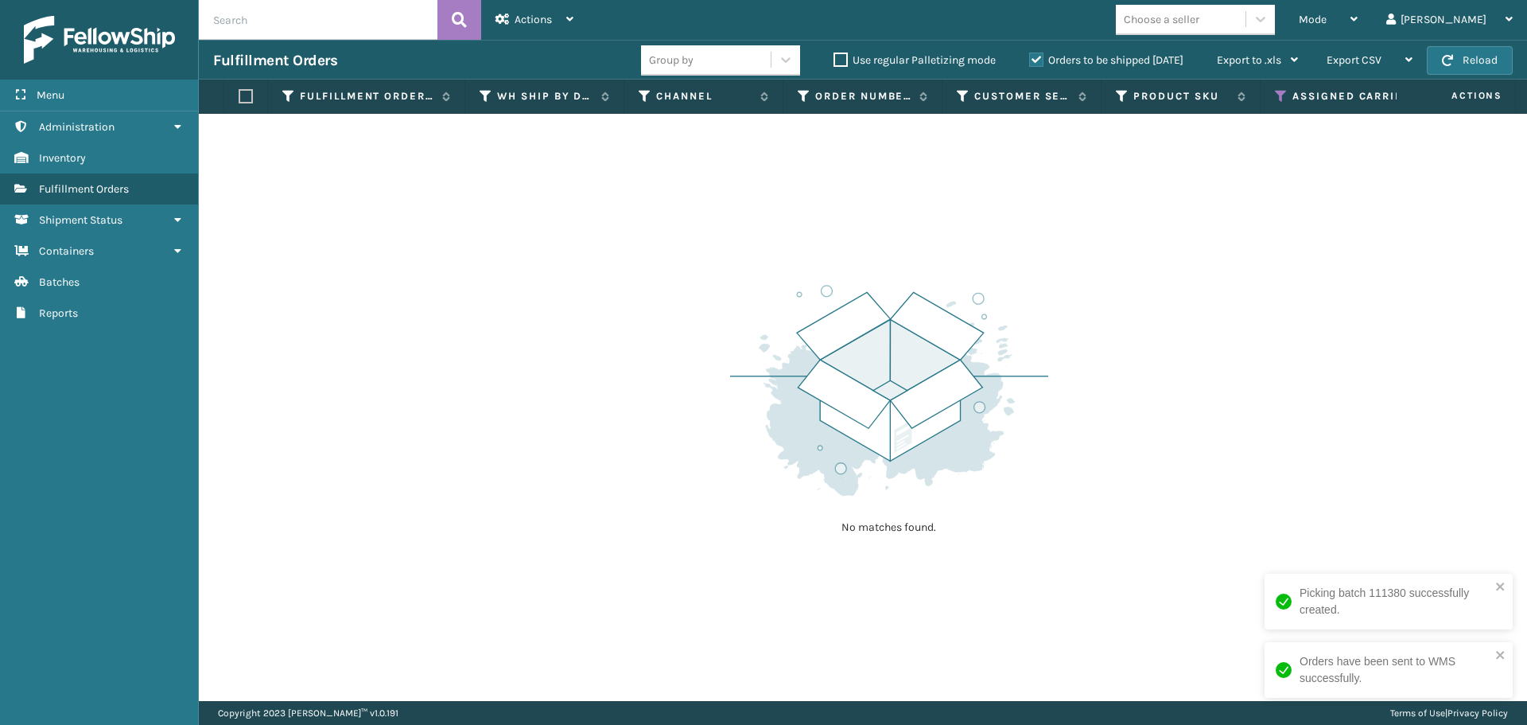
click at [1279, 91] on icon at bounding box center [1281, 96] width 13 height 14
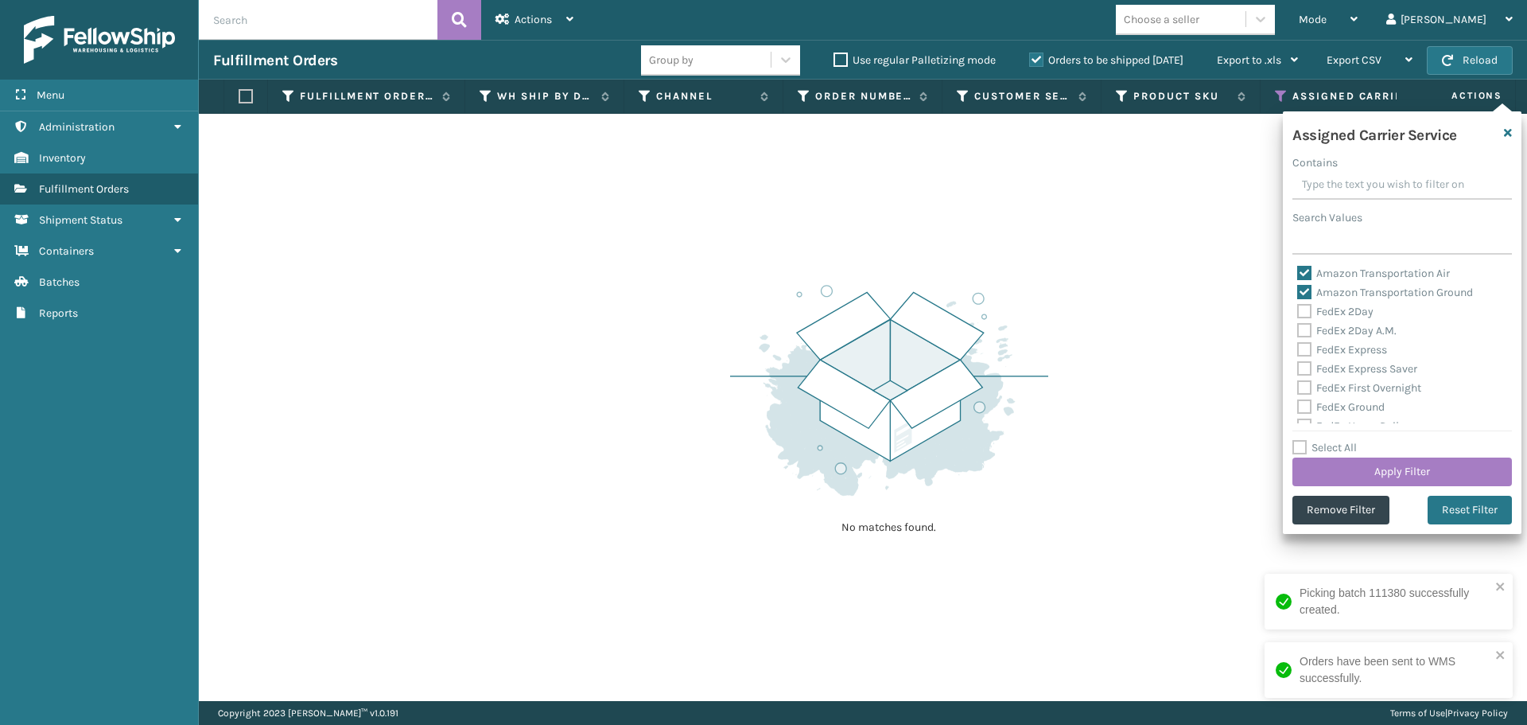
click at [1305, 265] on div "Amazon Transportation Air" at bounding box center [1403, 273] width 210 height 19
click at [1306, 274] on label "Amazon Transportation Air" at bounding box center [1374, 274] width 153 height 14
click at [1298, 274] on input "Amazon Transportation Air" at bounding box center [1298, 269] width 1 height 10
click at [1305, 286] on label "Amazon Transportation Ground" at bounding box center [1386, 293] width 176 height 14
click at [1298, 285] on input "Amazon Transportation Ground" at bounding box center [1298, 288] width 1 height 10
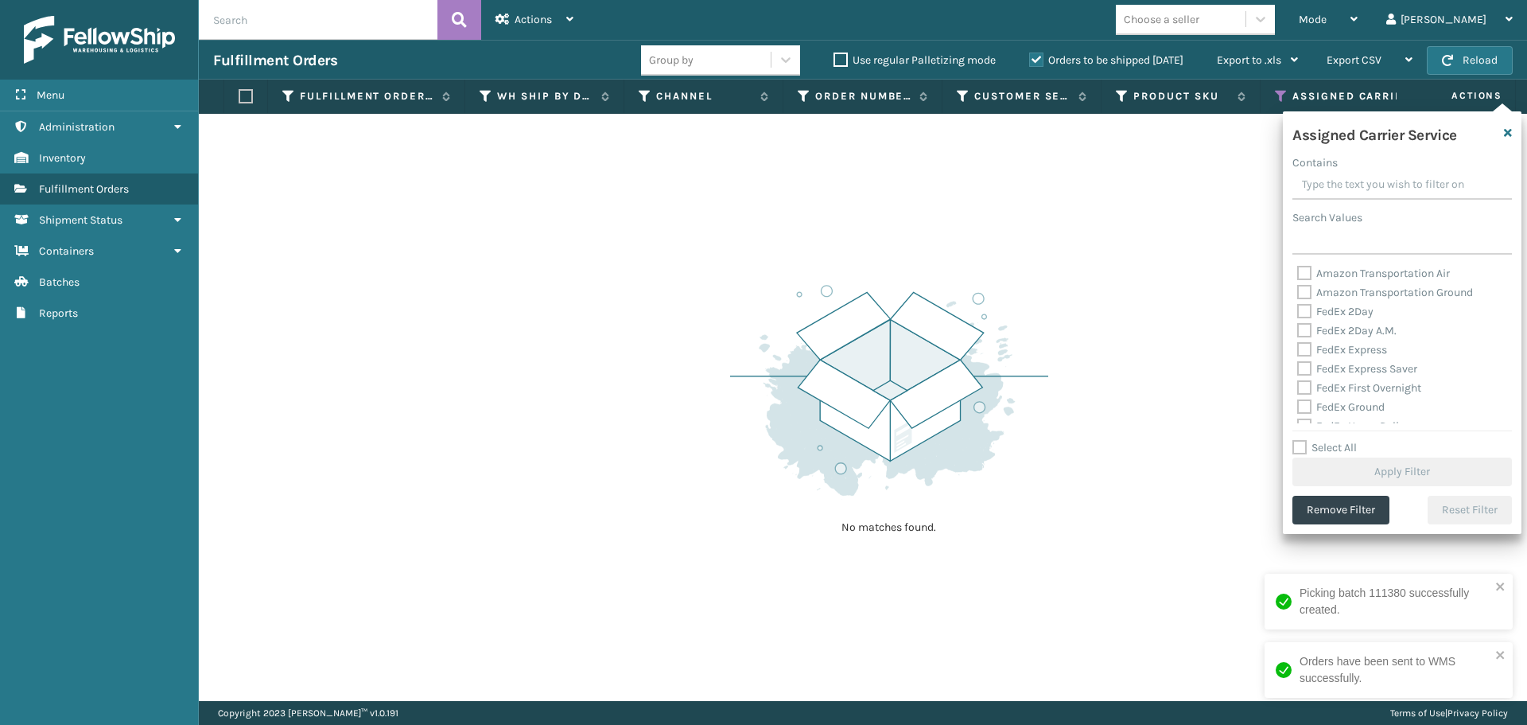
click at [1304, 309] on label "FedEx 2Day" at bounding box center [1336, 312] width 76 height 14
click at [1298, 309] on input "FedEx 2Day" at bounding box center [1298, 307] width 1 height 10
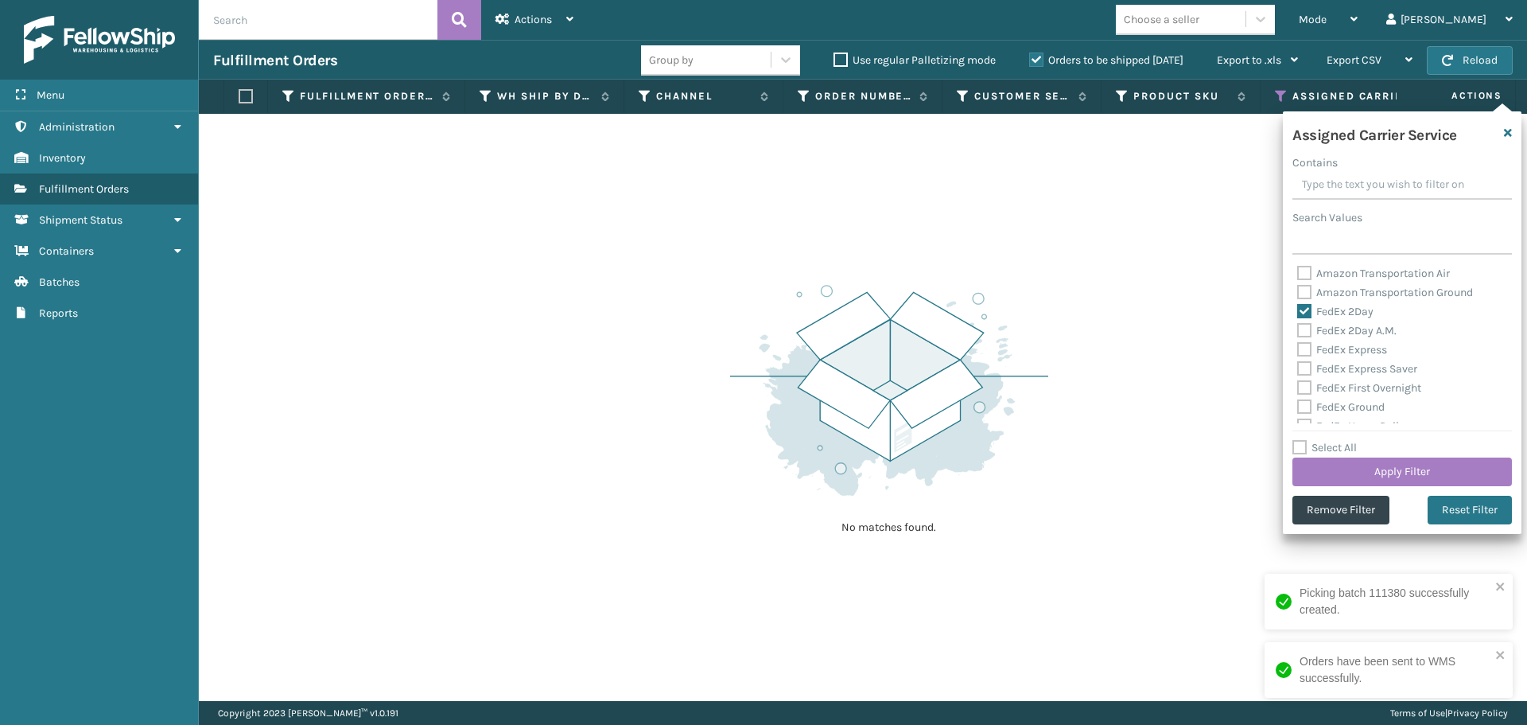
click at [1304, 330] on label "FedEx 2Day A.M." at bounding box center [1347, 331] width 99 height 14
click at [1298, 330] on input "FedEx 2Day A.M." at bounding box center [1298, 326] width 1 height 10
click at [1305, 354] on label "FedEx Express" at bounding box center [1343, 350] width 90 height 14
click at [1298, 351] on input "FedEx Express" at bounding box center [1298, 345] width 1 height 10
click at [1303, 372] on label "FedEx Express Saver" at bounding box center [1358, 369] width 120 height 14
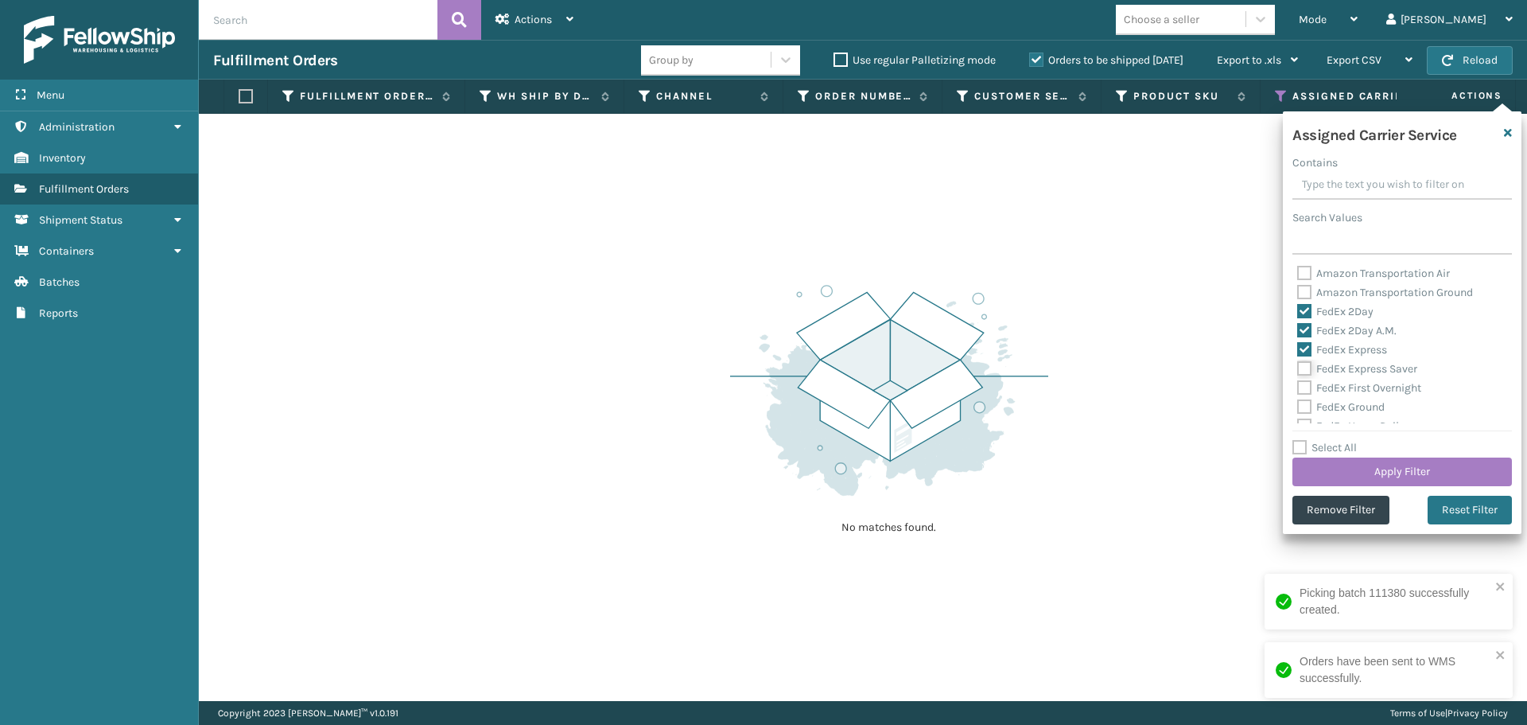
click at [1298, 370] on input "FedEx Express Saver" at bounding box center [1298, 365] width 1 height 10
click at [1304, 387] on label "FedEx First Overnight" at bounding box center [1360, 388] width 124 height 14
click at [1298, 387] on input "FedEx First Overnight" at bounding box center [1298, 384] width 1 height 10
click at [1309, 407] on label "FedEx Ground" at bounding box center [1342, 407] width 88 height 14
click at [1298, 407] on input "FedEx Ground" at bounding box center [1298, 403] width 1 height 10
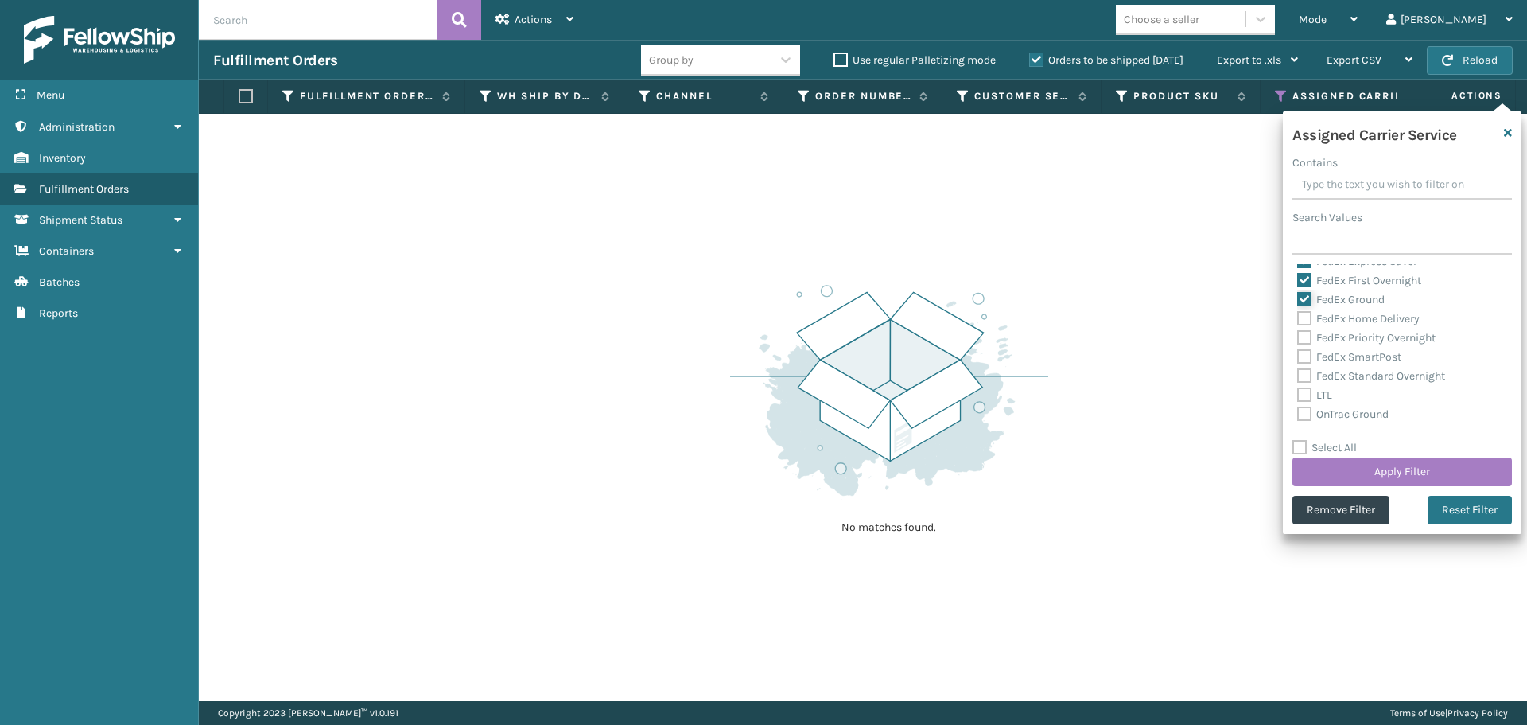
scroll to position [80, 0]
click at [1304, 348] on label "FedEx Home Delivery" at bounding box center [1359, 347] width 123 height 14
click at [1298, 348] on input "FedEx Home Delivery" at bounding box center [1298, 342] width 1 height 10
click at [1305, 365] on label "FedEx Priority Overnight" at bounding box center [1367, 366] width 138 height 14
click at [1298, 365] on input "FedEx Priority Overnight" at bounding box center [1298, 361] width 1 height 10
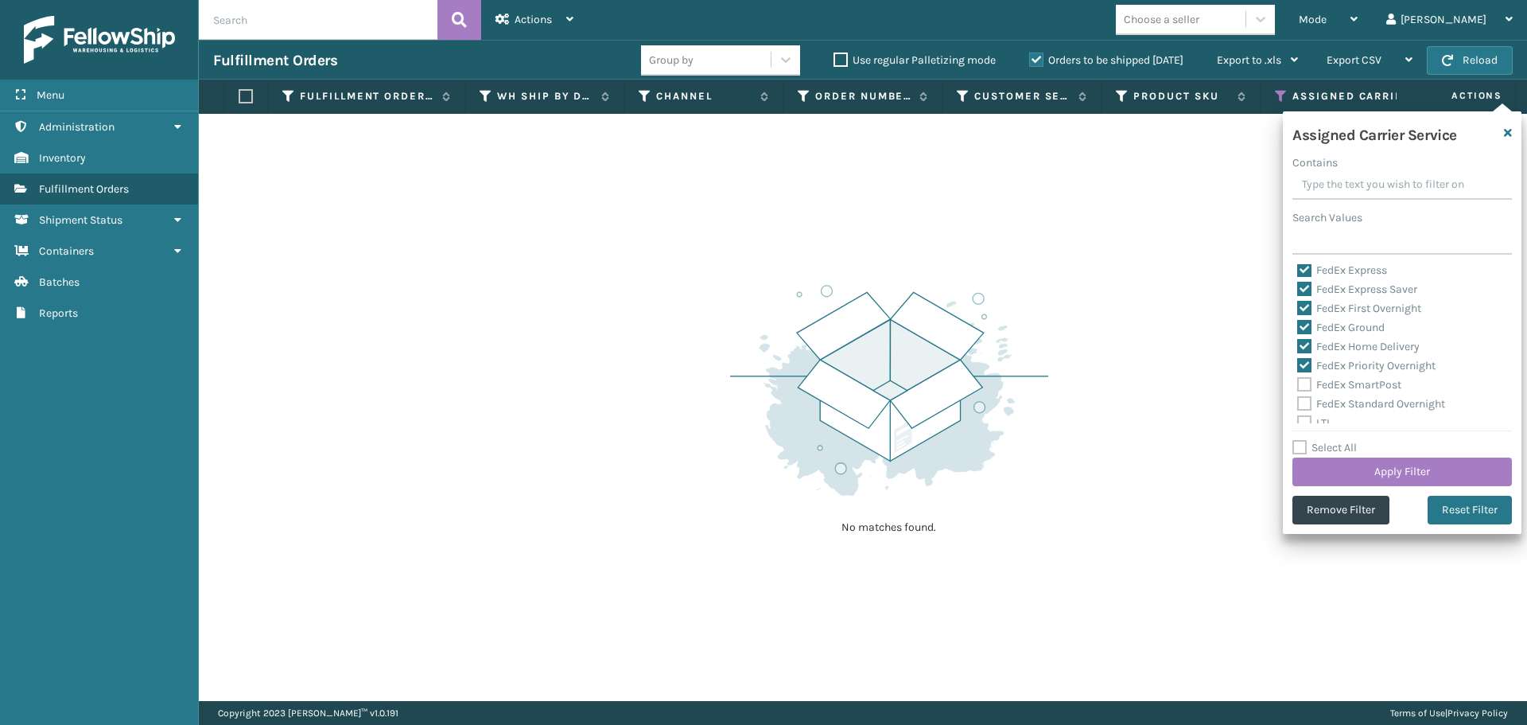
click at [1305, 387] on label "FedEx SmartPost" at bounding box center [1350, 385] width 104 height 14
click at [1298, 386] on input "FedEx SmartPost" at bounding box center [1298, 380] width 1 height 10
click at [1305, 403] on label "FedEx Standard Overnight" at bounding box center [1372, 404] width 148 height 14
click at [1298, 403] on input "FedEx Standard Overnight" at bounding box center [1298, 400] width 1 height 10
click at [1343, 480] on button "Apply Filter" at bounding box center [1403, 471] width 220 height 29
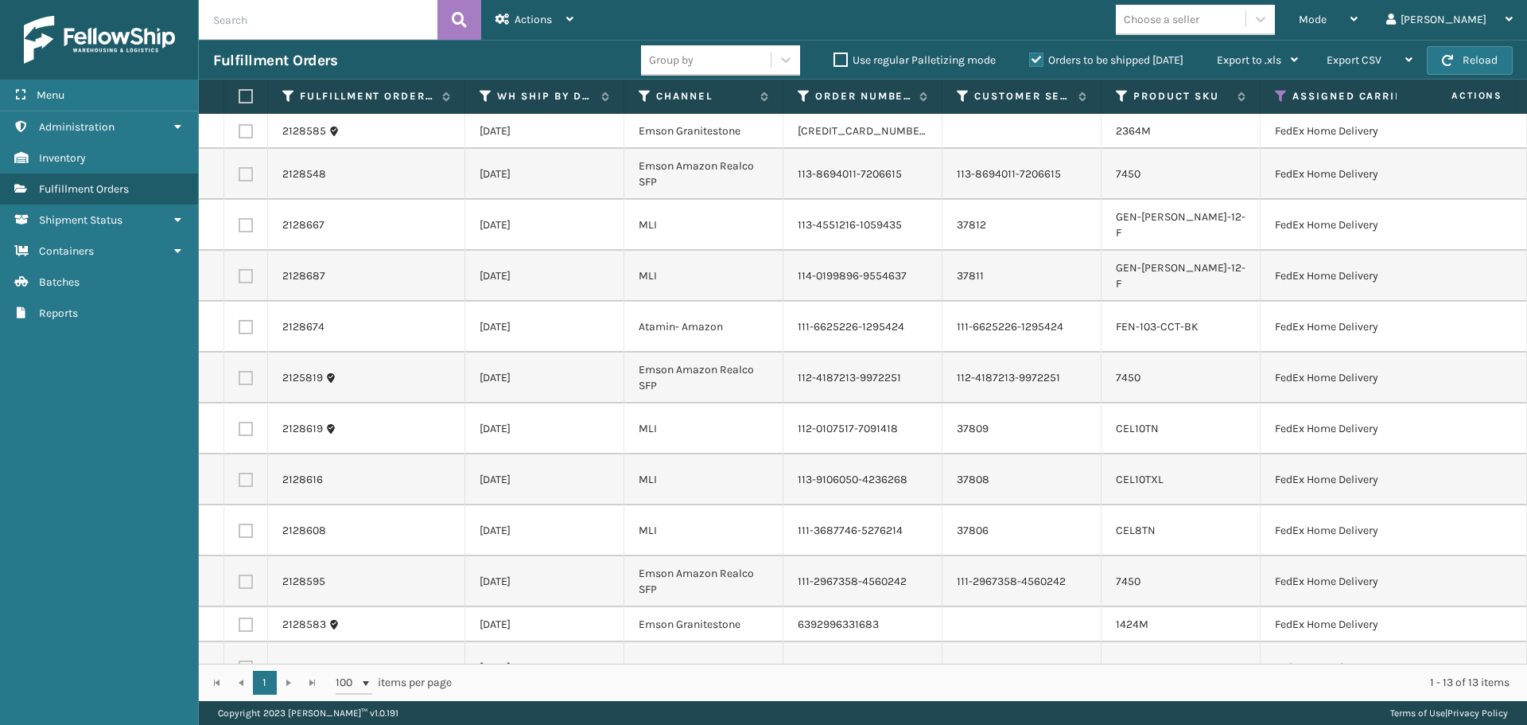
click at [241, 99] on label at bounding box center [244, 96] width 10 height 14
click at [239, 99] on input "checkbox" at bounding box center [239, 96] width 1 height 10
click at [543, 41] on div "Fulfillment Orders Group by Use regular Palletizing mode Orders to be shipped […" at bounding box center [863, 60] width 1329 height 40
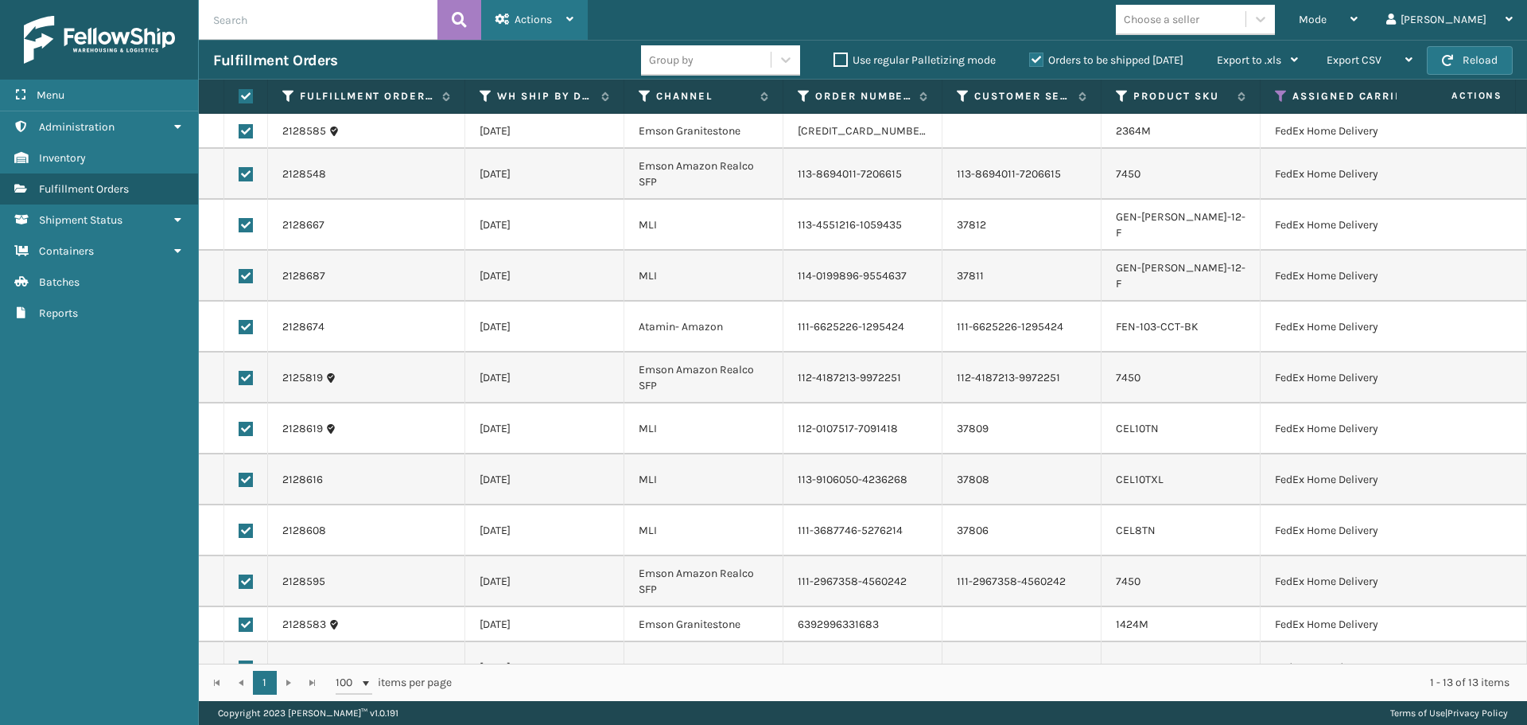
click at [543, 26] on div "Actions" at bounding box center [535, 20] width 78 height 40
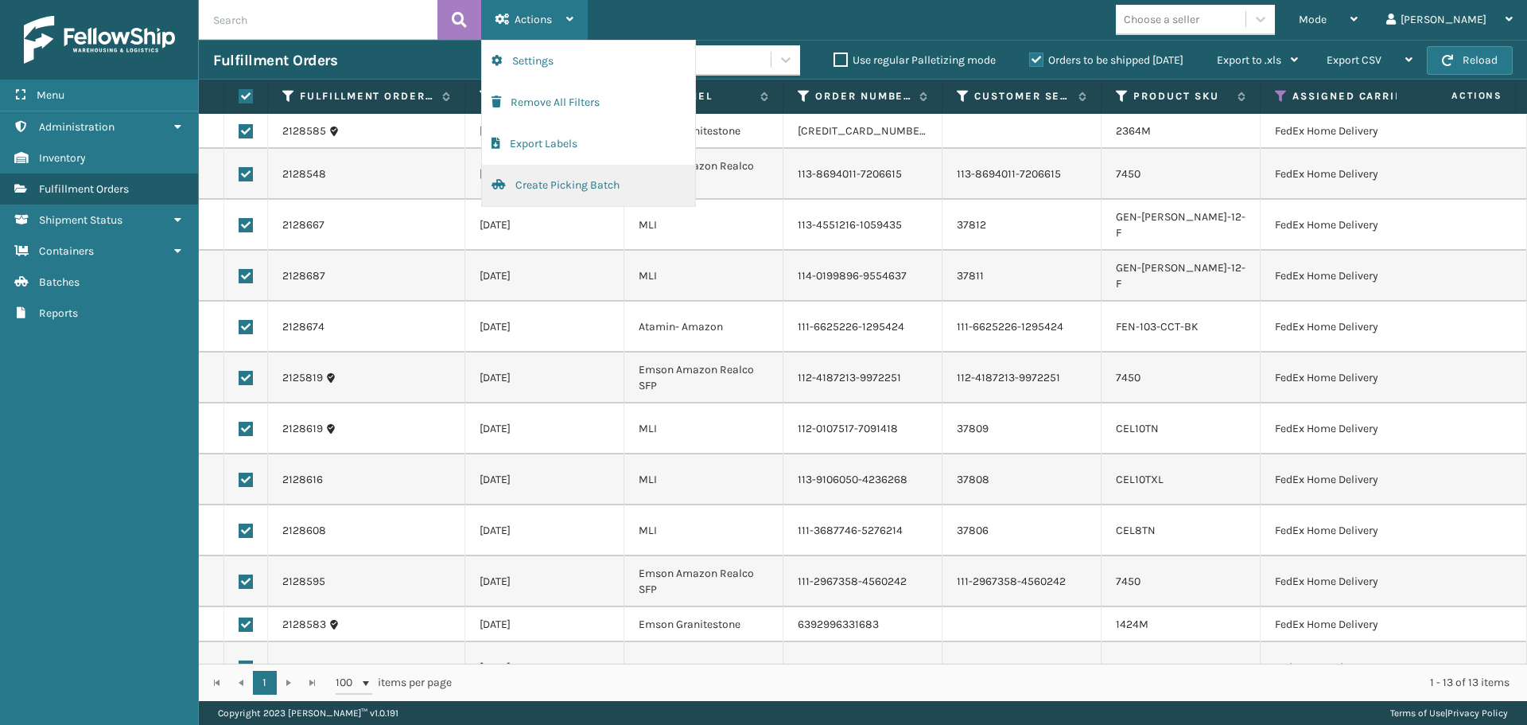
click at [544, 178] on button "Create Picking Batch" at bounding box center [588, 185] width 213 height 41
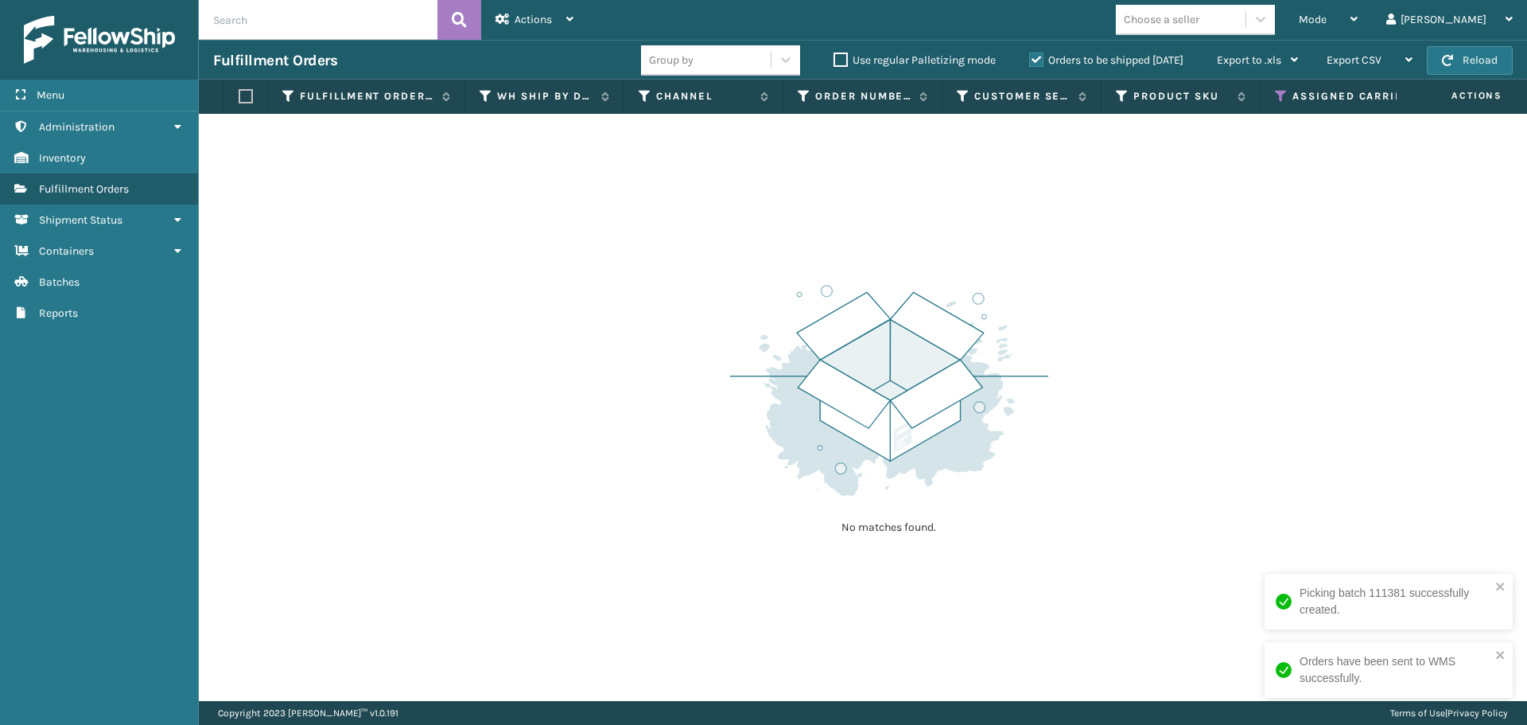
click at [1278, 98] on icon at bounding box center [1281, 96] width 13 height 14
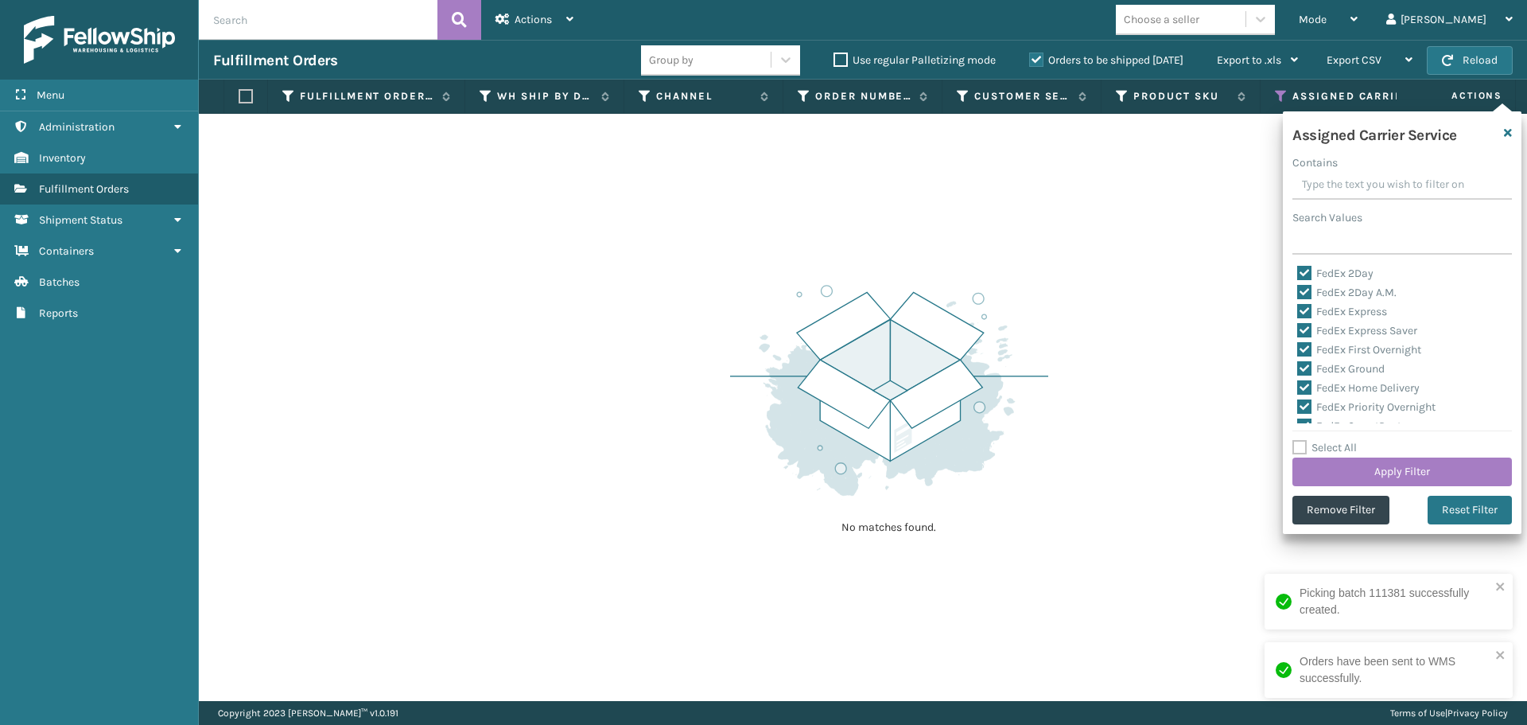
click at [1309, 274] on label "FedEx 2Day" at bounding box center [1336, 274] width 76 height 14
click at [1298, 274] on input "FedEx 2Day" at bounding box center [1298, 269] width 1 height 10
click at [1305, 294] on label "FedEx 2Day A.M." at bounding box center [1347, 293] width 99 height 14
click at [1298, 294] on input "FedEx 2Day A.M." at bounding box center [1298, 288] width 1 height 10
click at [1305, 316] on label "FedEx Express" at bounding box center [1343, 312] width 90 height 14
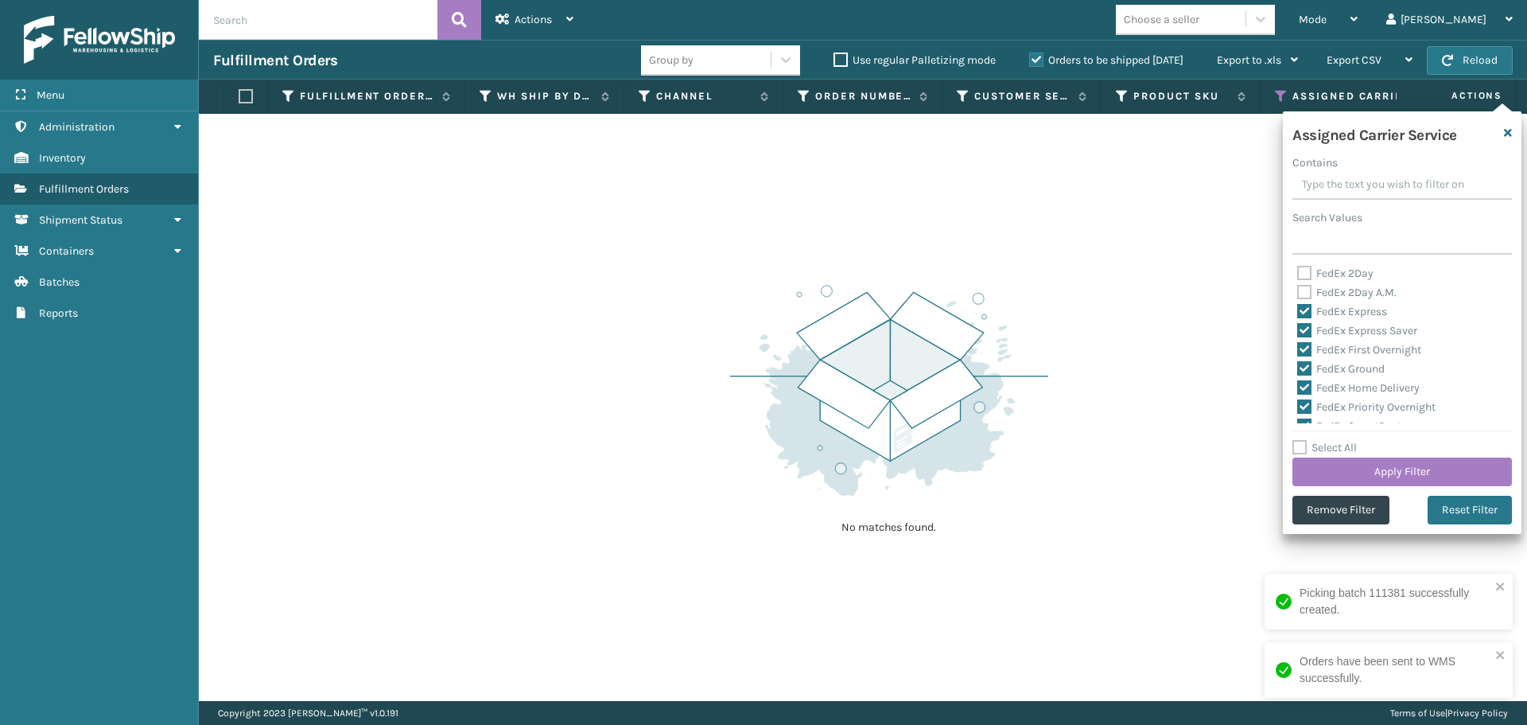
click at [1298, 313] on input "FedEx Express" at bounding box center [1298, 307] width 1 height 10
click at [1305, 326] on label "FedEx Express Saver" at bounding box center [1358, 331] width 120 height 14
click at [1298, 326] on input "FedEx Express Saver" at bounding box center [1298, 326] width 1 height 10
click at [1307, 349] on label "FedEx First Overnight" at bounding box center [1360, 350] width 124 height 14
click at [1298, 349] on input "FedEx First Overnight" at bounding box center [1298, 345] width 1 height 10
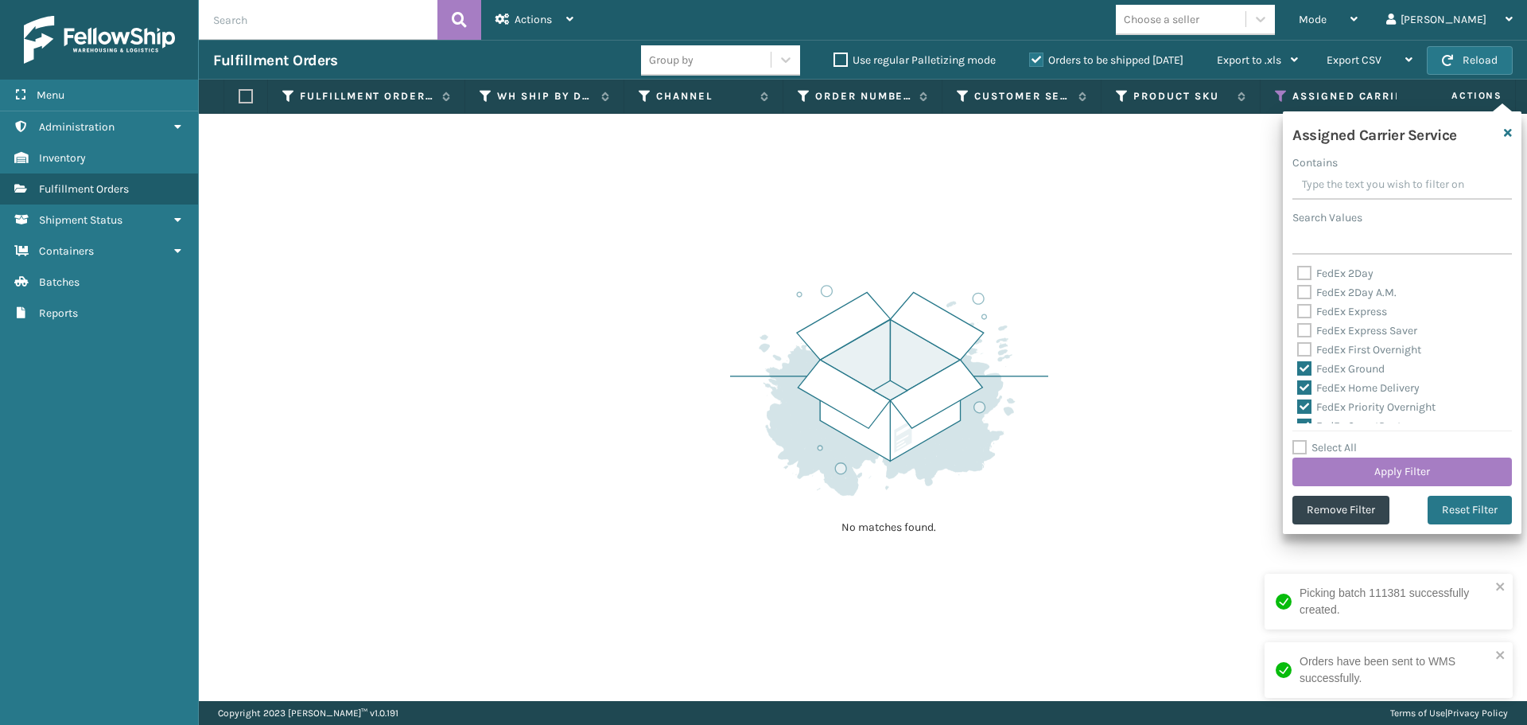
click at [1307, 368] on label "FedEx Ground" at bounding box center [1342, 369] width 88 height 14
click at [1298, 368] on input "FedEx Ground" at bounding box center [1298, 365] width 1 height 10
click at [1307, 390] on label "FedEx Home Delivery" at bounding box center [1359, 388] width 123 height 14
click at [1298, 389] on input "FedEx Home Delivery" at bounding box center [1298, 384] width 1 height 10
click at [1304, 410] on label "FedEx Priority Overnight" at bounding box center [1367, 407] width 138 height 14
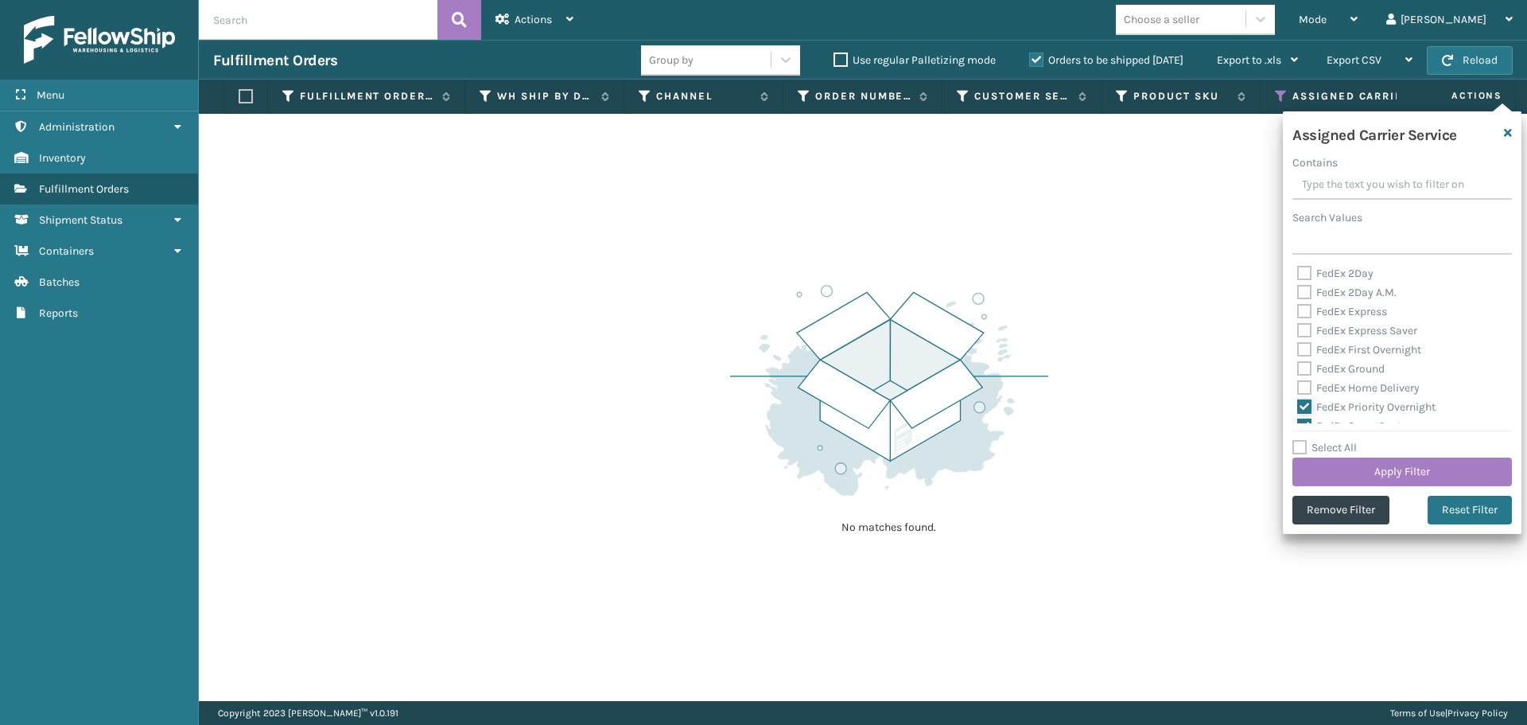
click at [1298, 408] on input "FedEx Priority Overnight" at bounding box center [1298, 403] width 1 height 10
click at [1301, 345] on label "FedEx SmartPost" at bounding box center [1350, 347] width 104 height 14
click at [1298, 345] on input "FedEx SmartPost" at bounding box center [1298, 342] width 1 height 10
click at [1302, 359] on label "FedEx Standard Overnight" at bounding box center [1372, 366] width 148 height 14
click at [1298, 358] on input "FedEx Standard Overnight" at bounding box center [1298, 361] width 1 height 10
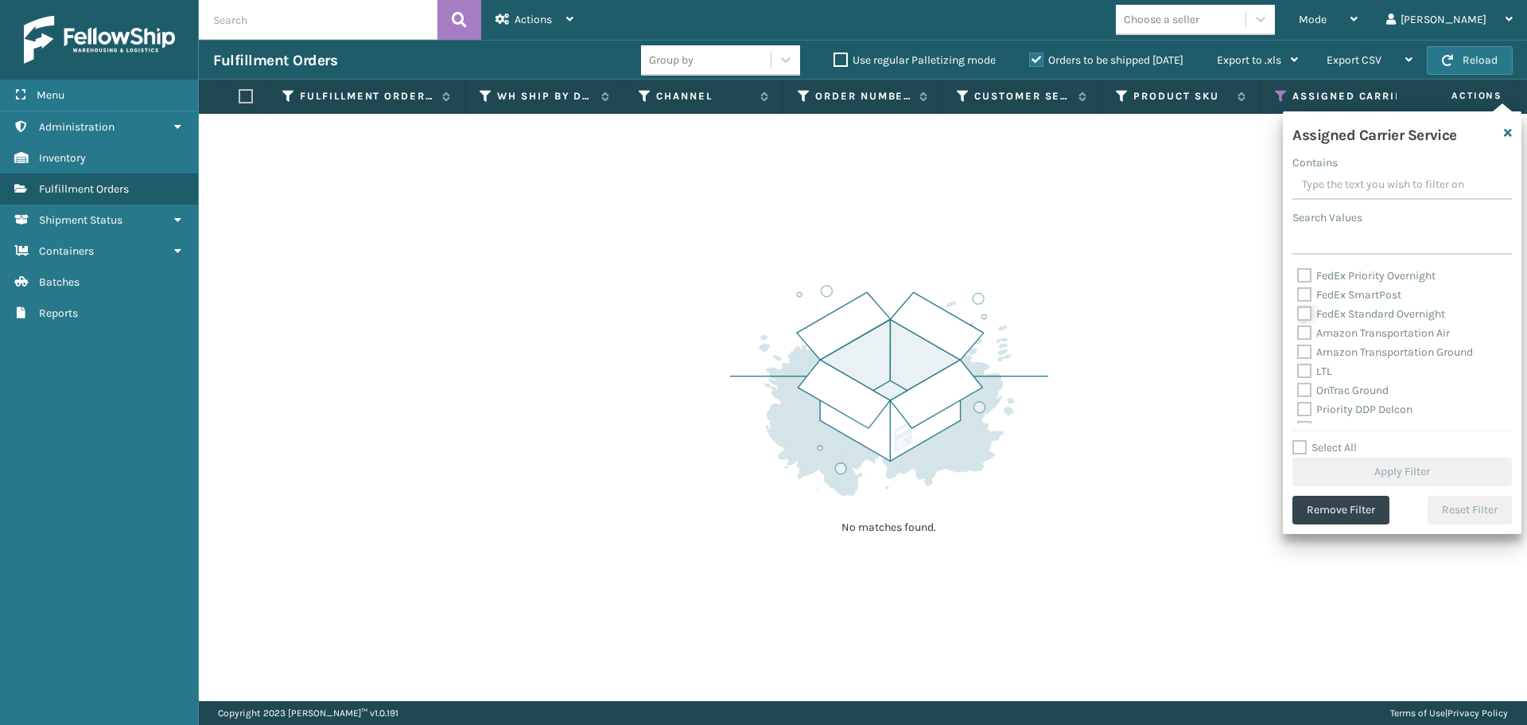
scroll to position [159, 0]
click at [1311, 360] on label "OnTrac Ground" at bounding box center [1343, 363] width 91 height 14
click at [1298, 360] on input "OnTrac Ground" at bounding box center [1298, 358] width 1 height 10
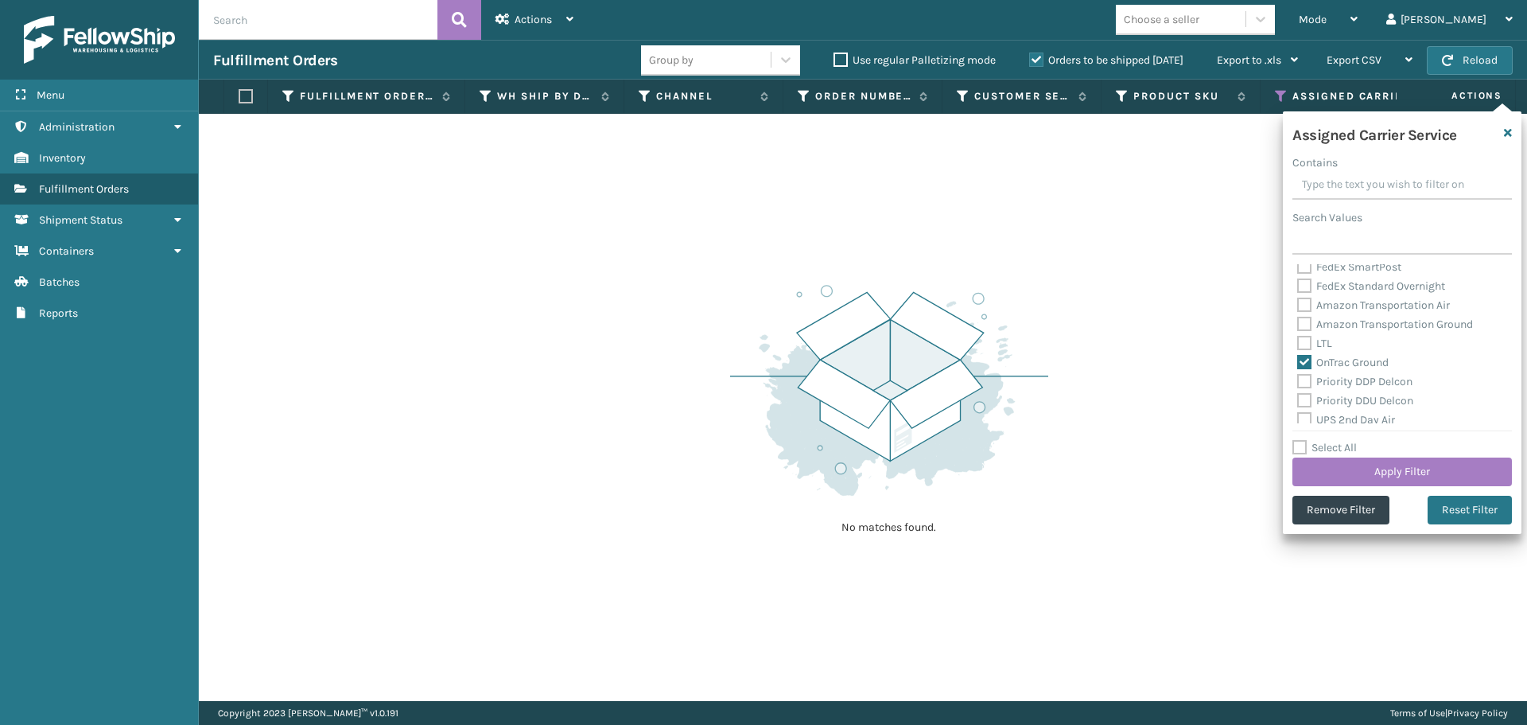
click at [1307, 377] on label "Priority DDP Delcon" at bounding box center [1355, 382] width 115 height 14
click at [1298, 377] on input "Priority DDP Delcon" at bounding box center [1298, 377] width 1 height 10
click at [1306, 399] on label "Priority DDU Delcon" at bounding box center [1356, 401] width 116 height 14
click at [1298, 399] on input "Priority DDU Delcon" at bounding box center [1298, 396] width 1 height 10
click at [1306, 418] on label "UPS 2nd Day Air" at bounding box center [1347, 420] width 98 height 14
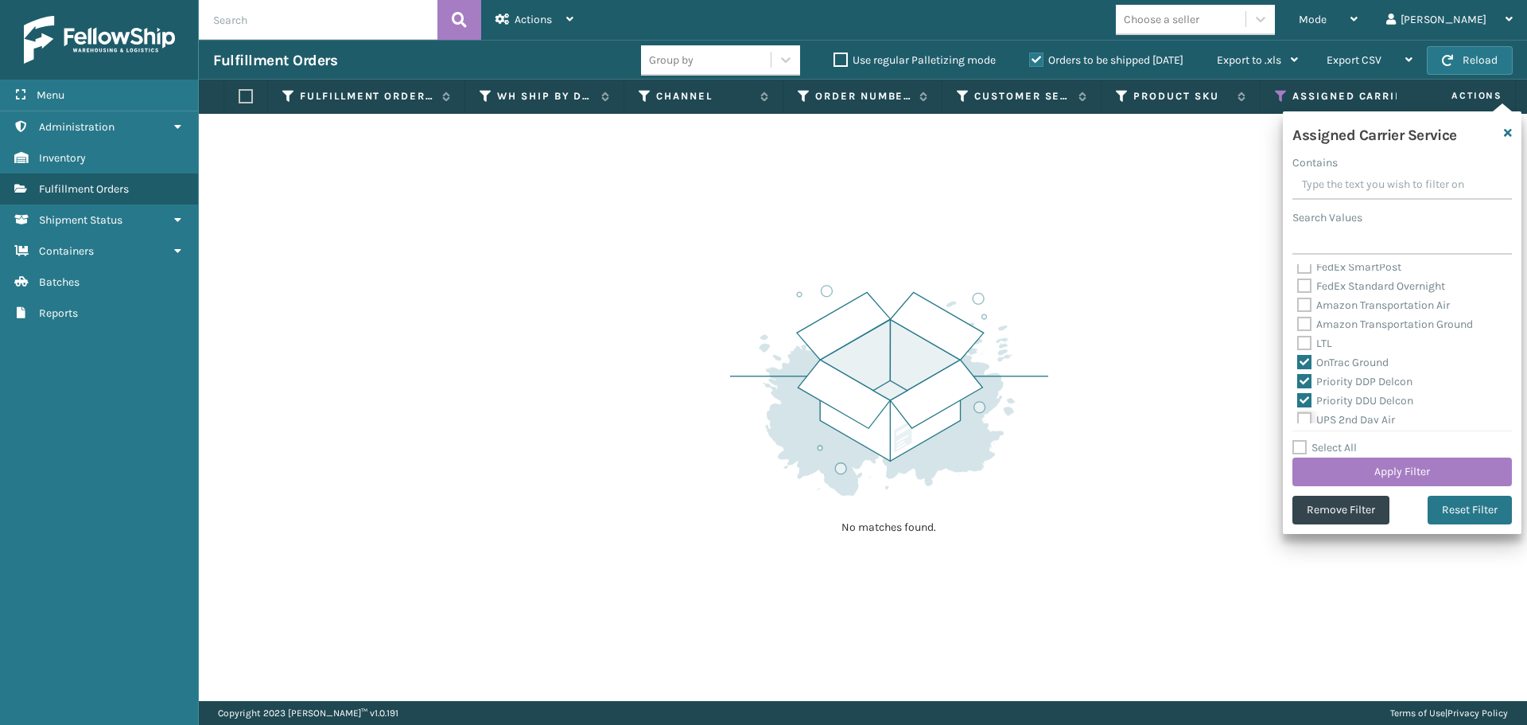
click at [1298, 418] on input "UPS 2nd Day Air" at bounding box center [1298, 415] width 1 height 10
click at [1311, 278] on label "UPS 2nd Day Air A.M." at bounding box center [1358, 280] width 121 height 14
click at [1298, 278] on input "UPS 2nd Day Air A.M." at bounding box center [1298, 275] width 1 height 10
click at [1309, 303] on label "UPS 3 Day Select" at bounding box center [1349, 299] width 102 height 14
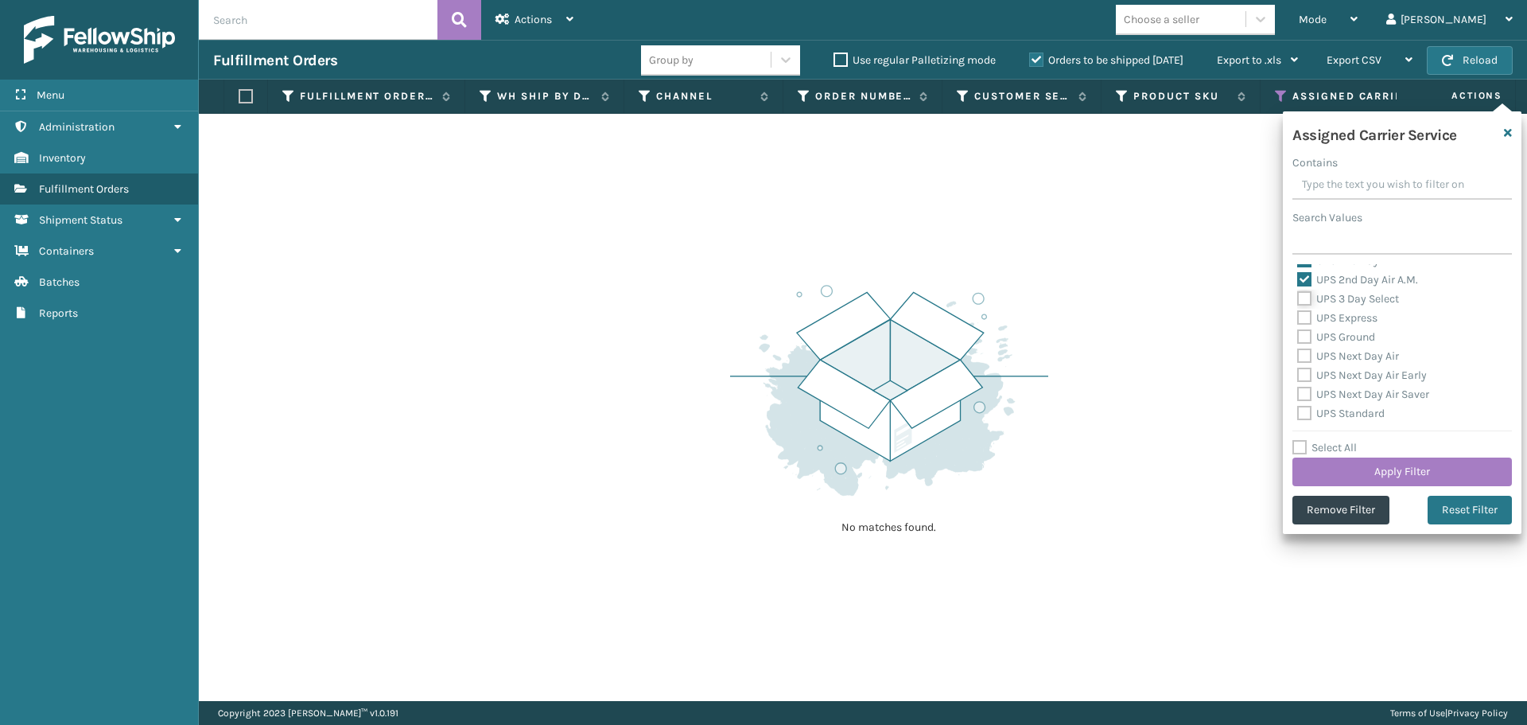
click at [1298, 300] on input "UPS 3 Day Select" at bounding box center [1298, 295] width 1 height 10
click at [1305, 321] on label "UPS Express" at bounding box center [1338, 318] width 80 height 14
click at [1298, 319] on input "UPS Express" at bounding box center [1298, 314] width 1 height 10
click at [1304, 335] on label "UPS Ground" at bounding box center [1337, 337] width 78 height 14
click at [1298, 335] on input "UPS Ground" at bounding box center [1298, 333] width 1 height 10
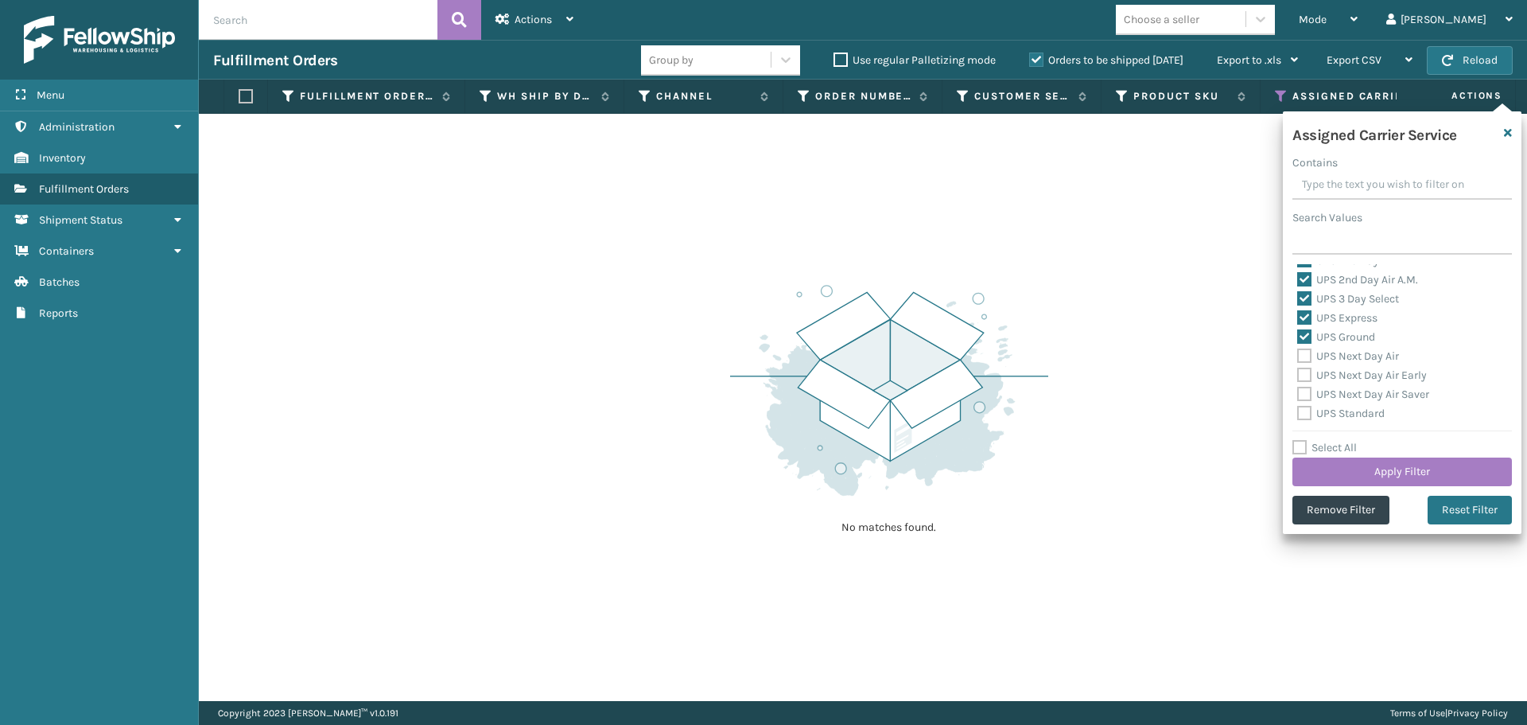
click at [1302, 363] on div "UPS Next Day Air" at bounding box center [1403, 356] width 210 height 19
click at [1302, 355] on label "UPS Next Day Air" at bounding box center [1349, 356] width 102 height 14
click at [1298, 355] on input "UPS Next Day Air" at bounding box center [1298, 352] width 1 height 10
click at [1307, 377] on label "UPS Next Day Air Early" at bounding box center [1363, 375] width 130 height 14
click at [1298, 376] on input "UPS Next Day Air Early" at bounding box center [1298, 371] width 1 height 10
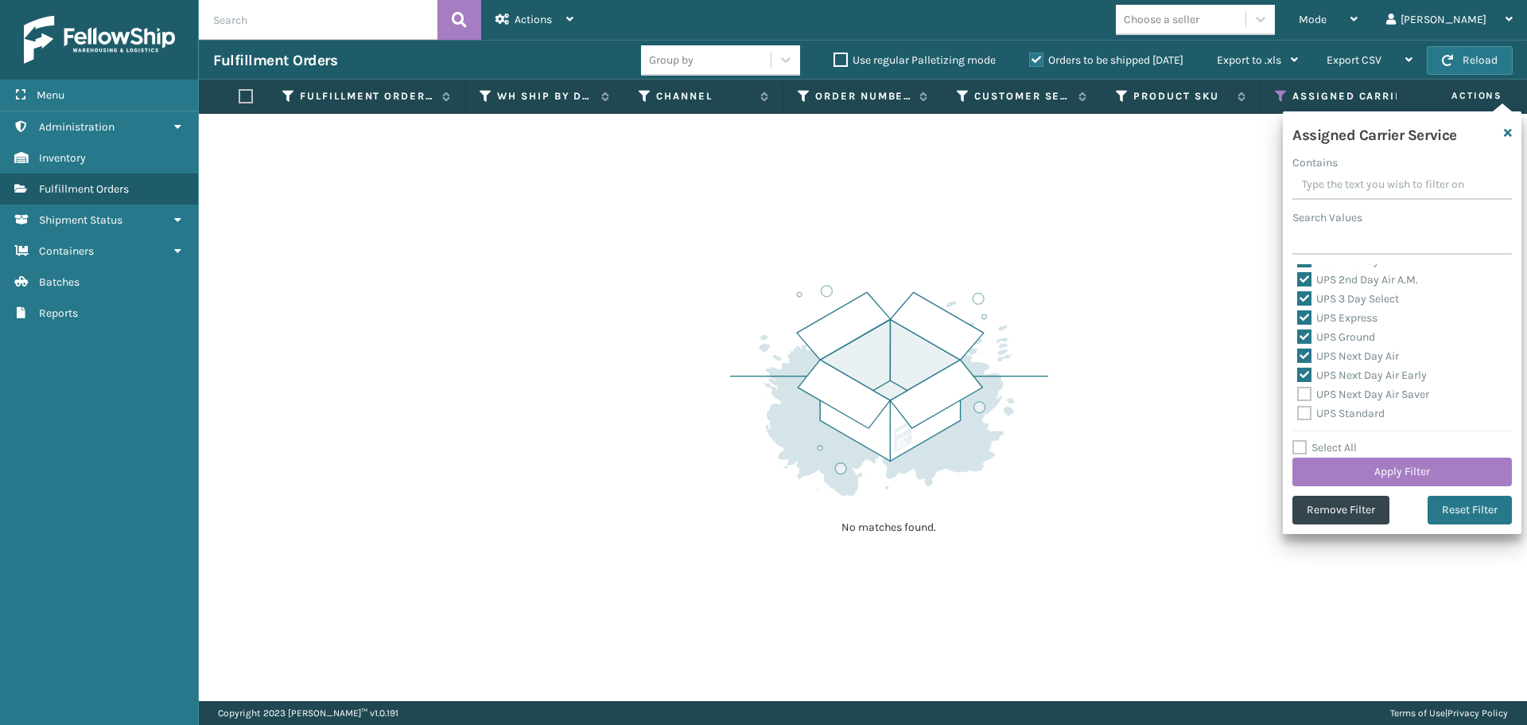
click at [1307, 388] on label "UPS Next Day Air Saver" at bounding box center [1364, 394] width 132 height 14
click at [1298, 388] on input "UPS Next Day Air Saver" at bounding box center [1298, 390] width 1 height 10
click at [1307, 412] on label "UPS Standard" at bounding box center [1342, 414] width 88 height 14
click at [1298, 412] on input "UPS Standard" at bounding box center [1298, 409] width 1 height 10
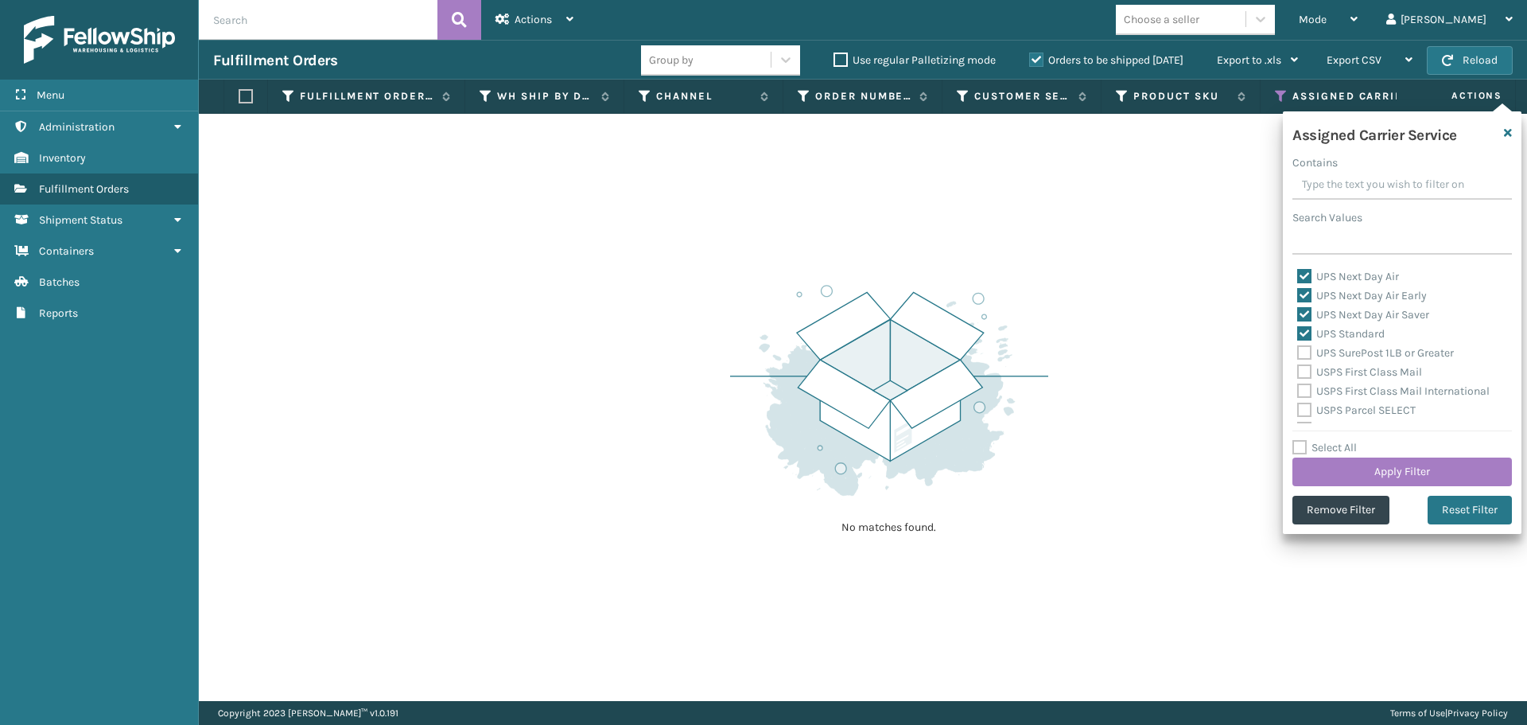
drag, startPoint x: 1305, startPoint y: 356, endPoint x: 1304, endPoint y: 368, distance: 12.0
click at [1304, 356] on label "UPS SurePost 1LB or Greater" at bounding box center [1376, 353] width 157 height 14
click at [1298, 354] on input "UPS SurePost 1LB or Greater" at bounding box center [1298, 349] width 1 height 10
click at [1304, 368] on label "USPS First Class Mail" at bounding box center [1360, 372] width 125 height 14
click at [1298, 368] on input "USPS First Class Mail" at bounding box center [1298, 368] width 1 height 10
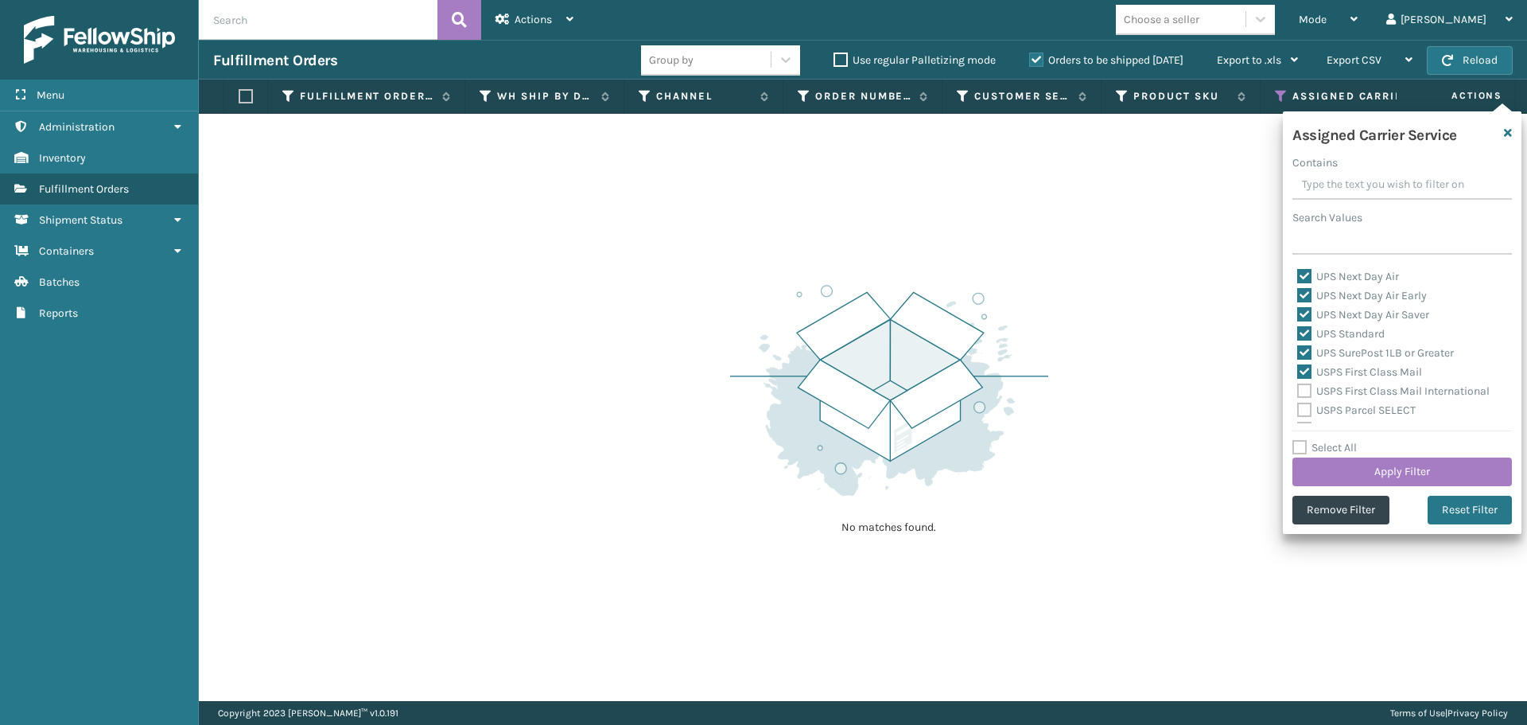
click at [1302, 393] on label "USPS First Class Mail International" at bounding box center [1394, 391] width 193 height 14
click at [1298, 392] on input "USPS First Class Mail International" at bounding box center [1298, 387] width 1 height 10
click at [1305, 414] on label "USPS Parcel SELECT" at bounding box center [1357, 410] width 119 height 14
click at [1298, 411] on input "USPS Parcel SELECT" at bounding box center [1298, 406] width 1 height 10
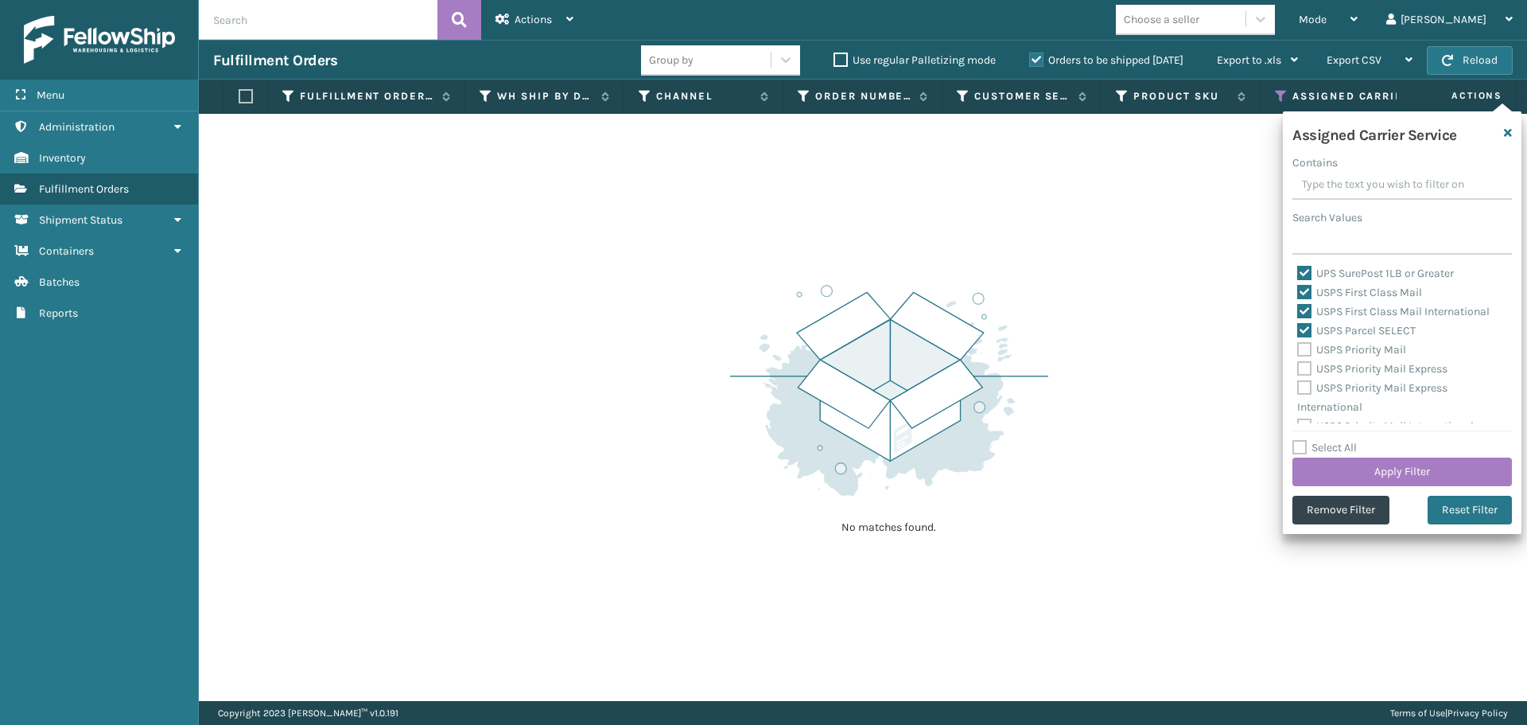
click at [1303, 354] on label "USPS Priority Mail" at bounding box center [1352, 350] width 109 height 14
click at [1298, 351] on input "USPS Priority Mail" at bounding box center [1298, 345] width 1 height 10
click at [1305, 364] on label "USPS Priority Mail Express" at bounding box center [1373, 369] width 150 height 14
click at [1298, 364] on input "USPS Priority Mail Express" at bounding box center [1298, 365] width 1 height 10
click at [1305, 390] on label "USPS Priority Mail Express International" at bounding box center [1373, 397] width 150 height 33
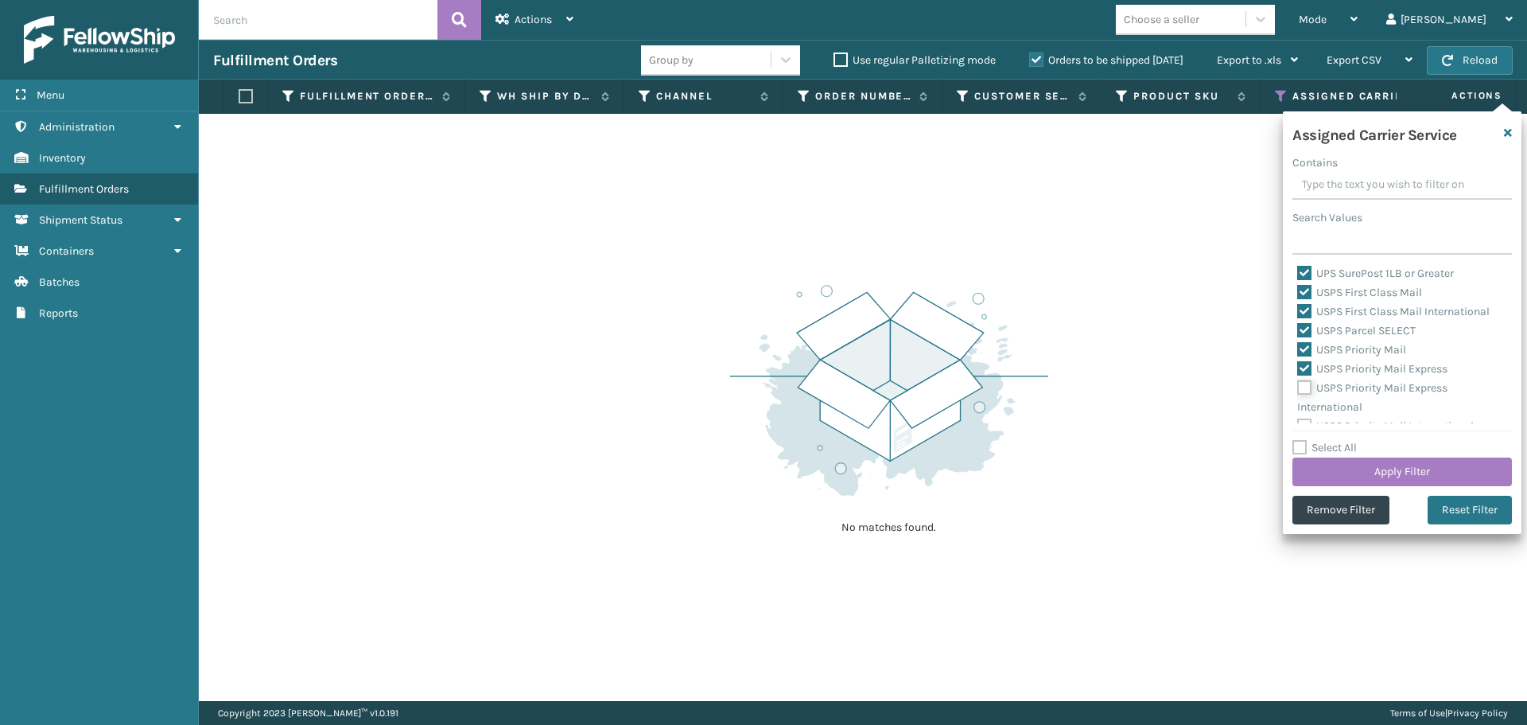
click at [1298, 389] on input "USPS Priority Mail Express International" at bounding box center [1298, 384] width 1 height 10
click at [1309, 413] on label "USPS Priority Mail International" at bounding box center [1386, 414] width 177 height 14
click at [1298, 413] on input "USPS Priority Mail International" at bounding box center [1298, 409] width 1 height 10
click at [1335, 478] on button "Apply Filter" at bounding box center [1403, 471] width 220 height 29
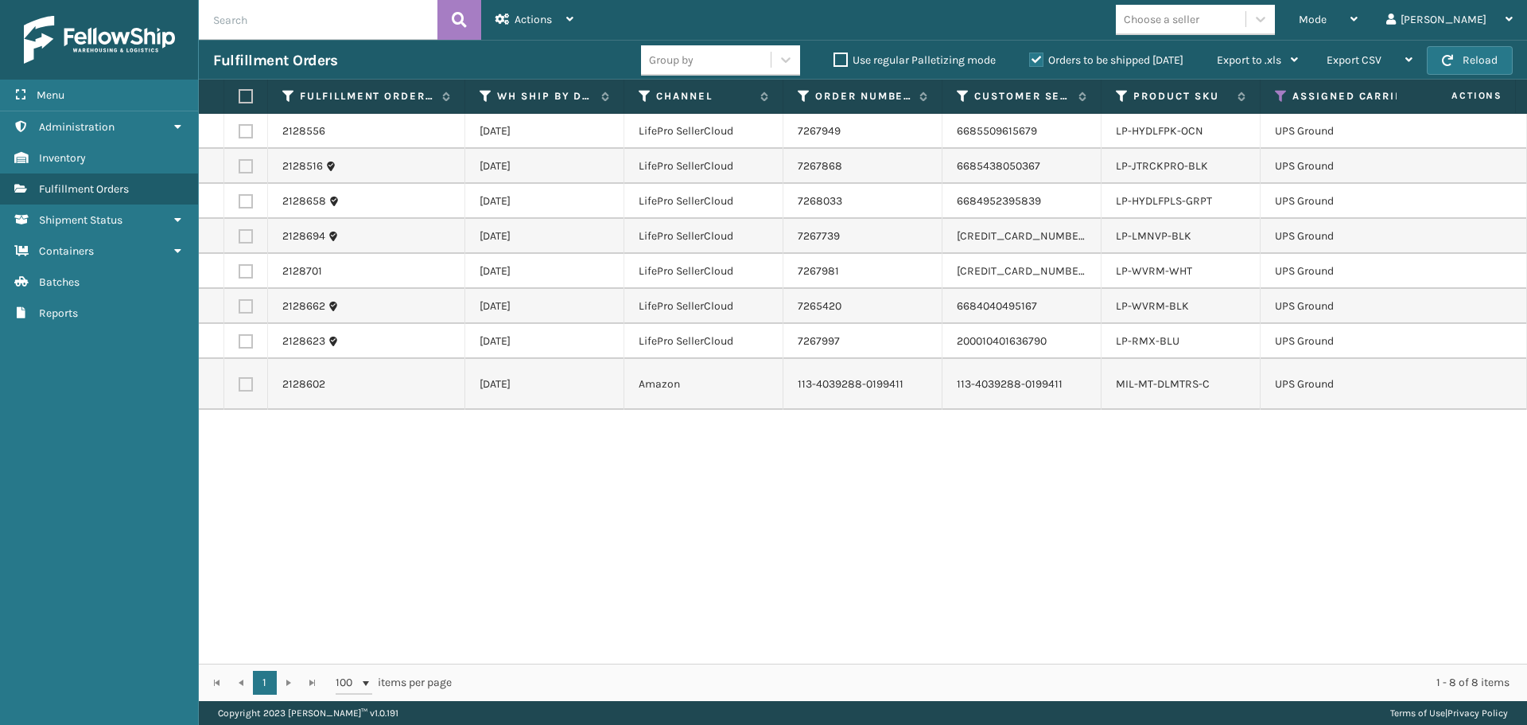
drag, startPoint x: 242, startPoint y: 94, endPoint x: 279, endPoint y: 87, distance: 38.1
click at [242, 95] on label at bounding box center [244, 96] width 10 height 14
click at [239, 95] on input "checkbox" at bounding box center [239, 96] width 1 height 10
click at [560, 22] on div "Actions" at bounding box center [535, 20] width 78 height 40
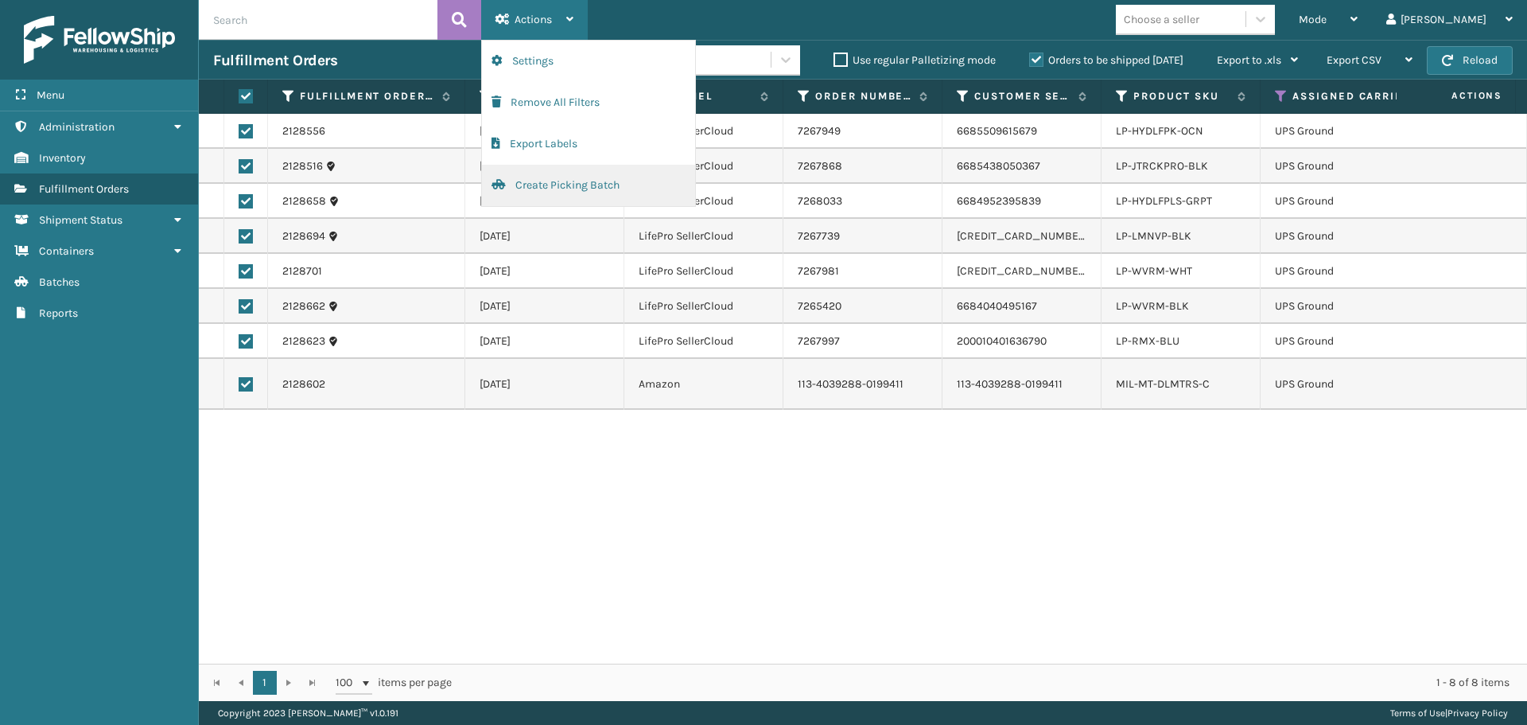
click at [546, 180] on button "Create Picking Batch" at bounding box center [588, 185] width 213 height 41
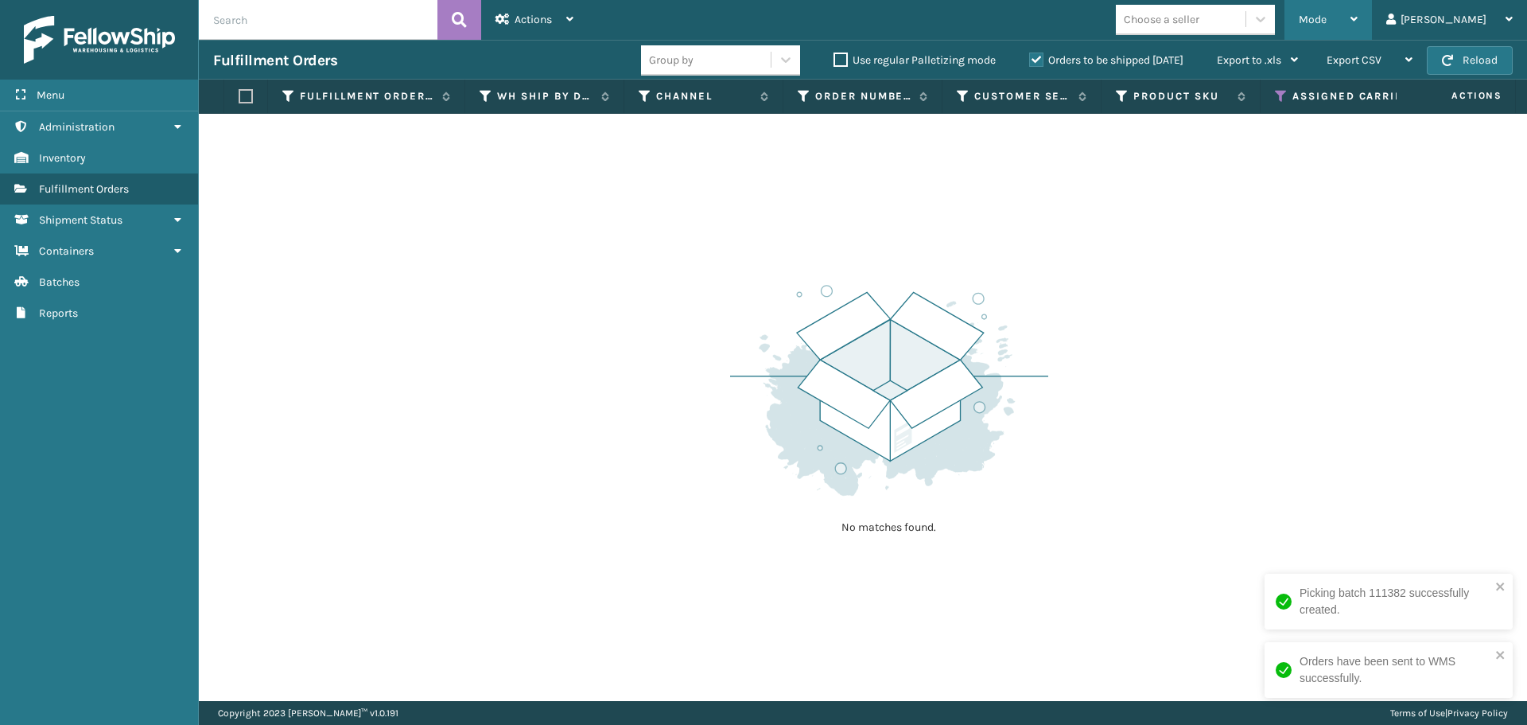
click at [1358, 23] on div "Mode" at bounding box center [1328, 20] width 59 height 40
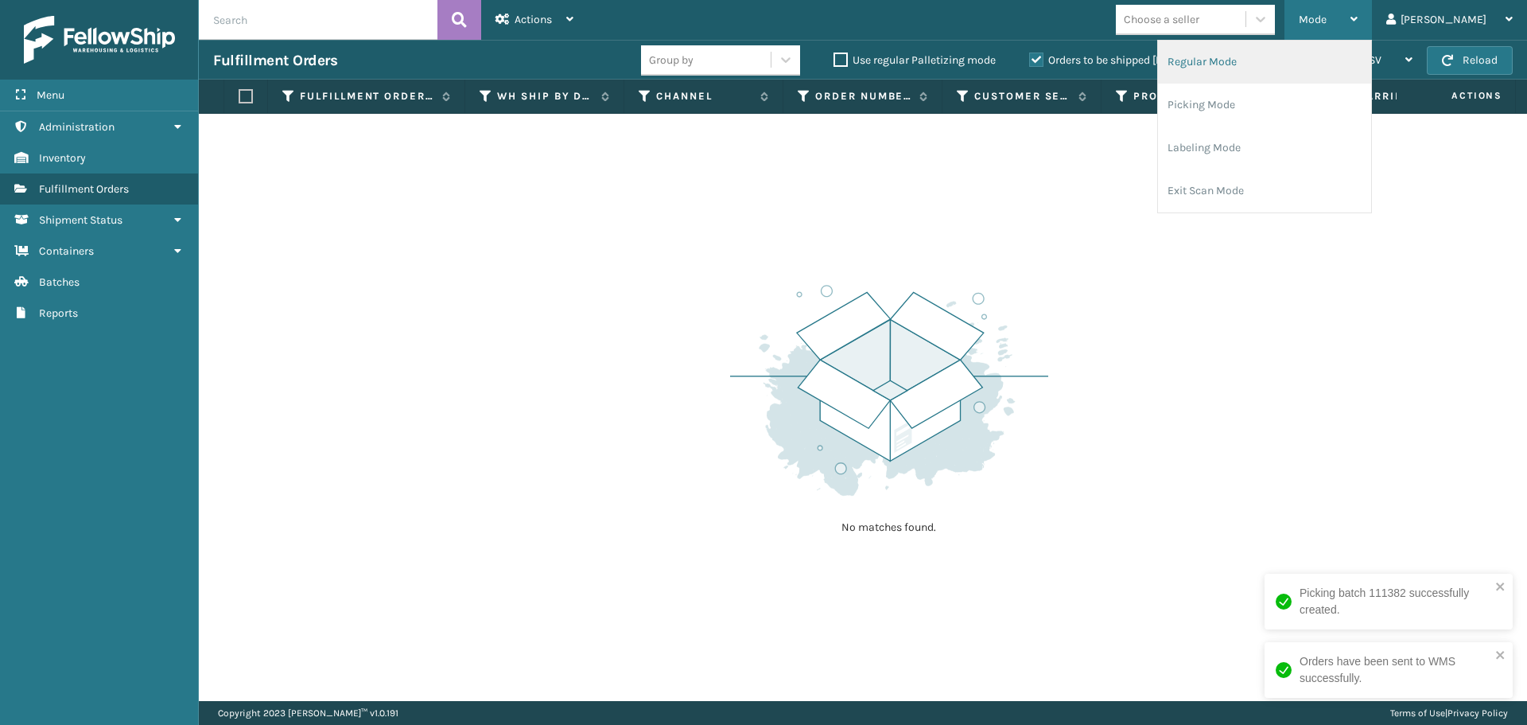
click at [1360, 60] on li "Regular Mode" at bounding box center [1264, 62] width 213 height 43
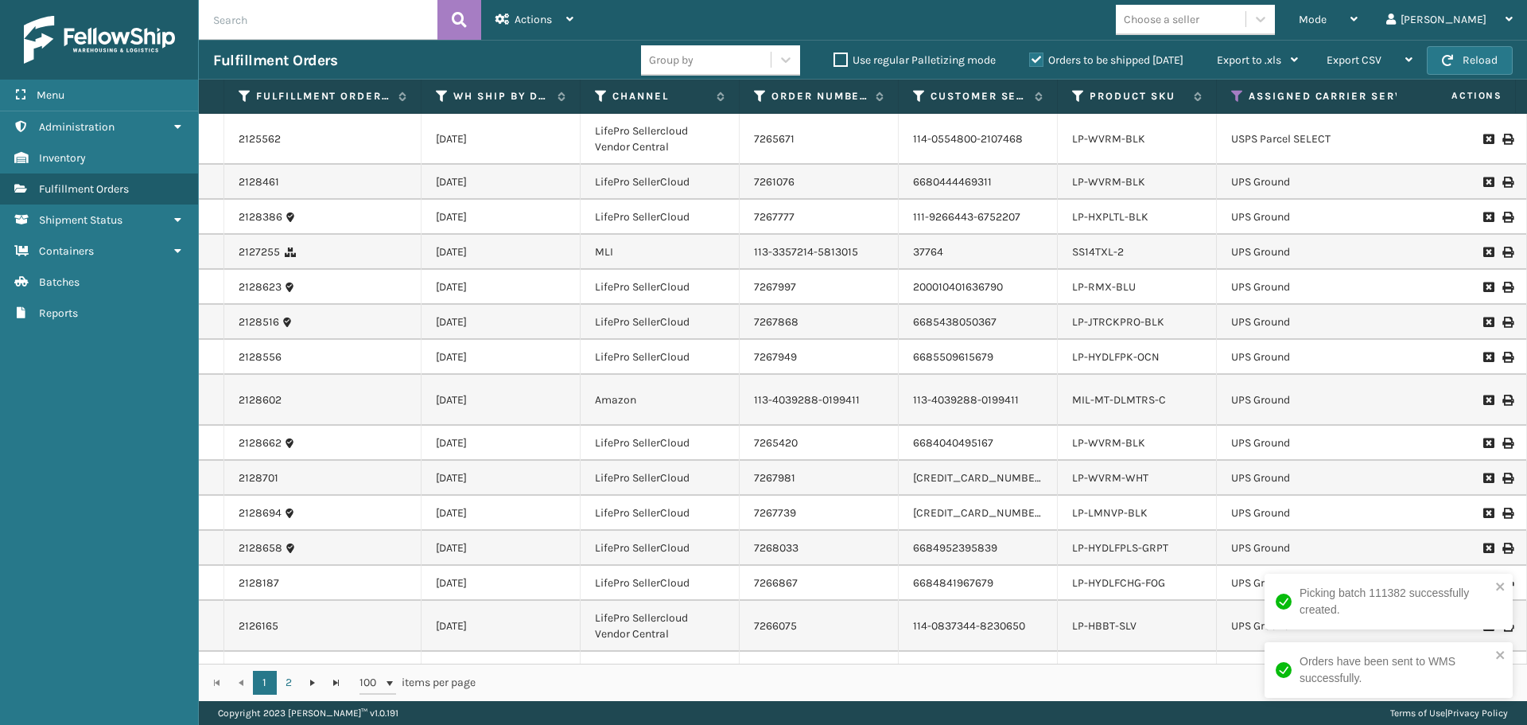
click at [1200, 12] on div "Choose a seller" at bounding box center [1162, 19] width 76 height 17
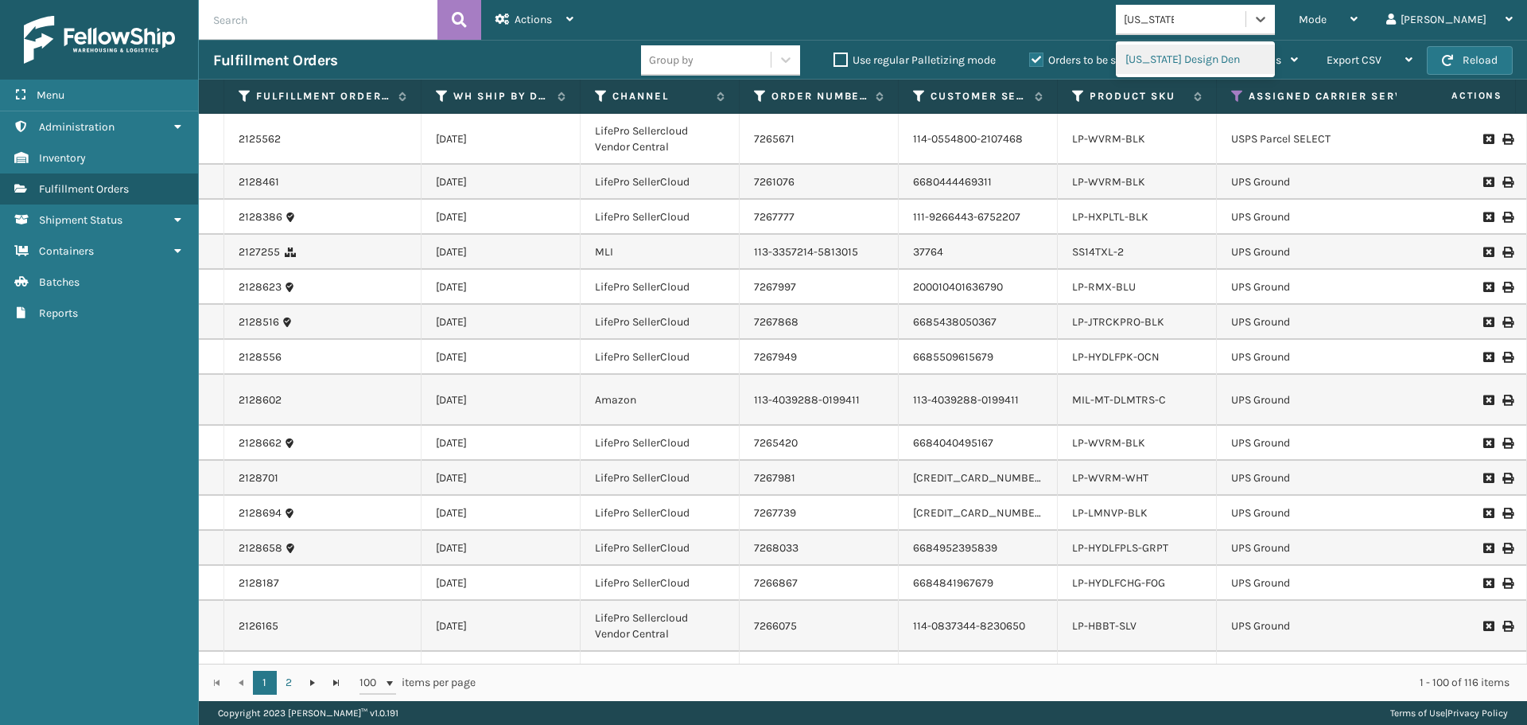
click at [1257, 71] on div "[US_STATE] Design Den" at bounding box center [1195, 59] width 159 height 29
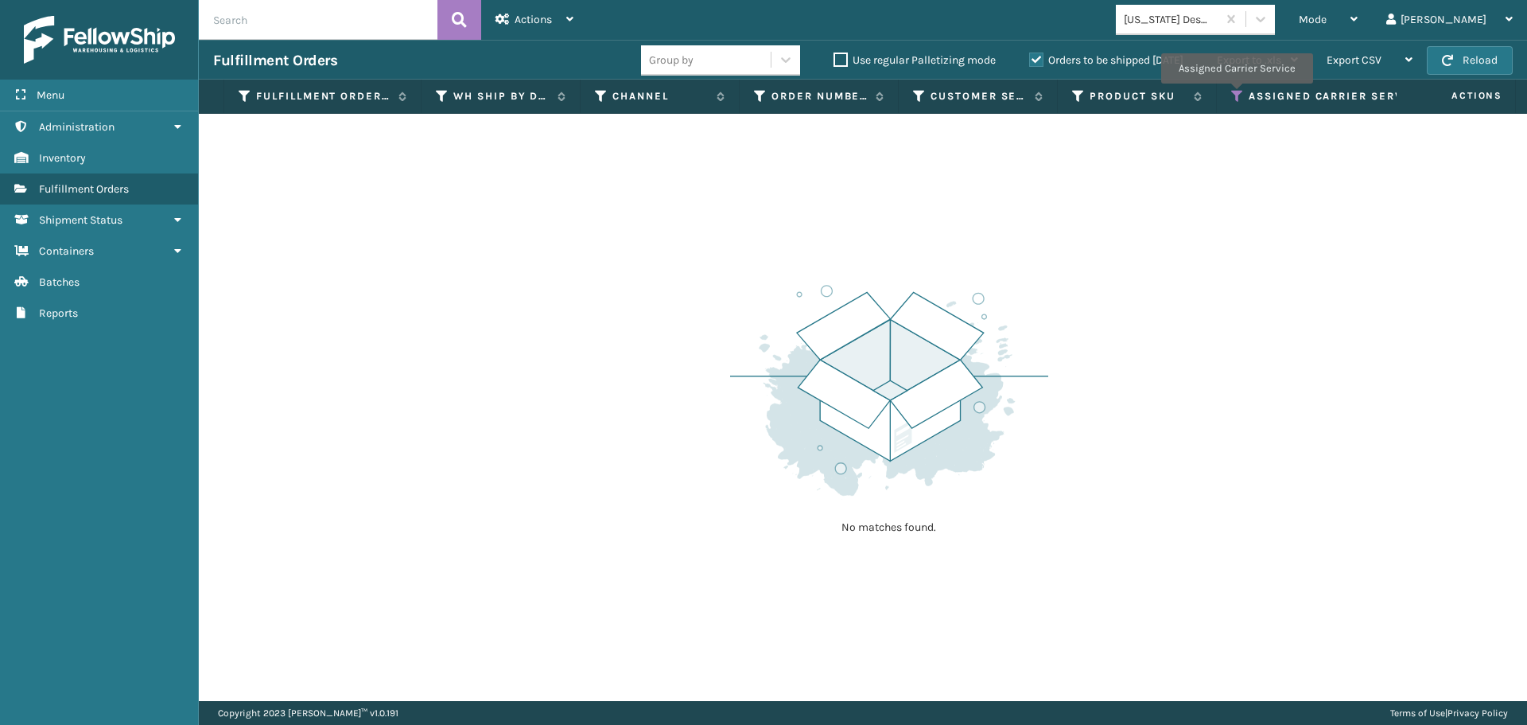
click at [1236, 95] on icon at bounding box center [1237, 96] width 13 height 14
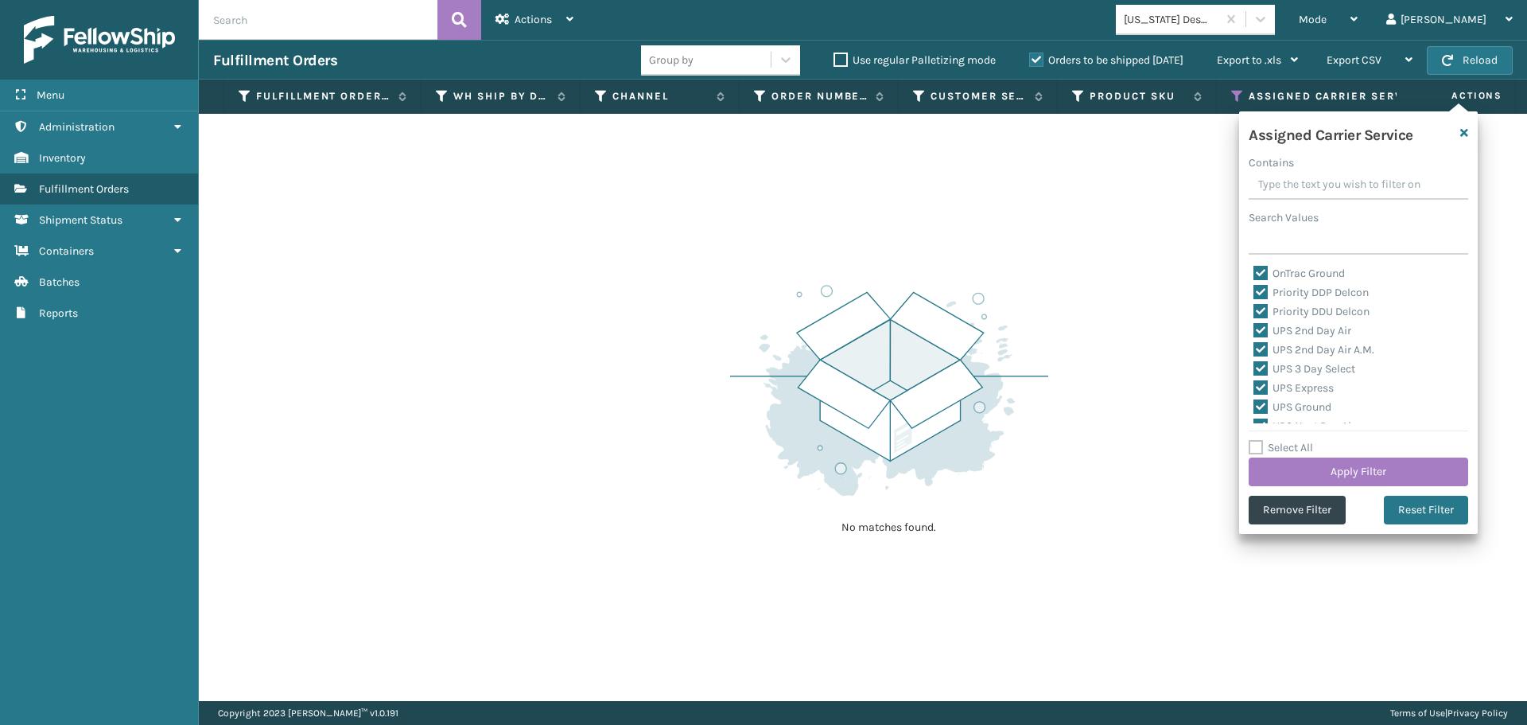
click at [1257, 442] on label "Select All" at bounding box center [1281, 448] width 64 height 14
click at [1257, 440] on input "Select All" at bounding box center [1368, 439] width 239 height 2
click at [1276, 469] on button "Apply Filter" at bounding box center [1359, 471] width 220 height 29
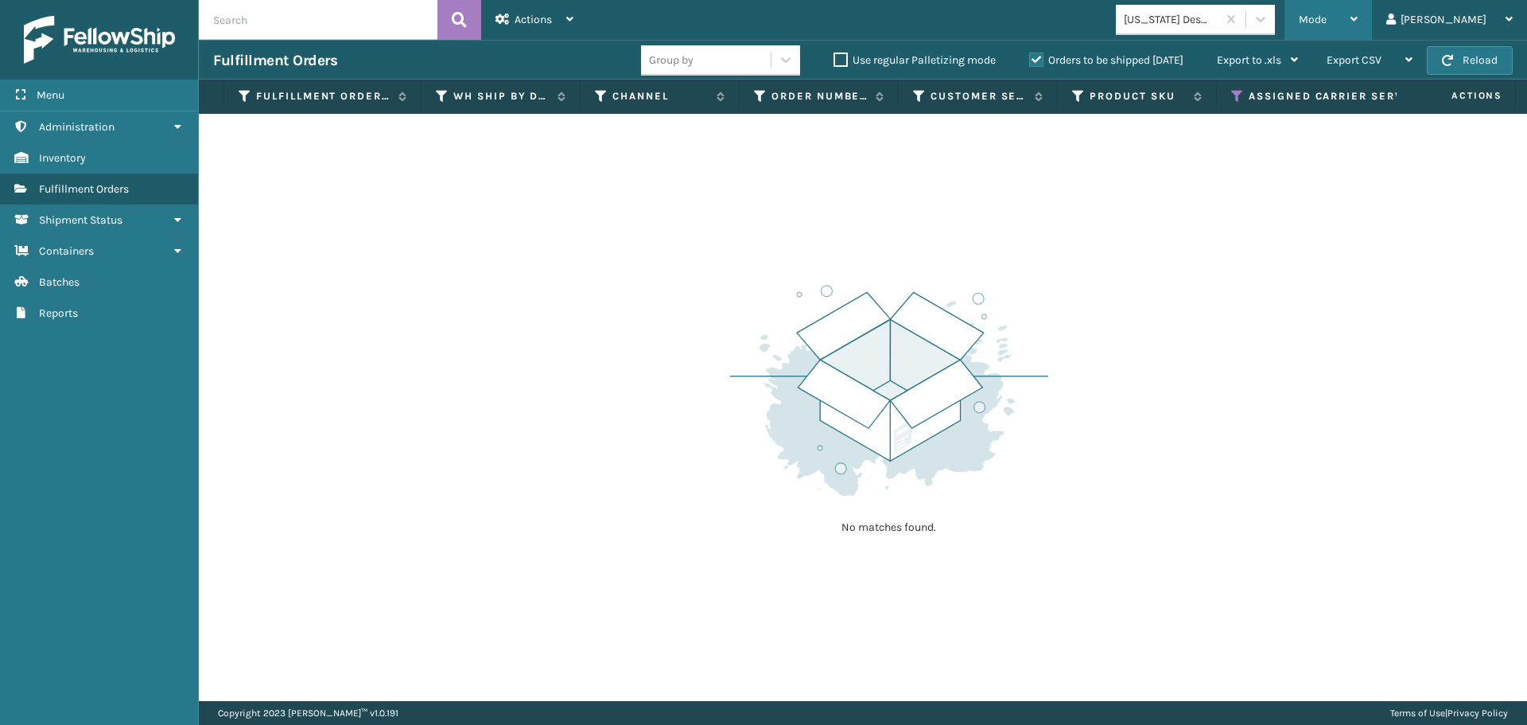
click at [1327, 16] on span "Mode" at bounding box center [1313, 20] width 28 height 14
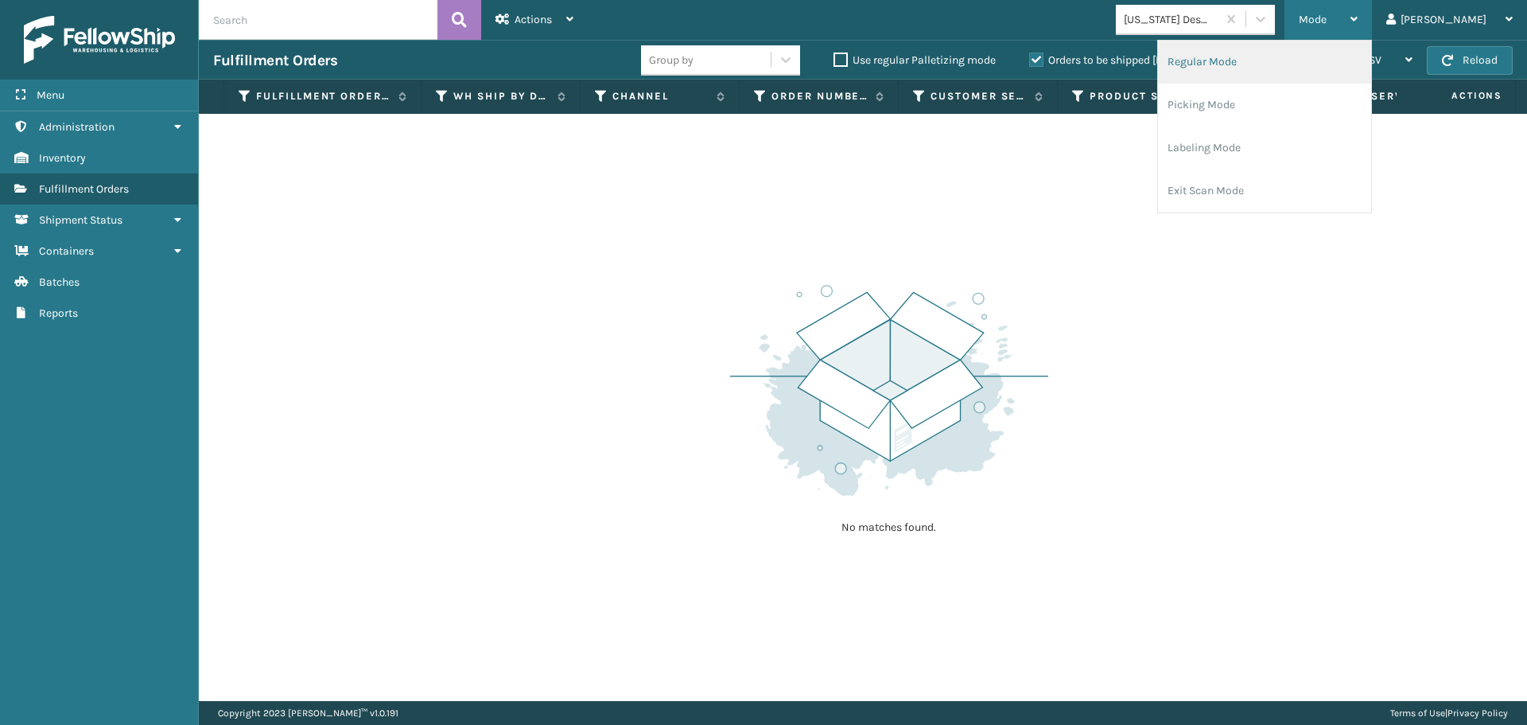
click at [1340, 64] on li "Regular Mode" at bounding box center [1264, 62] width 213 height 43
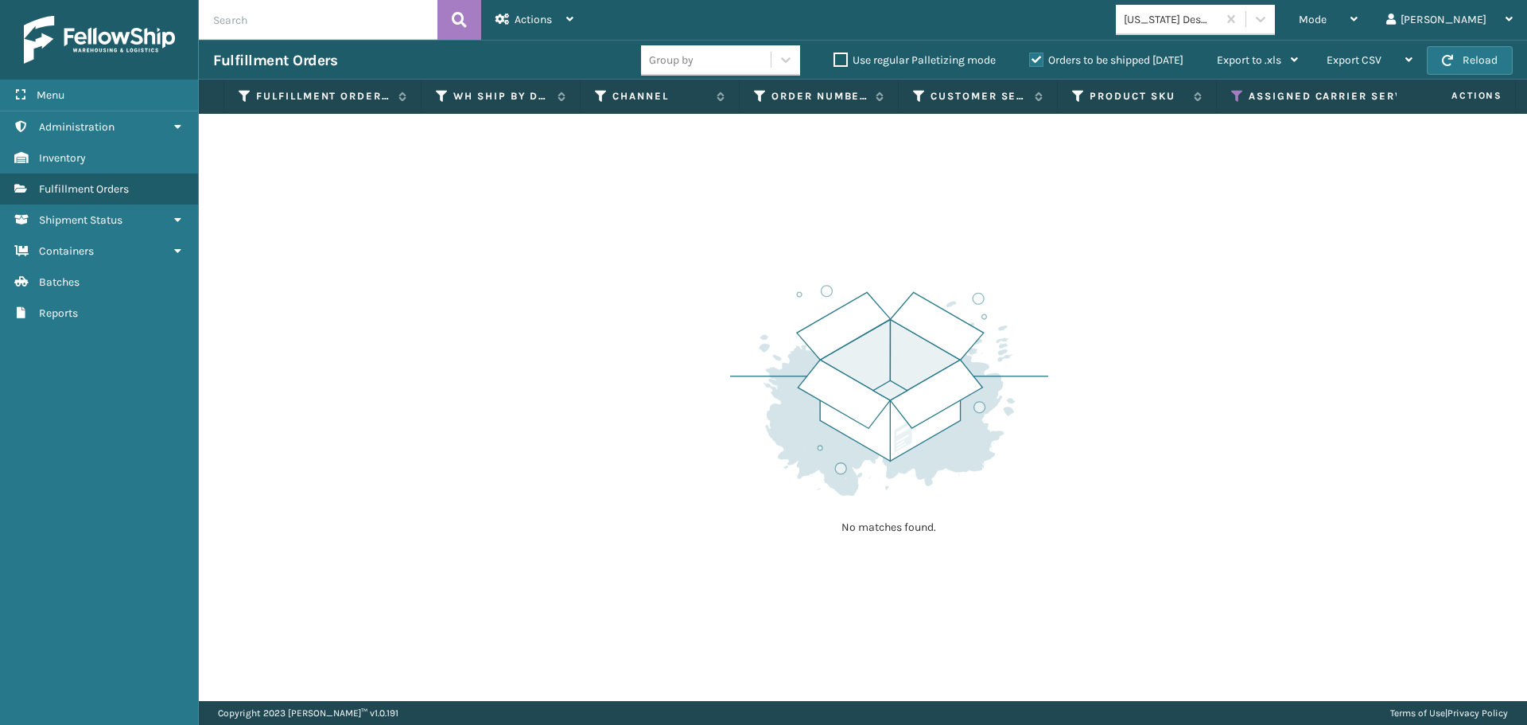
click at [1242, 92] on icon at bounding box center [1237, 96] width 13 height 14
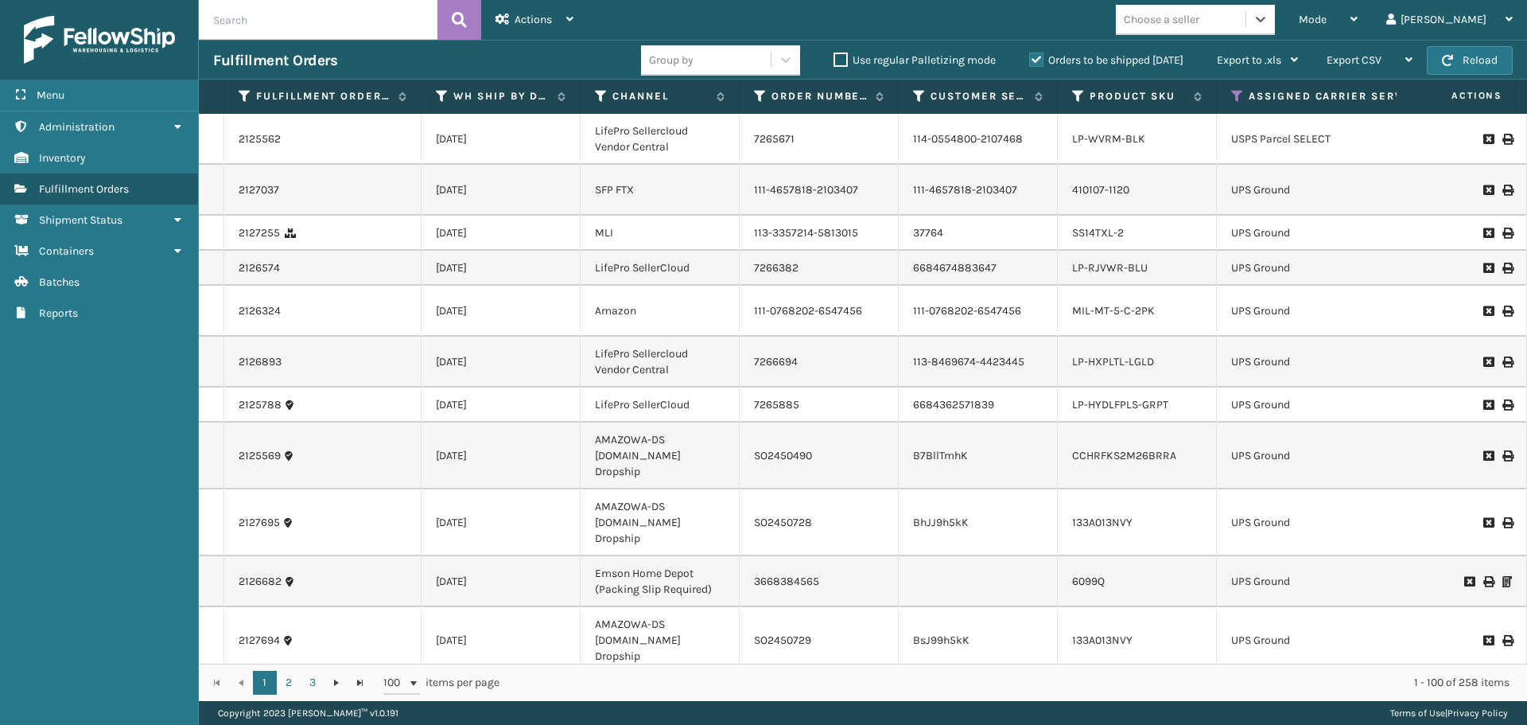
click at [1200, 25] on div "Choose a seller" at bounding box center [1162, 19] width 76 height 17
click at [1253, 52] on div "FoamTex" at bounding box center [1195, 59] width 159 height 29
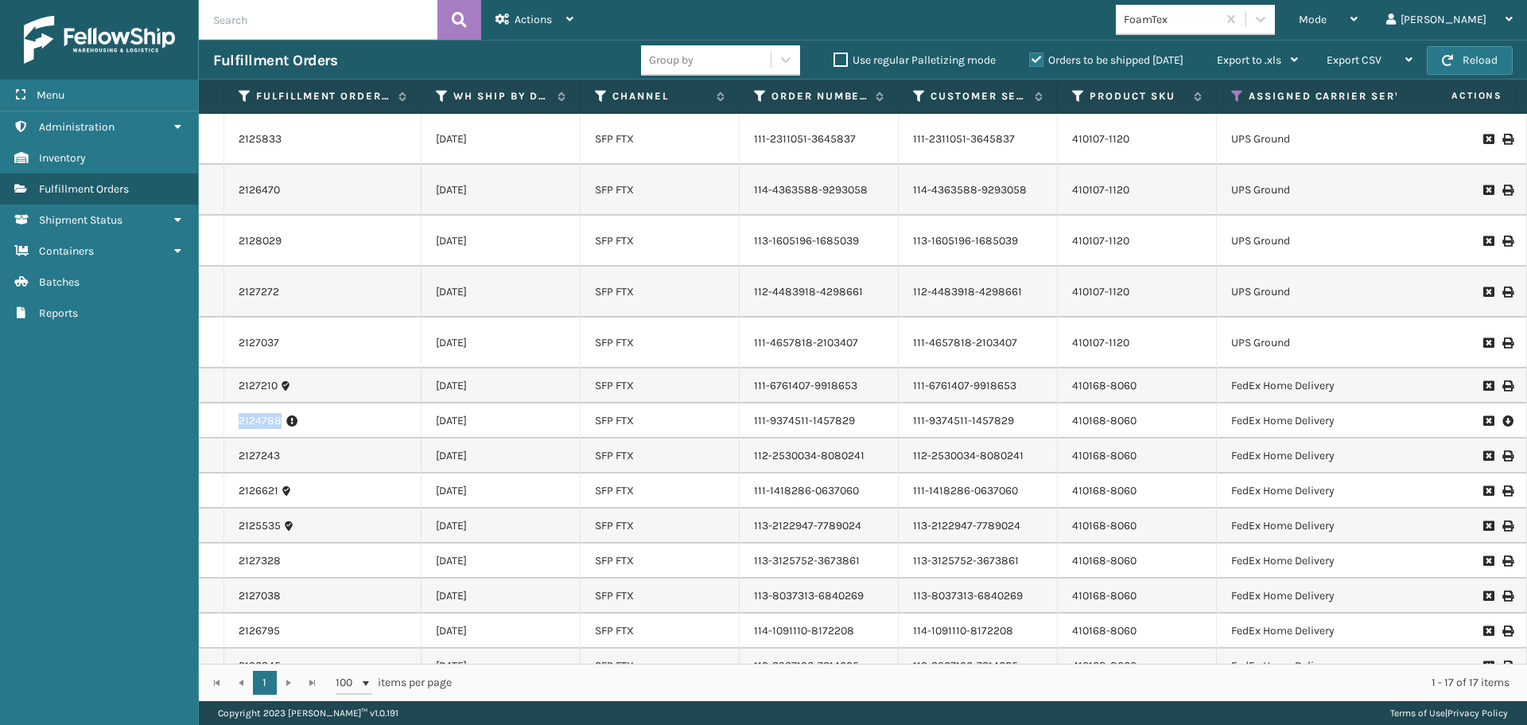
drag, startPoint x: 281, startPoint y: 422, endPoint x: 231, endPoint y: 422, distance: 49.3
click at [231, 422] on td "2124788" at bounding box center [322, 420] width 197 height 35
click at [261, 421] on link "2124788" at bounding box center [260, 421] width 43 height 16
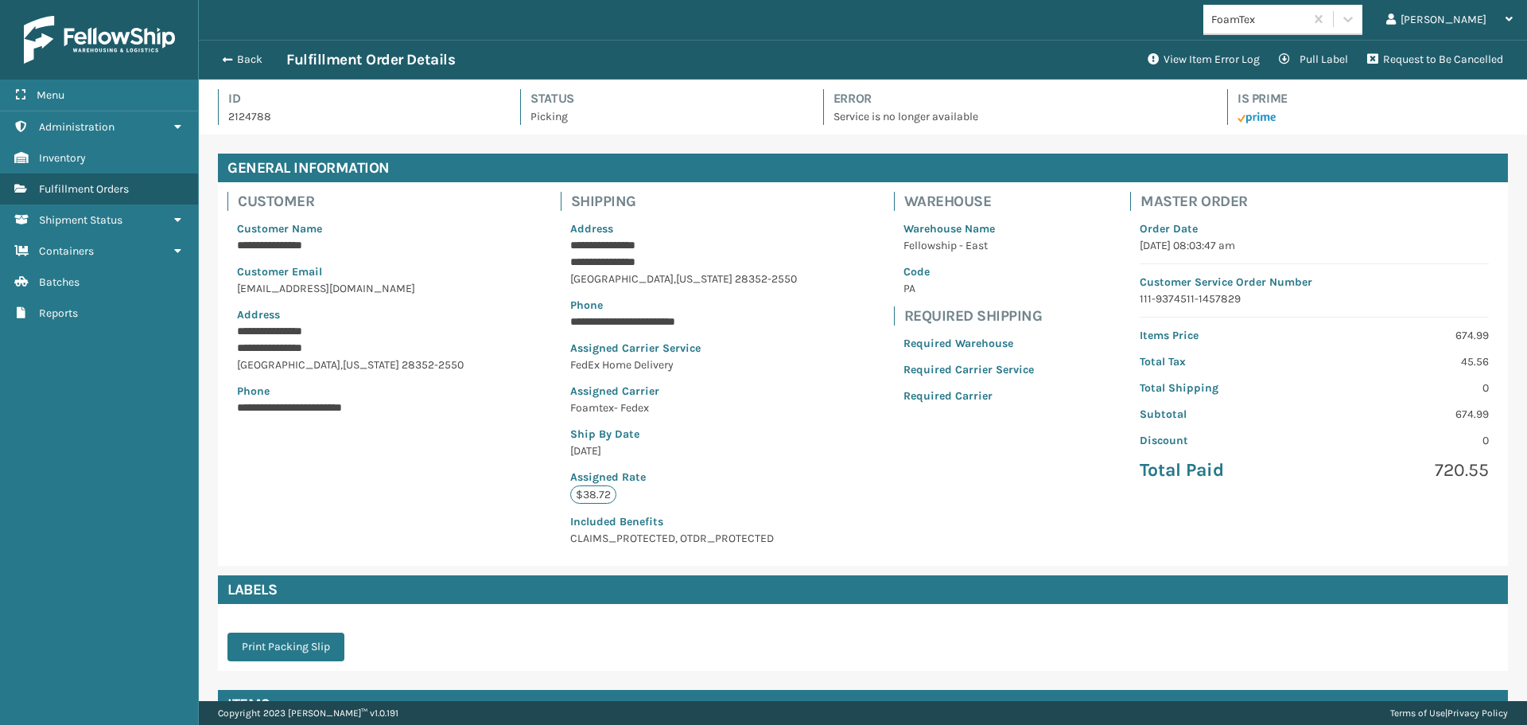
scroll to position [38, 1329]
click at [237, 55] on button "Back" at bounding box center [249, 60] width 73 height 14
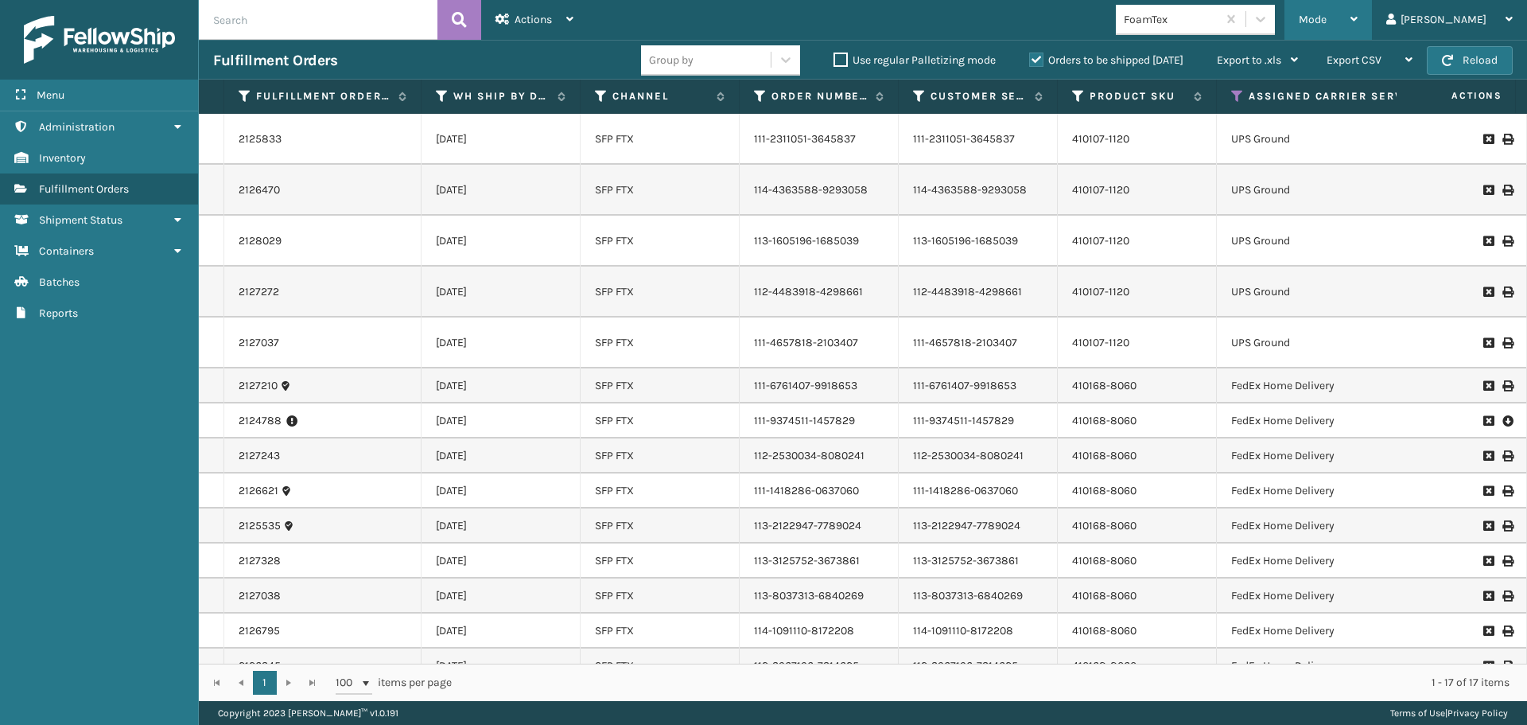
click at [1358, 14] on div "Mode" at bounding box center [1328, 20] width 59 height 40
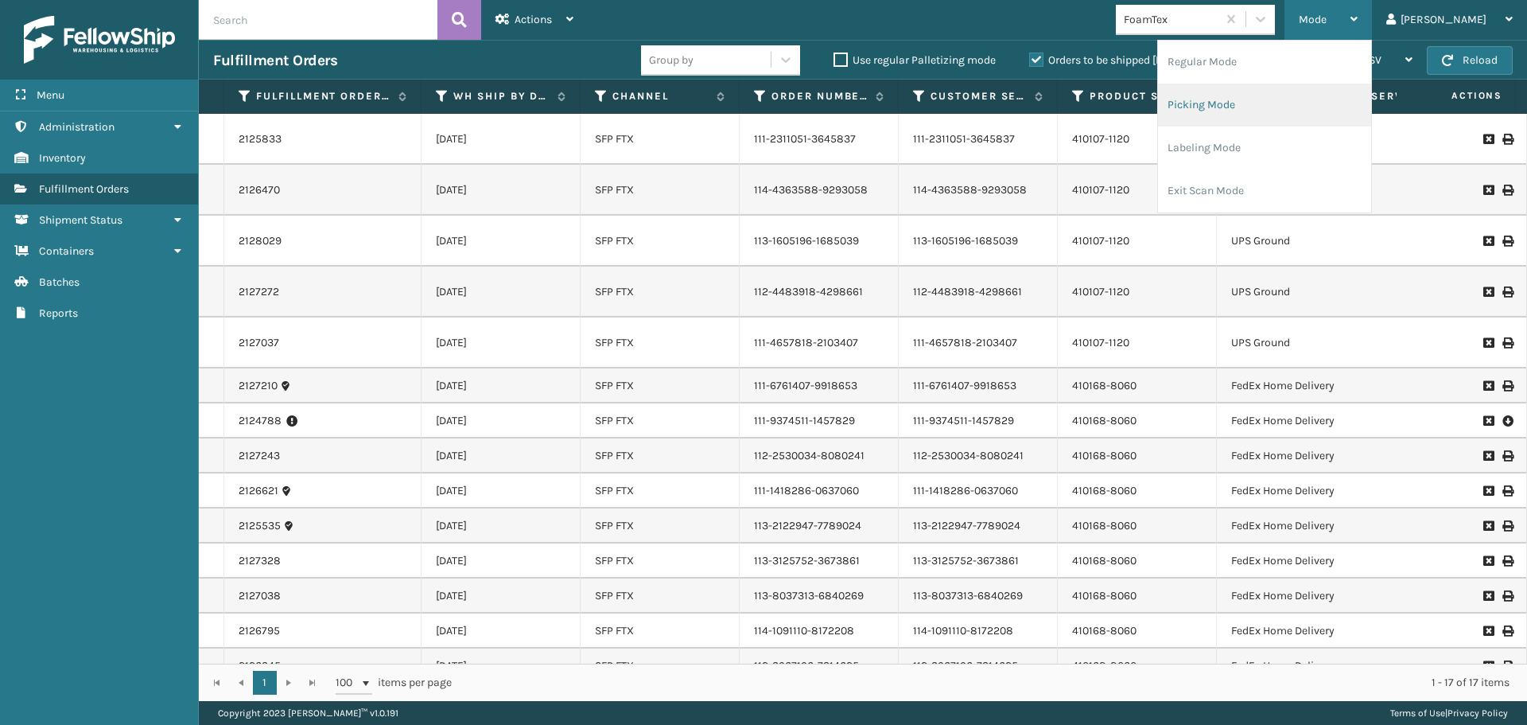
click at [1315, 97] on li "Picking Mode" at bounding box center [1264, 105] width 213 height 43
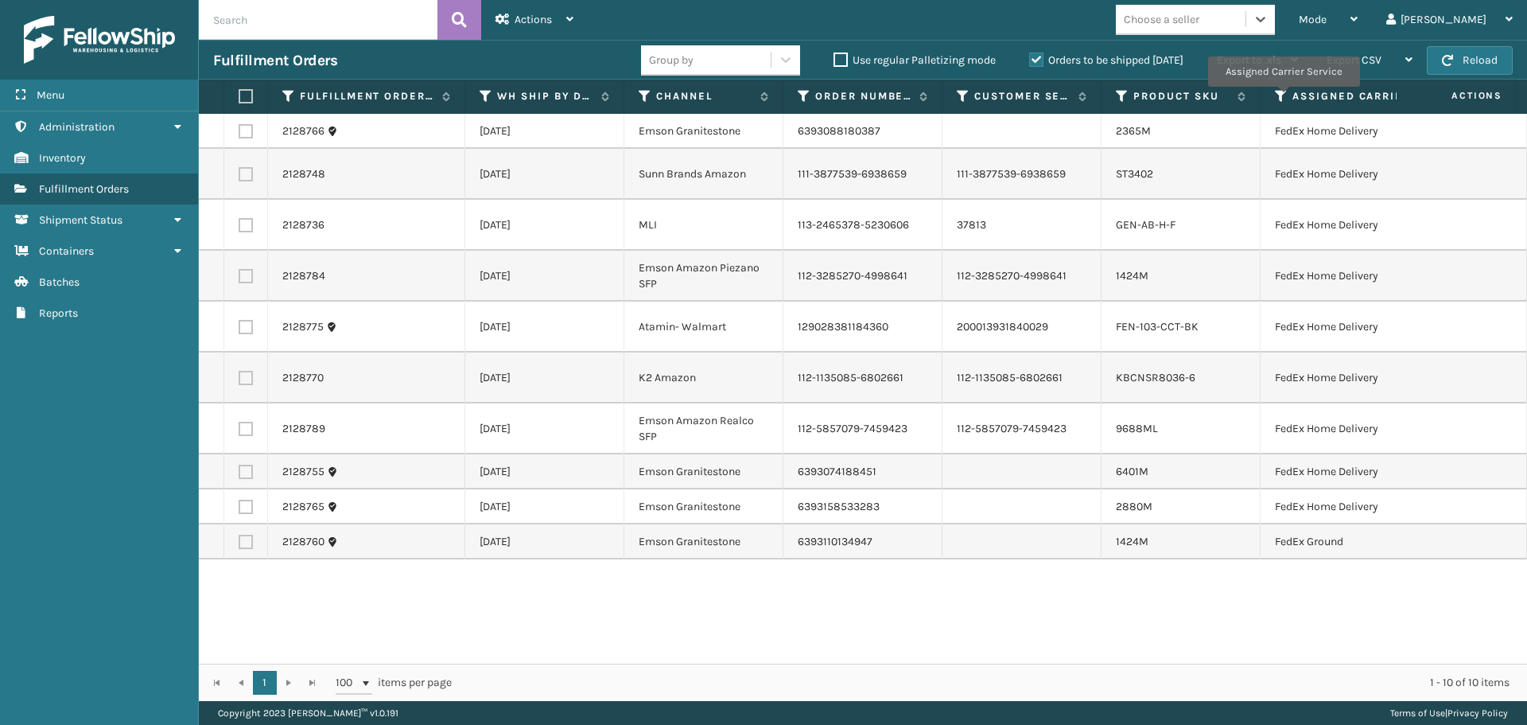
click at [1283, 98] on icon at bounding box center [1281, 96] width 13 height 14
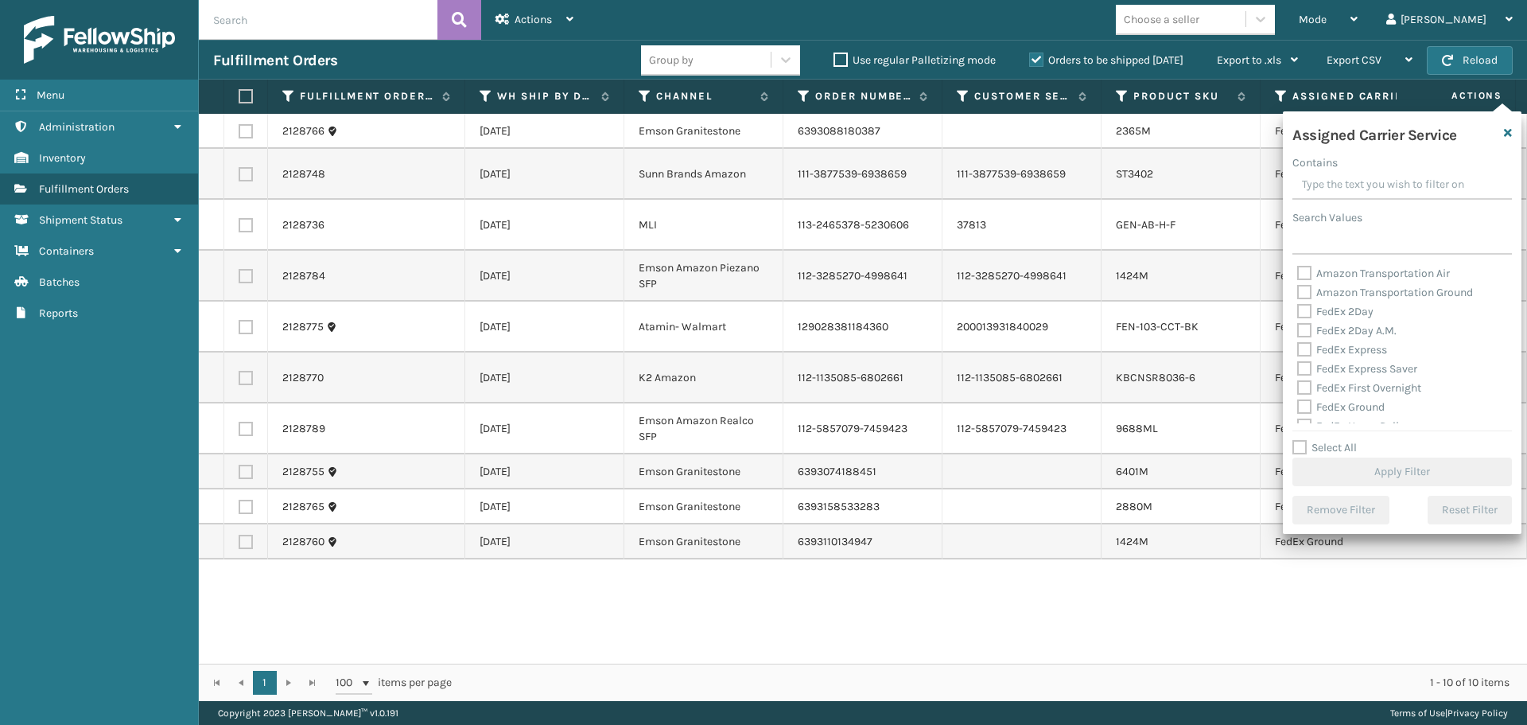
click at [1306, 318] on div "FedEx 2Day" at bounding box center [1403, 311] width 210 height 19
click at [1305, 313] on label "FedEx 2Day" at bounding box center [1336, 312] width 76 height 14
click at [1298, 313] on input "FedEx 2Day" at bounding box center [1298, 307] width 1 height 10
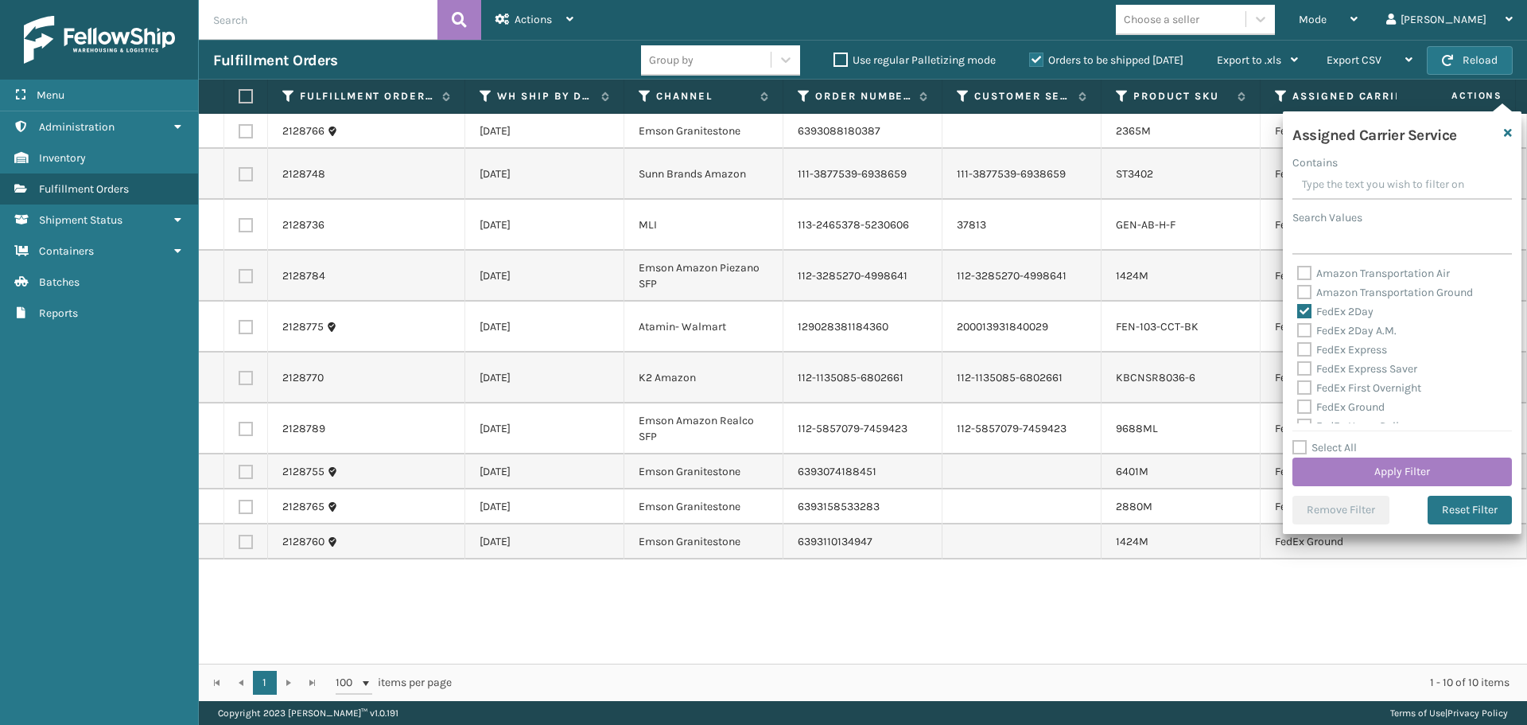
click at [1306, 330] on label "FedEx 2Day A.M." at bounding box center [1347, 331] width 99 height 14
click at [1298, 330] on input "FedEx 2Day A.M." at bounding box center [1298, 326] width 1 height 10
click at [1305, 348] on label "FedEx Express" at bounding box center [1343, 350] width 90 height 14
click at [1298, 348] on input "FedEx Express" at bounding box center [1298, 345] width 1 height 10
click at [1305, 368] on label "FedEx Express Saver" at bounding box center [1358, 369] width 120 height 14
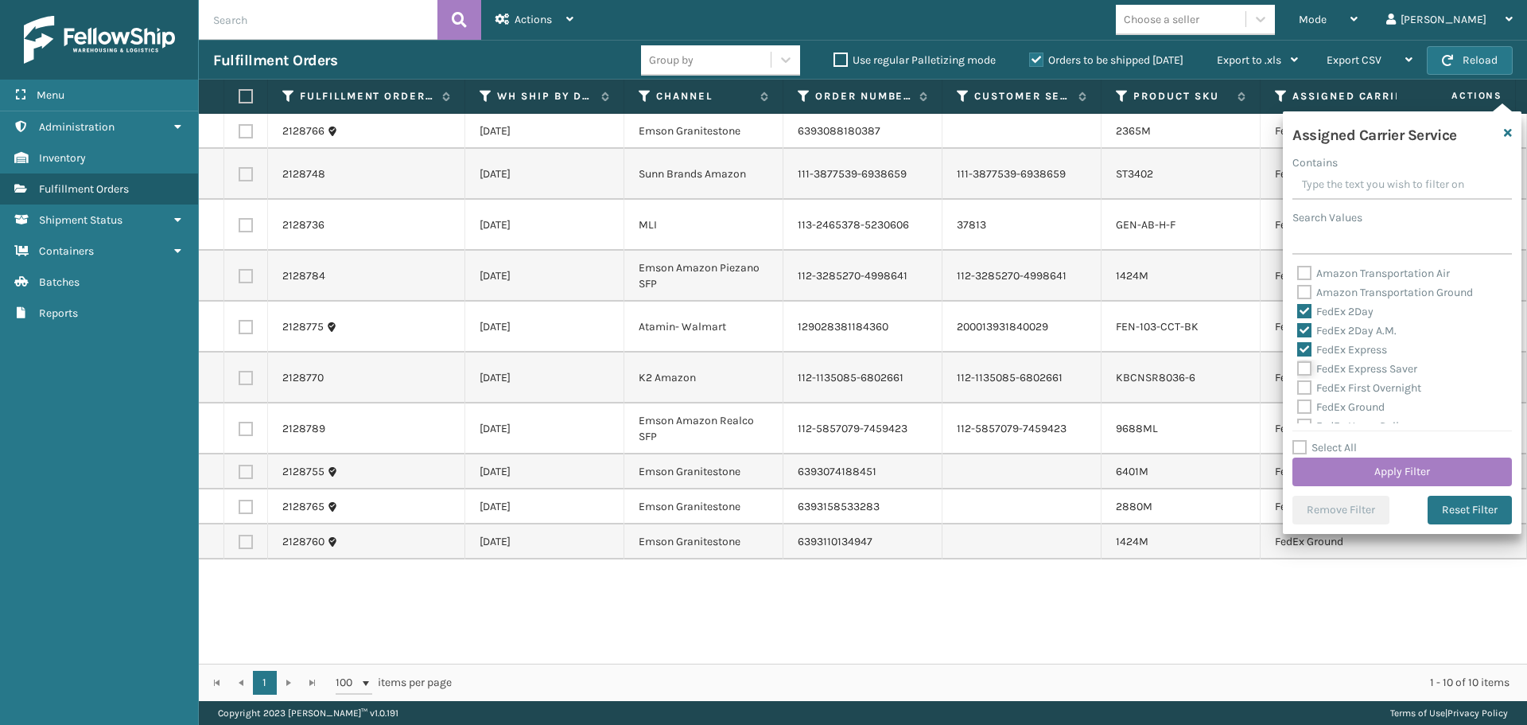
click at [1298, 368] on input "FedEx Express Saver" at bounding box center [1298, 365] width 1 height 10
click at [1305, 387] on label "FedEx First Overnight" at bounding box center [1360, 388] width 124 height 14
click at [1298, 387] on input "FedEx First Overnight" at bounding box center [1298, 384] width 1 height 10
click at [1305, 325] on label "FedEx Ground" at bounding box center [1342, 328] width 88 height 14
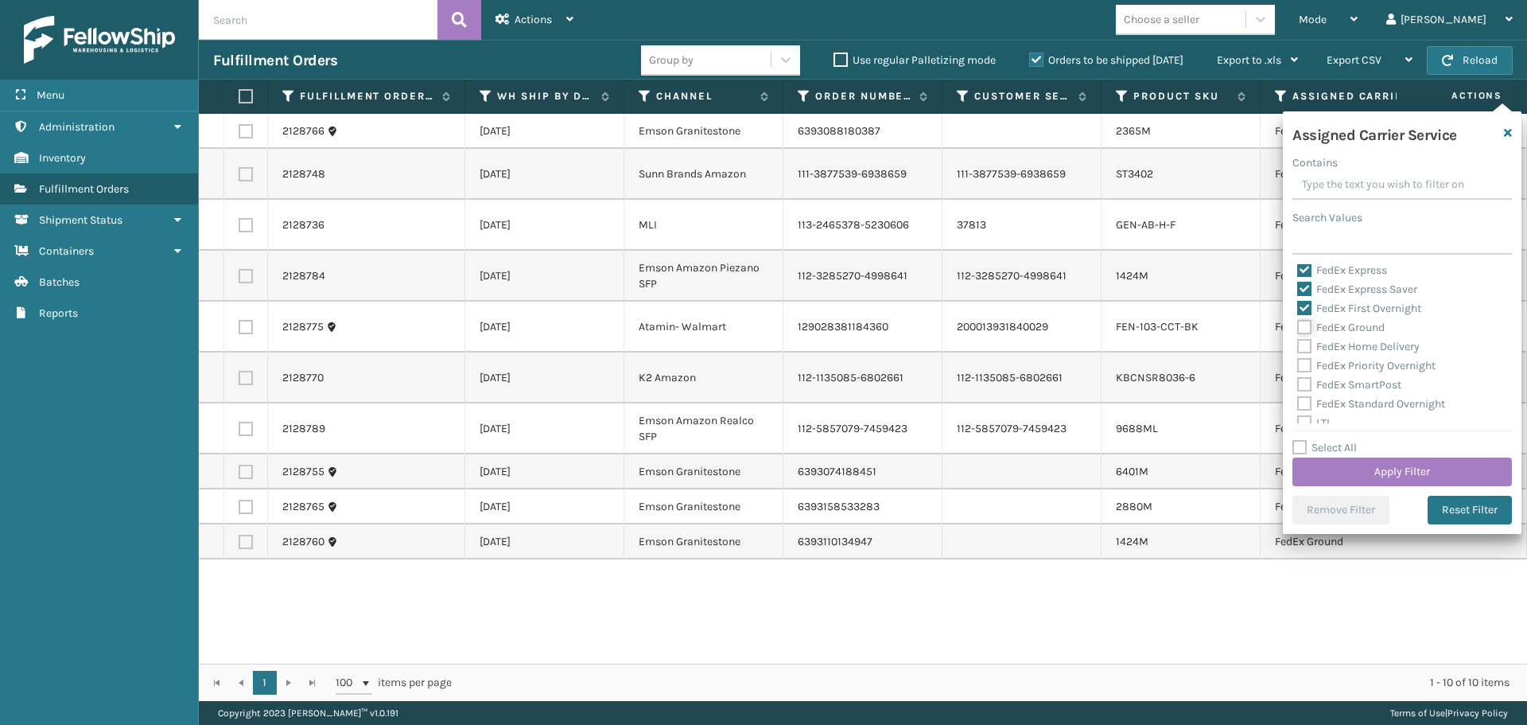
click at [1298, 325] on input "FedEx Ground" at bounding box center [1298, 323] width 1 height 10
drag, startPoint x: 1301, startPoint y: 348, endPoint x: 1301, endPoint y: 364, distance: 15.9
click at [1301, 348] on label "FedEx Home Delivery" at bounding box center [1359, 347] width 123 height 14
click at [1298, 348] on input "FedEx Home Delivery" at bounding box center [1298, 342] width 1 height 10
click at [1301, 365] on label "FedEx Priority Overnight" at bounding box center [1367, 366] width 138 height 14
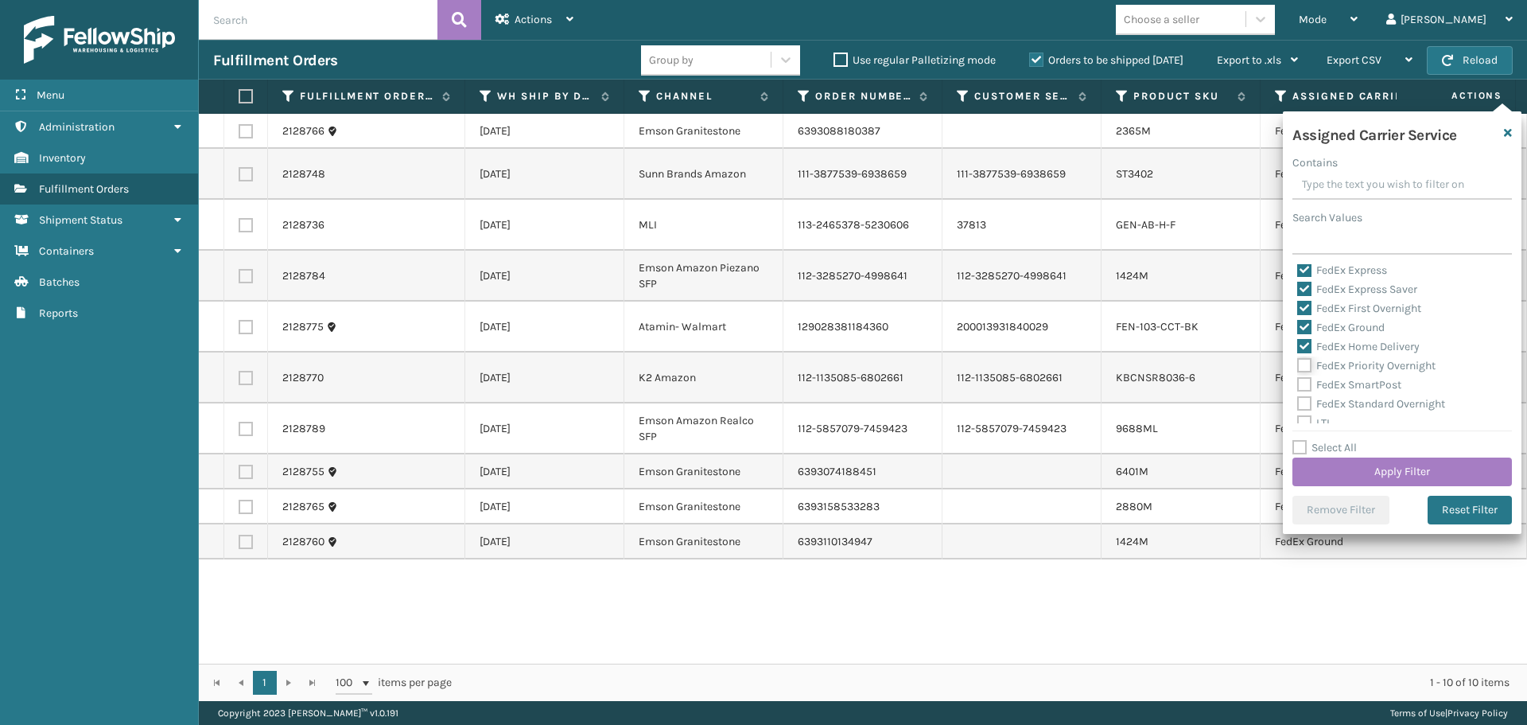
click at [1298, 365] on input "FedEx Priority Overnight" at bounding box center [1298, 361] width 1 height 10
click at [1301, 382] on label "FedEx SmartPost" at bounding box center [1350, 385] width 104 height 14
click at [1298, 382] on input "FedEx SmartPost" at bounding box center [1298, 380] width 1 height 10
drag, startPoint x: 1300, startPoint y: 396, endPoint x: 1300, endPoint y: 406, distance: 9.5
click at [1300, 398] on label "FedEx Standard Overnight" at bounding box center [1372, 404] width 148 height 14
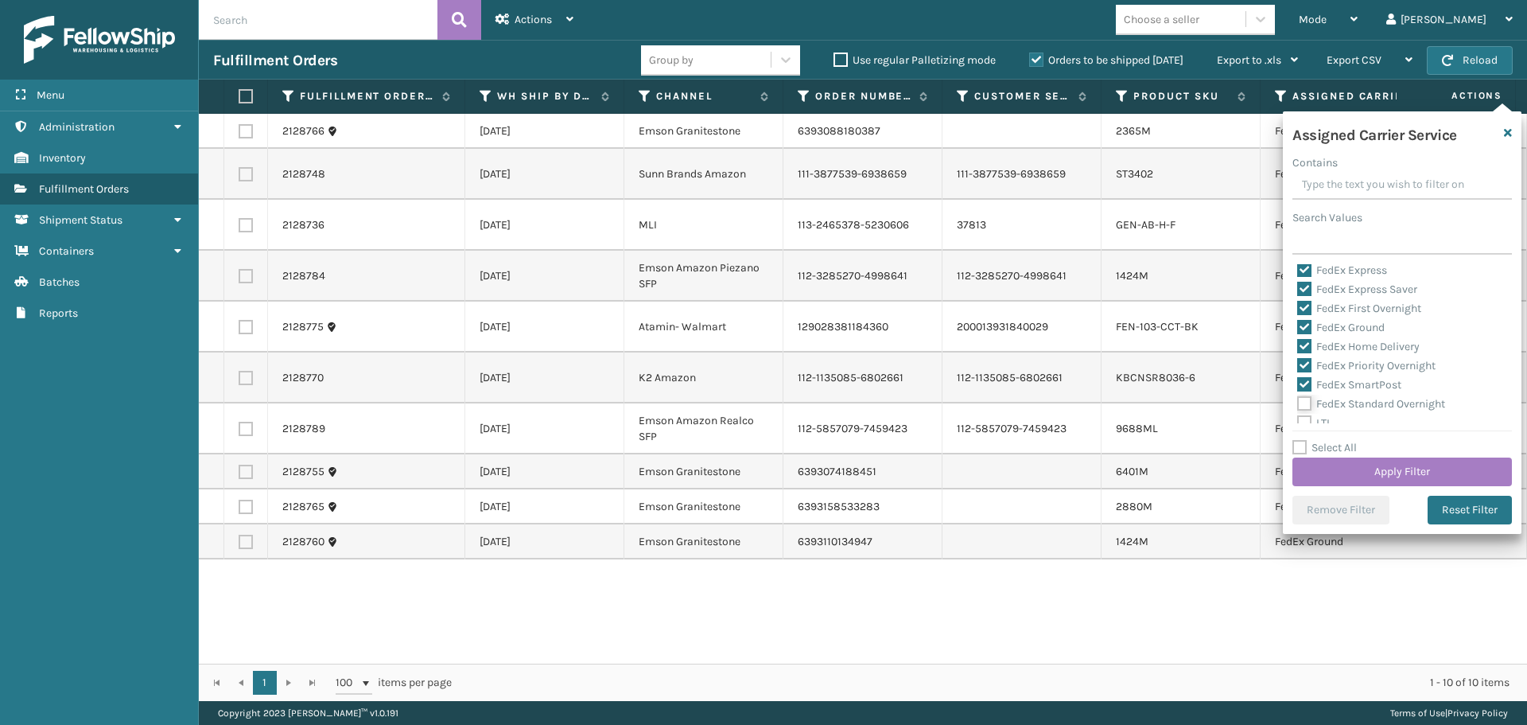
click at [1298, 398] on input "FedEx Standard Overnight" at bounding box center [1298, 400] width 1 height 10
click at [1336, 476] on button "Apply Filter" at bounding box center [1403, 471] width 220 height 29
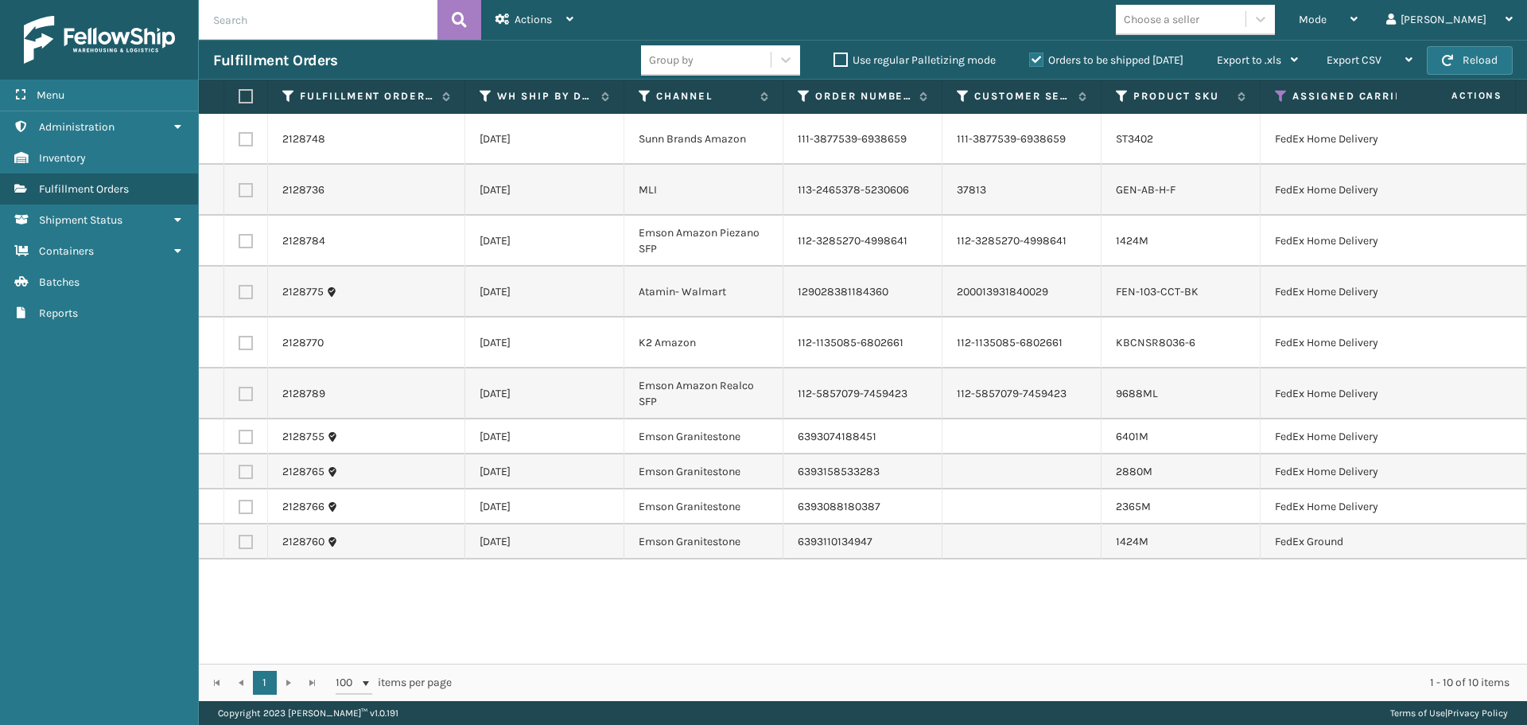
click at [248, 93] on label at bounding box center [244, 96] width 10 height 14
click at [239, 93] on input "checkbox" at bounding box center [239, 96] width 1 height 10
click at [551, 28] on div "Actions" at bounding box center [535, 20] width 78 height 40
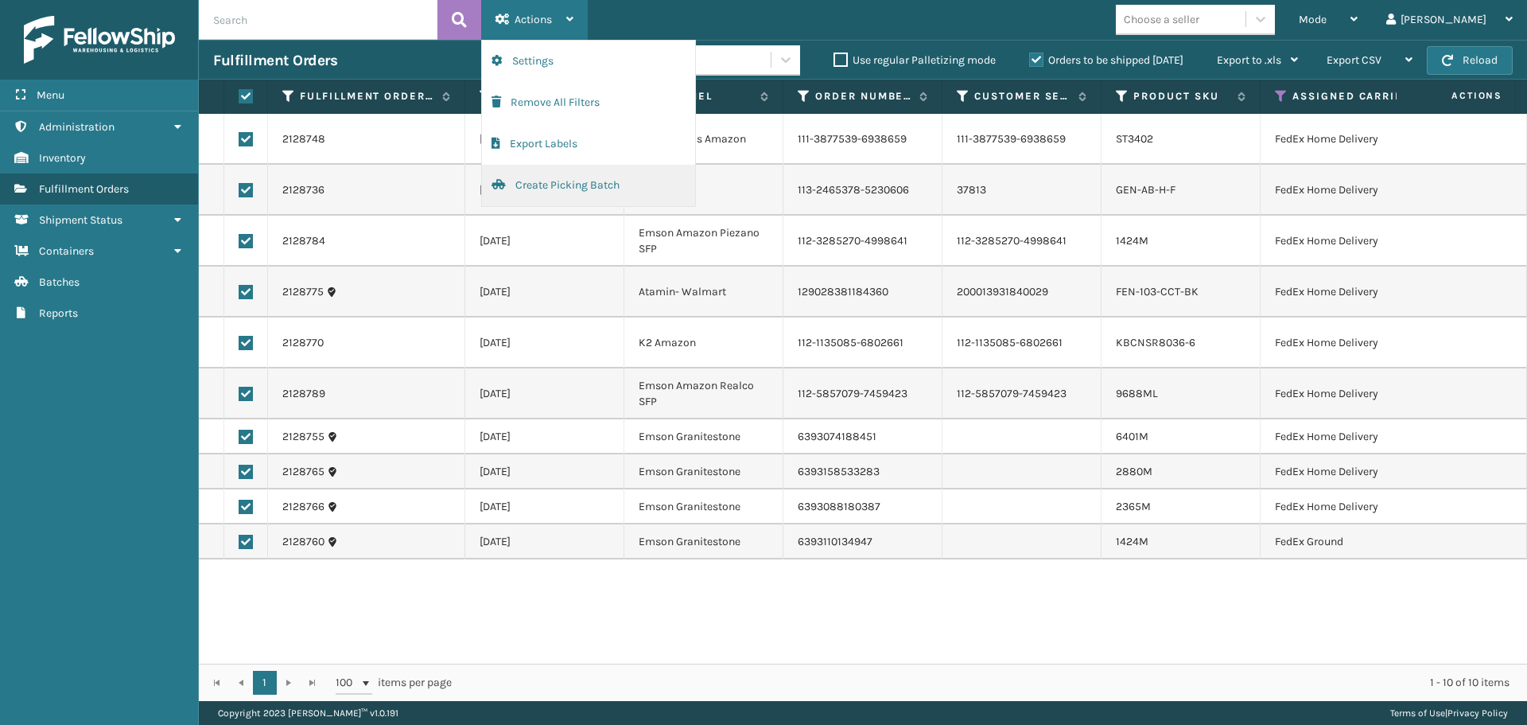
click at [579, 175] on button "Create Picking Batch" at bounding box center [588, 185] width 213 height 41
